Goal: Information Seeking & Learning: Learn about a topic

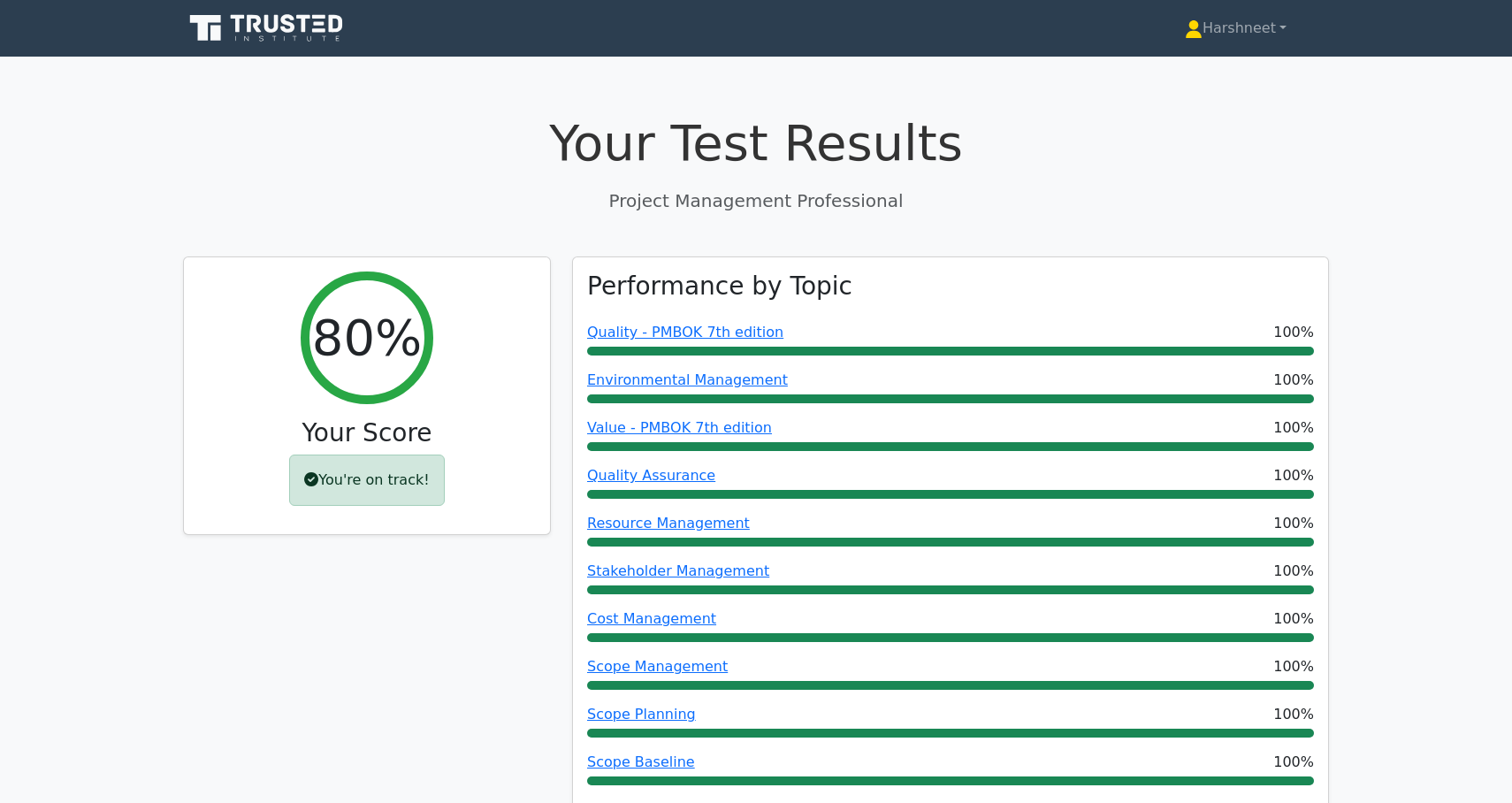
click at [263, 37] on icon at bounding box center [268, 29] width 170 height 34
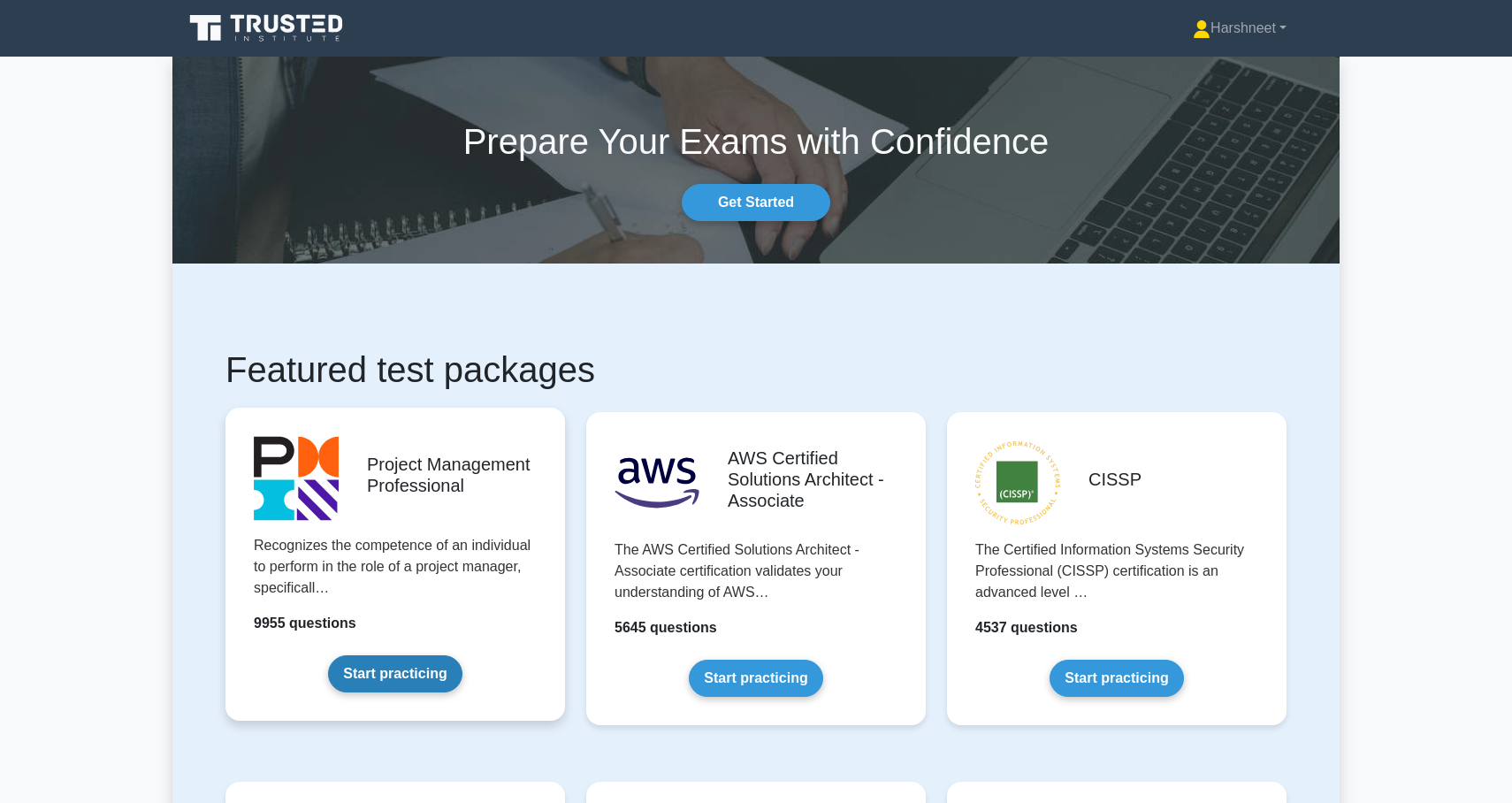
click at [405, 675] on link "Start practicing" at bounding box center [395, 674] width 133 height 37
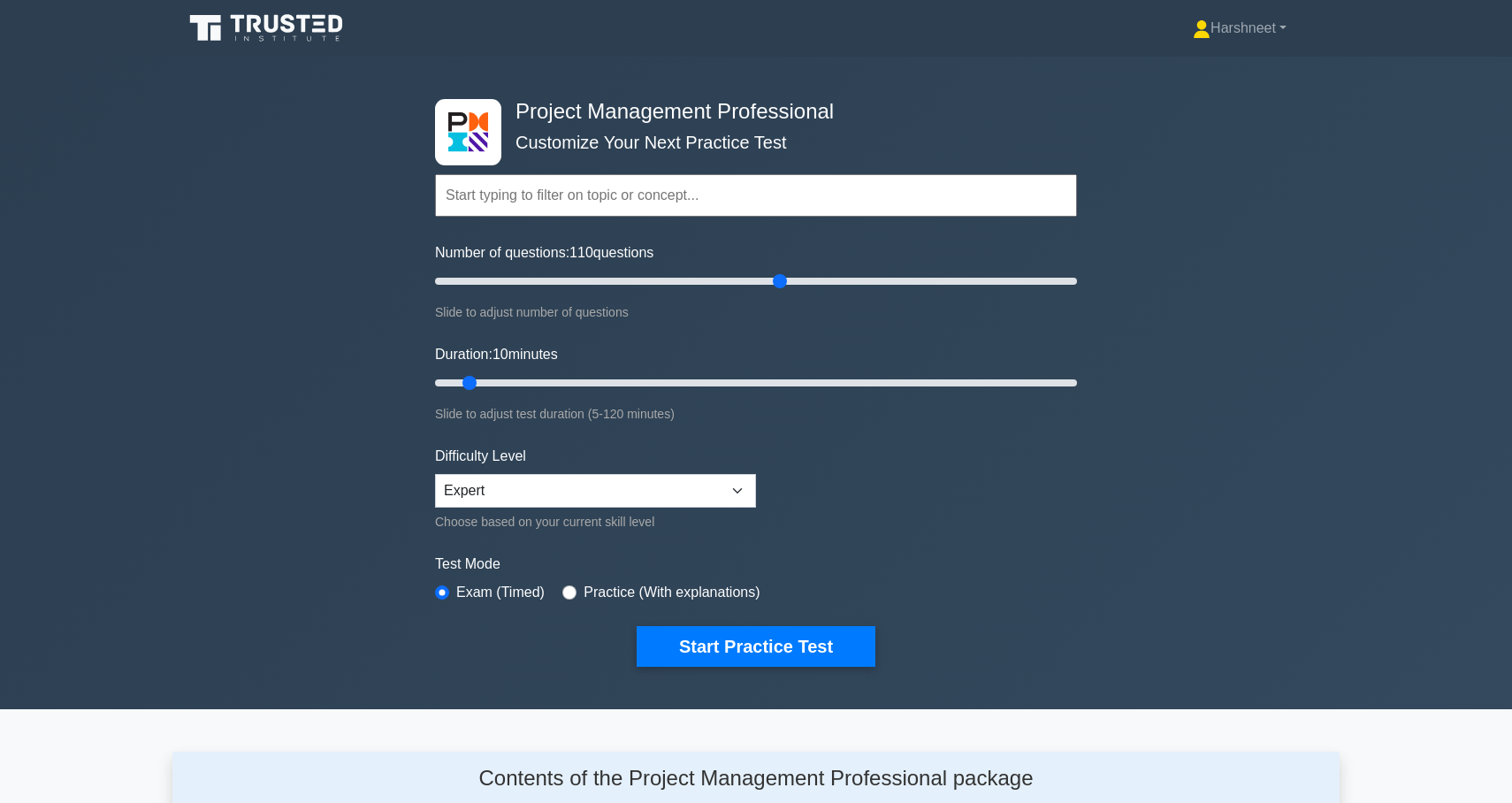
drag, startPoint x: 459, startPoint y: 279, endPoint x: 784, endPoint y: 284, distance: 325.0
click at [784, 284] on input "Number of questions: 110 questions" at bounding box center [756, 281] width 643 height 21
type input "110"
click at [774, 279] on input "Number of questions: 105 questions" at bounding box center [756, 281] width 643 height 21
drag, startPoint x: 467, startPoint y: 377, endPoint x: 1191, endPoint y: 387, distance: 724.1
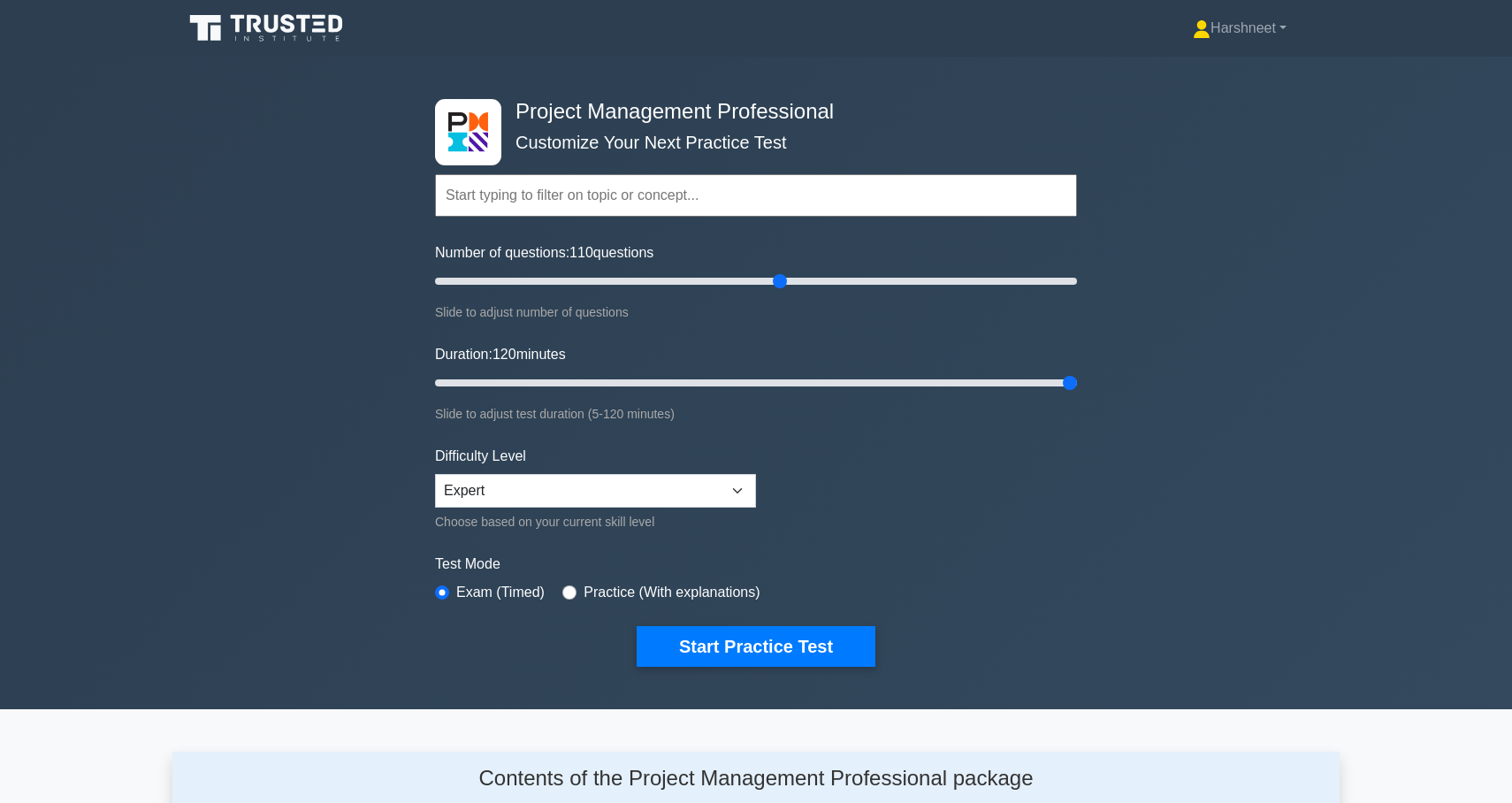
type input "120"
click at [1191, 387] on div "Project Management Professional Customize Your Next Practice Test Topics Scope …" at bounding box center [756, 383] width 1512 height 653
click at [772, 649] on button "Start Practice Test" at bounding box center [756, 647] width 239 height 41
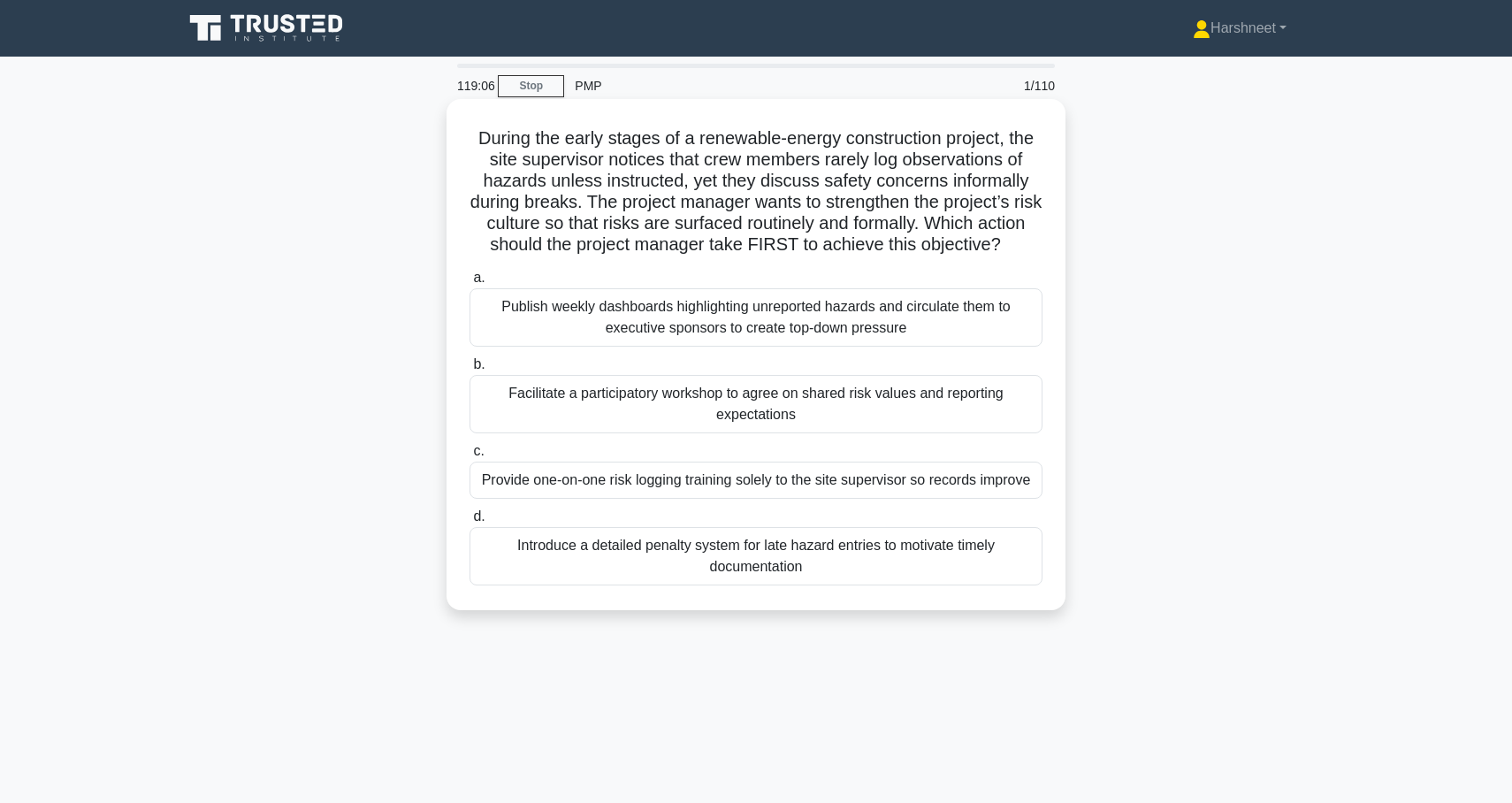
drag, startPoint x: 478, startPoint y: 136, endPoint x: 927, endPoint y: 572, distance: 625.9
click at [927, 572] on div "During the early stages of a renewable-energy construction project, the site su…" at bounding box center [756, 355] width 605 height 498
copy div "Loremi dol sitam consec ad e seddoeius-tempor incididuntut laboree, dol magn al…"
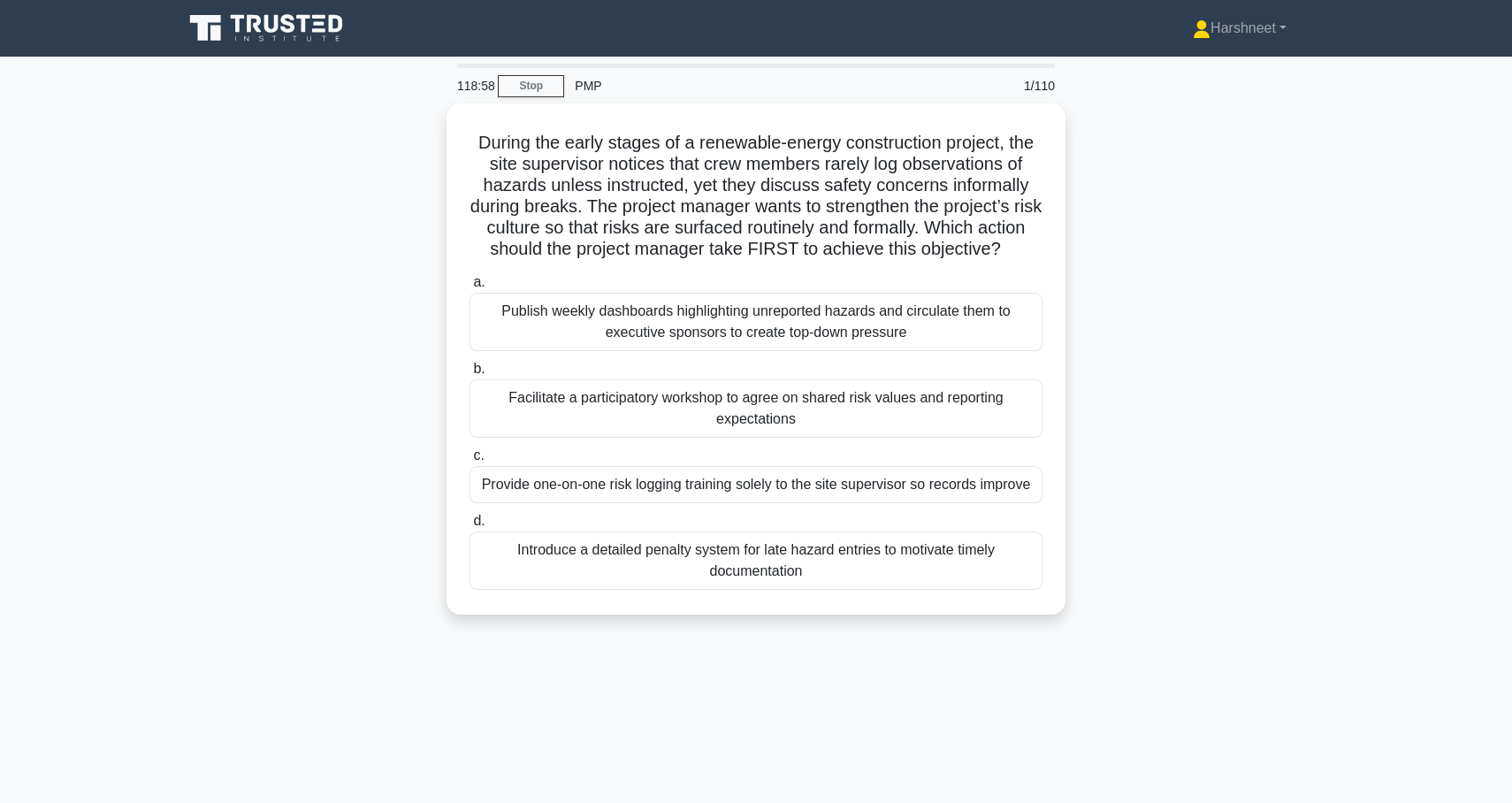
click at [291, 368] on div "During the early stages of a renewable-energy construction project, the site su…" at bounding box center [756, 369] width 1168 height 532
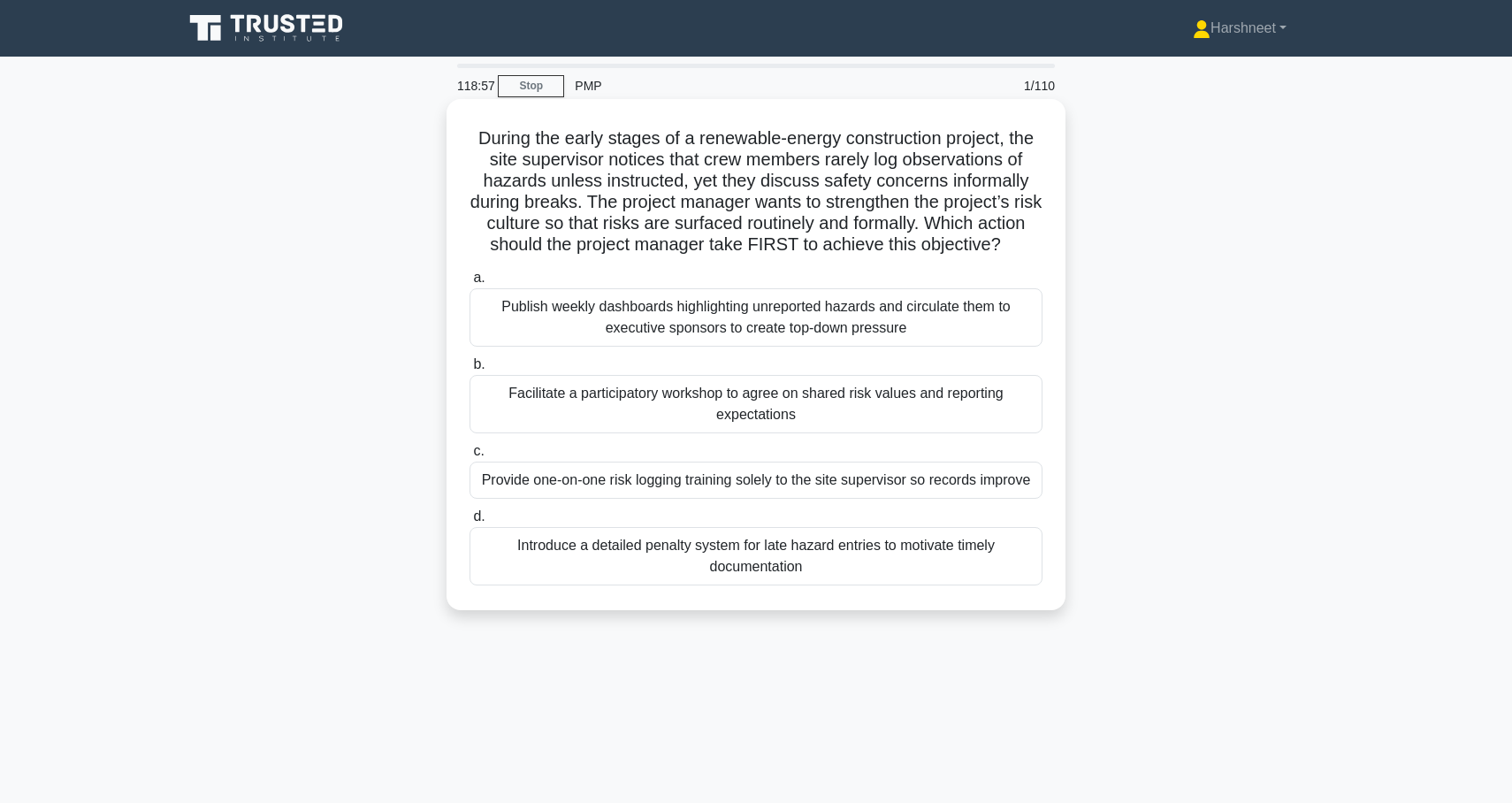
click at [556, 422] on div "Facilitate a participatory workshop to agree on shared risk values and reportin…" at bounding box center [756, 404] width 573 height 59
click at [470, 371] on input "b. Facilitate a participatory workshop to agree on shared risk values and repor…" at bounding box center [470, 365] width 0 height 12
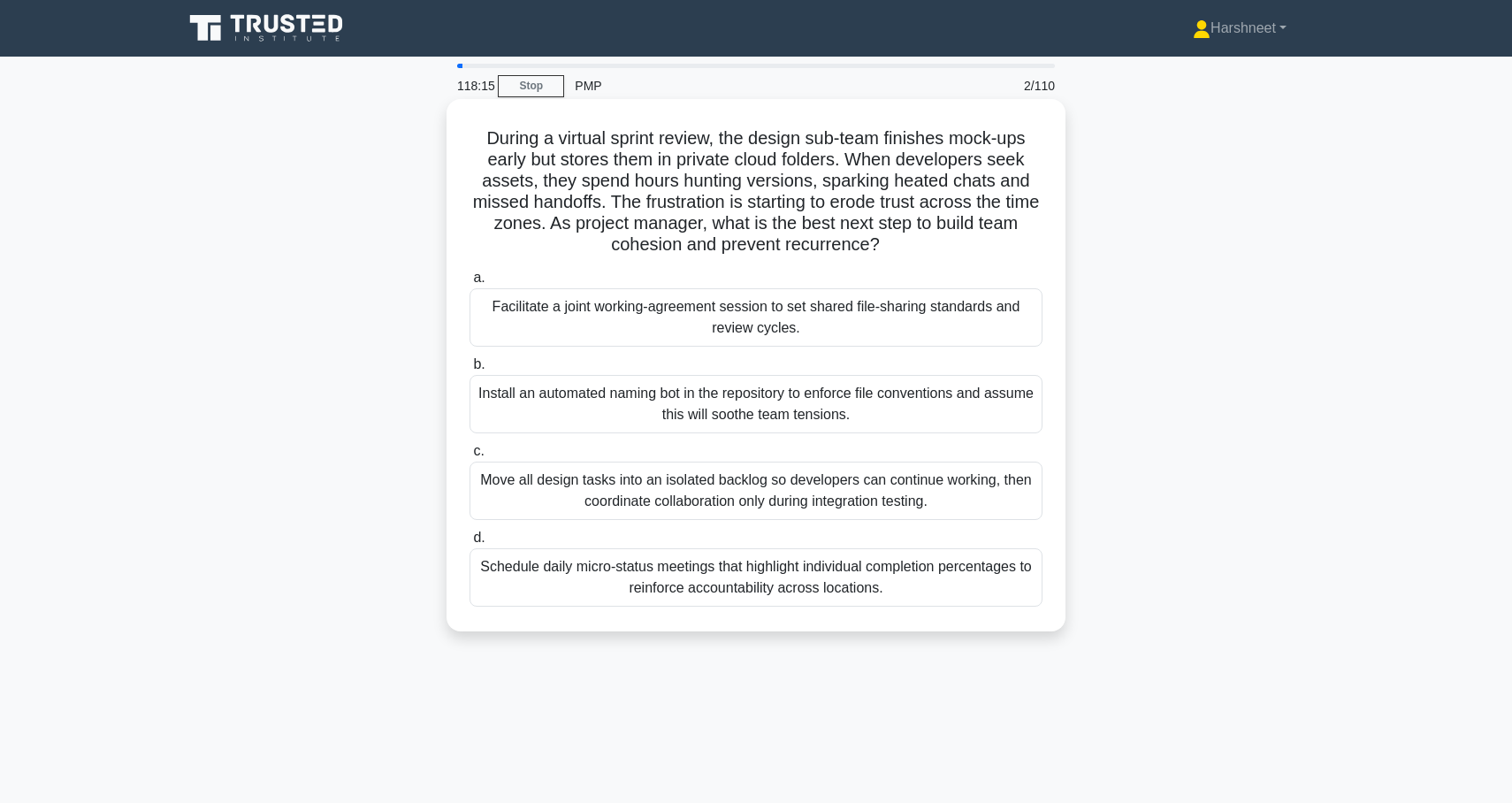
click at [627, 308] on div "Facilitate a joint working-agreement session to set shared file-sharing standar…" at bounding box center [756, 317] width 573 height 59
click at [470, 284] on input "a. Facilitate a joint working-agreement session to set shared file-sharing stan…" at bounding box center [470, 279] width 0 height 12
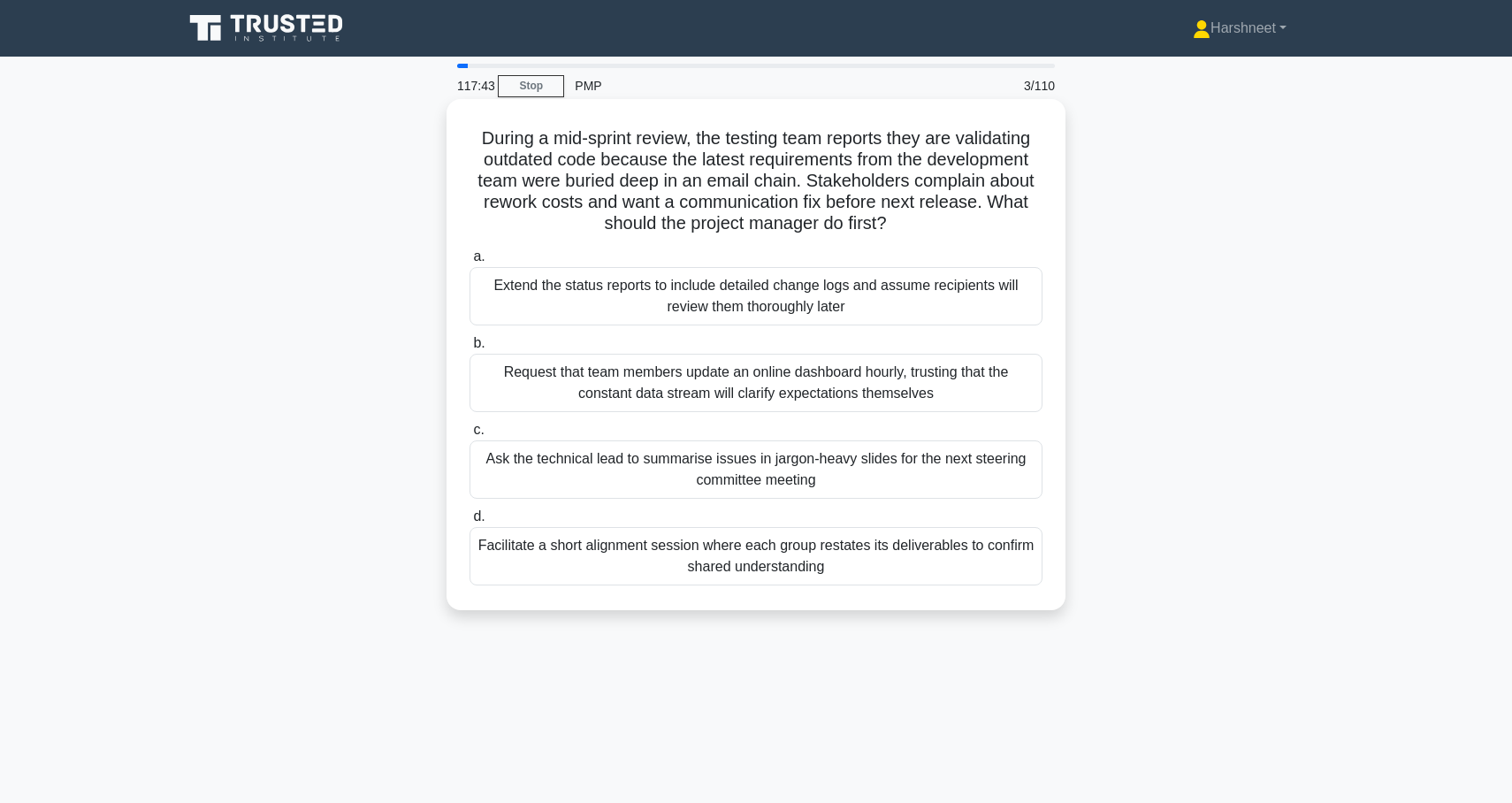
click at [546, 556] on div "Facilitate a short alignment session where each group restates its deliverables…" at bounding box center [756, 556] width 573 height 59
click at [470, 522] on input "d. Facilitate a short alignment session where each group restates its deliverab…" at bounding box center [470, 517] width 0 height 12
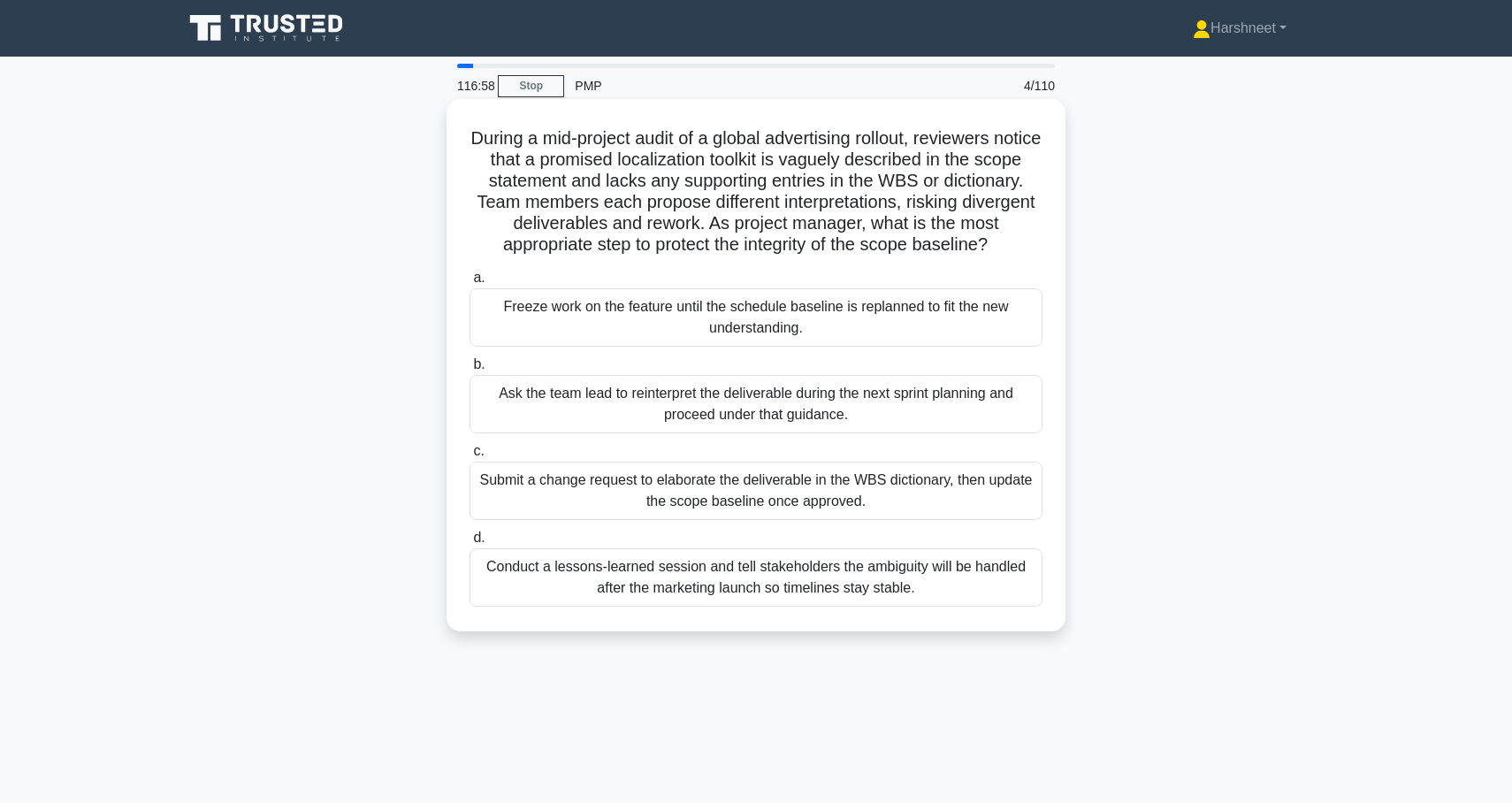
click at [586, 472] on div "Submit a change request to elaborate the deliverable in the WBS dictionary, the…" at bounding box center [756, 491] width 573 height 59
click at [470, 458] on input "c. Submit a change request to elaborate the deliverable in the WBS dictionary, …" at bounding box center [470, 452] width 0 height 12
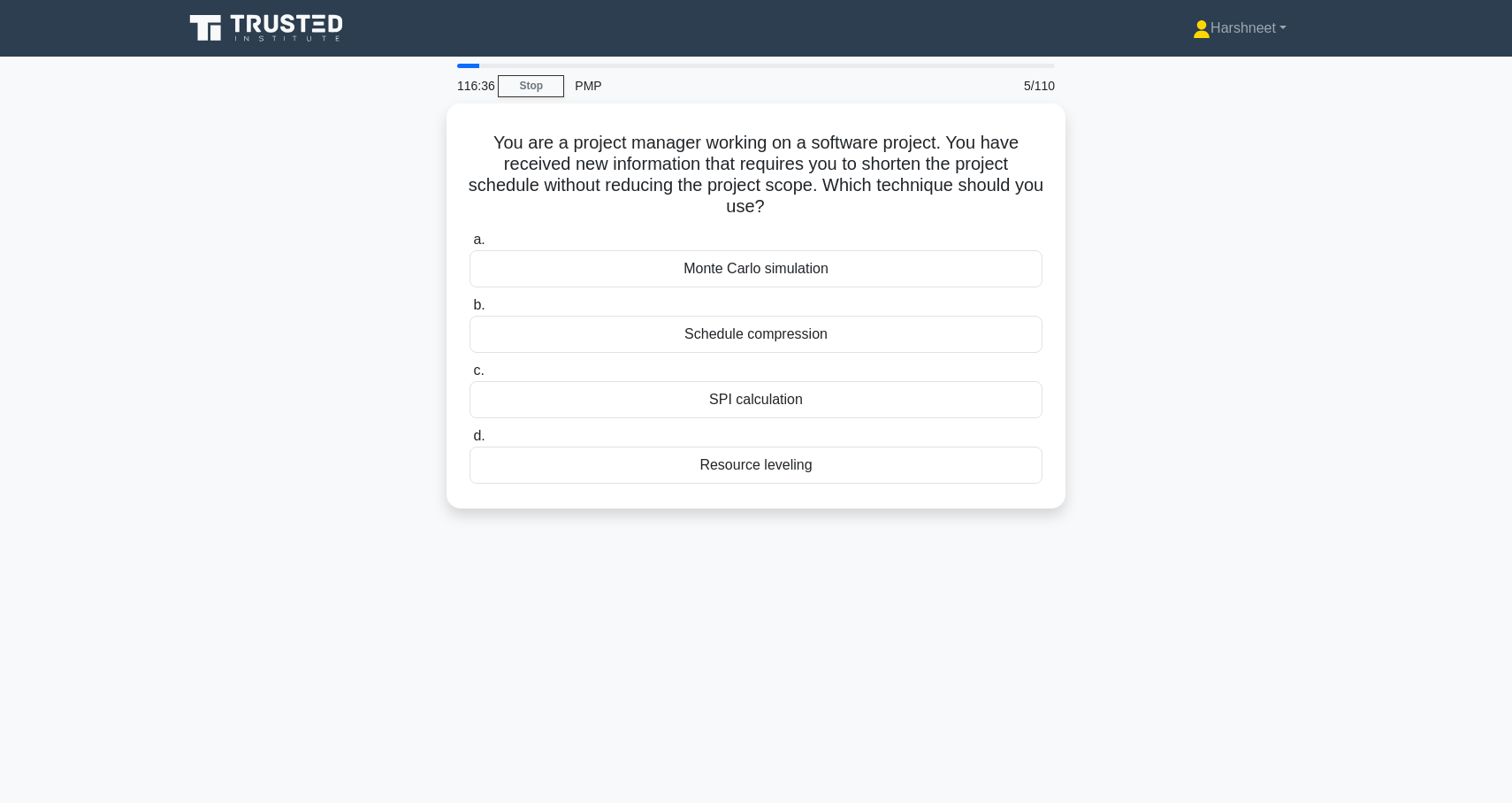
drag, startPoint x: 494, startPoint y: 131, endPoint x: 1027, endPoint y: 537, distance: 670.0
click at [1027, 537] on div "116:36 Stop PMP 5/110 You are a project manager working on a software project. …" at bounding box center [756, 505] width 1168 height 885
copy div "You are a project manager working on a software project. You have received new …"
click at [410, 301] on div "You are a project manager working on a software project. You have received new …" at bounding box center [756, 316] width 1168 height 427
click at [587, 318] on div "Schedule compression" at bounding box center [756, 329] width 573 height 37
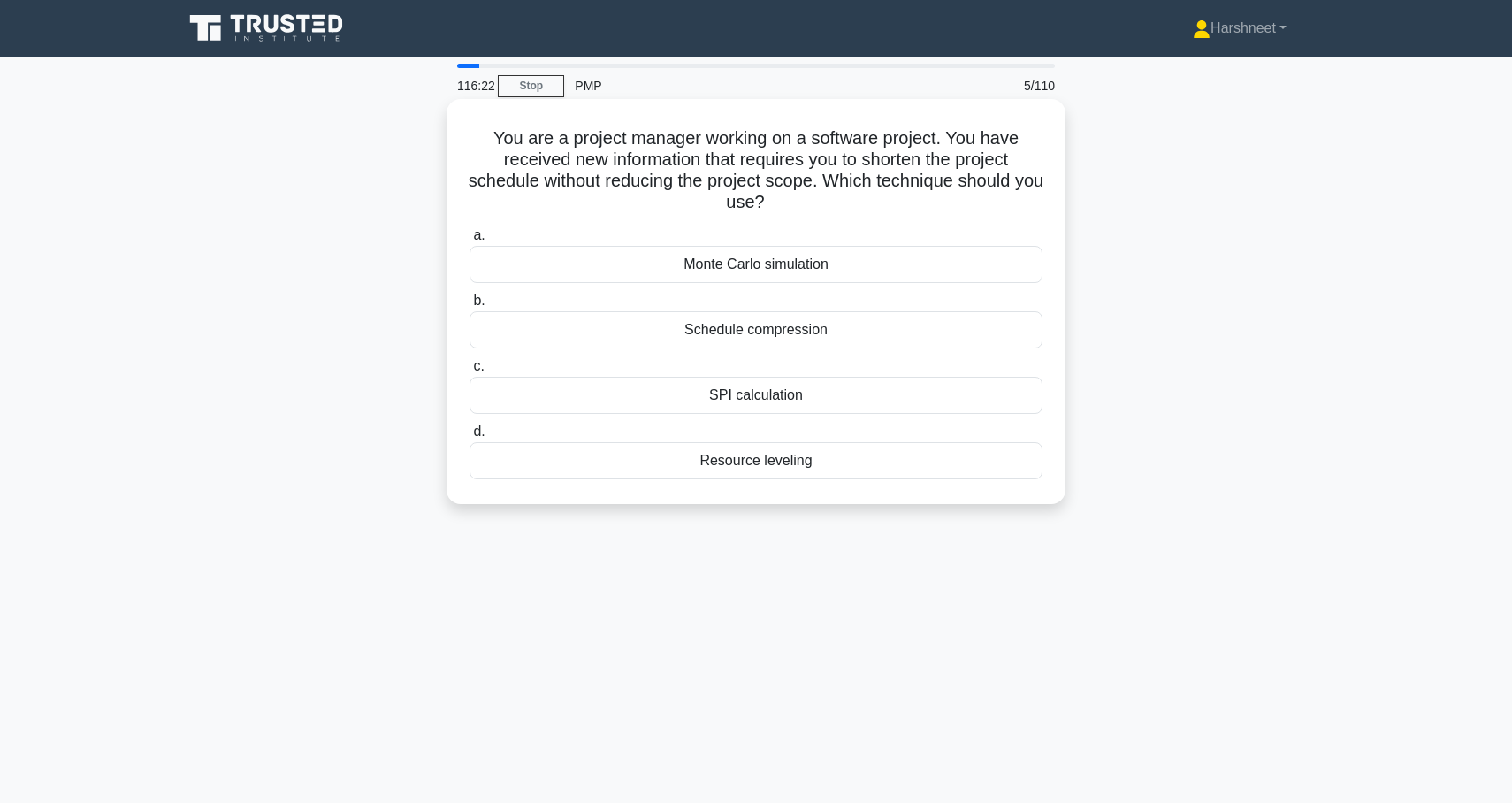
click at [470, 307] on input "b. Schedule compression" at bounding box center [470, 301] width 0 height 12
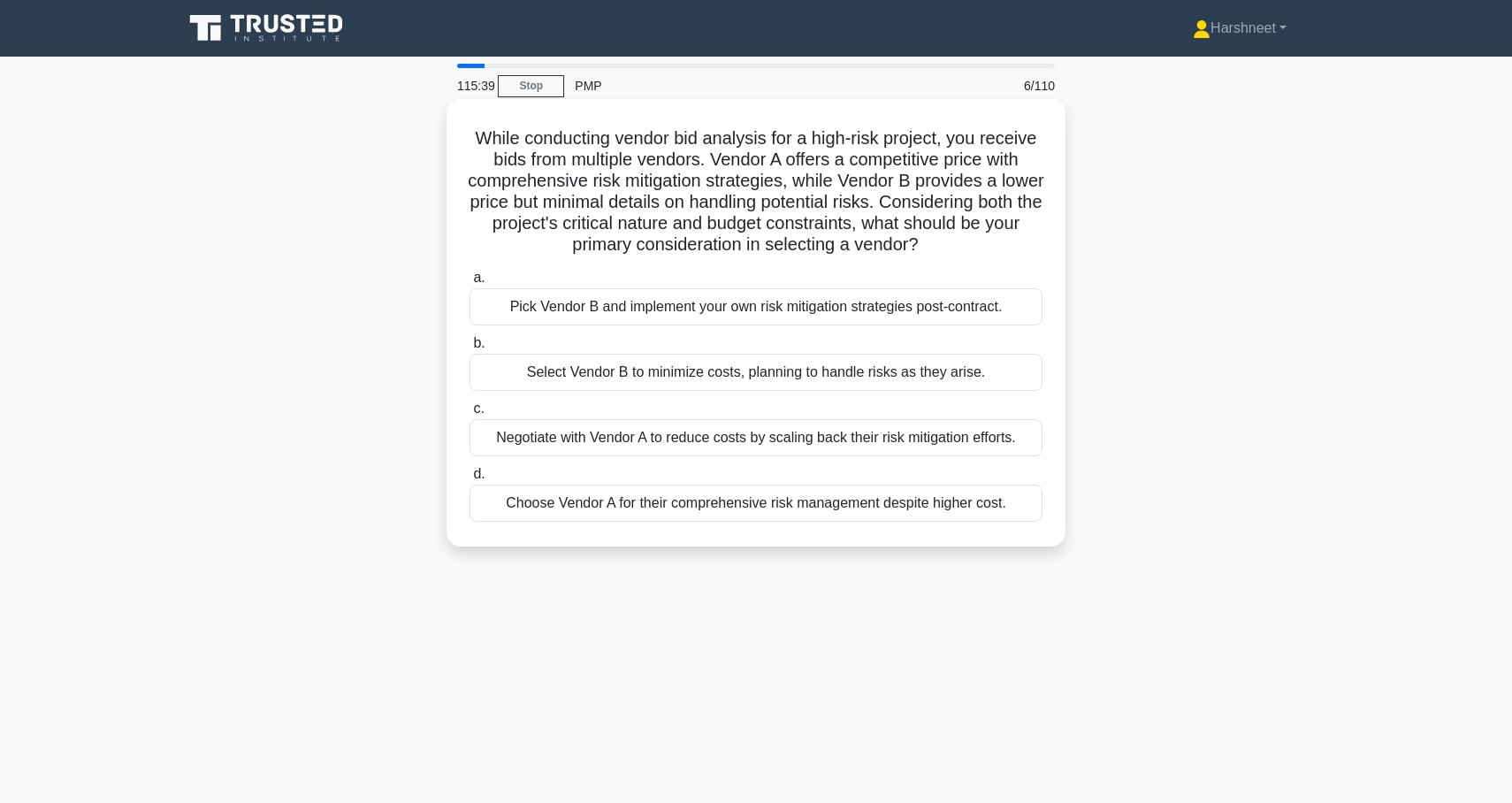
drag, startPoint x: 479, startPoint y: 129, endPoint x: 1057, endPoint y: 541, distance: 709.8
click at [1057, 541] on div "While conducting vendor bid analysis for a high-risk project, you receive bids …" at bounding box center [756, 323] width 619 height 448
copy div "While conducting vendor bid analysis for a high-risk project, you receive bids …"
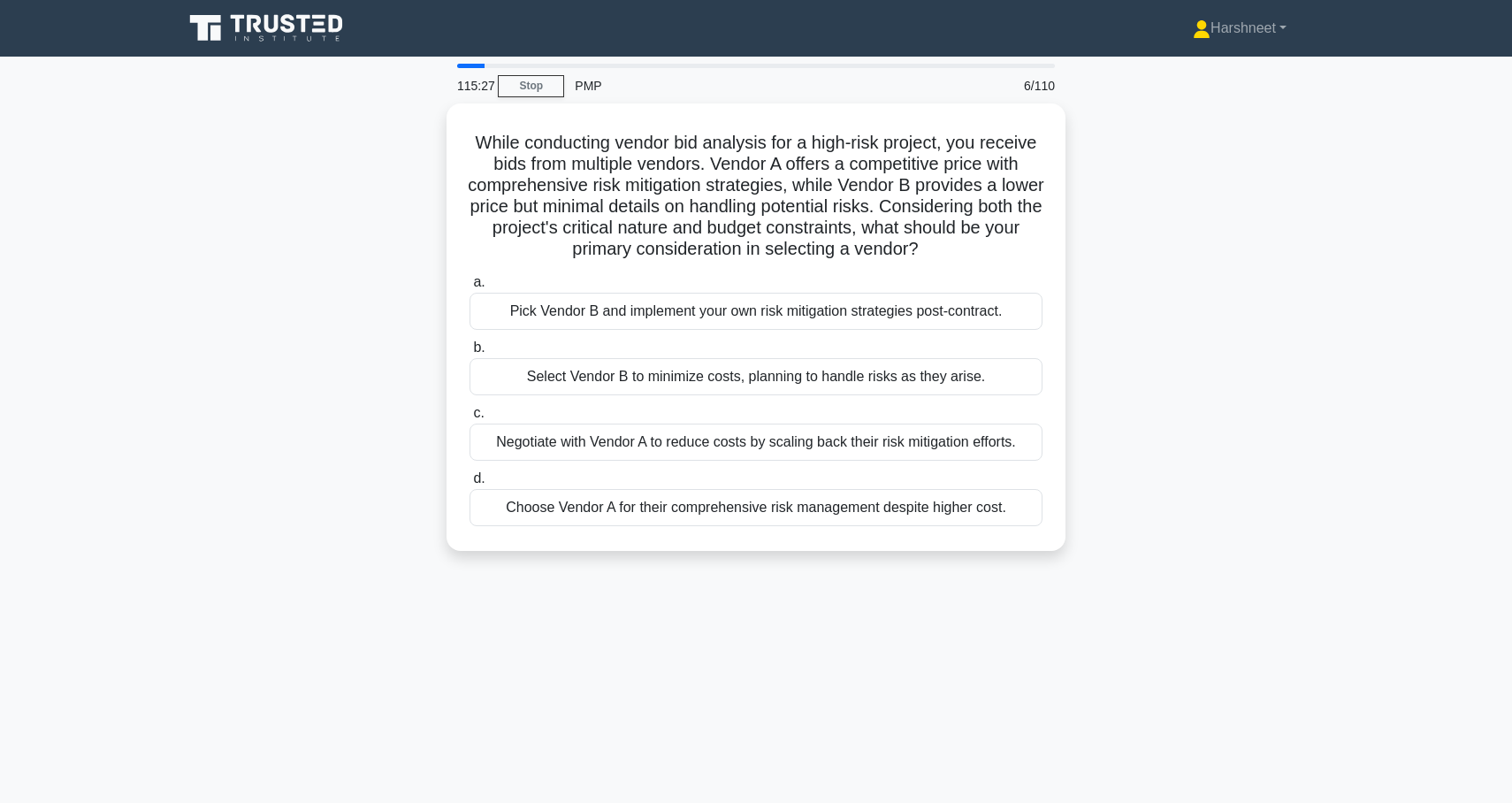
click at [366, 301] on div "While conducting vendor bid analysis for a high-risk project, you receive bids …" at bounding box center [756, 337] width 1168 height 469
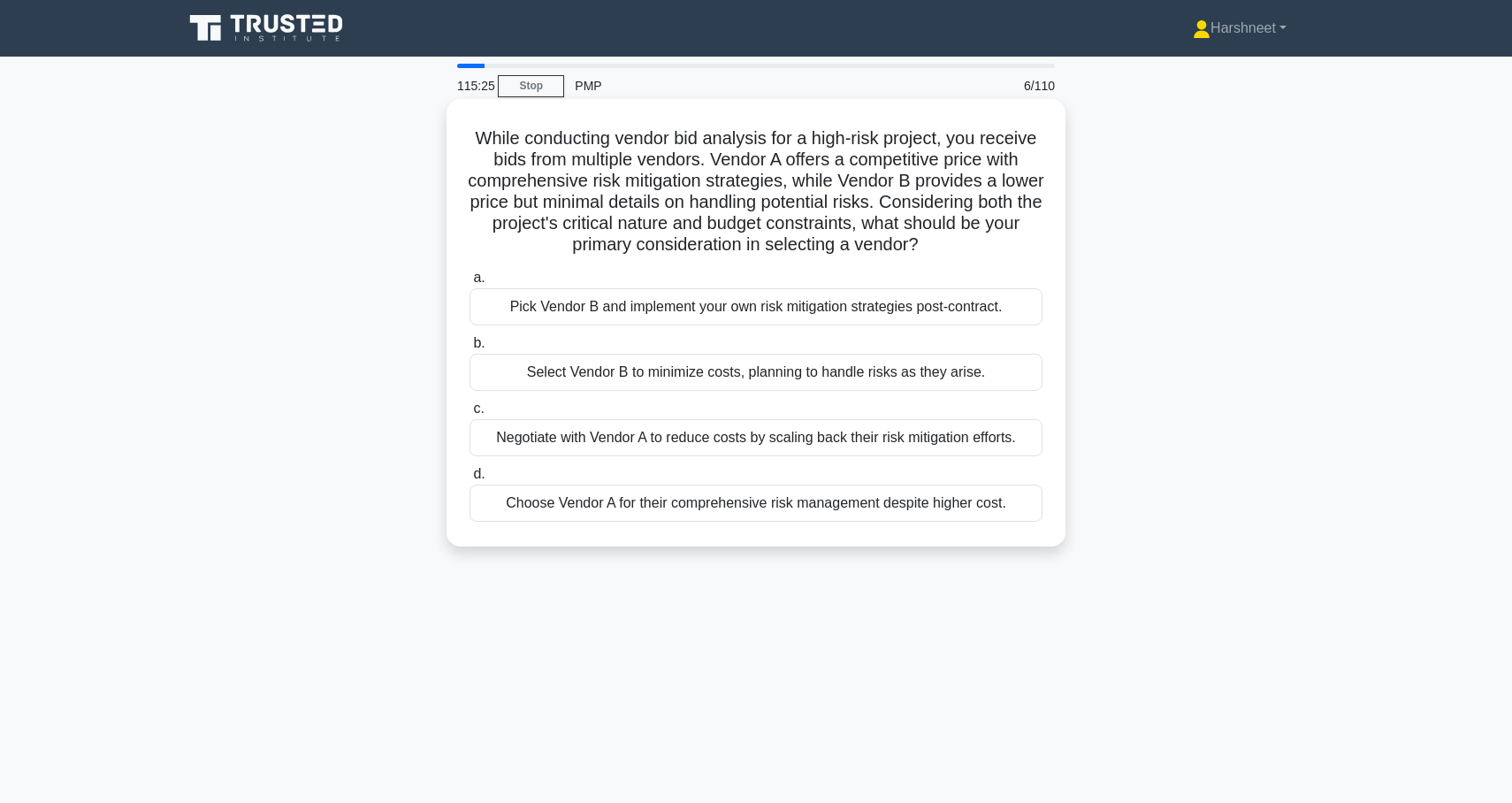
click at [497, 439] on div "Negotiate with Vendor A to reduce costs by scaling back their risk mitigation e…" at bounding box center [756, 437] width 573 height 37
click at [470, 415] on input "c. Negotiate with Vendor A to reduce costs by scaling back their risk mitigatio…" at bounding box center [470, 409] width 0 height 12
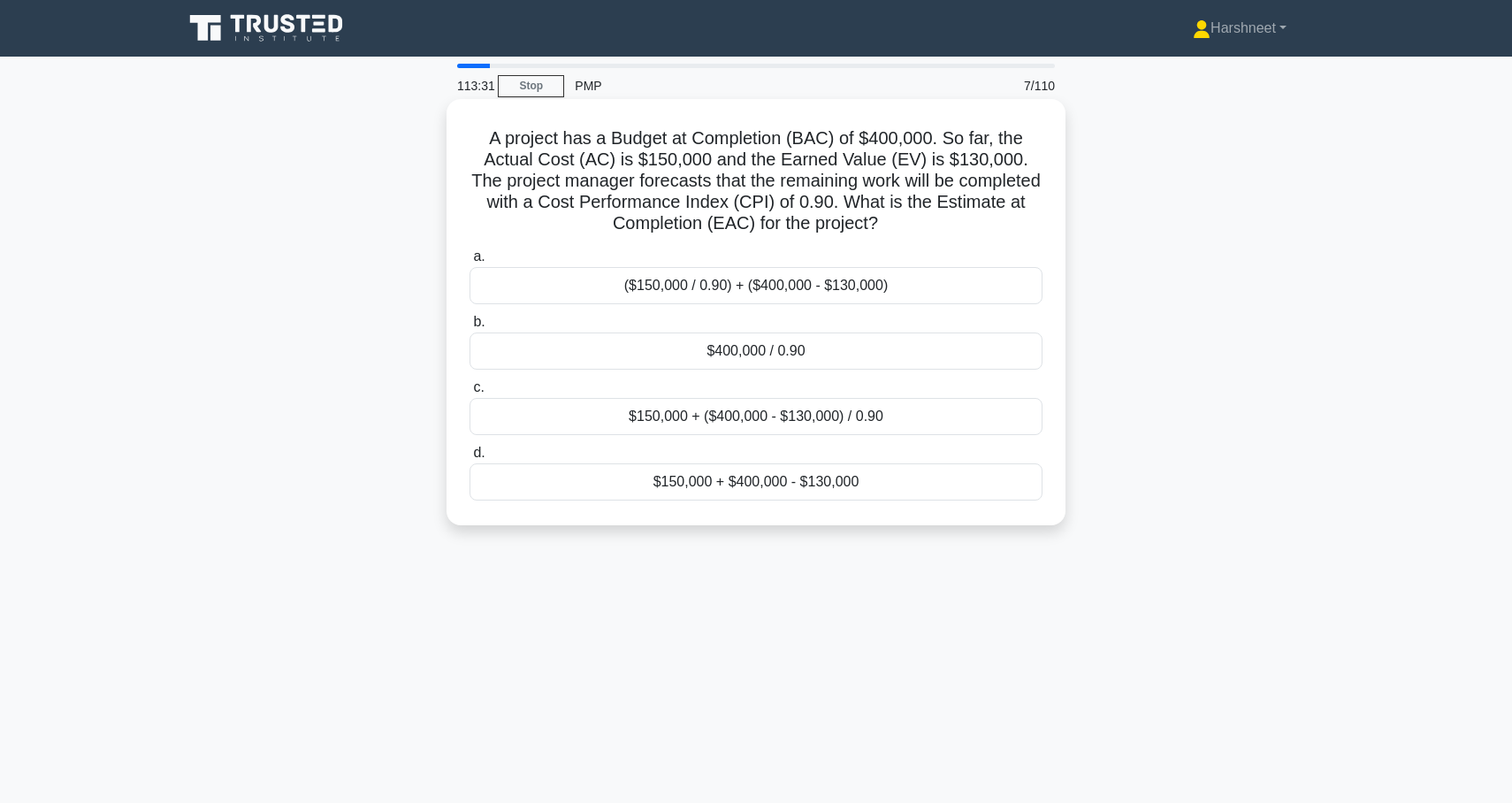
drag, startPoint x: 490, startPoint y: 135, endPoint x: 893, endPoint y: 503, distance: 545.7
click at [893, 503] on div "A project has a Budget at Completion (BAC) of $400,000. So far, the Actual Cost…" at bounding box center [756, 312] width 605 height 412
copy div "A project has a Budget at Completion (BAC) of $400,000. So far, the Actual Cost…"
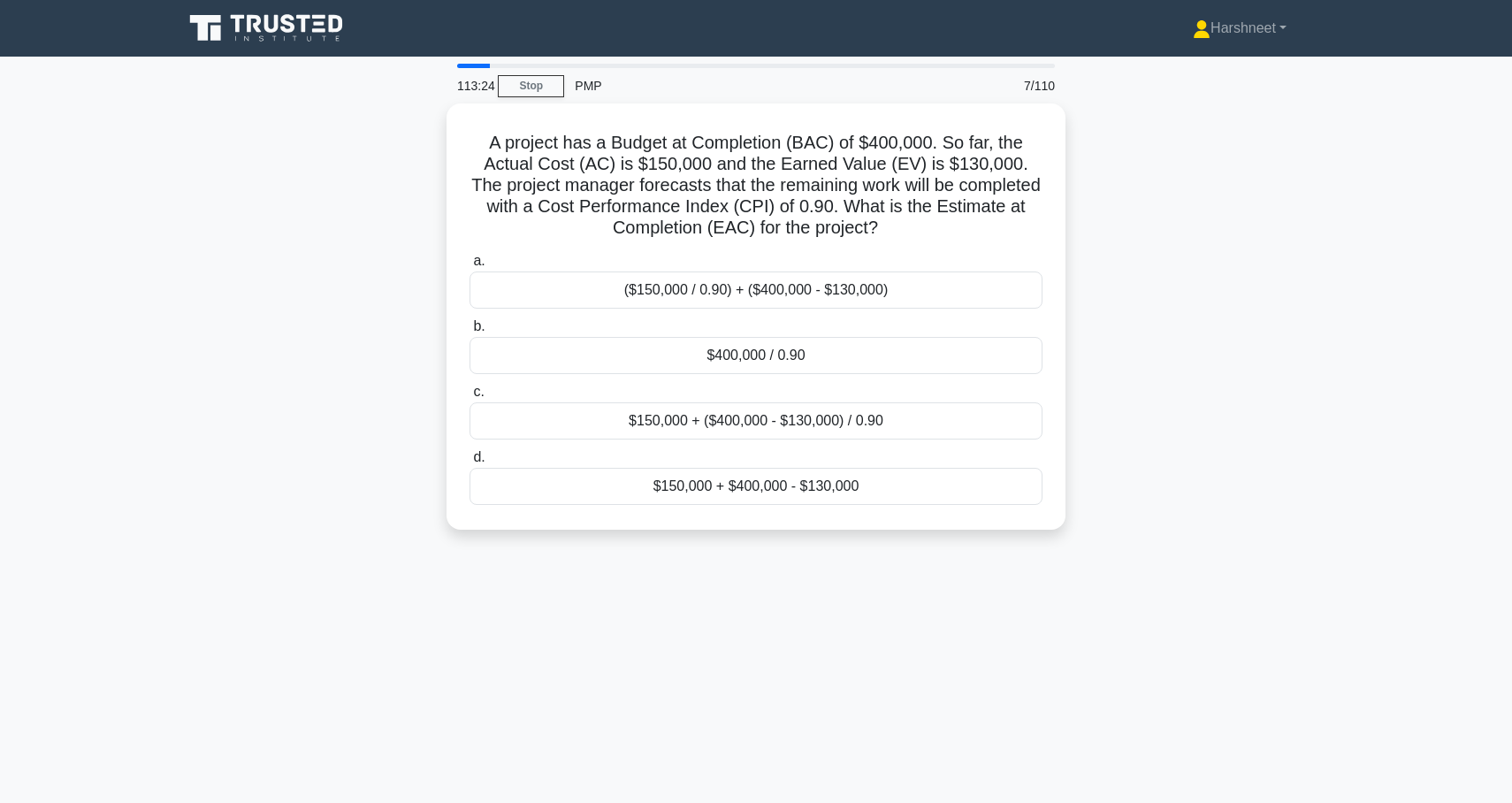
click at [312, 400] on div "A project has a Budget at Completion (BAC) of $400,000. So far, the Actual Cost…" at bounding box center [756, 327] width 1168 height 448
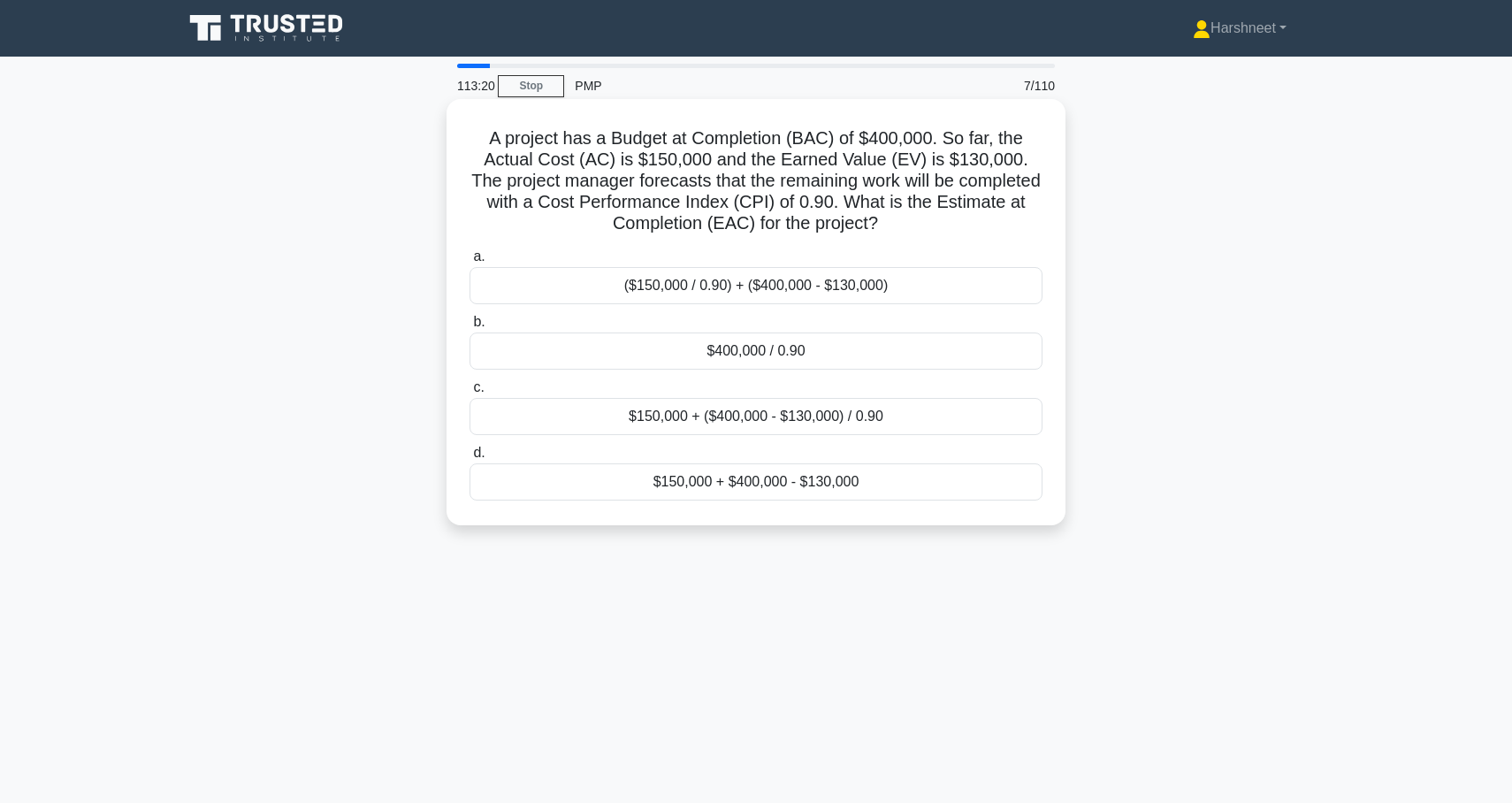
click at [598, 339] on div "$400,000 / 0.90" at bounding box center [756, 350] width 573 height 37
click at [470, 328] on input "b. $400,000 / 0.90" at bounding box center [470, 322] width 0 height 12
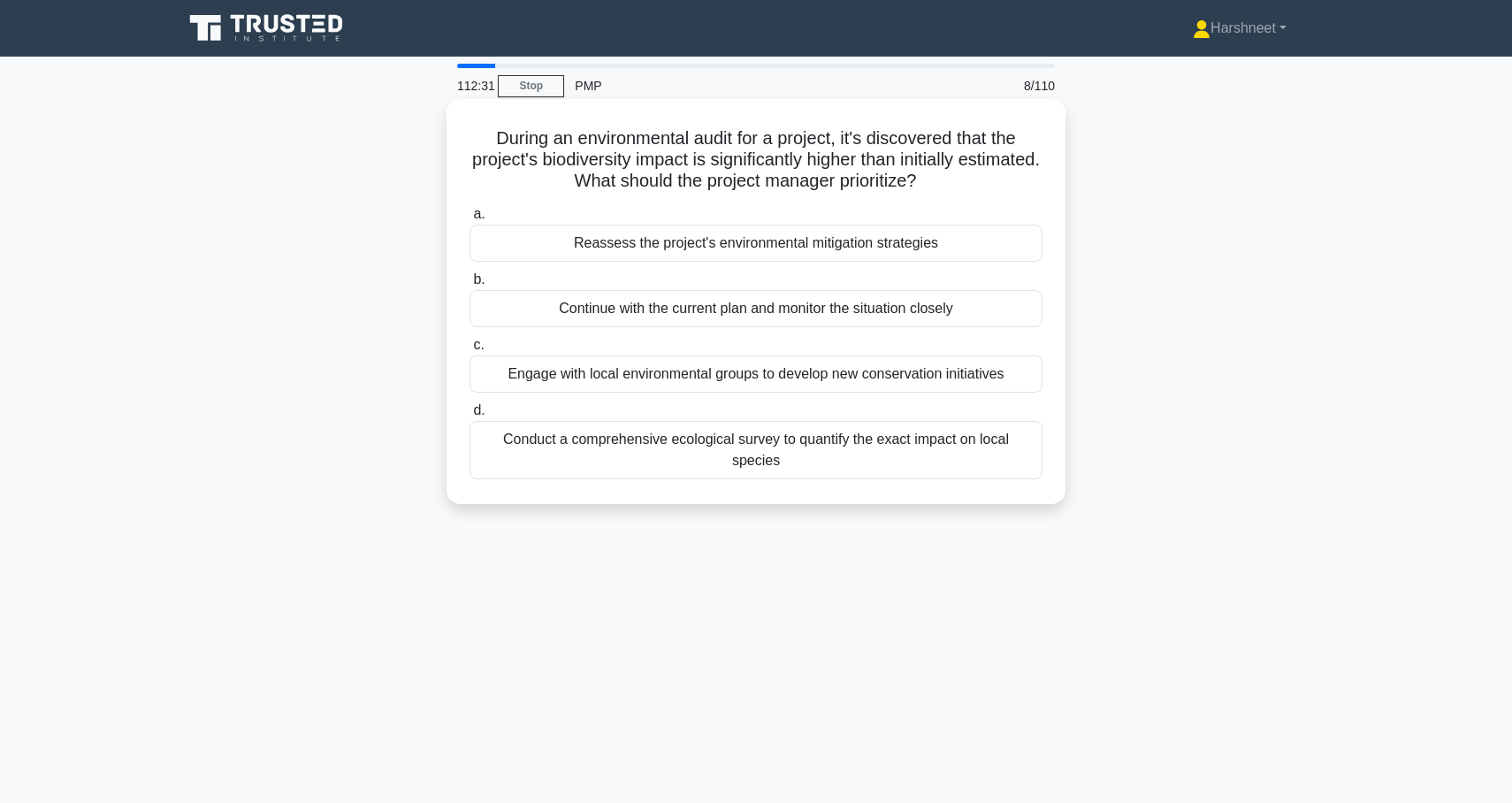
drag, startPoint x: 491, startPoint y: 138, endPoint x: 1044, endPoint y: 469, distance: 644.5
click at [1044, 469] on div "During an environmental audit for a project, it's discovered that the project's…" at bounding box center [756, 301] width 605 height 391
copy div "During an environmental audit for a project, it's discovered that the project's…"
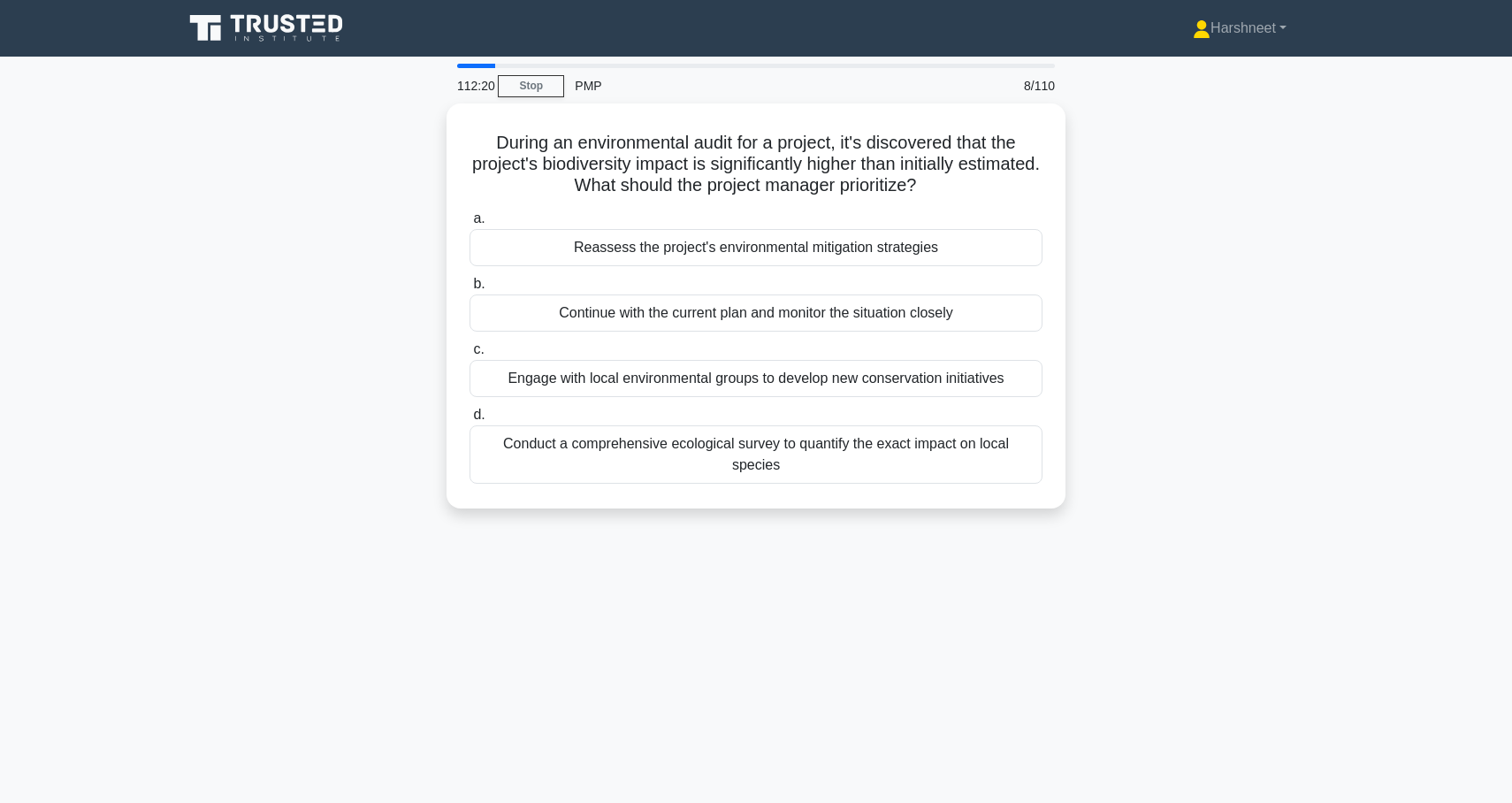
click at [331, 168] on div "During an environmental audit for a project, it's discovered that the project's…" at bounding box center [756, 316] width 1168 height 427
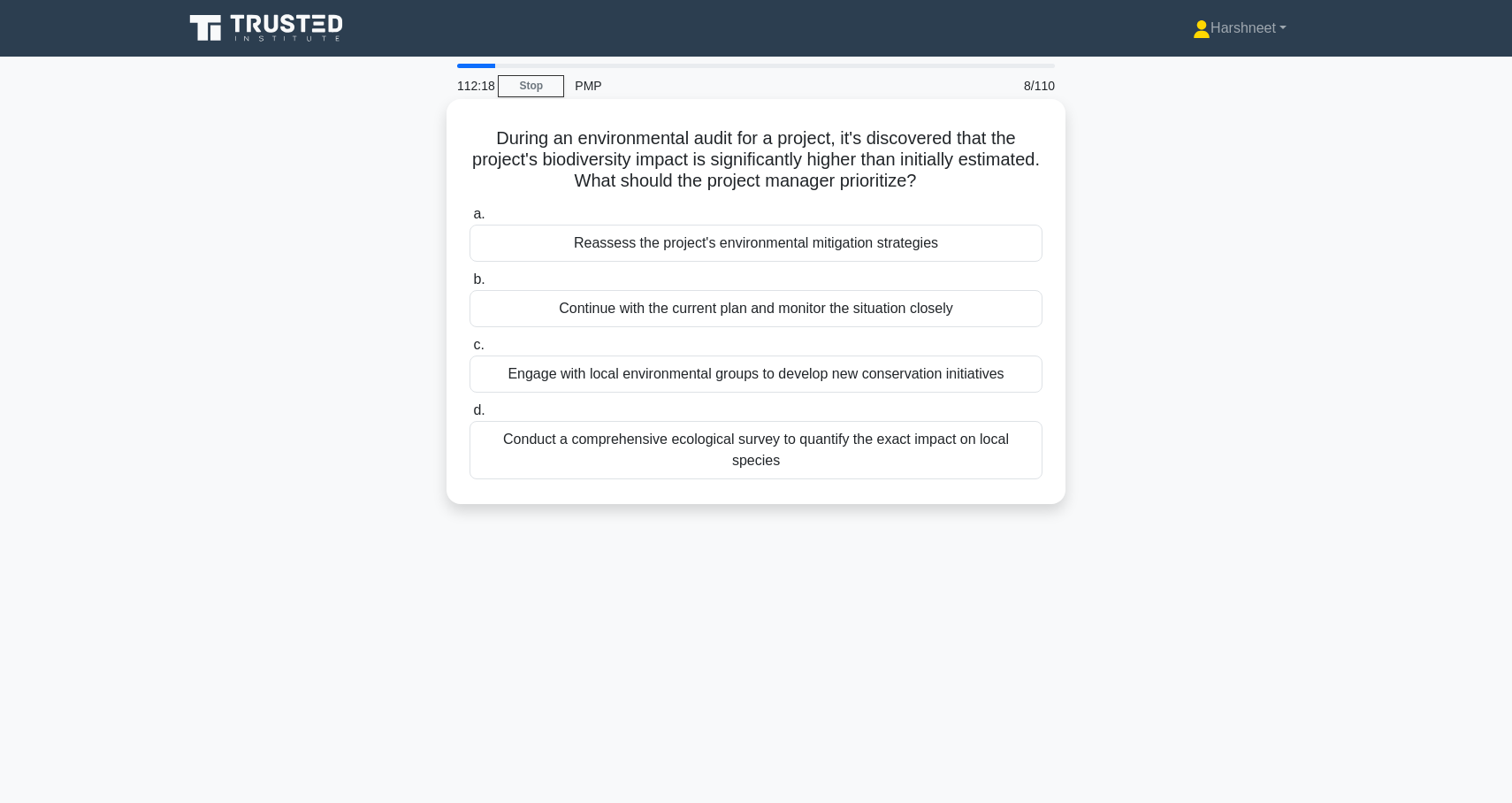
click at [531, 236] on div "Reassess the project's environmental mitigation strategies" at bounding box center [756, 243] width 573 height 37
click at [470, 220] on input "a. Reassess the project's environmental mitigation strategies" at bounding box center [470, 215] width 0 height 12
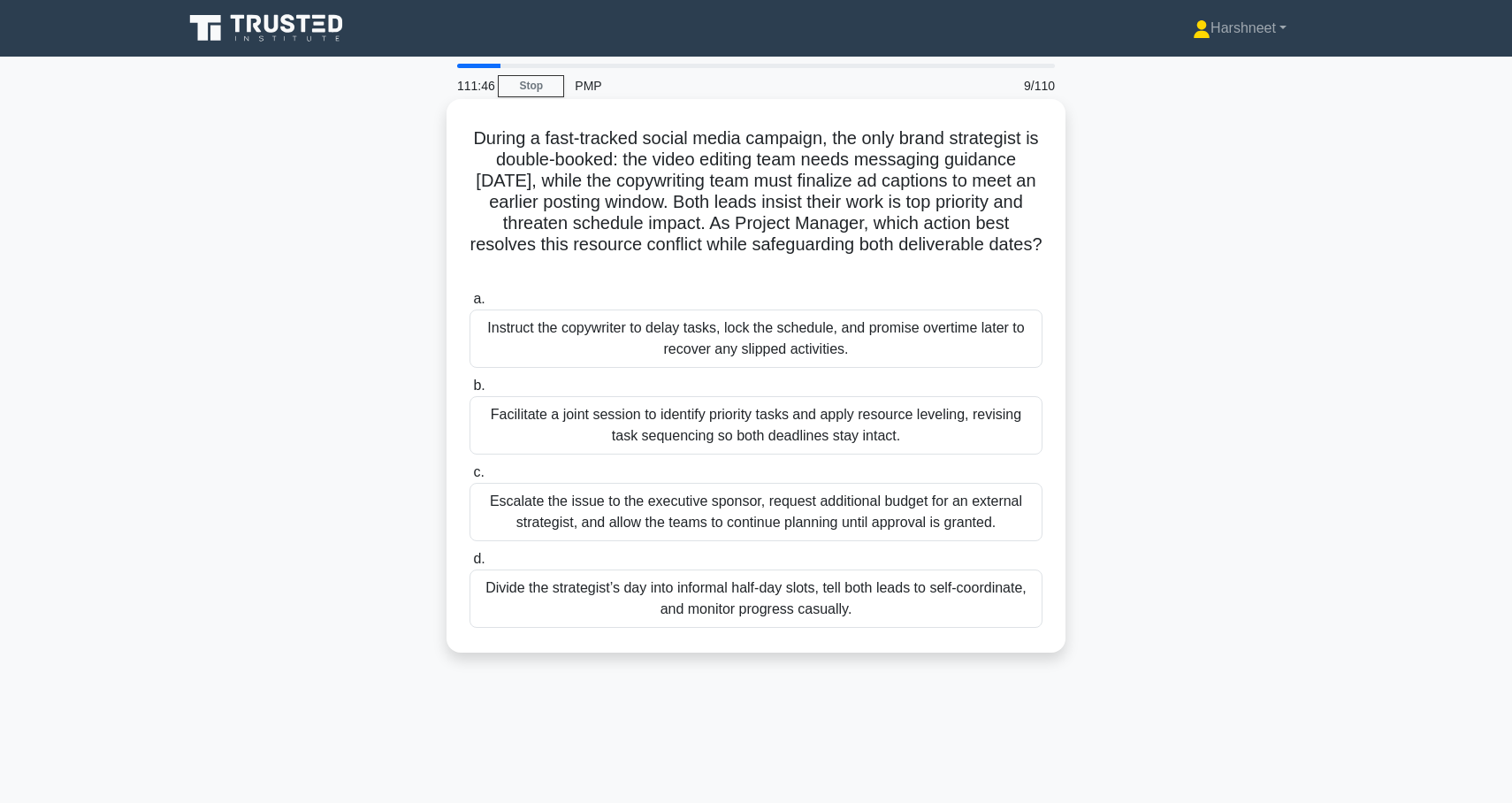
click at [654, 396] on div "Facilitate a joint session to identify priority tasks and apply resource leveli…" at bounding box center [756, 425] width 573 height 59
click at [470, 387] on input "b. Facilitate a joint session to identify priority tasks and apply resource lev…" at bounding box center [470, 386] width 0 height 12
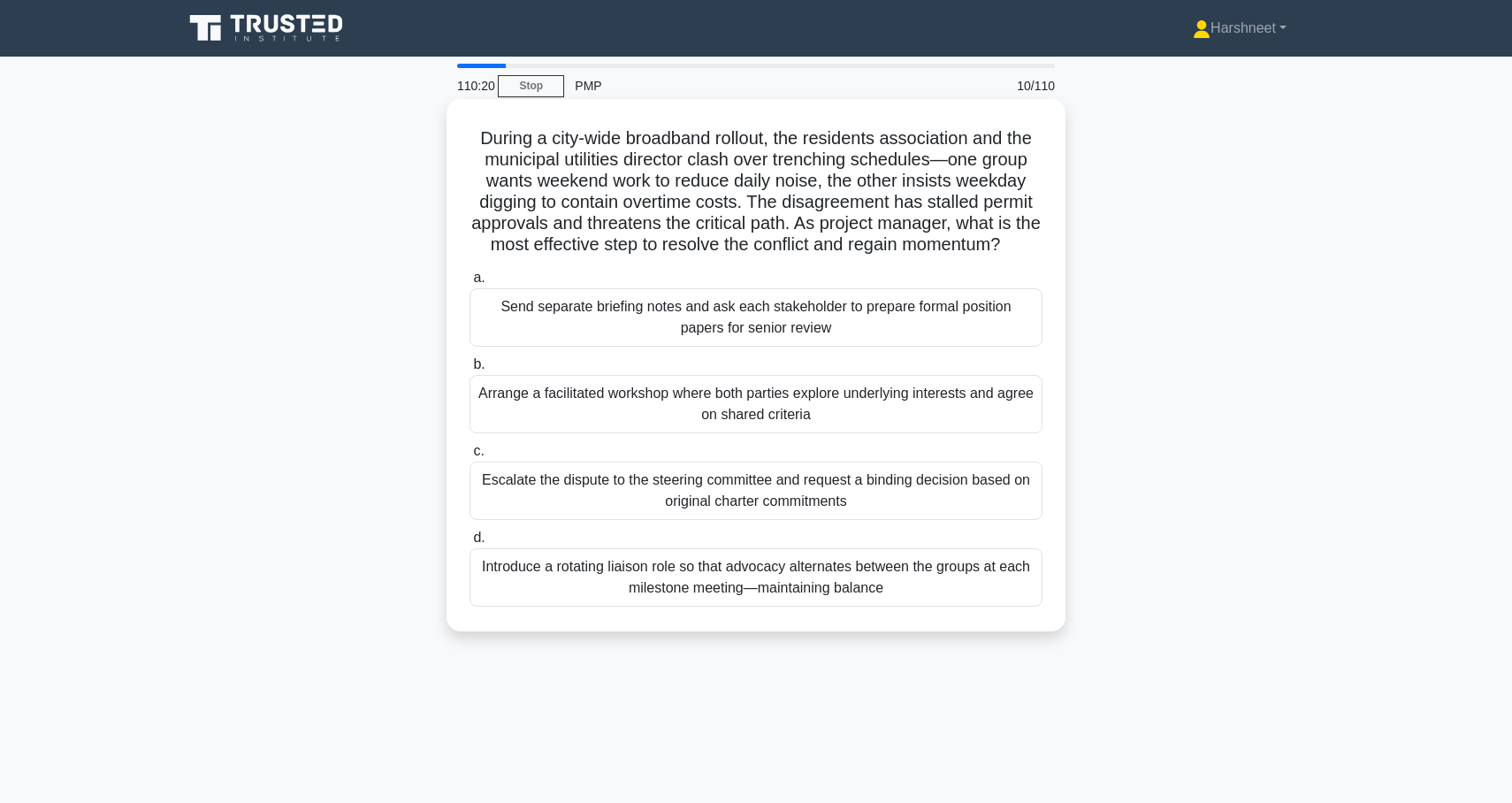
drag, startPoint x: 481, startPoint y: 135, endPoint x: 981, endPoint y: 596, distance: 680.1
click at [981, 596] on div "During a city-wide broadband rollout, the residents association and the municip…" at bounding box center [756, 365] width 605 height 518
copy div "During a city-wide broadband rollout, the residents association and the municip…"
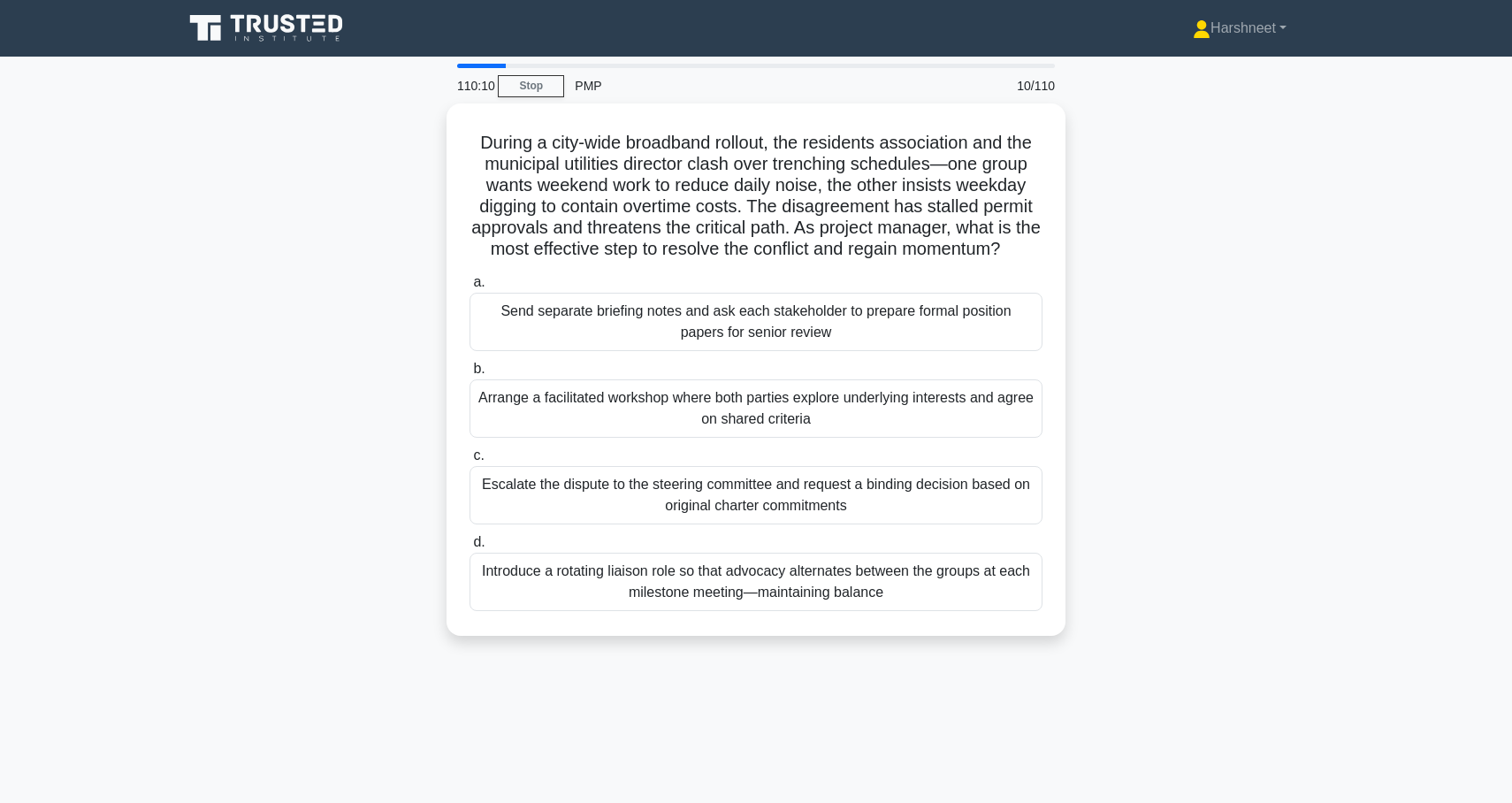
click at [346, 310] on div "During a city-wide broadband rollout, the residents association and the municip…" at bounding box center [756, 380] width 1168 height 554
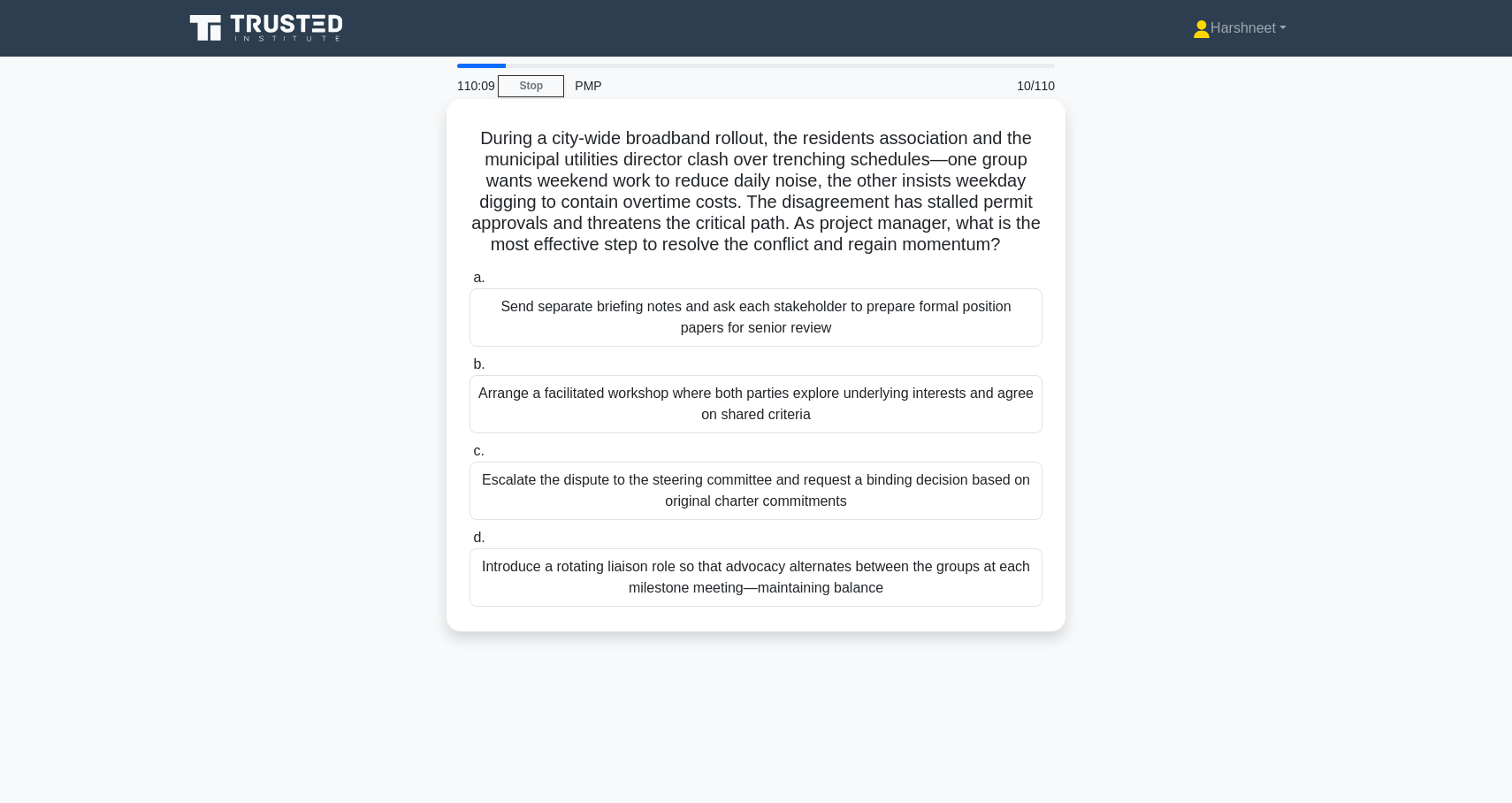
click at [524, 419] on div "Arrange a facilitated workshop where both parties explore underlying interests …" at bounding box center [756, 404] width 573 height 59
click at [470, 371] on input "b. Arrange a facilitated workshop where both parties explore underlying interes…" at bounding box center [470, 365] width 0 height 12
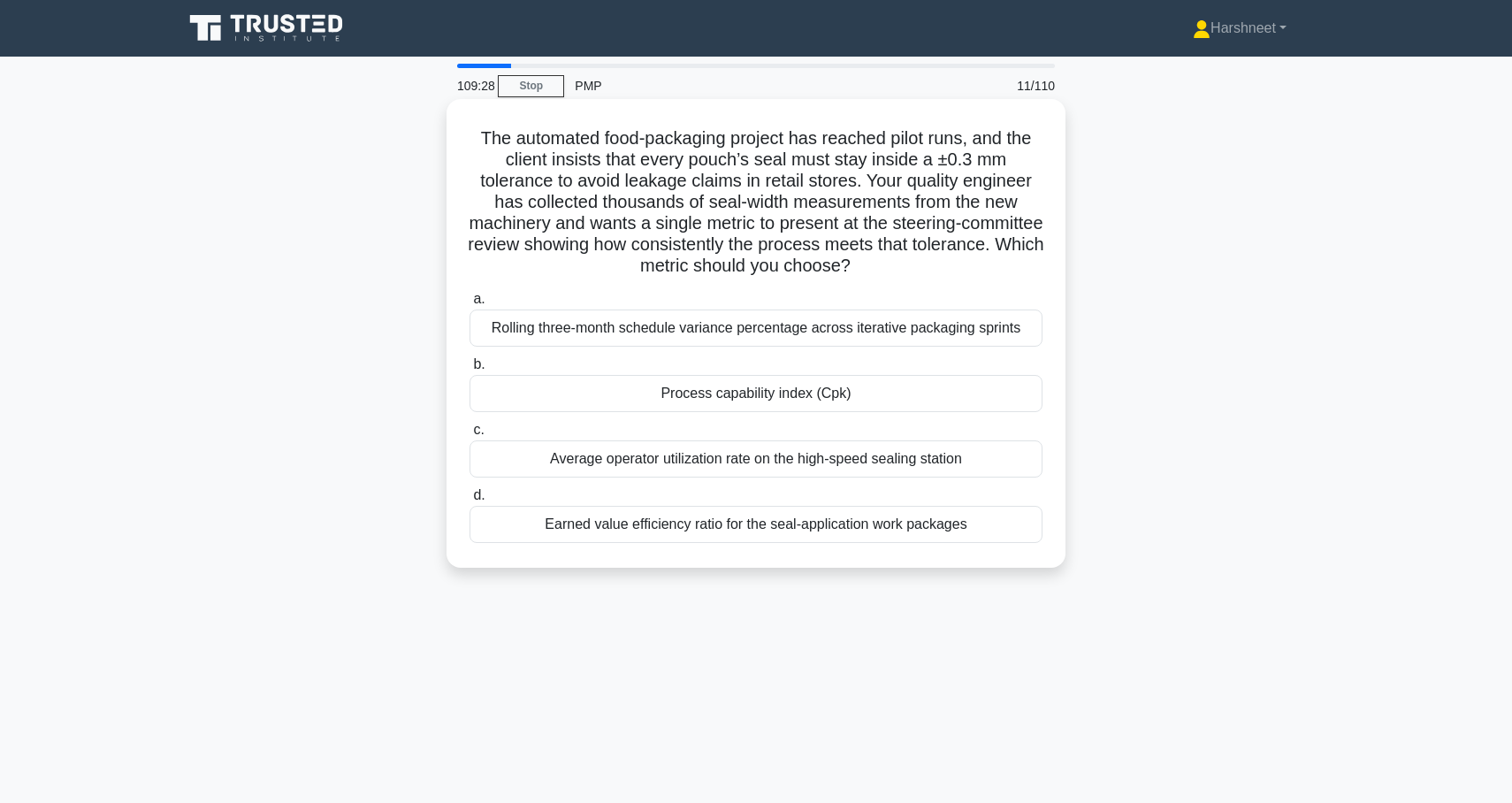
drag, startPoint x: 483, startPoint y: 132, endPoint x: 1039, endPoint y: 549, distance: 695.0
click at [1039, 549] on div "The automated food-packaging project has reached pilot runs, and the client ins…" at bounding box center [756, 333] width 605 height 455
copy div "The automated food-packaging project has reached pilot runs, and the client ins…"
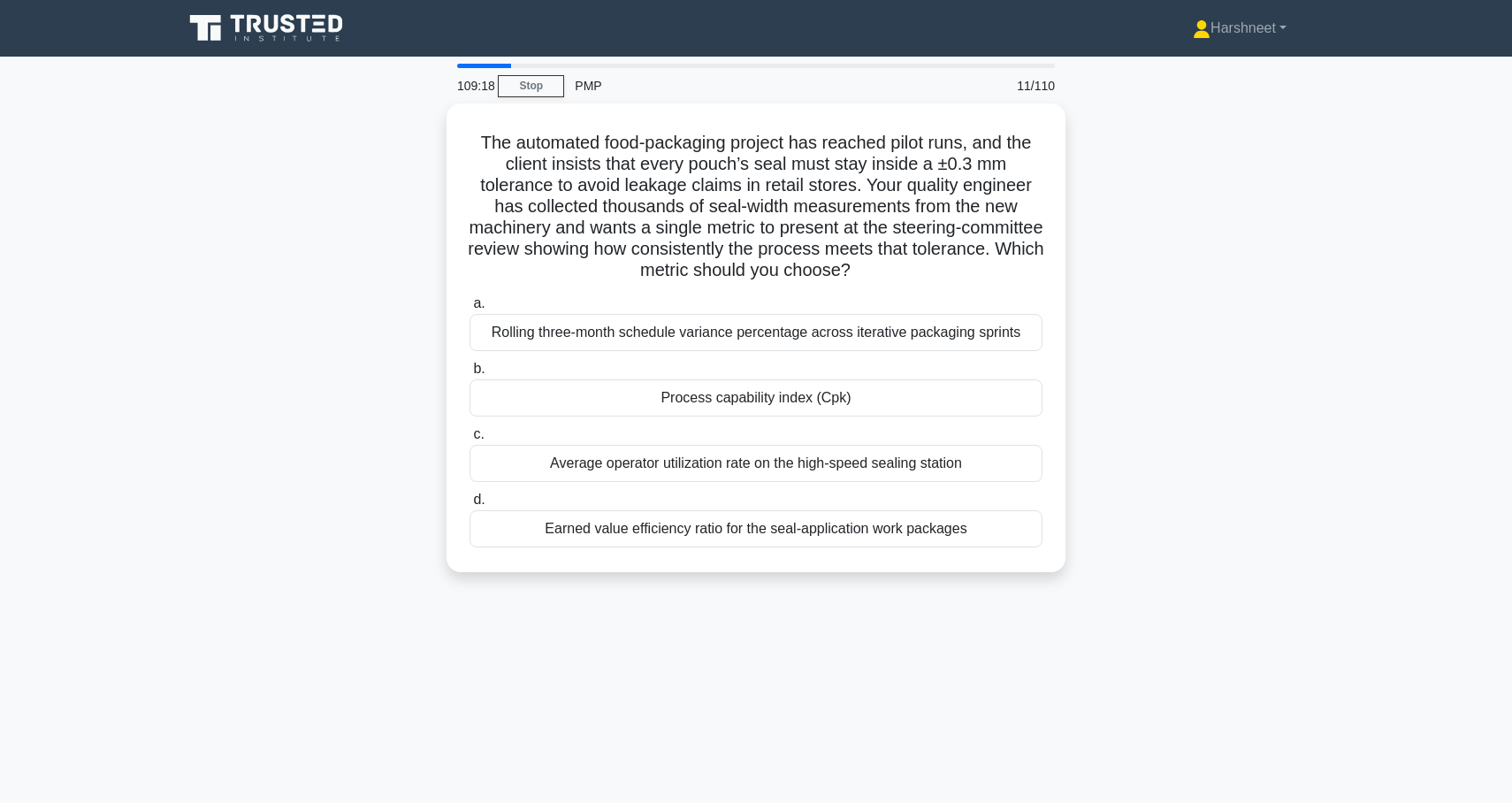
click at [282, 201] on div "The automated food-packaging project has reached pilot runs, and the client ins…" at bounding box center [756, 348] width 1168 height 491
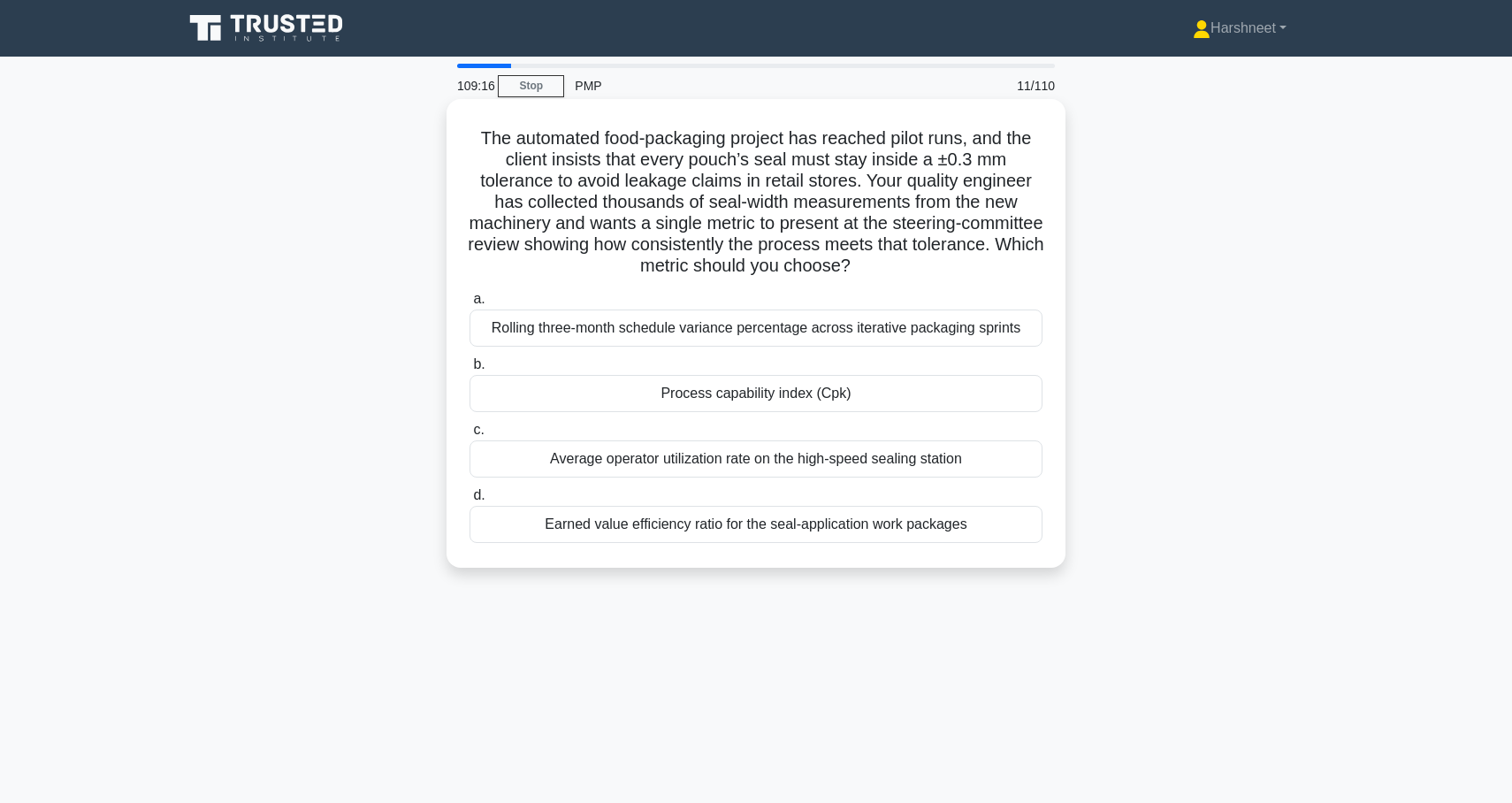
click at [666, 399] on div "Process capability index (Cpk)" at bounding box center [756, 393] width 573 height 37
click at [470, 371] on input "b. Process capability index (Cpk)" at bounding box center [470, 365] width 0 height 12
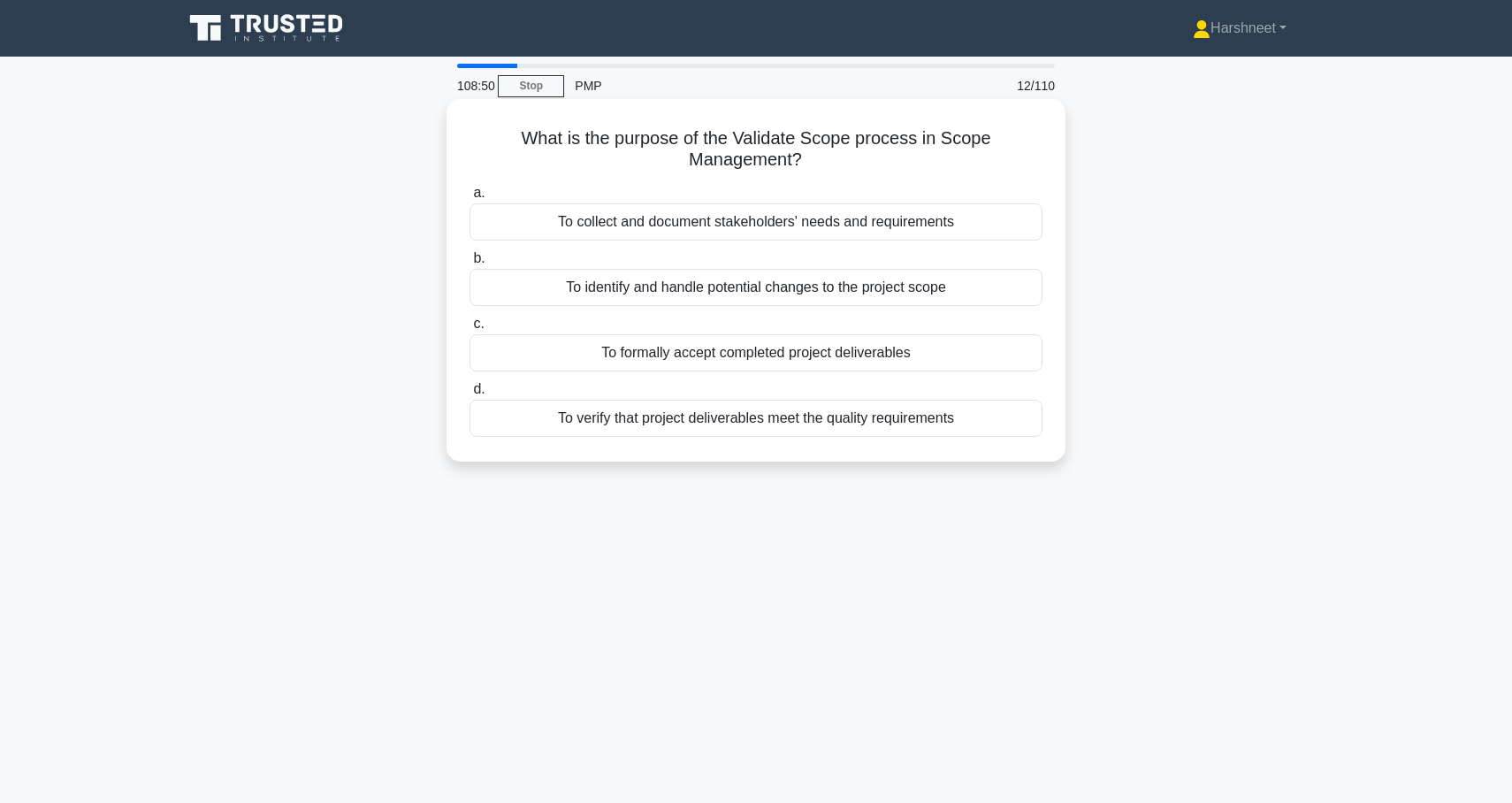
drag, startPoint x: 531, startPoint y: 137, endPoint x: 1000, endPoint y: 435, distance: 555.7
click at [1000, 435] on div "What is the purpose of the Validate Scope process in Scope Management? .spinner…" at bounding box center [756, 281] width 605 height 348
copy div "What is the purpose of the Validate Scope process in Scope Management? .spinner…"
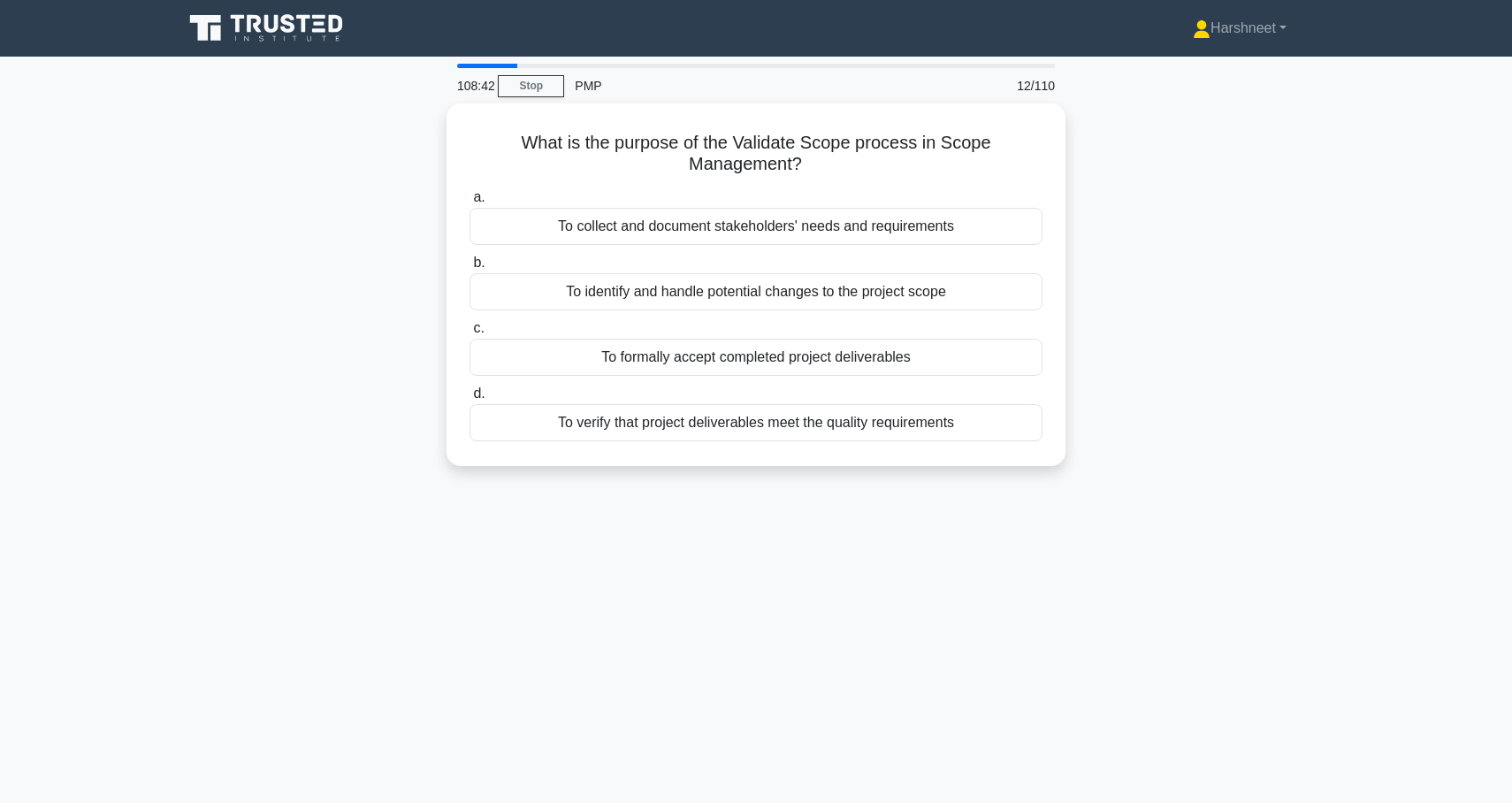
click at [364, 245] on div "What is the purpose of the Validate Scope process in Scope Management? .spinner…" at bounding box center [756, 296] width 1168 height 384
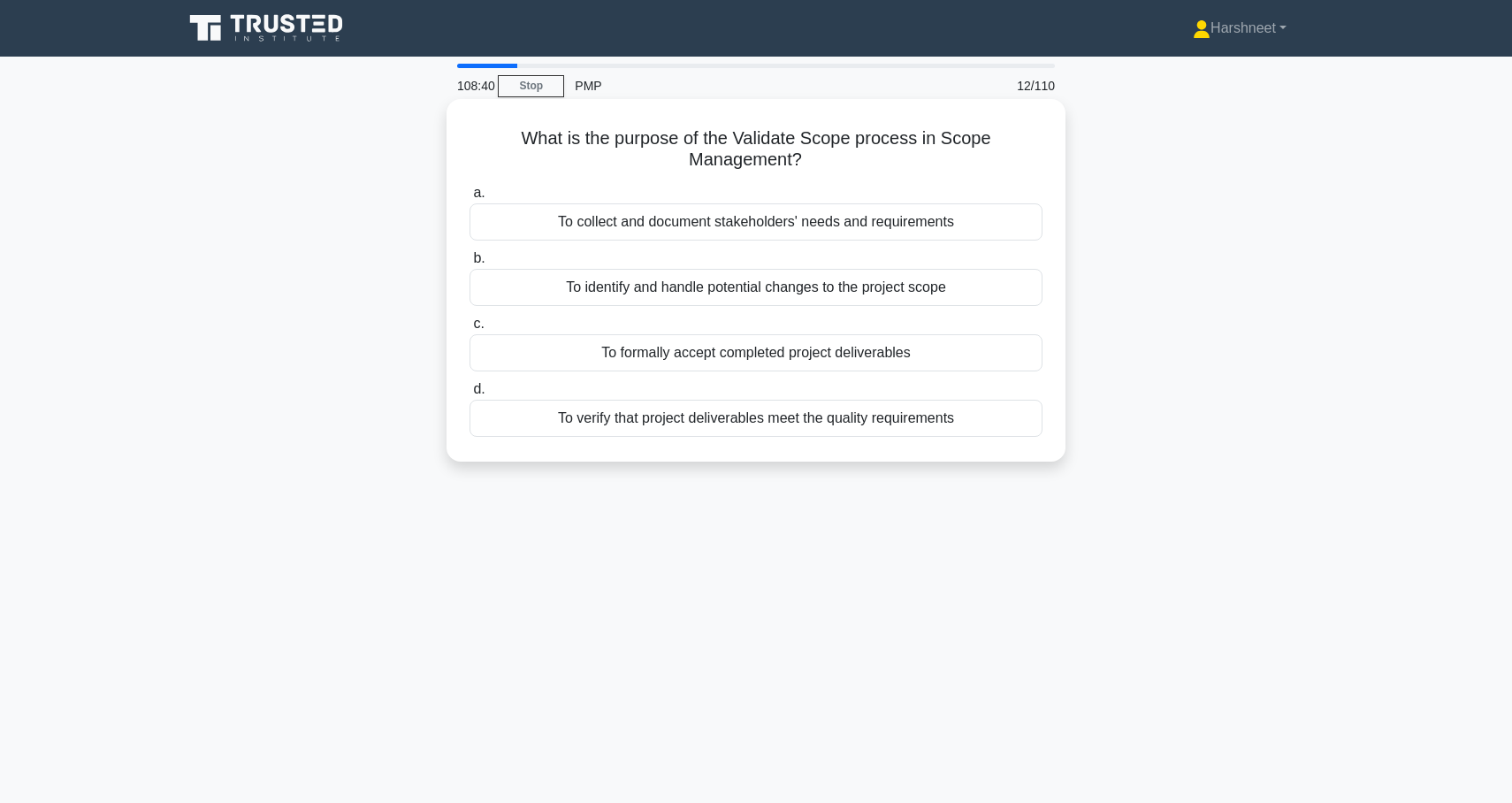
click at [609, 352] on div "To formally accept completed project deliverables" at bounding box center [756, 352] width 573 height 37
click at [470, 330] on input "c. To formally accept completed project deliverables" at bounding box center [470, 324] width 0 height 12
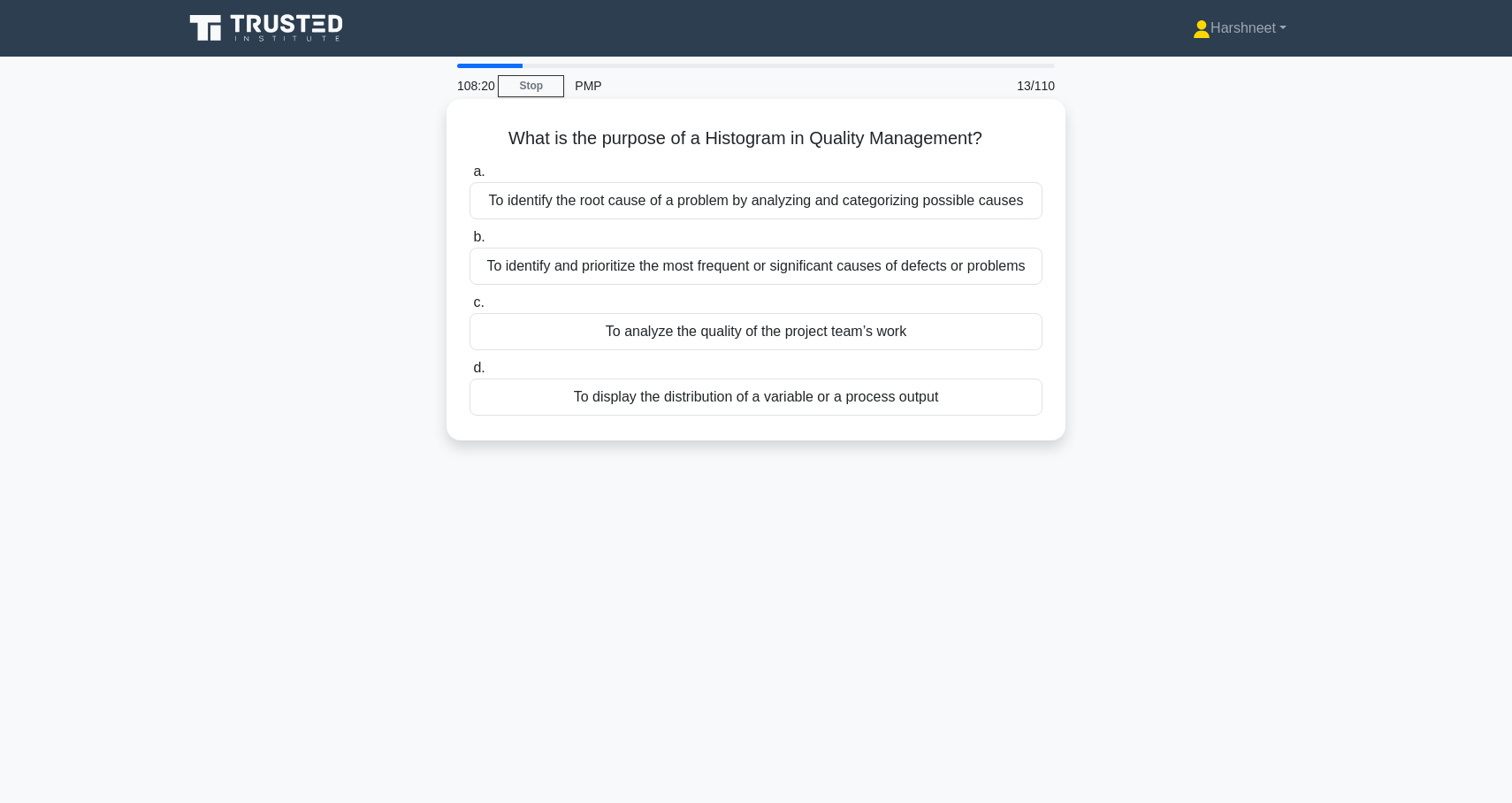
drag, startPoint x: 515, startPoint y: 139, endPoint x: 1032, endPoint y: 414, distance: 585.6
click at [1032, 414] on div "What is the purpose of a Histogram in Quality Management? .spinner_0XTQ{transfo…" at bounding box center [756, 270] width 605 height 327
copy div "hat is the purpose of a Histogram in Quality Management? .spinner_0XTQ{transfor…"
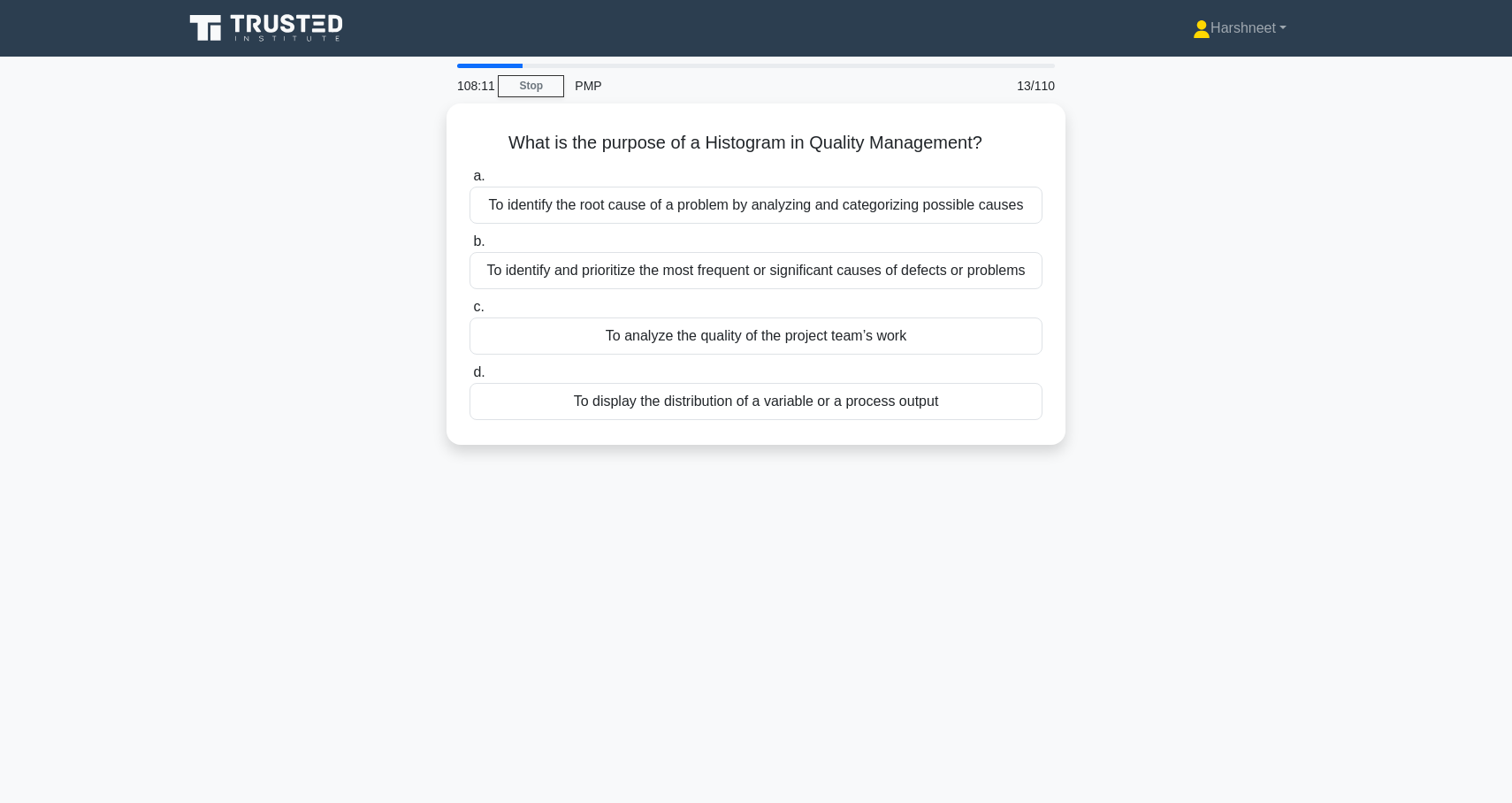
click at [347, 323] on div "What is the purpose of a Histogram in Quality Management? .spinner_0XTQ{transfo…" at bounding box center [756, 285] width 1168 height 363
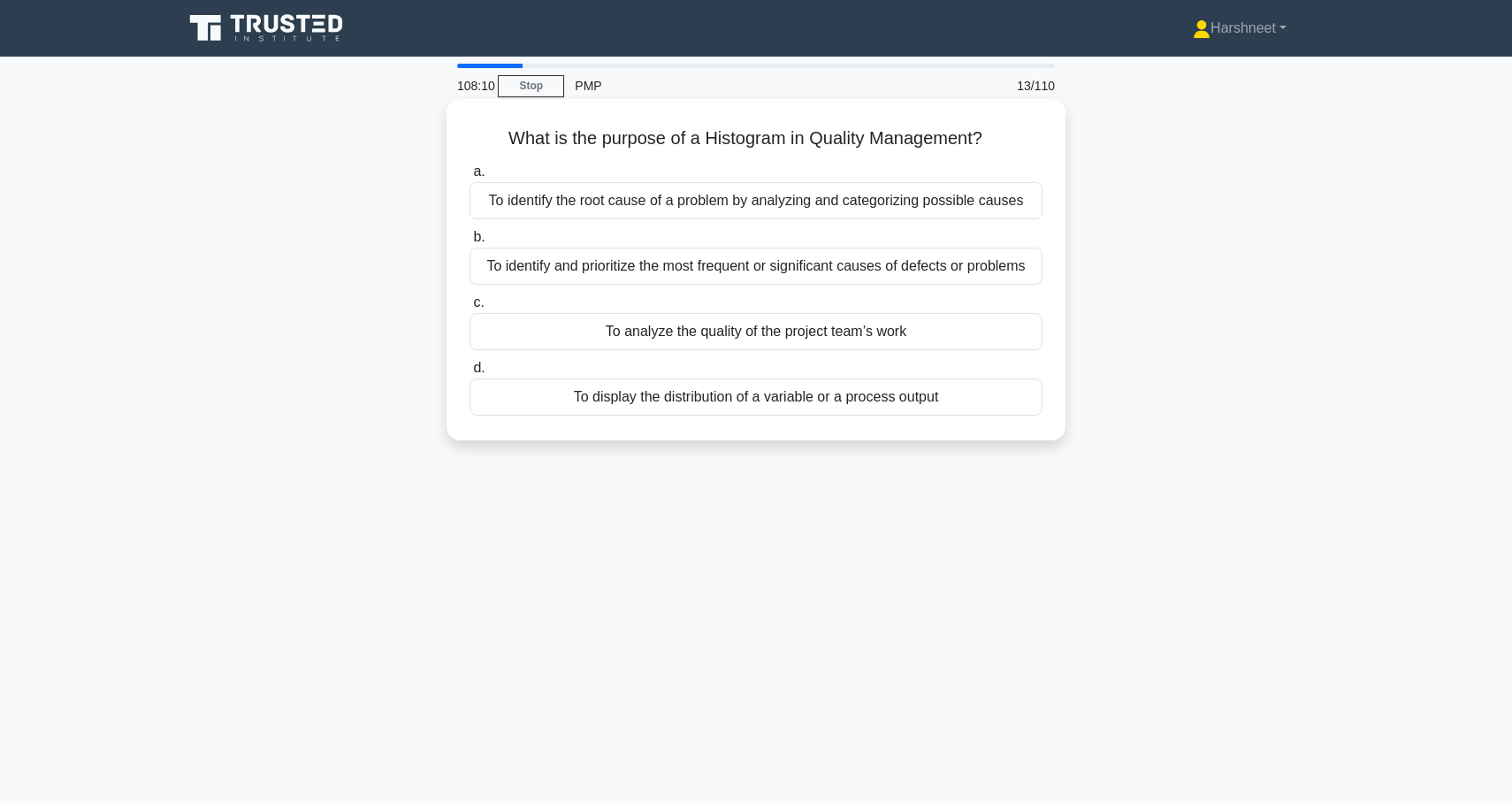
click at [539, 411] on div "To display the distribution of a variable or a process output" at bounding box center [756, 397] width 573 height 37
click at [470, 374] on input "d. To display the distribution of a variable or a process output" at bounding box center [470, 369] width 0 height 12
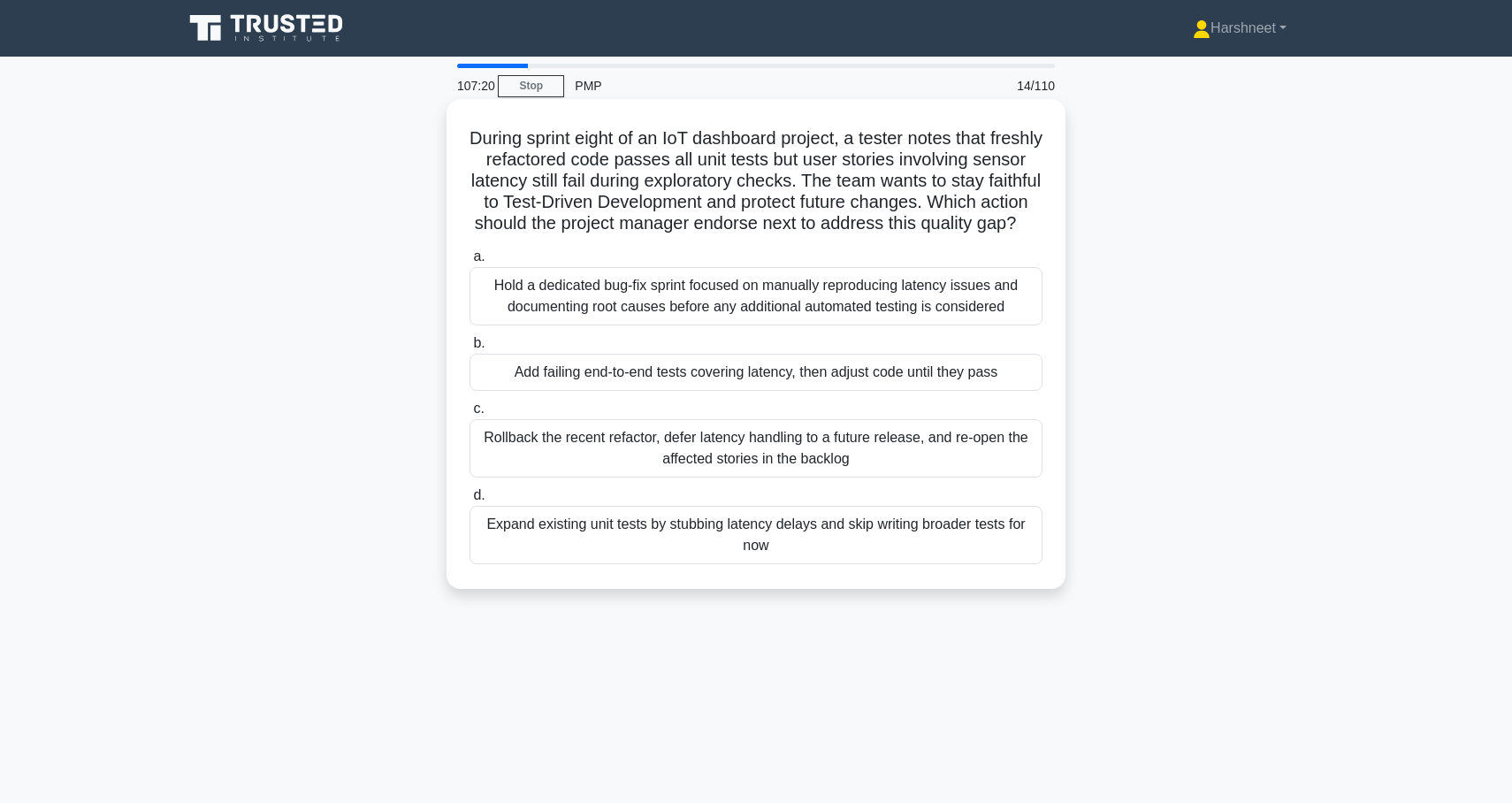
click at [562, 320] on div "Hold a dedicated bug-fix sprint focused on manually reproducing latency issues …" at bounding box center [756, 297] width 573 height 59
click at [470, 263] on input "a. Hold a dedicated bug-fix sprint focused on manually reproducing latency issu…" at bounding box center [470, 258] width 0 height 12
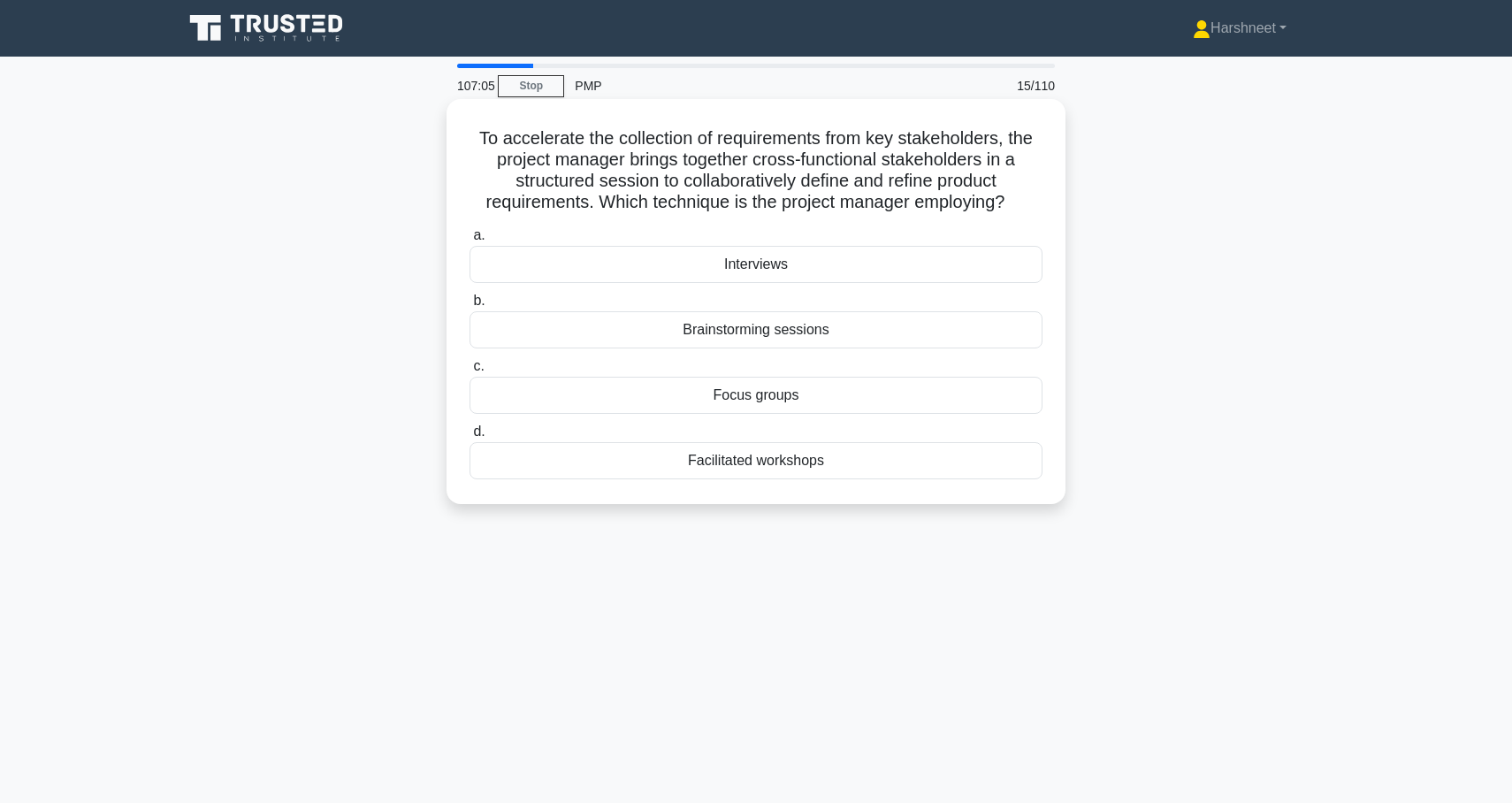
drag, startPoint x: 482, startPoint y: 133, endPoint x: 978, endPoint y: 476, distance: 603.0
click at [978, 476] on div "To accelerate the collection of requirements from key stakeholders, the project…" at bounding box center [756, 301] width 605 height 391
copy div "To accelerate the collection of requirements from key stakeholders, the project…"
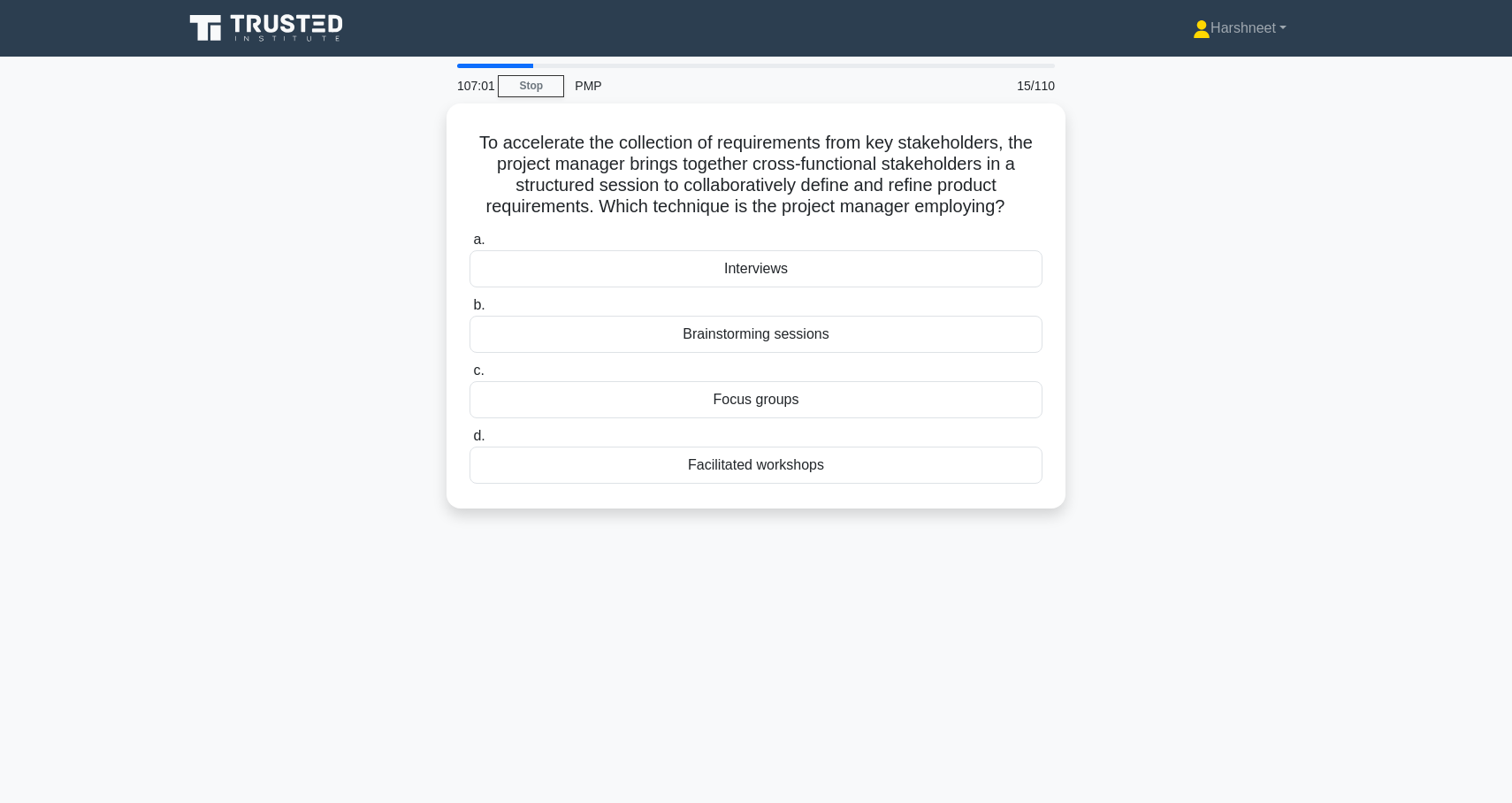
click at [364, 339] on div "To accelerate the collection of requirements from key stakeholders, the project…" at bounding box center [756, 316] width 1168 height 427
click at [299, 342] on div "To accelerate the collection of requirements from key stakeholders, the project…" at bounding box center [756, 316] width 1168 height 427
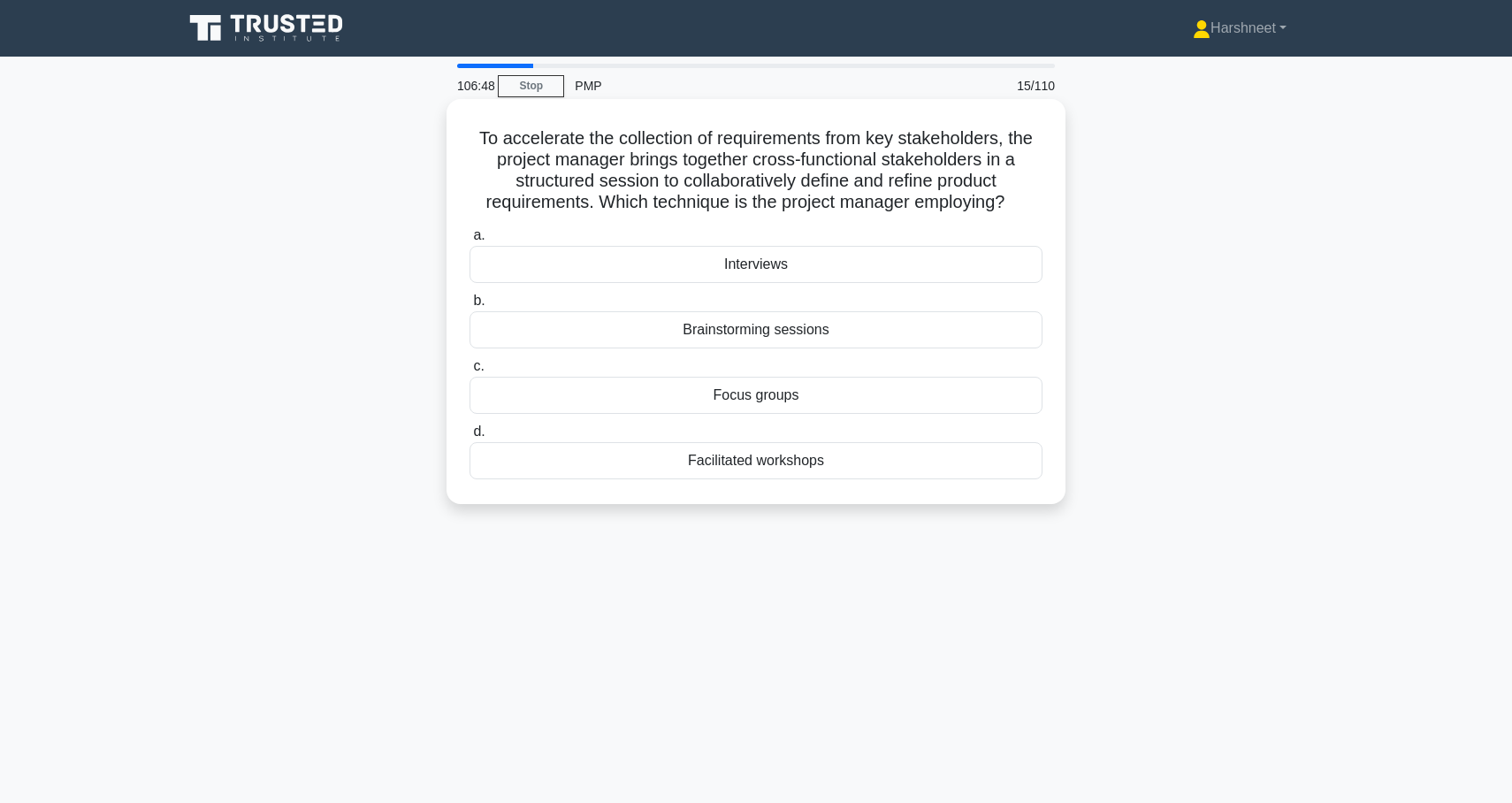
click at [614, 404] on div "Focus groups" at bounding box center [756, 395] width 573 height 37
click at [470, 372] on input "c. Focus groups" at bounding box center [470, 367] width 0 height 12
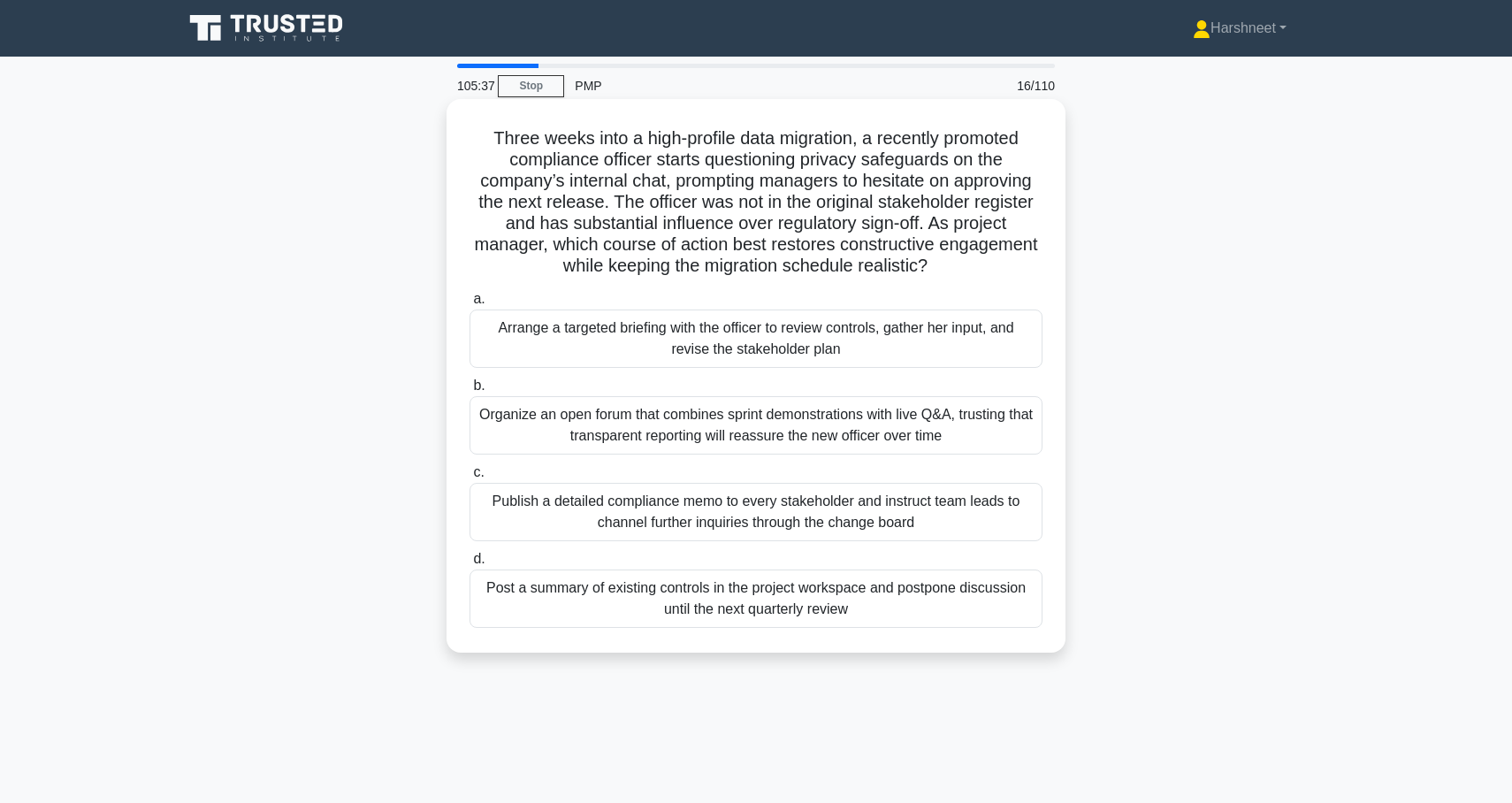
drag, startPoint x: 497, startPoint y: 137, endPoint x: 974, endPoint y: 637, distance: 691.0
click at [974, 637] on div "Three weeks into a high-profile data migration, a recently promoted compliance …" at bounding box center [756, 376] width 605 height 539
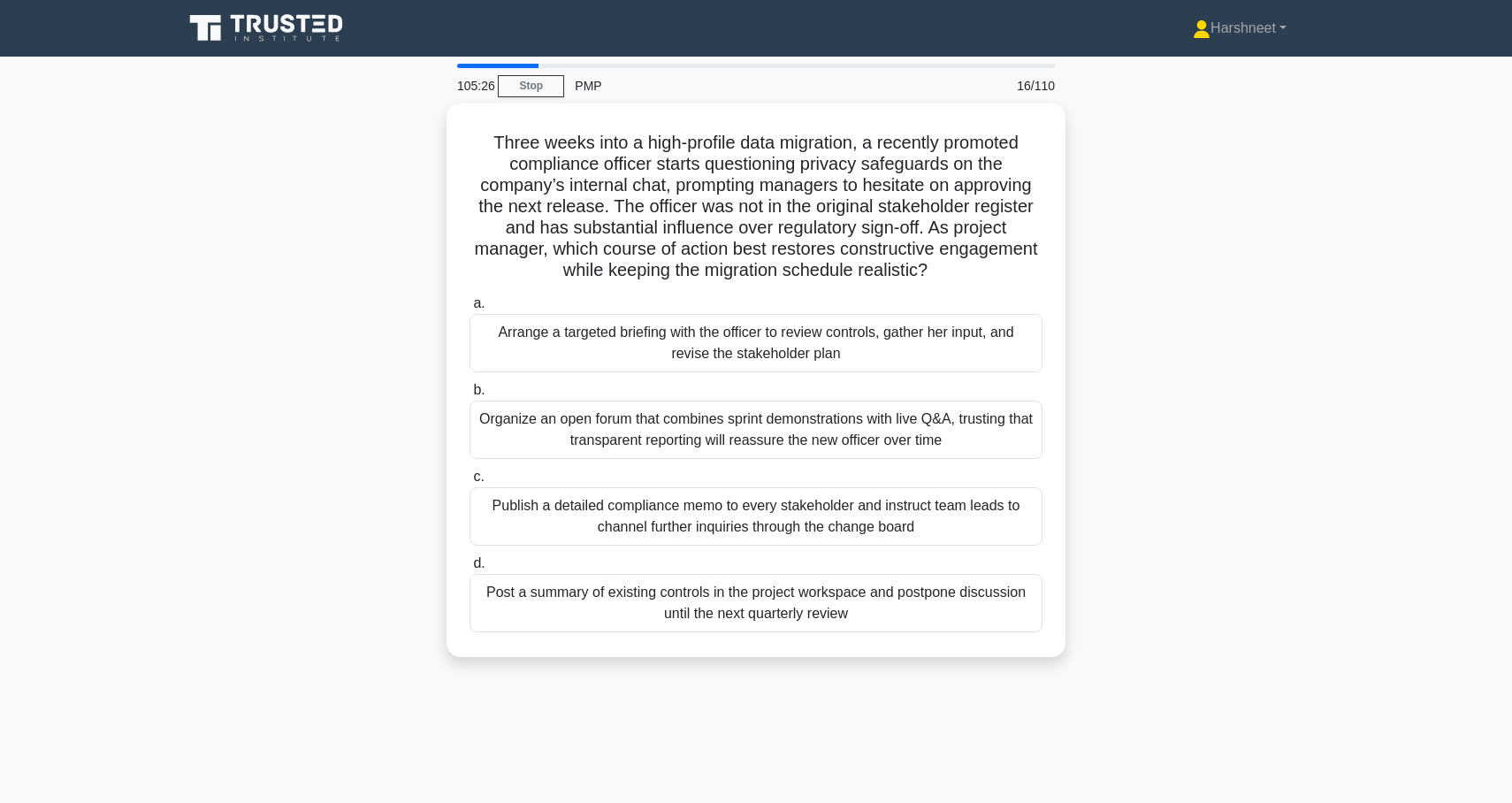
click at [384, 288] on div "Three weeks into a high-profile data migration, a recently promoted compliance …" at bounding box center [756, 391] width 1168 height 575
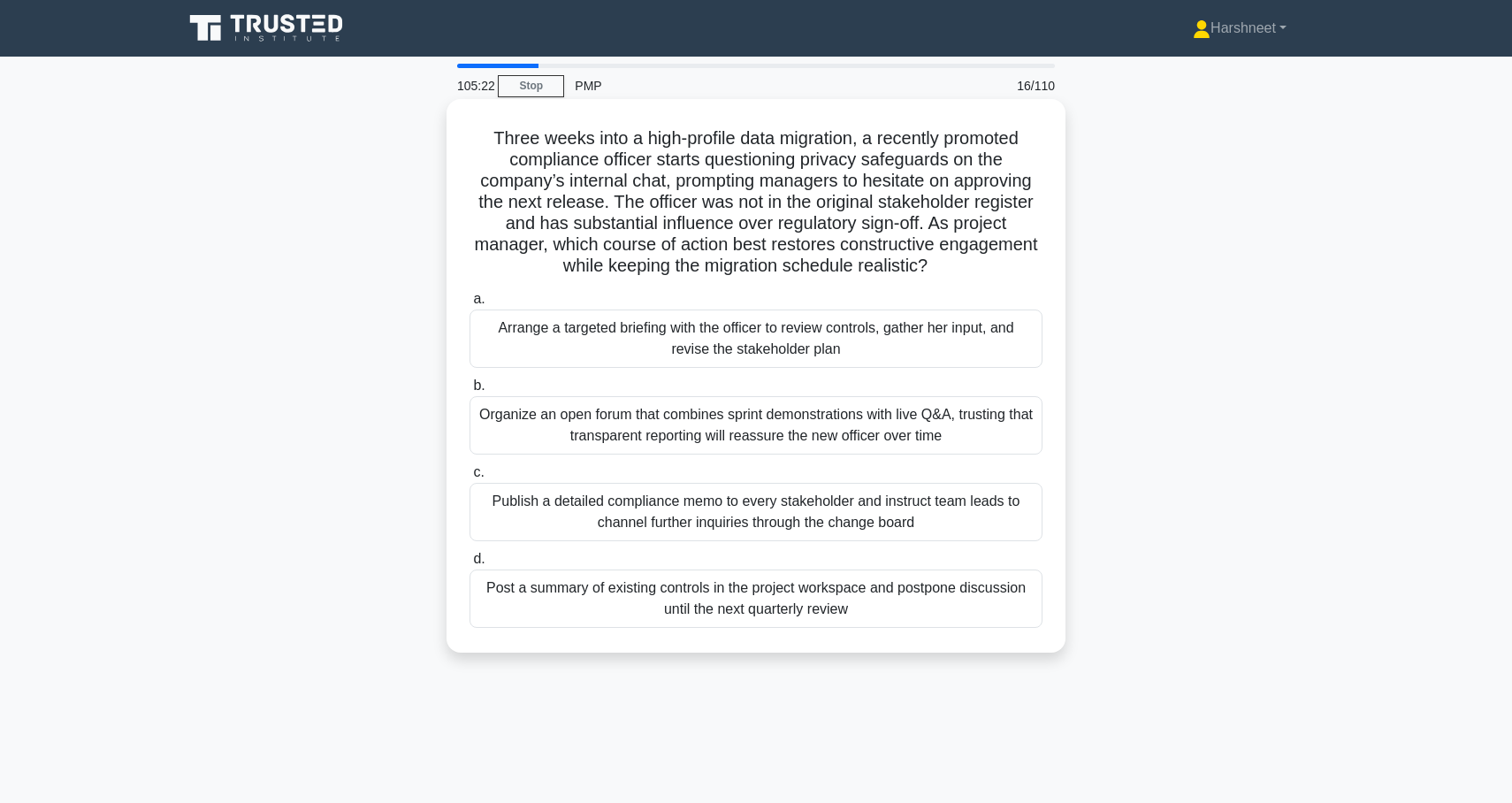
click at [570, 331] on div "Arrange a targeted briefing with the officer to review controls, gather her inp…" at bounding box center [756, 338] width 573 height 59
click at [470, 305] on input "a. Arrange a targeted briefing with the officer to review controls, gather her …" at bounding box center [470, 300] width 0 height 12
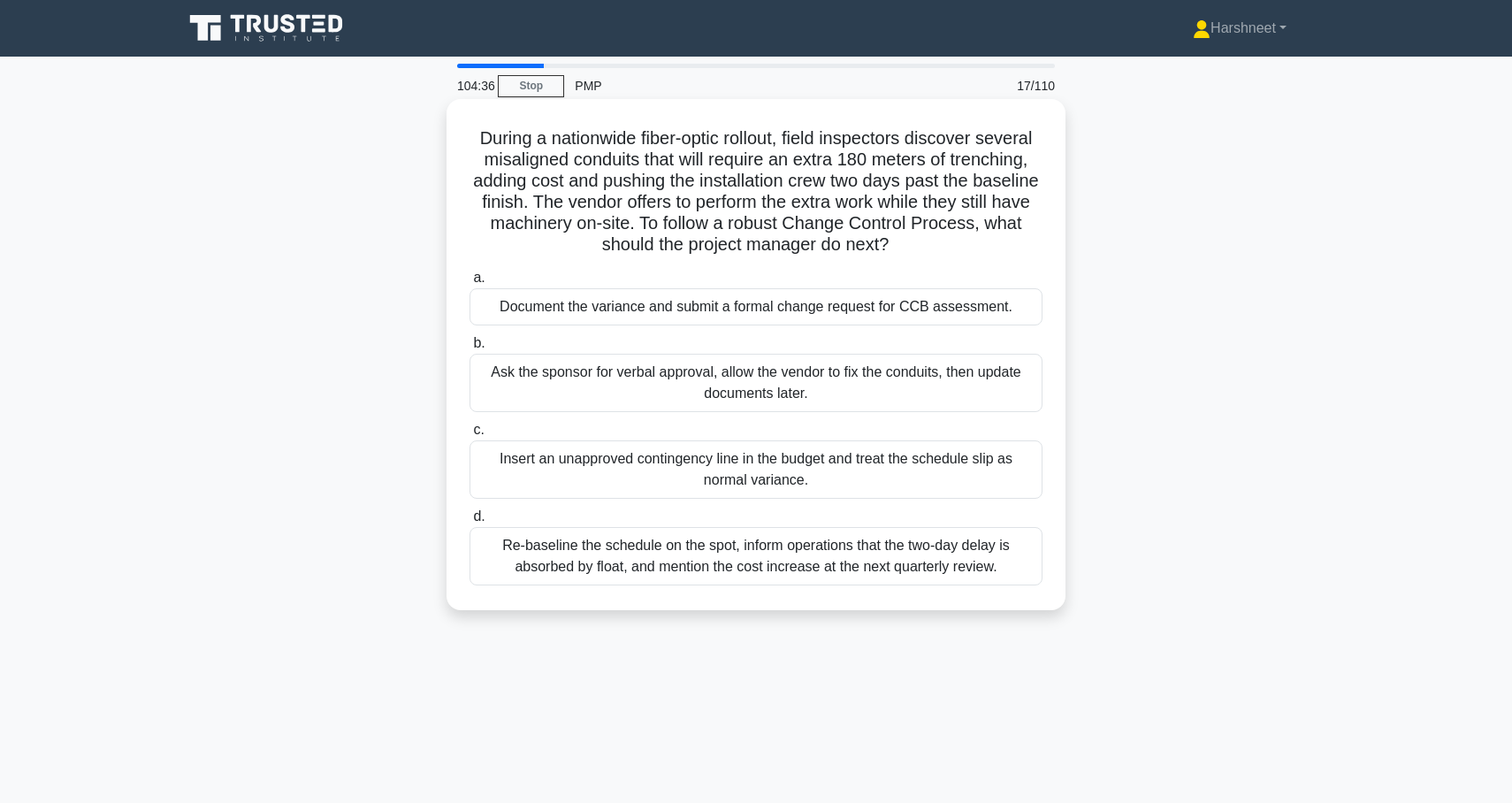
click at [496, 301] on div "Document the variance and submit a formal change request for CCB assessment." at bounding box center [756, 306] width 573 height 37
click at [470, 284] on input "a. Document the variance and submit a formal change request for CCB assessment." at bounding box center [470, 279] width 0 height 12
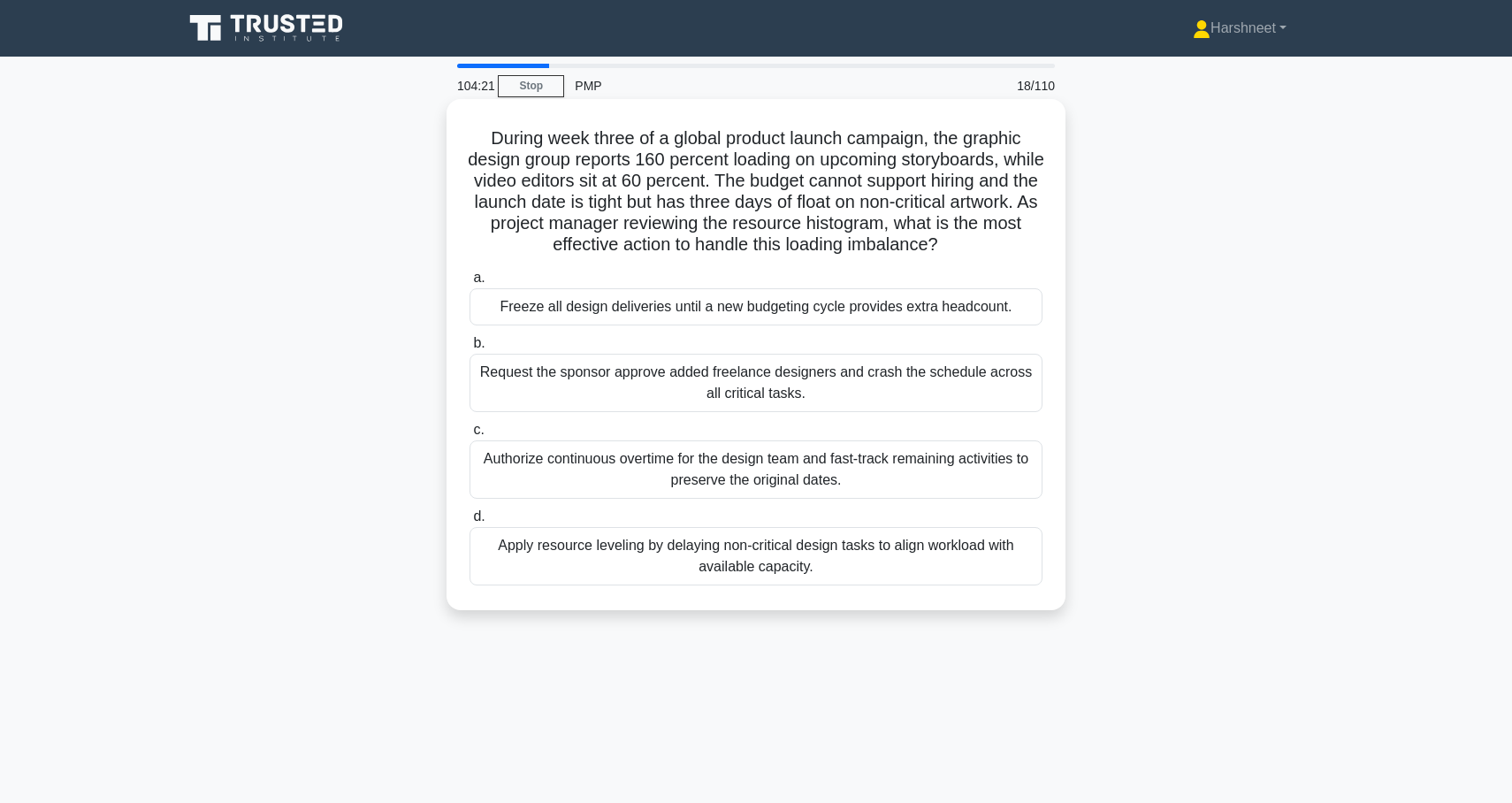
click at [522, 542] on div "Apply resource leveling by delaying non-critical design tasks to align workload…" at bounding box center [756, 556] width 573 height 59
click at [470, 522] on input "d. Apply resource leveling by delaying non-critical design tasks to align workl…" at bounding box center [470, 517] width 0 height 12
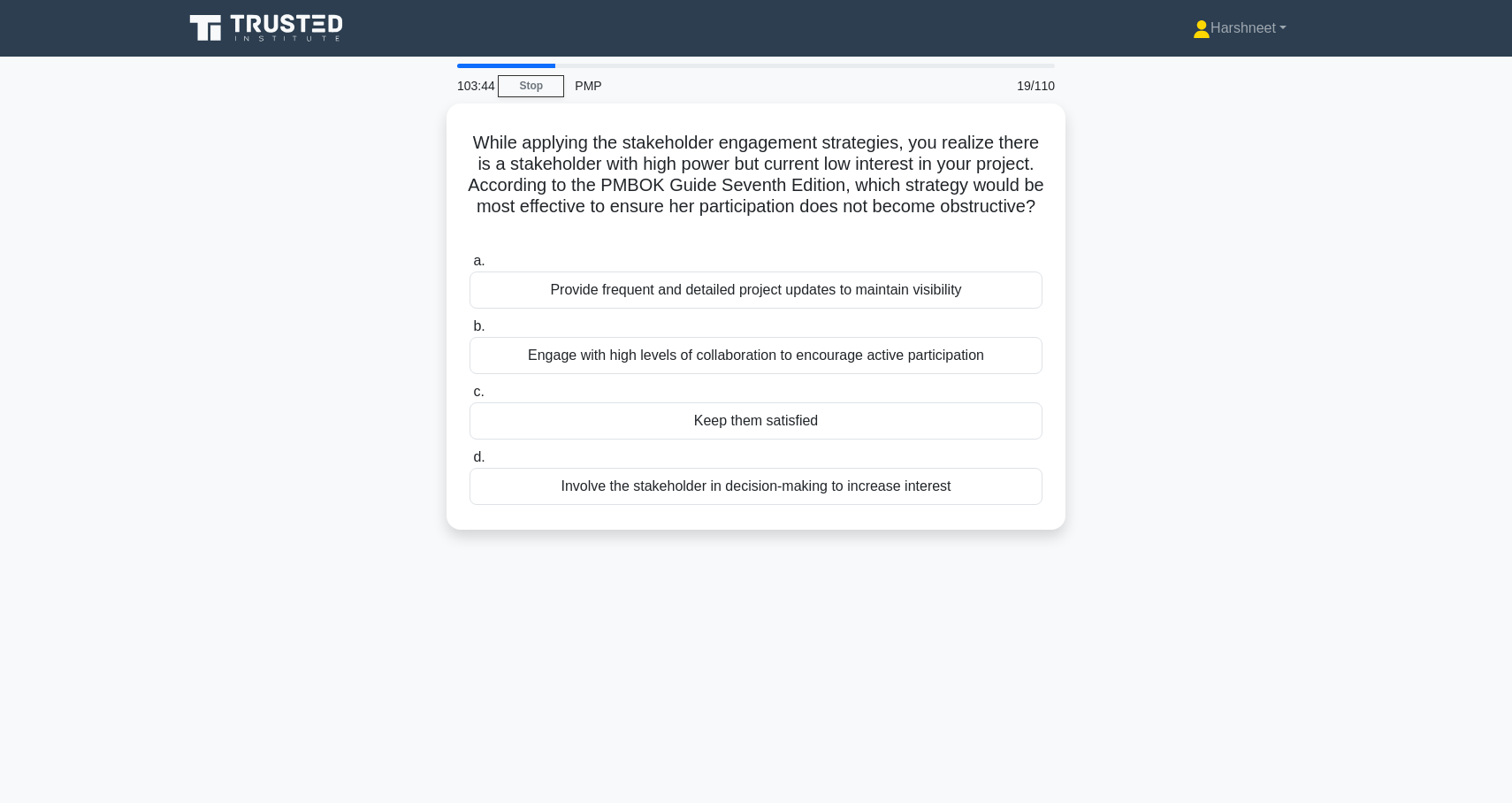
click at [1005, 537] on div "While applying the stakeholder engagement strategies, you realize there is a st…" at bounding box center [756, 327] width 1168 height 448
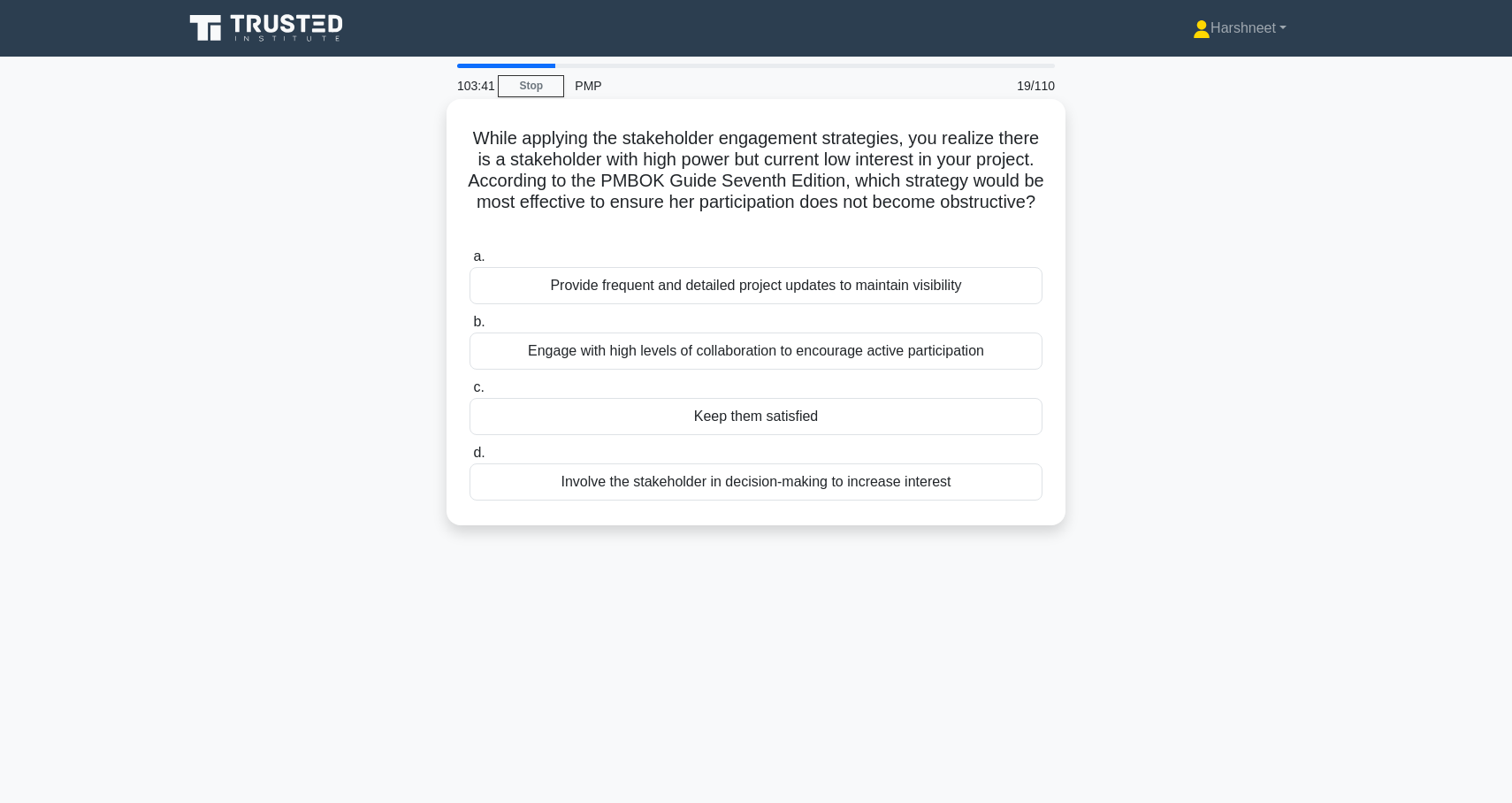
drag, startPoint x: 475, startPoint y: 136, endPoint x: 949, endPoint y: 504, distance: 600.1
click at [949, 504] on div "While applying the stakeholder engagement strategies, you realize there is a st…" at bounding box center [756, 312] width 605 height 412
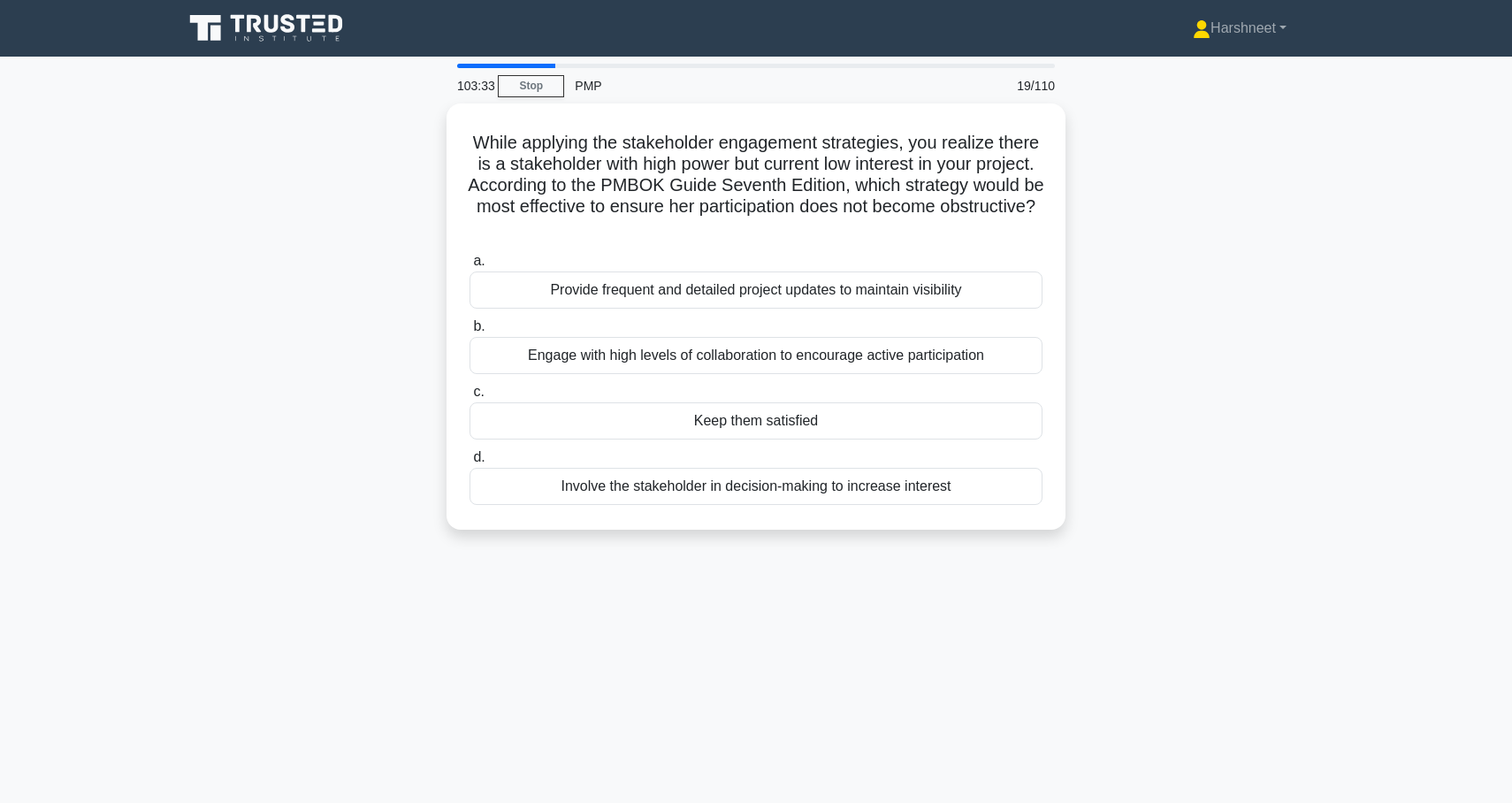
click at [363, 340] on div "While applying the stakeholder engagement strategies, you realize there is a st…" at bounding box center [756, 327] width 1168 height 448
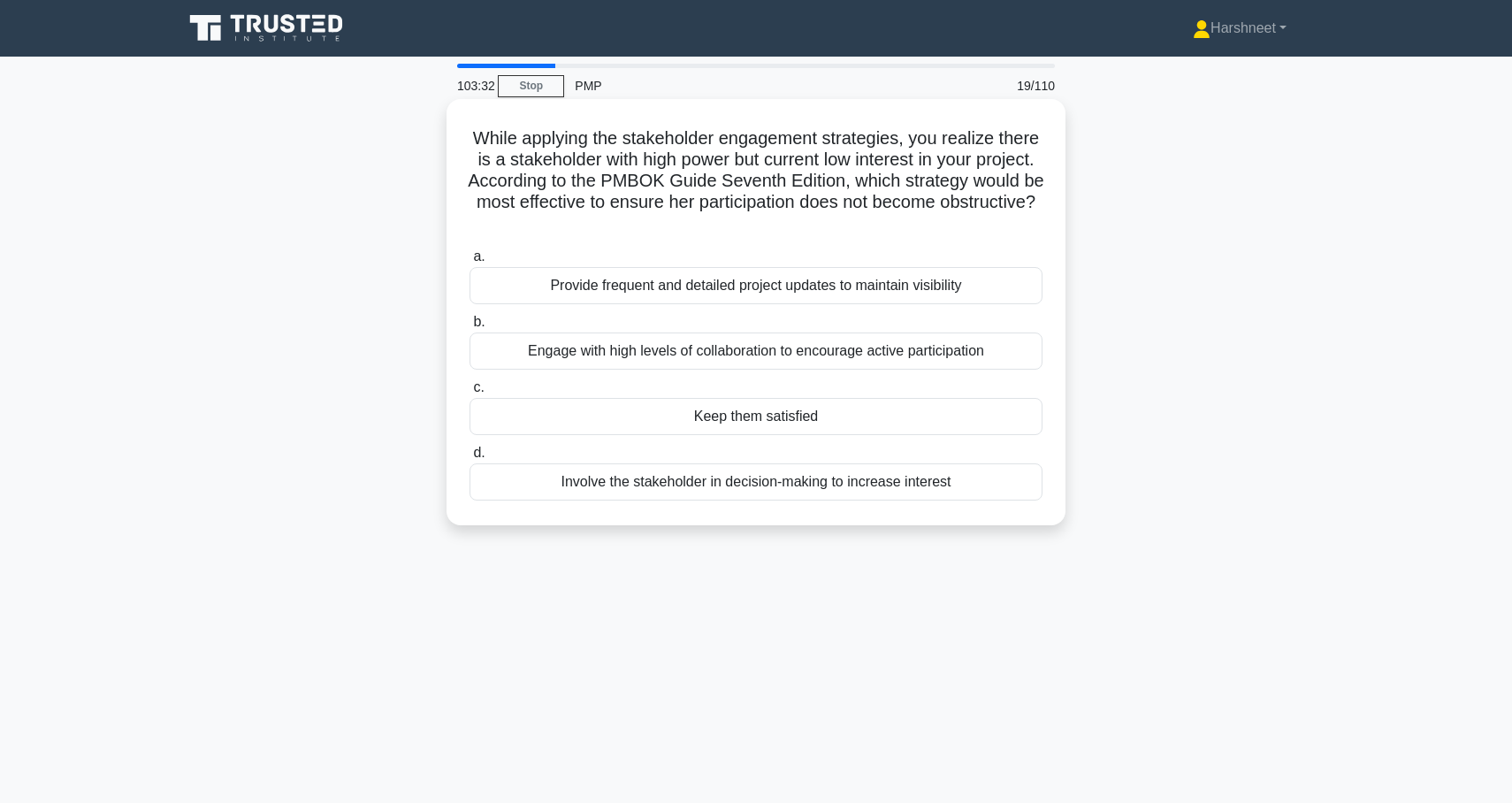
click at [568, 416] on div "Keep them satisfied" at bounding box center [756, 416] width 573 height 37
click at [470, 394] on input "c. Keep them satisfied" at bounding box center [470, 388] width 0 height 12
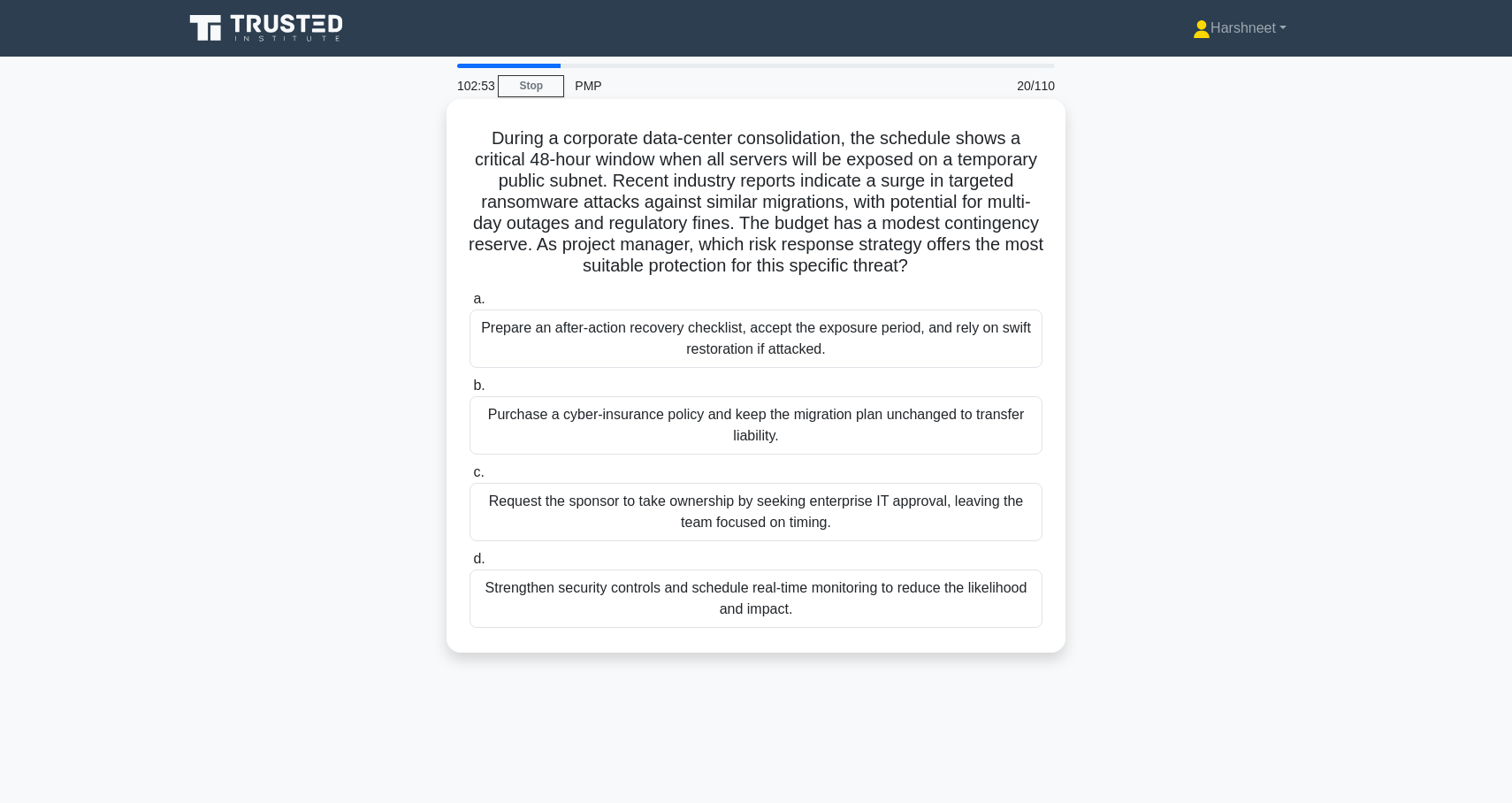
click at [627, 615] on div "Strengthen security controls and schedule real-time monitoring to reduce the li…" at bounding box center [756, 599] width 573 height 59
click at [470, 565] on input "d. Strengthen security controls and schedule real-time monitoring to reduce the…" at bounding box center [470, 560] width 0 height 12
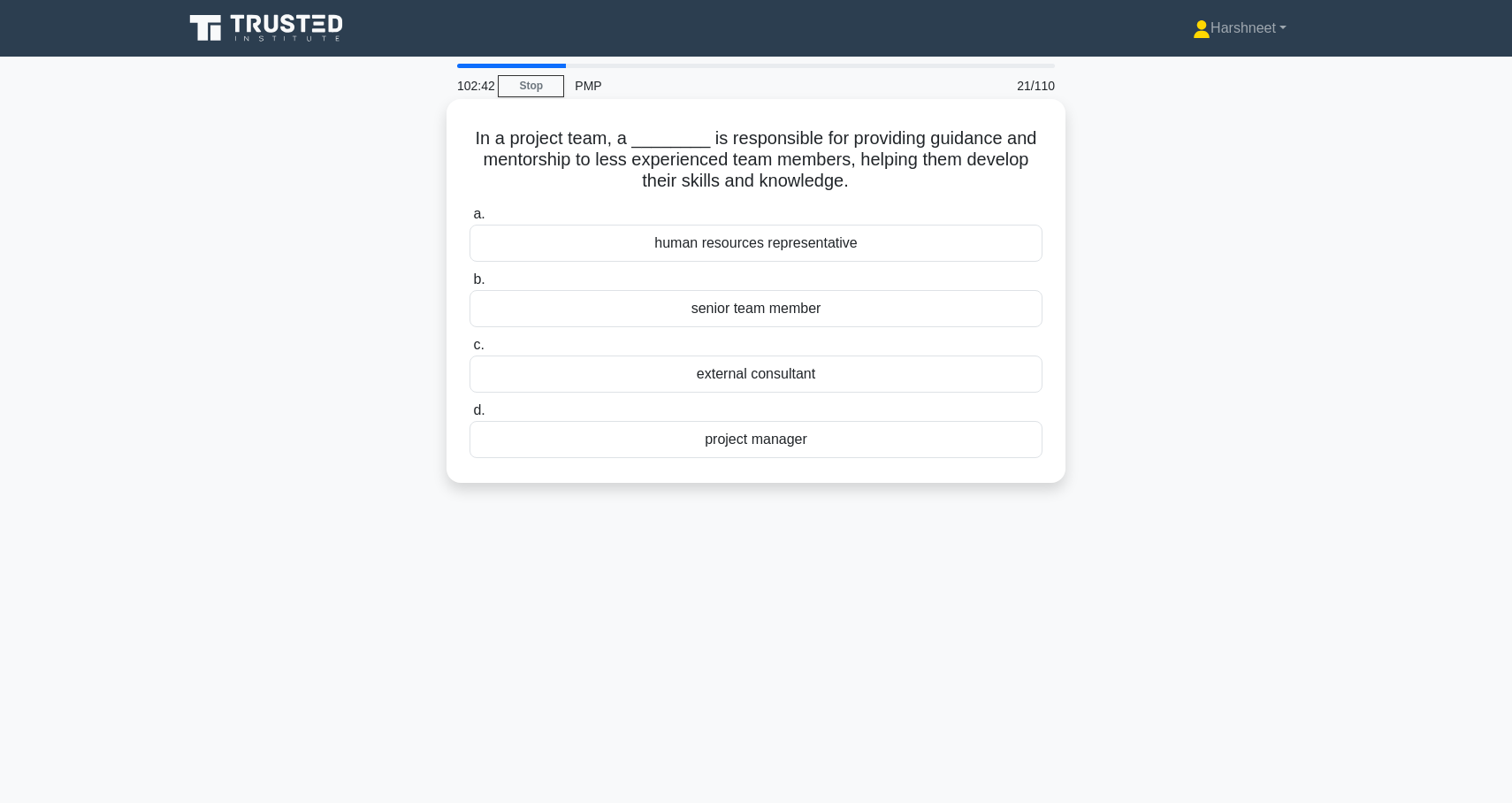
click at [664, 440] on div "project manager" at bounding box center [756, 439] width 573 height 37
click at [470, 417] on input "d. project manager" at bounding box center [470, 411] width 0 height 12
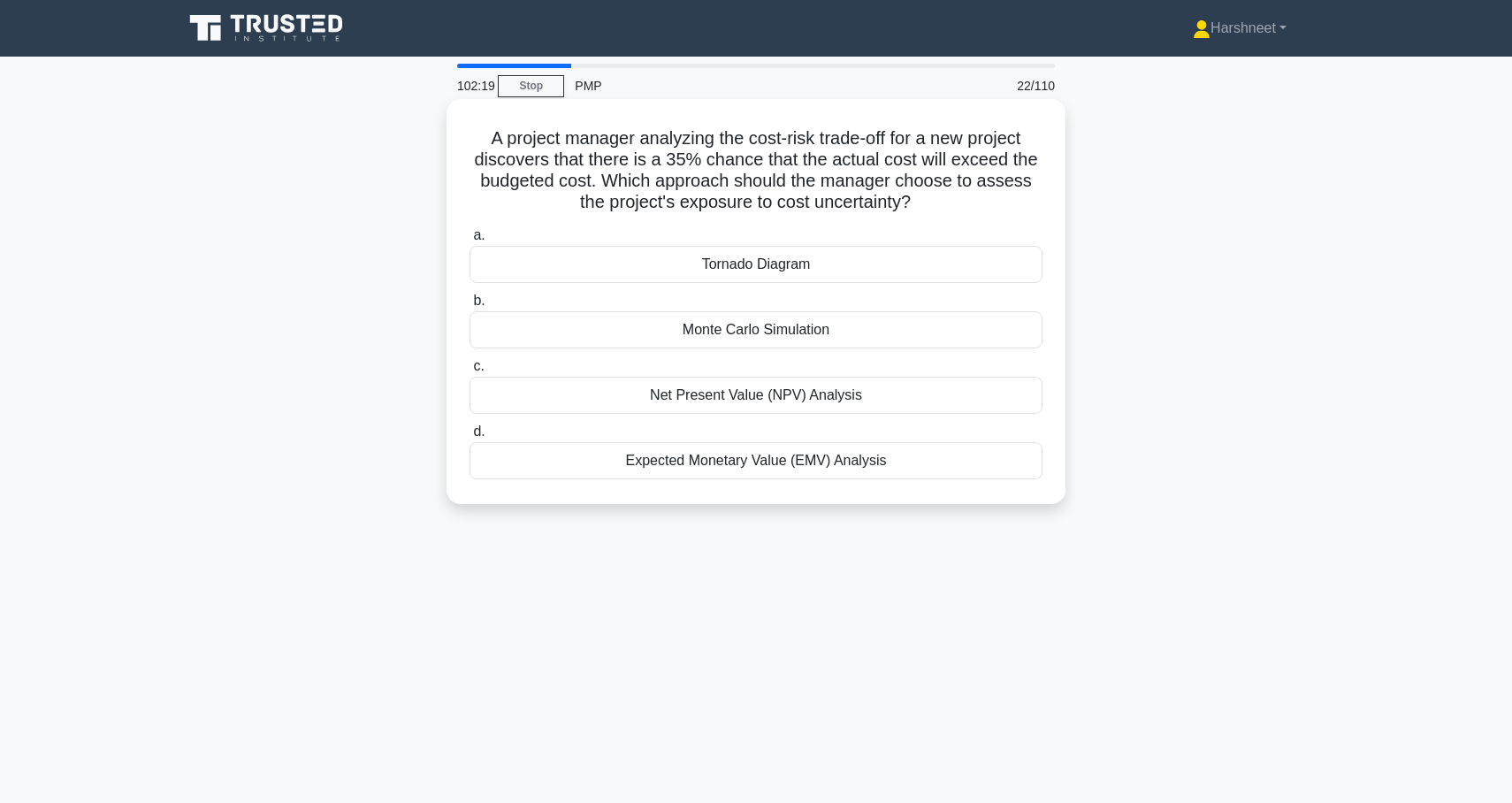
drag, startPoint x: 487, startPoint y: 140, endPoint x: 959, endPoint y: 470, distance: 575.9
click at [959, 470] on div "A project manager analyzing the cost-risk trade-off for a new project discovers…" at bounding box center [756, 301] width 605 height 391
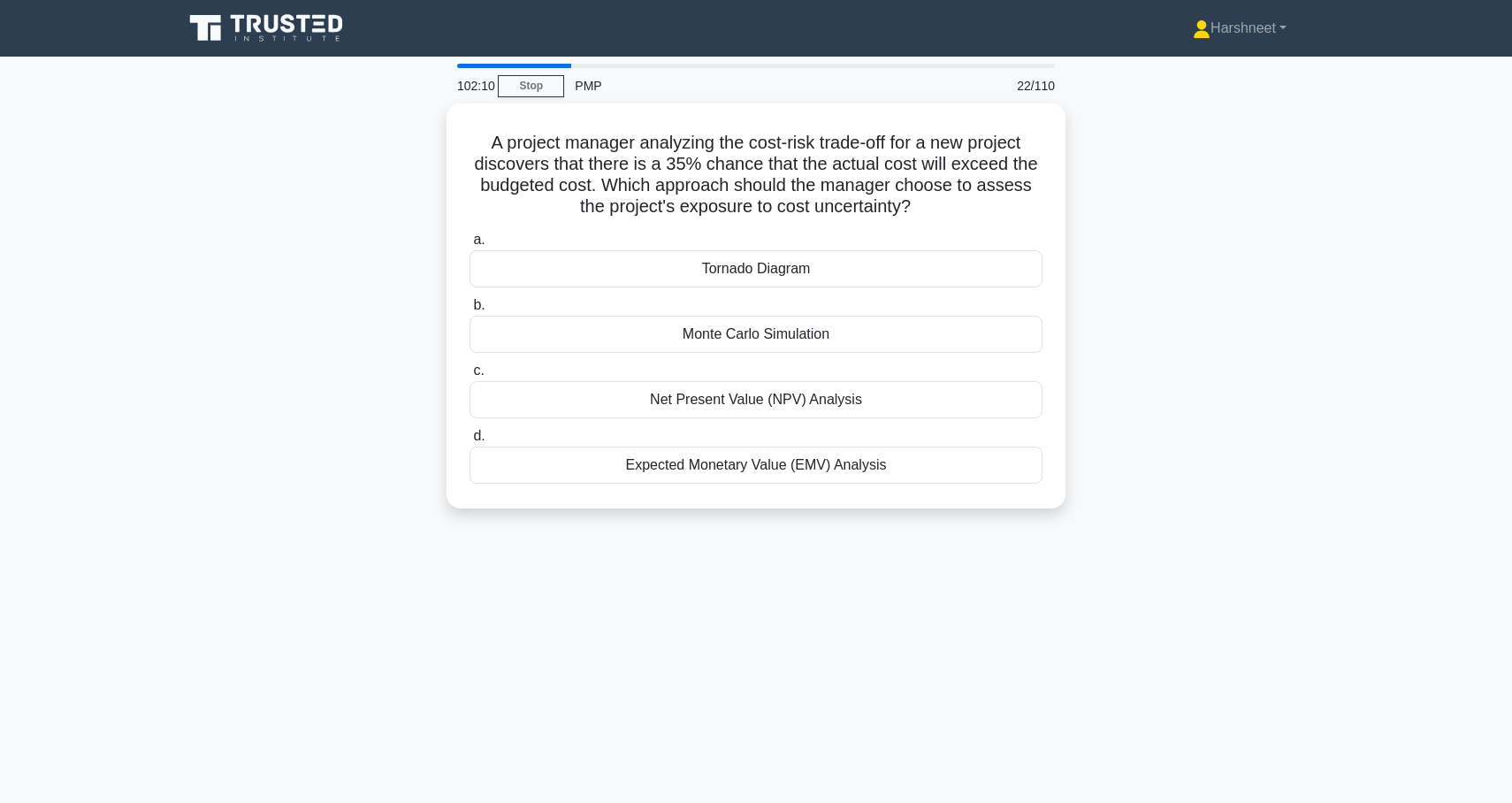
click at [354, 304] on div "A project manager analyzing the cost-risk trade-off for a new project discovers…" at bounding box center [756, 316] width 1168 height 427
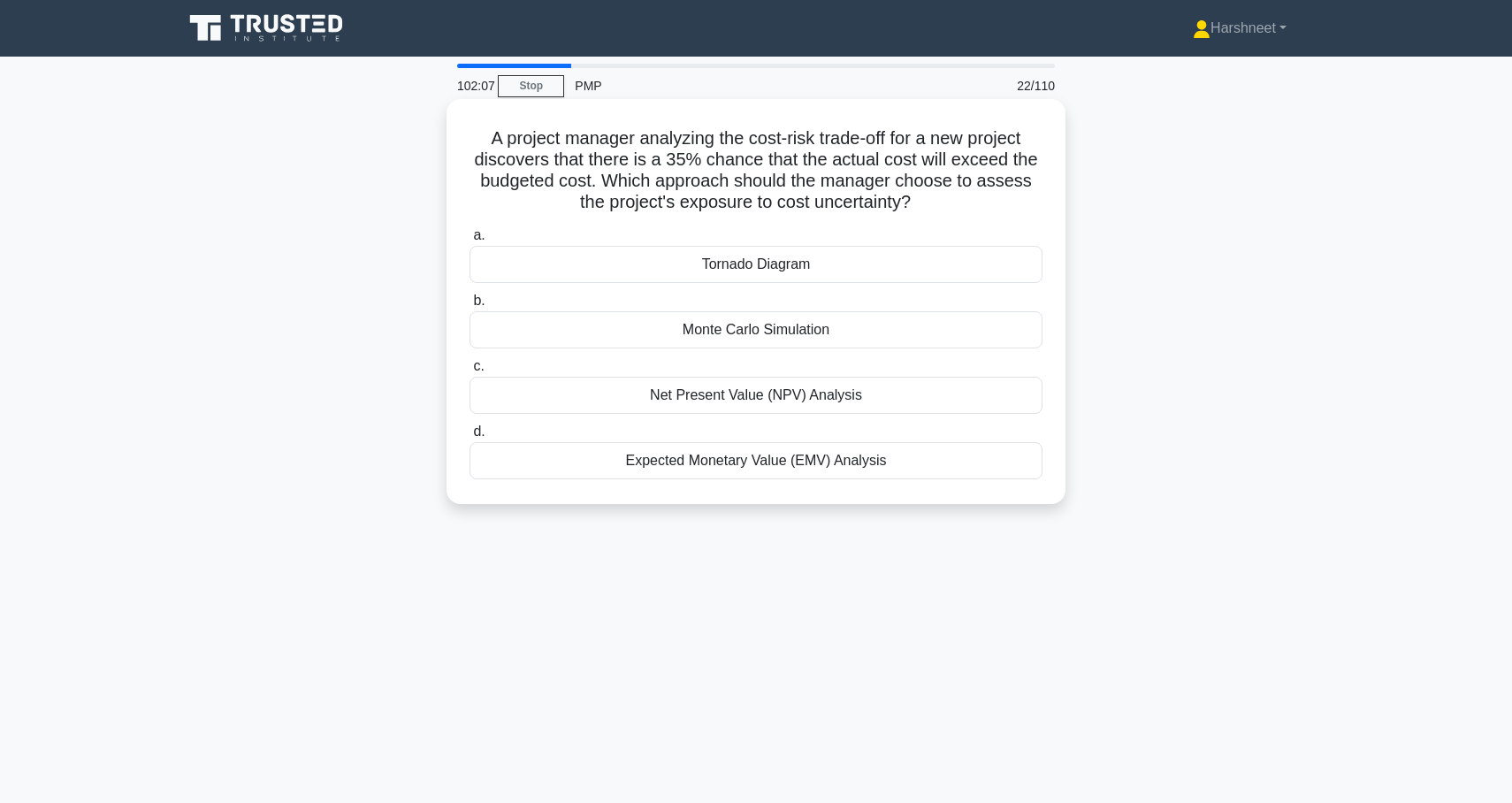
click at [616, 328] on div "Monte Carlo Simulation" at bounding box center [756, 329] width 573 height 37
click at [470, 307] on input "b. Monte Carlo Simulation" at bounding box center [470, 301] width 0 height 12
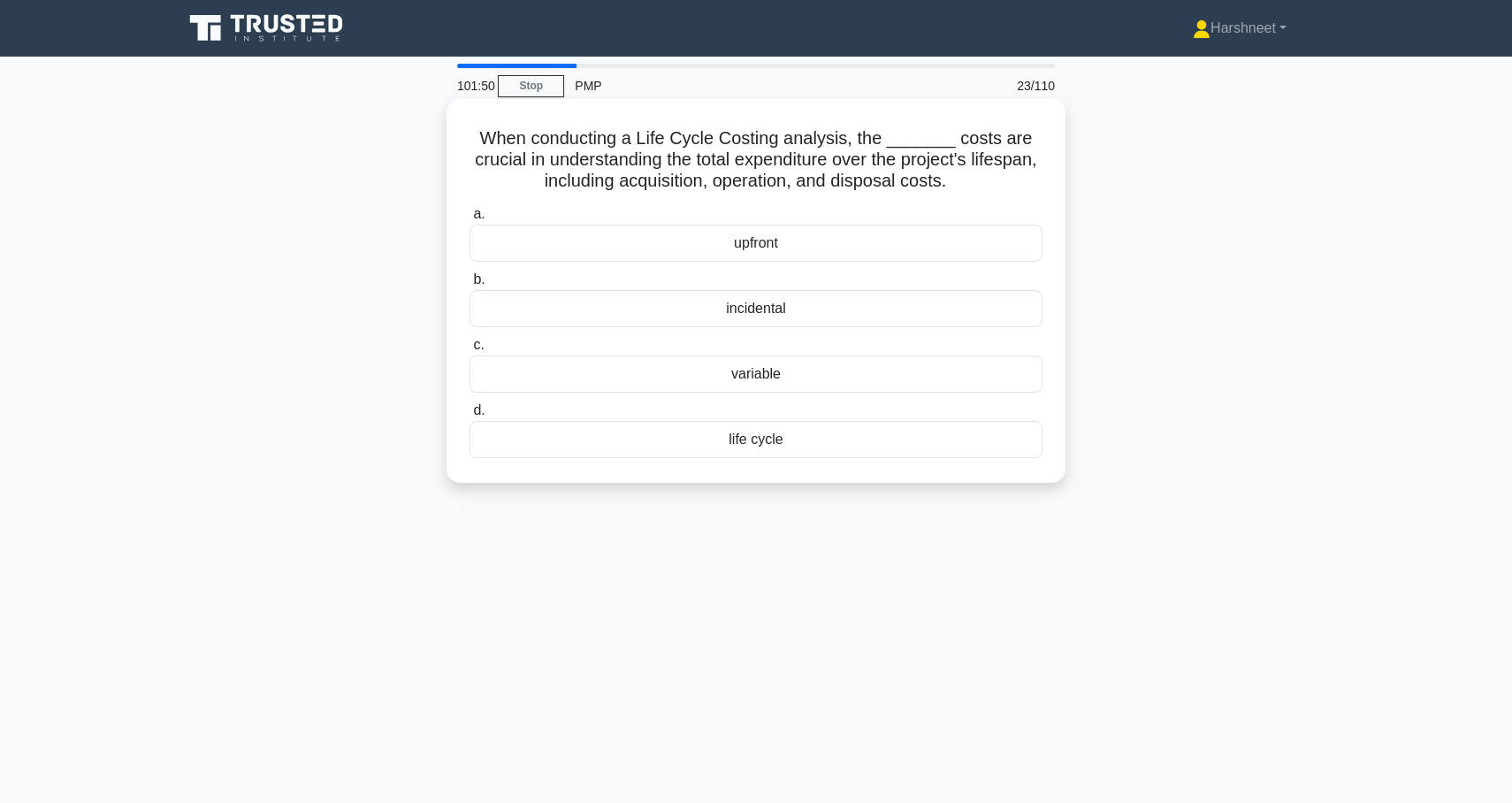
drag, startPoint x: 490, startPoint y: 132, endPoint x: 855, endPoint y: 461, distance: 491.4
click at [856, 461] on div "When conducting a Life Cycle Costing analysis, the _______ costs are crucial in…" at bounding box center [756, 292] width 605 height 370
click at [348, 269] on div "When conducting a Life Cycle Costing analysis, the _______ costs are crucial in…" at bounding box center [756, 305] width 1168 height 405
click at [590, 440] on div "life cycle" at bounding box center [756, 439] width 573 height 37
click at [470, 417] on input "d. life cycle" at bounding box center [470, 411] width 0 height 12
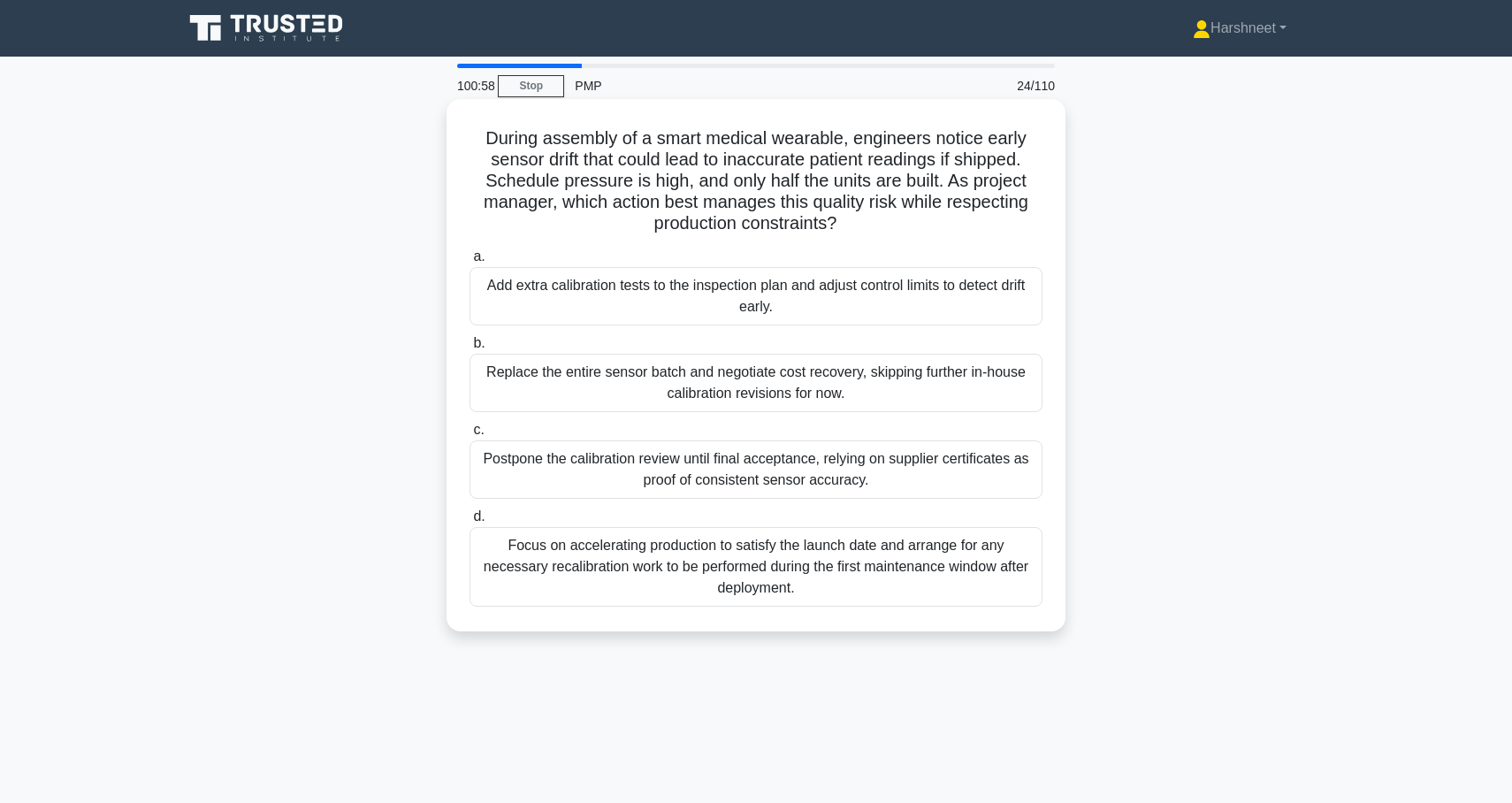
drag, startPoint x: 487, startPoint y: 139, endPoint x: 870, endPoint y: 611, distance: 607.8
click at [870, 611] on div "During assembly of a smart medical wearable, engineers notice early sensor drif…" at bounding box center [756, 365] width 605 height 518
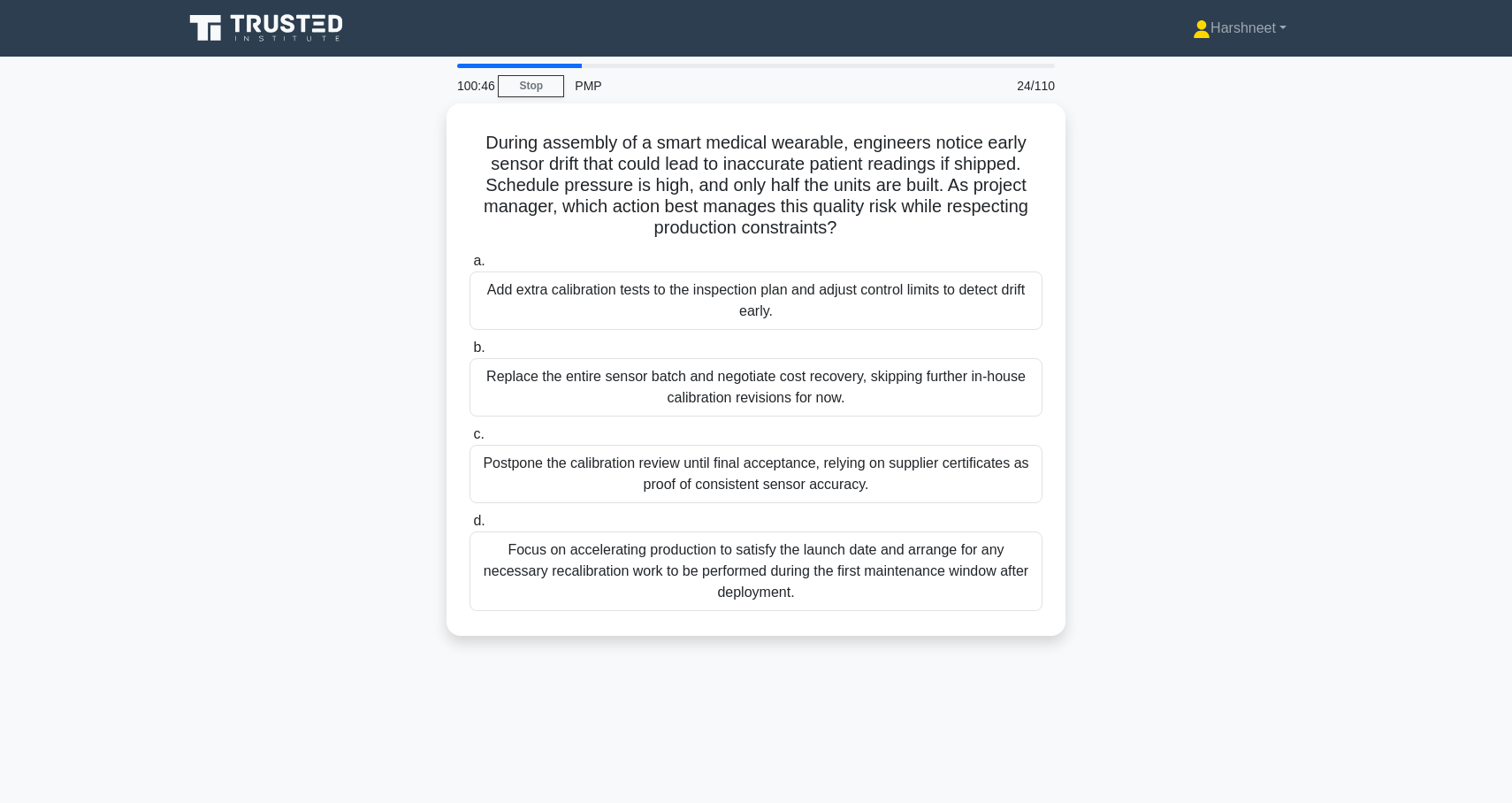
click at [382, 337] on div "During assembly of a smart medical wearable, engineers notice early sensor drif…" at bounding box center [756, 380] width 1168 height 554
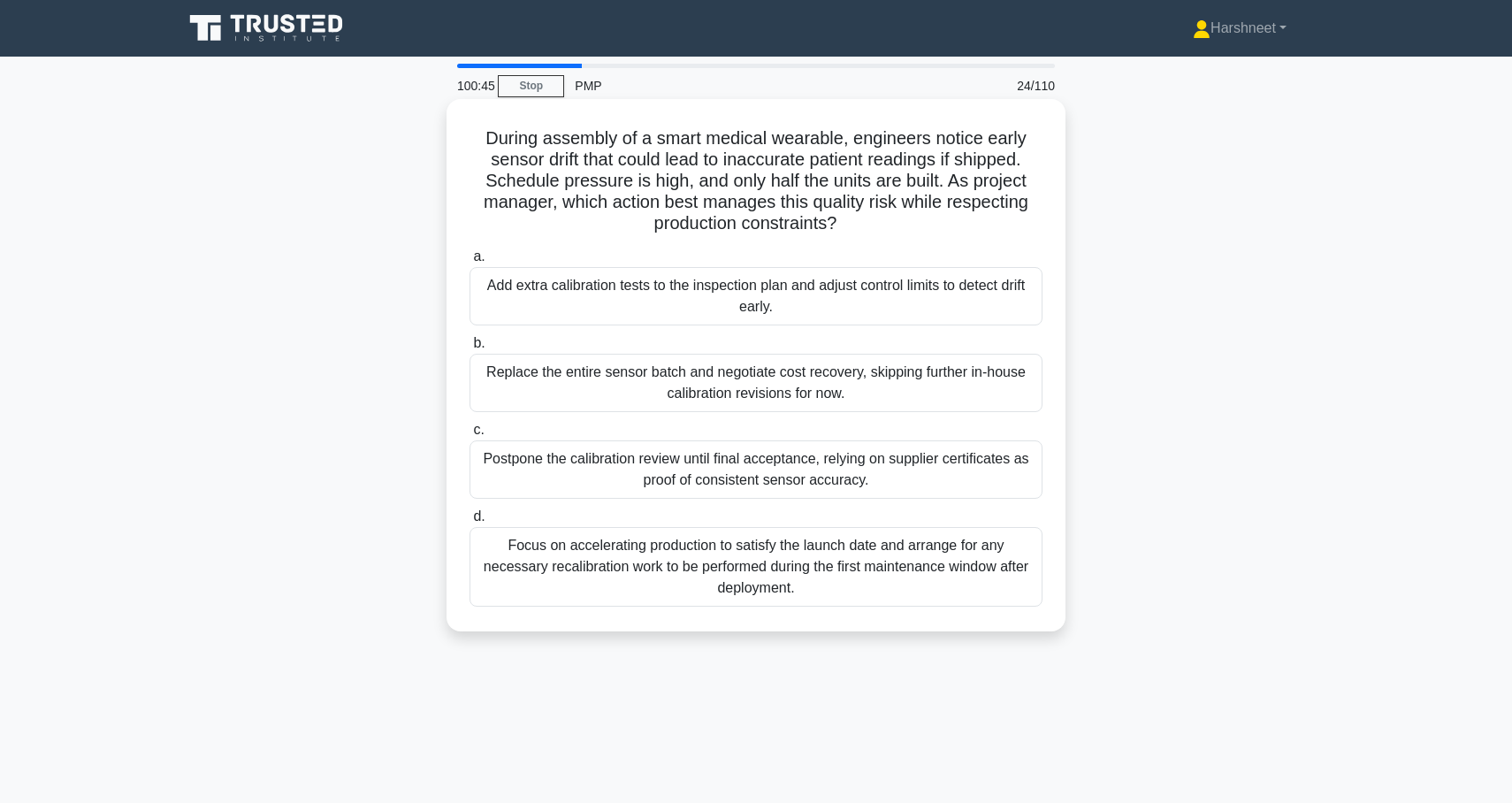
click at [502, 468] on div "Postpone the calibration review until final acceptance, relying on supplier cer…" at bounding box center [756, 470] width 573 height 59
click at [470, 436] on input "c. Postpone the calibration review until final acceptance, relying on supplier …" at bounding box center [470, 431] width 0 height 12
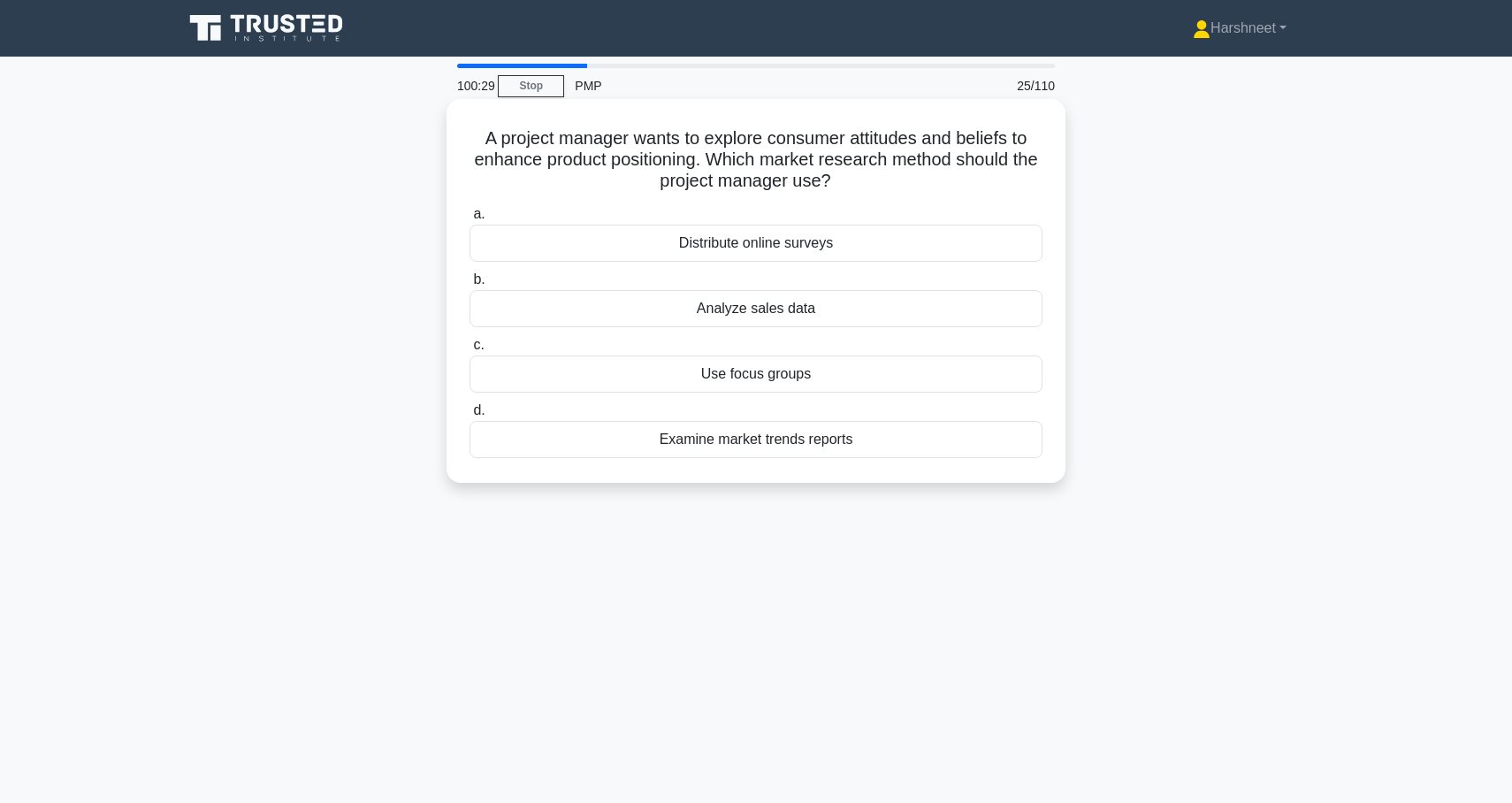
drag, startPoint x: 485, startPoint y: 138, endPoint x: 931, endPoint y: 486, distance: 565.7
click at [931, 483] on div "A project manager wants to explore consumer attitudes and beliefs to enhance pr…" at bounding box center [756, 292] width 619 height 384
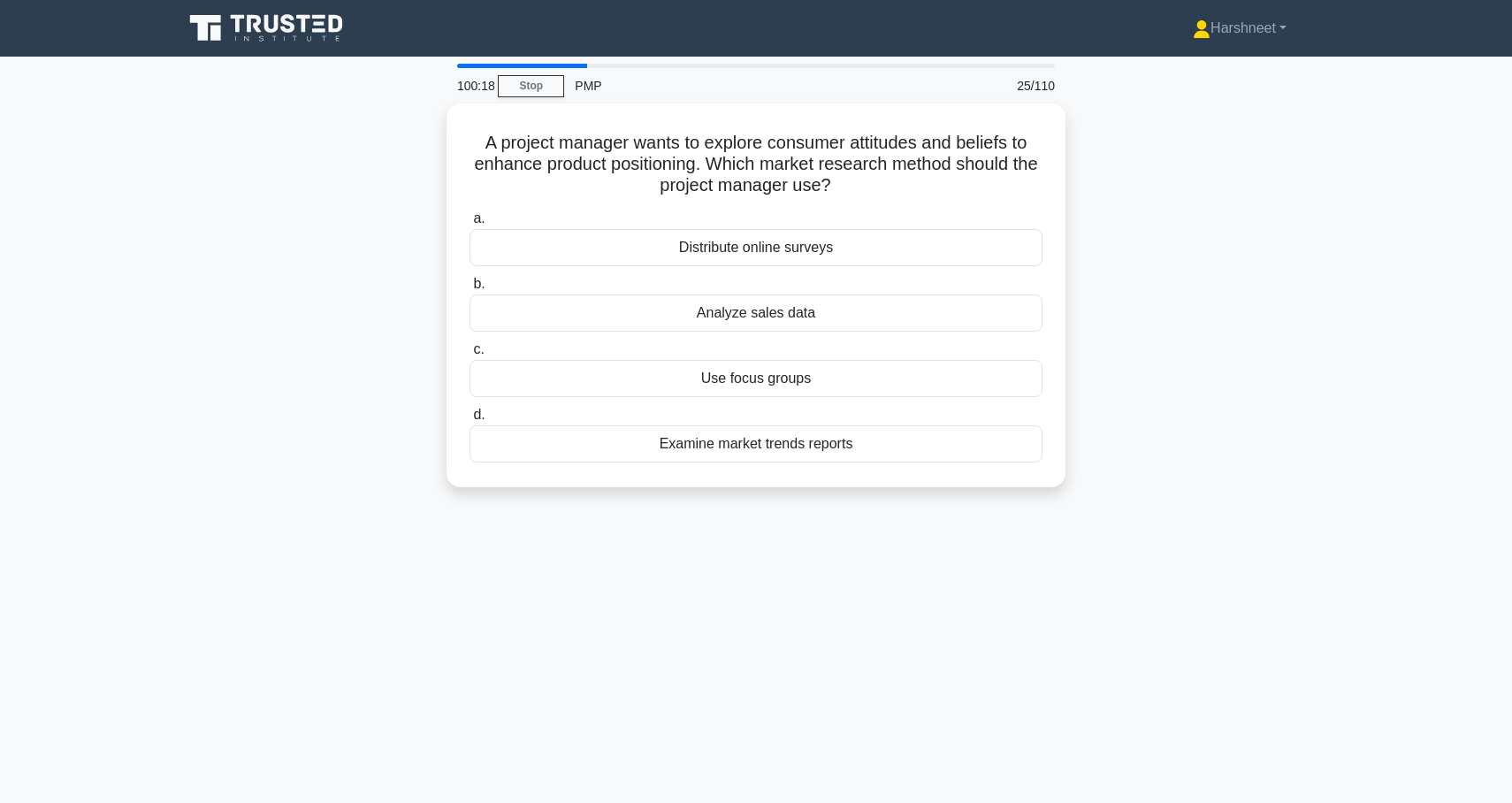
click at [313, 266] on div "A project manager wants to explore consumer attitudes and beliefs to enhance pr…" at bounding box center [756, 305] width 1168 height 405
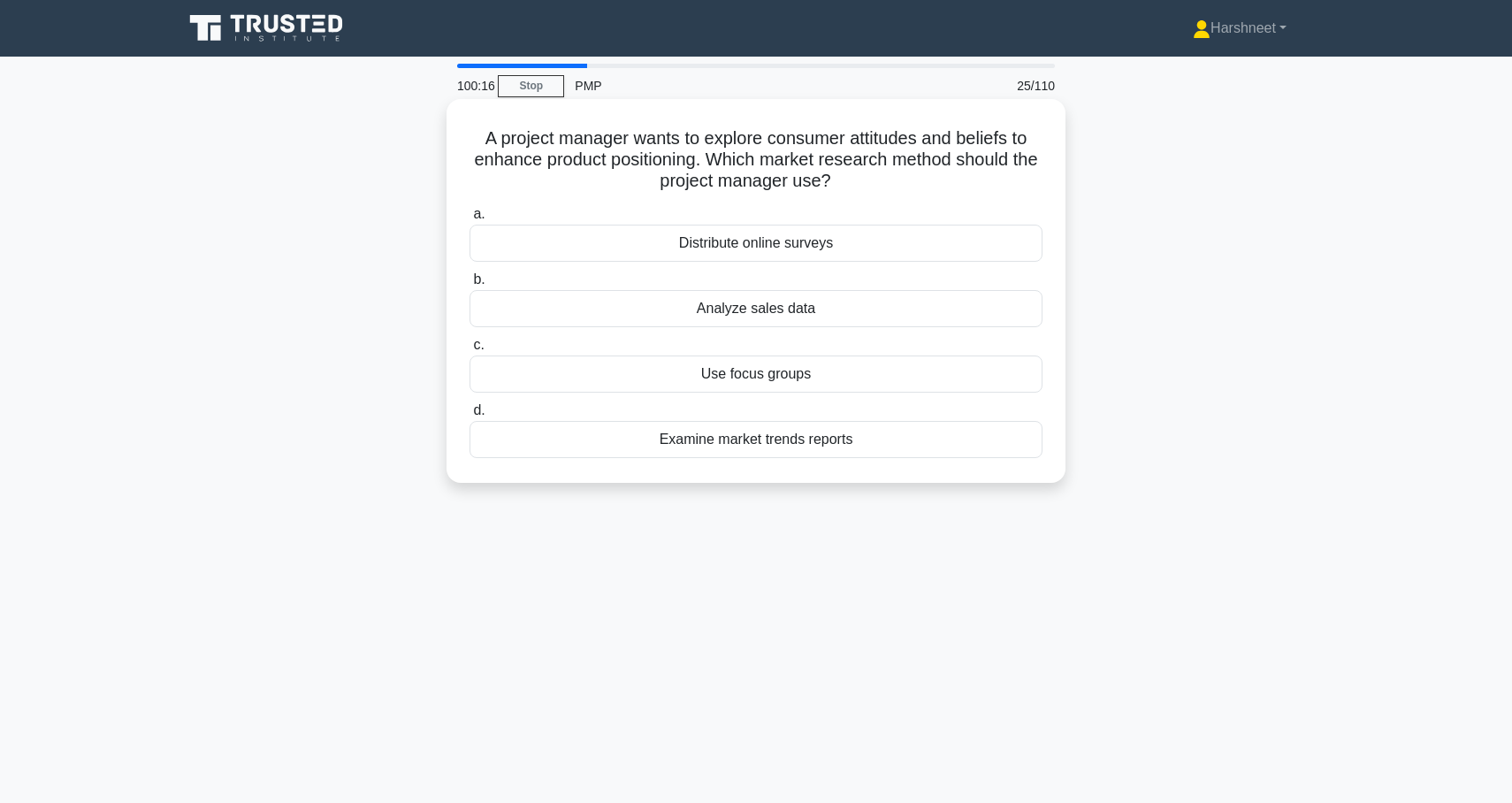
click at [565, 387] on div "Use focus groups" at bounding box center [756, 373] width 573 height 37
click at [470, 351] on input "c. Use focus groups" at bounding box center [470, 345] width 0 height 12
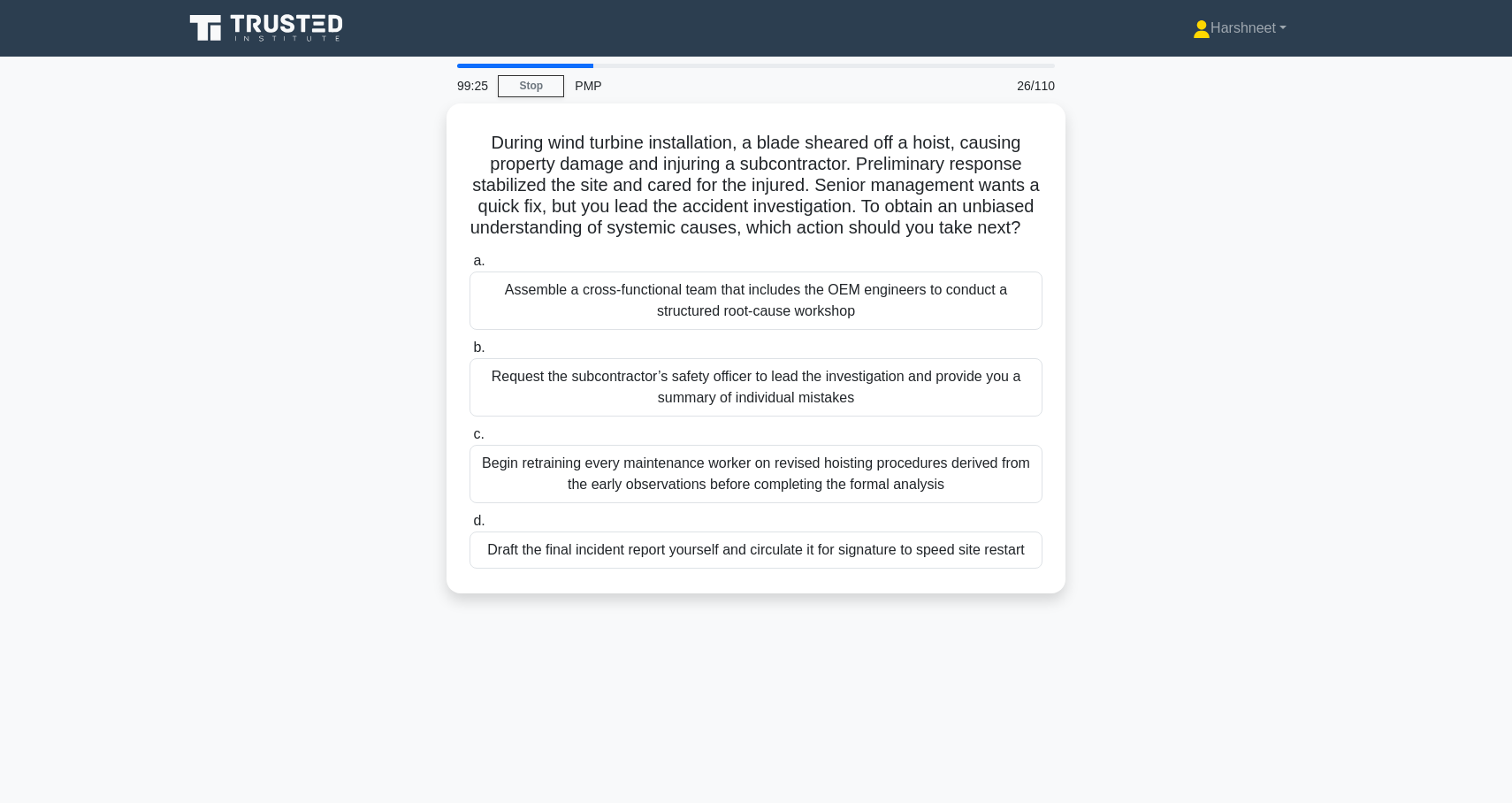
drag, startPoint x: 493, startPoint y: 137, endPoint x: 1151, endPoint y: 634, distance: 824.6
click at [1151, 634] on div "99:25 Stop PMP 26/110 During wind turbine installation, a blade sheared off a h…" at bounding box center [756, 505] width 1168 height 885
click at [422, 270] on div "During wind turbine installation, a blade sheared off a hoist, causing property…" at bounding box center [756, 359] width 1168 height 511
click at [324, 297] on div "During wind turbine installation, a blade sheared off a hoist, causing property…" at bounding box center [756, 359] width 1168 height 511
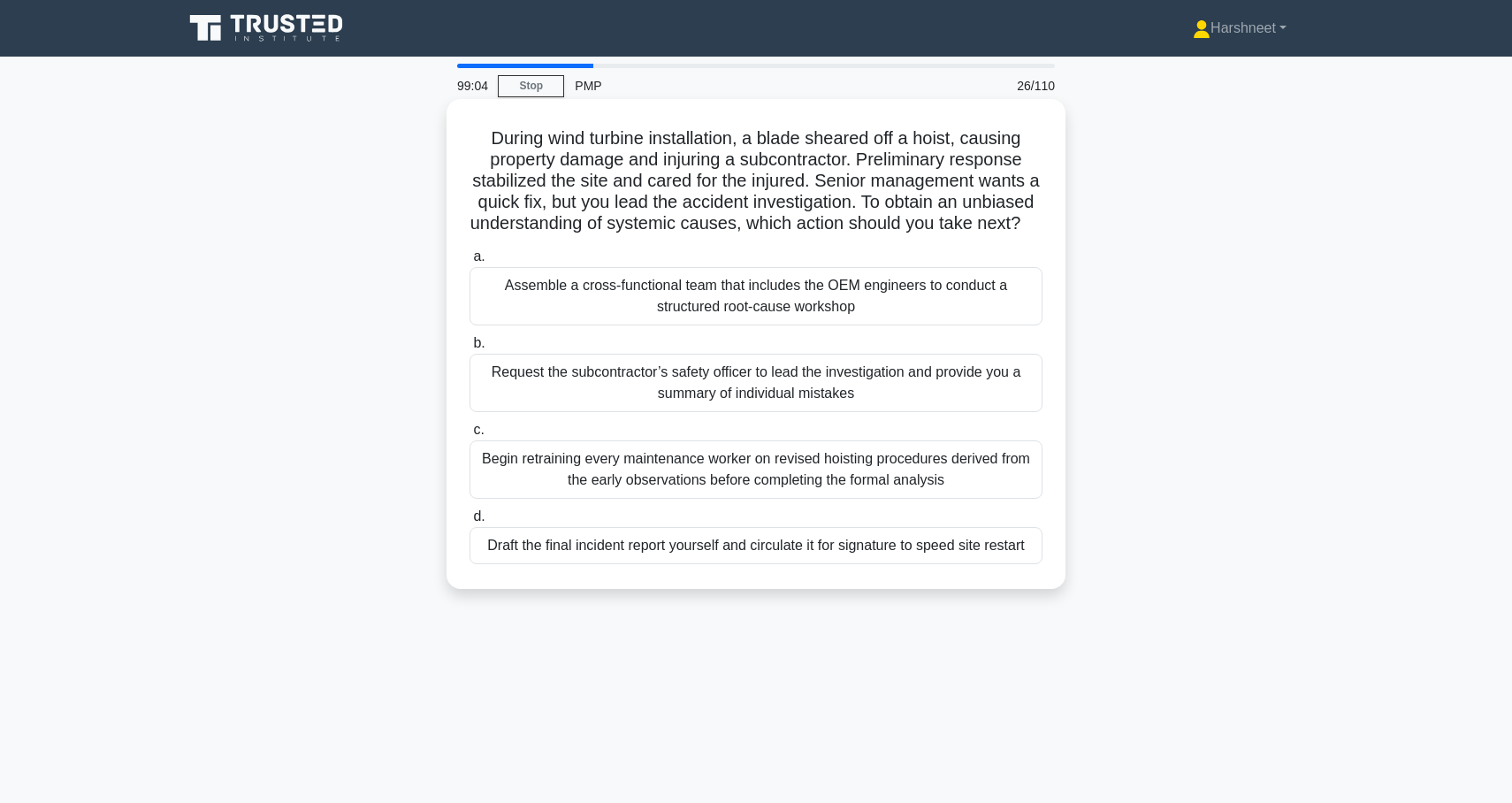
click at [525, 308] on div "Assemble a cross-functional team that includes the OEM engineers to conduct a s…" at bounding box center [756, 297] width 573 height 59
click at [470, 263] on input "a. Assemble a cross-functional team that includes the OEM engineers to conduct …" at bounding box center [470, 258] width 0 height 12
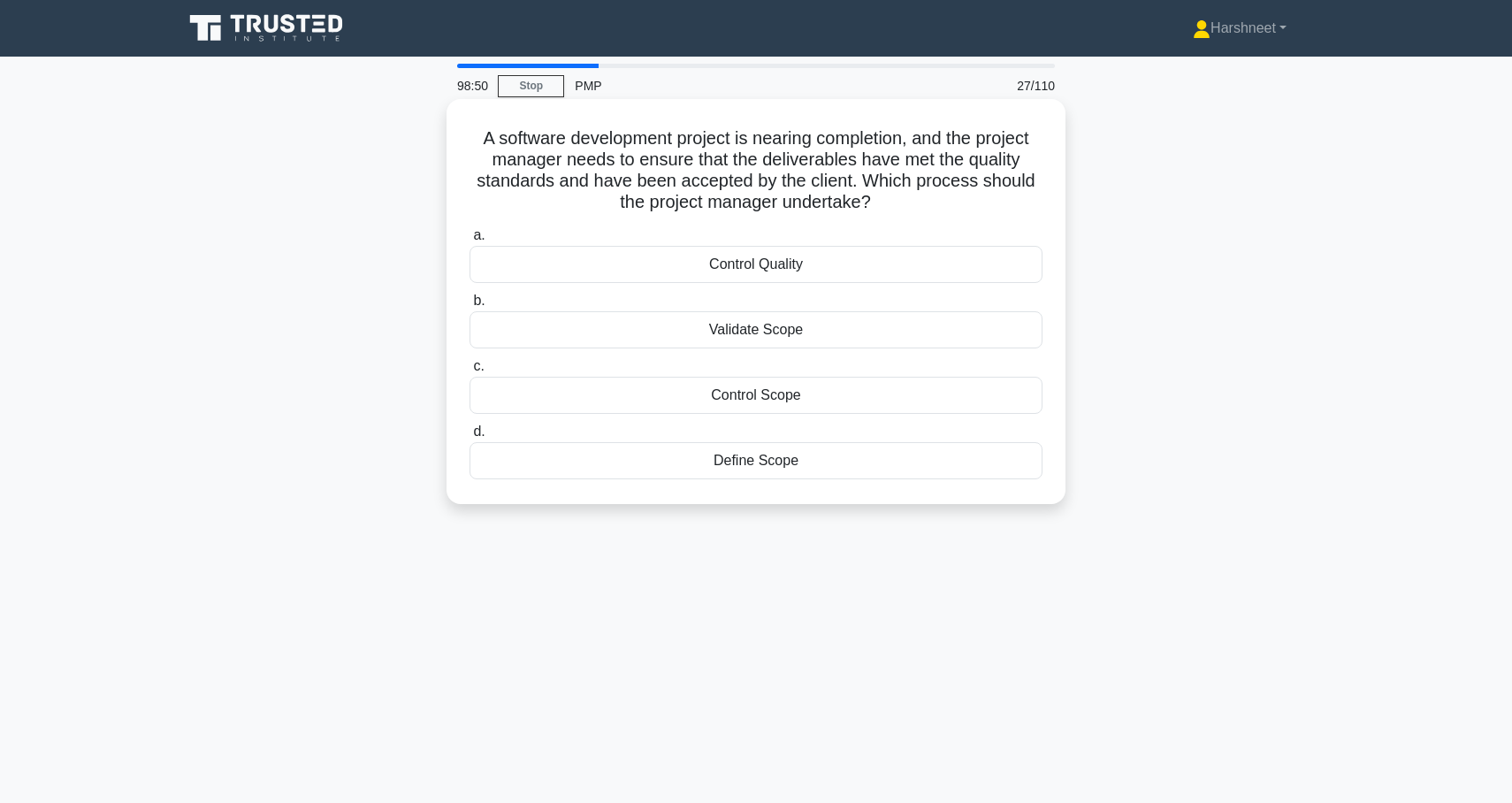
drag, startPoint x: 480, startPoint y: 136, endPoint x: 948, endPoint y: 498, distance: 591.7
click at [948, 498] on div "A software development project is nearing completion, and the project manager n…" at bounding box center [756, 301] width 605 height 391
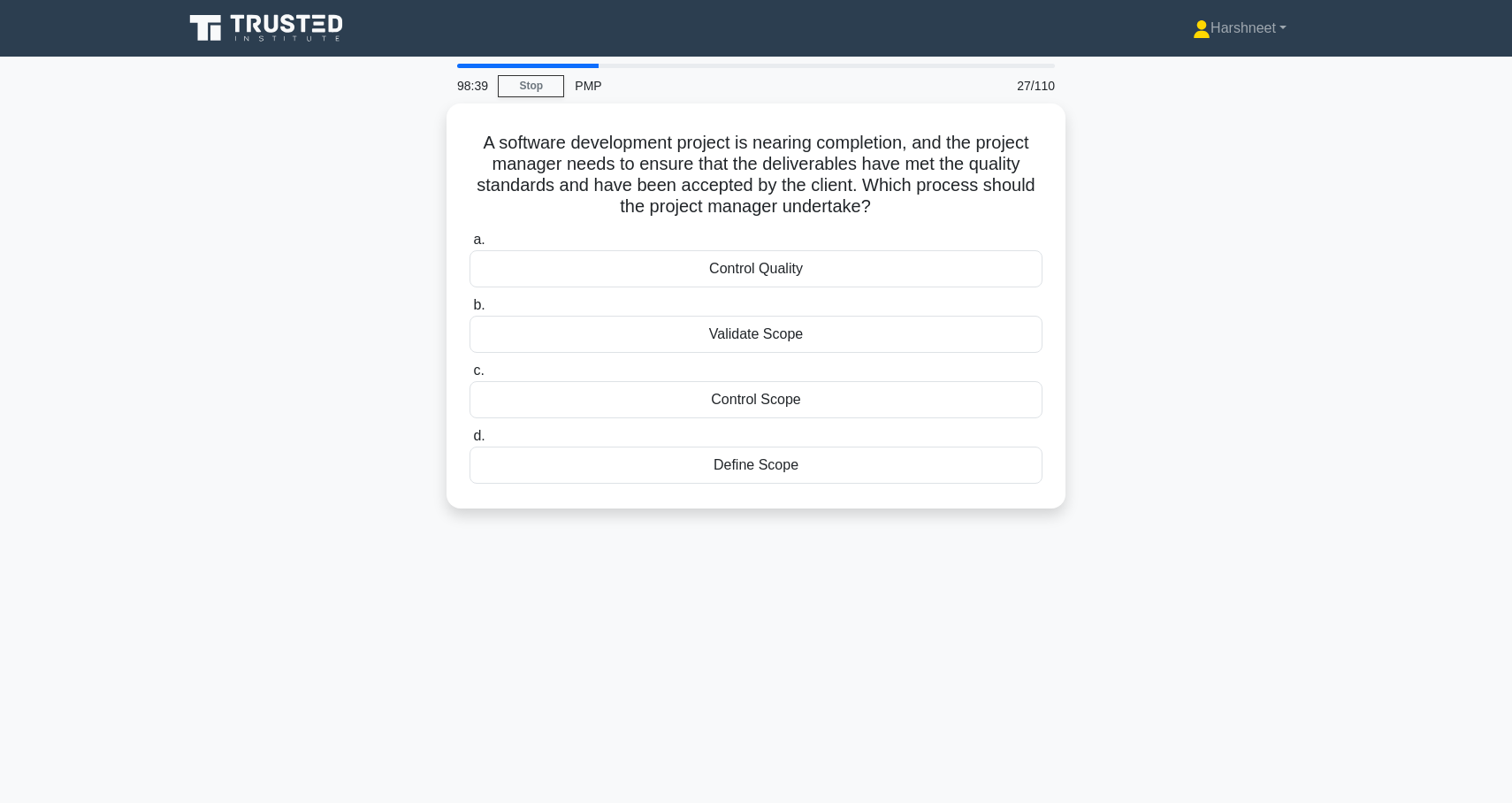
click at [358, 196] on div "A software development project is nearing completion, and the project manager n…" at bounding box center [756, 316] width 1168 height 427
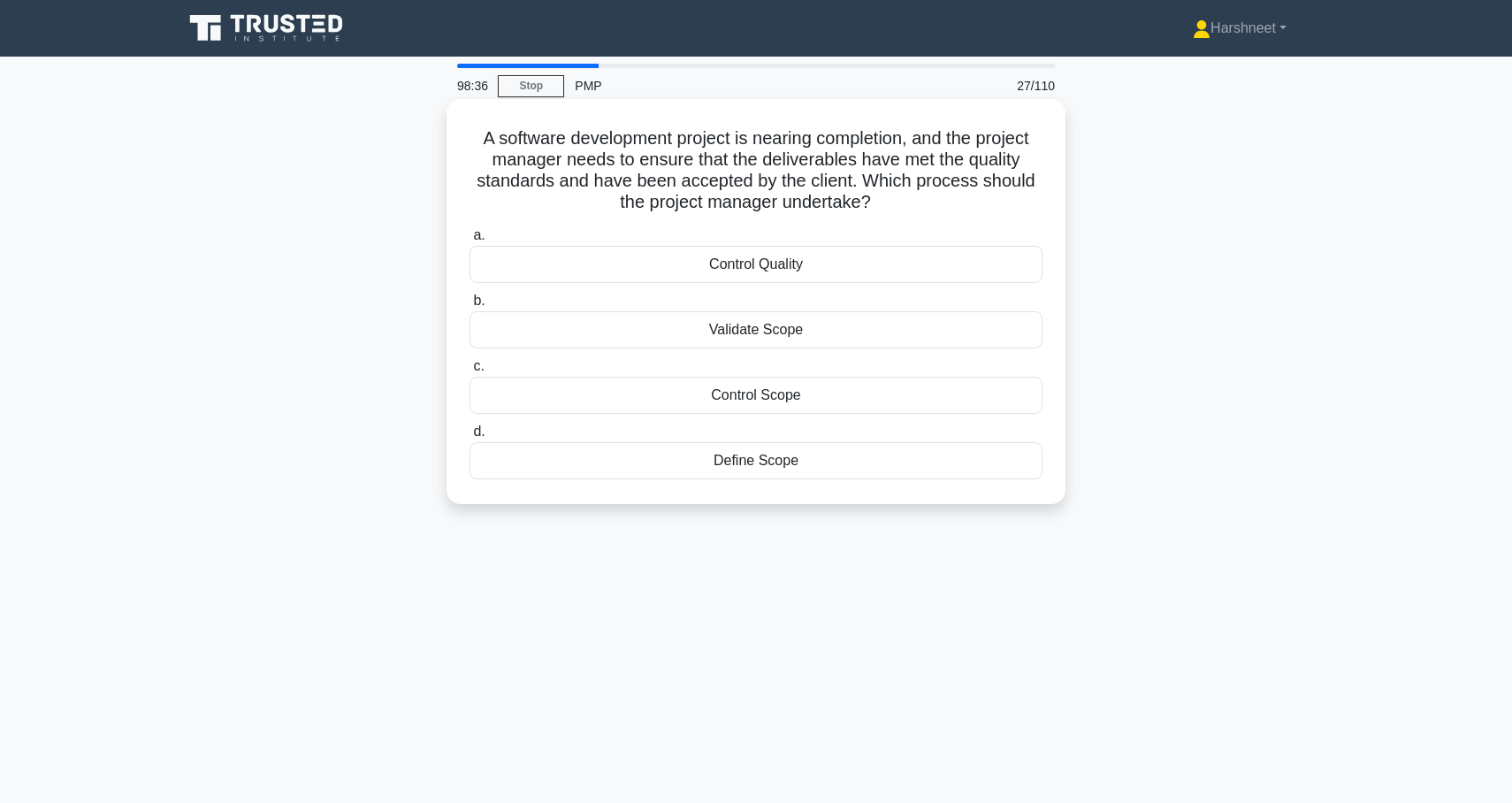
click at [612, 347] on div "Validate Scope" at bounding box center [756, 329] width 573 height 37
click at [470, 307] on input "b. Validate Scope" at bounding box center [470, 301] width 0 height 12
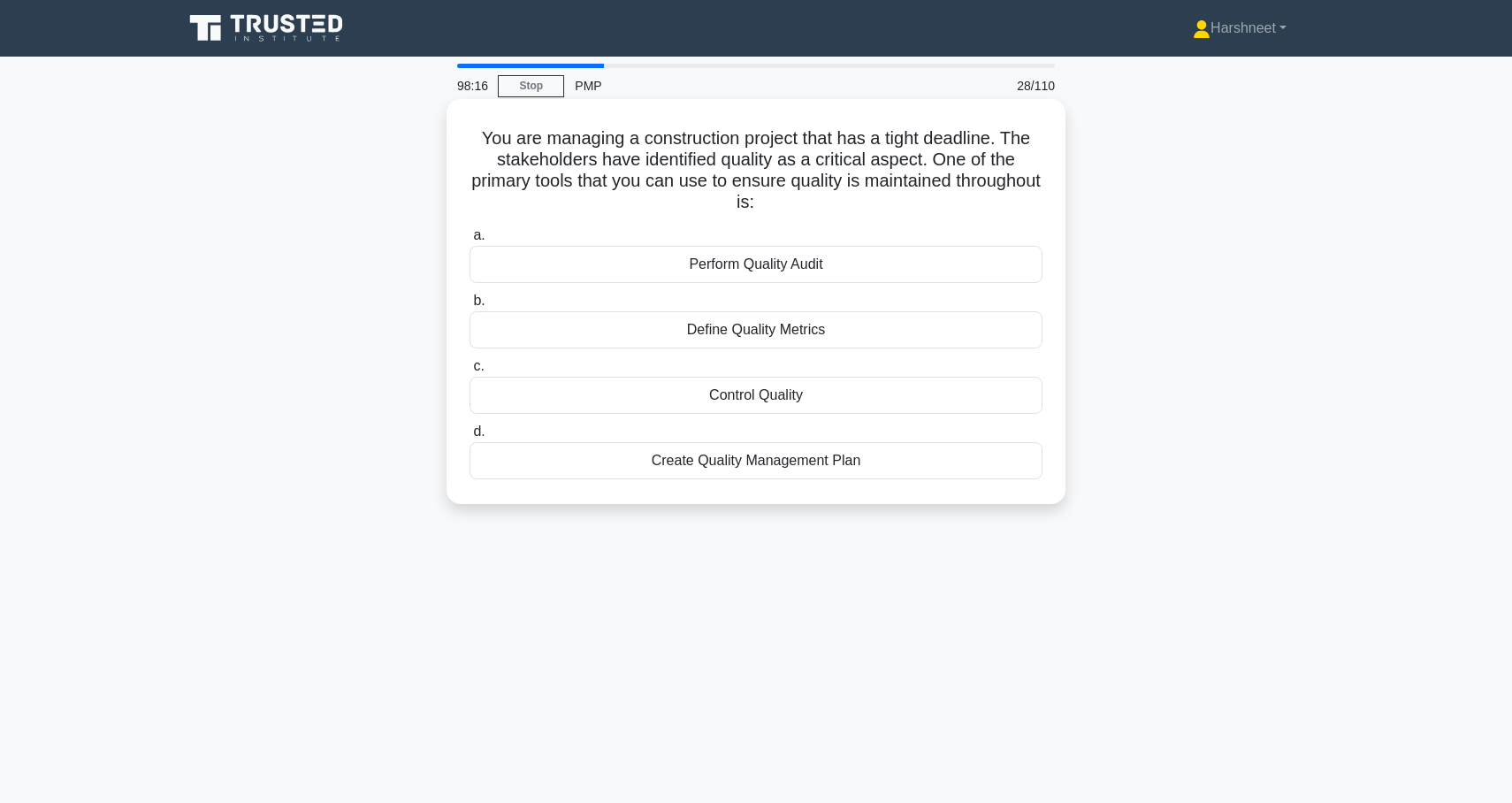
drag, startPoint x: 483, startPoint y: 134, endPoint x: 891, endPoint y: 499, distance: 547.4
click at [891, 498] on div "You are managing a construction project that has a tight deadline. The stakehol…" at bounding box center [756, 301] width 605 height 391
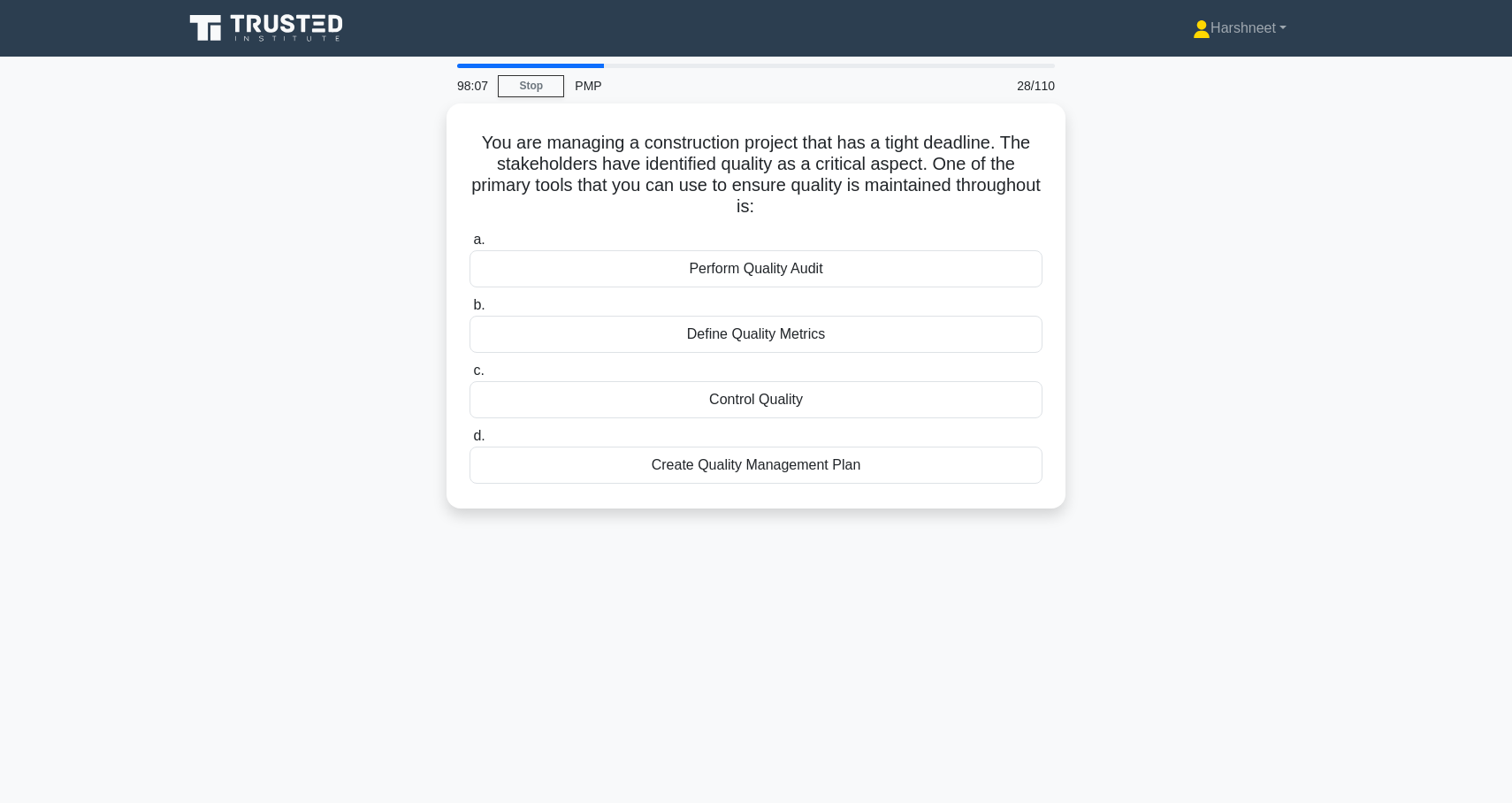
click at [284, 275] on div "You are managing a construction project that has a tight deadline. The stakehol…" at bounding box center [756, 316] width 1168 height 427
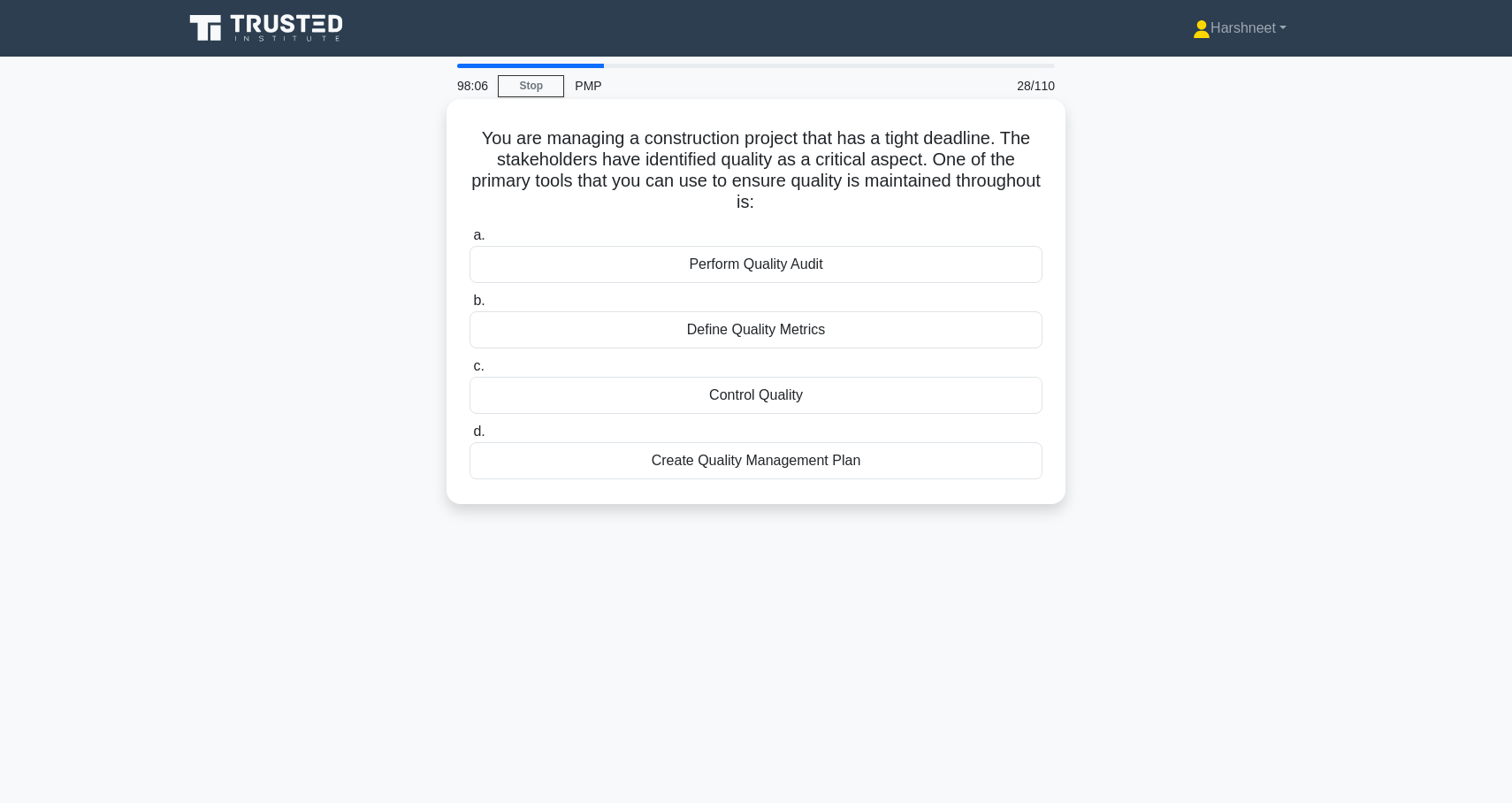
click at [544, 394] on div "Control Quality" at bounding box center [756, 395] width 573 height 37
click at [470, 372] on input "c. Control Quality" at bounding box center [470, 367] width 0 height 12
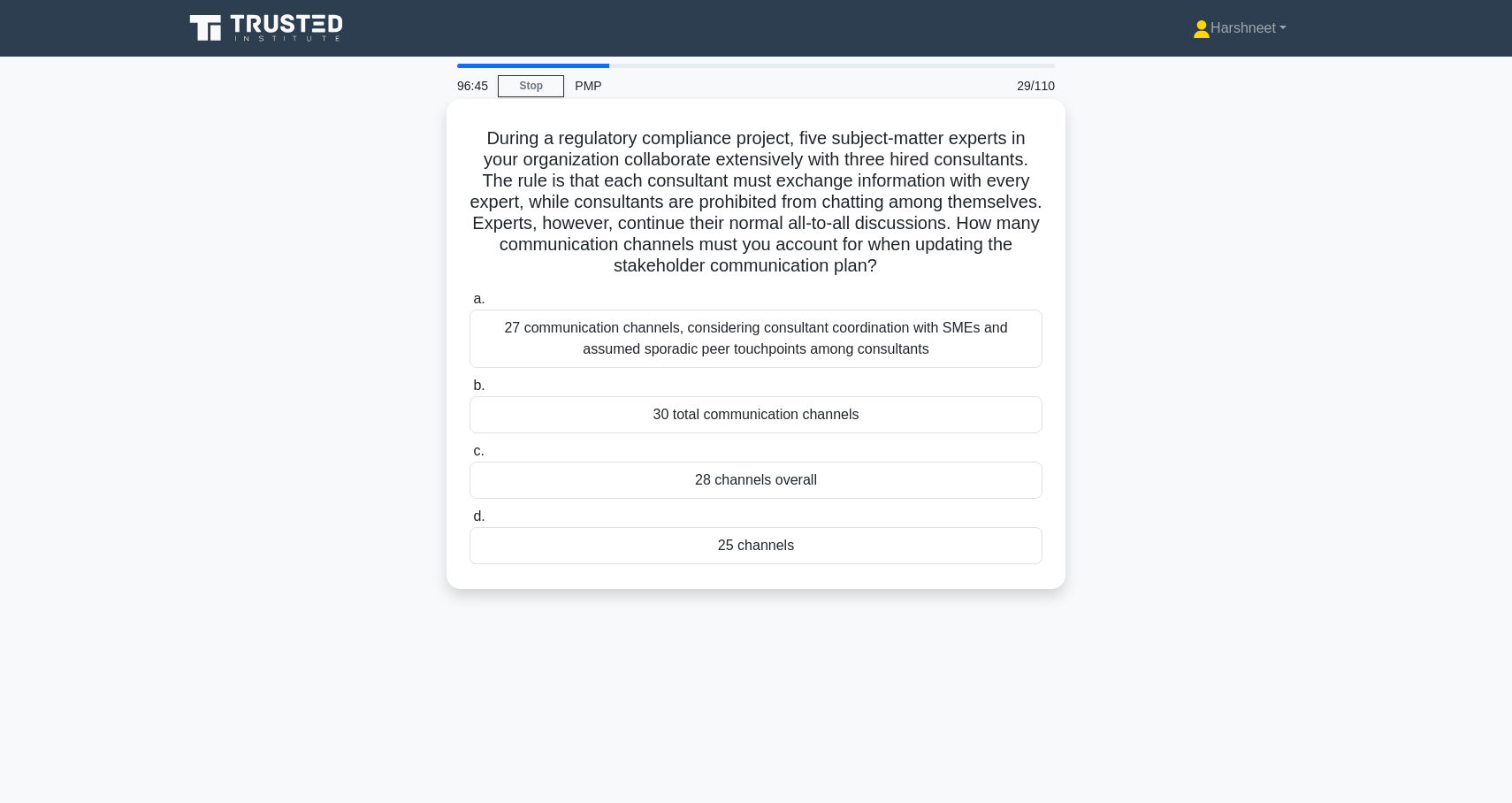
drag, startPoint x: 486, startPoint y: 137, endPoint x: 863, endPoint y: 555, distance: 562.9
click at [863, 555] on div "During a regulatory compliance project, five subject-matter experts in your org…" at bounding box center [756, 344] width 605 height 476
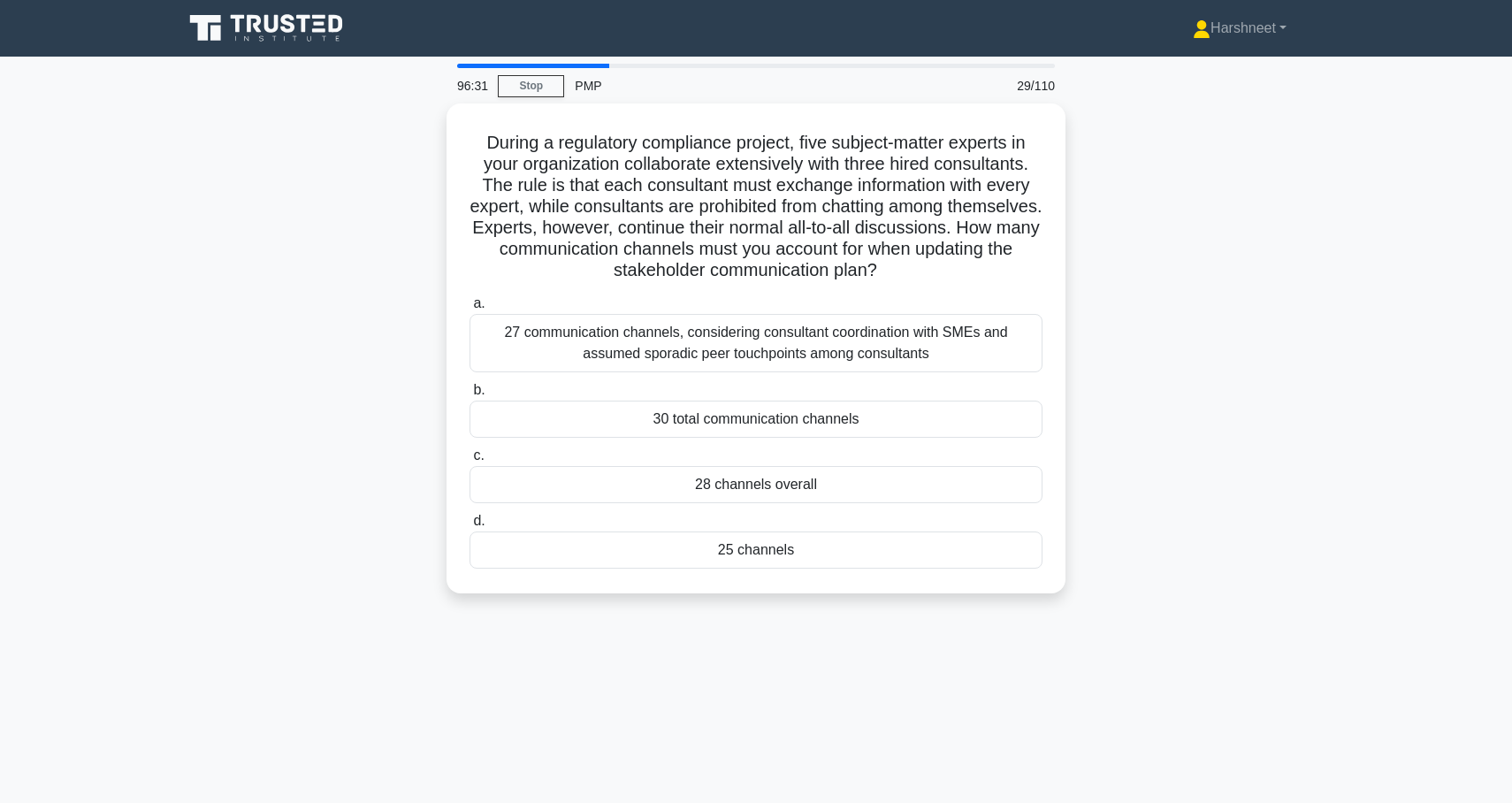
click at [410, 466] on div "During a regulatory compliance project, five subject-matter experts in your org…" at bounding box center [756, 359] width 1168 height 511
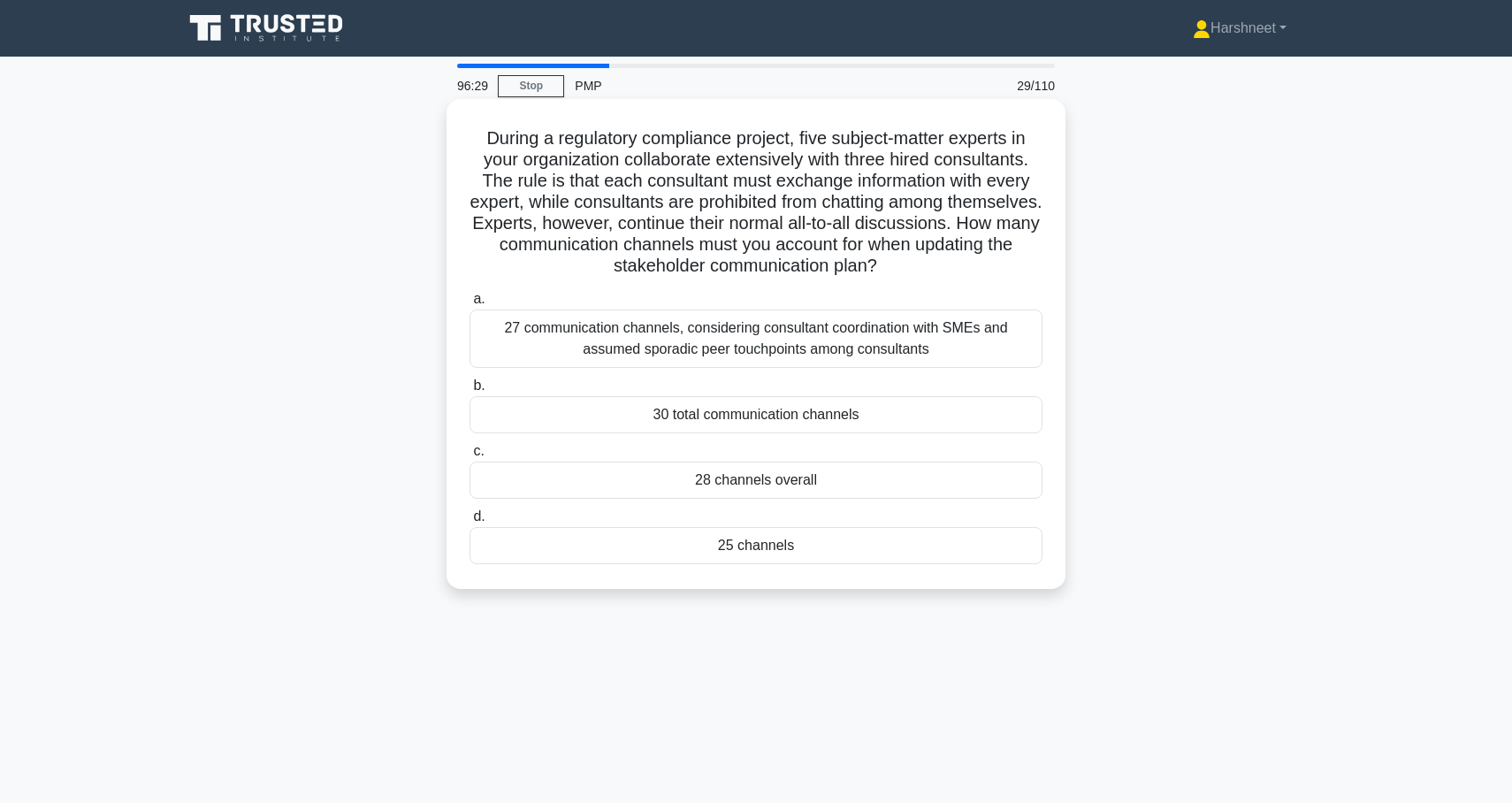
click at [595, 546] on div "25 channels" at bounding box center [756, 545] width 573 height 37
click at [470, 522] on input "d. 25 channels" at bounding box center [470, 517] width 0 height 12
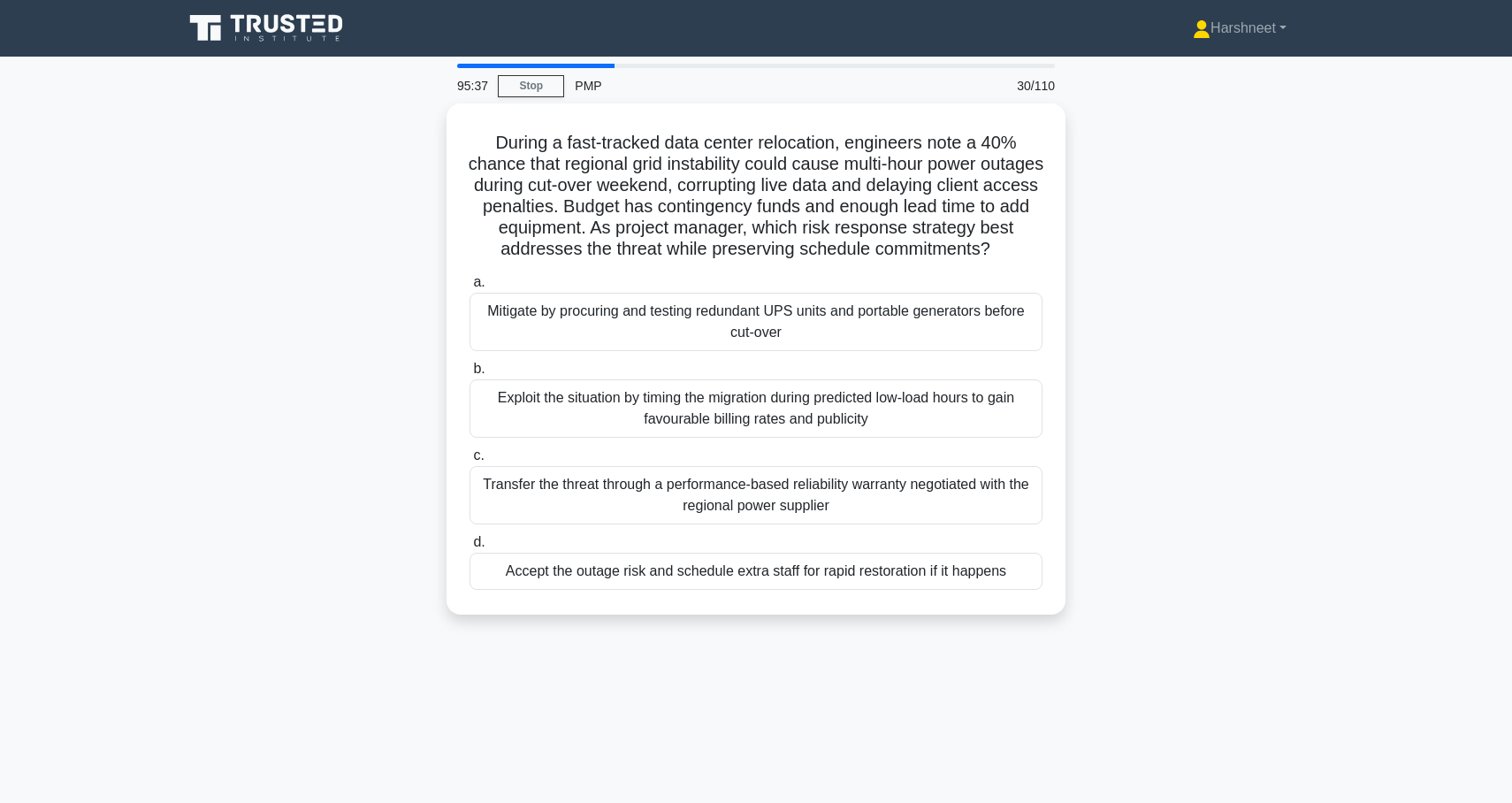
drag, startPoint x: 495, startPoint y: 142, endPoint x: 1029, endPoint y: 640, distance: 730.2
click at [1029, 640] on div "95:37 Stop PMP 30/110 During a fast-tracked data center relocation, engineers n…" at bounding box center [756, 505] width 1168 height 885
click at [337, 224] on div "During a fast-tracked data center relocation, engineers note a 40% chance that …" at bounding box center [756, 369] width 1168 height 532
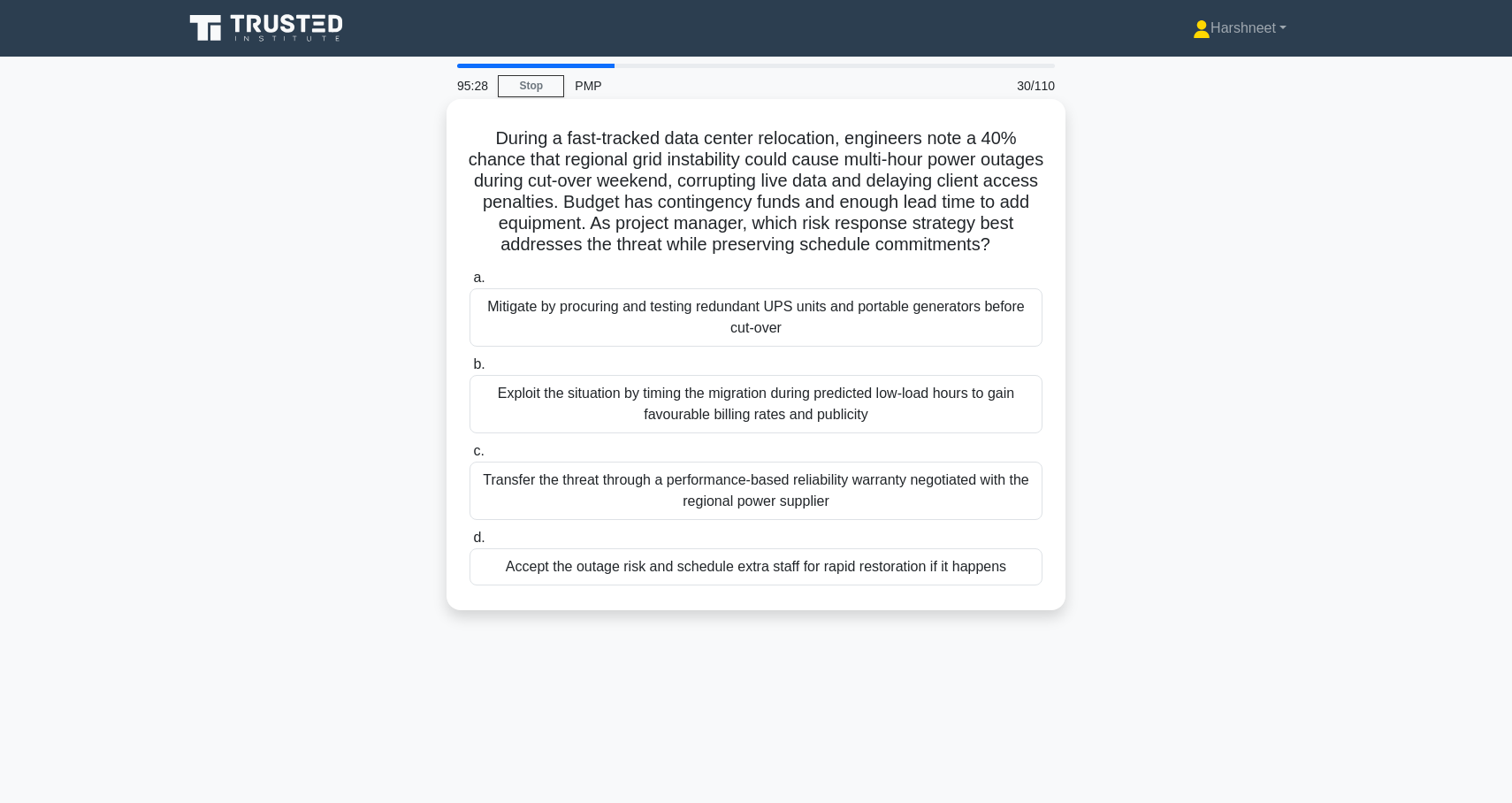
click at [496, 321] on div "Mitigate by procuring and testing redundant UPS units and portable generators b…" at bounding box center [756, 317] width 573 height 59
click at [470, 284] on input "a. Mitigate by procuring and testing redundant UPS units and portable generator…" at bounding box center [470, 279] width 0 height 12
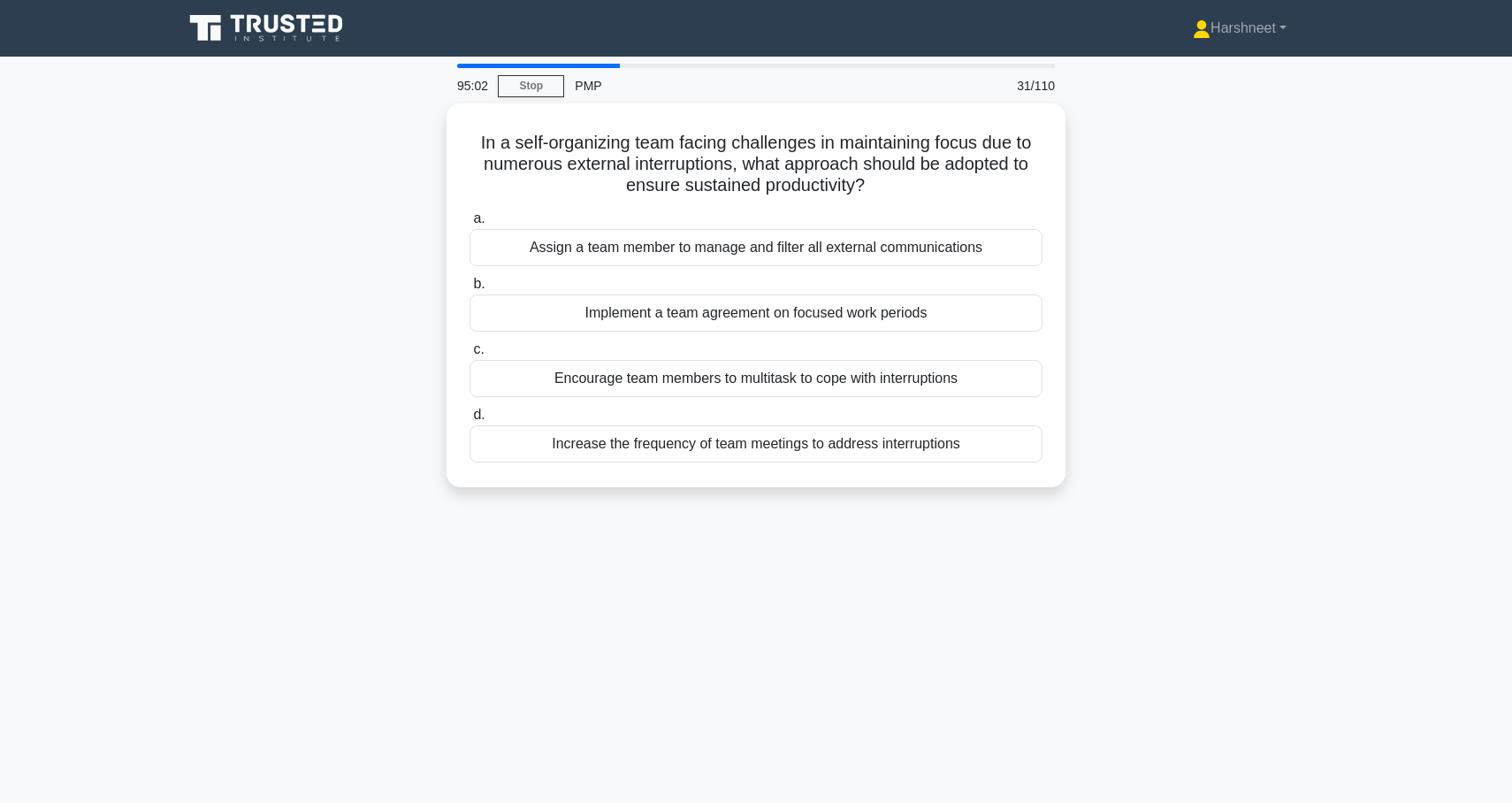
drag, startPoint x: 480, startPoint y: 133, endPoint x: 1073, endPoint y: 481, distance: 687.6
click at [1073, 481] on div "In a self-organizing team facing challenges in maintaining focus due to numerou…" at bounding box center [756, 305] width 1168 height 405
click at [351, 208] on div "In a self-organizing team facing challenges in maintaining focus due to numerou…" at bounding box center [756, 305] width 1168 height 405
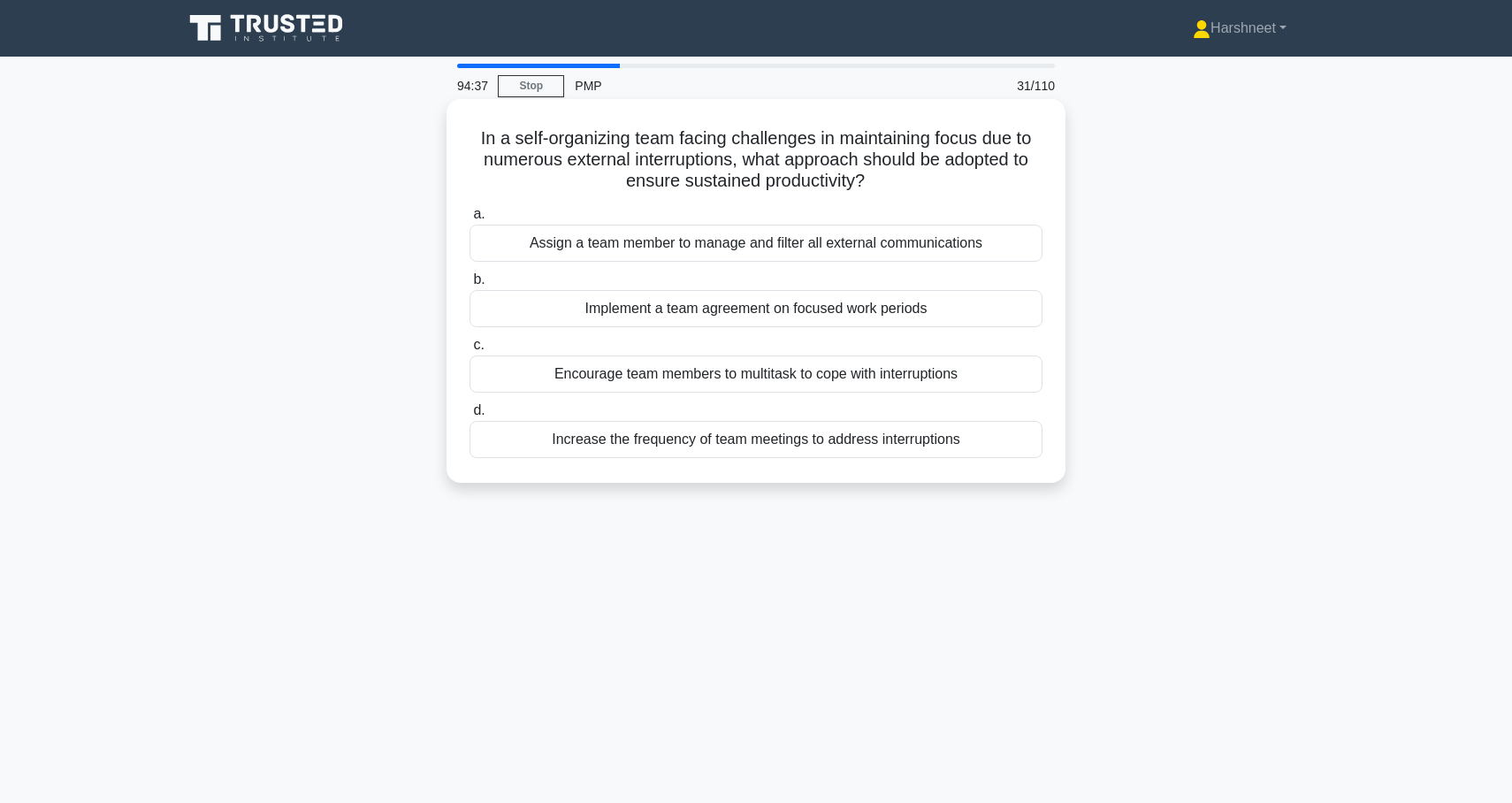
click at [498, 313] on div "Implement a team agreement on focused work periods" at bounding box center [756, 308] width 573 height 37
click at [470, 286] on input "b. Implement a team agreement on focused work periods" at bounding box center [470, 281] width 0 height 12
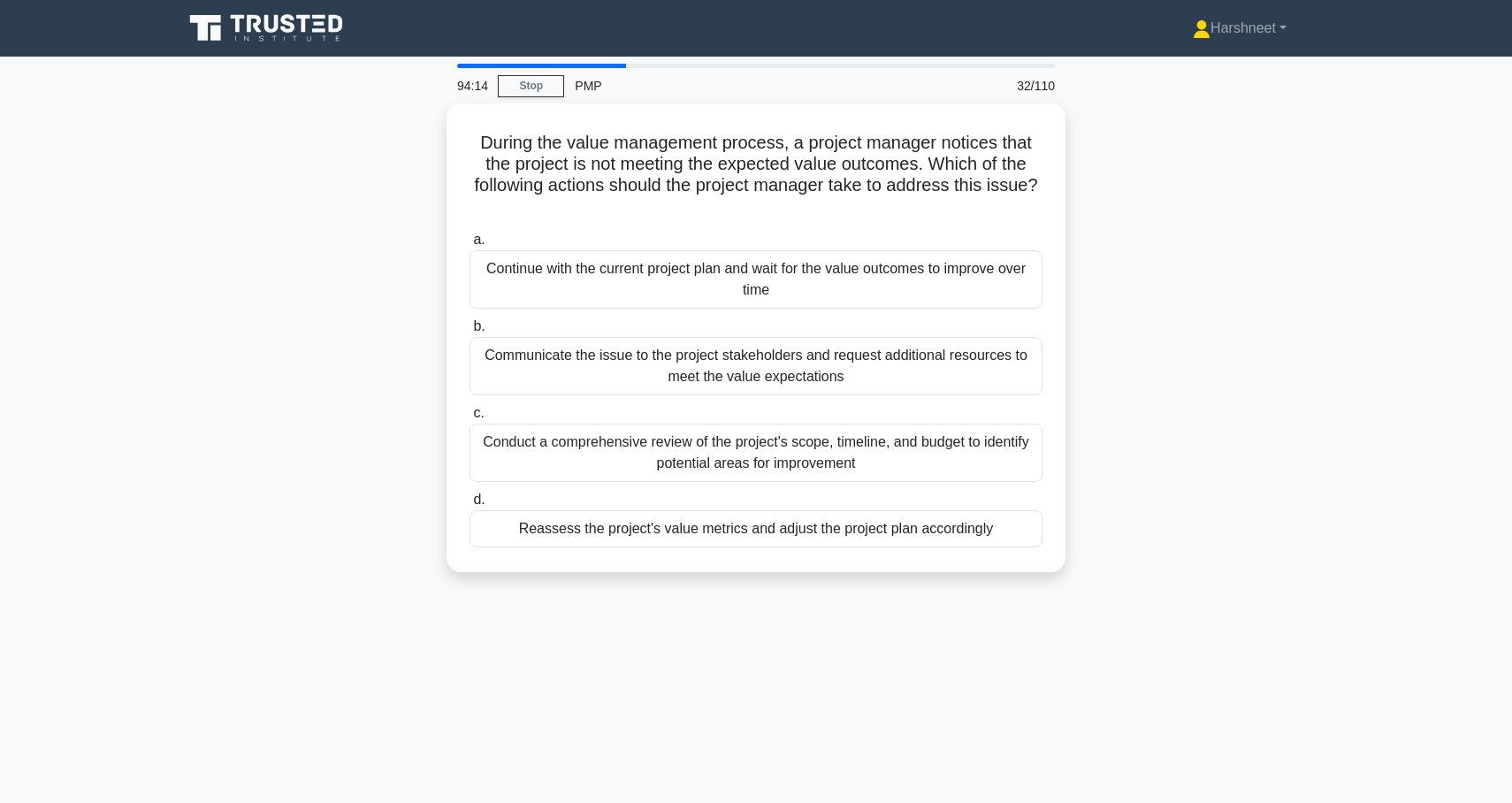
drag, startPoint x: 481, startPoint y: 138, endPoint x: 1053, endPoint y: 601, distance: 735.9
click at [1053, 601] on div "94:14 Stop PMP 32/110 During the value management process, a project manager no…" at bounding box center [756, 505] width 1168 height 885
click at [263, 346] on div "During the value management process, a project manager notices that the project…" at bounding box center [756, 348] width 1168 height 491
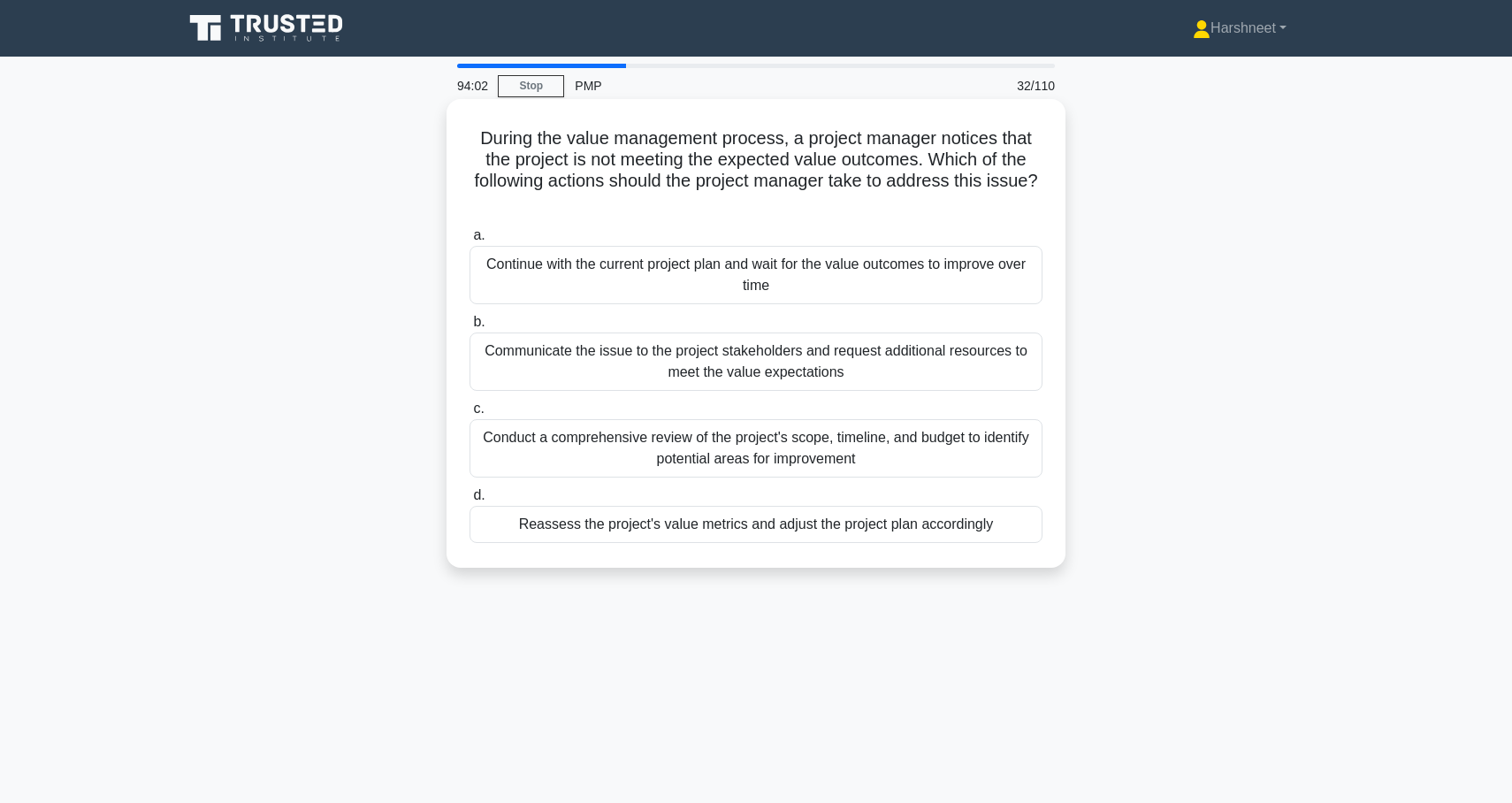
click at [544, 534] on div "Reassess the project's value metrics and adjust the project plan accordingly" at bounding box center [756, 524] width 573 height 37
click at [470, 502] on input "d. Reassess the project's value metrics and adjust the project plan accordingly" at bounding box center [470, 497] width 0 height 12
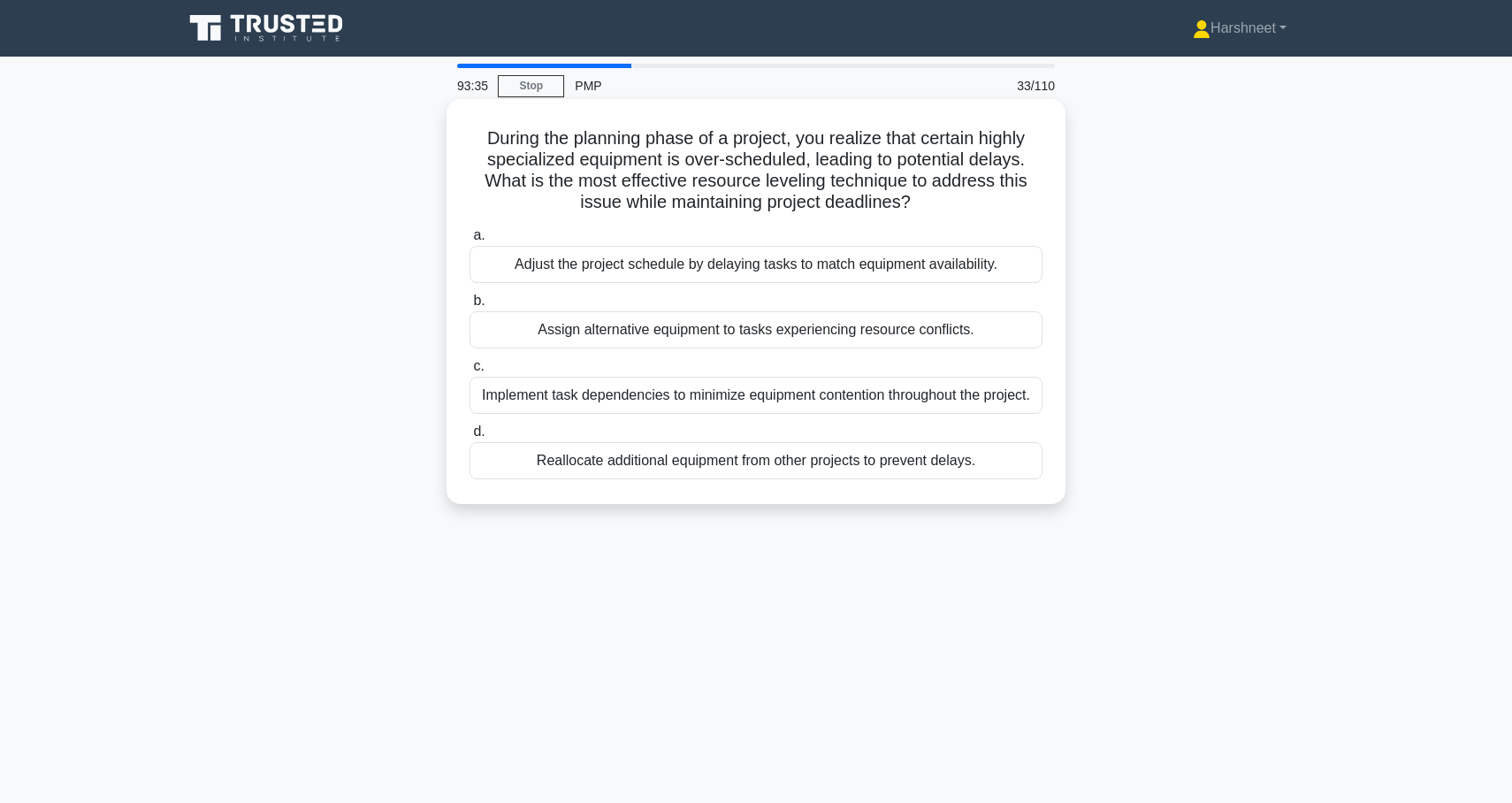
click at [611, 397] on div "Implement task dependencies to minimize equipment contention throughout the pro…" at bounding box center [756, 395] width 573 height 37
click at [470, 372] on input "c. Implement task dependencies to minimize equipment contention throughout the …" at bounding box center [470, 367] width 0 height 12
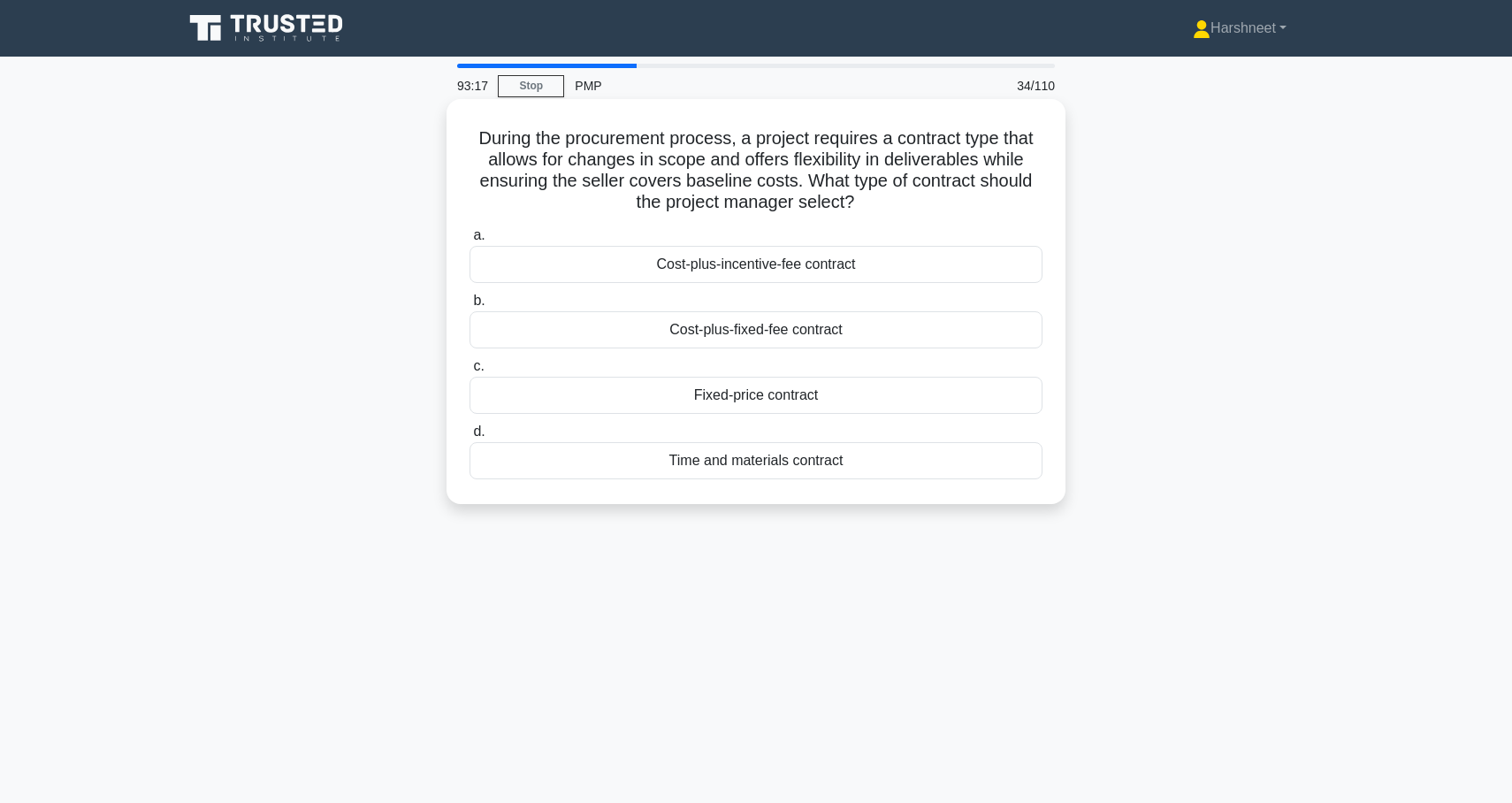
drag, startPoint x: 476, startPoint y: 138, endPoint x: 924, endPoint y: 484, distance: 566.1
click at [924, 484] on div "During the procurement process, a project requires a contract type that allows …" at bounding box center [756, 301] width 605 height 391
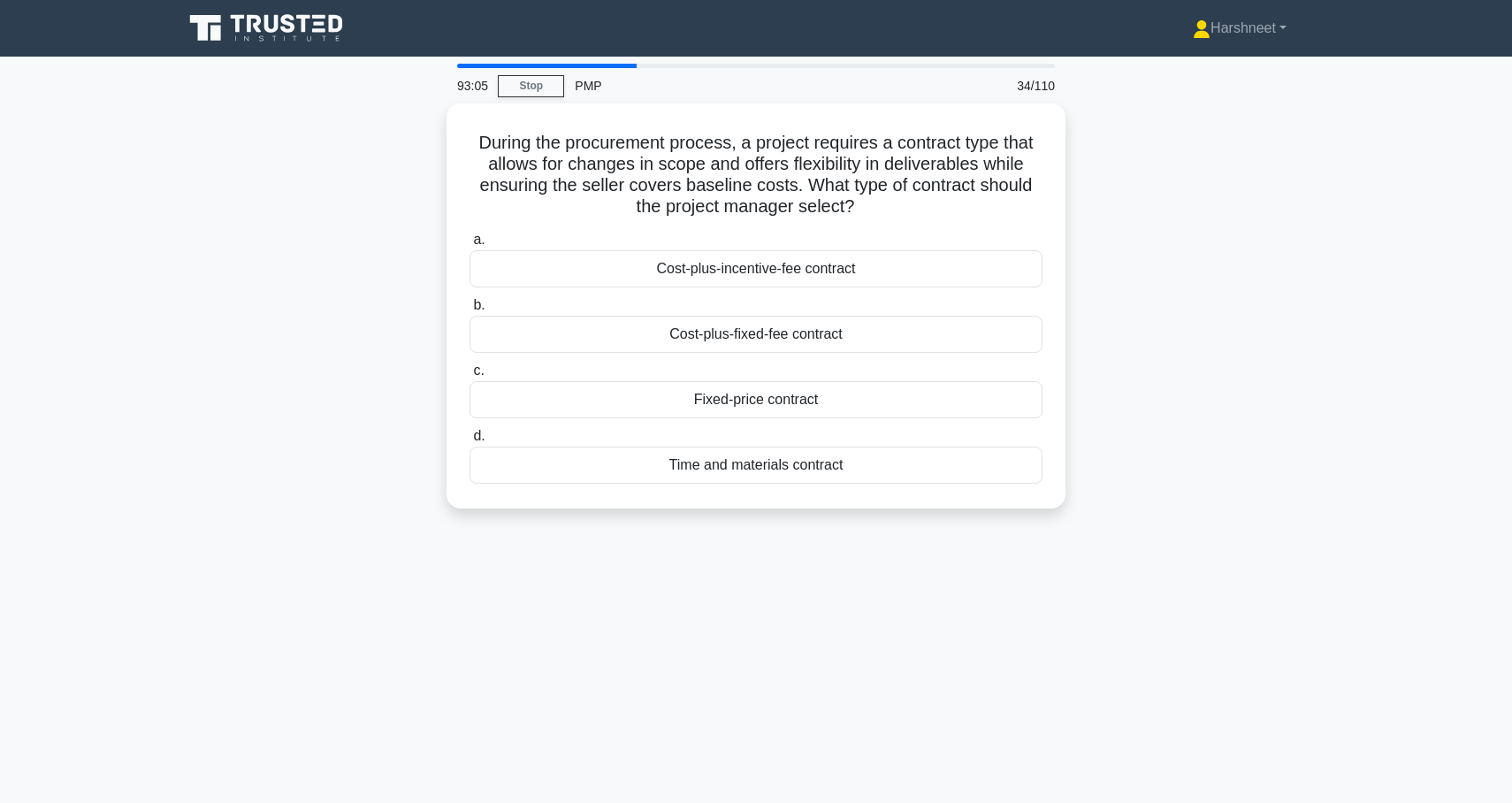
click at [295, 301] on div "During the procurement process, a project requires a contract type that allows …" at bounding box center [756, 316] width 1168 height 427
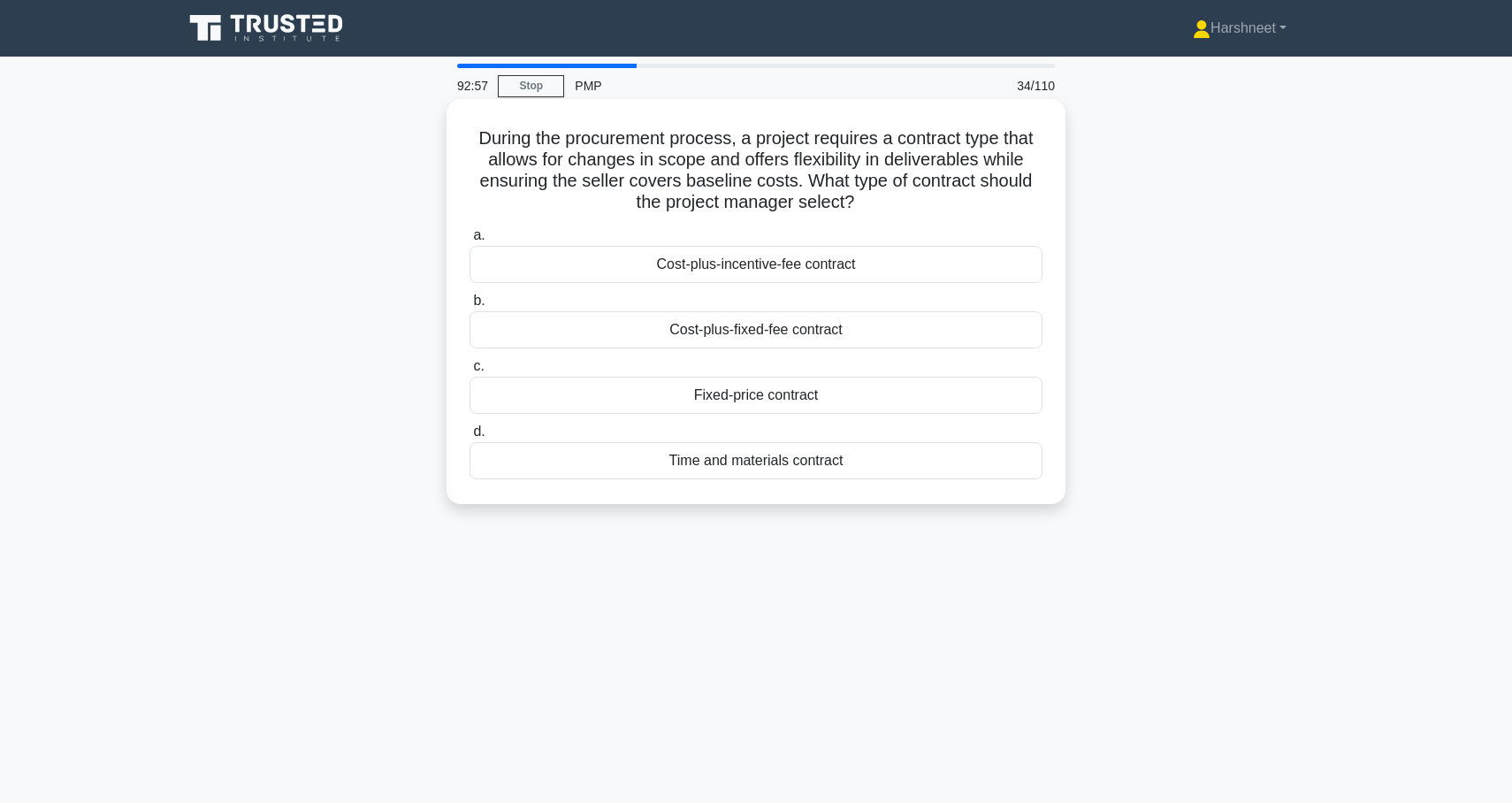
click at [615, 260] on div "Cost-plus-incentive-fee contract" at bounding box center [756, 264] width 573 height 37
click at [470, 242] on input "a. Cost-plus-incentive-fee contract" at bounding box center [470, 236] width 0 height 12
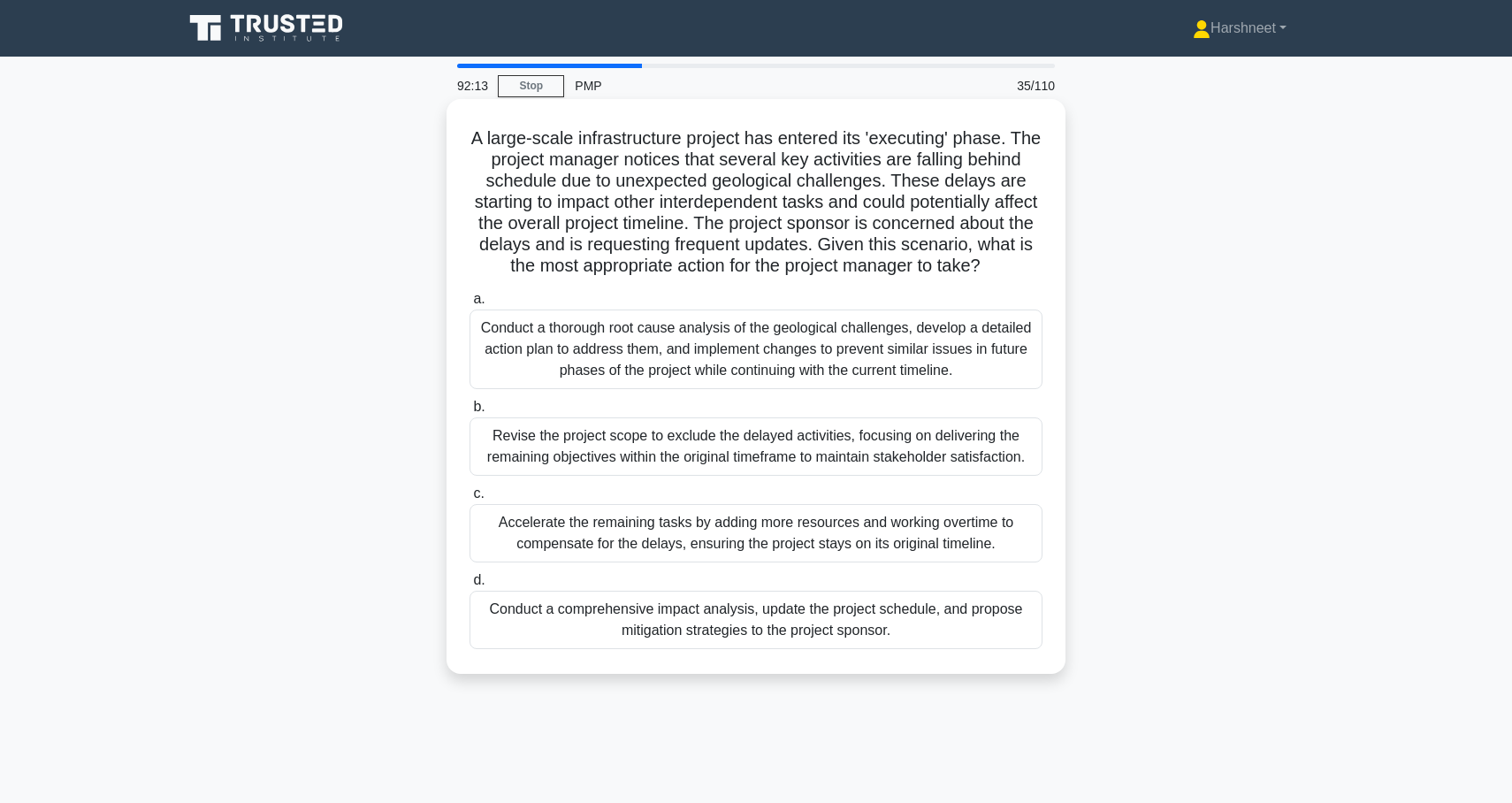
click at [611, 626] on div "Conduct a comprehensive impact analysis, update the project schedule, and propo…" at bounding box center [756, 620] width 573 height 59
click at [470, 587] on input "d. Conduct a comprehensive impact analysis, update the project schedule, and pr…" at bounding box center [470, 581] width 0 height 12
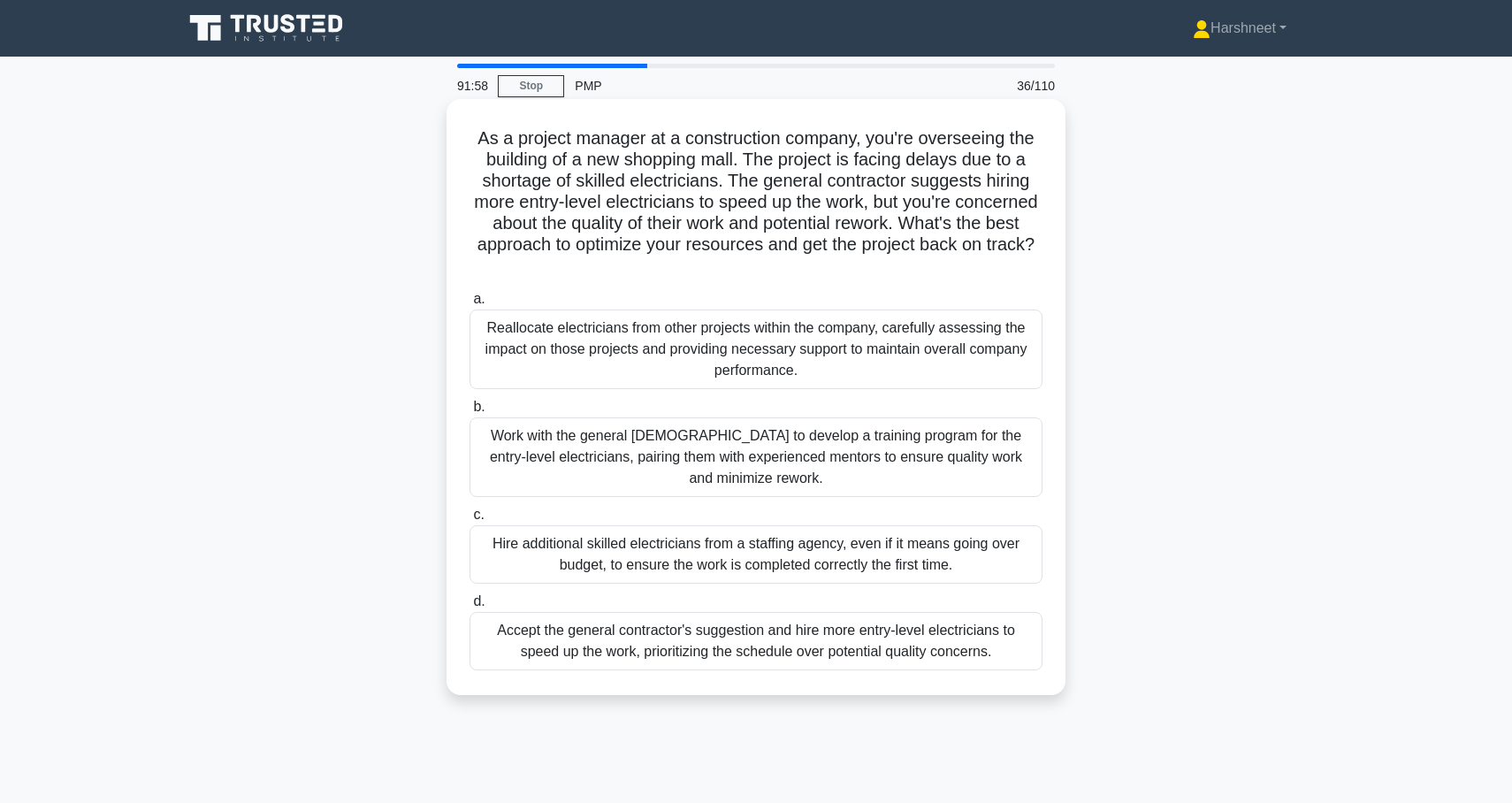
click at [630, 463] on div "Work with the general contractor to develop a training program for the entry-le…" at bounding box center [756, 458] width 573 height 80
click at [470, 413] on input "b. Work with the general contractor to develop a training program for the entry…" at bounding box center [470, 408] width 0 height 12
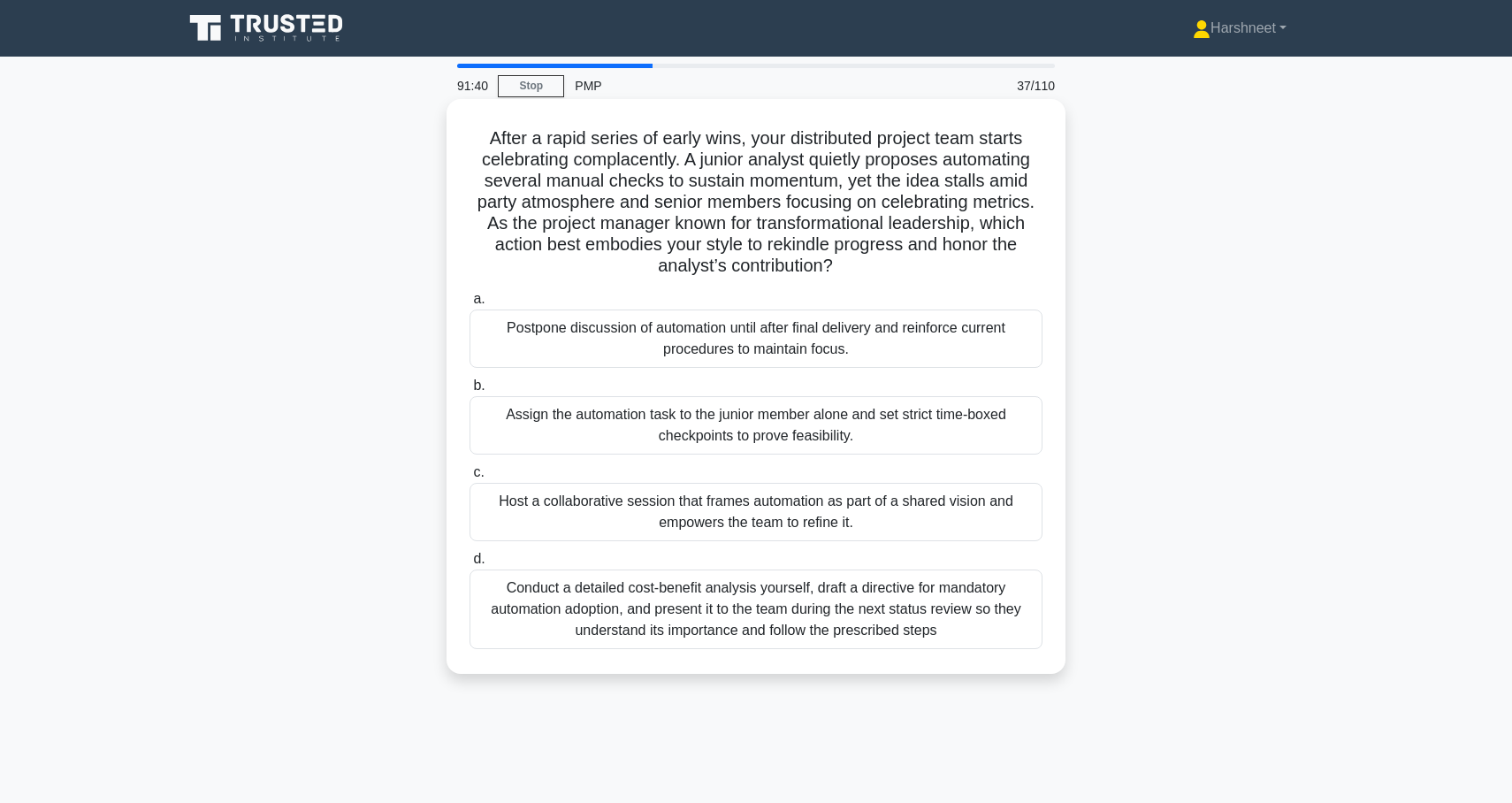
click at [635, 506] on div "Host a collaborative session that frames automation as part of a shared vision …" at bounding box center [756, 511] width 573 height 59
click at [470, 479] on input "c. Host a collaborative session that frames automation as part of a shared visi…" at bounding box center [470, 473] width 0 height 12
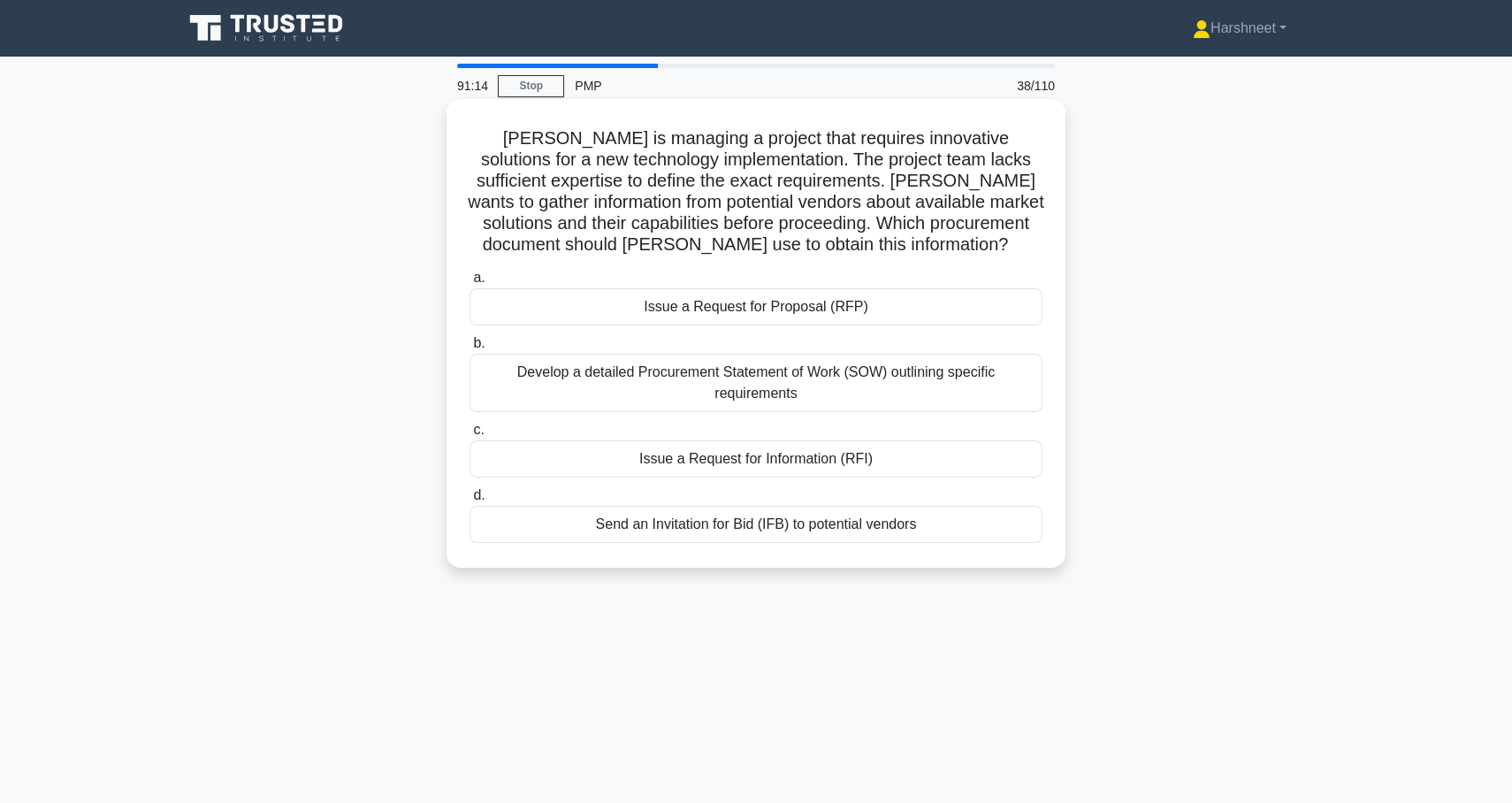
drag, startPoint x: 471, startPoint y: 136, endPoint x: 1026, endPoint y: 568, distance: 703.3
click at [1026, 568] on div "Michael is managing a project that requires innovative solutions for a new tech…" at bounding box center [756, 333] width 619 height 469
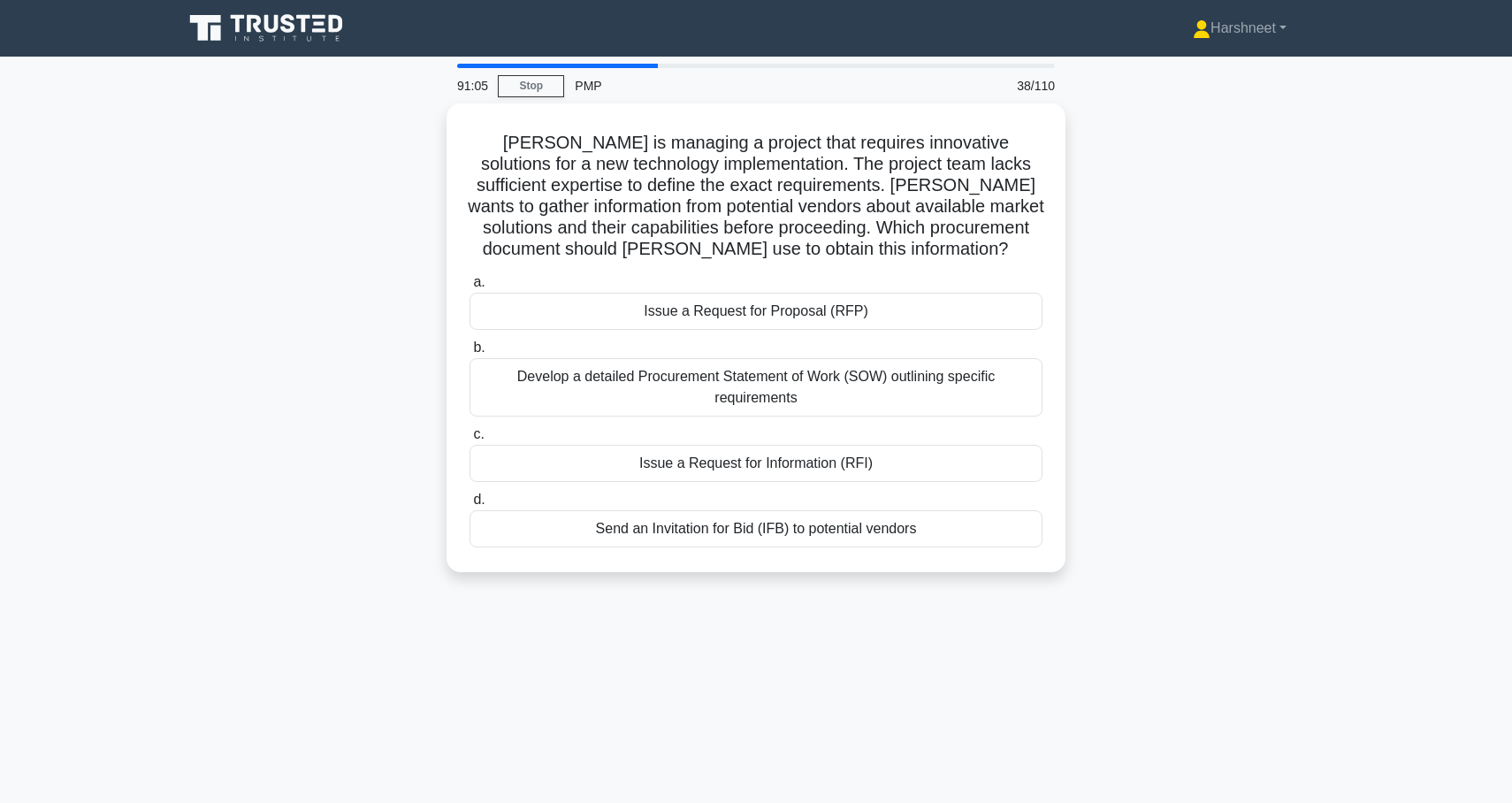
click at [347, 290] on div "Michael is managing a project that requires innovative solutions for a new tech…" at bounding box center [756, 348] width 1168 height 491
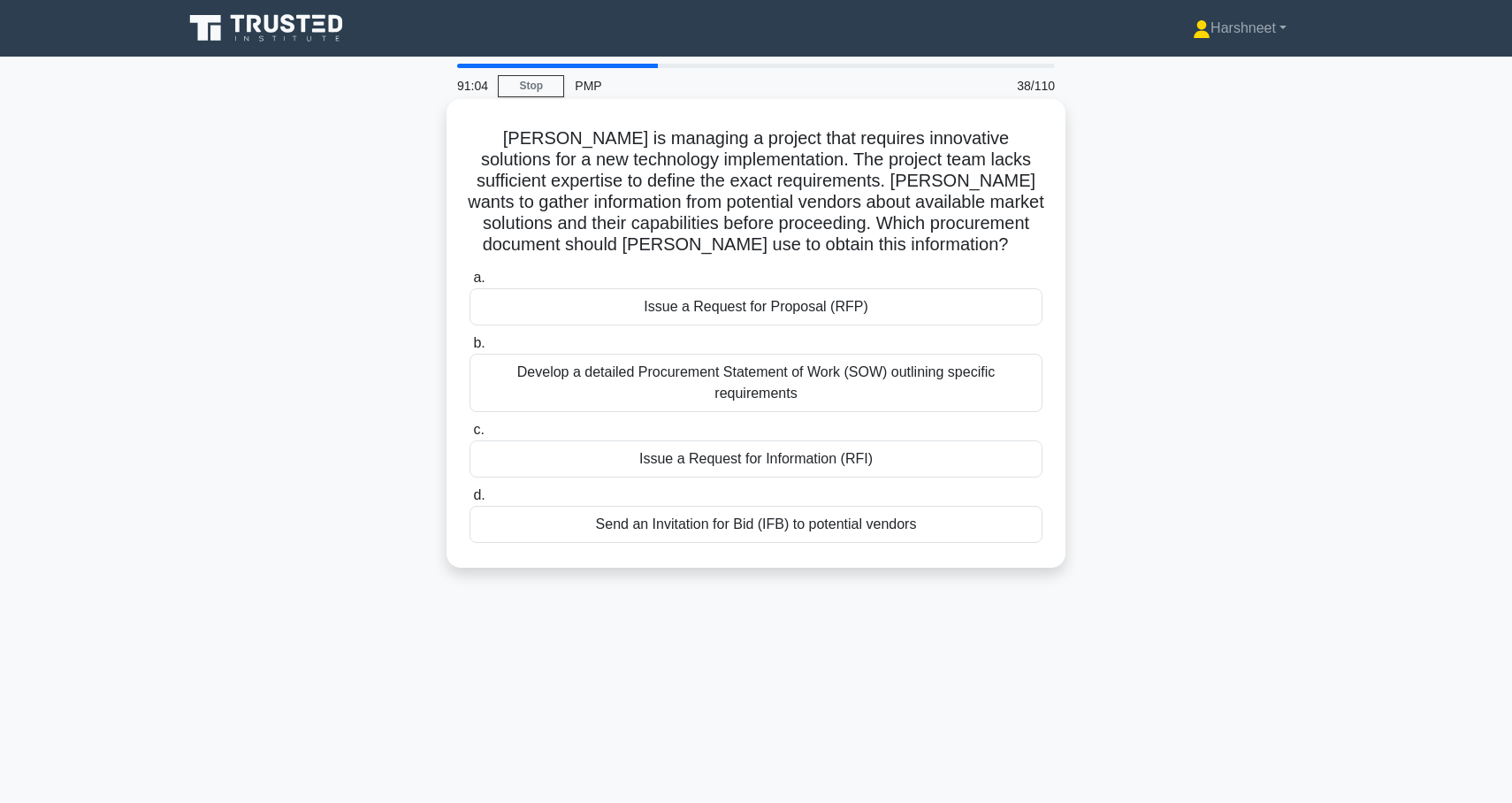
click at [500, 469] on div "Issue a Request for Information (RFI)" at bounding box center [756, 459] width 573 height 37
click at [470, 436] on input "c. Issue a Request for Information (RFI)" at bounding box center [470, 431] width 0 height 12
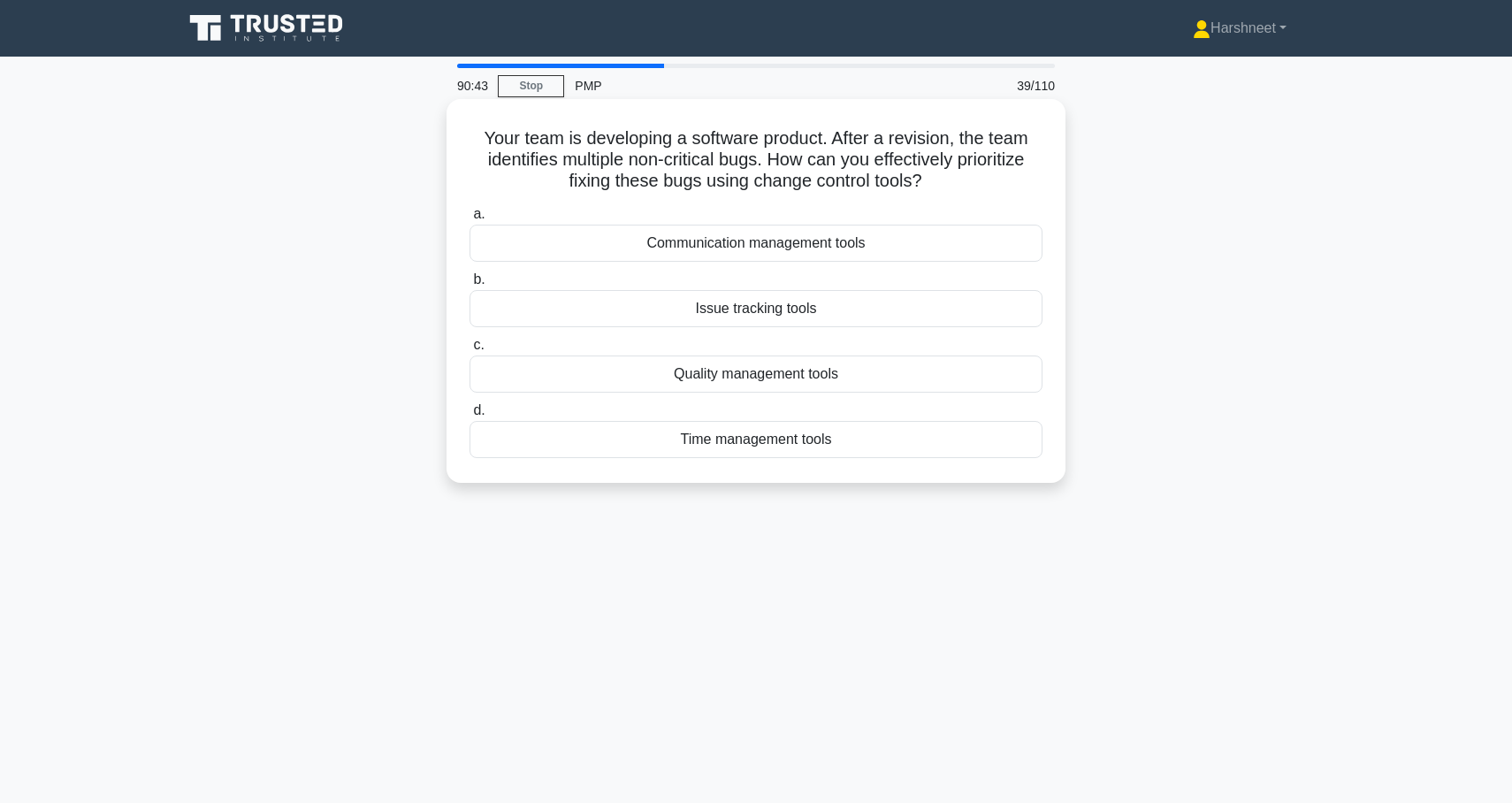
drag, startPoint x: 484, startPoint y: 134, endPoint x: 974, endPoint y: 484, distance: 602.2
click at [974, 483] on div "Your team is developing a software product. After a revision, the team identifi…" at bounding box center [756, 292] width 619 height 384
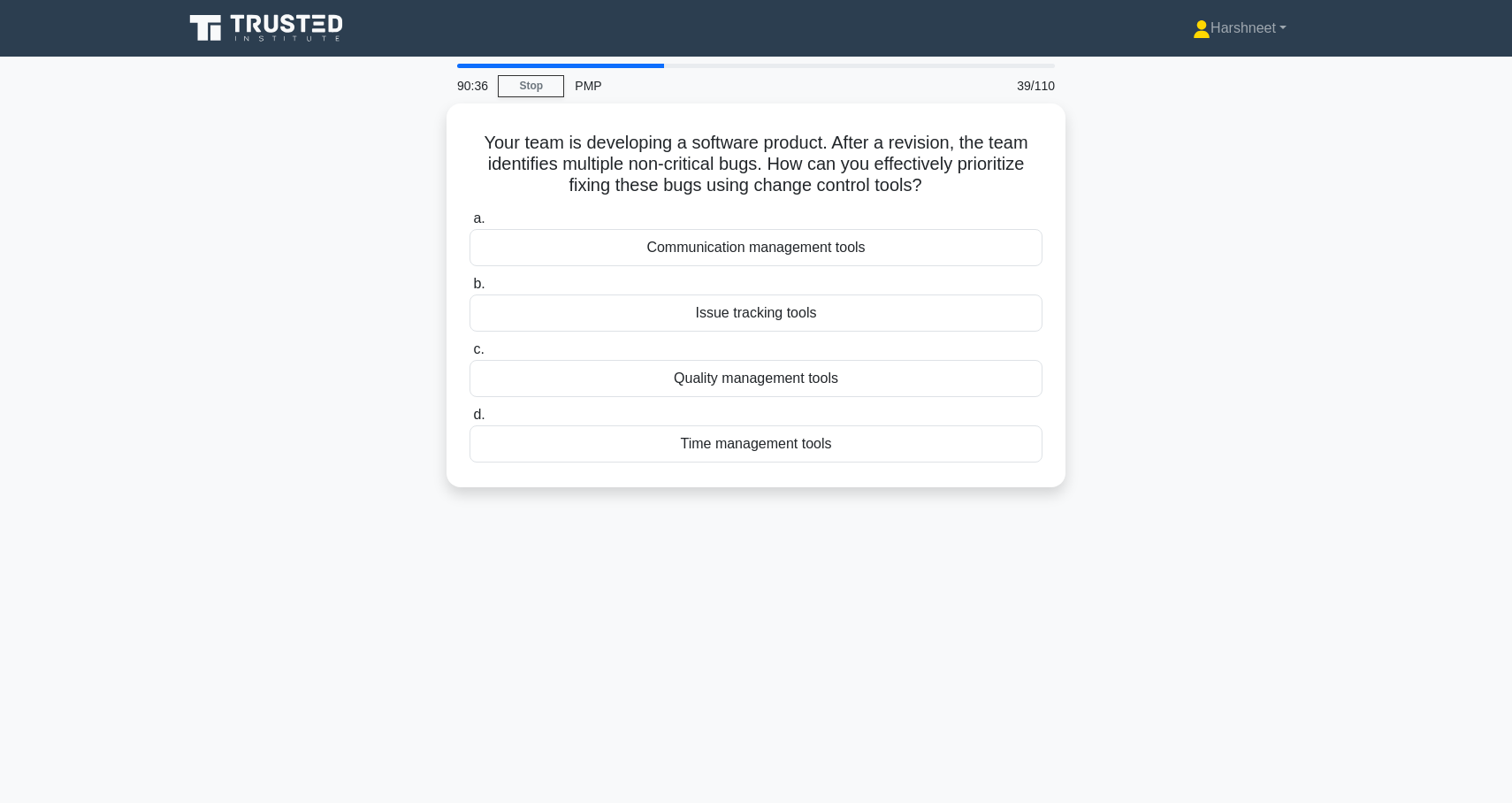
click at [283, 237] on div "Your team is developing a software product. After a revision, the team identifi…" at bounding box center [756, 305] width 1168 height 405
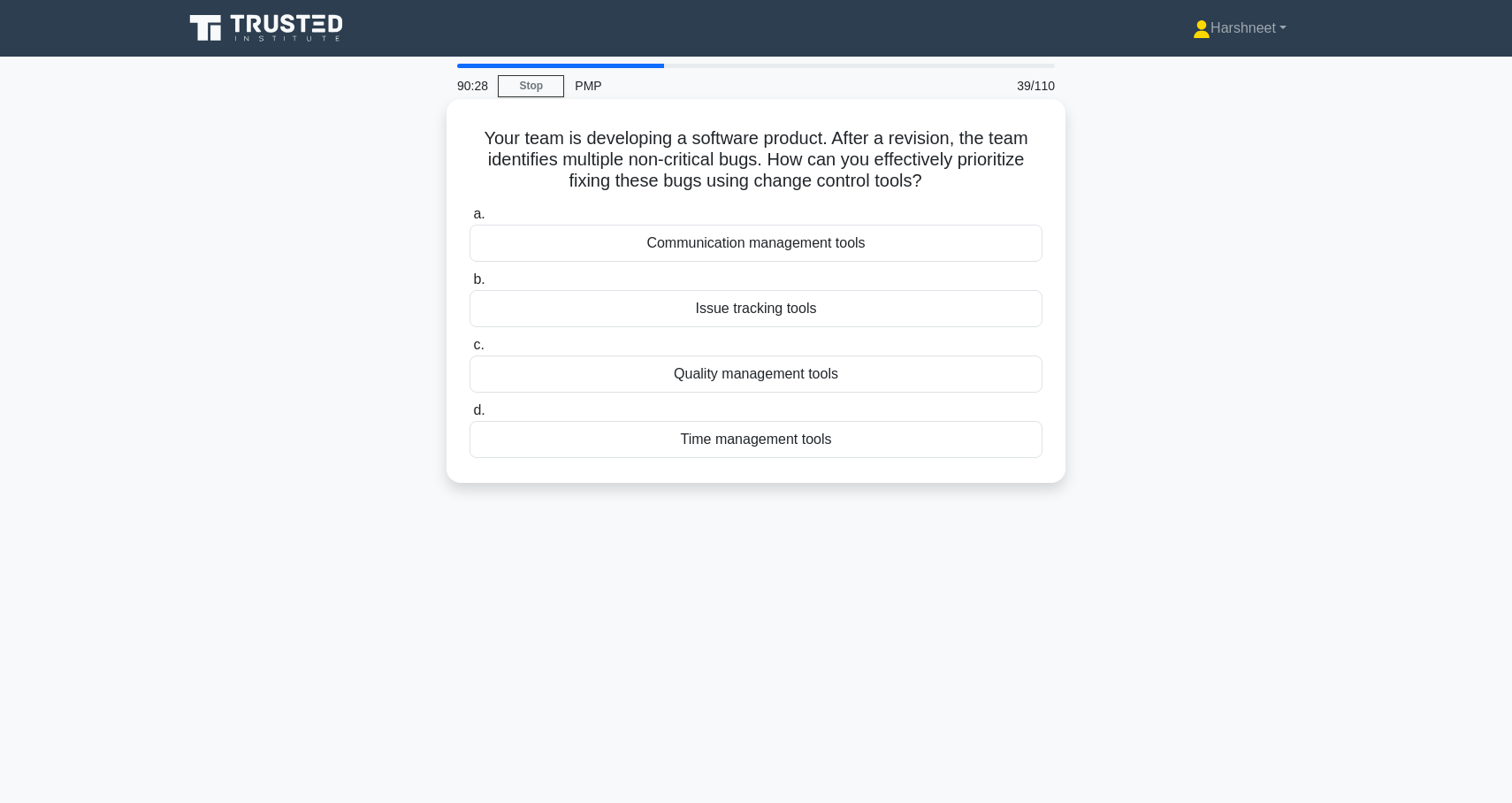
click at [534, 307] on div "Issue tracking tools" at bounding box center [756, 308] width 573 height 37
click at [470, 286] on input "b. Issue tracking tools" at bounding box center [470, 281] width 0 height 12
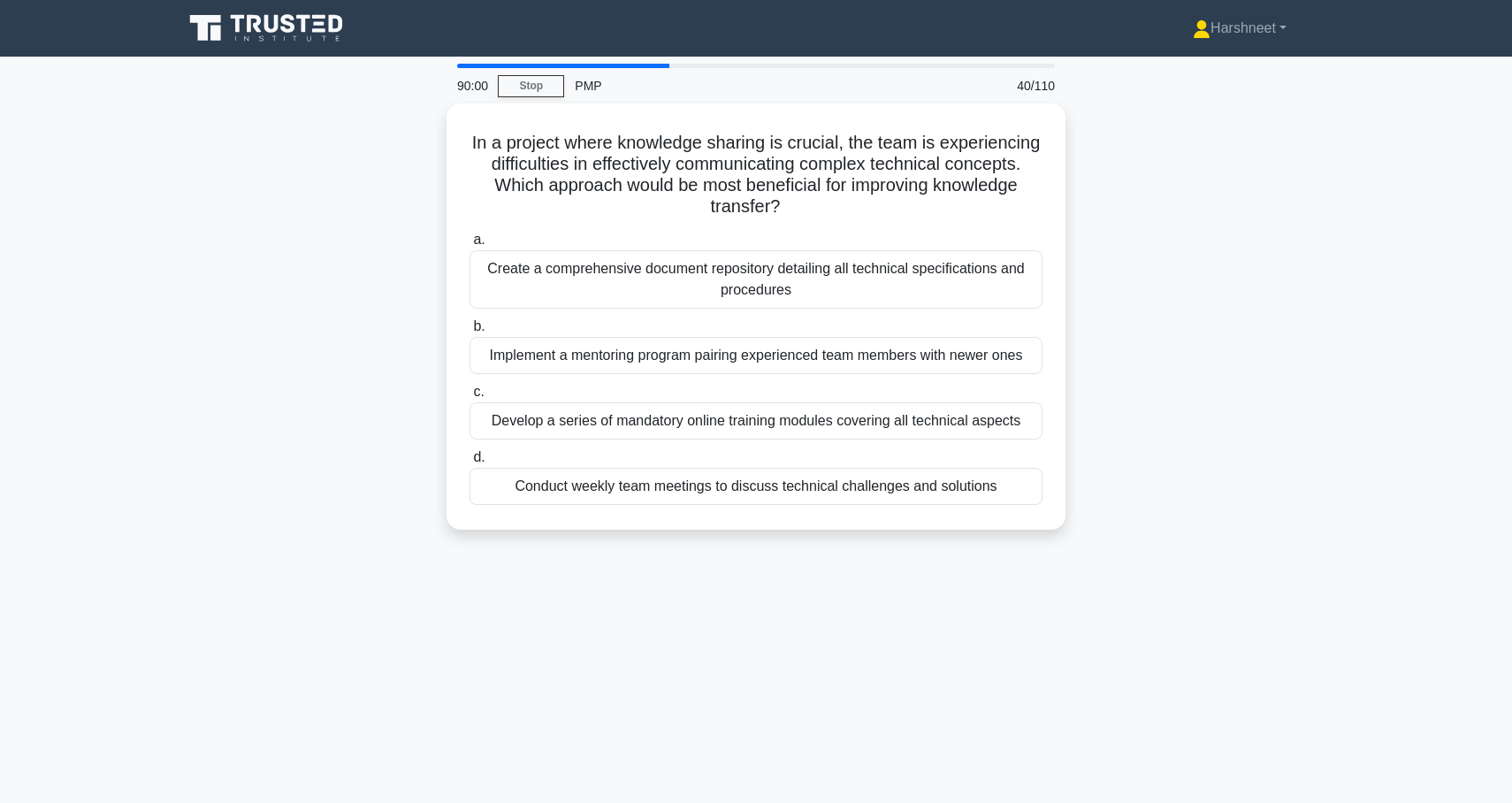
drag, startPoint x: 472, startPoint y: 139, endPoint x: 1057, endPoint y: 533, distance: 705.3
click at [1057, 534] on div "In a project where knowledge sharing is crucial, the team is experiencing diffi…" at bounding box center [756, 327] width 1168 height 448
click at [377, 289] on div "In a project where knowledge sharing is crucial, the team is experiencing diffi…" at bounding box center [756, 327] width 1168 height 448
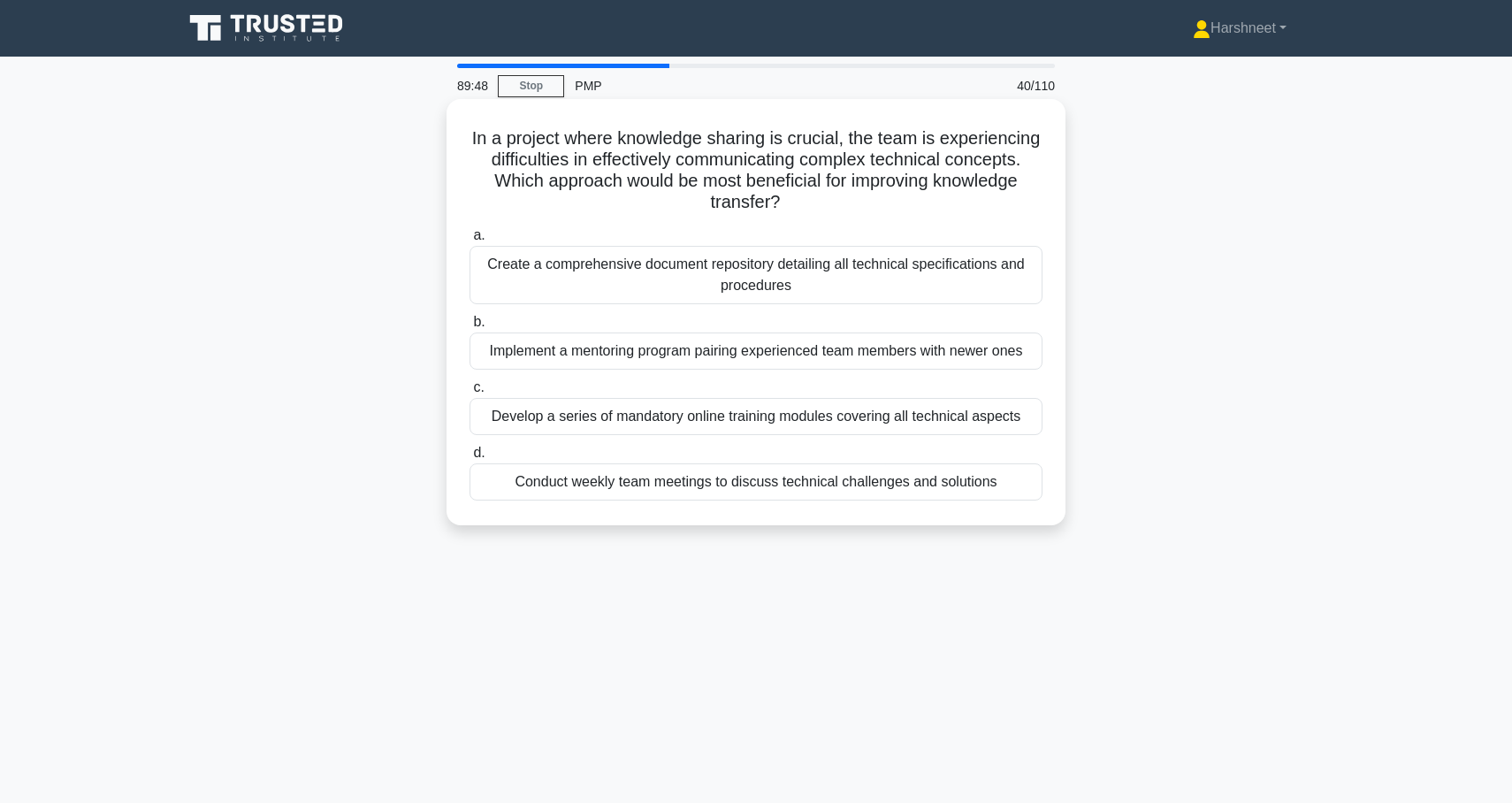
click at [514, 349] on div "Implement a mentoring program pairing experienced team members with newer ones" at bounding box center [756, 350] width 573 height 37
click at [470, 328] on input "b. Implement a mentoring program pairing experienced team members with newer on…" at bounding box center [470, 322] width 0 height 12
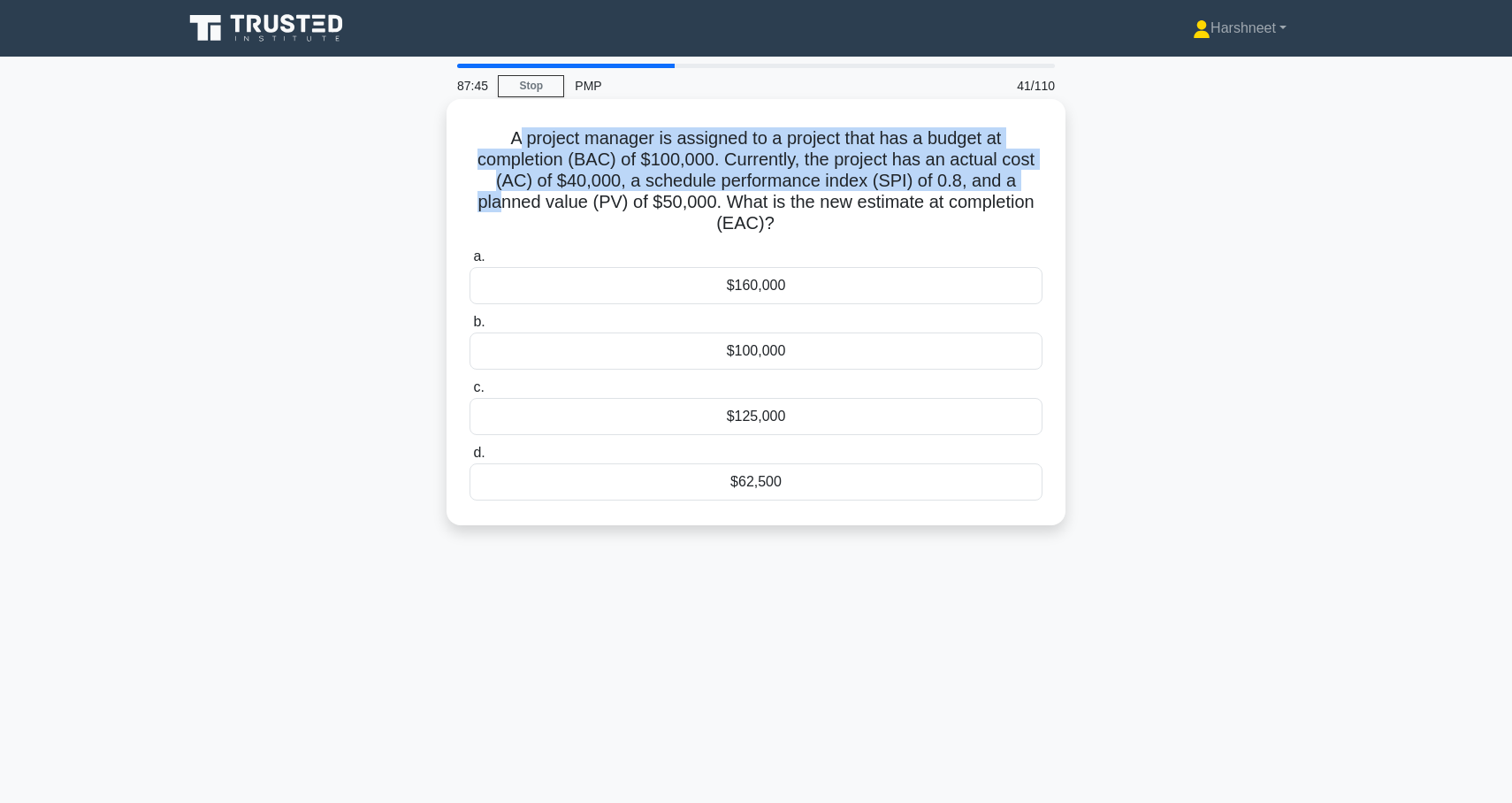
drag, startPoint x: 498, startPoint y: 199, endPoint x: 521, endPoint y: 143, distance: 60.5
click at [521, 144] on h5 "A project manager is assigned to a project that has a budget at completion (BAC…" at bounding box center [756, 181] width 577 height 107
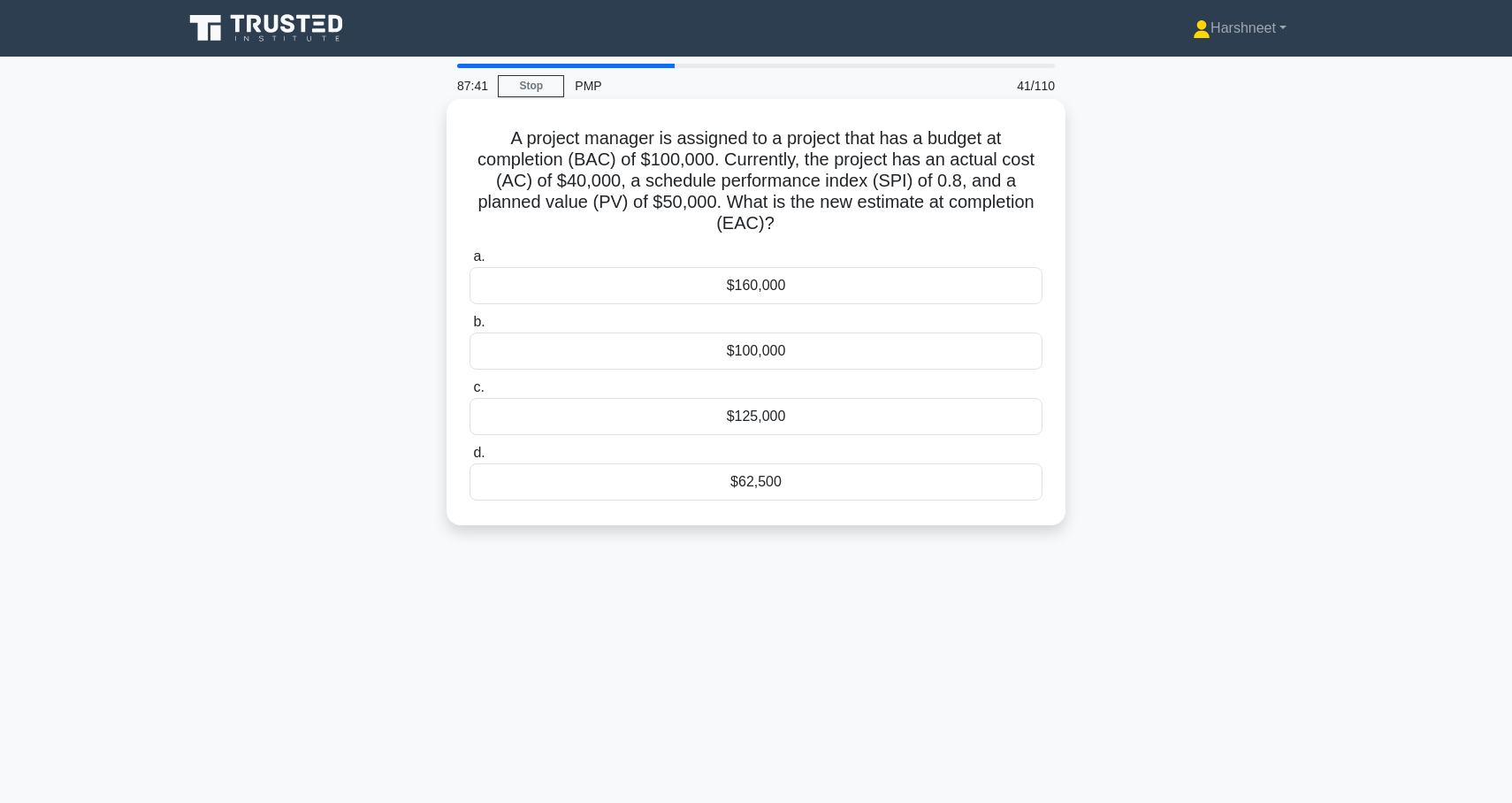
click at [470, 137] on h5 "A project manager is assigned to a project that has a budget at completion (BAC…" at bounding box center [756, 181] width 577 height 107
drag, startPoint x: 509, startPoint y: 136, endPoint x: 832, endPoint y: 507, distance: 491.9
click at [832, 507] on div "A project manager is assigned to a project that has a budget at completion (BAC…" at bounding box center [756, 312] width 605 height 412
click at [287, 330] on div "A project manager is assigned to a project that has a budget at completion (BAC…" at bounding box center [756, 327] width 1168 height 448
click at [618, 349] on div "$100,000" at bounding box center [756, 350] width 573 height 37
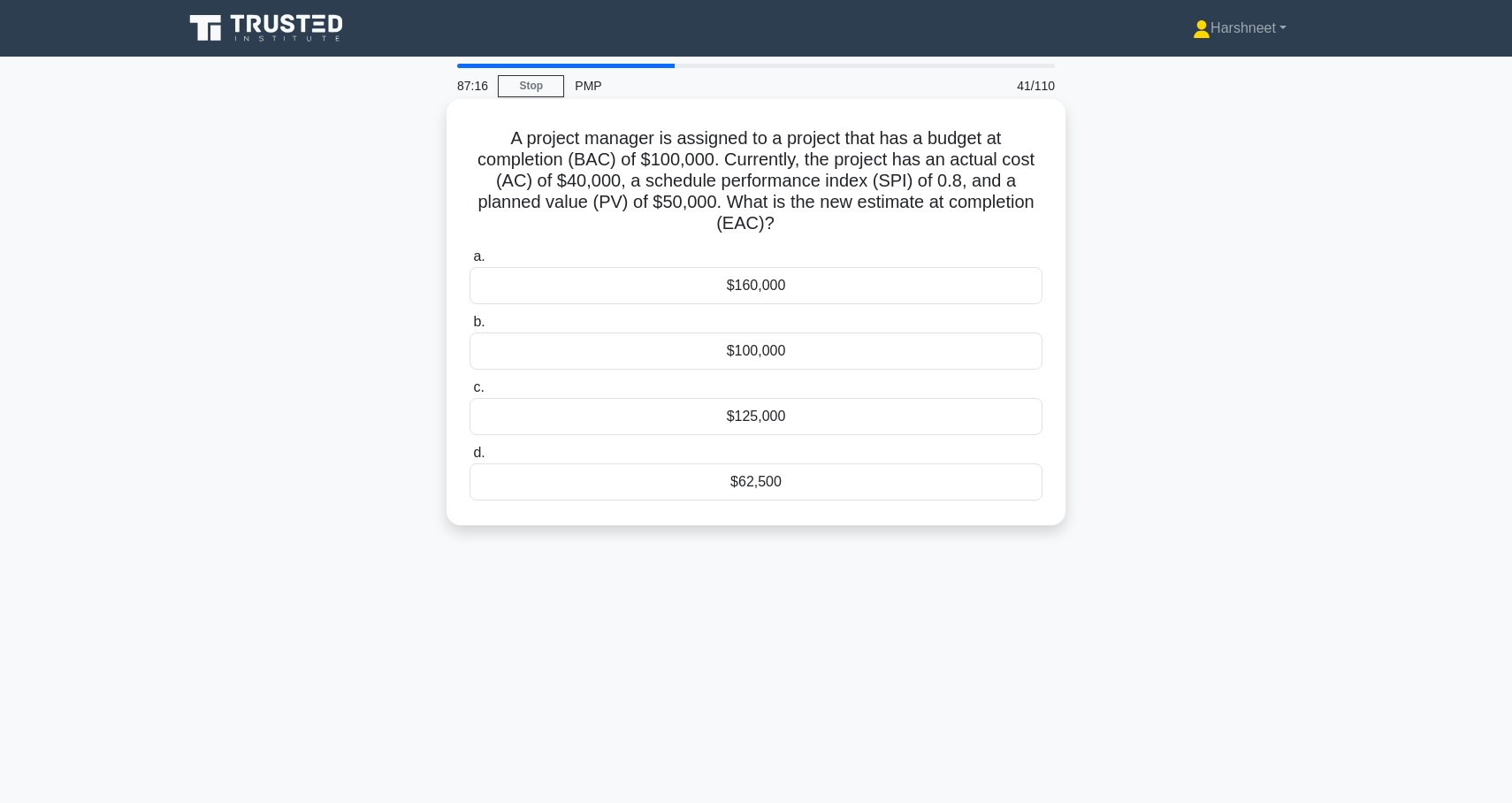
click at [470, 328] on input "b. $100,000" at bounding box center [470, 322] width 0 height 12
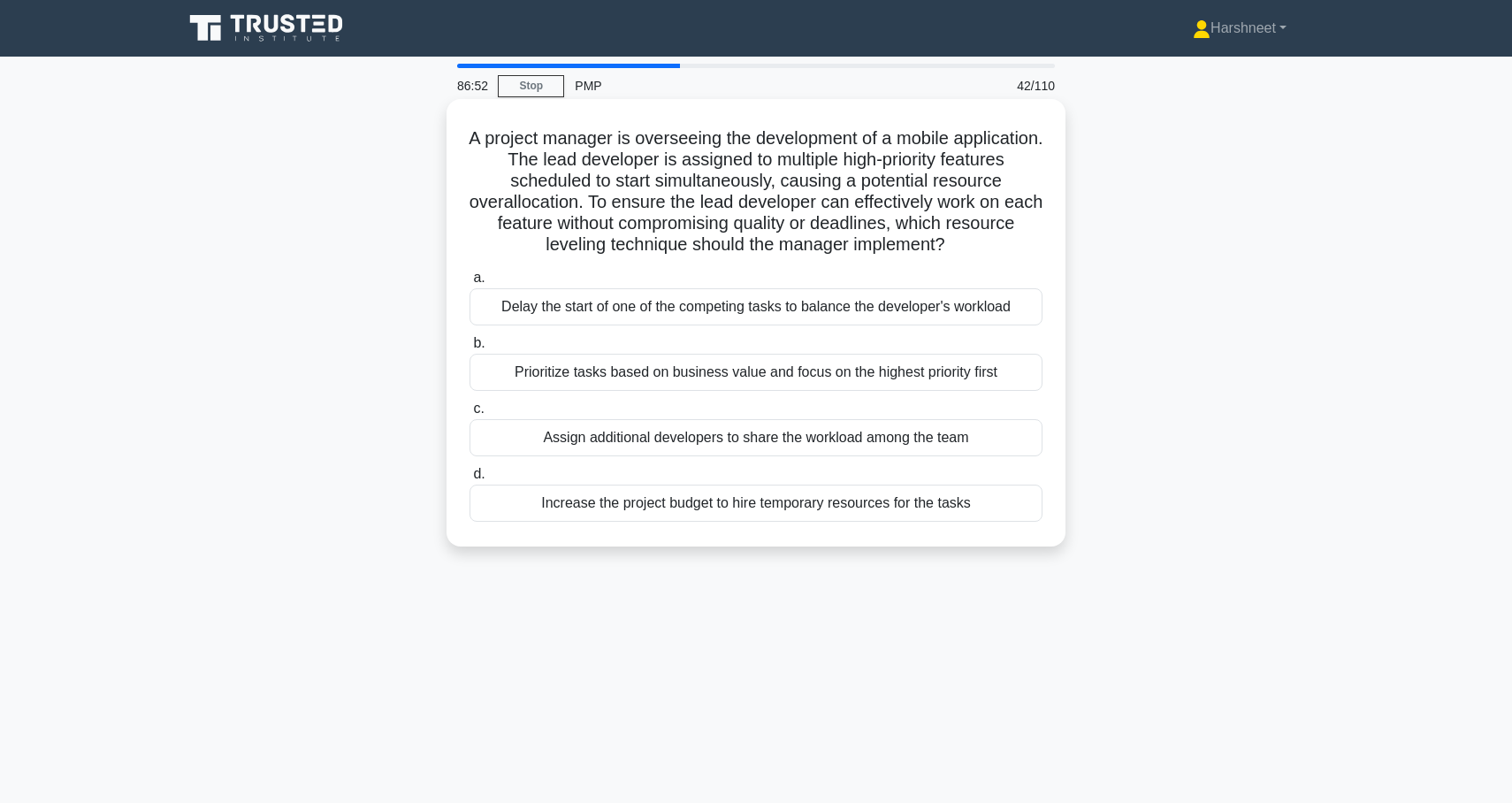
click at [612, 379] on div "Prioritize tasks based on business value and focus on the highest priority first" at bounding box center [756, 372] width 573 height 37
click at [470, 349] on input "b. Prioritize tasks based on business value and focus on the highest priority f…" at bounding box center [470, 344] width 0 height 12
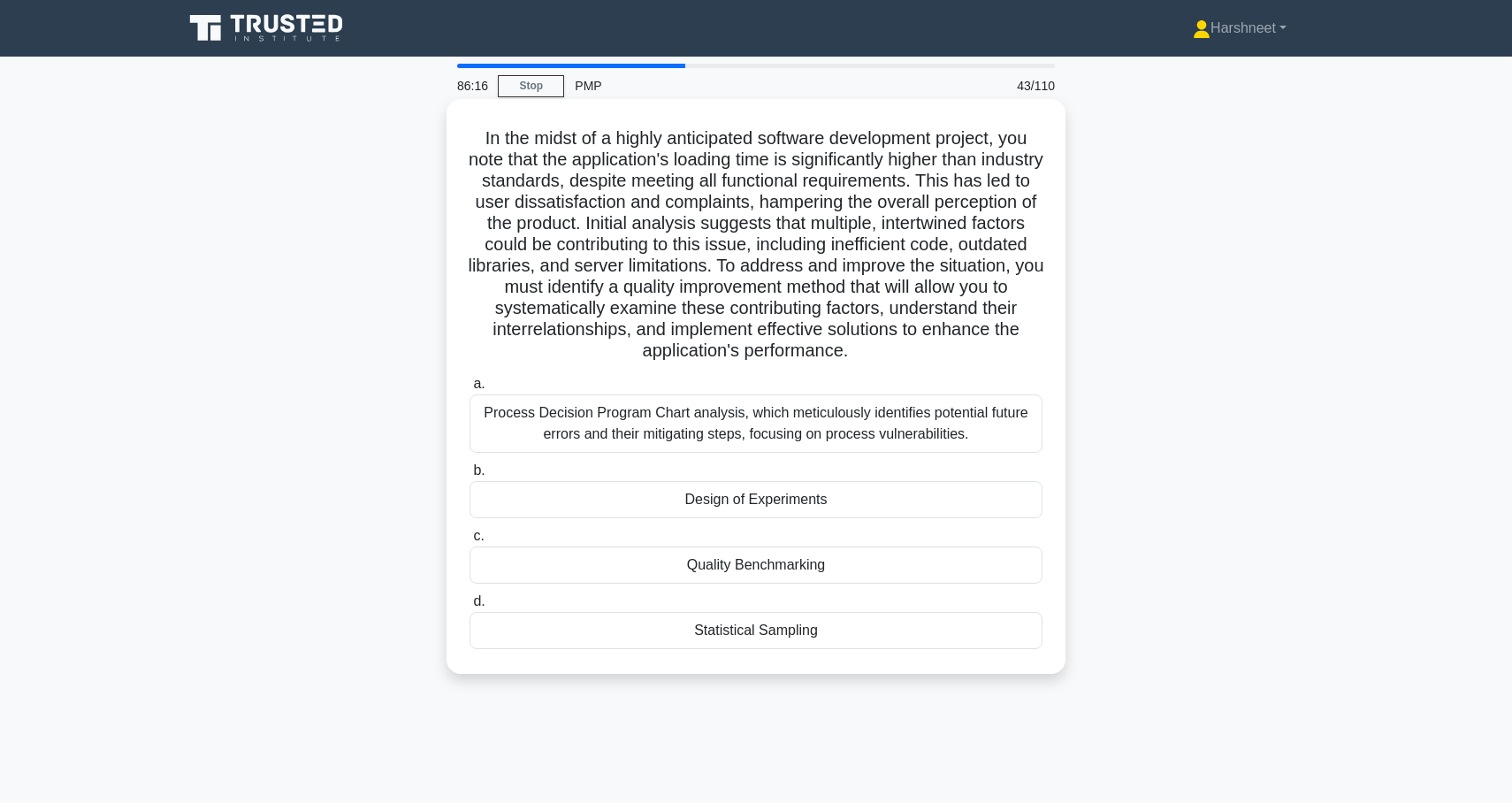
drag, startPoint x: 480, startPoint y: 137, endPoint x: 927, endPoint y: 675, distance: 699.5
click at [927, 675] on div "In the midst of a highly anticipated software development project, you note tha…" at bounding box center [756, 387] width 619 height 575
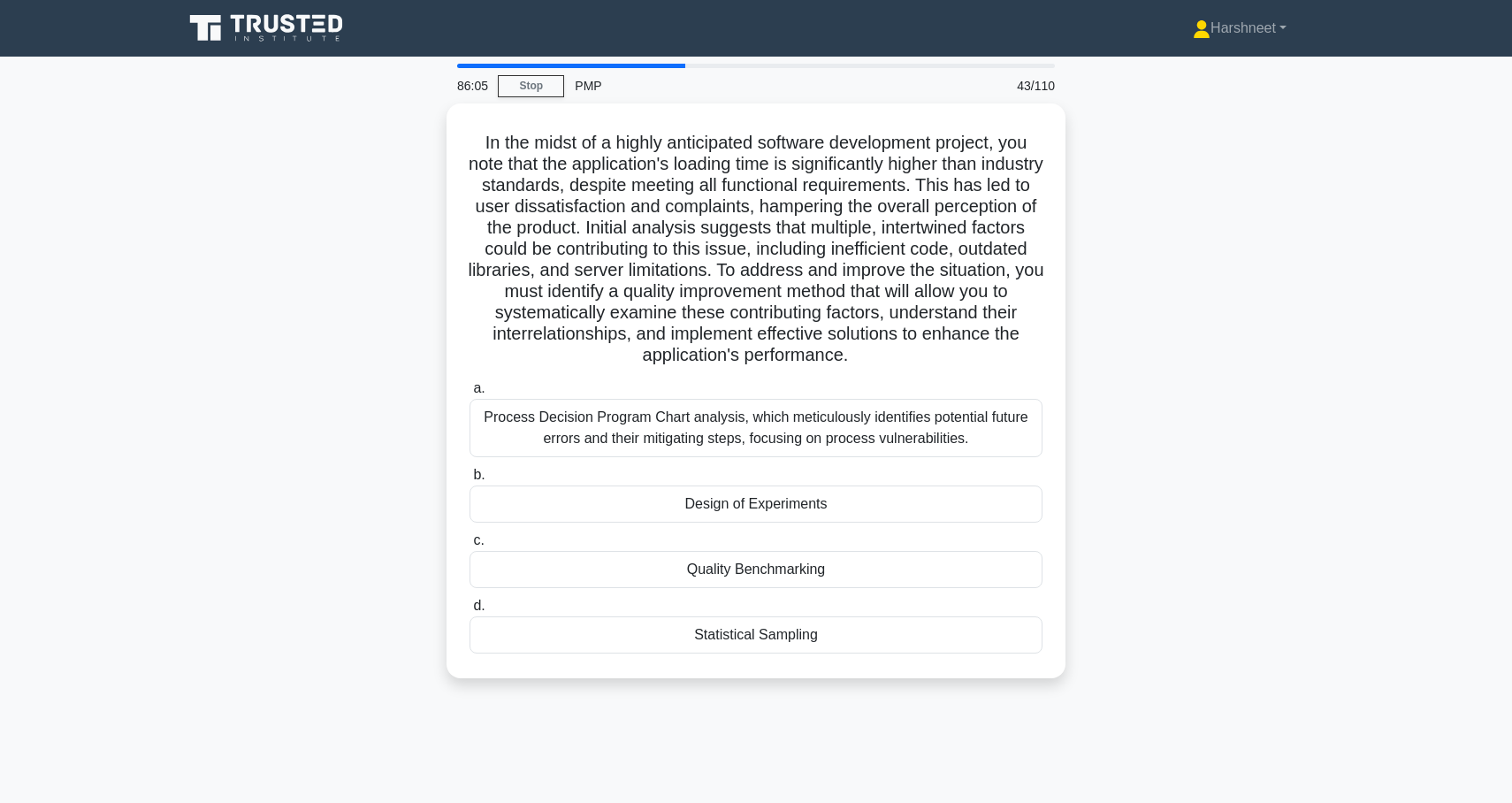
click at [421, 264] on div "In the midst of a highly anticipated software development project, you note tha…" at bounding box center [756, 401] width 1168 height 596
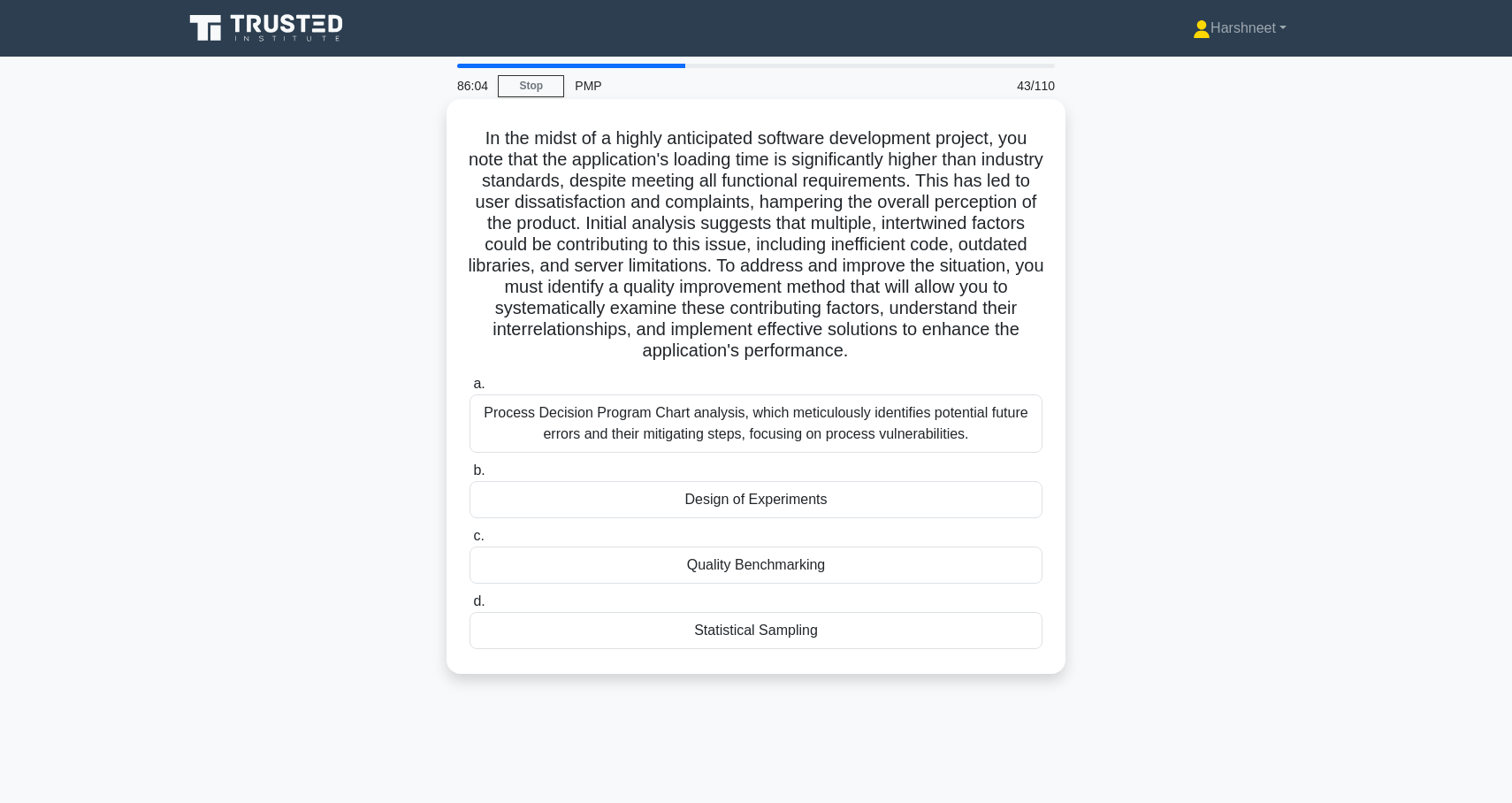
click at [632, 638] on div "Statistical Sampling" at bounding box center [756, 630] width 573 height 37
click at [470, 608] on input "d. Statistical Sampling" at bounding box center [470, 602] width 0 height 12
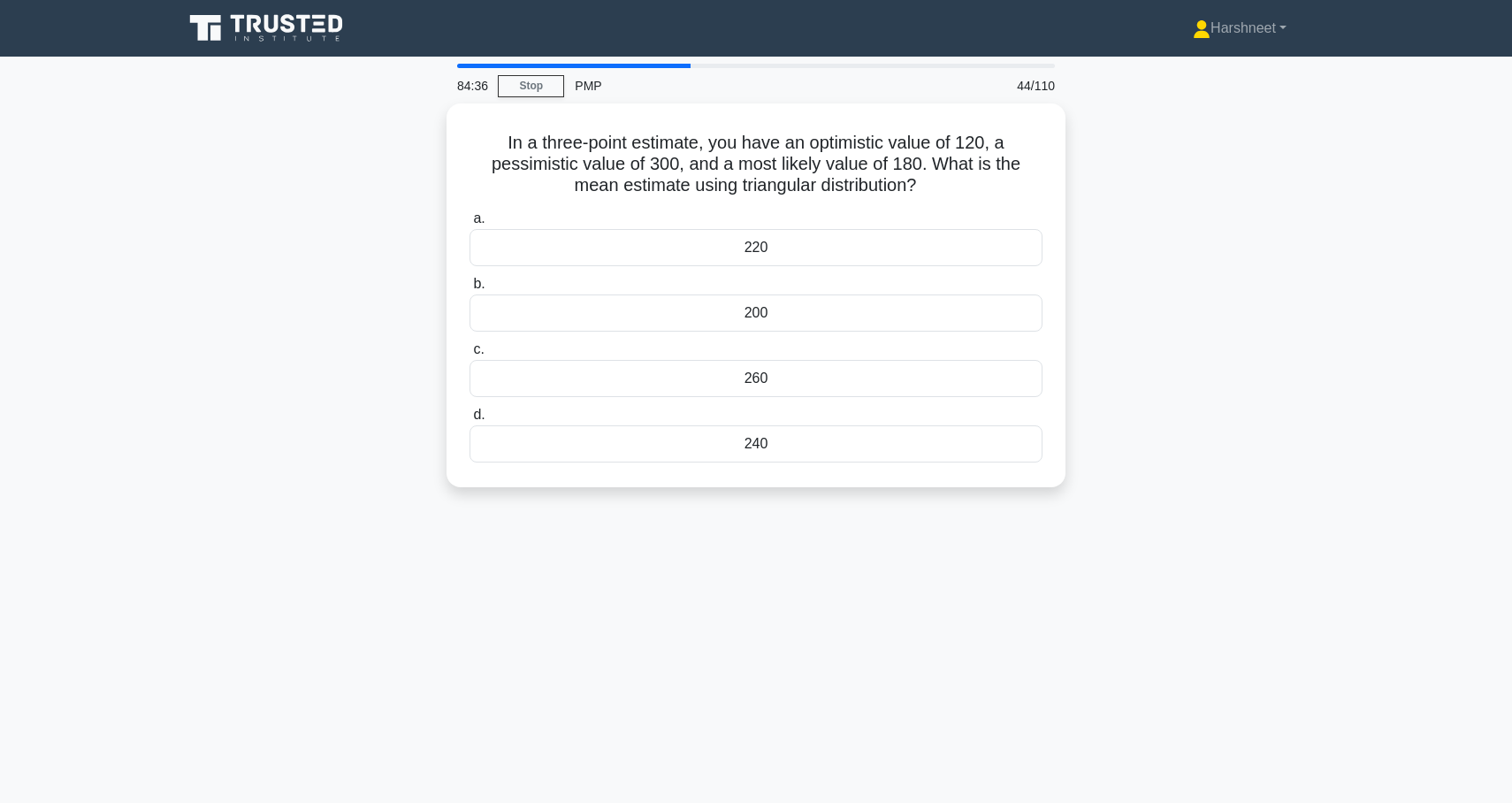
drag, startPoint x: 505, startPoint y: 131, endPoint x: 719, endPoint y: 485, distance: 413.7
click at [719, 485] on div "In a three-point estimate, you have an optimistic value of 120, a pessimistic v…" at bounding box center [756, 305] width 1168 height 405
click at [584, 542] on div "83:54 Stop PMP 44/110 In a three-point estimate, you have an optimistic value o…" at bounding box center [756, 505] width 1168 height 885
click at [652, 299] on div "200" at bounding box center [756, 308] width 573 height 37
click at [470, 286] on input "b. 200" at bounding box center [470, 281] width 0 height 12
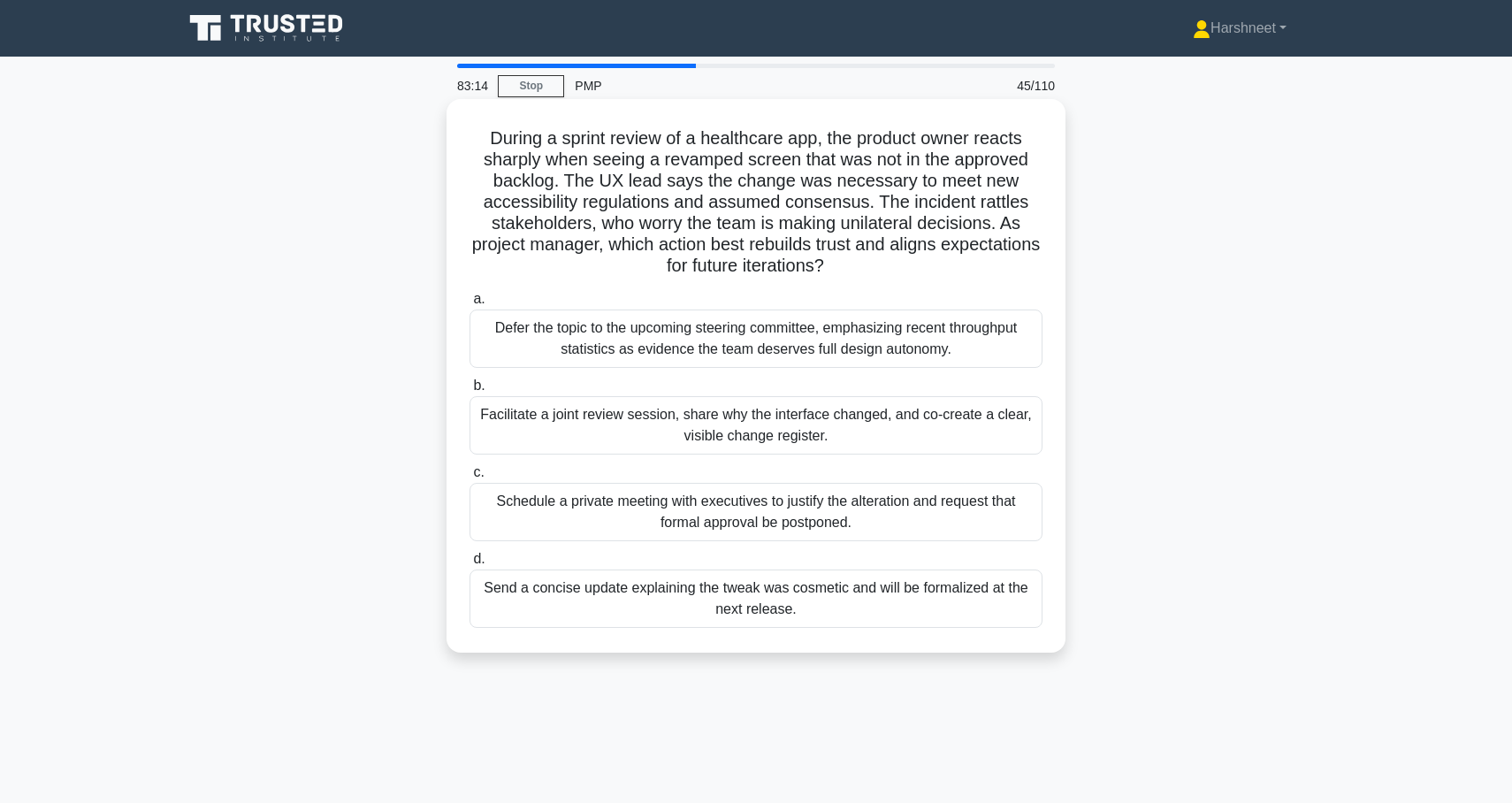
drag, startPoint x: 489, startPoint y: 131, endPoint x: 911, endPoint y: 639, distance: 660.4
click at [911, 639] on div "During a sprint review of a healthcare app, the product owner reacts sharply wh…" at bounding box center [756, 376] width 605 height 539
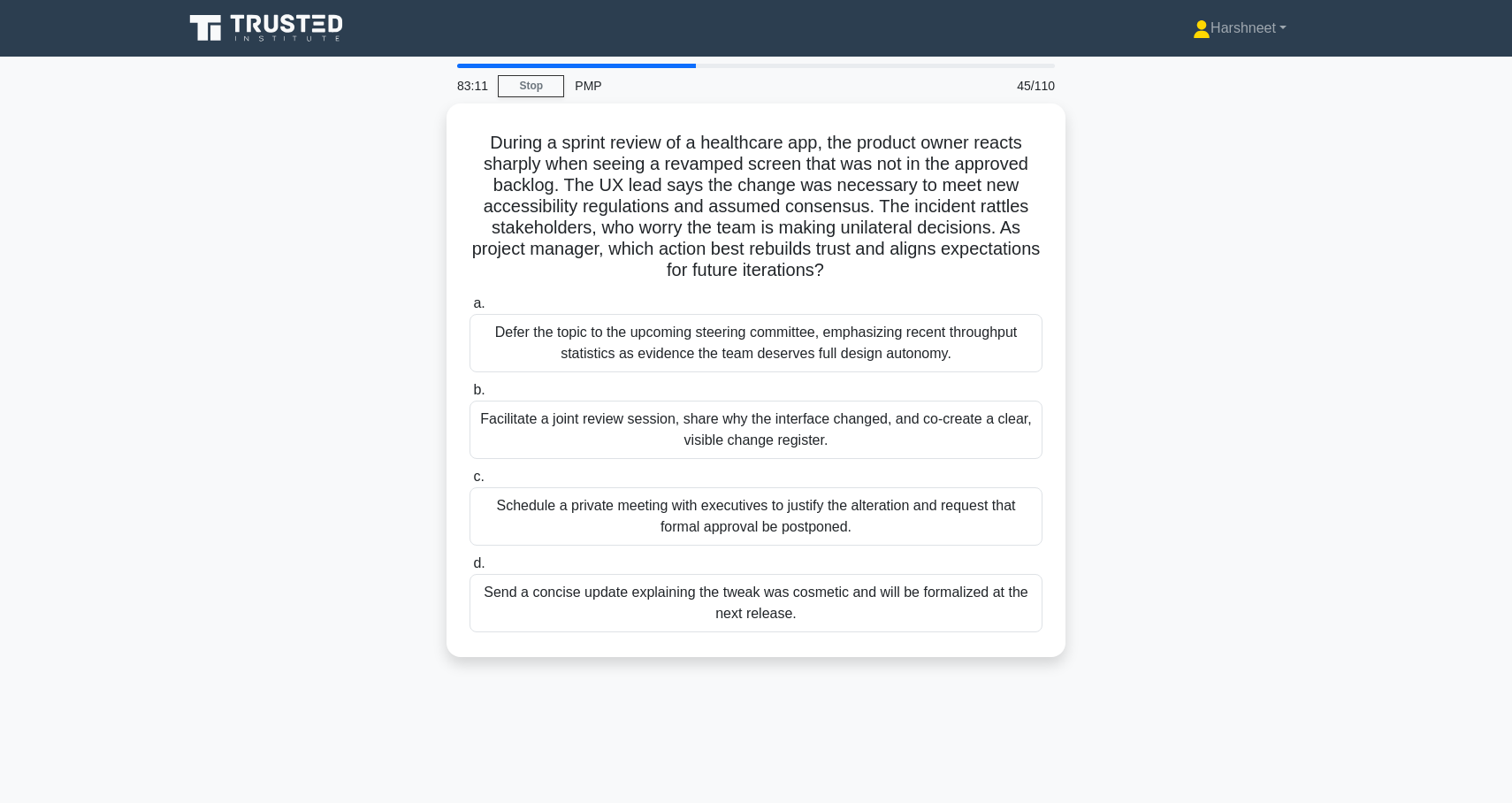
click at [358, 403] on div "During a sprint review of a healthcare app, the product owner reacts sharply wh…" at bounding box center [756, 391] width 1168 height 575
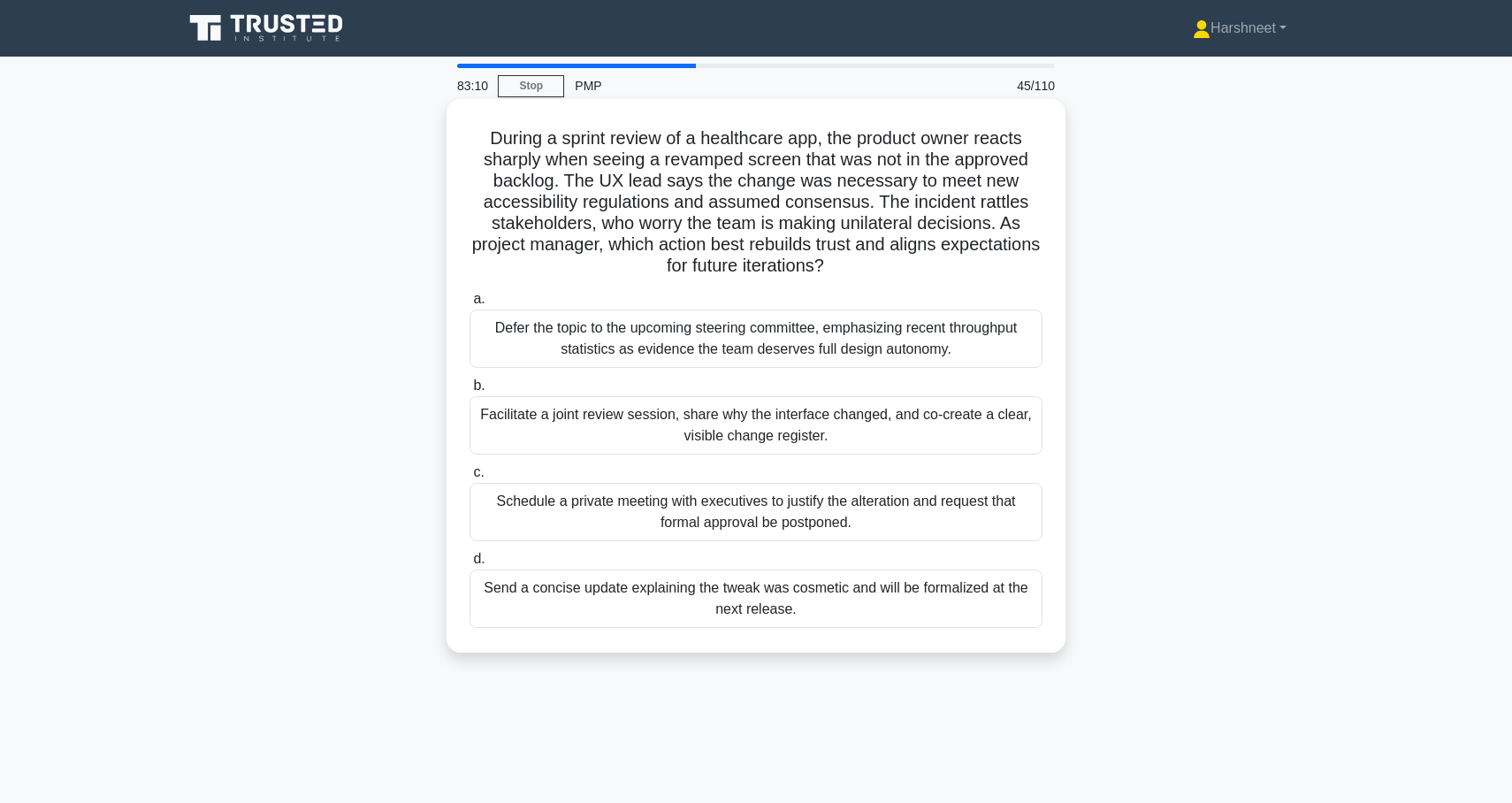
click at [508, 428] on div "Facilitate a joint review session, share why the interface changed, and co-crea…" at bounding box center [756, 425] width 573 height 59
click at [470, 392] on input "b. Facilitate a joint review session, share why the interface changed, and co-c…" at bounding box center [470, 386] width 0 height 12
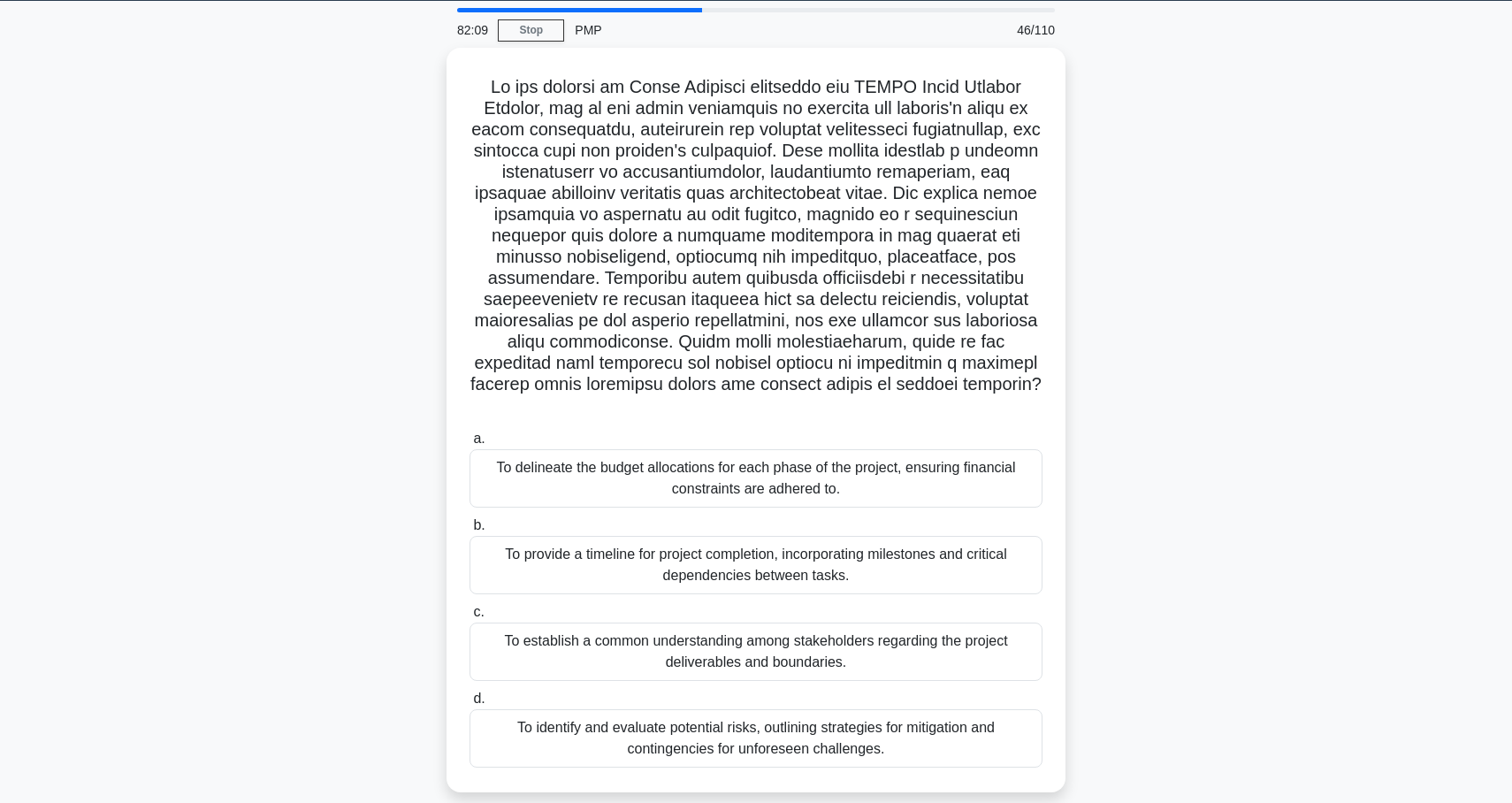
scroll to position [45, 0]
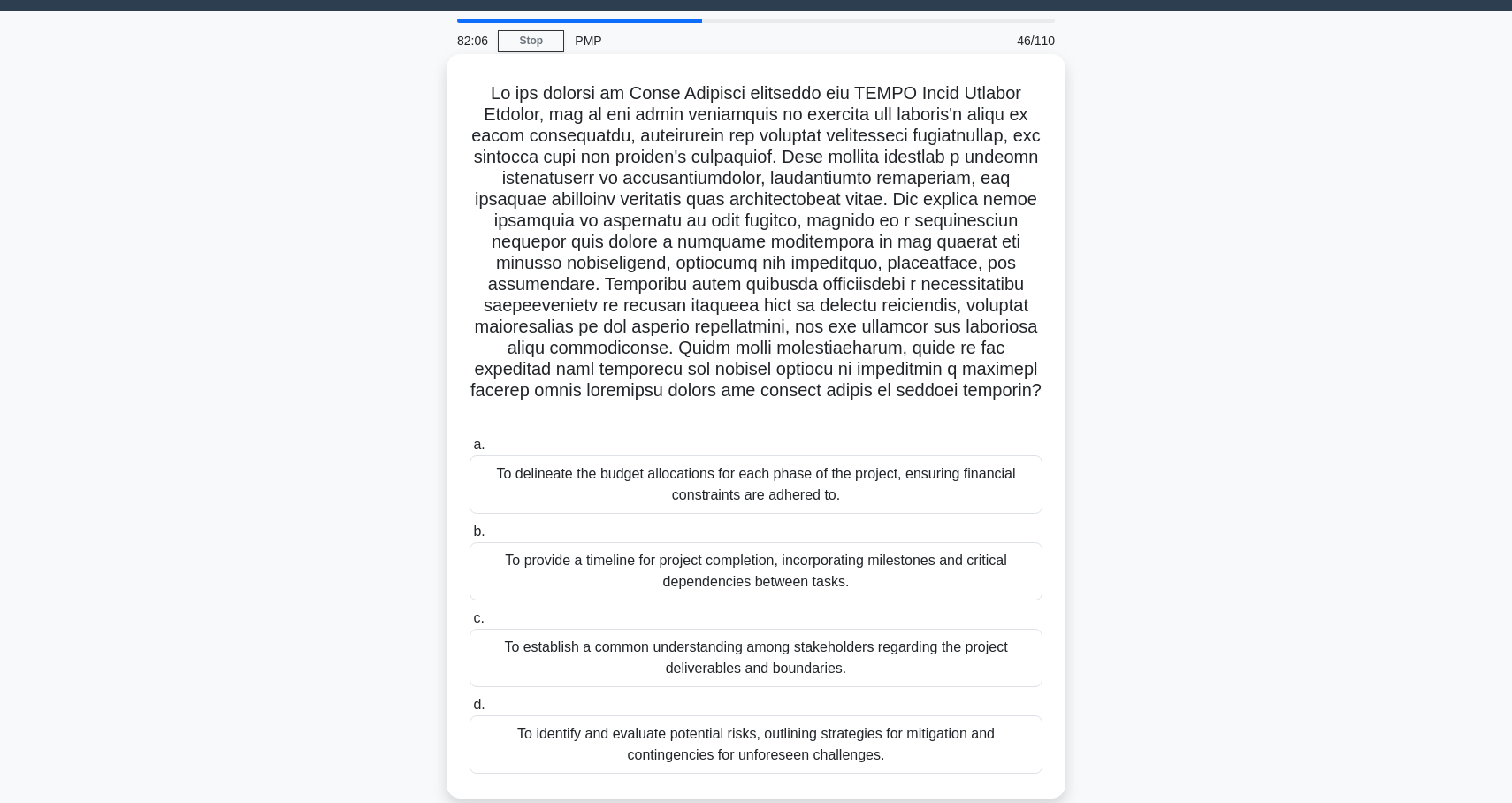
drag, startPoint x: 485, startPoint y: 94, endPoint x: 1026, endPoint y: 770, distance: 865.8
click at [1026, 770] on div ".spinner_0XTQ{transform-origin:center;animation:spinner_y6GP .75s linear infini…" at bounding box center [756, 426] width 605 height 730
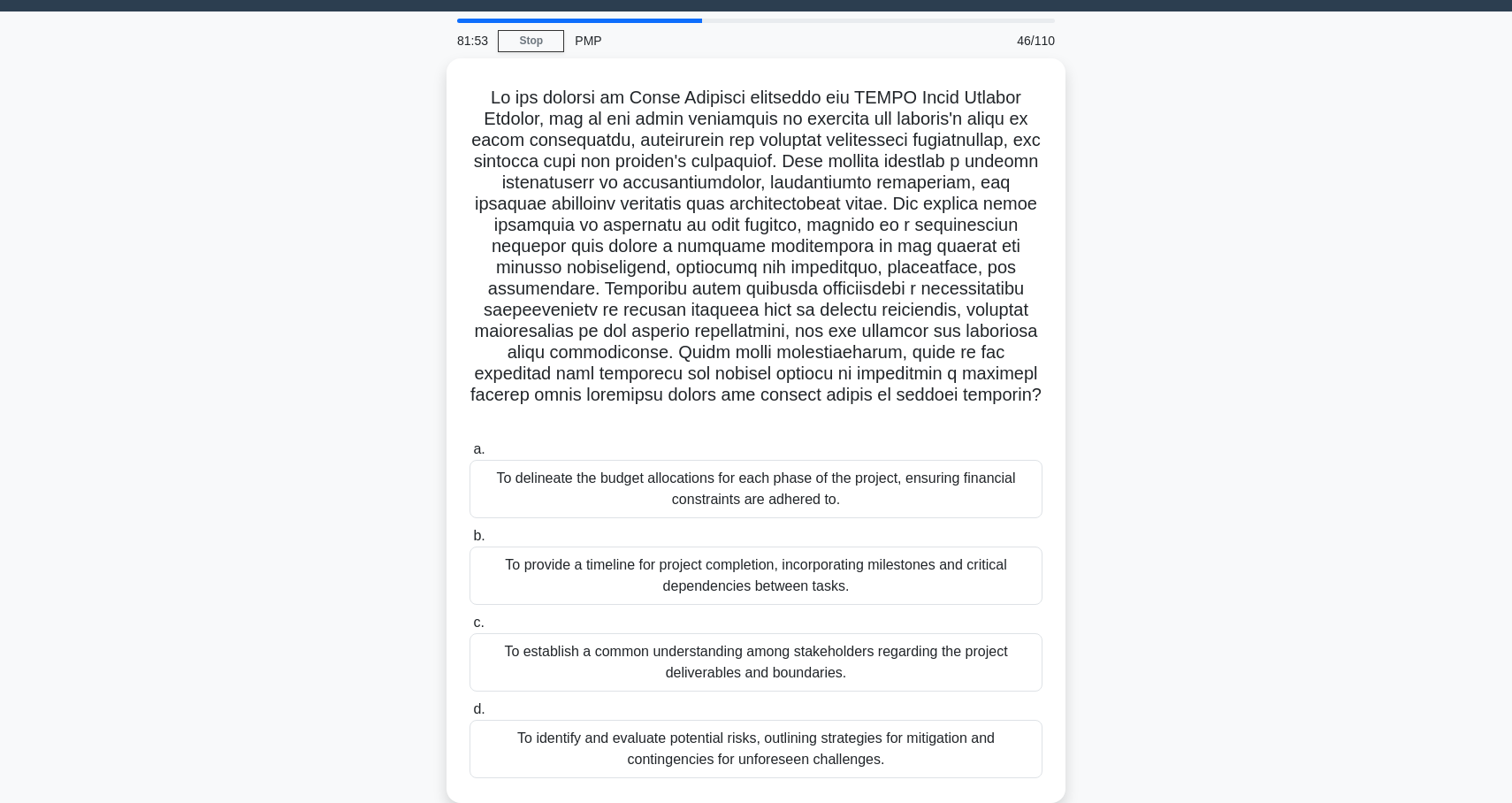
click at [373, 196] on div ".spinner_0XTQ{transform-origin:center;animation:spinner_y6GP .75s linear infini…" at bounding box center [756, 442] width 1168 height 766
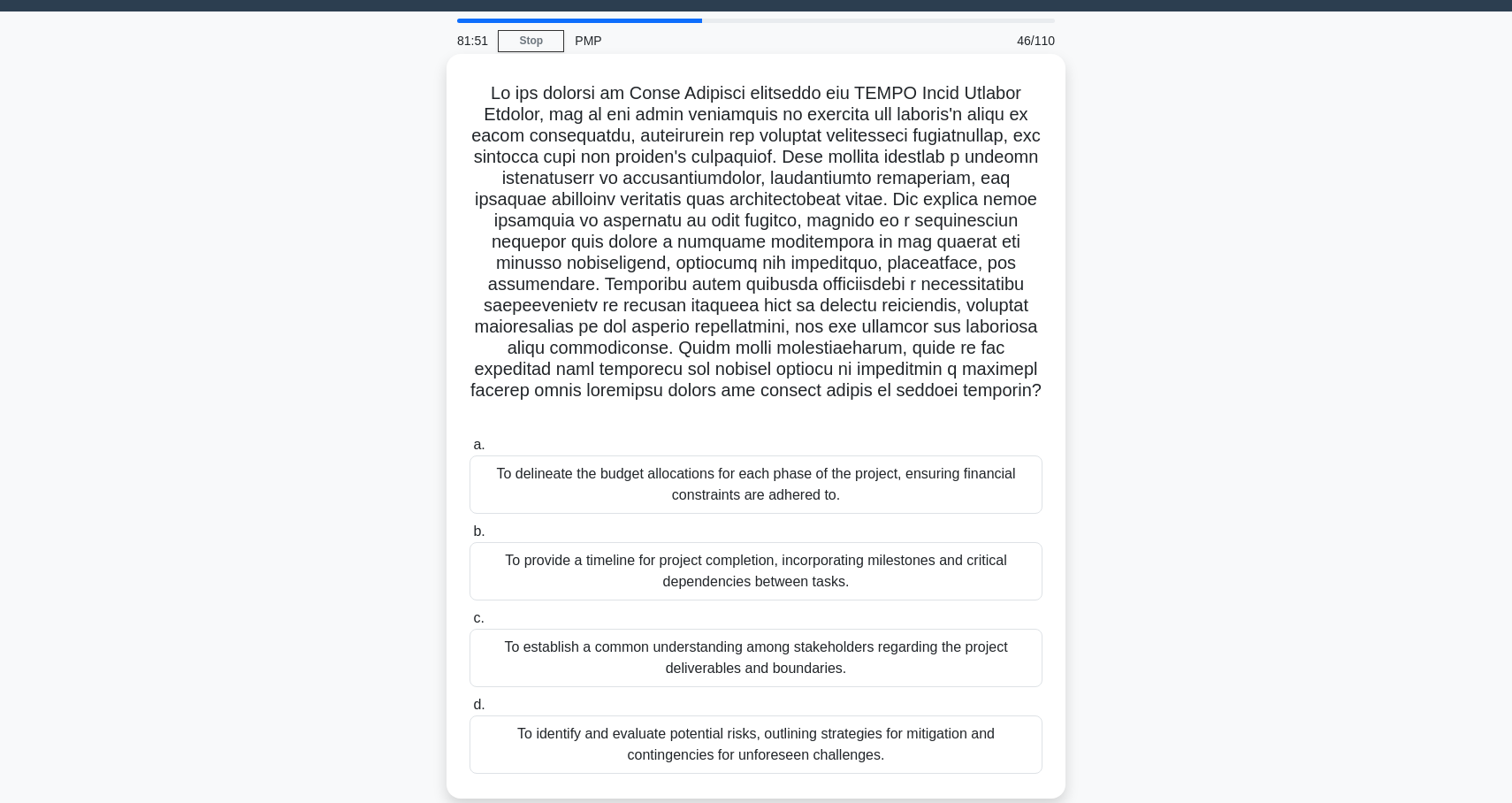
click at [563, 629] on div "To establish a common understanding among stakeholders regarding the project de…" at bounding box center [756, 658] width 573 height 59
click at [470, 617] on input "c. To establish a common understanding among stakeholders regarding the project…" at bounding box center [470, 619] width 0 height 12
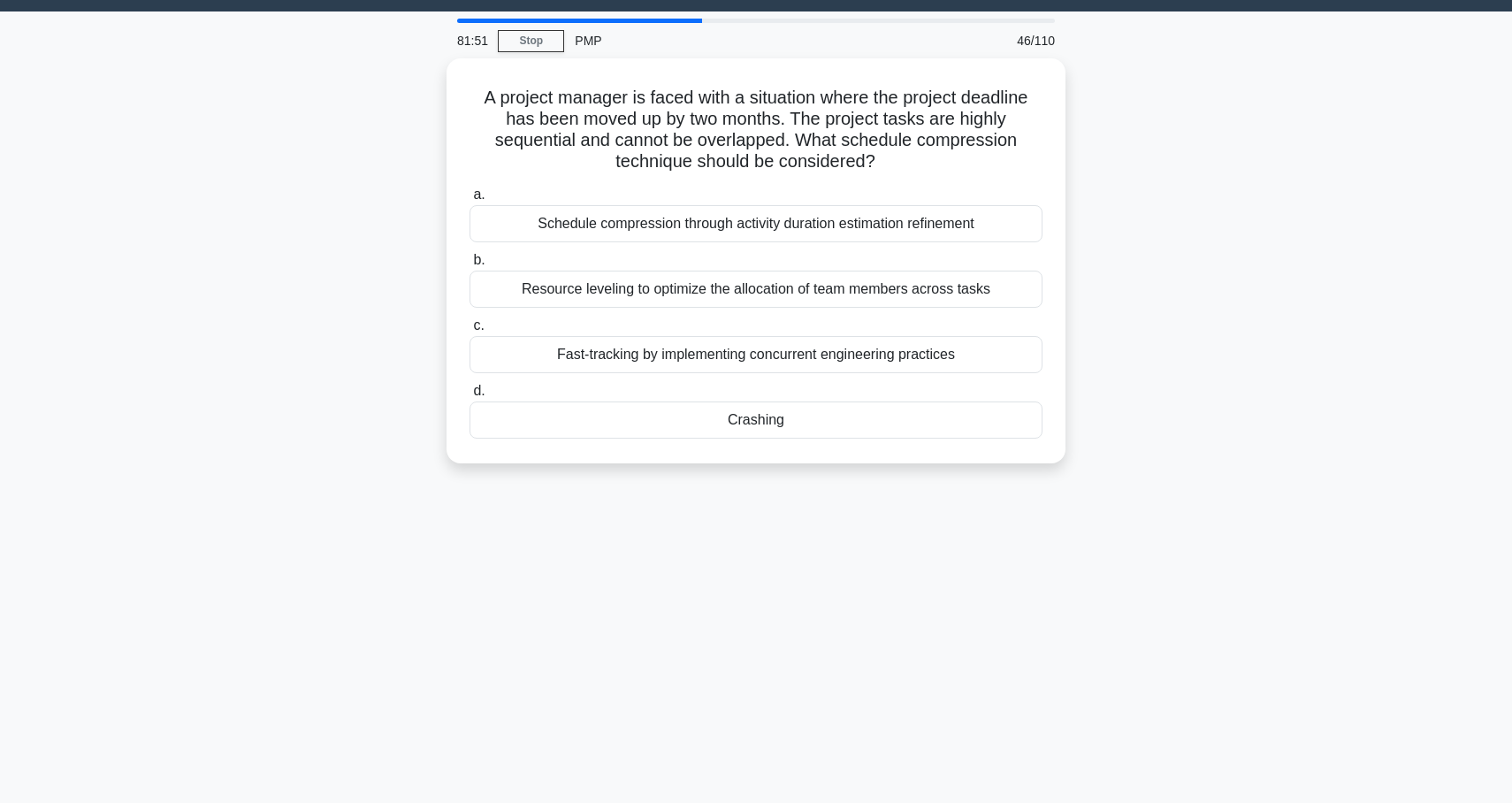
scroll to position [0, 0]
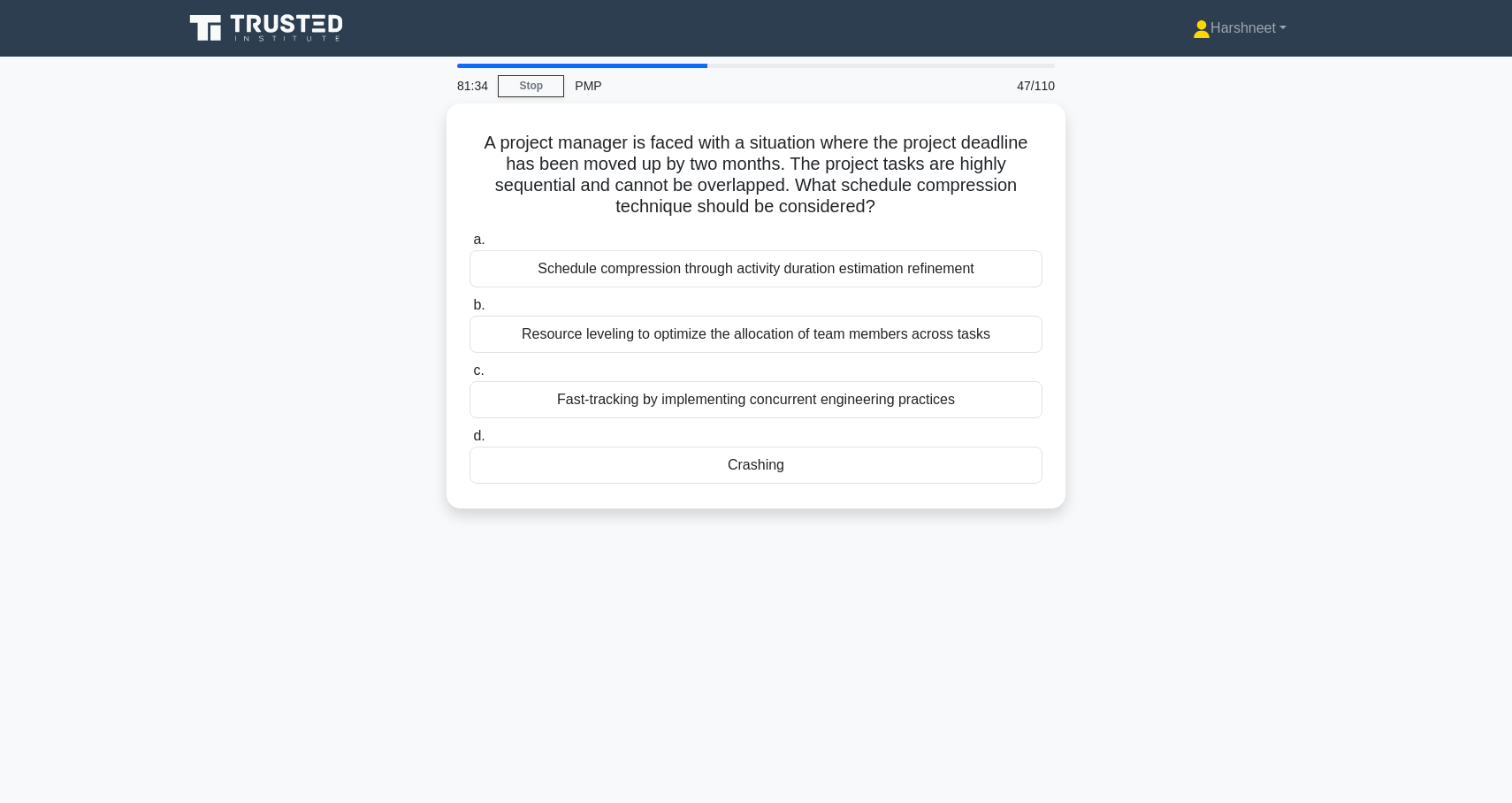
drag, startPoint x: 483, startPoint y: 137, endPoint x: 775, endPoint y: 508, distance: 472.1
click at [775, 508] on div "A project manager is faced with a situation where the project deadline has been…" at bounding box center [756, 316] width 1168 height 427
click at [378, 209] on div "A project manager is faced with a situation where the project deadline has been…" at bounding box center [756, 316] width 1168 height 427
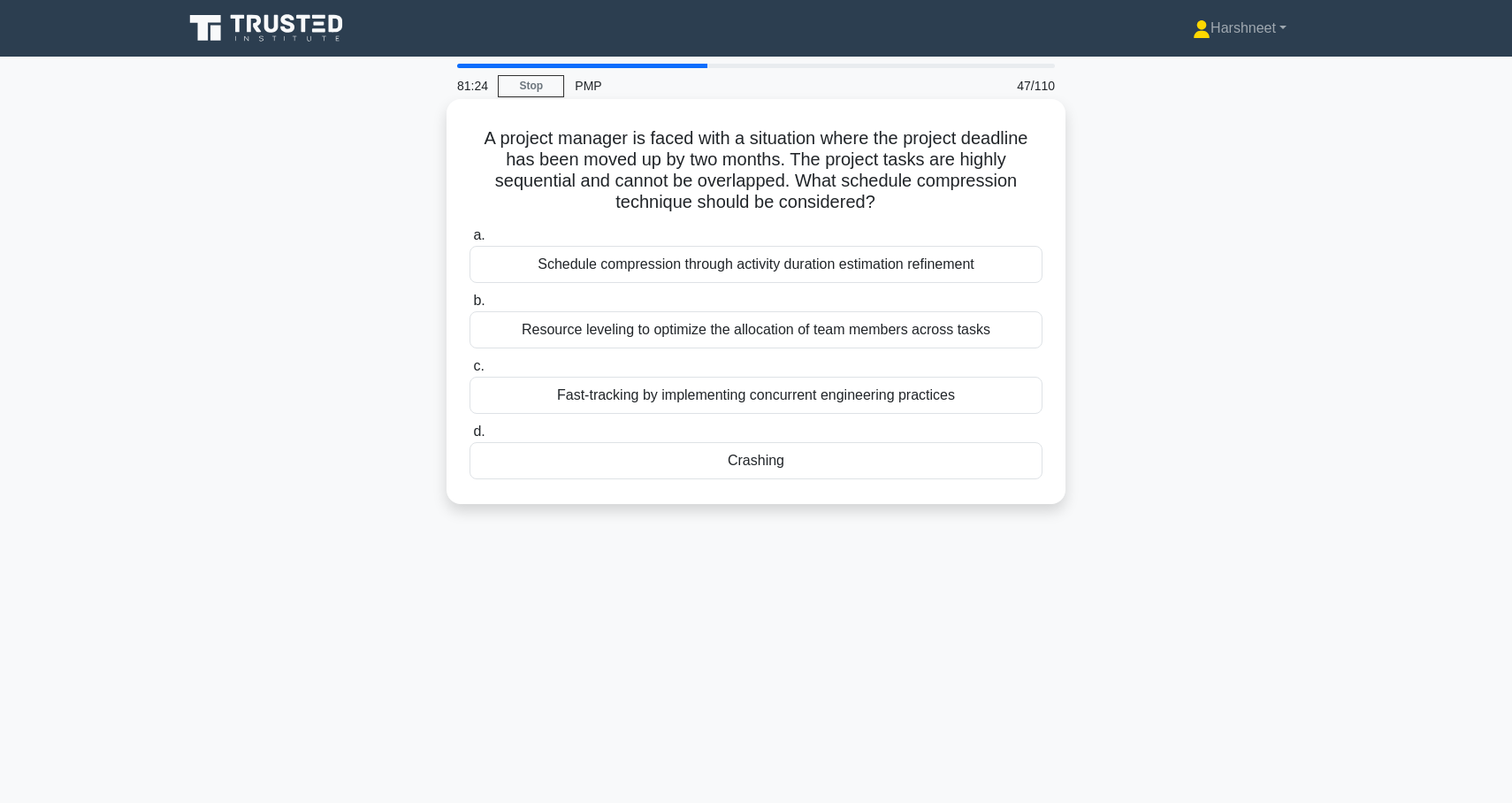
click at [659, 468] on div "Crashing" at bounding box center [756, 461] width 573 height 37
click at [470, 438] on input "d. Crashing" at bounding box center [470, 433] width 0 height 12
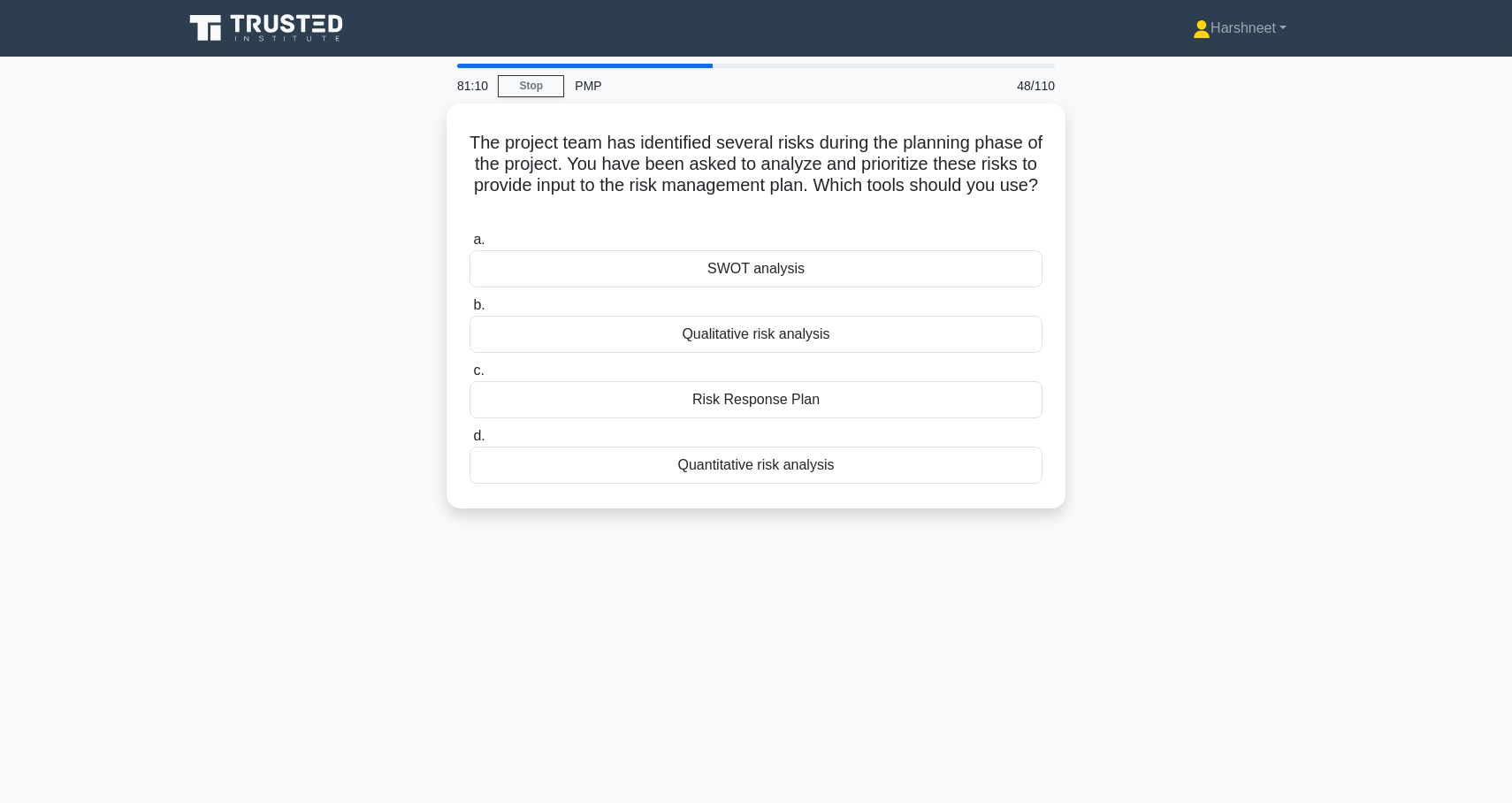
drag, startPoint x: 469, startPoint y: 134, endPoint x: 896, endPoint y: 513, distance: 570.9
click at [896, 513] on div "The project team has identified several risks during the planning phase of the …" at bounding box center [756, 316] width 1168 height 427
click at [330, 285] on div "The project team has identified several risks during the planning phase of the …" at bounding box center [756, 316] width 1168 height 427
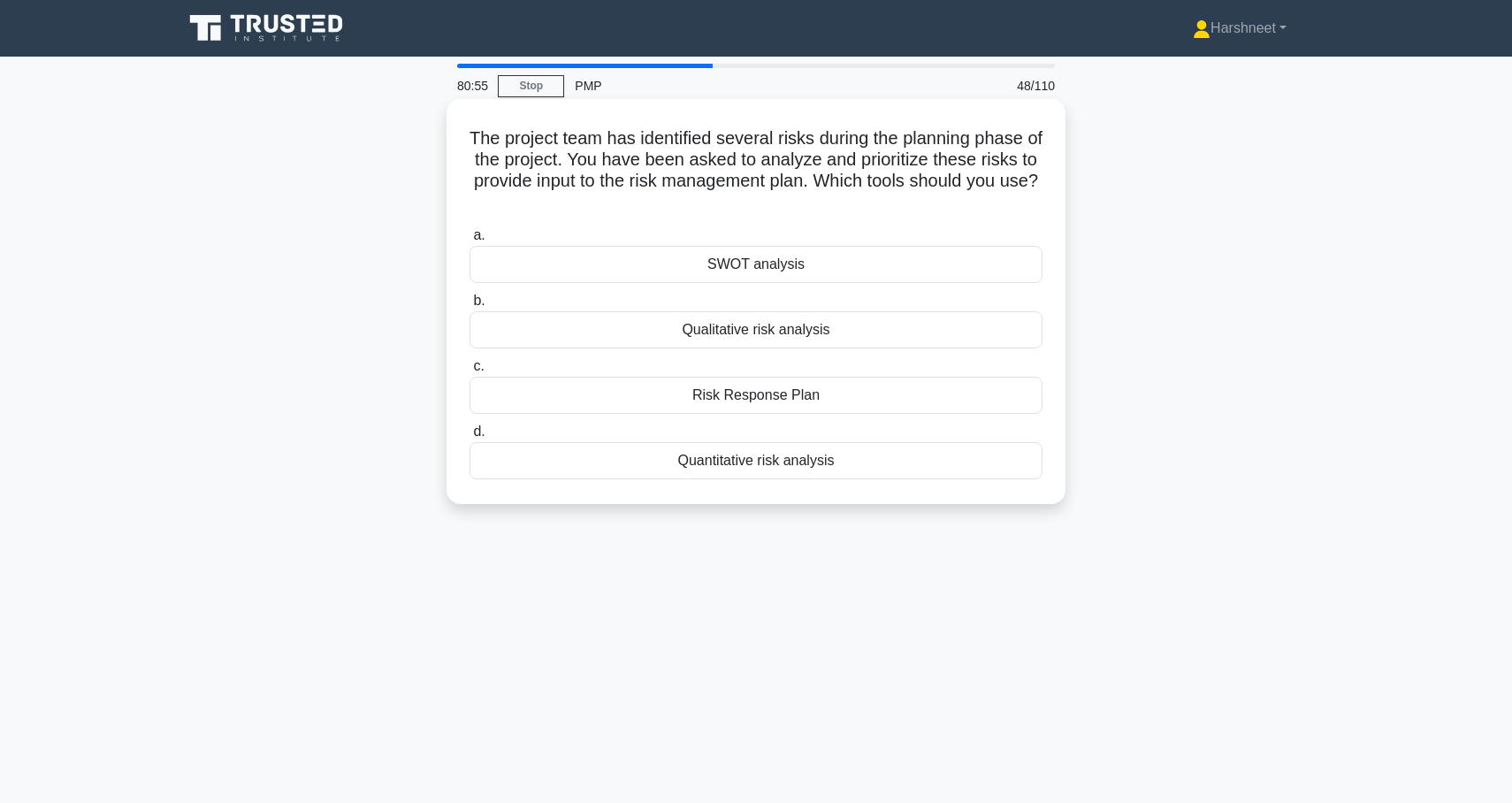
click at [660, 329] on div "Qualitative risk analysis" at bounding box center [756, 329] width 573 height 37
click at [470, 307] on input "b. Qualitative risk analysis" at bounding box center [470, 301] width 0 height 12
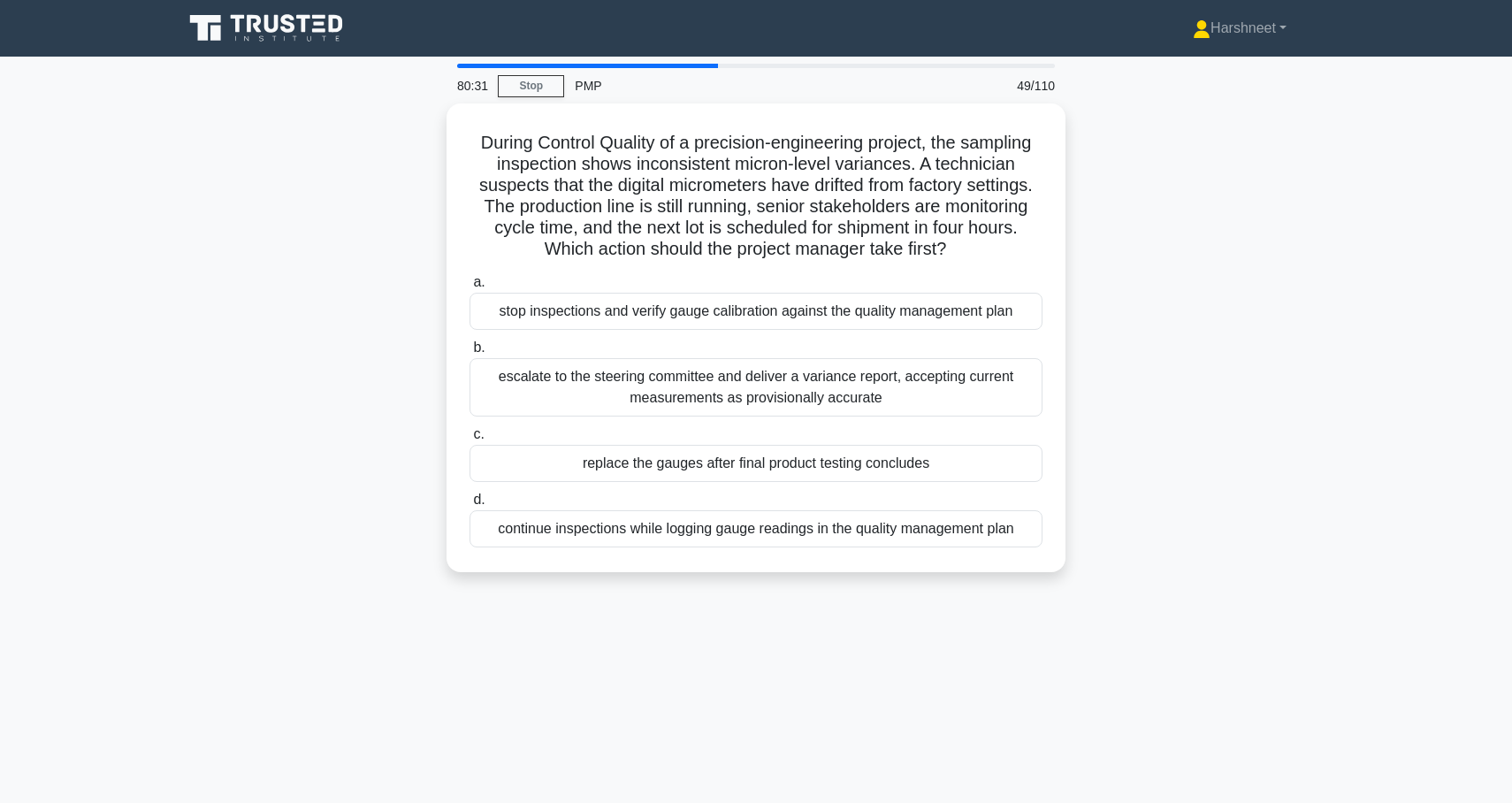
drag, startPoint x: 480, startPoint y: 134, endPoint x: 1125, endPoint y: 595, distance: 792.8
click at [1125, 595] on div "80:31 Stop PMP 49/110 During Control Quality of a precision-engineering project…" at bounding box center [756, 505] width 1168 height 885
click at [289, 326] on div "During Control Quality of a precision-engineering project, the sampling inspect…" at bounding box center [756, 348] width 1168 height 491
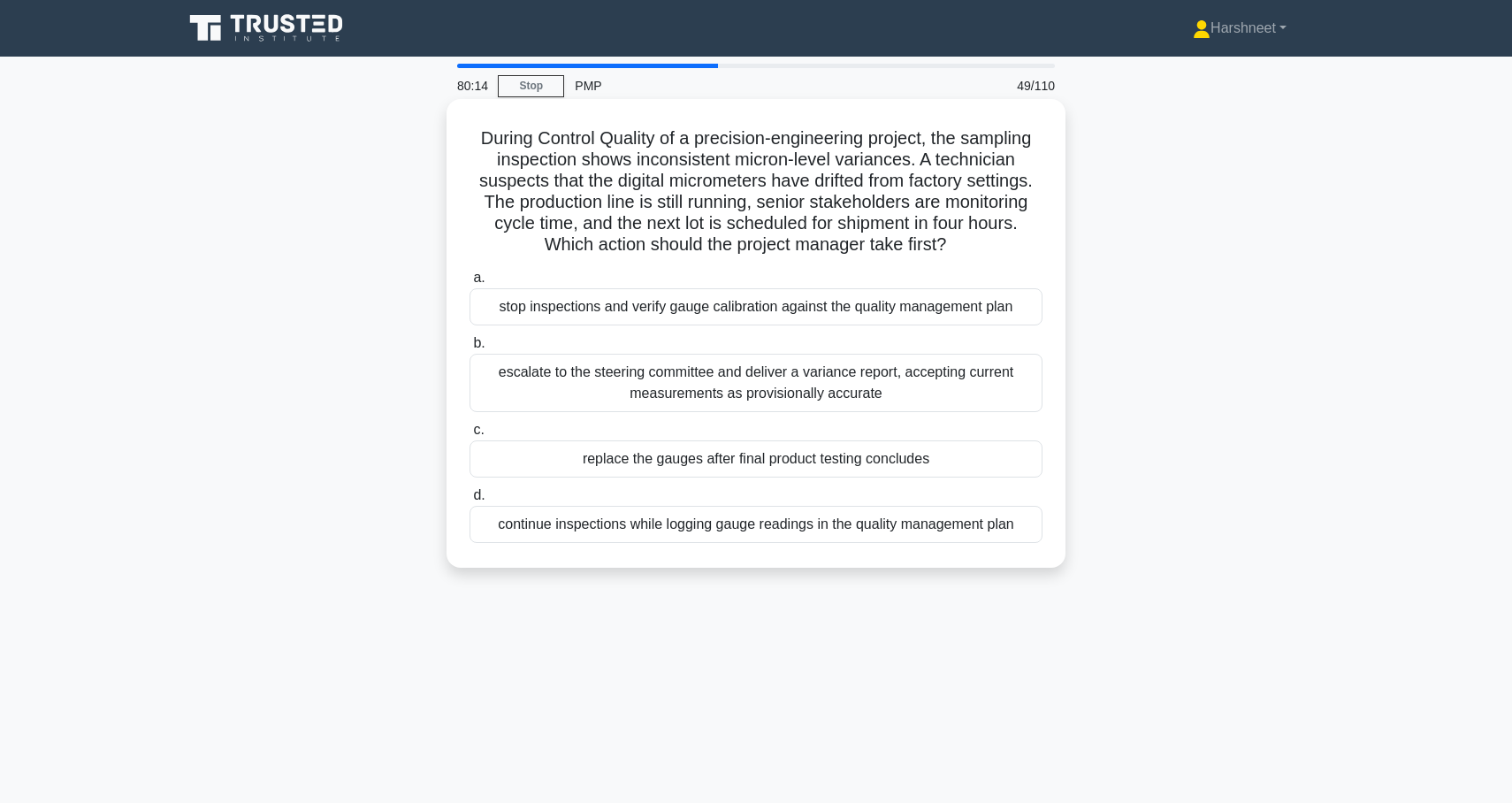
click at [537, 531] on div "continue inspections while logging gauge readings in the quality management plan" at bounding box center [756, 524] width 573 height 37
click at [470, 502] on input "d. continue inspections while logging gauge readings in the quality management …" at bounding box center [470, 497] width 0 height 12
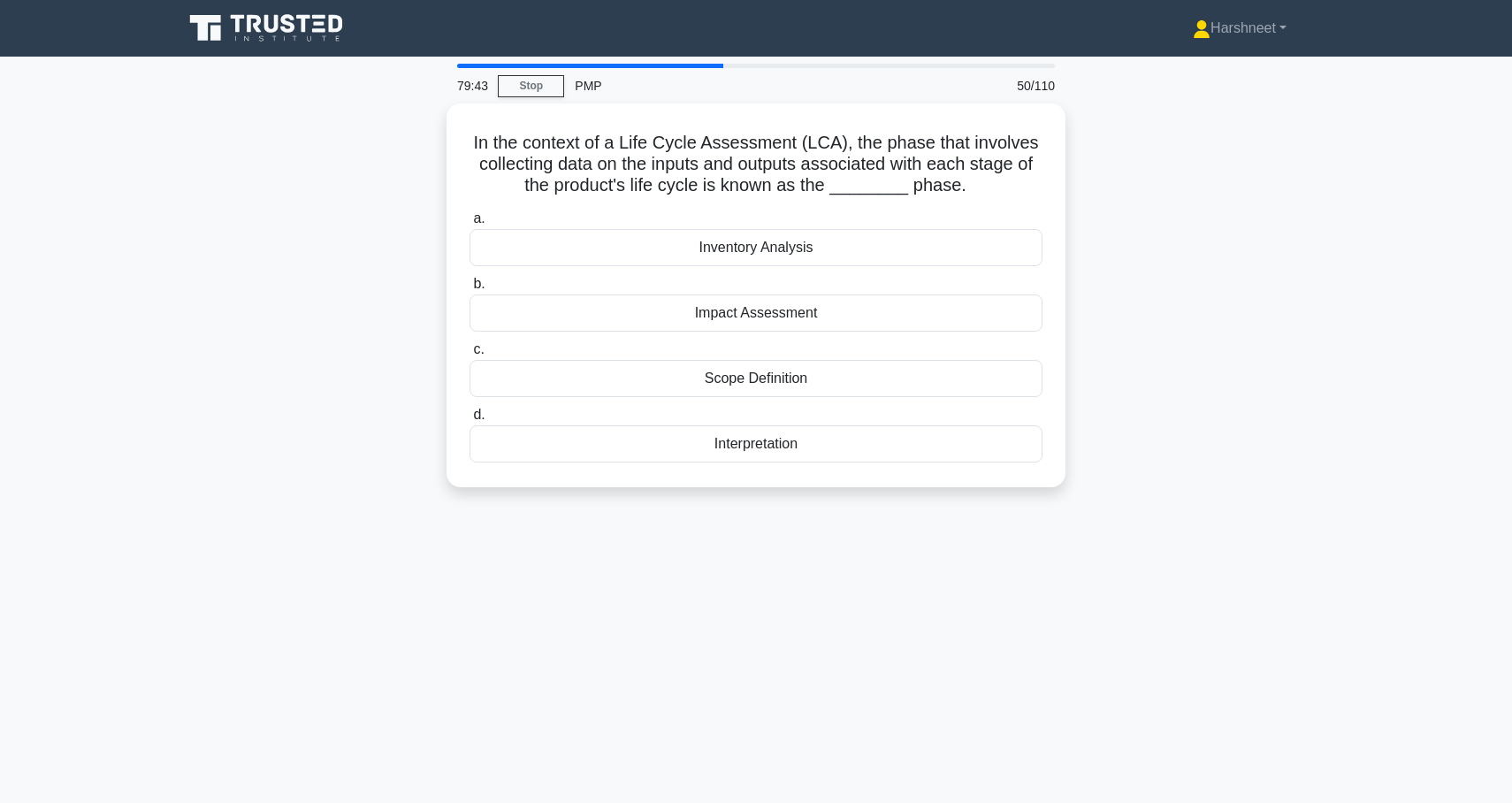
drag, startPoint x: 475, startPoint y: 139, endPoint x: 873, endPoint y: 503, distance: 539.4
click at [873, 503] on div "In the context of a Life Cycle Assessment (LCA), the phase that involves collec…" at bounding box center [756, 305] width 1168 height 405
click at [314, 261] on div "In the context of a Life Cycle Assessment (LCA), the phase that involves collec…" at bounding box center [756, 305] width 1168 height 405
click at [582, 234] on div "Inventory Analysis" at bounding box center [756, 243] width 573 height 37
click at [470, 220] on input "a. Inventory Analysis" at bounding box center [470, 215] width 0 height 12
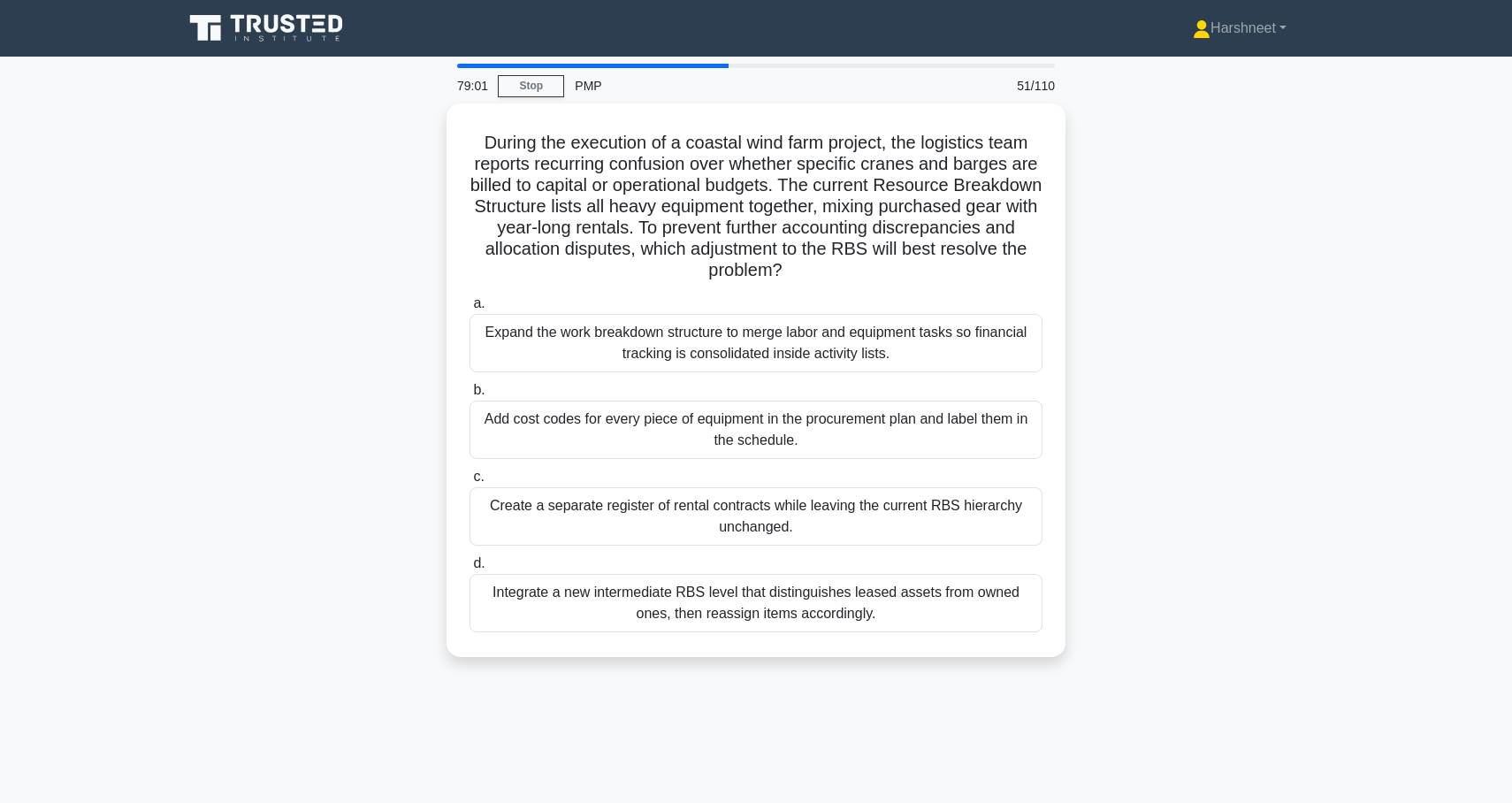
drag, startPoint x: 483, startPoint y: 133, endPoint x: 1047, endPoint y: 679, distance: 785.0
click at [1047, 679] on div "During the execution of a coastal wind farm project, the logistics team reports…" at bounding box center [756, 391] width 1168 height 575
click at [303, 382] on div "During the execution of a coastal wind farm project, the logistics team reports…" at bounding box center [756, 391] width 1168 height 575
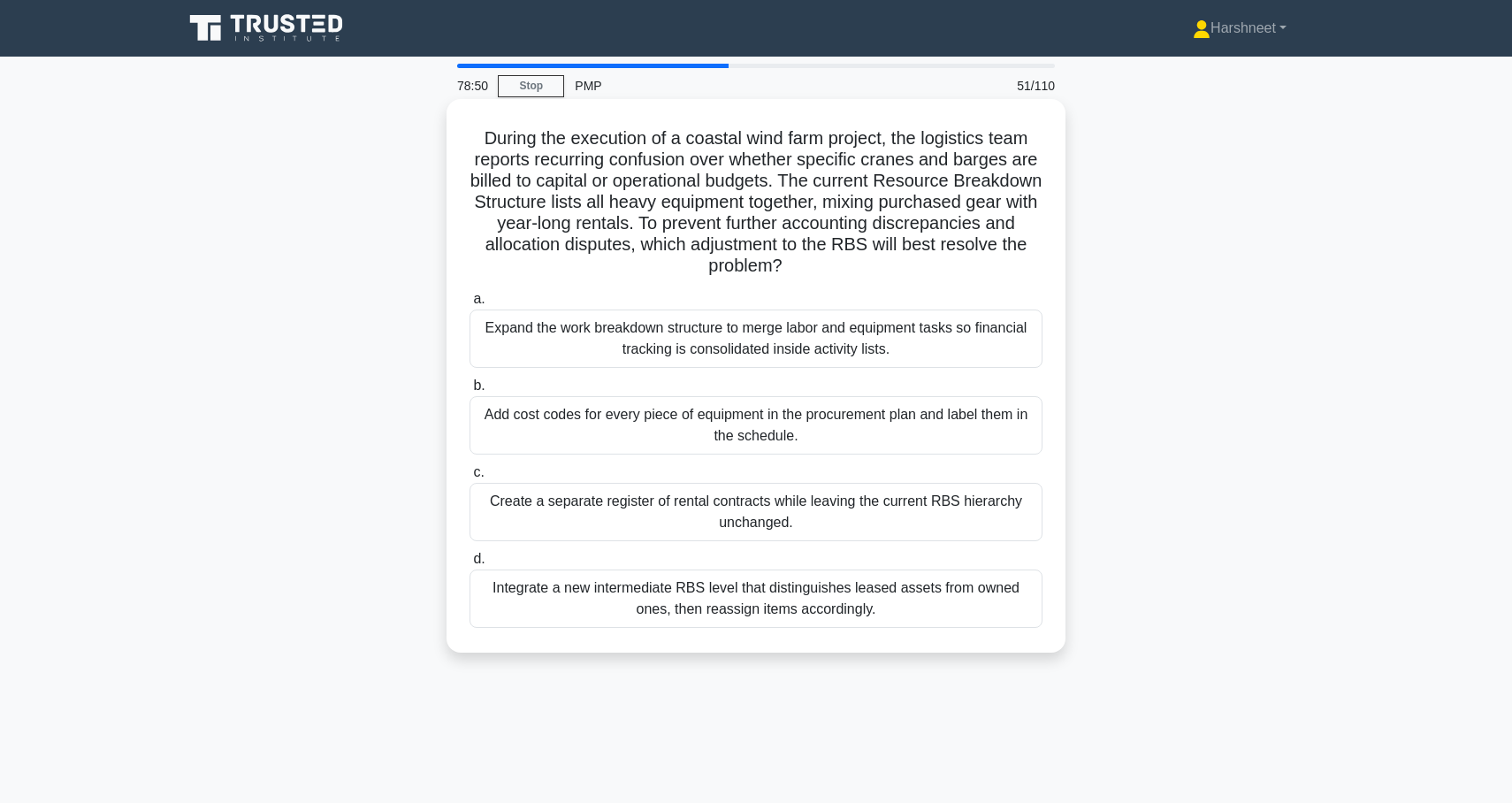
click at [572, 590] on div "Integrate a new intermediate RBS level that distinguishes leased assets from ow…" at bounding box center [756, 599] width 573 height 59
click at [470, 565] on input "d. Integrate a new intermediate RBS level that distinguishes leased assets from…" at bounding box center [470, 560] width 0 height 12
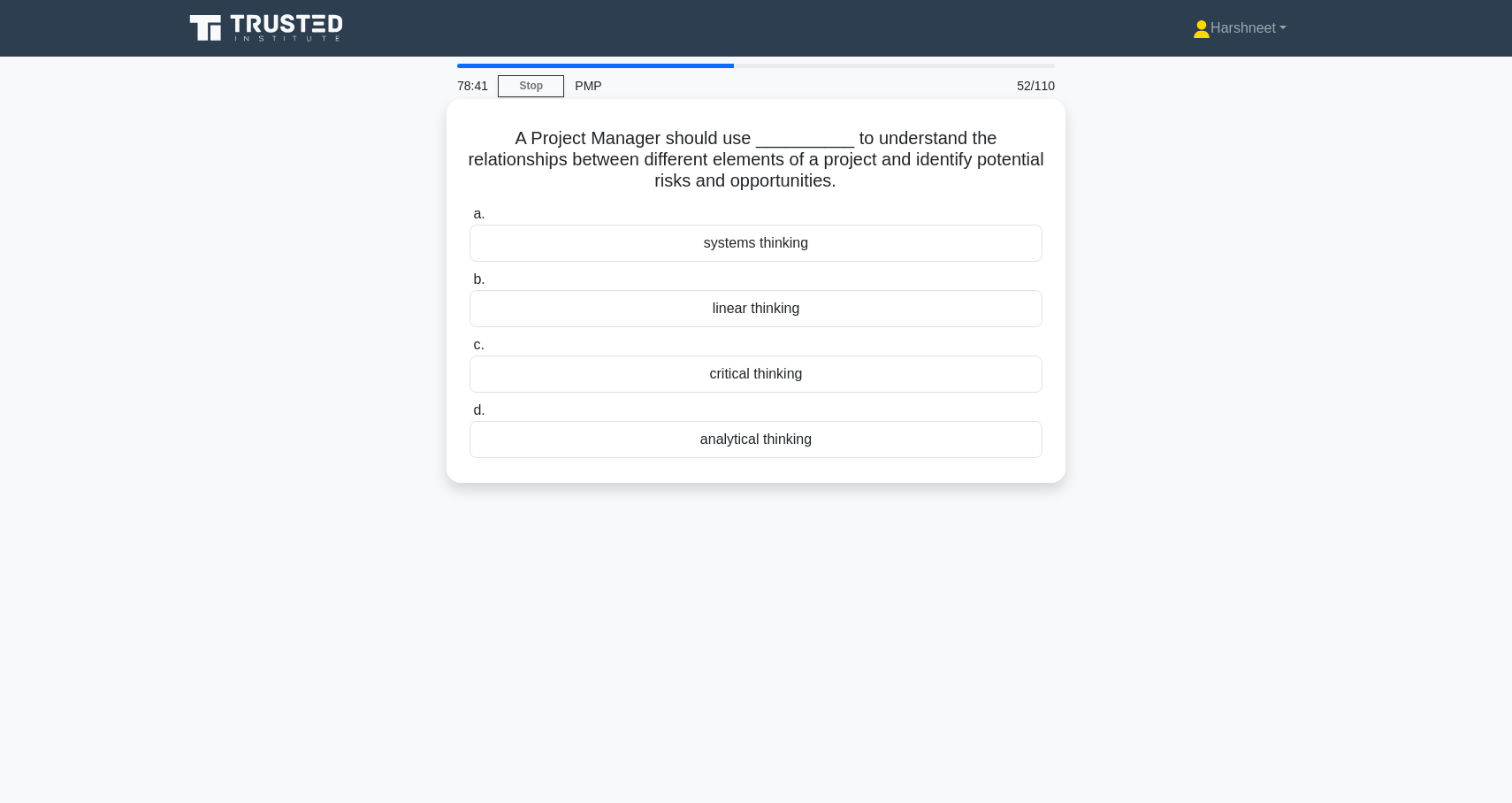
drag, startPoint x: 519, startPoint y: 140, endPoint x: 851, endPoint y: 472, distance: 469.5
click at [851, 472] on div "A Project Manager should use __________ to understand the relationships between…" at bounding box center [756, 292] width 605 height 370
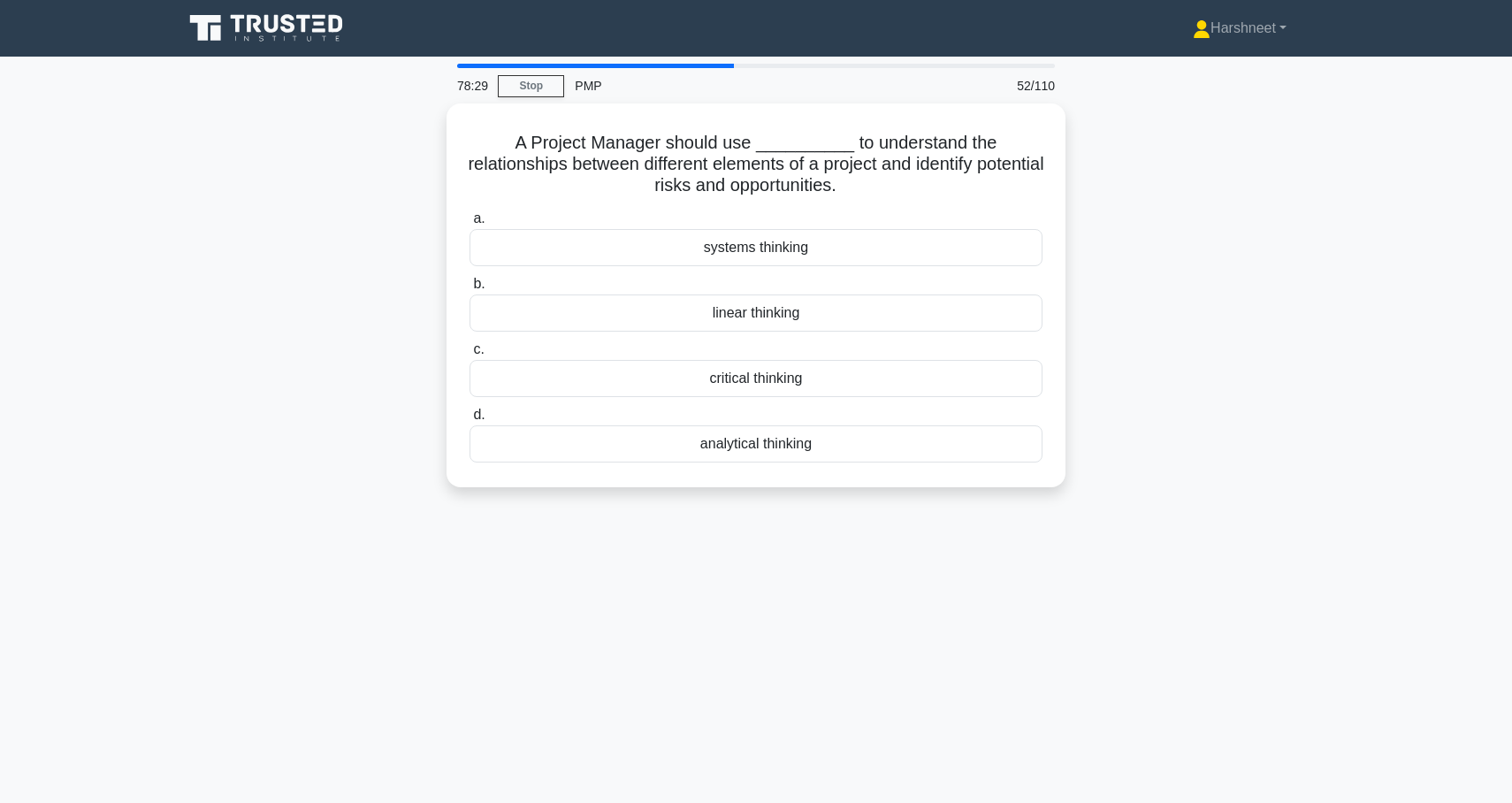
click at [311, 240] on div "A Project Manager should use __________ to understand the relationships between…" at bounding box center [756, 305] width 1168 height 405
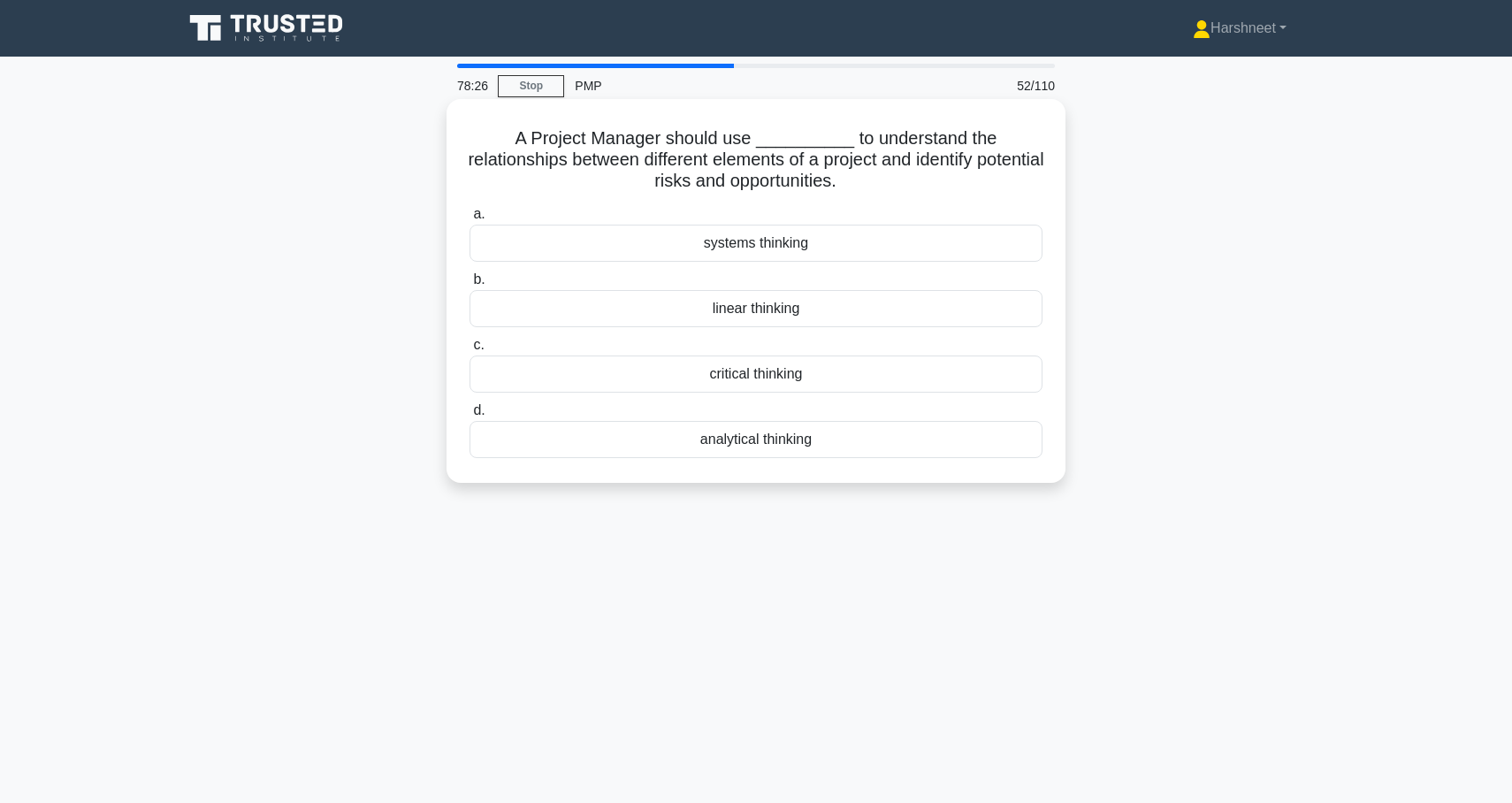
click at [635, 371] on div "critical thinking" at bounding box center [756, 373] width 573 height 37
click at [470, 351] on input "c. critical thinking" at bounding box center [470, 345] width 0 height 12
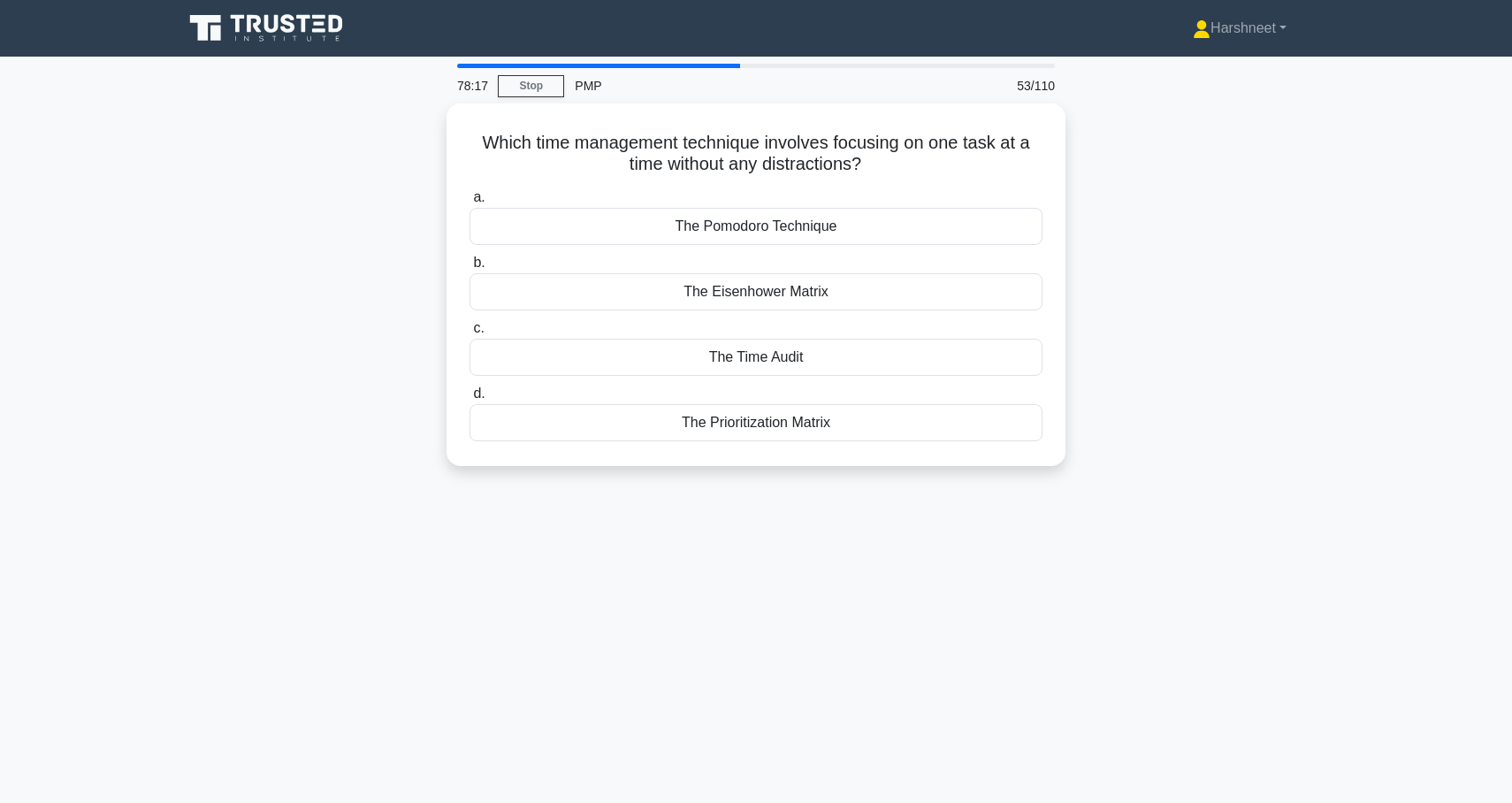
drag, startPoint x: 483, startPoint y: 139, endPoint x: 924, endPoint y: 470, distance: 551.4
click at [924, 468] on div "Which time management technique involves focusing on one task at a time without…" at bounding box center [756, 296] width 1168 height 384
click at [386, 273] on div "Which time management technique involves focusing on one task at a time without…" at bounding box center [756, 296] width 1168 height 384
click at [559, 236] on div "The Pomodoro Technique" at bounding box center [756, 222] width 573 height 37
click at [470, 199] on input "a. The Pomodoro Technique" at bounding box center [470, 194] width 0 height 12
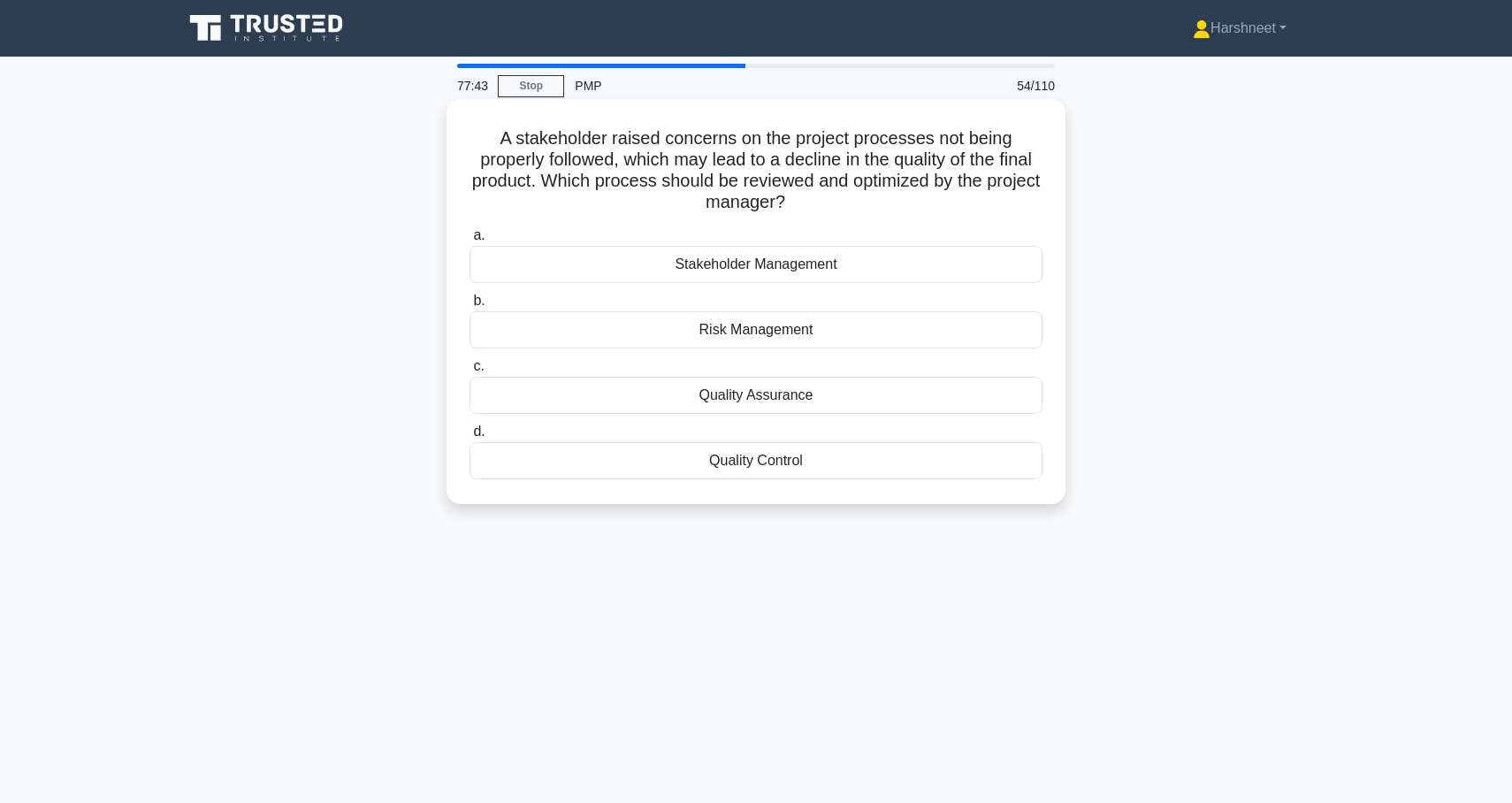
drag, startPoint x: 503, startPoint y: 136, endPoint x: 853, endPoint y: 466, distance: 481.0
click at [853, 466] on div "A stakeholder raised concerns on the project processes not being properly follo…" at bounding box center [756, 301] width 605 height 391
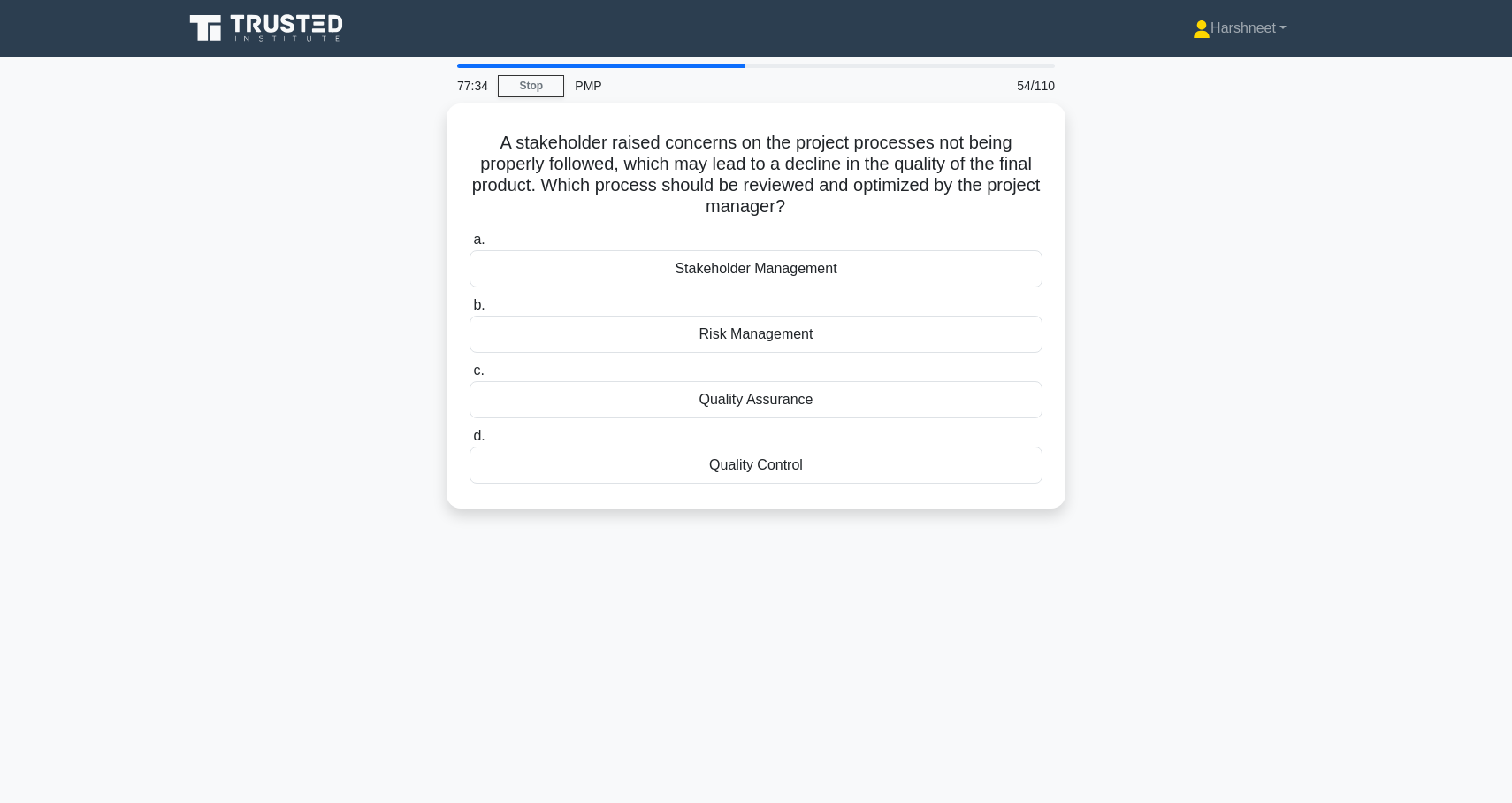
click at [326, 304] on div "A stakeholder raised concerns on the project processes not being properly follo…" at bounding box center [756, 316] width 1168 height 427
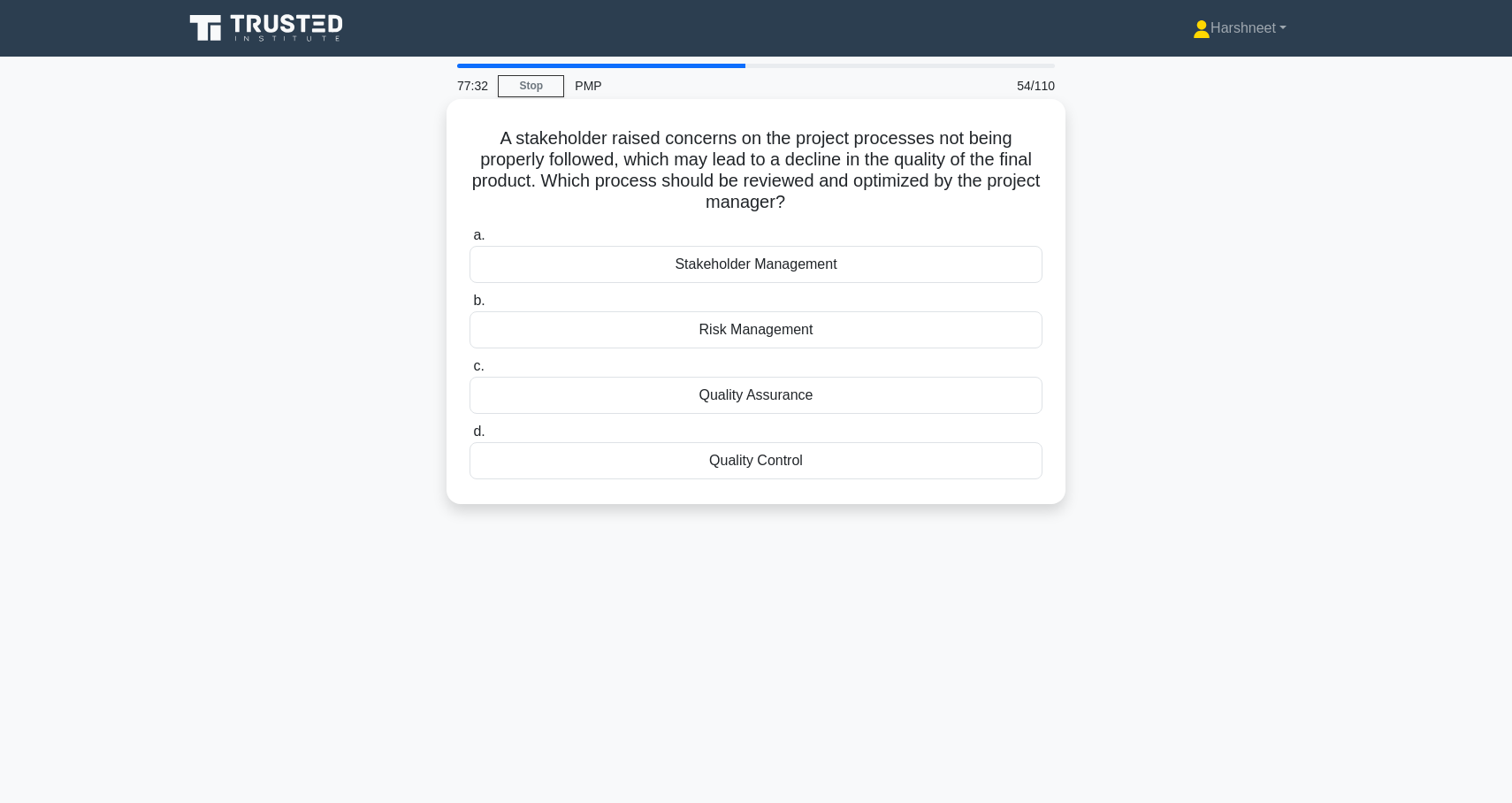
click at [653, 390] on div "Quality Assurance" at bounding box center [756, 395] width 573 height 37
click at [470, 372] on input "c. Quality Assurance" at bounding box center [470, 367] width 0 height 12
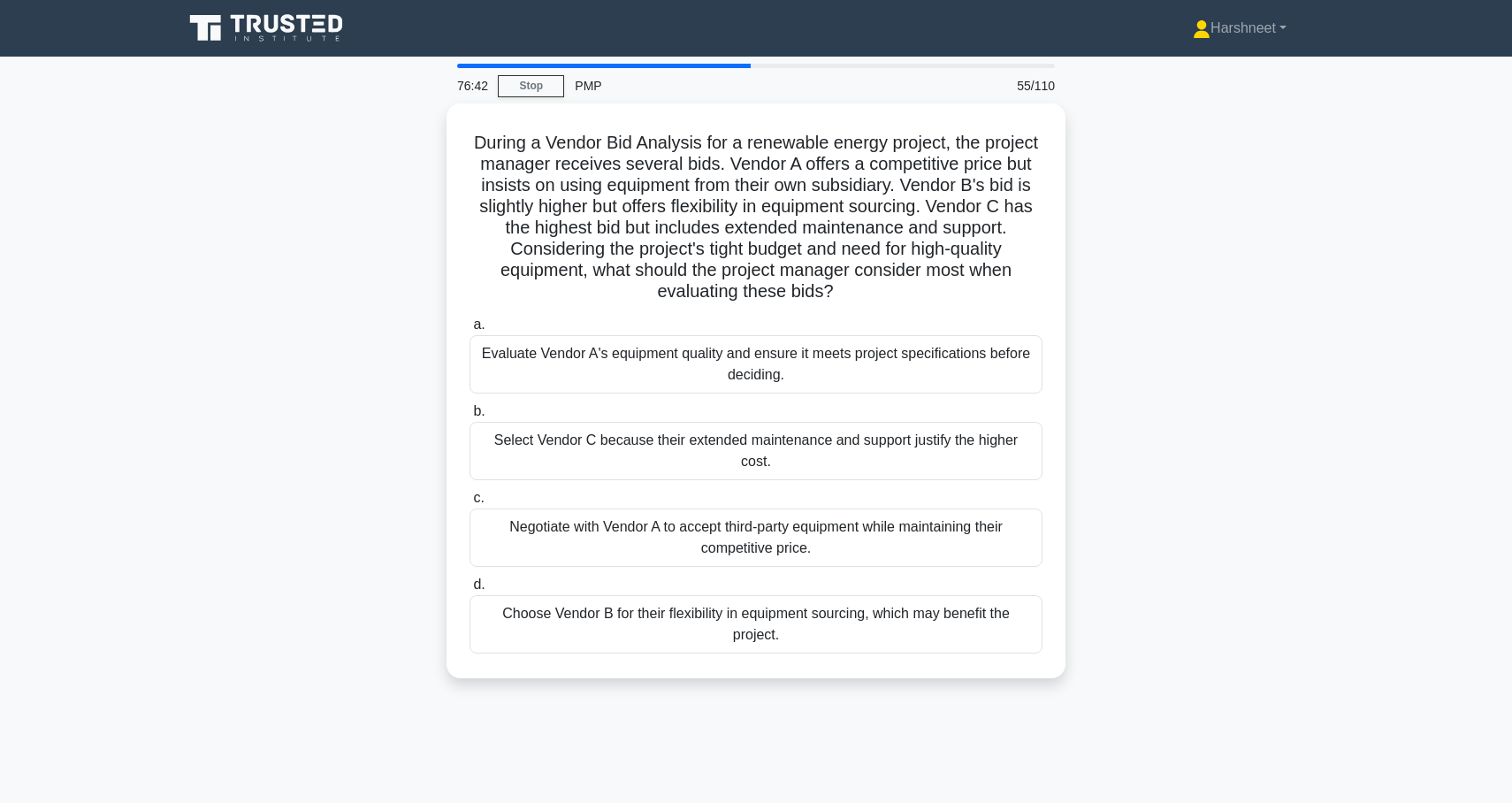
drag, startPoint x: 476, startPoint y: 136, endPoint x: 955, endPoint y: 663, distance: 712.2
click at [955, 663] on div "During a Vendor Bid Analysis for a renewable energy project, the project manage…" at bounding box center [756, 401] width 1168 height 596
click at [355, 338] on div "During a Vendor Bid Analysis for a renewable energy project, the project manage…" at bounding box center [756, 401] width 1168 height 596
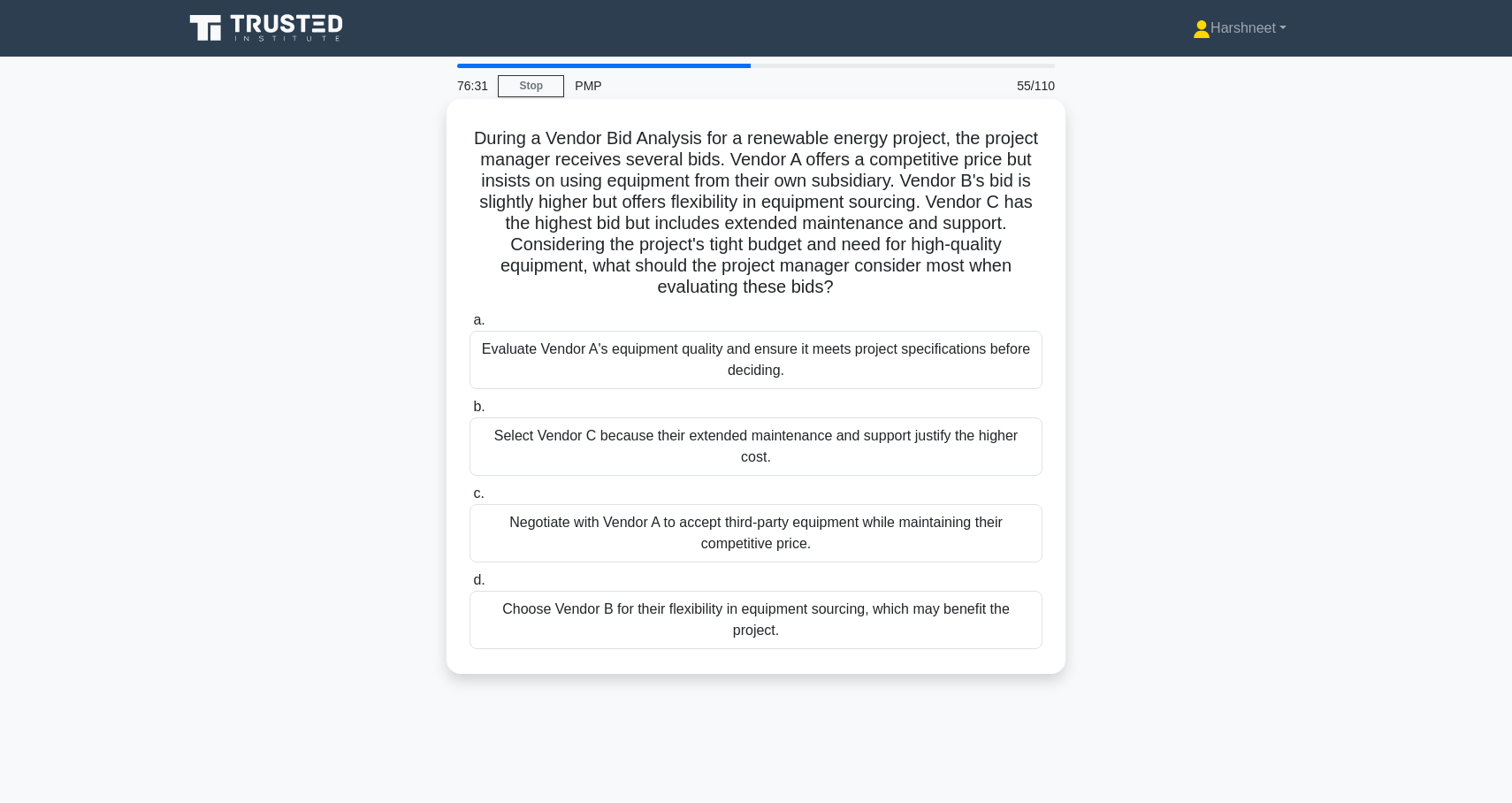
click at [531, 356] on div "Evaluate Vendor A's equipment quality and ensure it meets project specification…" at bounding box center [756, 360] width 573 height 59
click at [470, 326] on input "a. Evaluate Vendor A's equipment quality and ensure it meets project specificat…" at bounding box center [470, 321] width 0 height 12
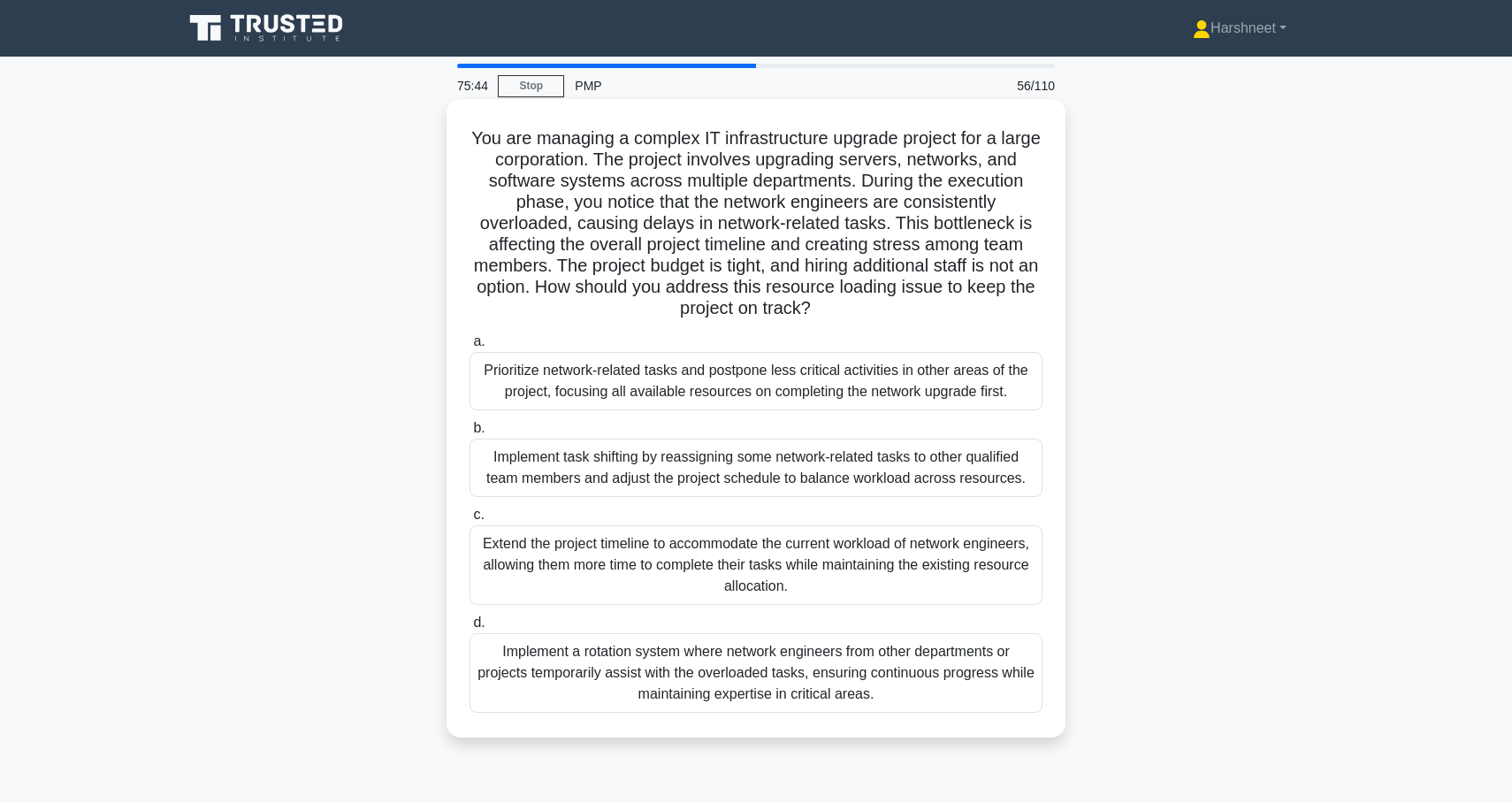
drag, startPoint x: 474, startPoint y: 137, endPoint x: 960, endPoint y: 700, distance: 743.8
click at [960, 700] on div "You are managing a complex IT infrastructure upgrade project for a large corpor…" at bounding box center [756, 419] width 605 height 625
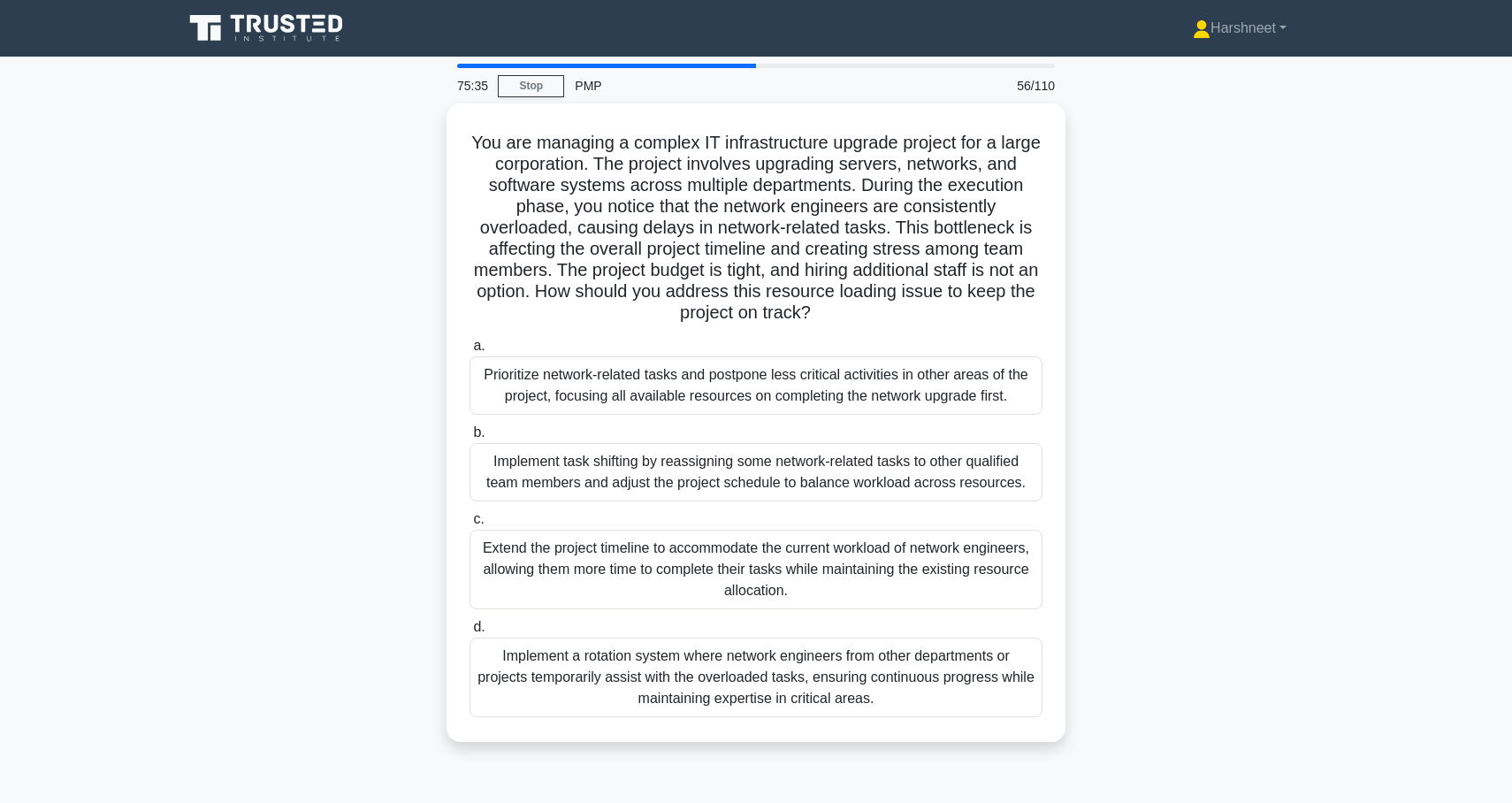
click at [356, 294] on div "You are managing a complex IT infrastructure upgrade project for a large corpor…" at bounding box center [756, 433] width 1168 height 660
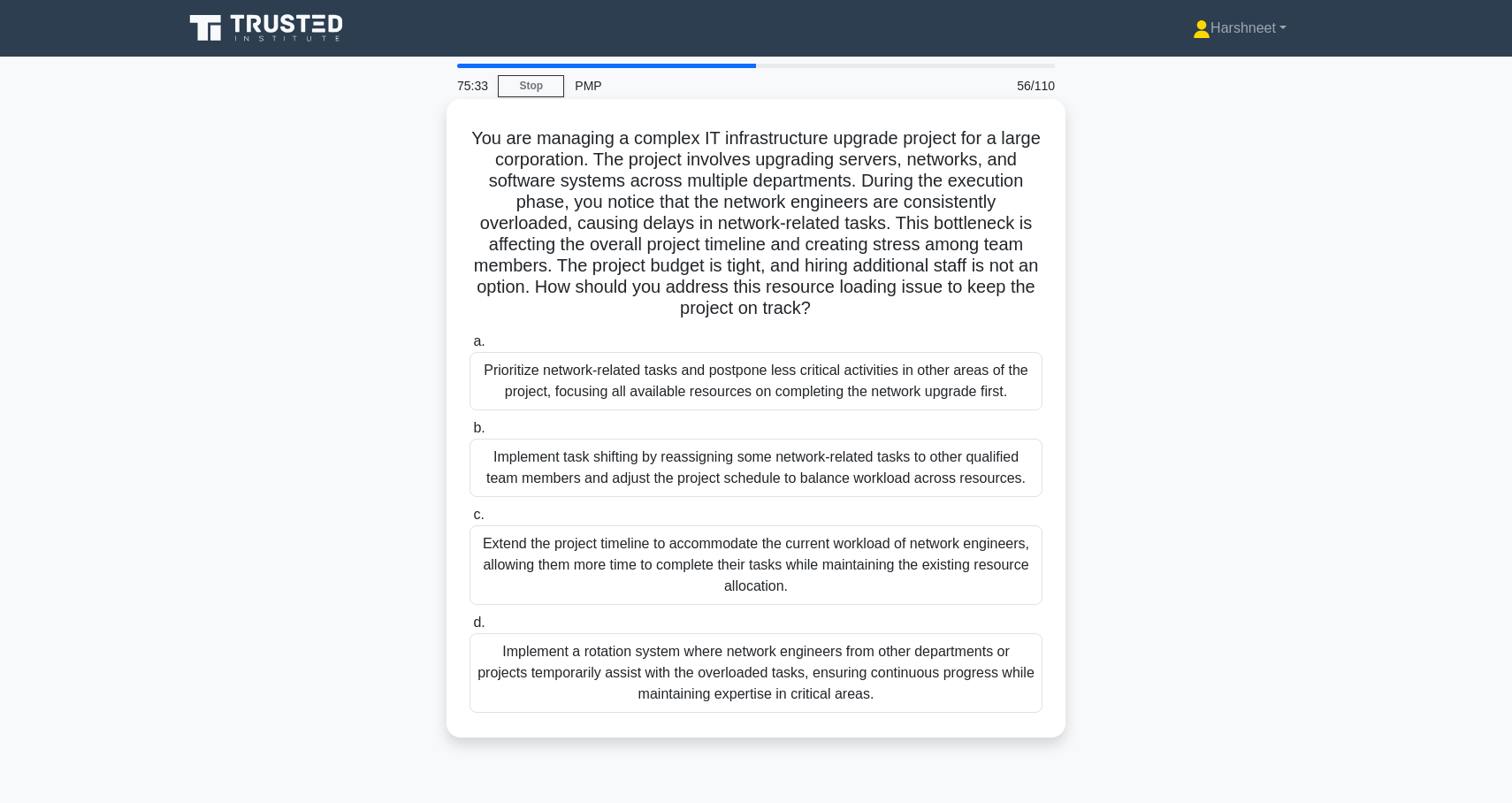
click at [493, 458] on div "Implement task shifting by reassigning some network-related tasks to other qual…" at bounding box center [756, 468] width 573 height 59
click at [470, 435] on input "b. Implement task shifting by reassigning some network-related tasks to other q…" at bounding box center [470, 429] width 0 height 12
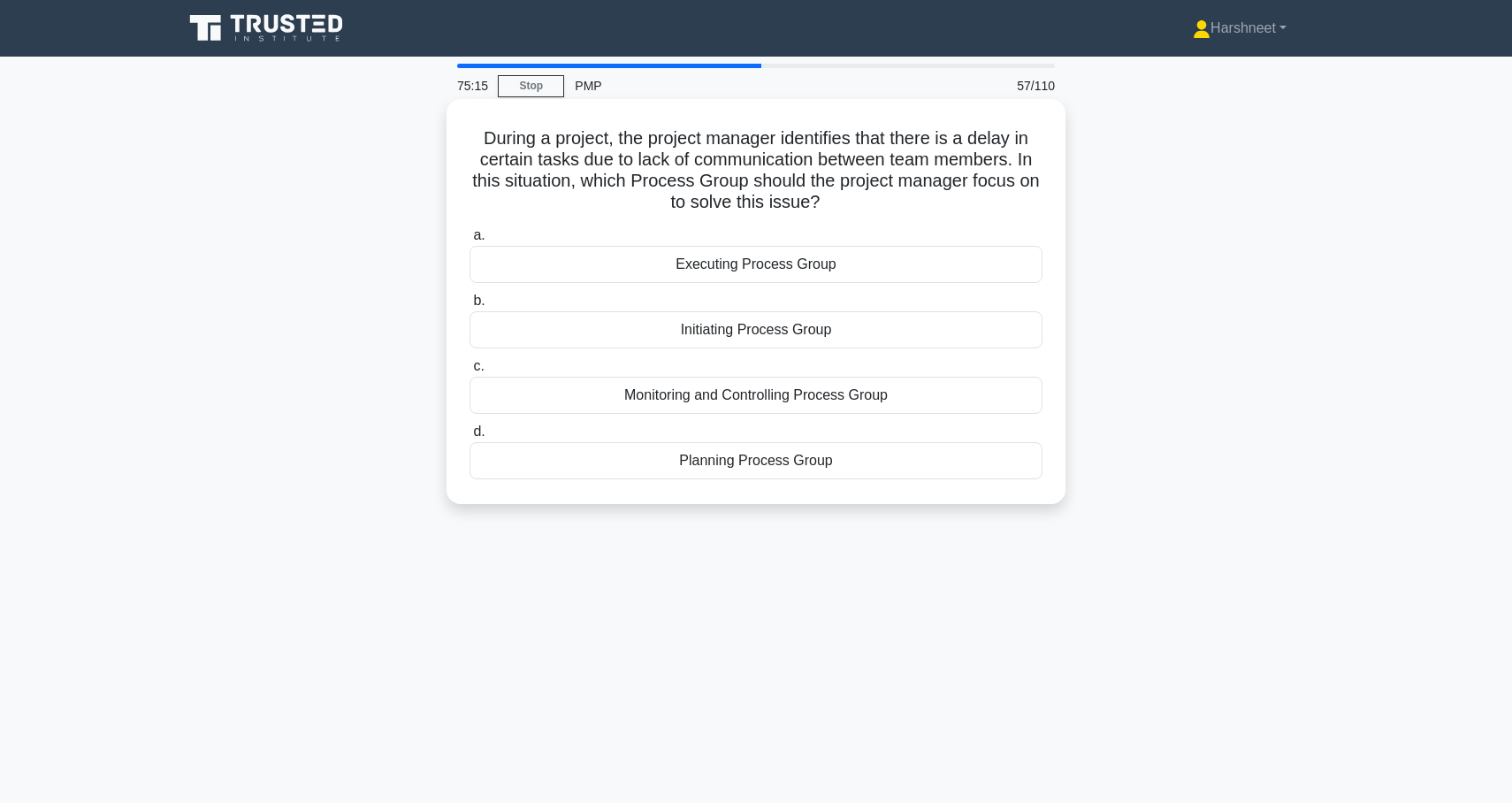
drag, startPoint x: 482, startPoint y: 139, endPoint x: 920, endPoint y: 493, distance: 563.2
click at [920, 493] on div "During a project, the project manager identifies that there is a delay in certa…" at bounding box center [756, 301] width 605 height 391
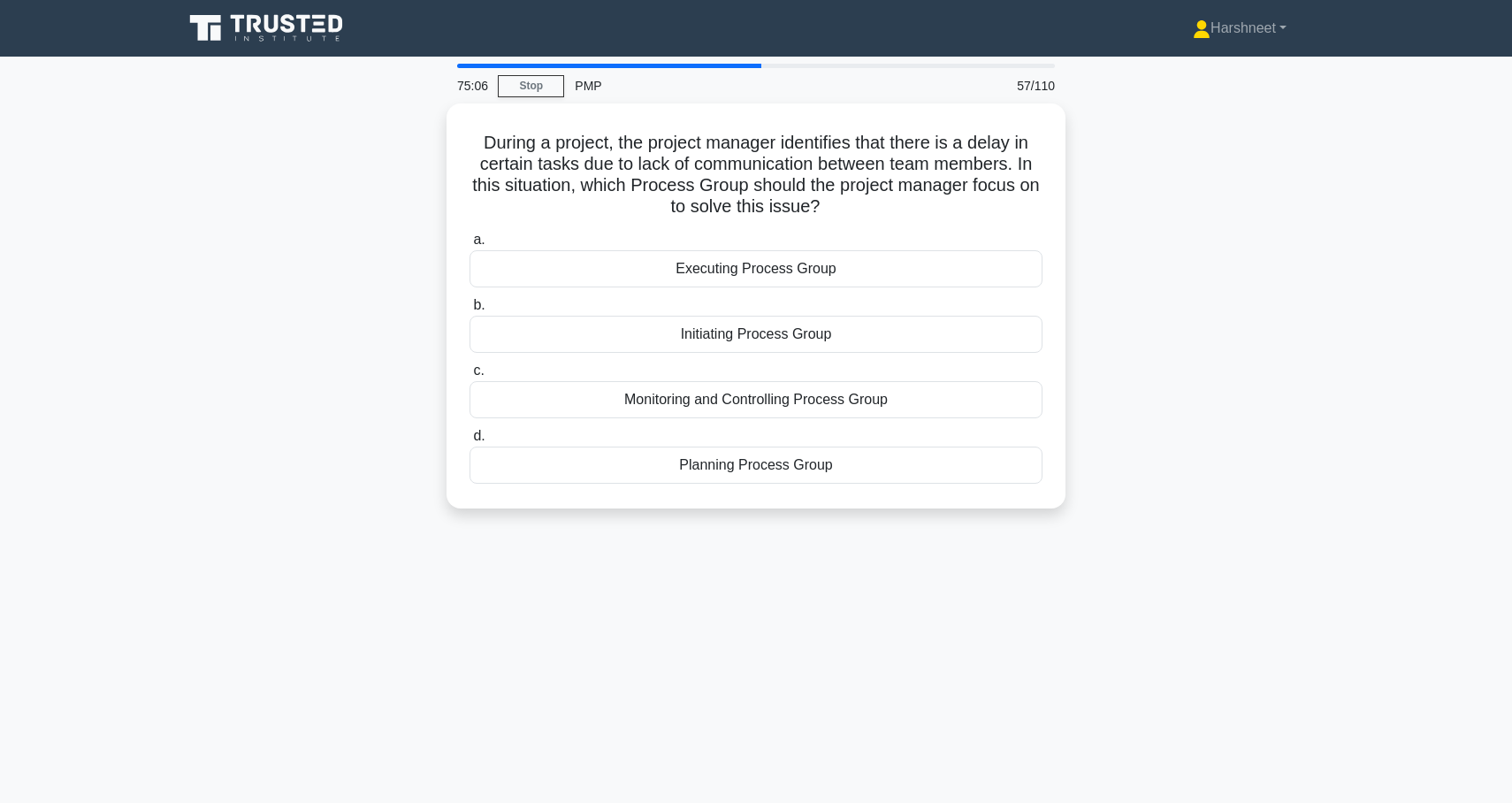
click at [345, 206] on div "During a project, the project manager identifies that there is a delay in certa…" at bounding box center [756, 316] width 1168 height 427
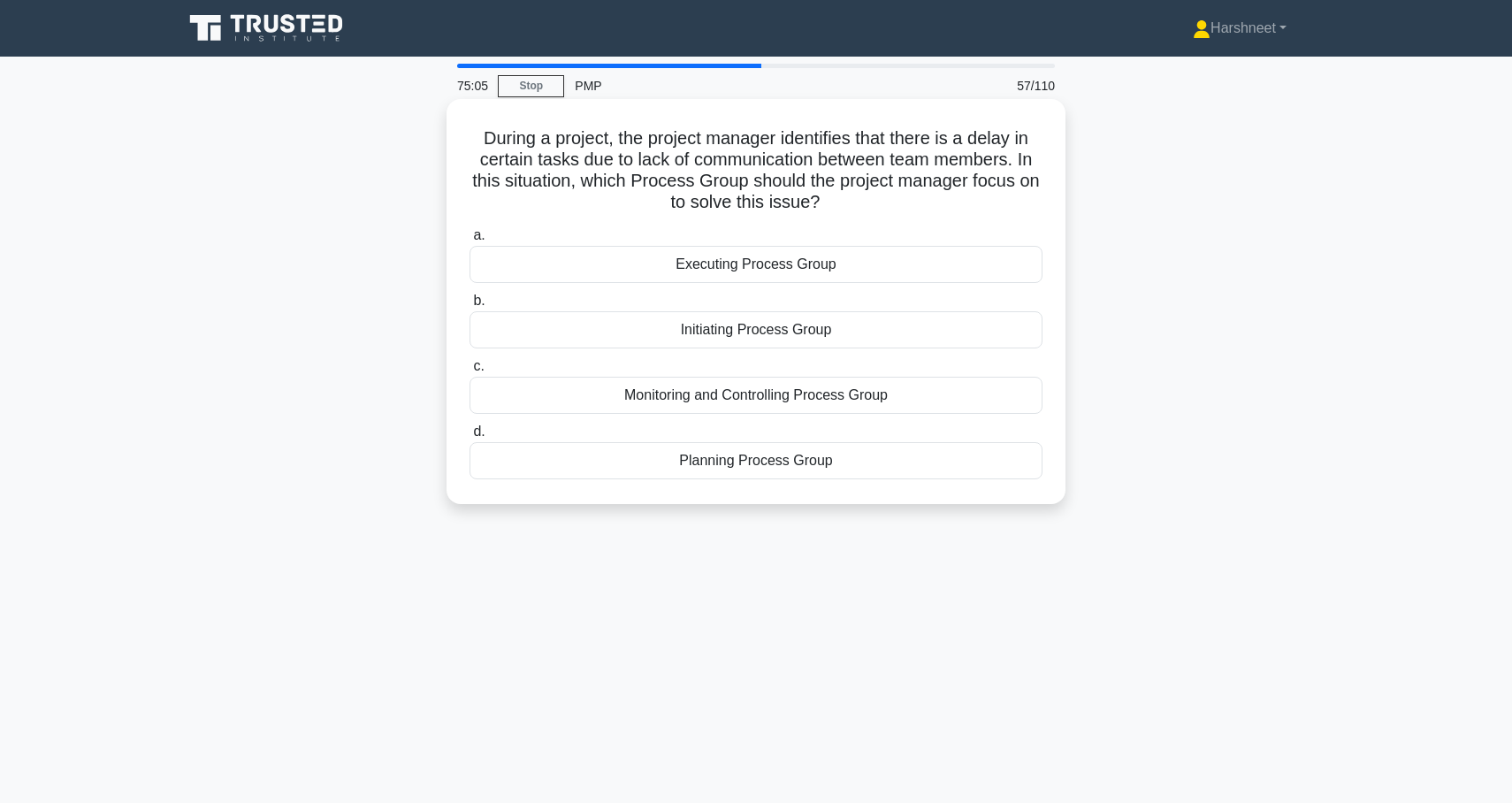
click at [544, 254] on div "Executing Process Group" at bounding box center [756, 264] width 573 height 37
click at [470, 242] on input "a. Executing Process Group" at bounding box center [470, 236] width 0 height 12
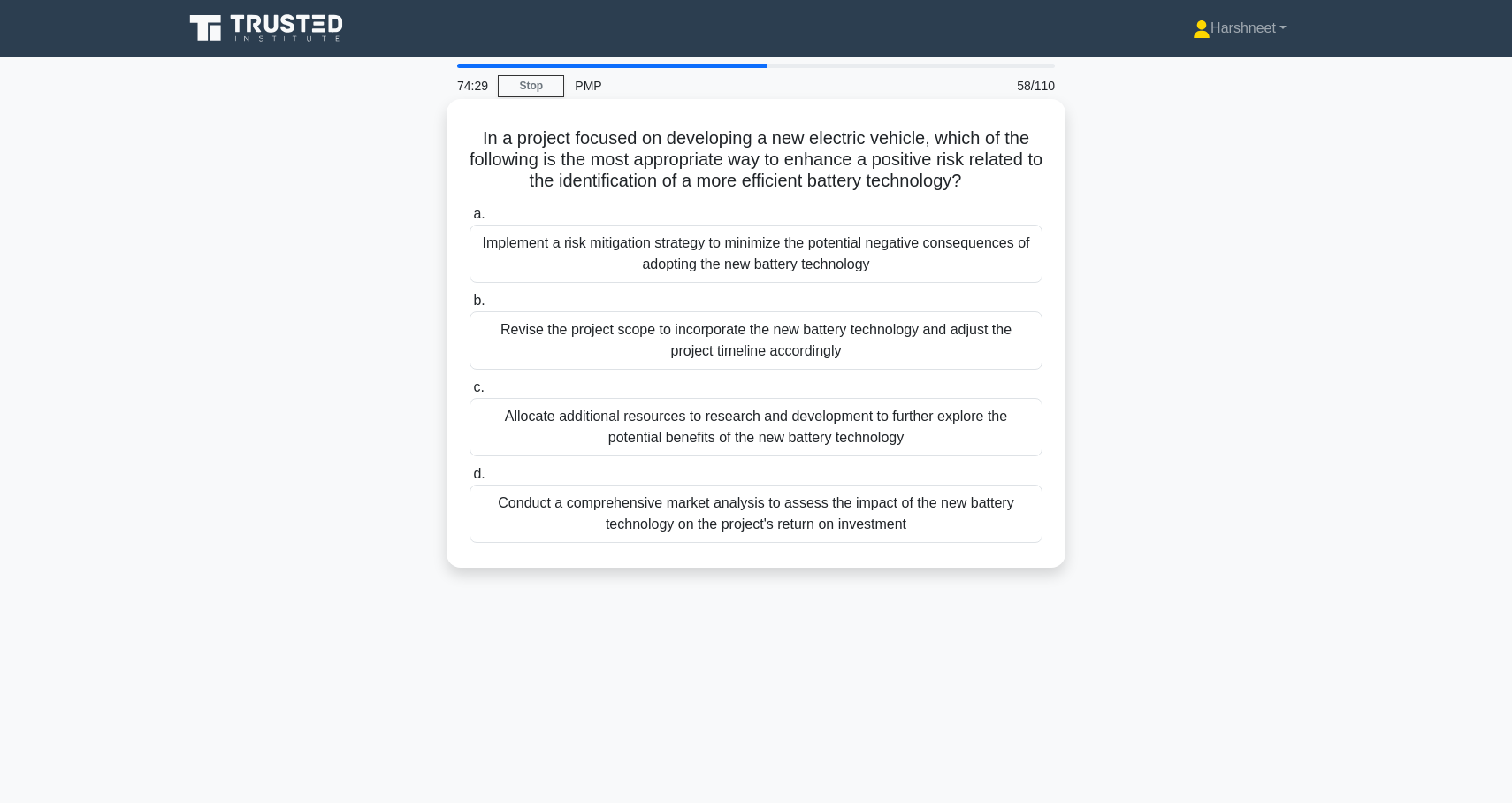
click at [599, 503] on div "Conduct a comprehensive market analysis to assess the impact of the new battery…" at bounding box center [756, 513] width 573 height 59
click at [470, 481] on input "d. Conduct a comprehensive market analysis to assess the impact of the new batt…" at bounding box center [470, 475] width 0 height 12
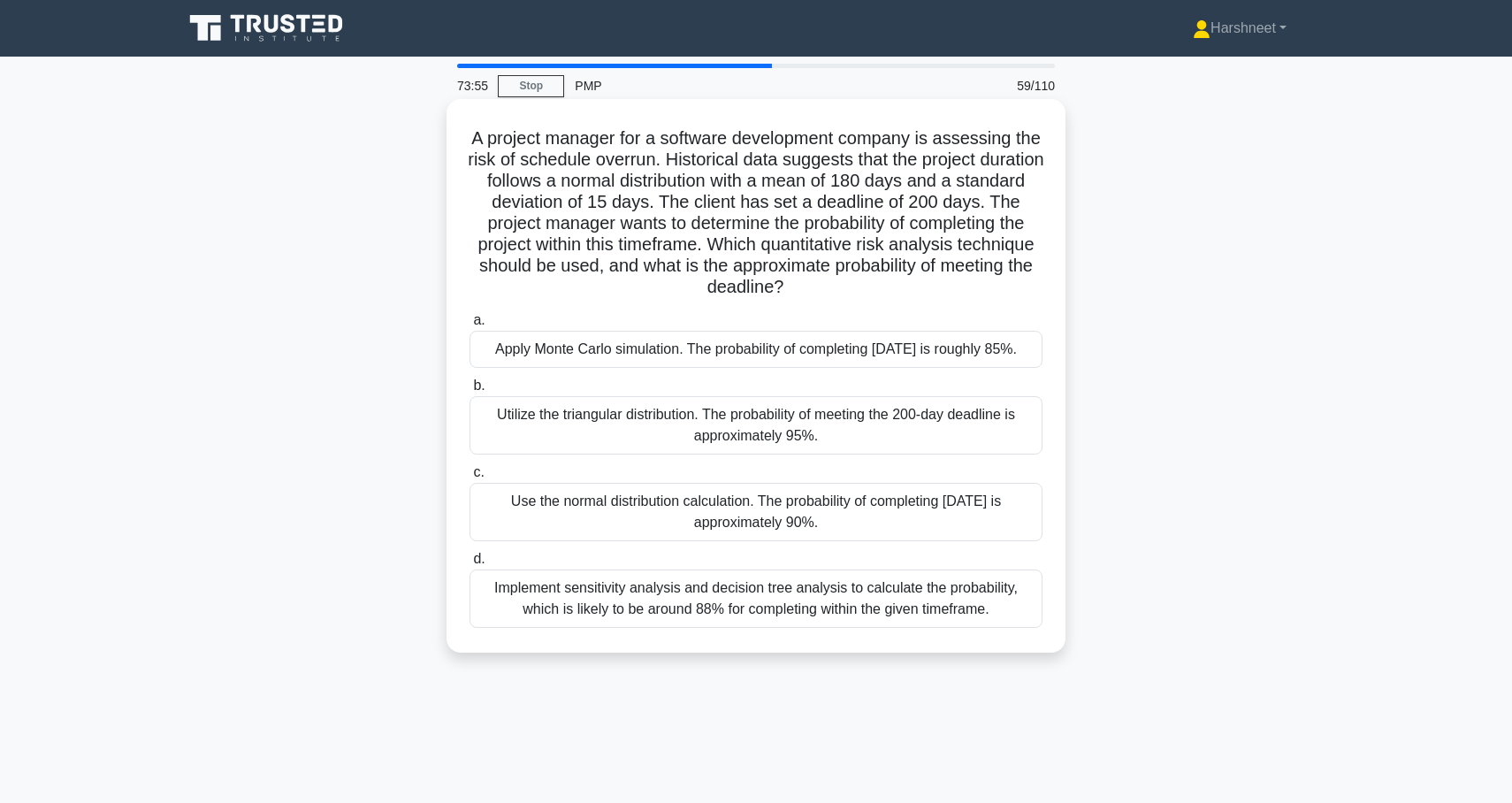
drag, startPoint x: 475, startPoint y: 139, endPoint x: 984, endPoint y: 638, distance: 712.8
click at [984, 638] on div "A project manager for a software development company is assessing the risk of s…" at bounding box center [756, 376] width 605 height 539
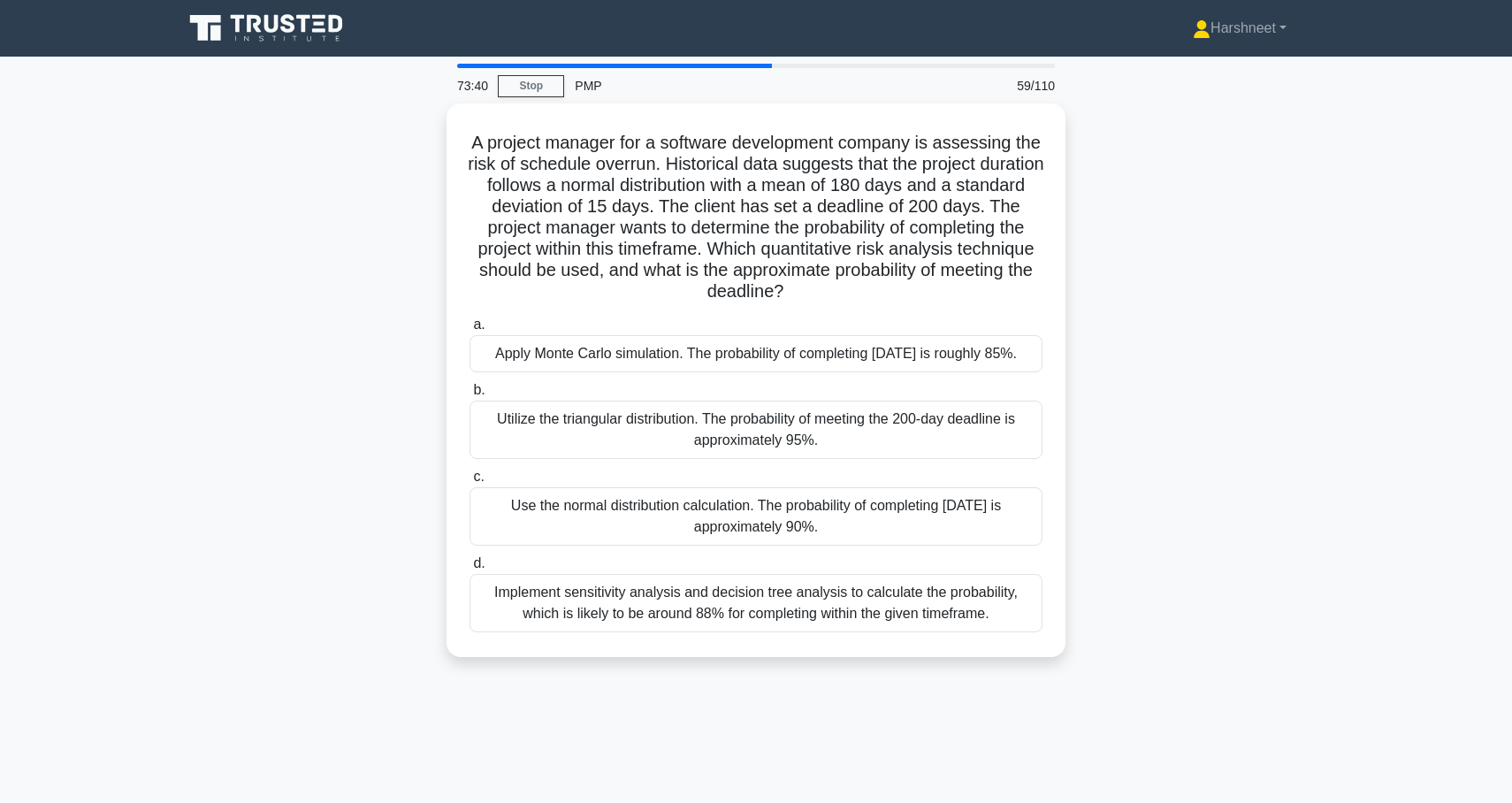
click at [301, 326] on div "A project manager for a software development company is assessing the risk of s…" at bounding box center [756, 391] width 1168 height 575
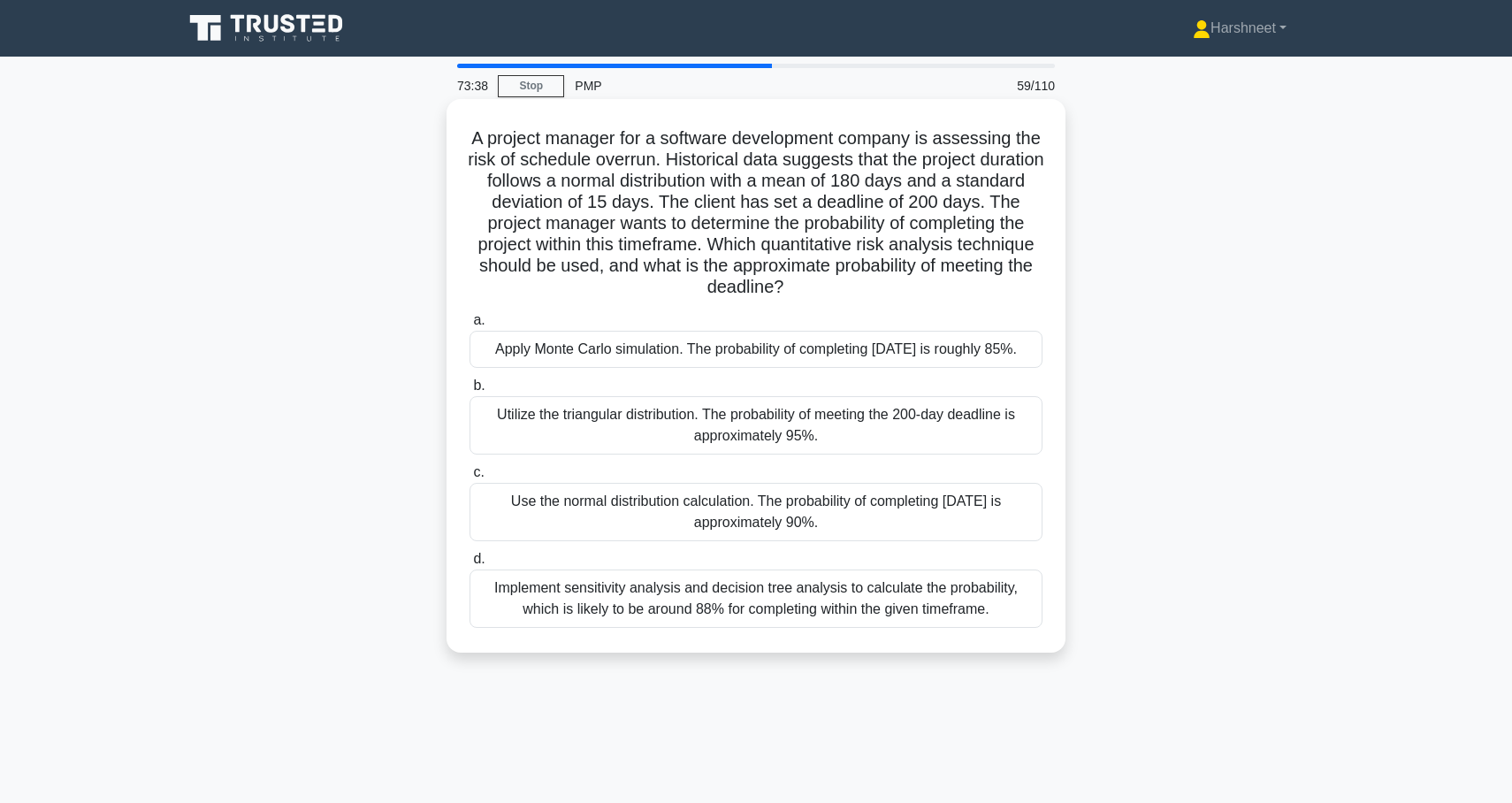
click at [564, 365] on div "Apply Monte Carlo simulation. The probability of completing within 200 days is …" at bounding box center [756, 349] width 573 height 37
click at [470, 326] on input "a. Apply Monte Carlo simulation. The probability of completing within 200 days …" at bounding box center [470, 321] width 0 height 12
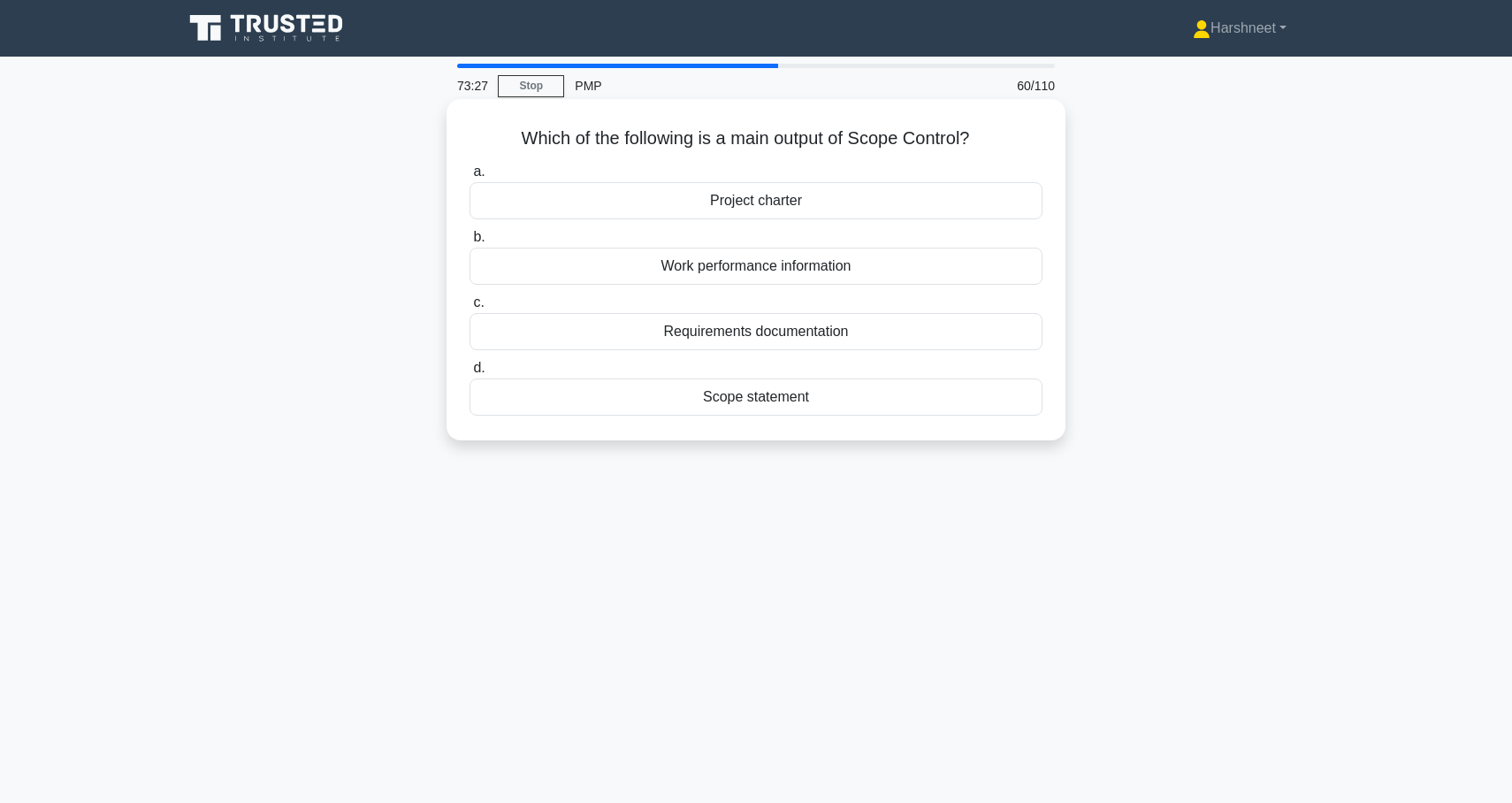
drag, startPoint x: 522, startPoint y: 138, endPoint x: 857, endPoint y: 409, distance: 430.9
click at [857, 409] on div "Which of the following is a main output of Scope Control? .spinner_0XTQ{transfo…" at bounding box center [756, 270] width 605 height 327
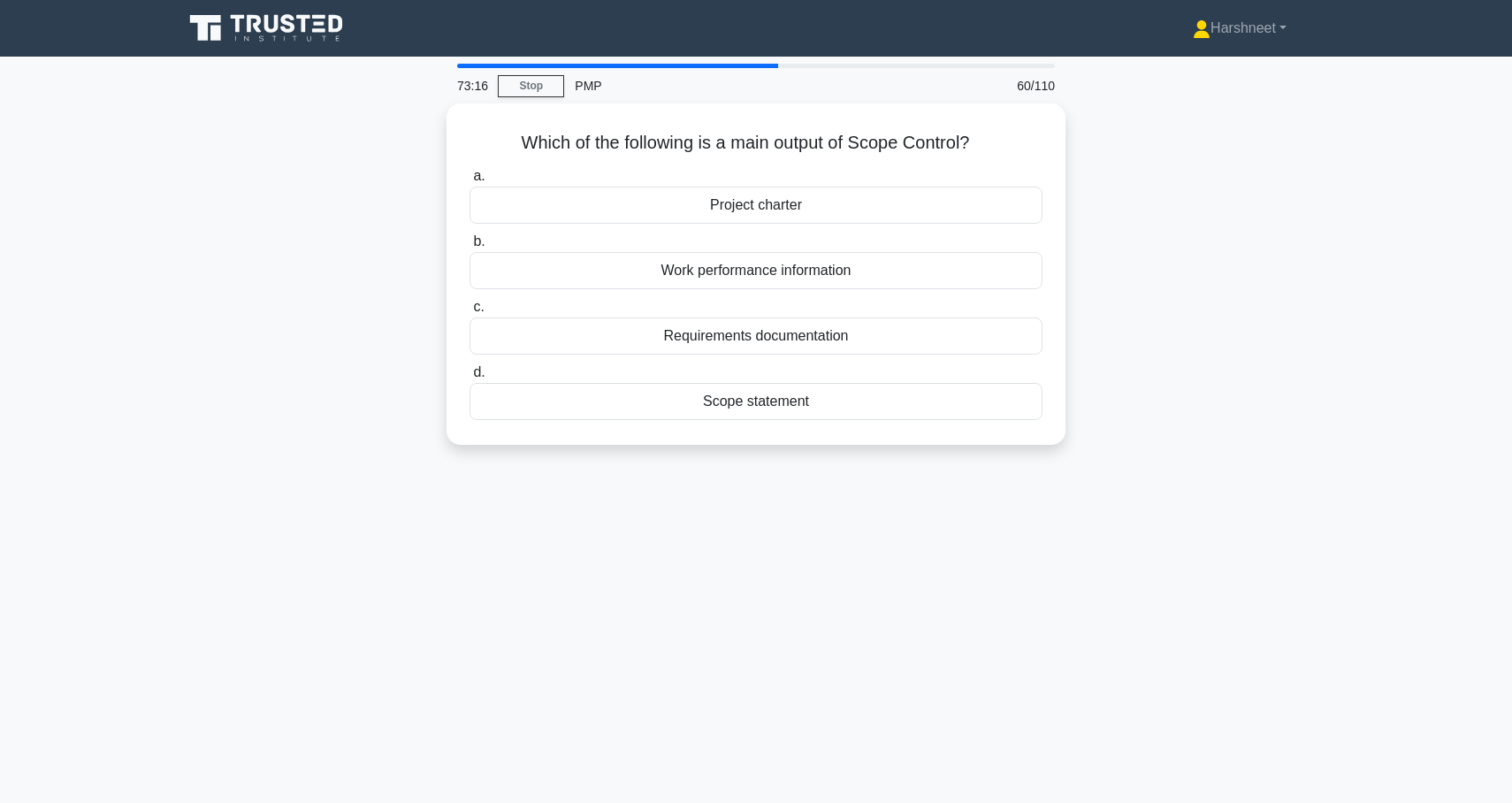
click at [354, 274] on div "Which of the following is a main output of Scope Control? .spinner_0XTQ{transfo…" at bounding box center [756, 285] width 1168 height 363
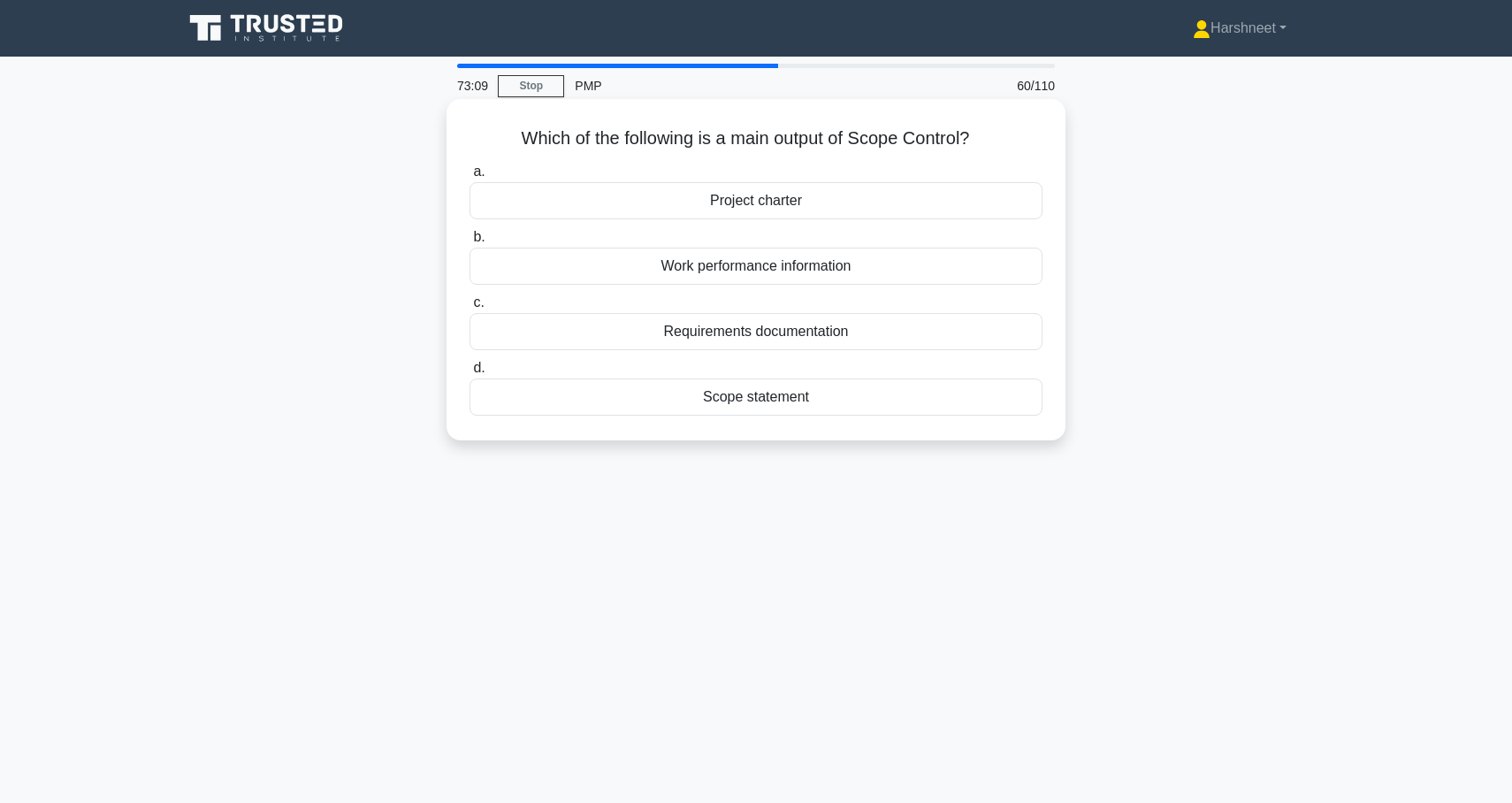
click at [754, 259] on div "Work performance information" at bounding box center [756, 266] width 573 height 37
click at [470, 244] on input "b. Work performance information" at bounding box center [470, 238] width 0 height 12
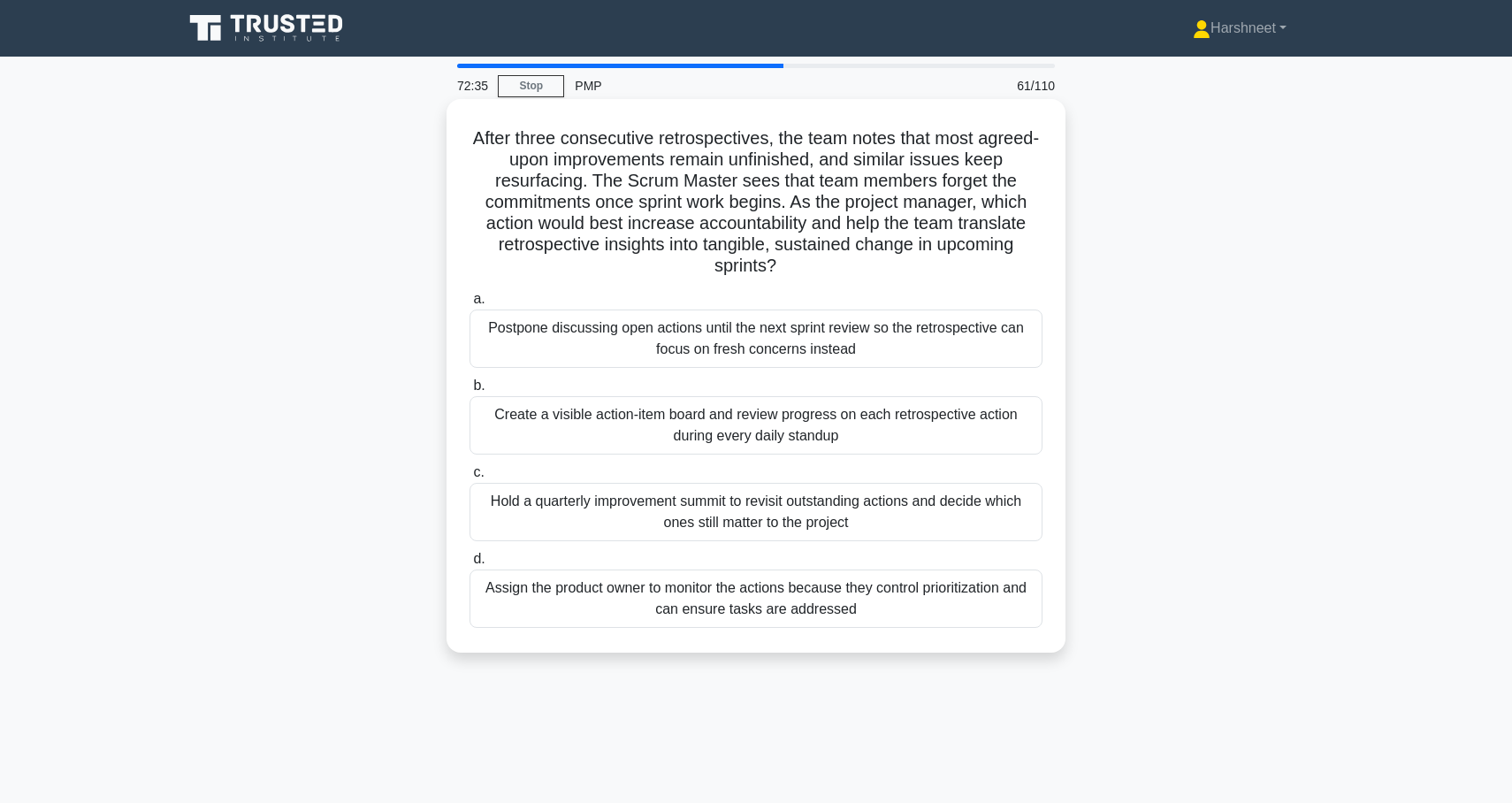
click at [590, 426] on div "Create a visible action-item board and review progress on each retrospective ac…" at bounding box center [756, 425] width 573 height 59
click at [470, 392] on input "b. Create a visible action-item board and review progress on each retrospective…" at bounding box center [470, 386] width 0 height 12
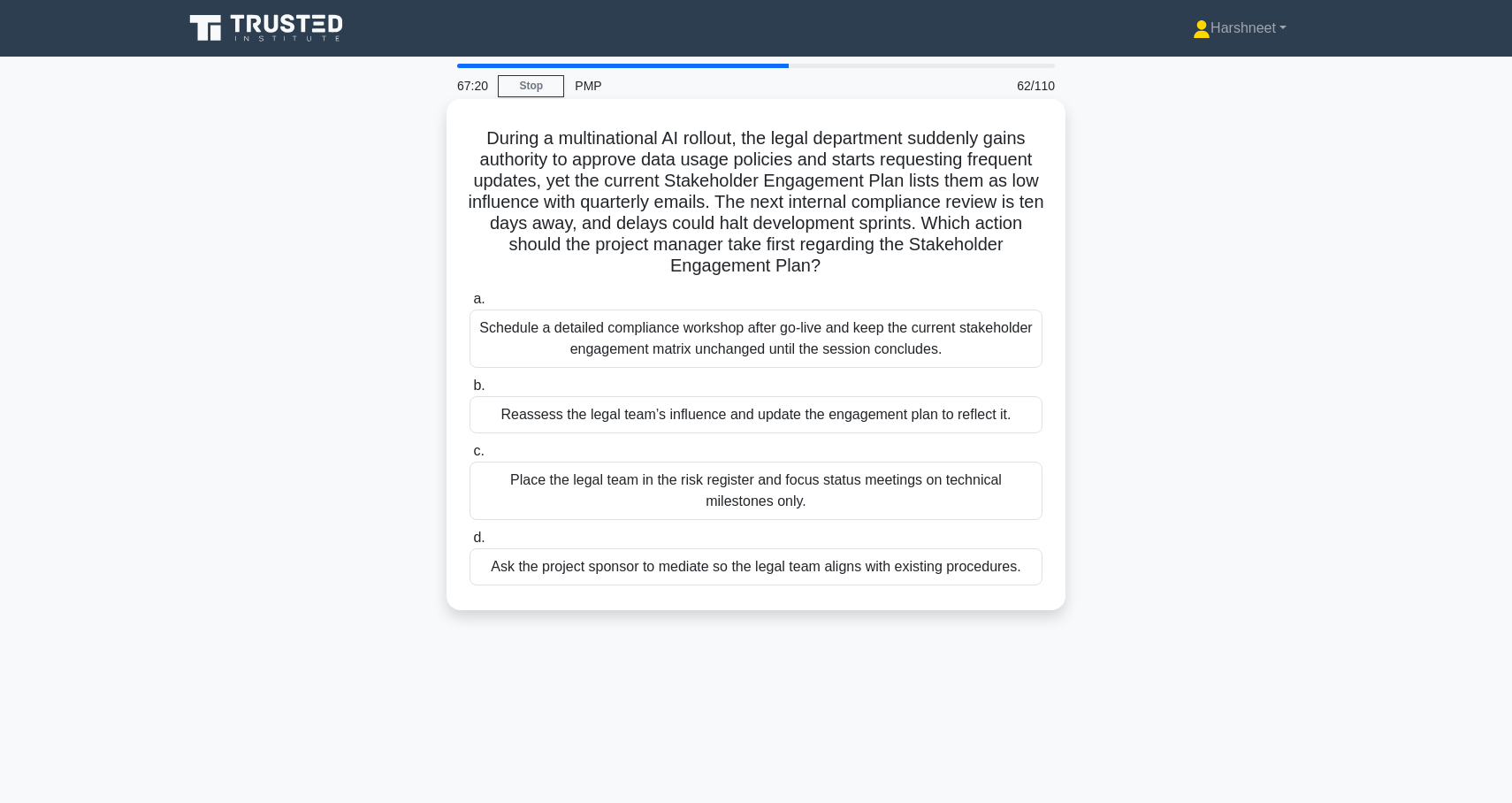
click at [534, 431] on div "Reassess the legal team’s influence and update the engagement plan to reflect i…" at bounding box center [756, 414] width 573 height 37
click at [470, 392] on input "b. Reassess the legal team’s influence and update the engagement plan to reflec…" at bounding box center [470, 386] width 0 height 12
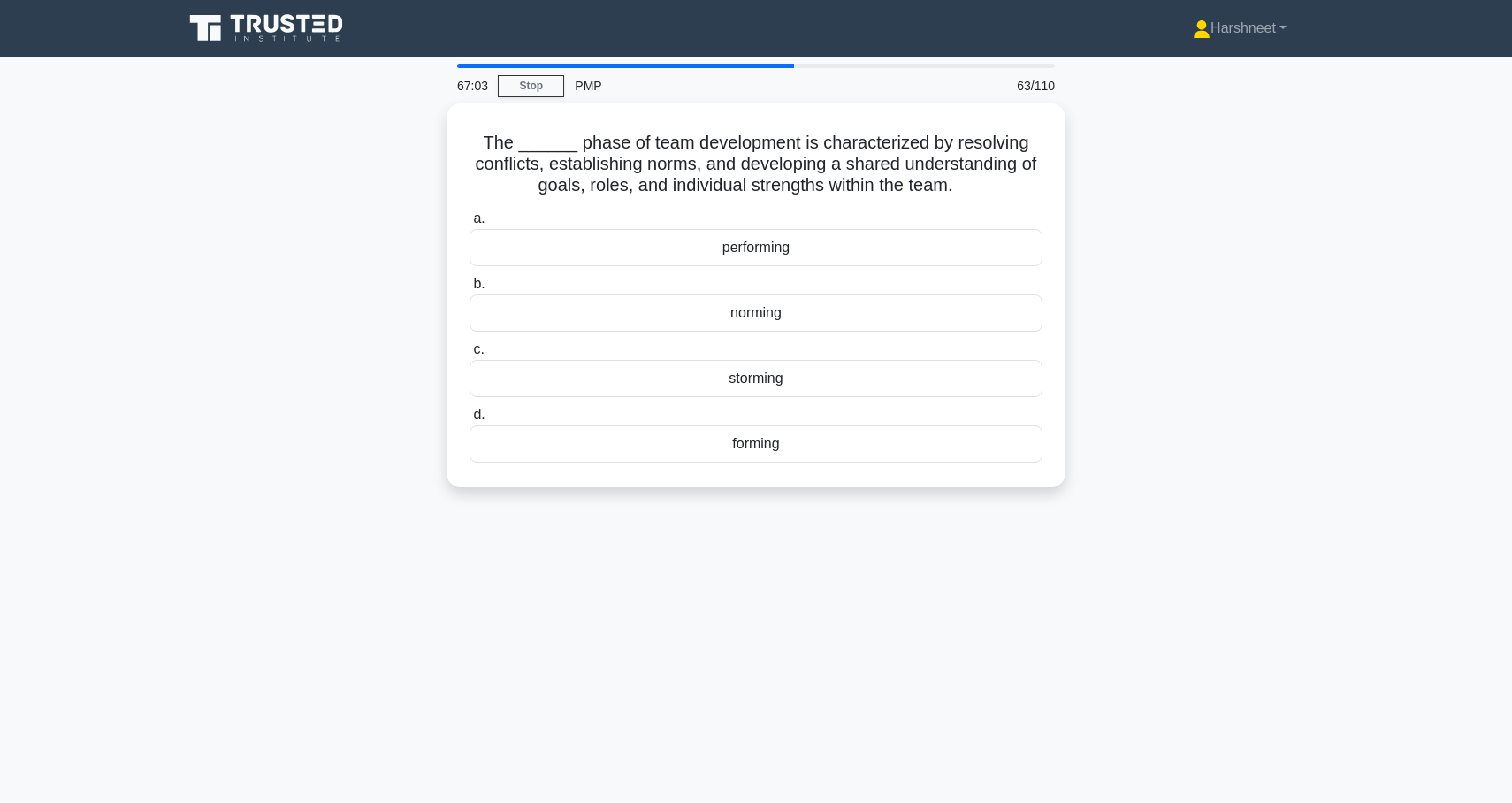
drag, startPoint x: 489, startPoint y: 135, endPoint x: 824, endPoint y: 491, distance: 488.8
click at [824, 491] on div "The ______ phase of team development is characterized by resolving conflicts, e…" at bounding box center [756, 305] width 1168 height 405
click at [393, 234] on div "The ______ phase of team development is characterized by resolving conflicts, e…" at bounding box center [756, 305] width 1168 height 405
click at [535, 309] on div "norming" at bounding box center [756, 308] width 573 height 37
click at [470, 286] on input "b. norming" at bounding box center [470, 281] width 0 height 12
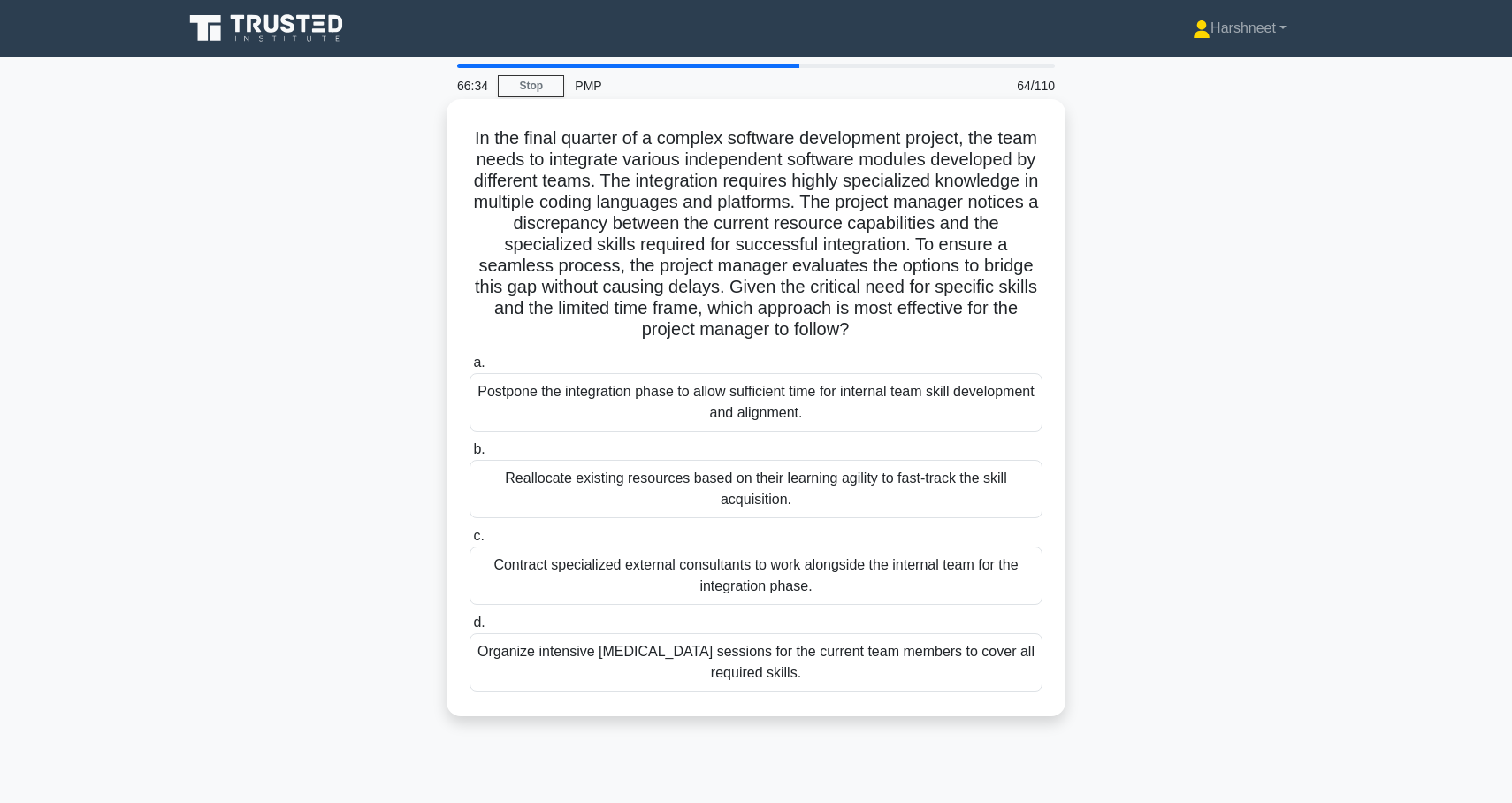
click at [663, 685] on div "Organize intensive cross-training sessions for the current team members to cove…" at bounding box center [756, 663] width 573 height 59
click at [470, 629] on input "d. Organize intensive cross-training sessions for the current team members to c…" at bounding box center [470, 624] width 0 height 12
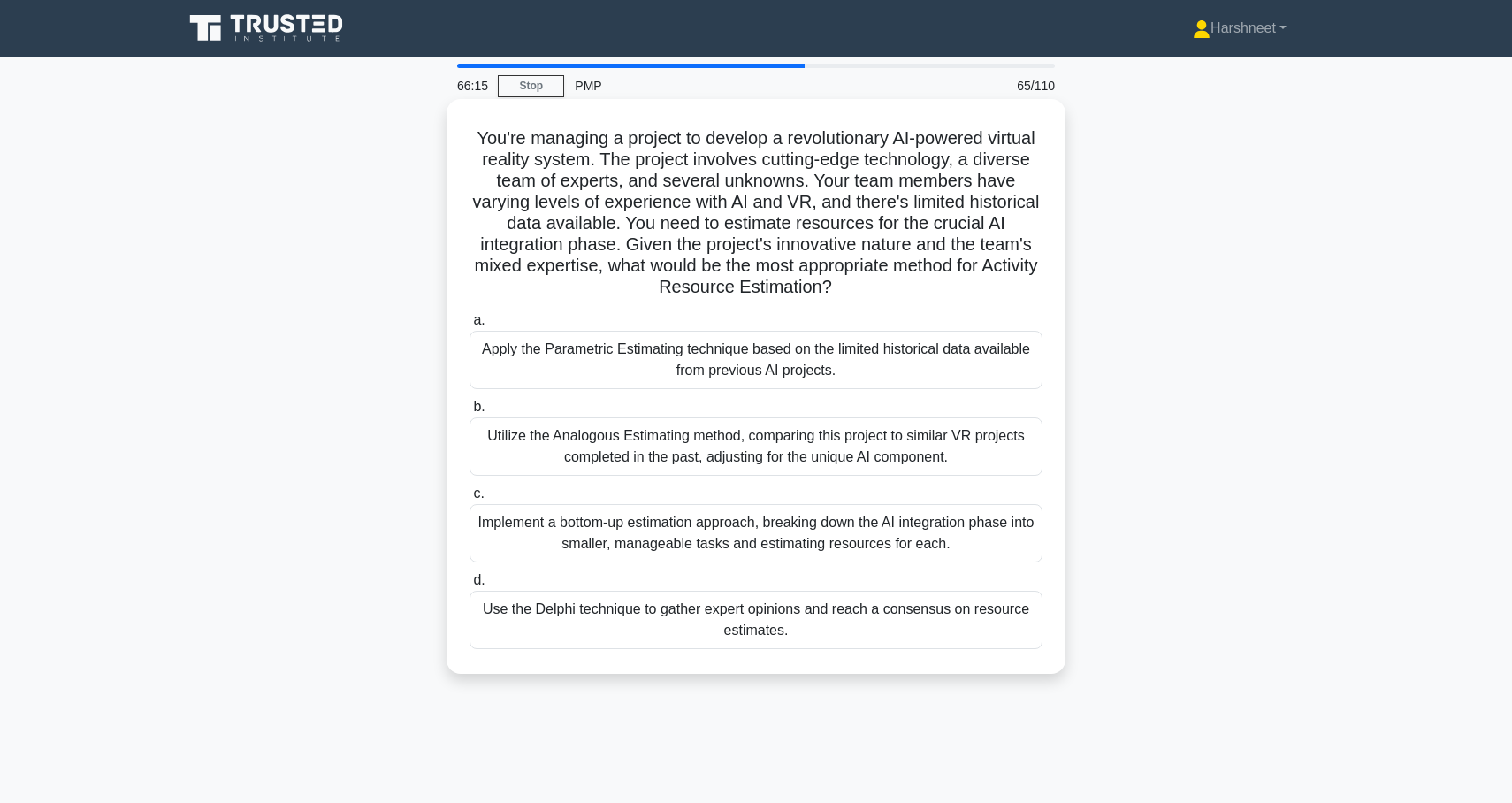
click at [623, 546] on div "Implement a bottom-up estimation approach, breaking down the AI integration pha…" at bounding box center [756, 533] width 573 height 59
click at [470, 500] on input "c. Implement a bottom-up estimation approach, breaking down the AI integration …" at bounding box center [470, 495] width 0 height 12
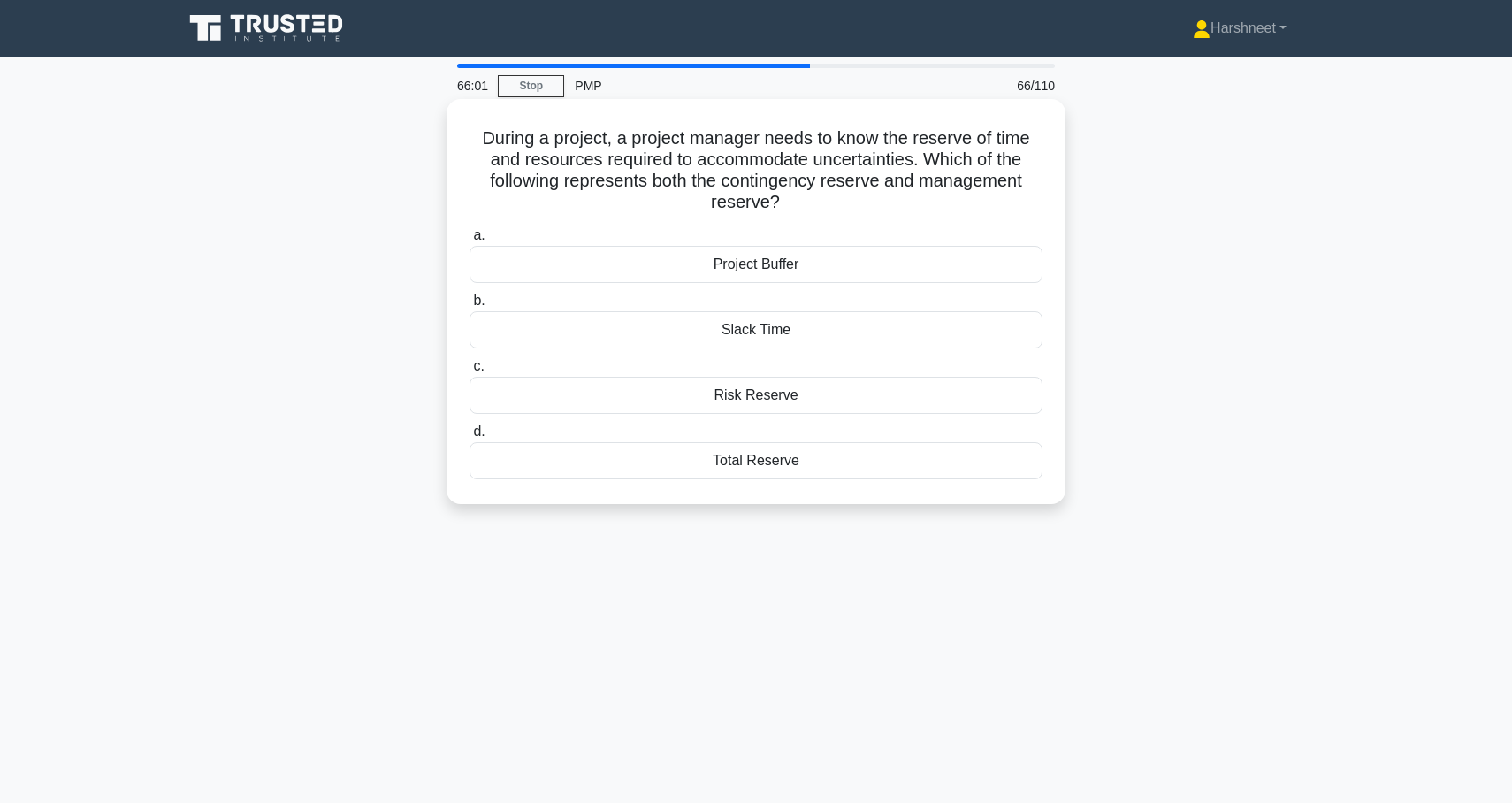
drag, startPoint x: 482, startPoint y: 134, endPoint x: 877, endPoint y: 496, distance: 535.8
click at [877, 496] on div "During a project, a project manager needs to know the reserve of time and resou…" at bounding box center [756, 301] width 605 height 391
click at [539, 530] on div "During a project, a project manager needs to know the reserve of time and resou…" at bounding box center [756, 316] width 1168 height 427
click at [582, 470] on div "Total Reserve" at bounding box center [756, 461] width 573 height 37
click at [470, 438] on input "d. Total Reserve" at bounding box center [470, 433] width 0 height 12
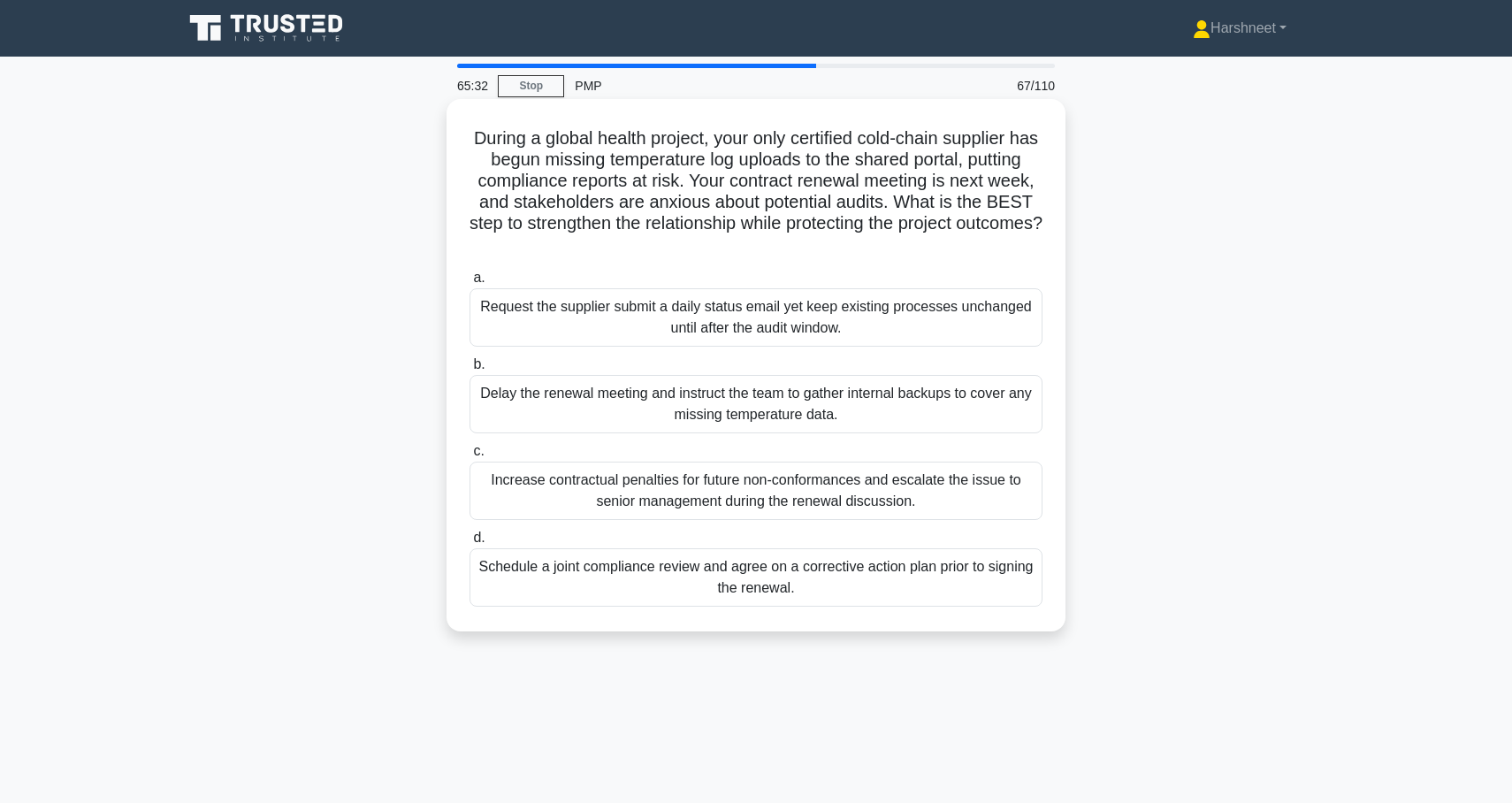
click at [593, 575] on div "Schedule a joint compliance review and agree on a corrective action plan prior …" at bounding box center [756, 577] width 573 height 59
click at [470, 544] on input "d. Schedule a joint compliance review and agree on a corrective action plan pri…" at bounding box center [470, 538] width 0 height 12
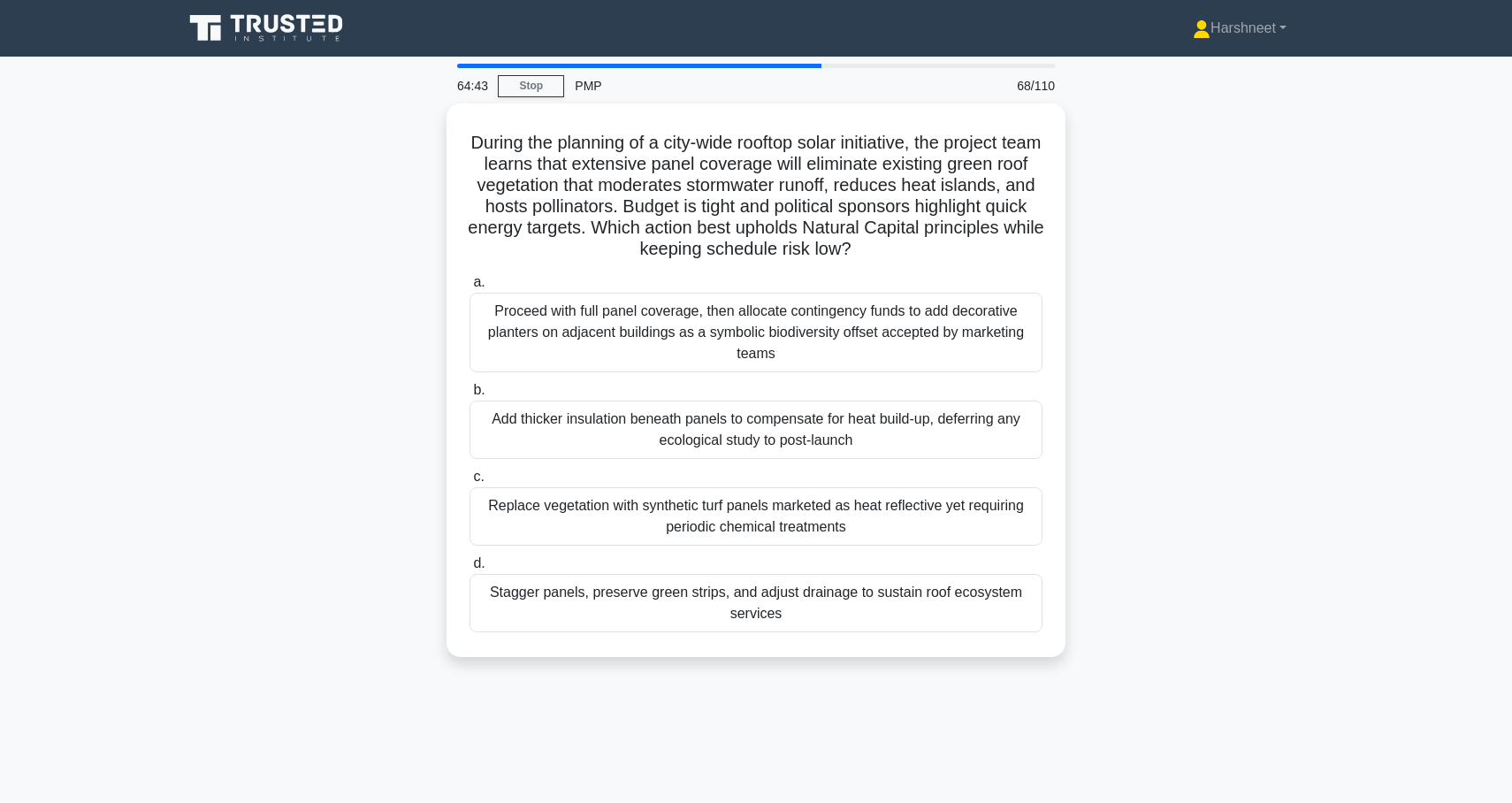
drag, startPoint x: 491, startPoint y: 139, endPoint x: 865, endPoint y: 681, distance: 658.5
click at [865, 681] on div "64:43 Stop PMP 68/110 During the planning of a city-wide rooftop solar initiati…" at bounding box center [756, 505] width 1168 height 885
click at [372, 333] on div "During the planning of a city-wide rooftop solar initiative, the project team l…" at bounding box center [756, 391] width 1168 height 575
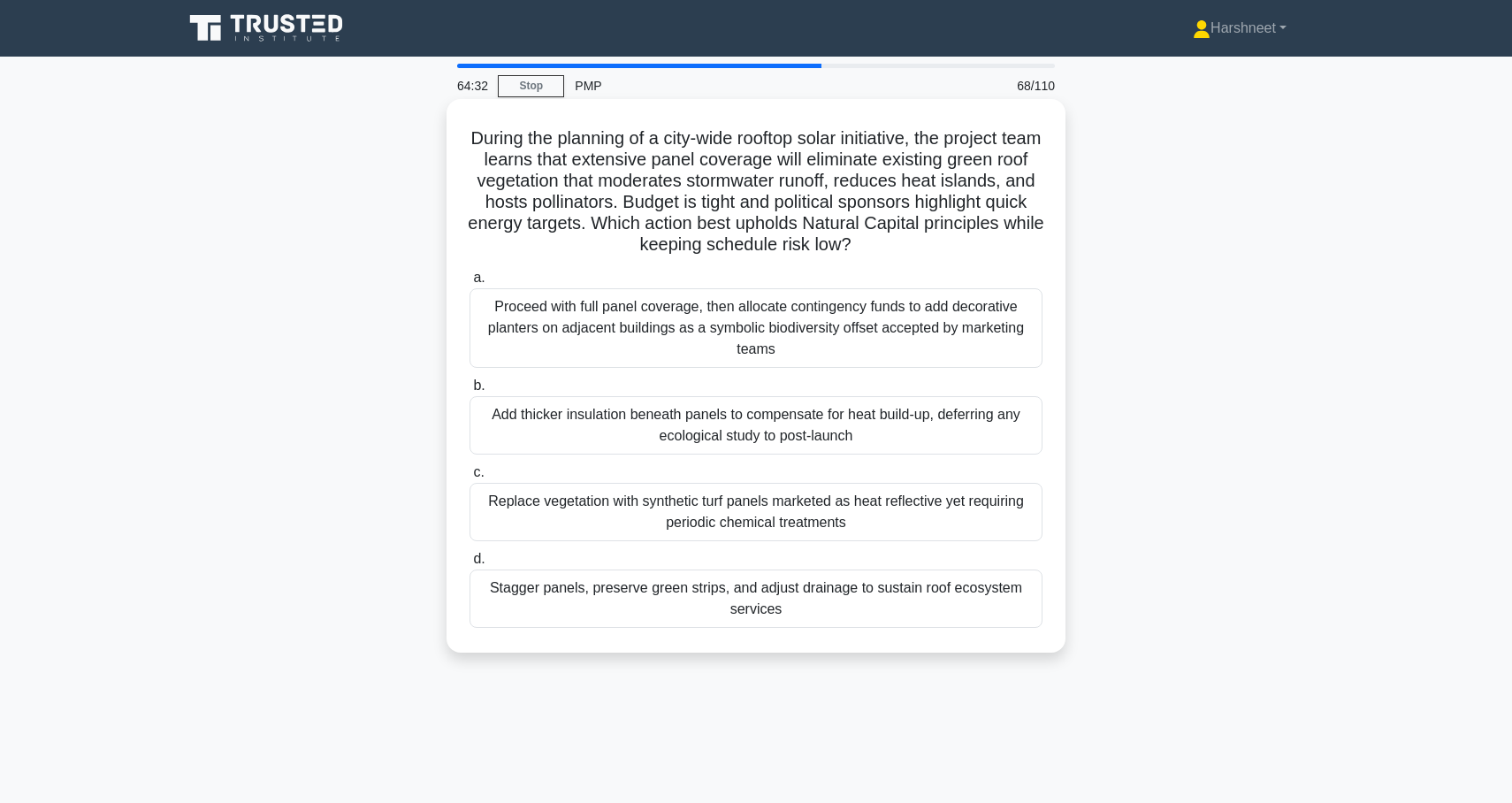
click at [539, 607] on div "Stagger panels, preserve green strips, and adjust drainage to sustain roof ecos…" at bounding box center [756, 599] width 573 height 59
click at [470, 565] on input "d. Stagger panels, preserve green strips, and adjust drainage to sustain roof e…" at bounding box center [470, 560] width 0 height 12
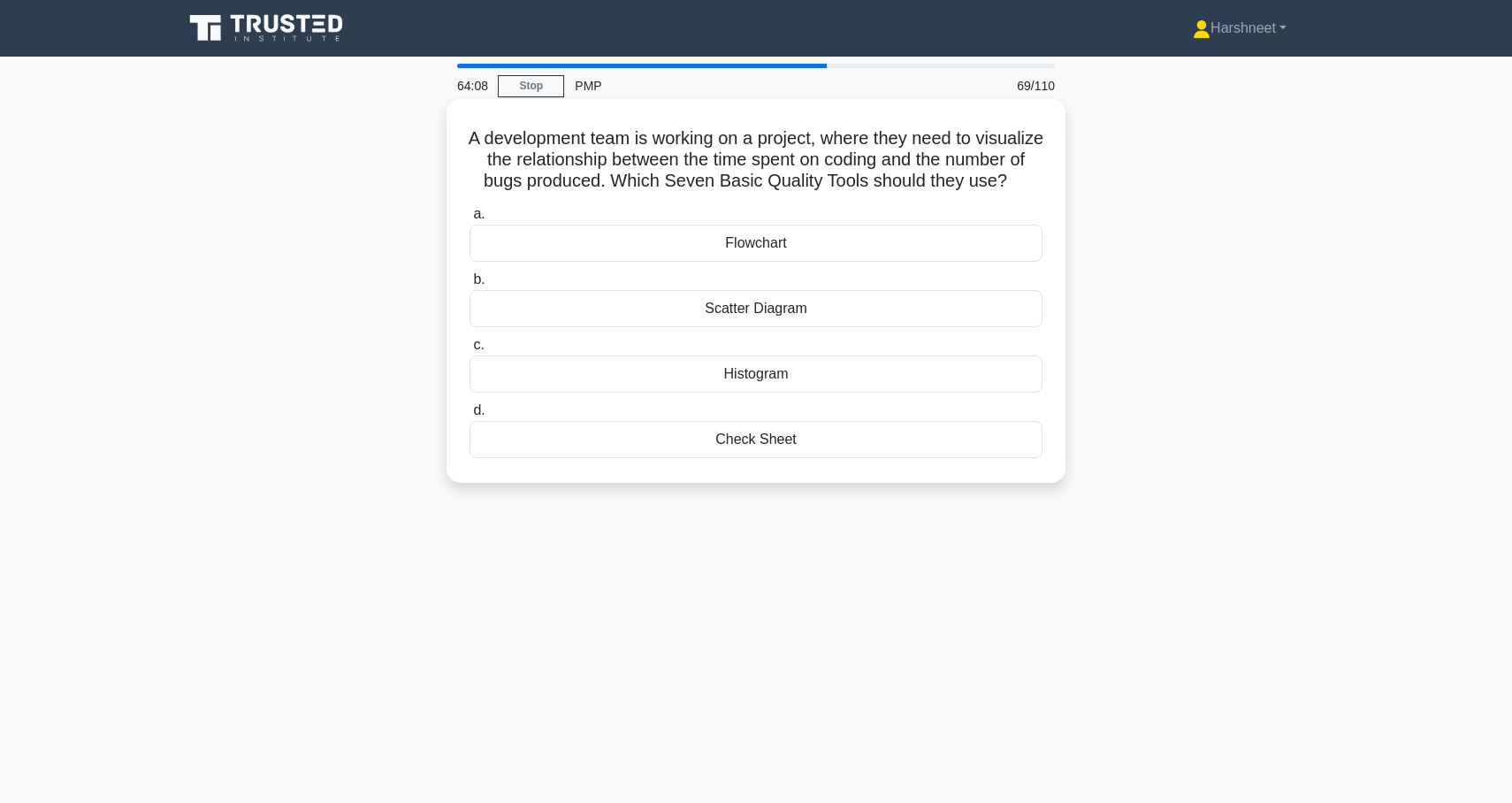
drag, startPoint x: 506, startPoint y: 136, endPoint x: 801, endPoint y: 487, distance: 458.5
click at [801, 476] on div "A development team is working on a project, where they need to visualize the re…" at bounding box center [756, 292] width 605 height 370
click at [391, 382] on div "A development team is working on a project, where they need to visualize the re…" at bounding box center [756, 305] width 1168 height 405
click at [666, 321] on div "Scatter Diagram" at bounding box center [756, 308] width 573 height 37
click at [470, 286] on input "b. Scatter Diagram" at bounding box center [470, 281] width 0 height 12
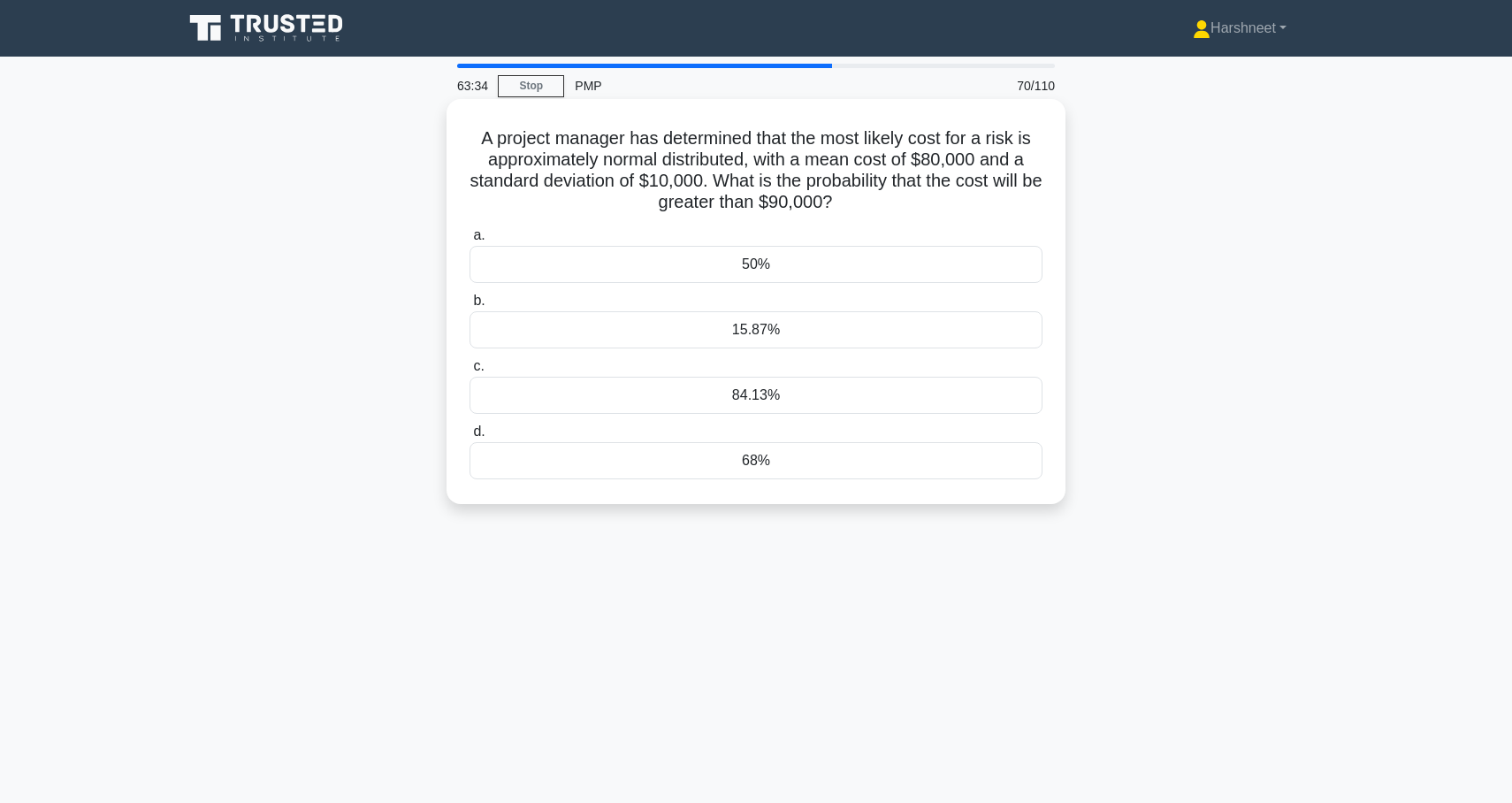
drag, startPoint x: 481, startPoint y: 139, endPoint x: 884, endPoint y: 467, distance: 519.6
click at [884, 467] on div "A project manager has determined that the most likely cost for a risk is approx…" at bounding box center [756, 301] width 605 height 391
click at [515, 539] on div "63:20 Stop PMP 70/110 A project manager has determined that the most likely cos…" at bounding box center [756, 505] width 1168 height 885
click at [610, 321] on div "15.87%" at bounding box center [756, 329] width 573 height 37
click at [470, 307] on input "b. 15.87%" at bounding box center [470, 301] width 0 height 12
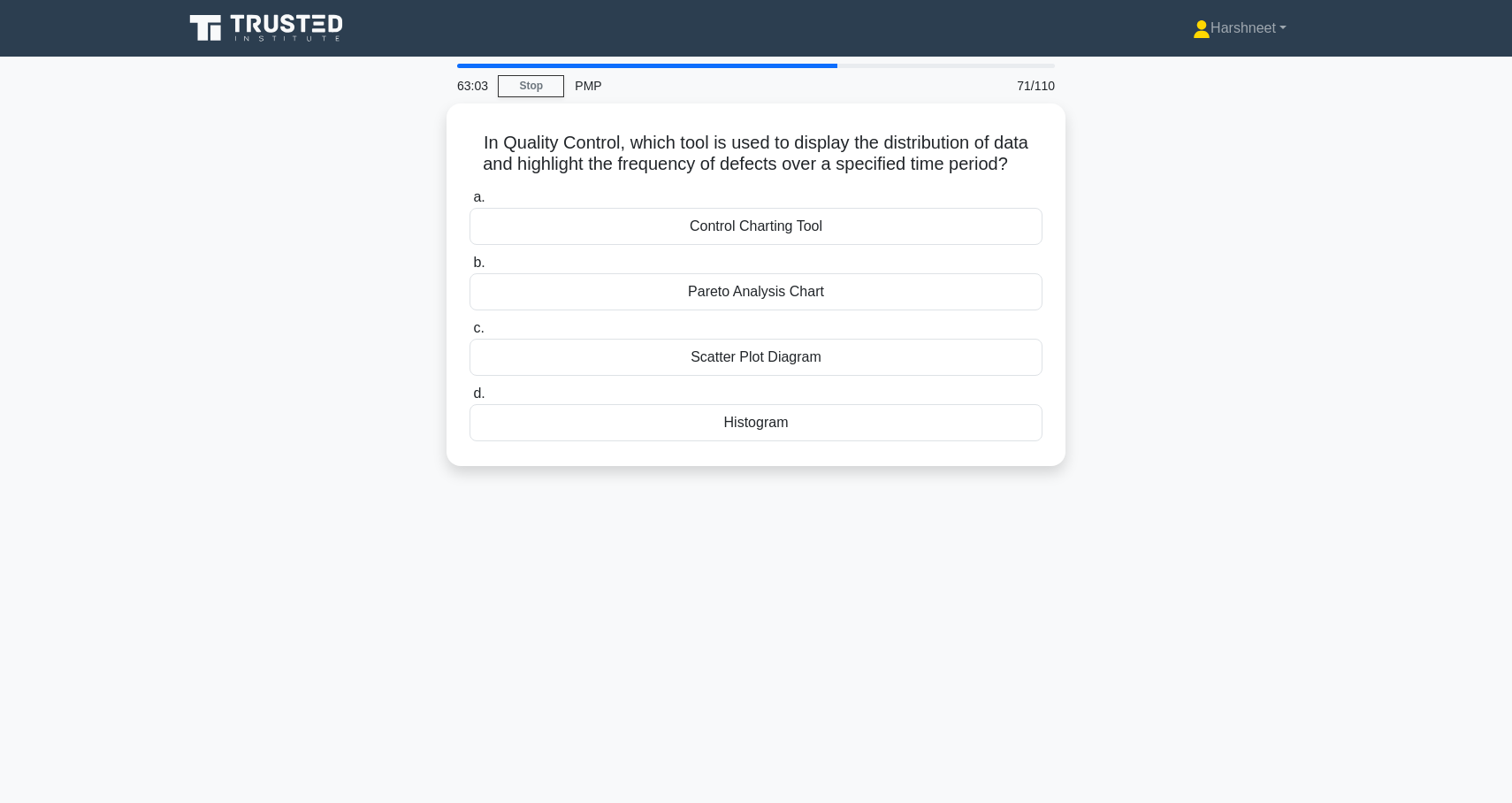
drag, startPoint x: 481, startPoint y: 138, endPoint x: 903, endPoint y: 499, distance: 555.3
click at [903, 499] on div "63:03 Stop PMP 71/110 In Quality Control, which tool is used to display the dis…" at bounding box center [756, 505] width 1168 height 885
click at [432, 292] on div "In Quality Control, which tool is used to display the distribution of data and …" at bounding box center [756, 296] width 1168 height 384
click at [662, 417] on div "Histogram" at bounding box center [756, 418] width 573 height 37
click at [470, 395] on input "d. Histogram" at bounding box center [470, 390] width 0 height 12
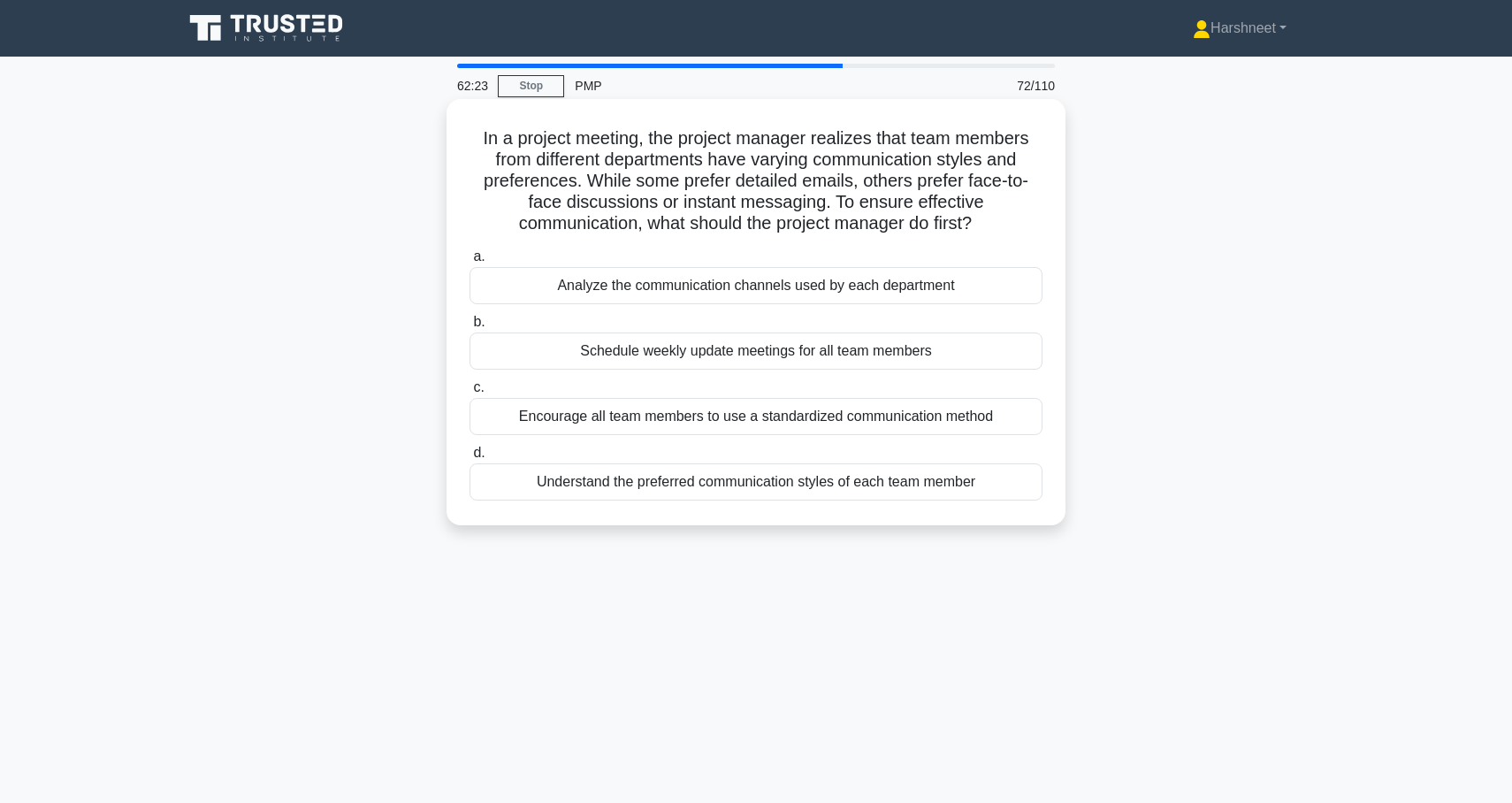
drag, startPoint x: 481, startPoint y: 133, endPoint x: 1040, endPoint y: 508, distance: 673.1
click at [1040, 508] on div "In a project meeting, the project manager realizes that team members from diffe…" at bounding box center [756, 312] width 605 height 412
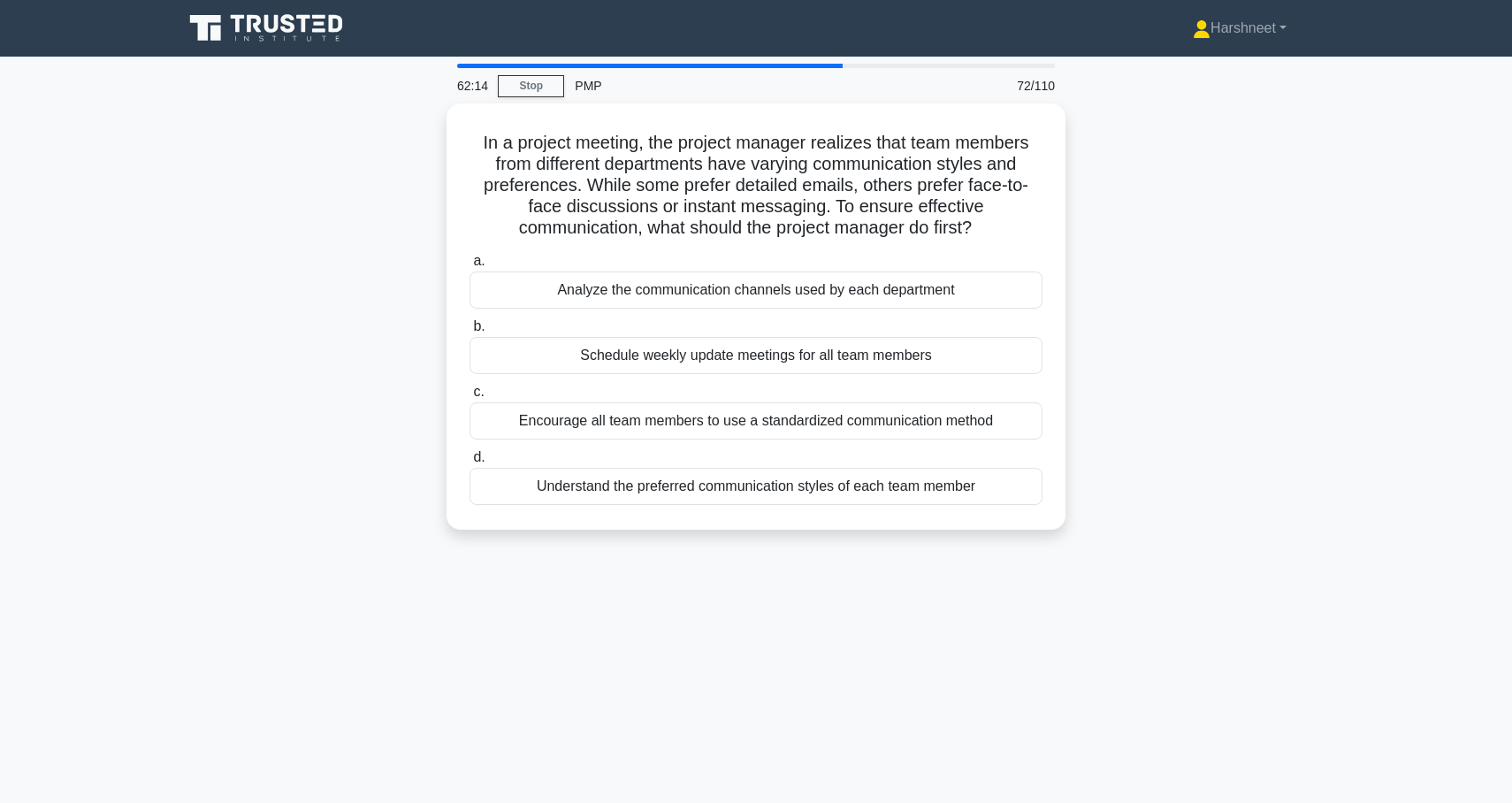
click at [349, 228] on div "In a project meeting, the project manager realizes that team members from diffe…" at bounding box center [756, 327] width 1168 height 448
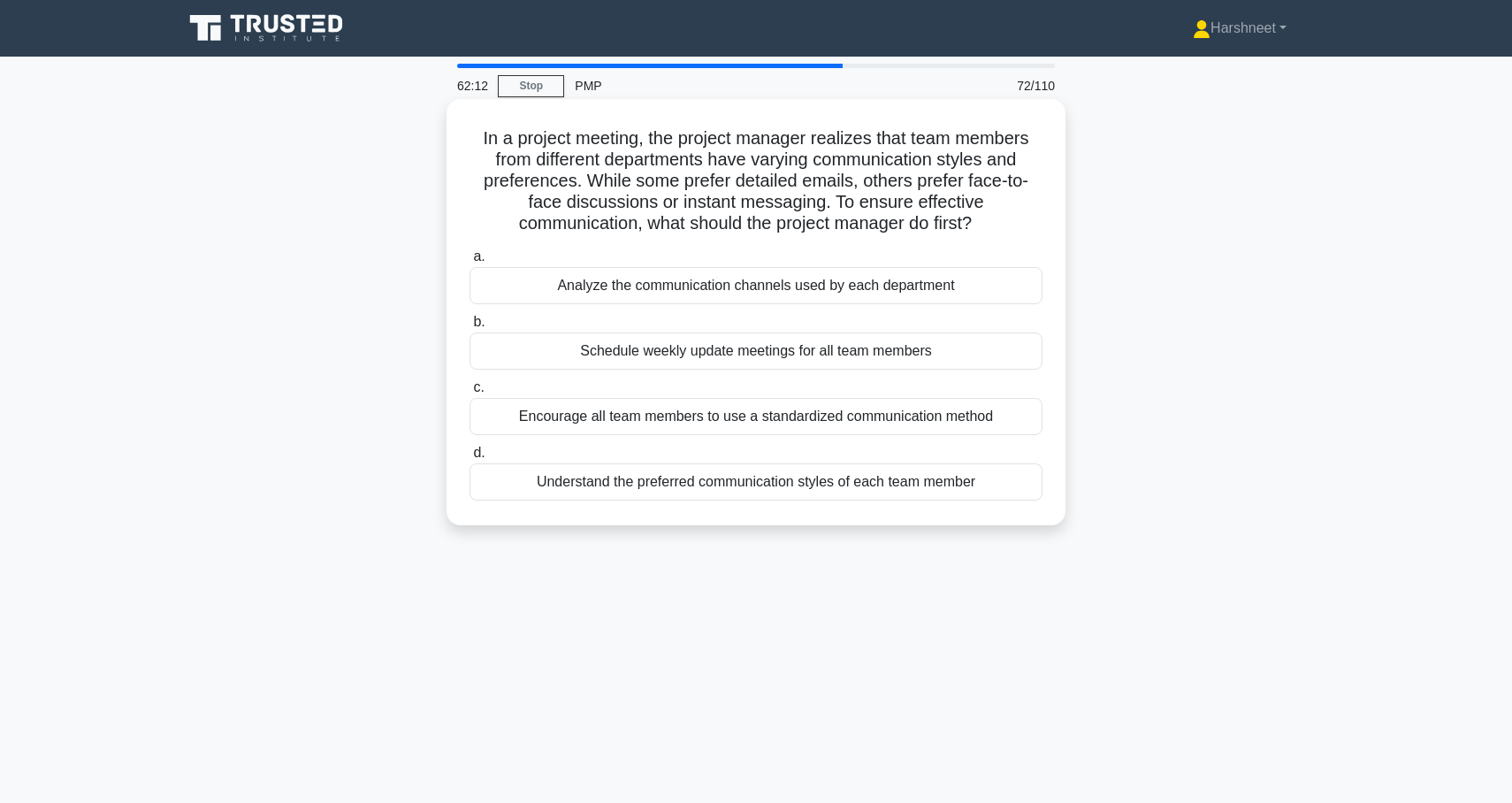
click at [597, 481] on div "Understand the preferred communication styles of each team member" at bounding box center [756, 482] width 573 height 37
click at [470, 459] on input "d. Understand the preferred communication styles of each team member" at bounding box center [470, 454] width 0 height 12
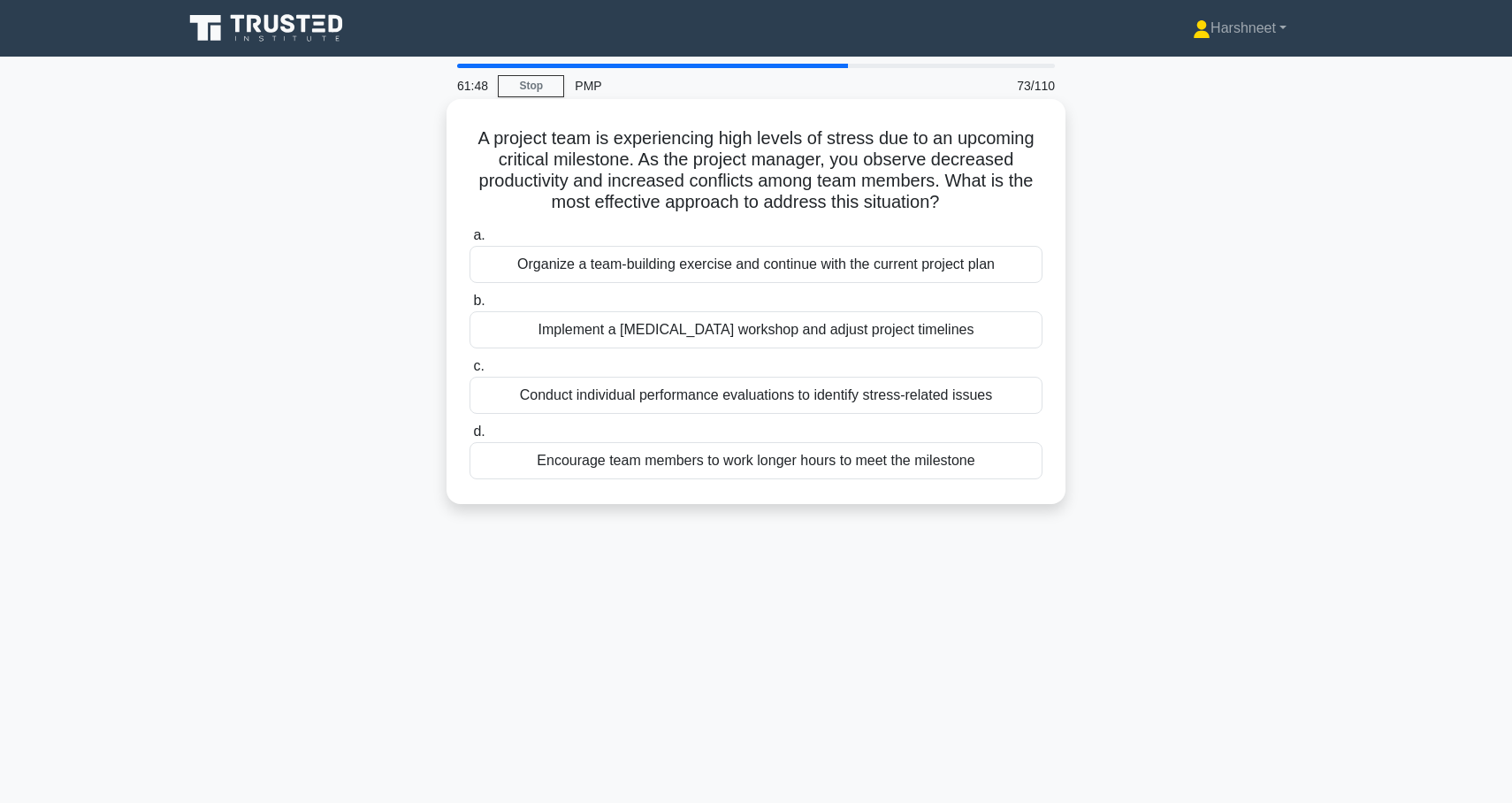
click at [586, 400] on div "Conduct individual performance evaluations to identify stress-related issues" at bounding box center [756, 395] width 573 height 37
click at [470, 372] on input "c. Conduct individual performance evaluations to identify stress-related issues" at bounding box center [470, 367] width 0 height 12
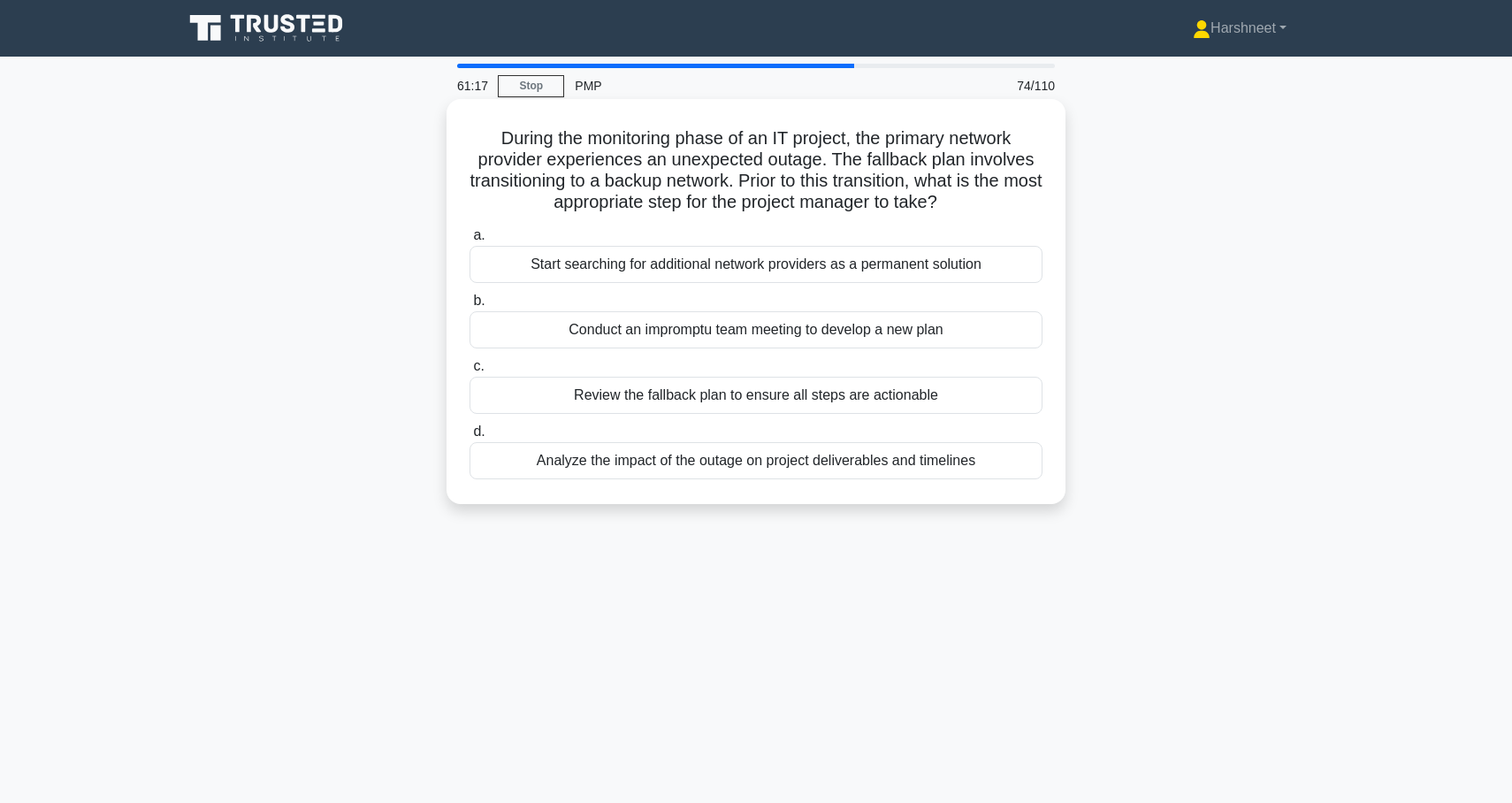
click at [593, 464] on div "Analyze the impact of the outage on project deliverables and timelines" at bounding box center [756, 461] width 573 height 37
click at [470, 438] on input "d. Analyze the impact of the outage on project deliverables and timelines" at bounding box center [470, 433] width 0 height 12
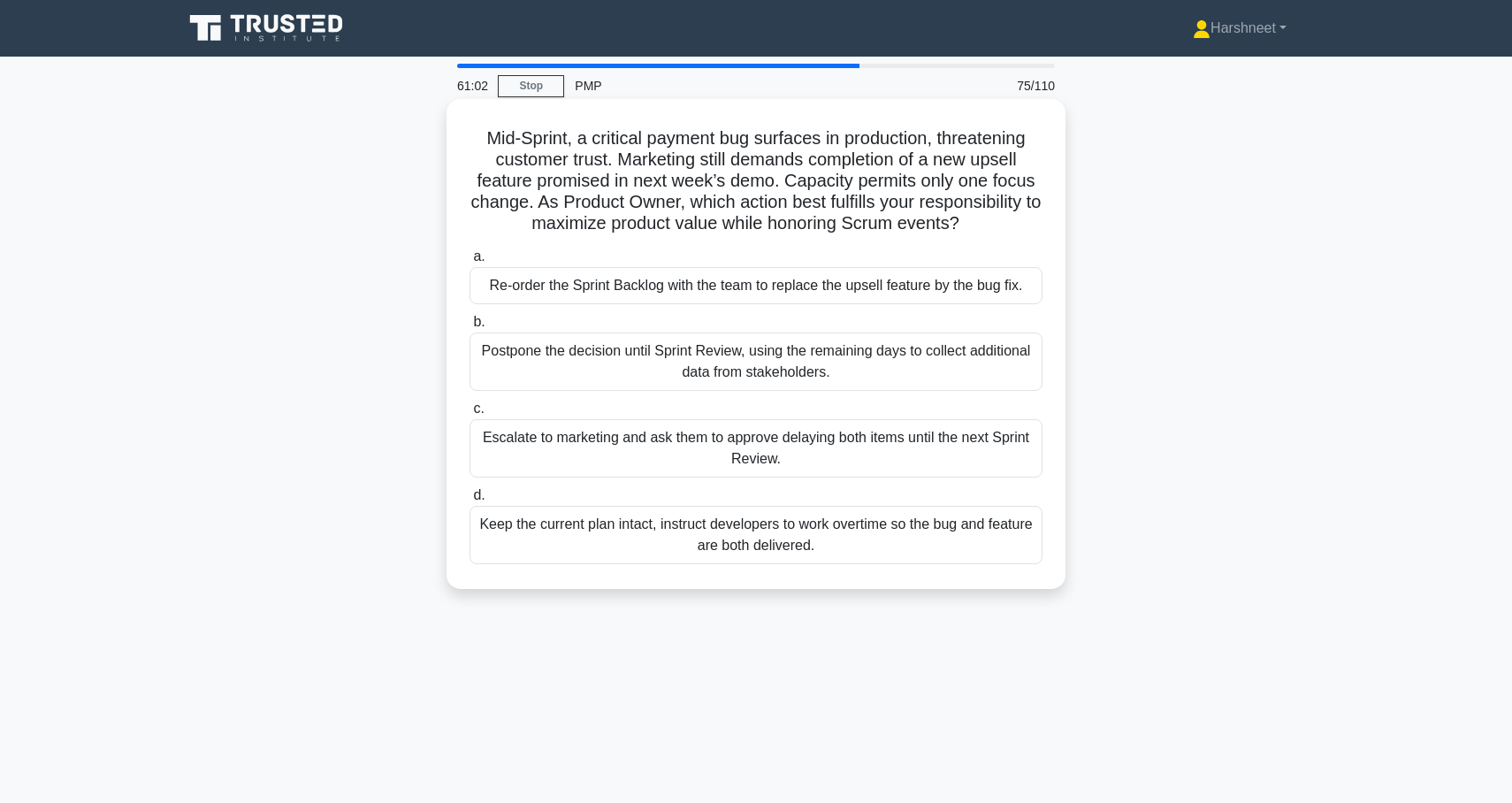
click at [619, 300] on div "Re-order the Sprint Backlog with the team to replace the upsell feature by the …" at bounding box center [756, 286] width 573 height 37
click at [470, 263] on input "a. Re-order the Sprint Backlog with the team to replace the upsell feature by t…" at bounding box center [470, 258] width 0 height 12
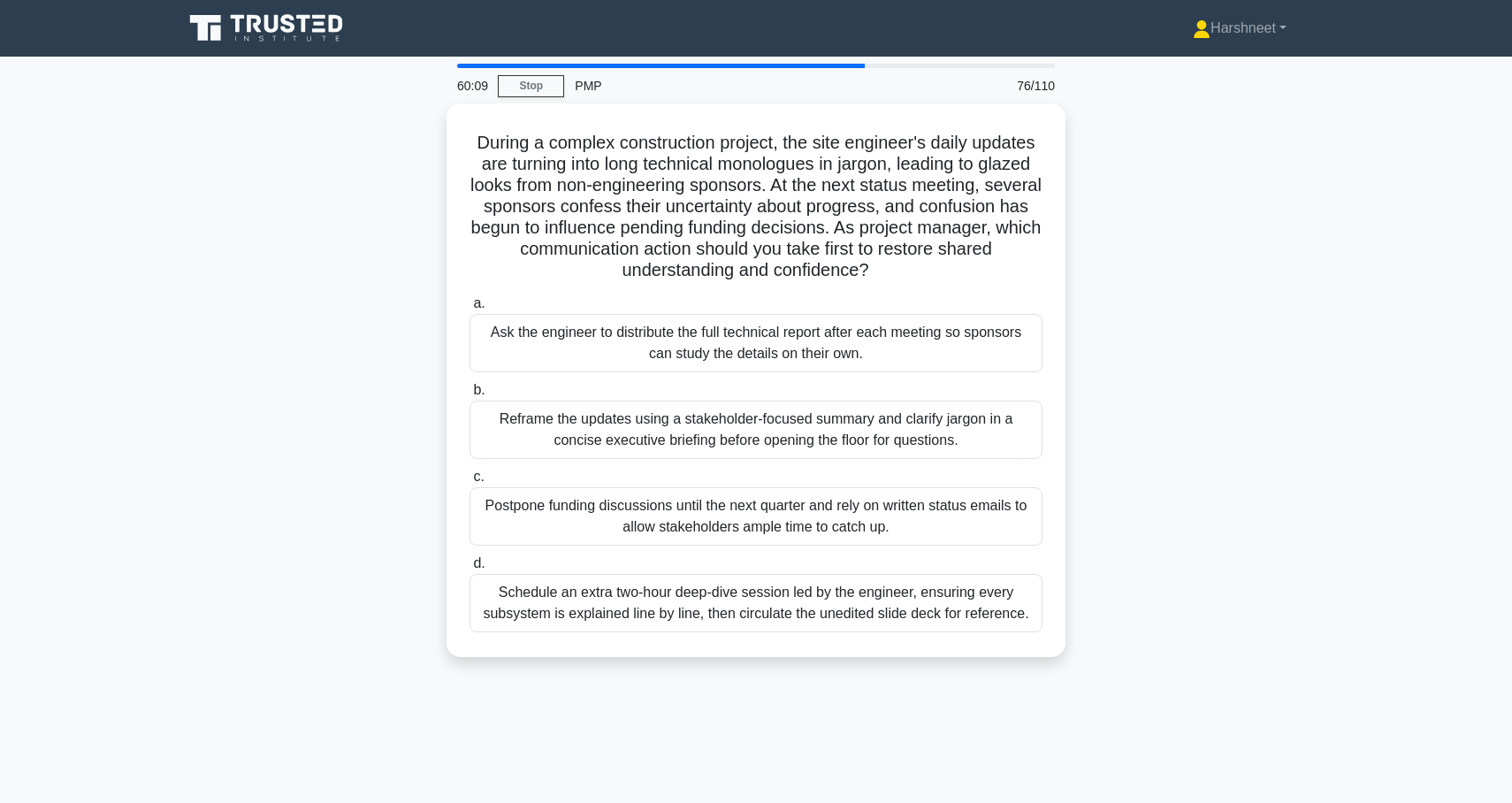
drag, startPoint x: 479, startPoint y: 129, endPoint x: 1129, endPoint y: 630, distance: 820.7
click at [1129, 630] on div "During a complex construction project, the site engineer's daily updates are tu…" at bounding box center [756, 391] width 1168 height 575
click at [419, 231] on div "During a complex construction project, the site engineer's daily updates are tu…" at bounding box center [756, 391] width 1168 height 575
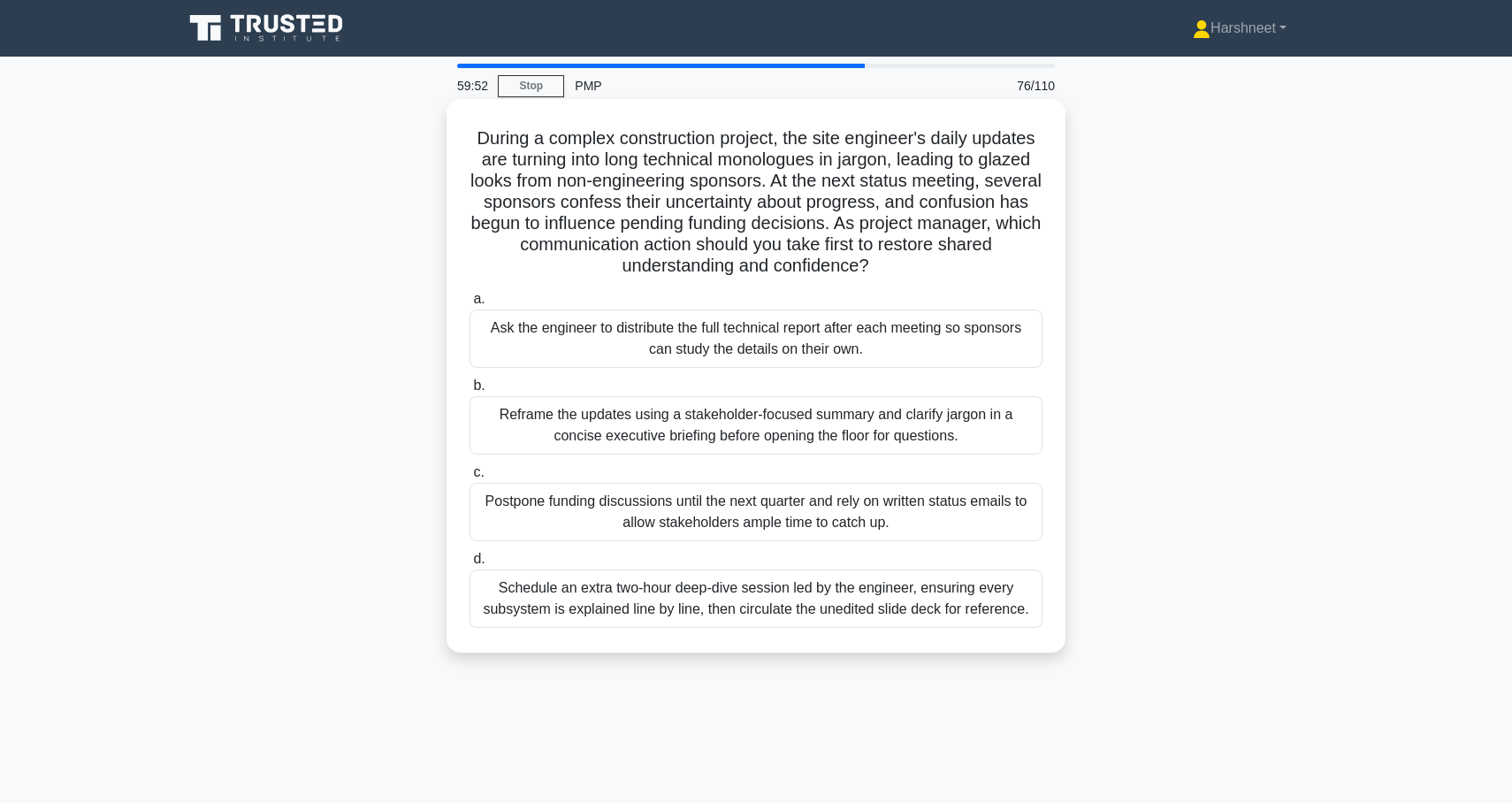
click at [535, 423] on div "Reframe the updates using a stakeholder-focused summary and clarify jargon in a…" at bounding box center [756, 425] width 573 height 59
click at [470, 392] on input "b. Reframe the updates using a stakeholder-focused summary and clarify jargon i…" at bounding box center [470, 386] width 0 height 12
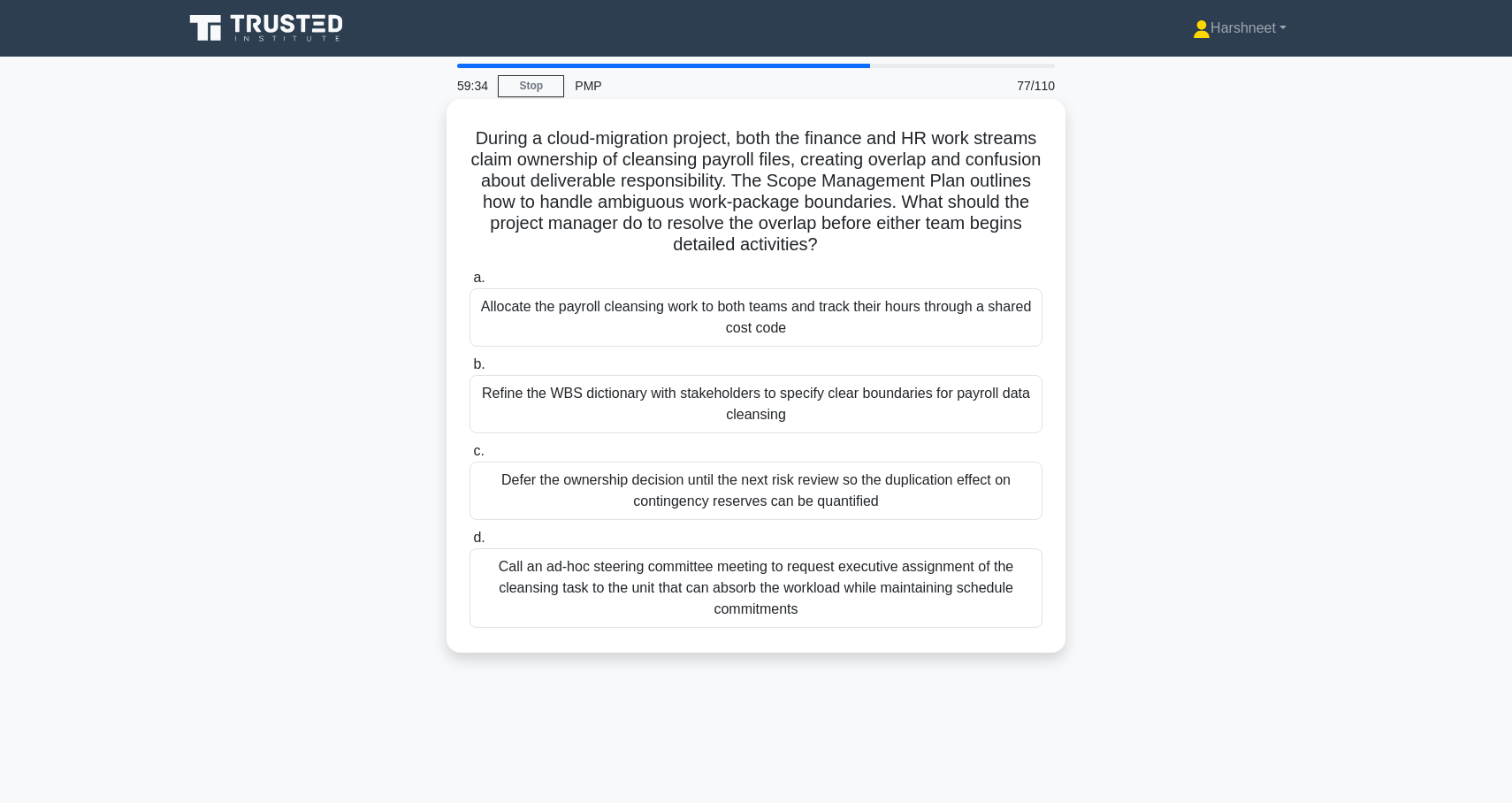
click at [550, 406] on div "Refine the WBS dictionary with stakeholders to specify clear boundaries for pay…" at bounding box center [756, 404] width 573 height 59
click at [470, 371] on input "b. Refine the WBS dictionary with stakeholders to specify clear boundaries for …" at bounding box center [470, 365] width 0 height 12
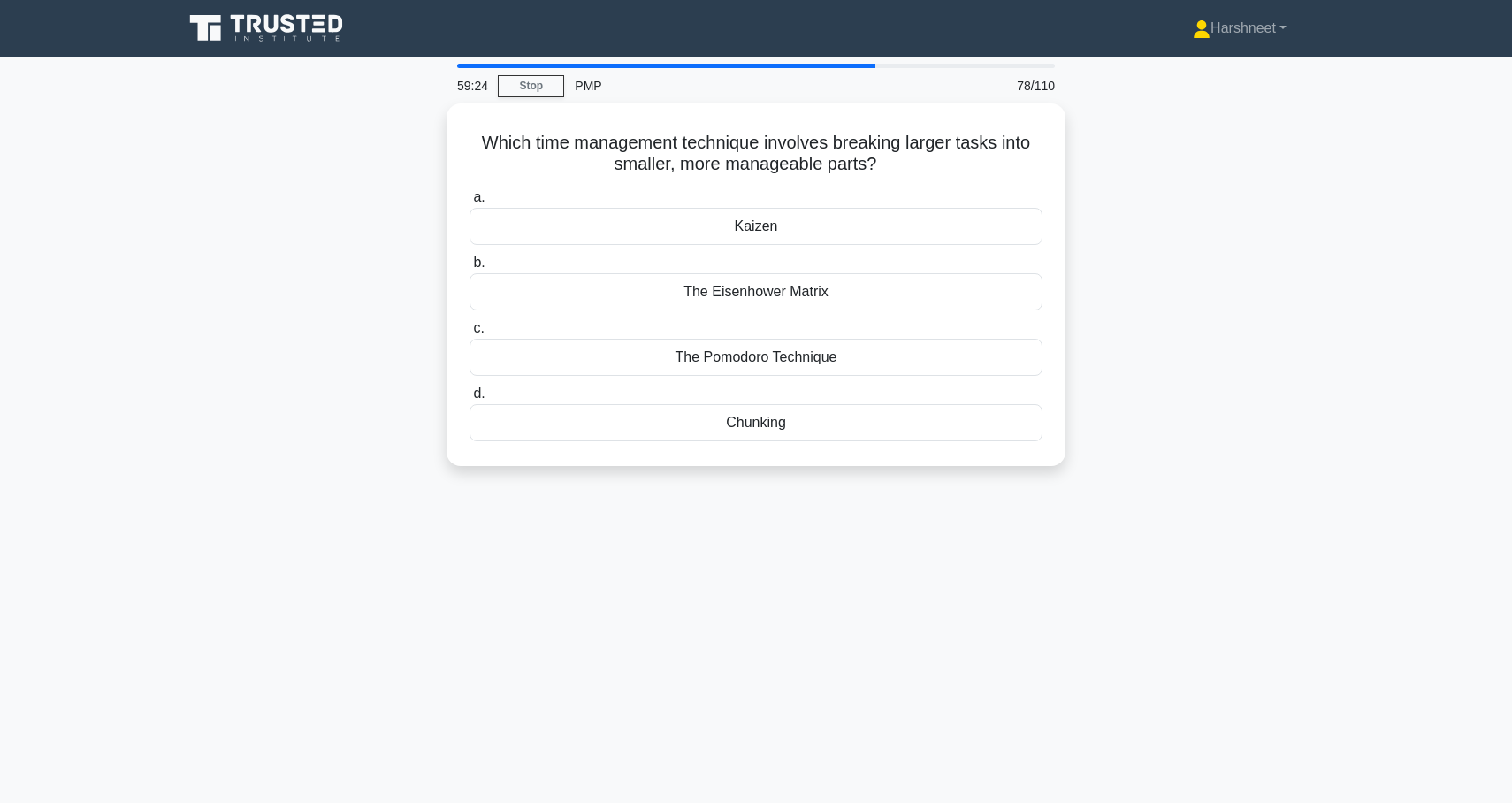
drag, startPoint x: 476, startPoint y: 135, endPoint x: 853, endPoint y: 477, distance: 509.0
click at [853, 477] on div "Which time management technique involves breaking larger tasks into smaller, mo…" at bounding box center [756, 296] width 1168 height 384
click at [379, 318] on div "Which time management technique involves breaking larger tasks into smaller, mo…" at bounding box center [756, 296] width 1168 height 384
click at [539, 432] on div "Chunking" at bounding box center [756, 418] width 573 height 37
click at [470, 395] on input "d. Chunking" at bounding box center [470, 390] width 0 height 12
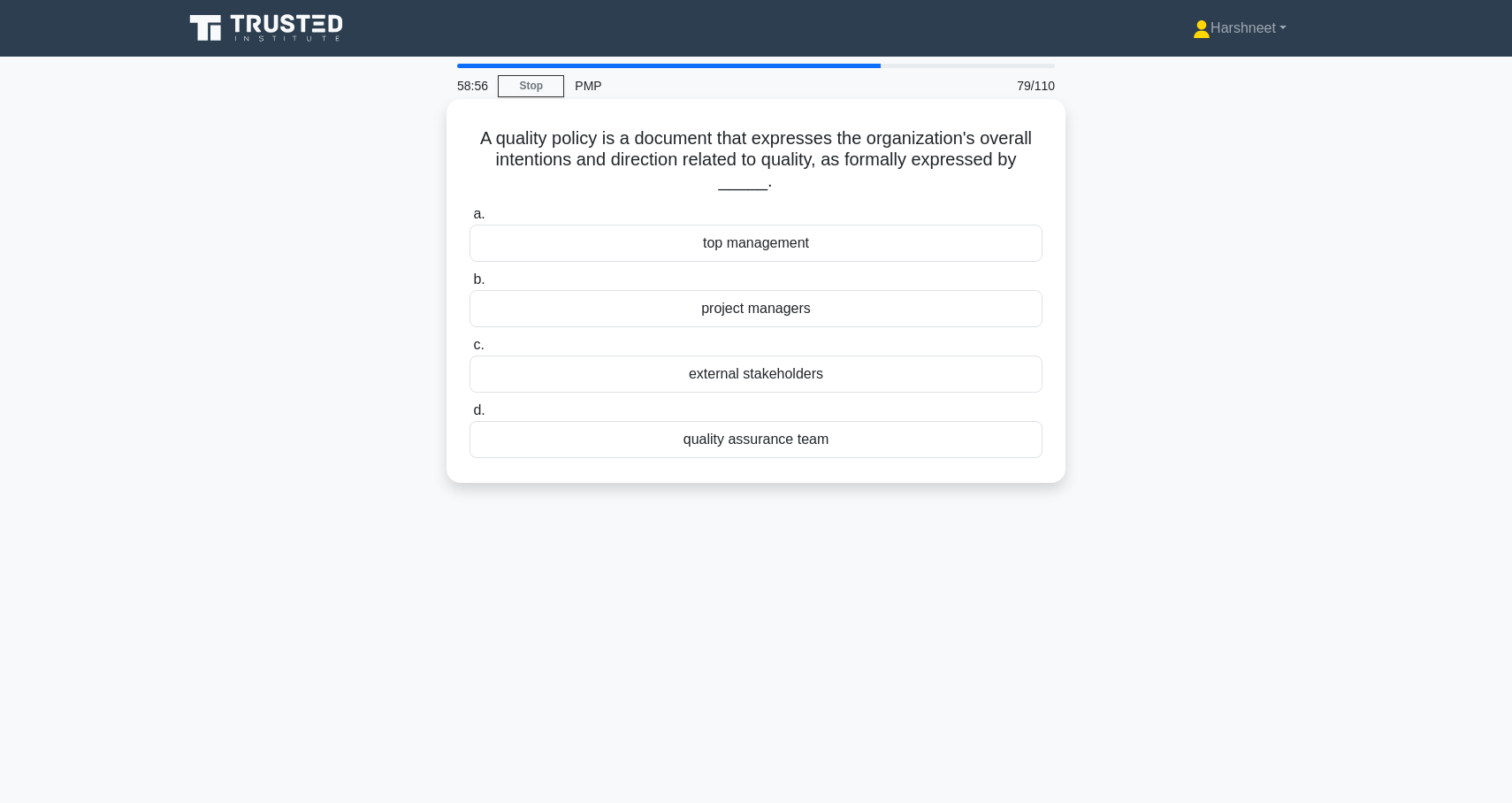
drag, startPoint x: 482, startPoint y: 134, endPoint x: 871, endPoint y: 474, distance: 516.6
click at [871, 474] on div "A quality policy is a document that expresses the organization's overall intent…" at bounding box center [756, 292] width 605 height 370
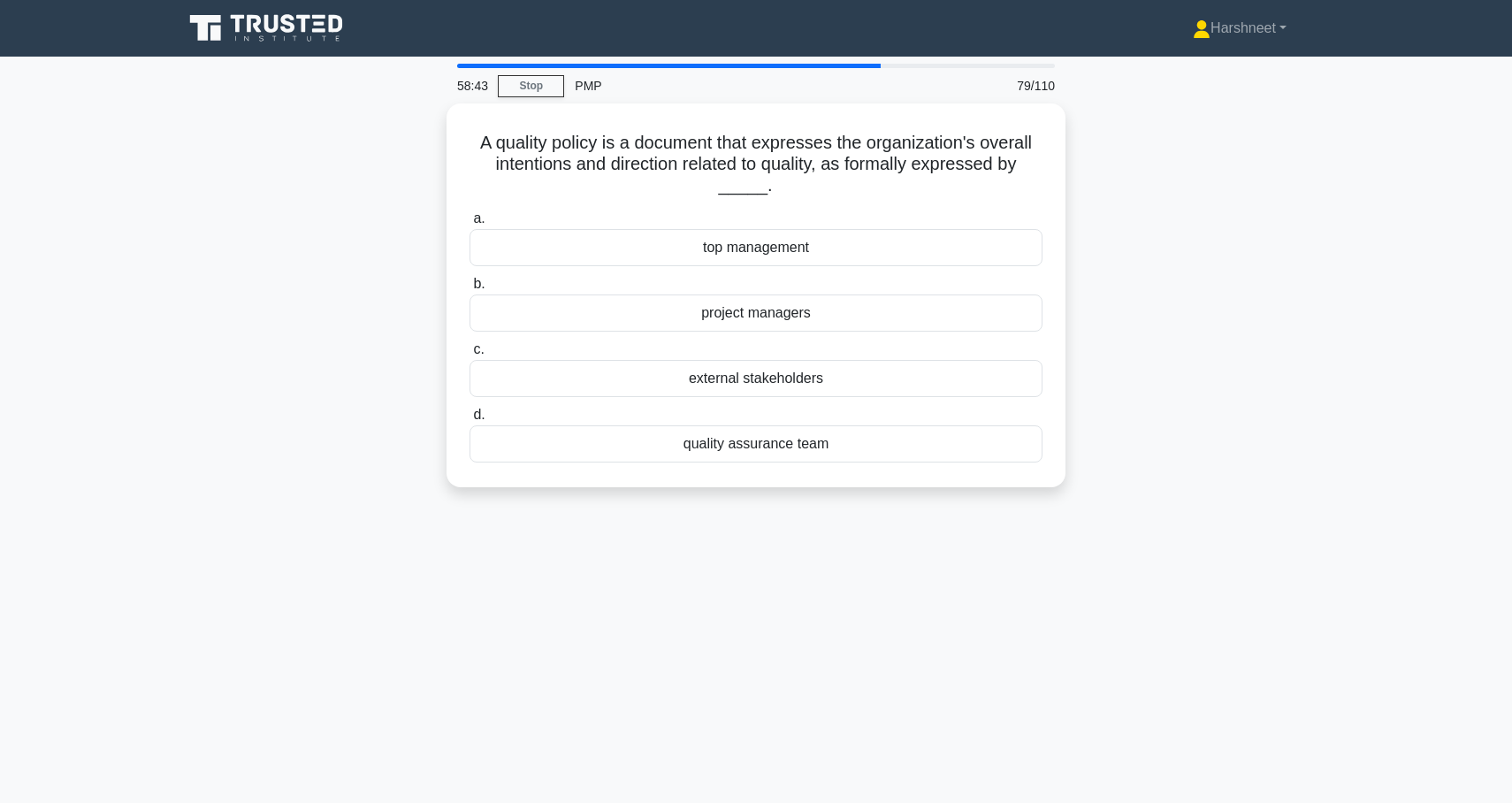
click at [330, 269] on div "A quality policy is a document that expresses the organization's overall intent…" at bounding box center [756, 305] width 1168 height 405
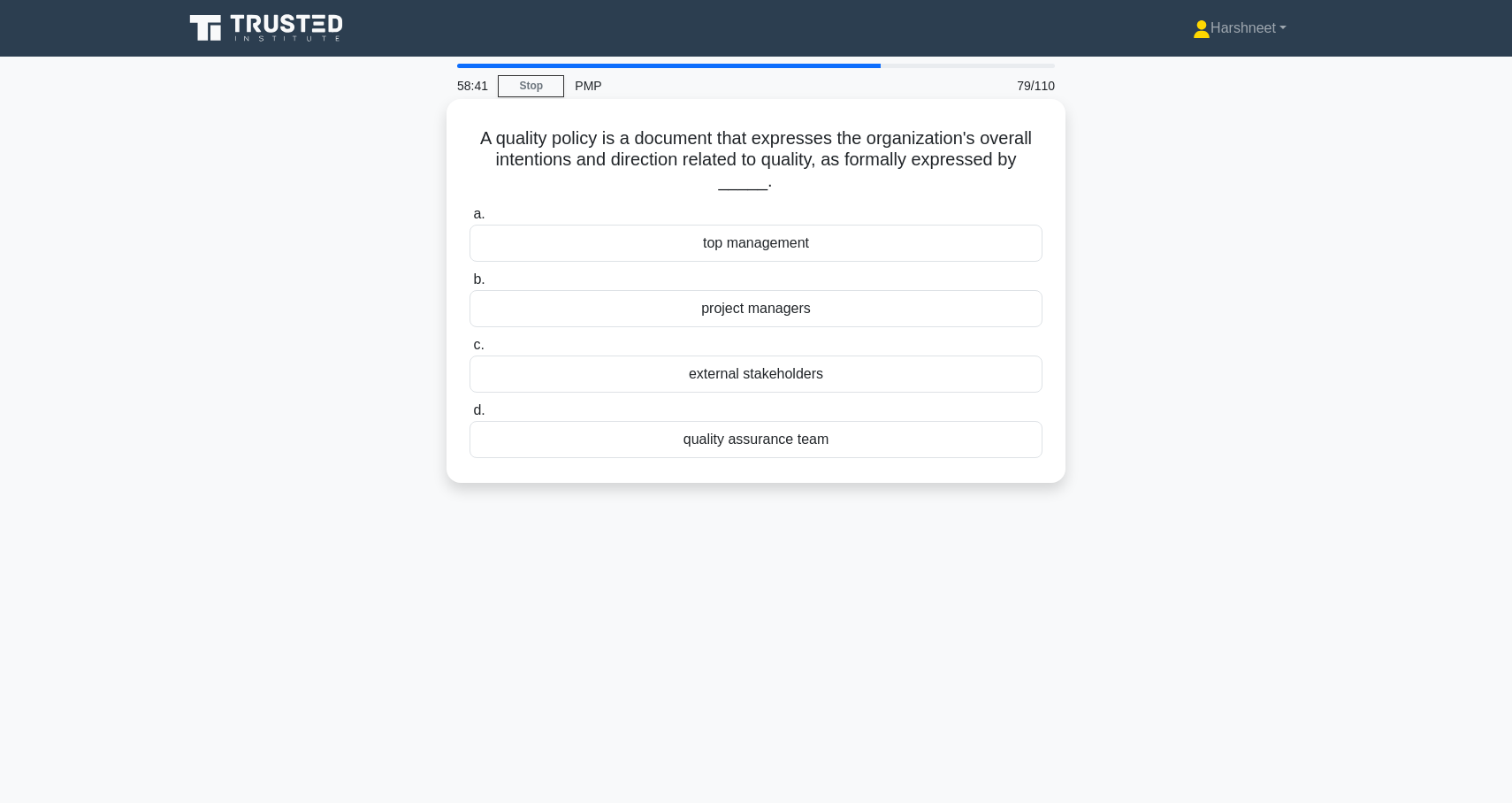
click at [579, 247] on div "top management" at bounding box center [756, 243] width 573 height 37
click at [470, 220] on input "a. top management" at bounding box center [470, 215] width 0 height 12
drag, startPoint x: 490, startPoint y: 139, endPoint x: 886, endPoint y: 451, distance: 504.1
click at [886, 451] on div "Your team is working on a construction project and you are asked to estimate th…" at bounding box center [756, 292] width 605 height 370
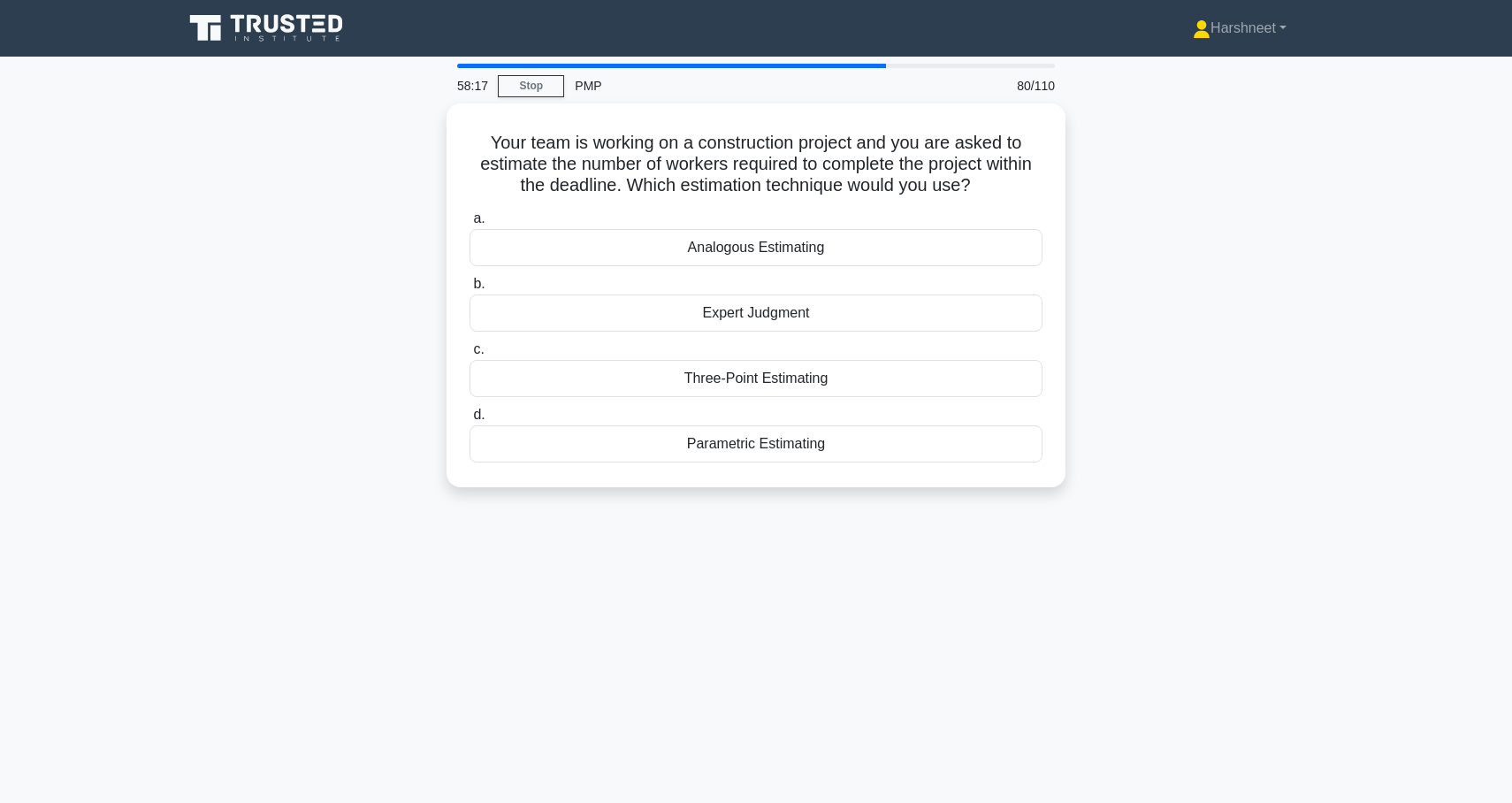
click at [401, 287] on div "Your team is working on a construction project and you are asked to estimate th…" at bounding box center [756, 305] width 1168 height 405
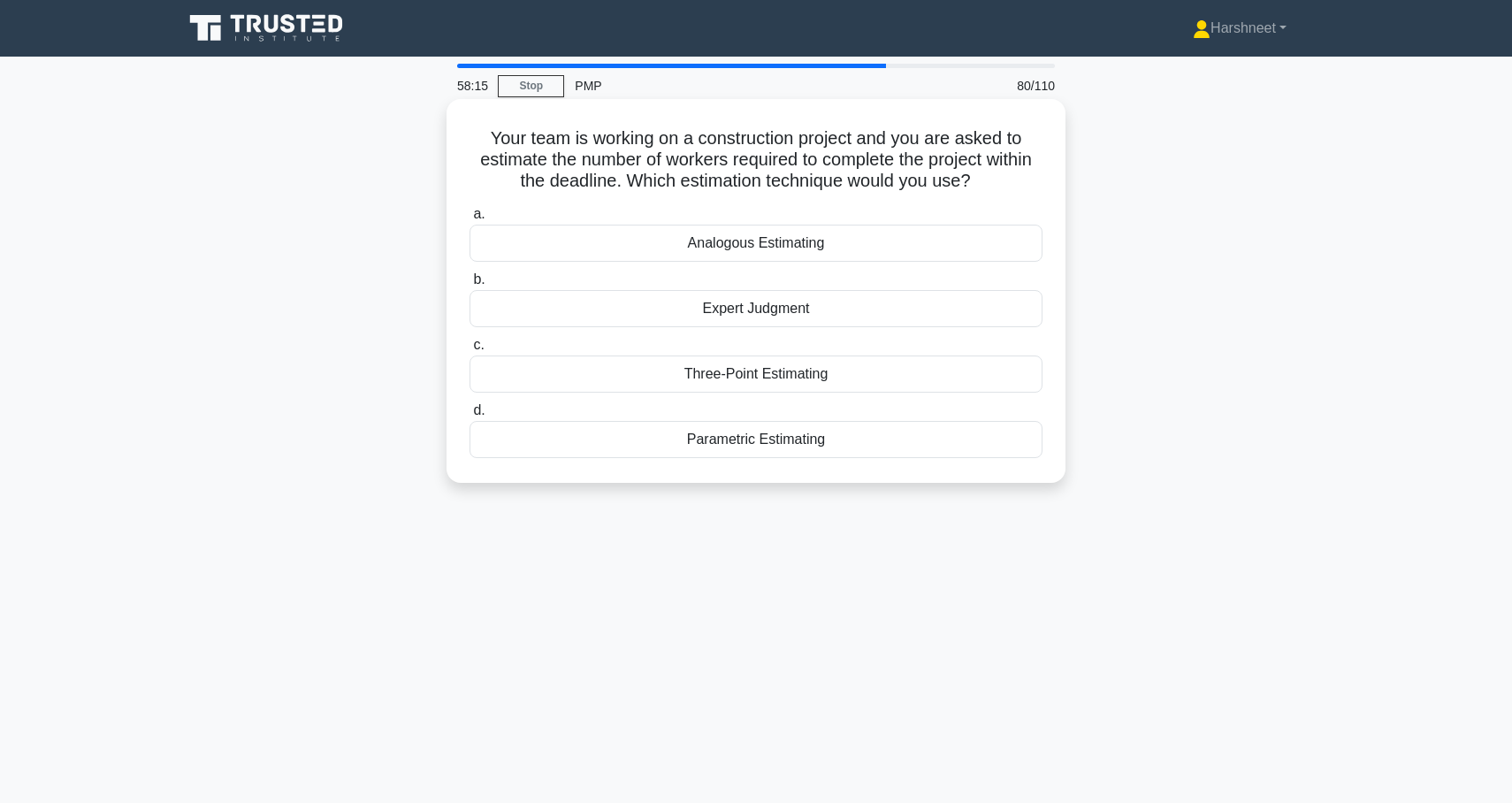
click at [567, 434] on div "Parametric Estimating" at bounding box center [756, 439] width 573 height 37
click at [470, 417] on input "d. Parametric Estimating" at bounding box center [470, 411] width 0 height 12
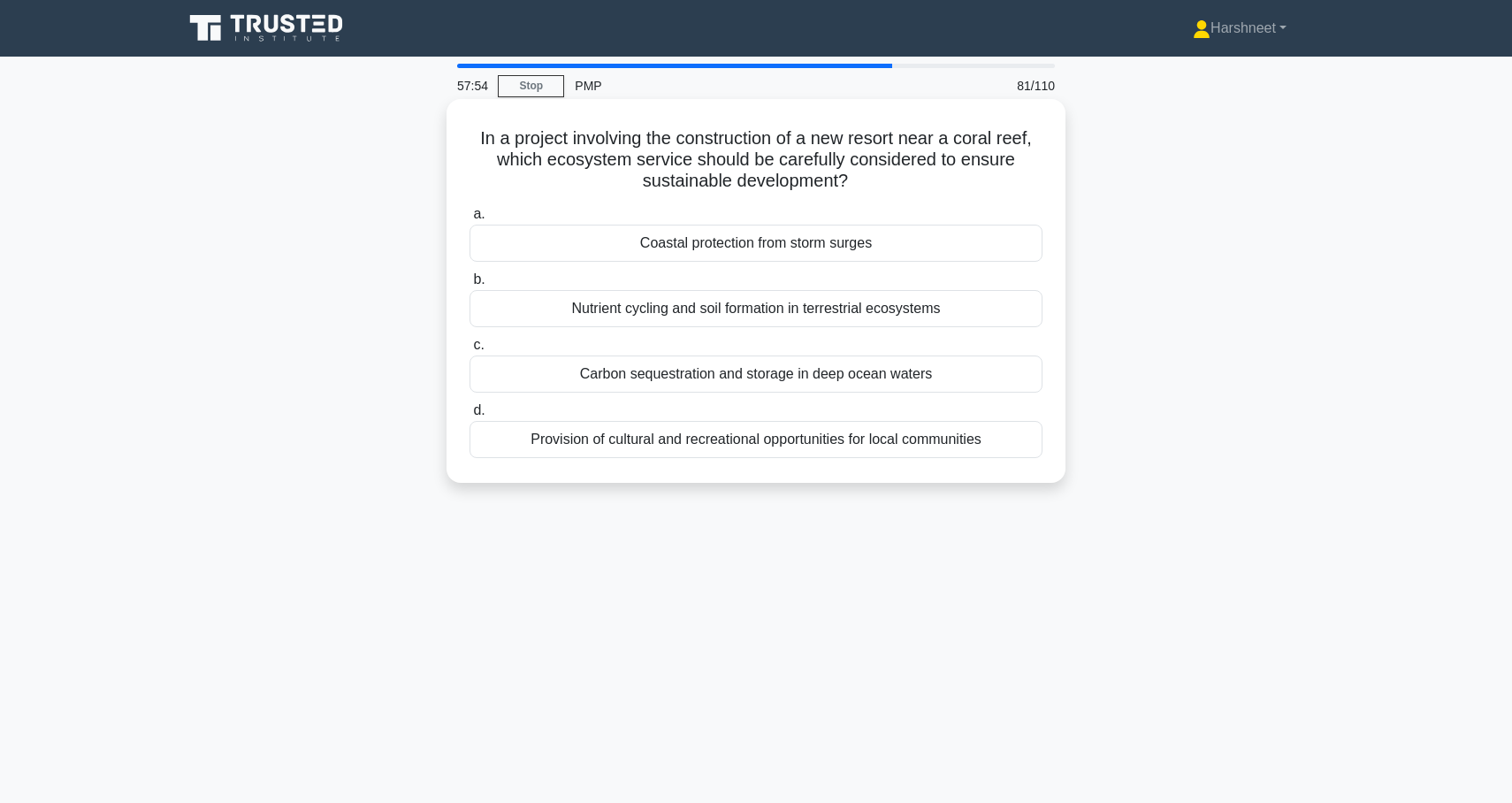
click at [500, 451] on div "Provision of cultural and recreational opportunities for local communities" at bounding box center [756, 439] width 573 height 37
click at [470, 417] on input "d. Provision of cultural and recreational opportunities for local communities" at bounding box center [470, 411] width 0 height 12
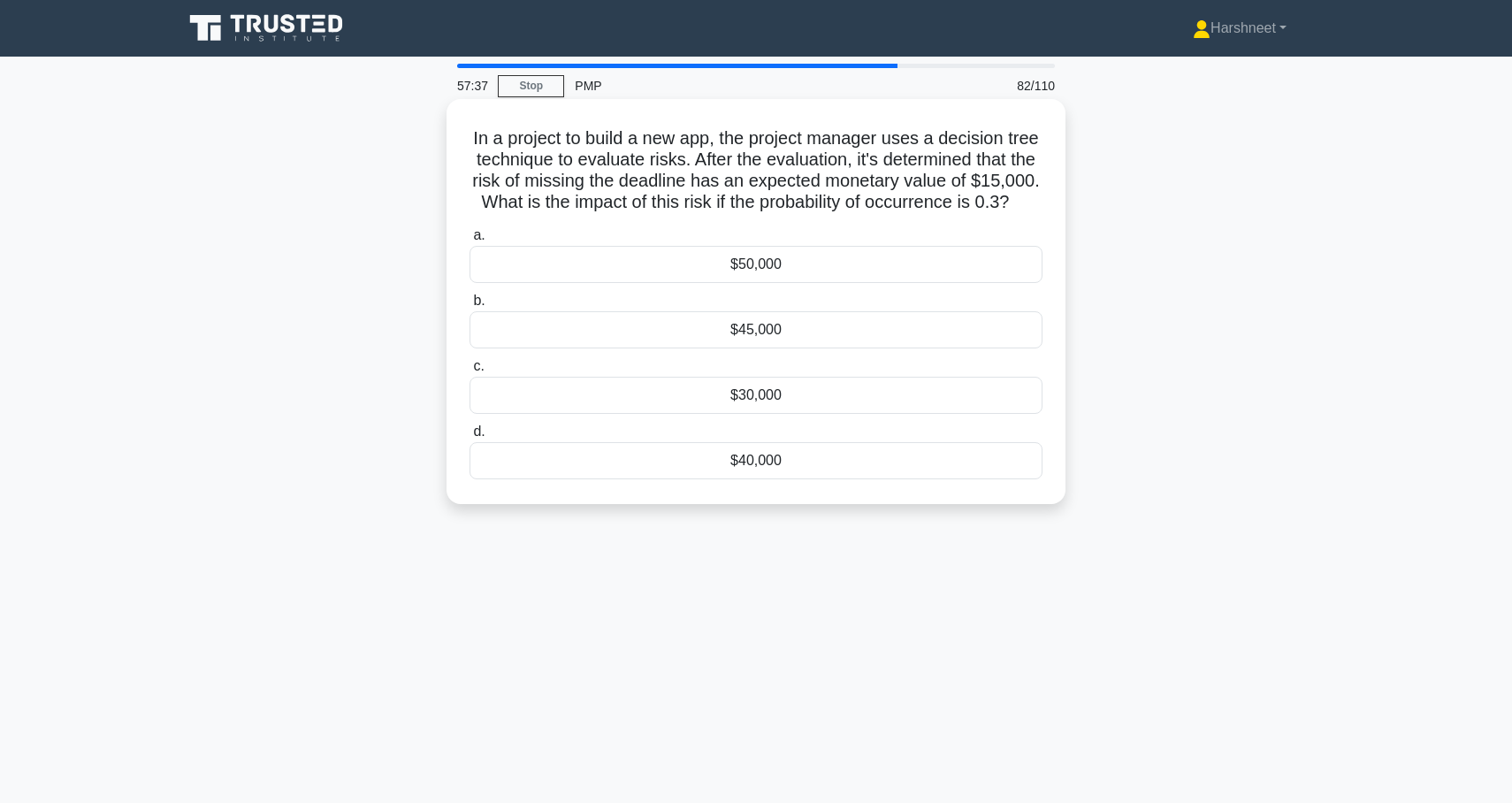
drag, startPoint x: 471, startPoint y: 134, endPoint x: 801, endPoint y: 497, distance: 490.6
click at [801, 497] on div "In a project to build a new app, the project manager uses a decision tree techn…" at bounding box center [756, 301] width 605 height 391
click at [407, 271] on div "In a project to build a new app, the project manager uses a decision tree techn…" at bounding box center [756, 316] width 1168 height 427
click at [762, 324] on div "$45,000" at bounding box center [756, 329] width 573 height 37
click at [470, 307] on input "b. $45,000" at bounding box center [470, 301] width 0 height 12
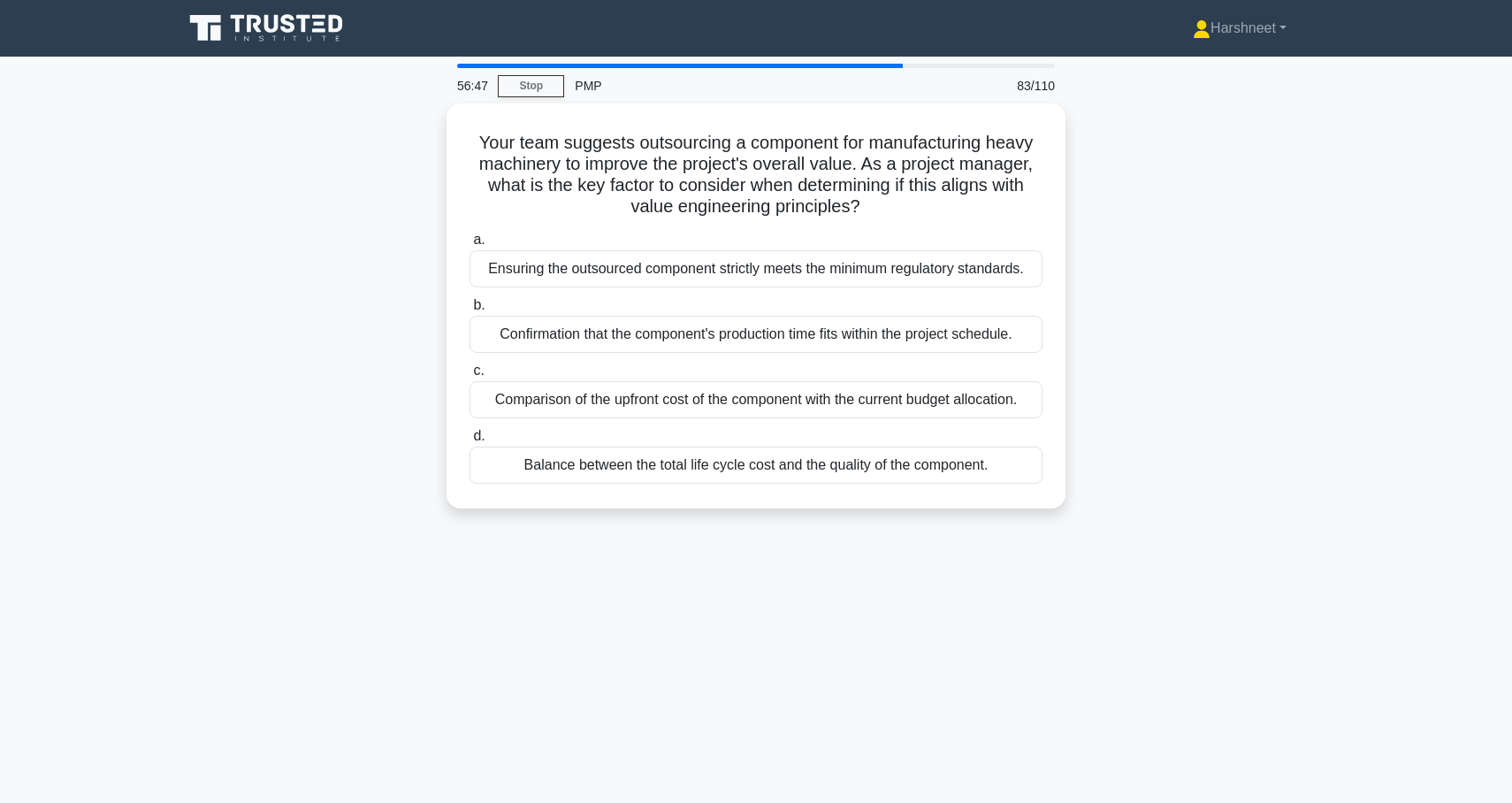
drag, startPoint x: 480, startPoint y: 138, endPoint x: 1097, endPoint y: 493, distance: 711.8
click at [1097, 493] on div "Your team suggests outsourcing a component for manufacturing heavy machinery to…" at bounding box center [756, 316] width 1168 height 427
click at [357, 328] on div "Your team suggests outsourcing a component for manufacturing heavy machinery to…" at bounding box center [756, 316] width 1168 height 427
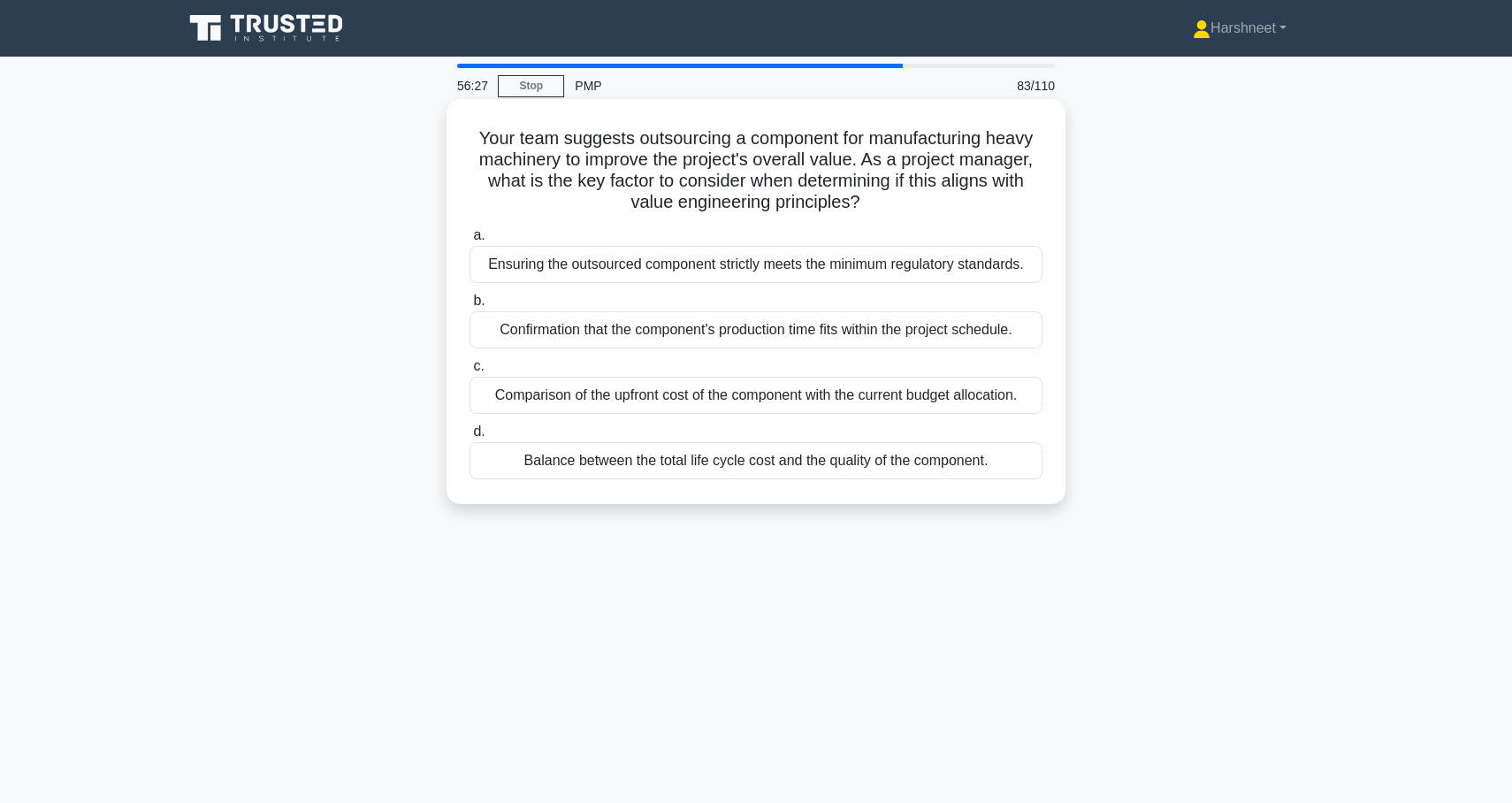
click at [620, 461] on div "Balance between the total life cycle cost and the quality of the component." at bounding box center [756, 461] width 573 height 37
click at [470, 438] on input "d. Balance between the total life cycle cost and the quality of the component." at bounding box center [470, 433] width 0 height 12
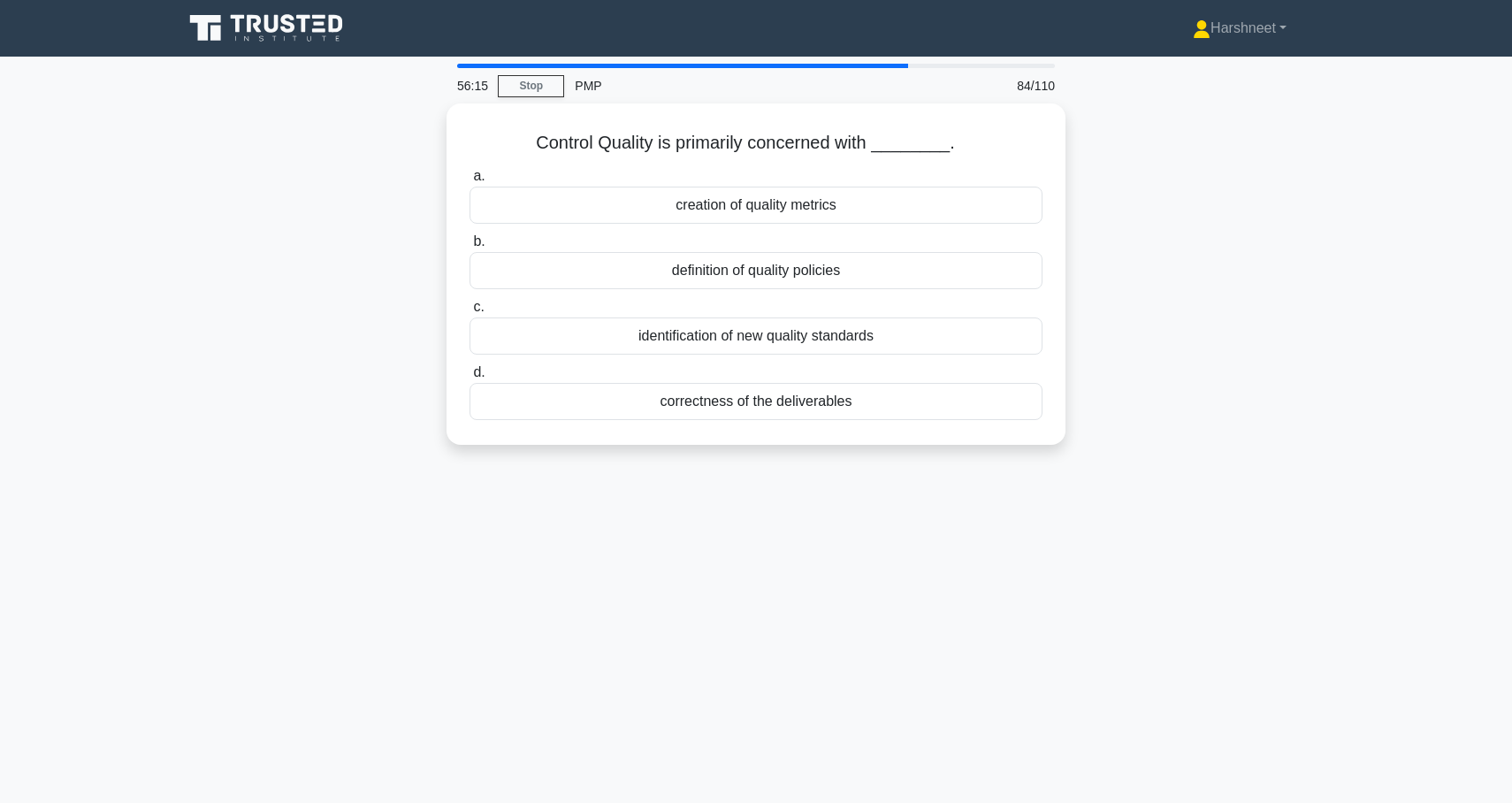
drag, startPoint x: 528, startPoint y: 137, endPoint x: 1045, endPoint y: 449, distance: 603.8
click at [1045, 449] on div "Control Quality is primarily concerned with ________. .spinner_0XTQ{transform-o…" at bounding box center [756, 285] width 1168 height 363
click at [423, 292] on div "Control Quality is primarily concerned with ________. .spinner_0XTQ{transform-o…" at bounding box center [756, 285] width 1168 height 363
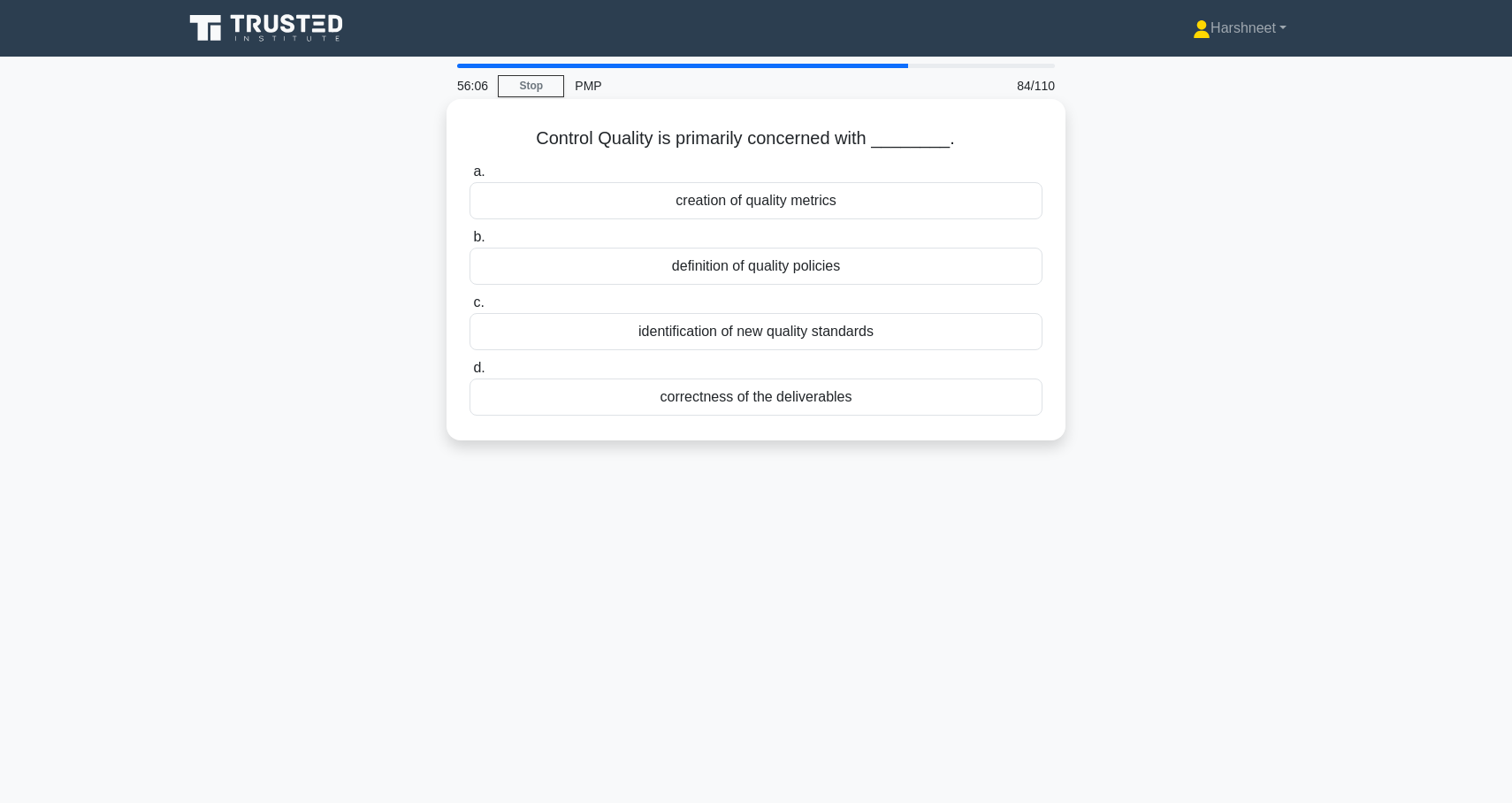
click at [571, 403] on div "correctness of the deliverables" at bounding box center [756, 397] width 573 height 37
click at [470, 374] on input "d. correctness of the deliverables" at bounding box center [470, 369] width 0 height 12
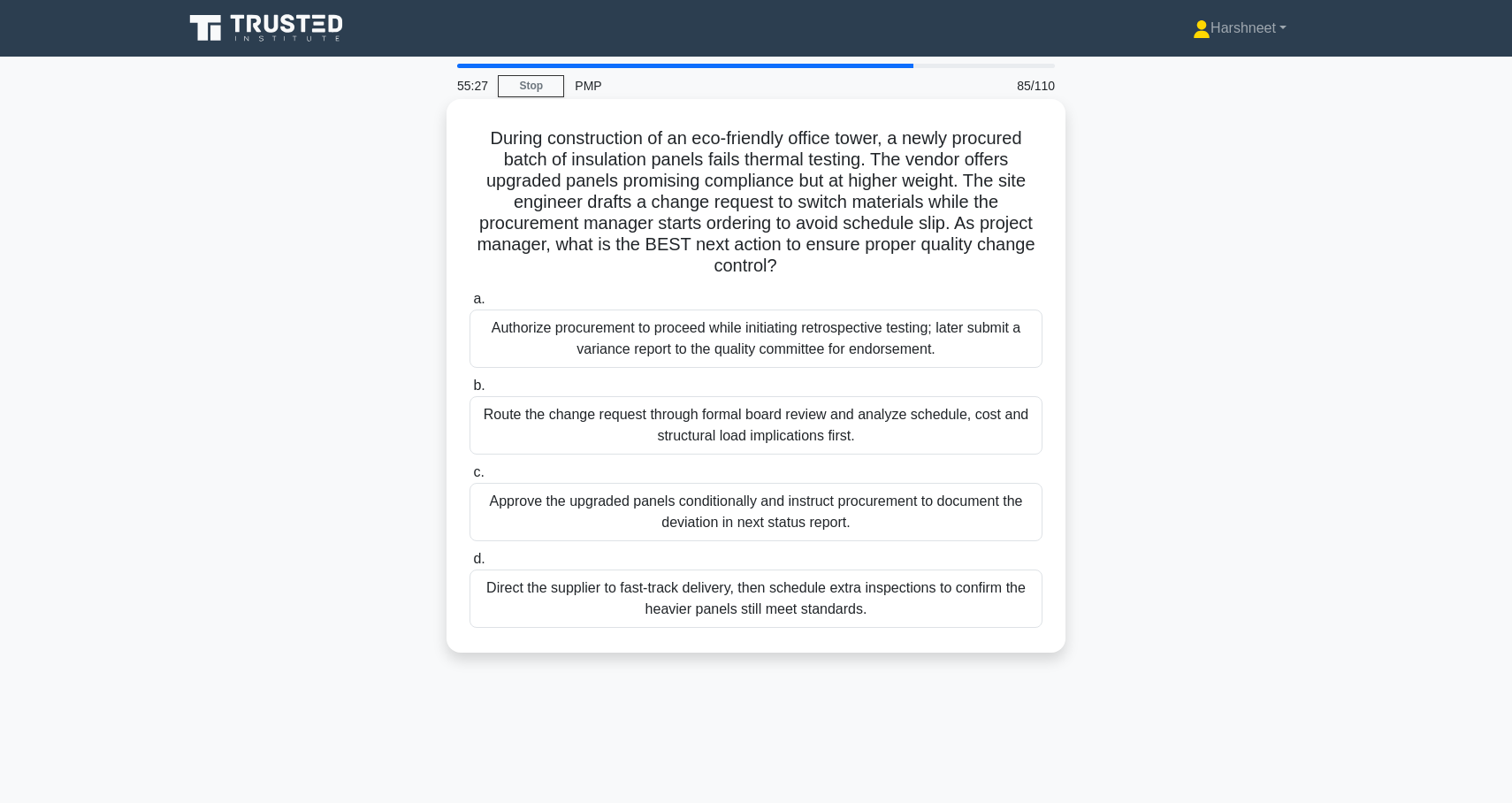
click at [587, 426] on div "Route the change request through formal board review and analyze schedule, cost…" at bounding box center [756, 425] width 573 height 59
click at [470, 392] on input "b. Route the change request through formal board review and analyze schedule, c…" at bounding box center [470, 386] width 0 height 12
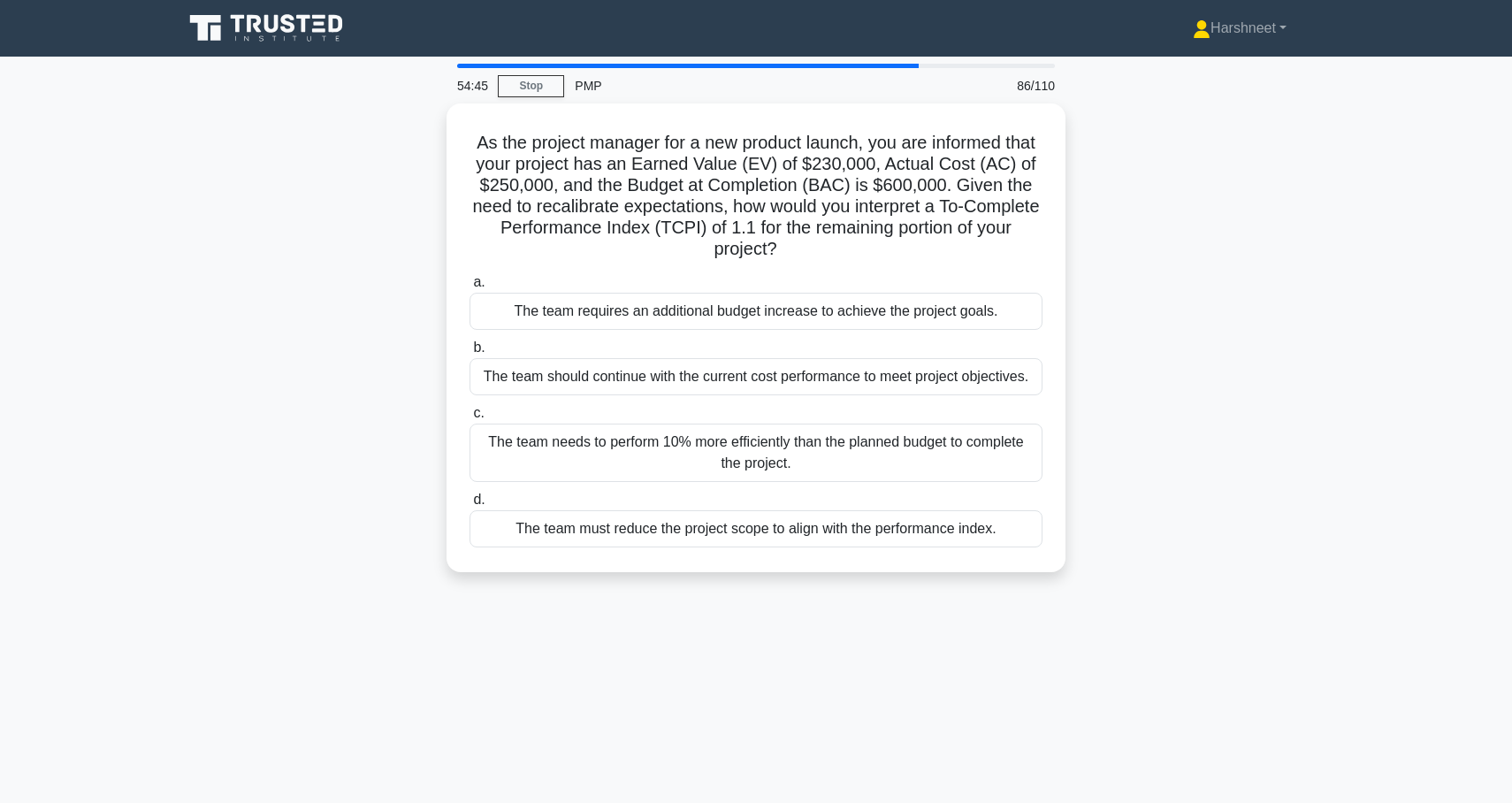
drag, startPoint x: 476, startPoint y: 132, endPoint x: 1100, endPoint y: 574, distance: 764.7
click at [1100, 574] on div "As the project manager for a new product launch, you are informed that your pro…" at bounding box center [756, 348] width 1168 height 491
click at [272, 305] on div "As the project manager for a new product launch, you are informed that your pro…" at bounding box center [756, 348] width 1168 height 491
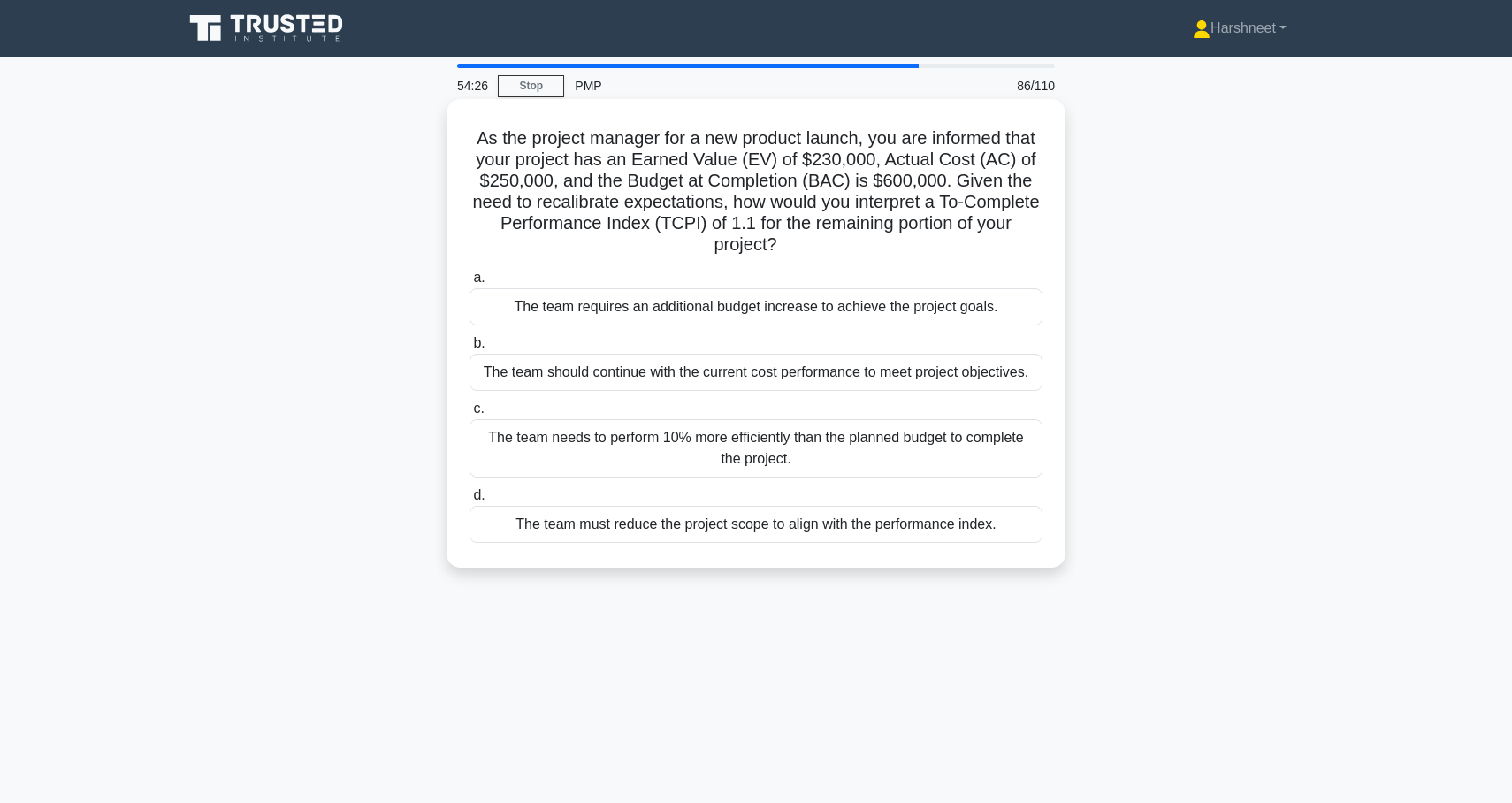
click at [502, 435] on div "The team needs to perform 10% more efficiently than the planned budget to compl…" at bounding box center [756, 448] width 573 height 59
click at [470, 415] on input "c. The team needs to perform 10% more efficiently than the planned budget to co…" at bounding box center [470, 409] width 0 height 12
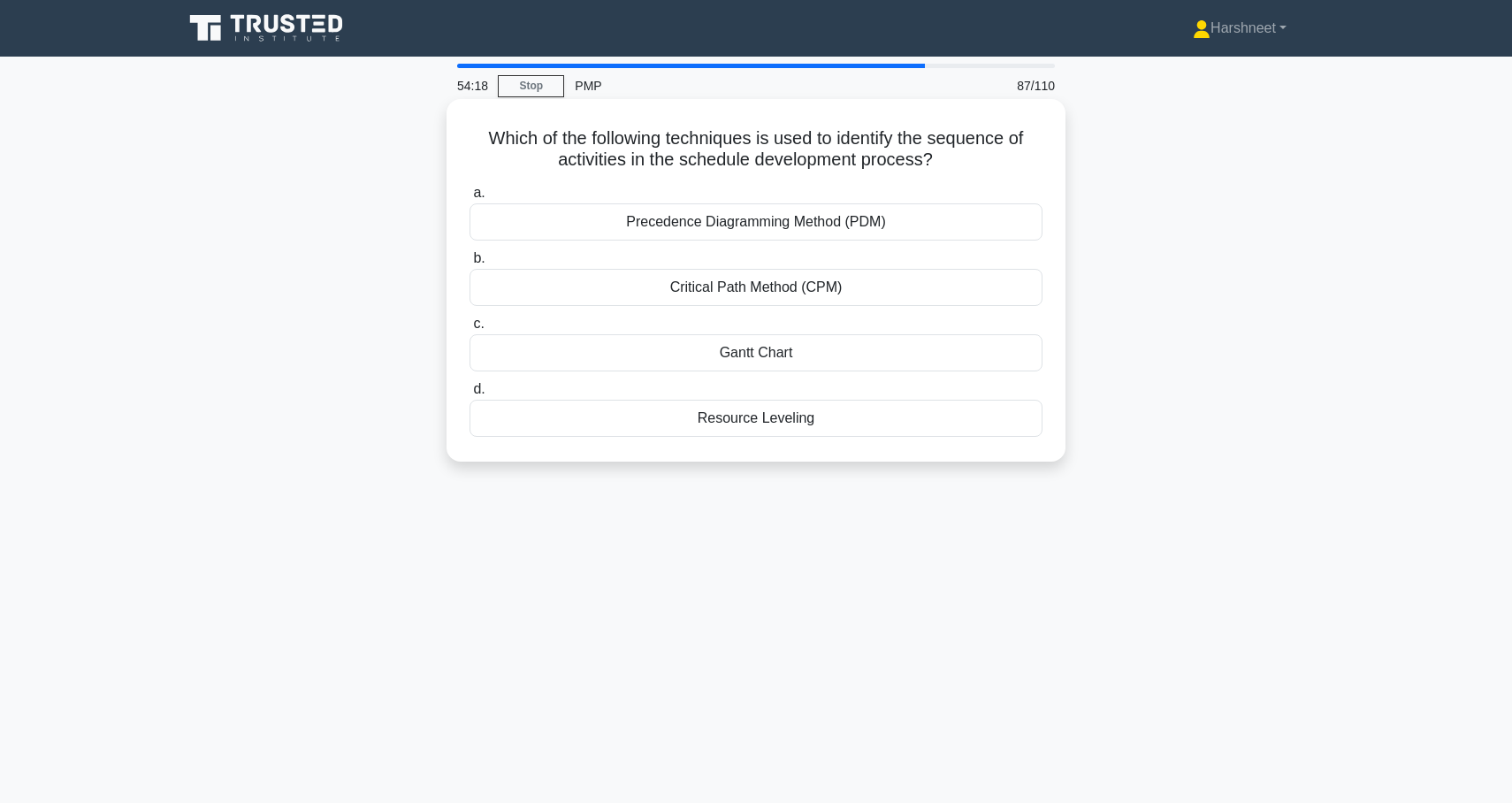
drag, startPoint x: 491, startPoint y: 137, endPoint x: 962, endPoint y: 442, distance: 561.1
click at [962, 442] on div "Which of the following techniques is used to identify the sequence of activitie…" at bounding box center [756, 281] width 605 height 348
click at [331, 294] on div "Which of the following techniques is used to identify the sequence of activitie…" at bounding box center [756, 296] width 1168 height 384
click at [585, 212] on div "Precedence Diagramming Method (PDM)" at bounding box center [756, 222] width 573 height 37
click at [470, 199] on input "a. Precedence Diagramming Method (PDM)" at bounding box center [470, 194] width 0 height 12
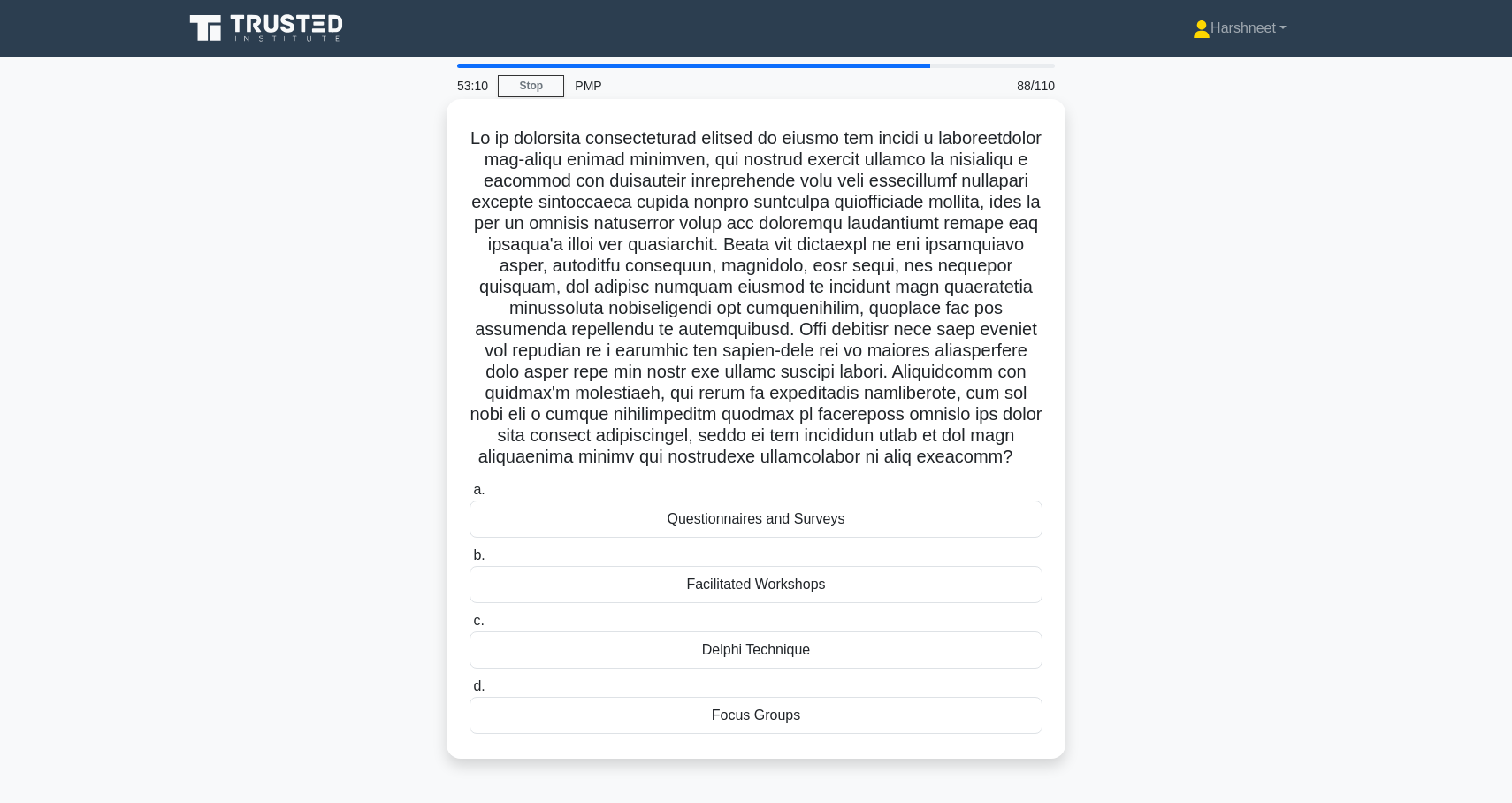
drag, startPoint x: 521, startPoint y: 138, endPoint x: 952, endPoint y: 744, distance: 743.6
click at [952, 744] on div ".spinner_0XTQ{transform-origin:center;animation:spinner_y6GP .75s linear infini…" at bounding box center [756, 429] width 605 height 646
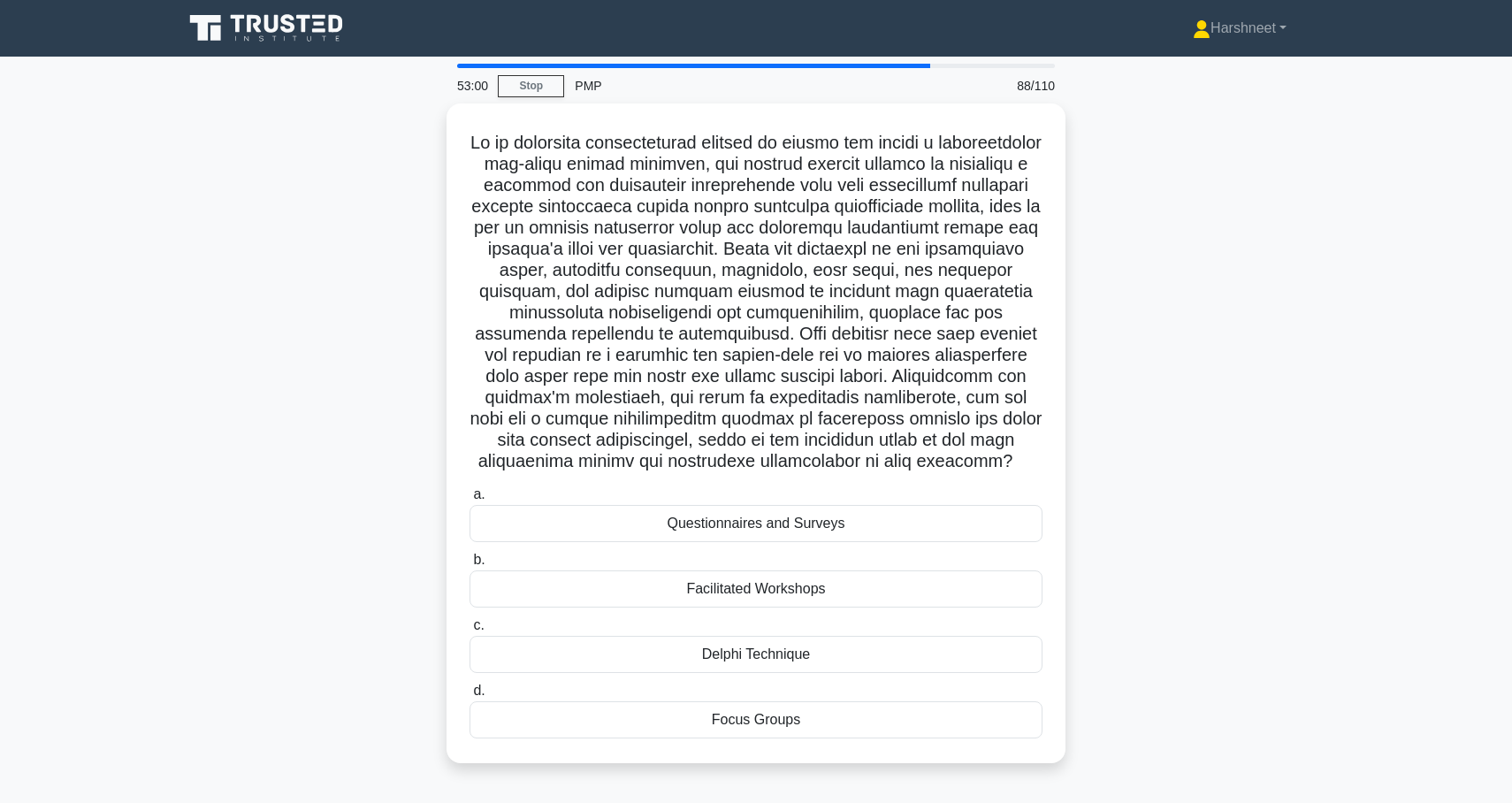
click at [349, 407] on div ".spinner_0XTQ{transform-origin:center;animation:spinner_y6GP .75s linear infini…" at bounding box center [756, 444] width 1168 height 682
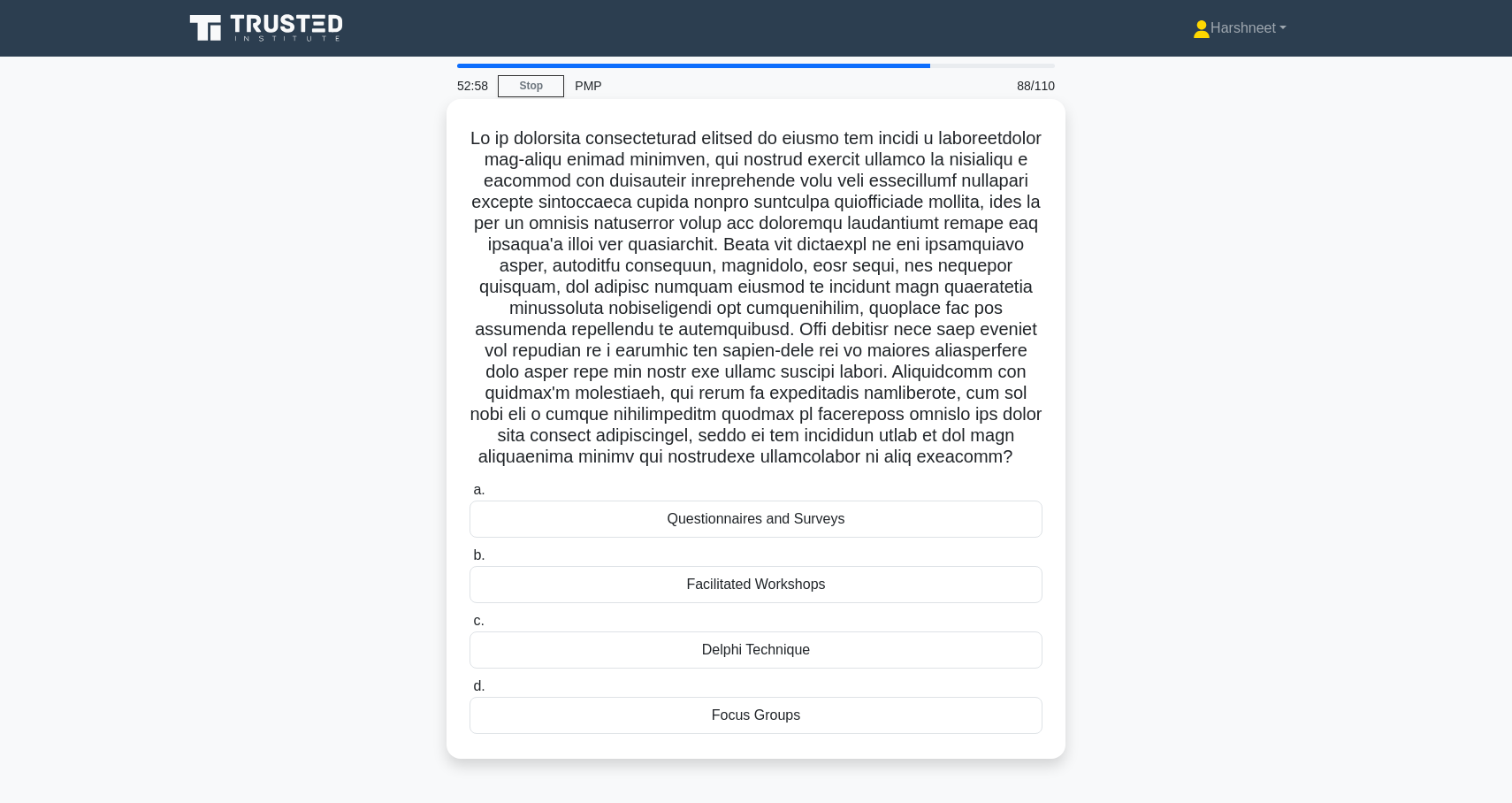
click at [638, 581] on div "Facilitated Workshops" at bounding box center [756, 584] width 573 height 37
click at [470, 562] on input "b. Facilitated Workshops" at bounding box center [470, 556] width 0 height 12
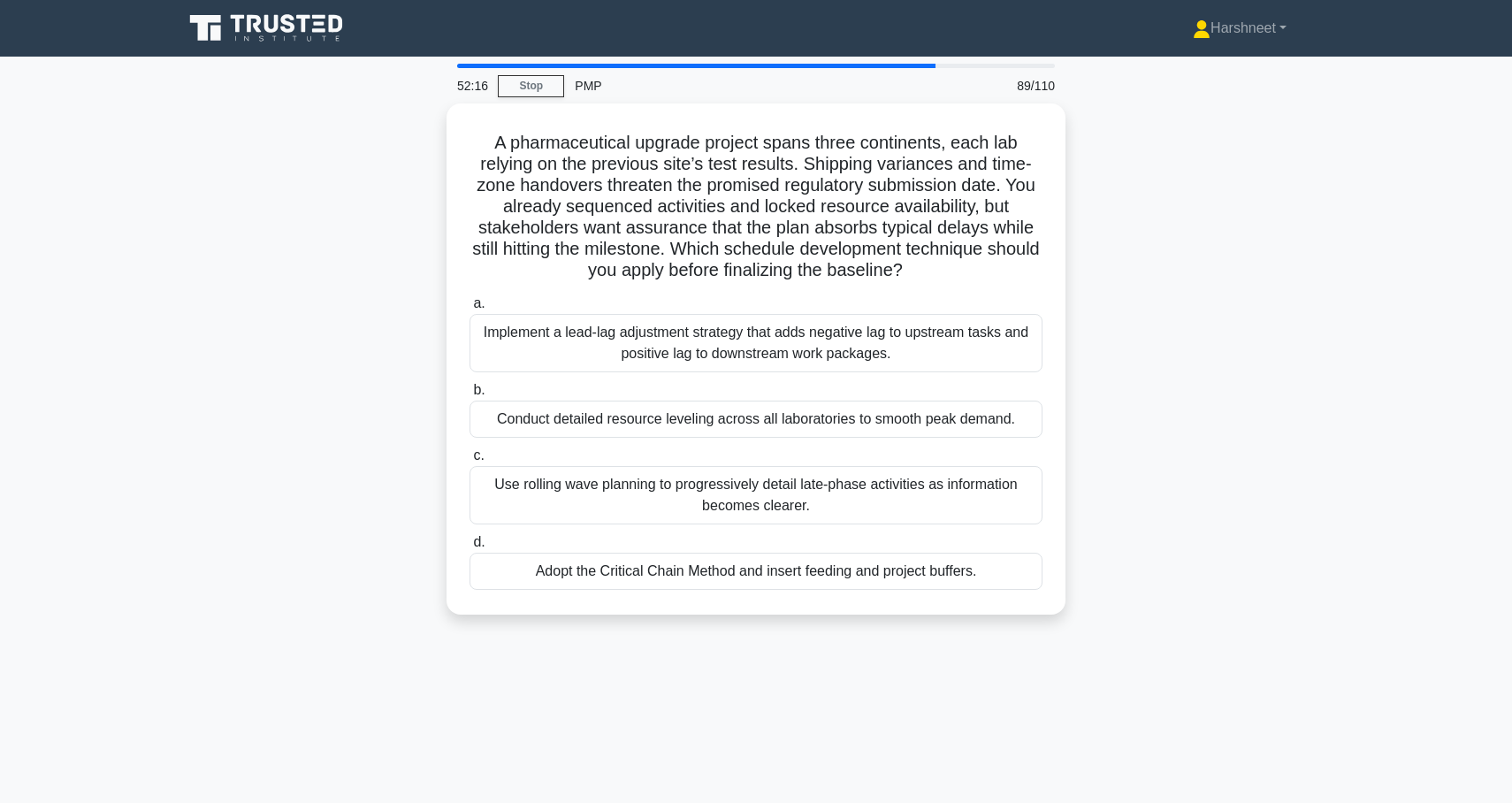
drag, startPoint x: 497, startPoint y: 136, endPoint x: 1129, endPoint y: 615, distance: 793.0
click at [1129, 615] on div "A pharmaceutical upgrade project spans three continents, each lab relying on th…" at bounding box center [756, 369] width 1168 height 532
click at [304, 339] on div "A pharmaceutical upgrade project spans three continents, each lab relying on th…" at bounding box center [756, 369] width 1168 height 532
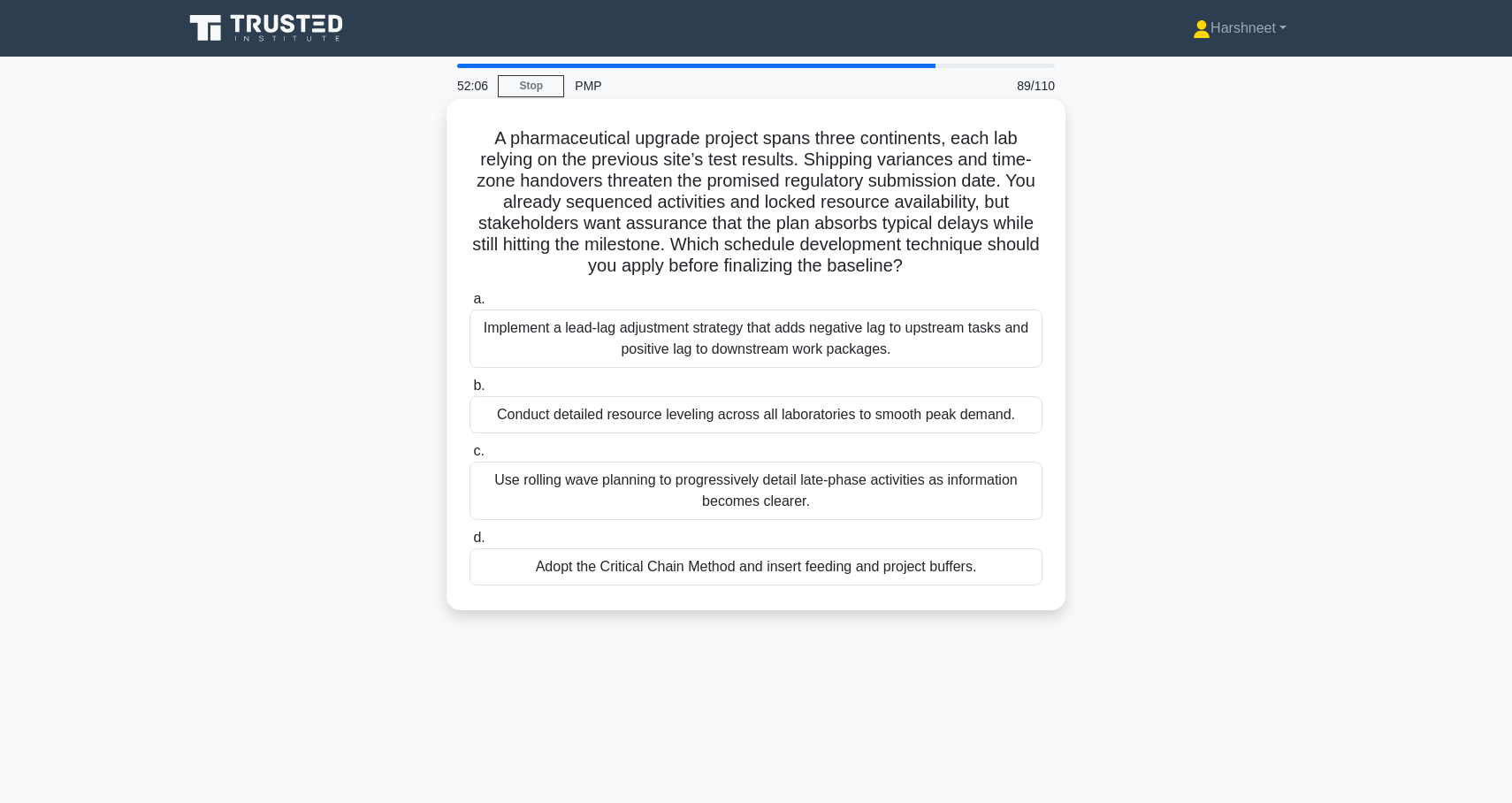
click at [504, 408] on div "Conduct detailed resource leveling across all laboratories to smooth peak deman…" at bounding box center [756, 414] width 573 height 37
click at [470, 392] on input "b. Conduct detailed resource leveling across all laboratories to smooth peak de…" at bounding box center [470, 386] width 0 height 12
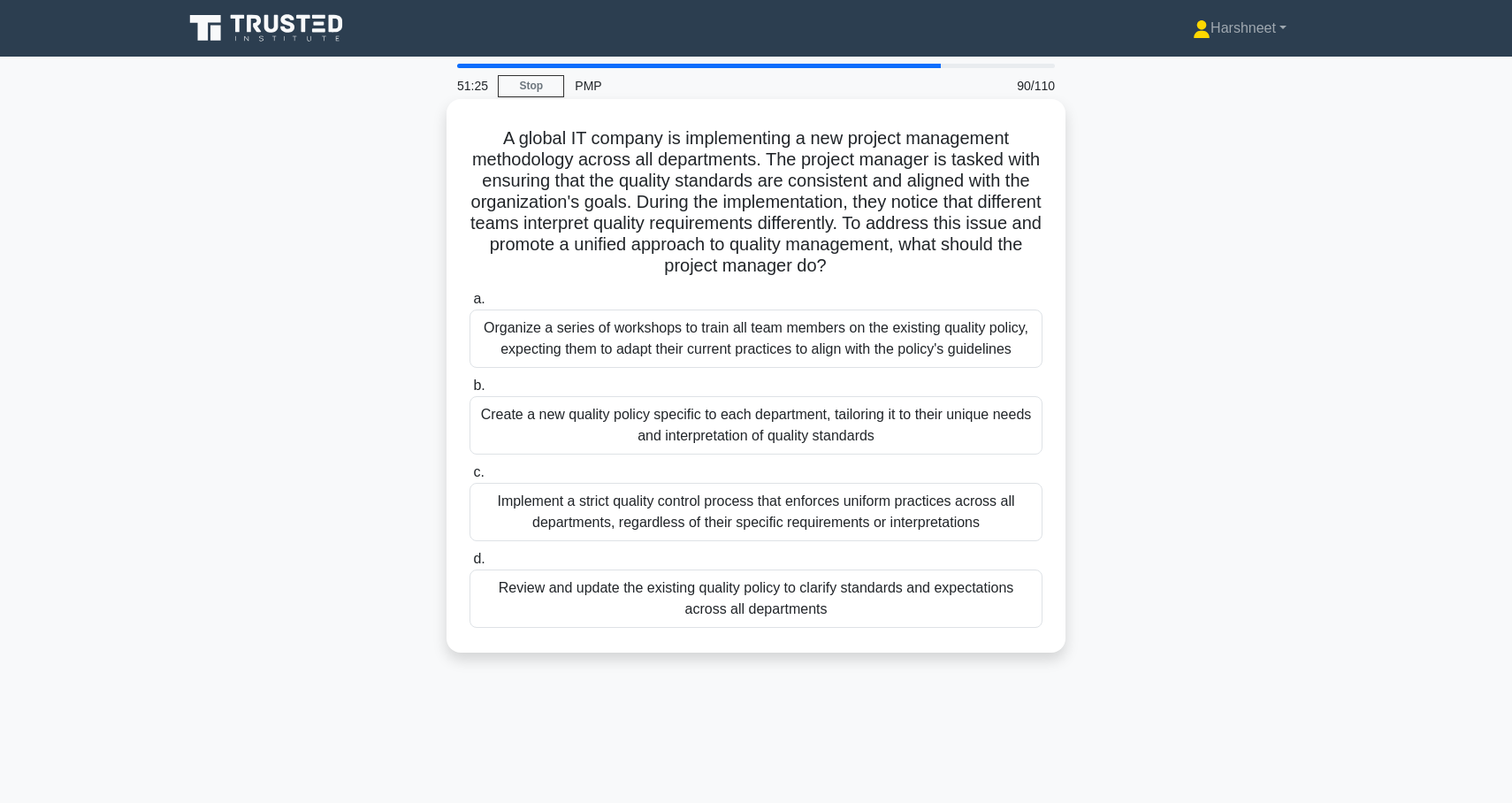
drag, startPoint x: 500, startPoint y: 143, endPoint x: 847, endPoint y: 613, distance: 584.2
click at [847, 613] on div "A global IT company is implementing a new project management methodology across…" at bounding box center [756, 376] width 605 height 539
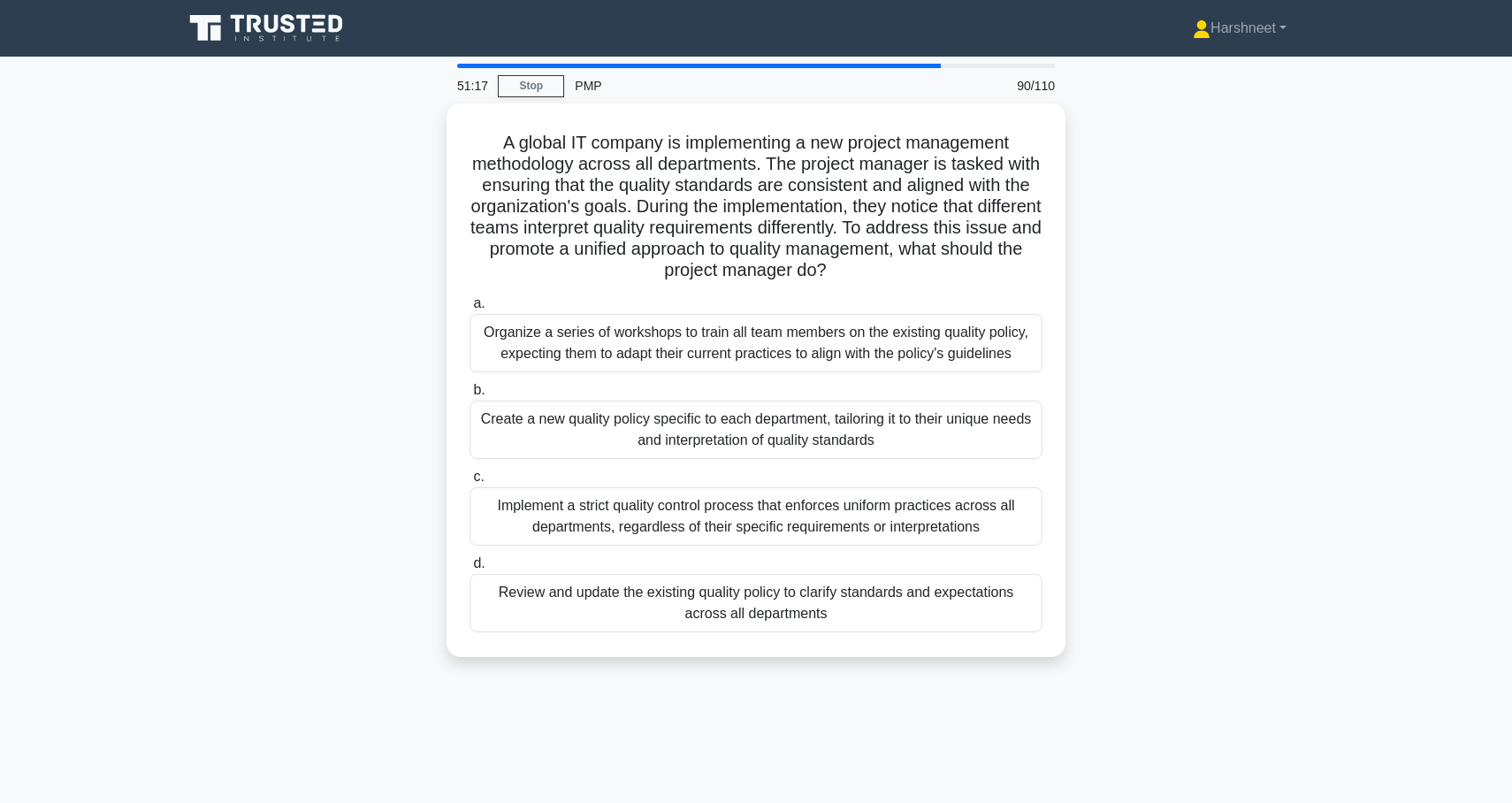
click at [323, 355] on div "A global IT company is implementing a new project management methodology across…" at bounding box center [756, 391] width 1168 height 575
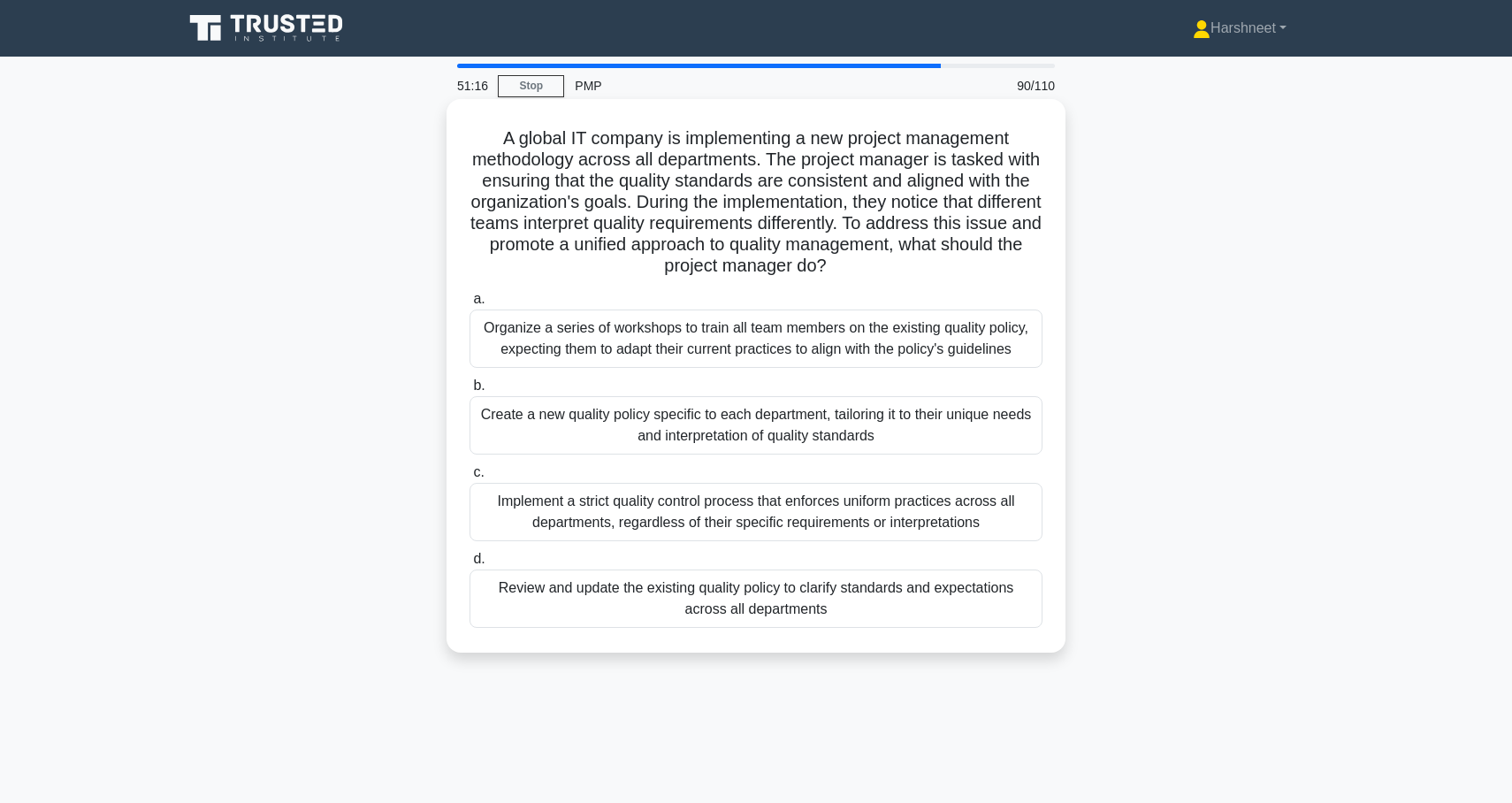
click at [526, 595] on div "Review and update the existing quality policy to clarify standards and expectat…" at bounding box center [756, 599] width 573 height 59
click at [470, 565] on input "d. Review and update the existing quality policy to clarify standards and expec…" at bounding box center [470, 560] width 0 height 12
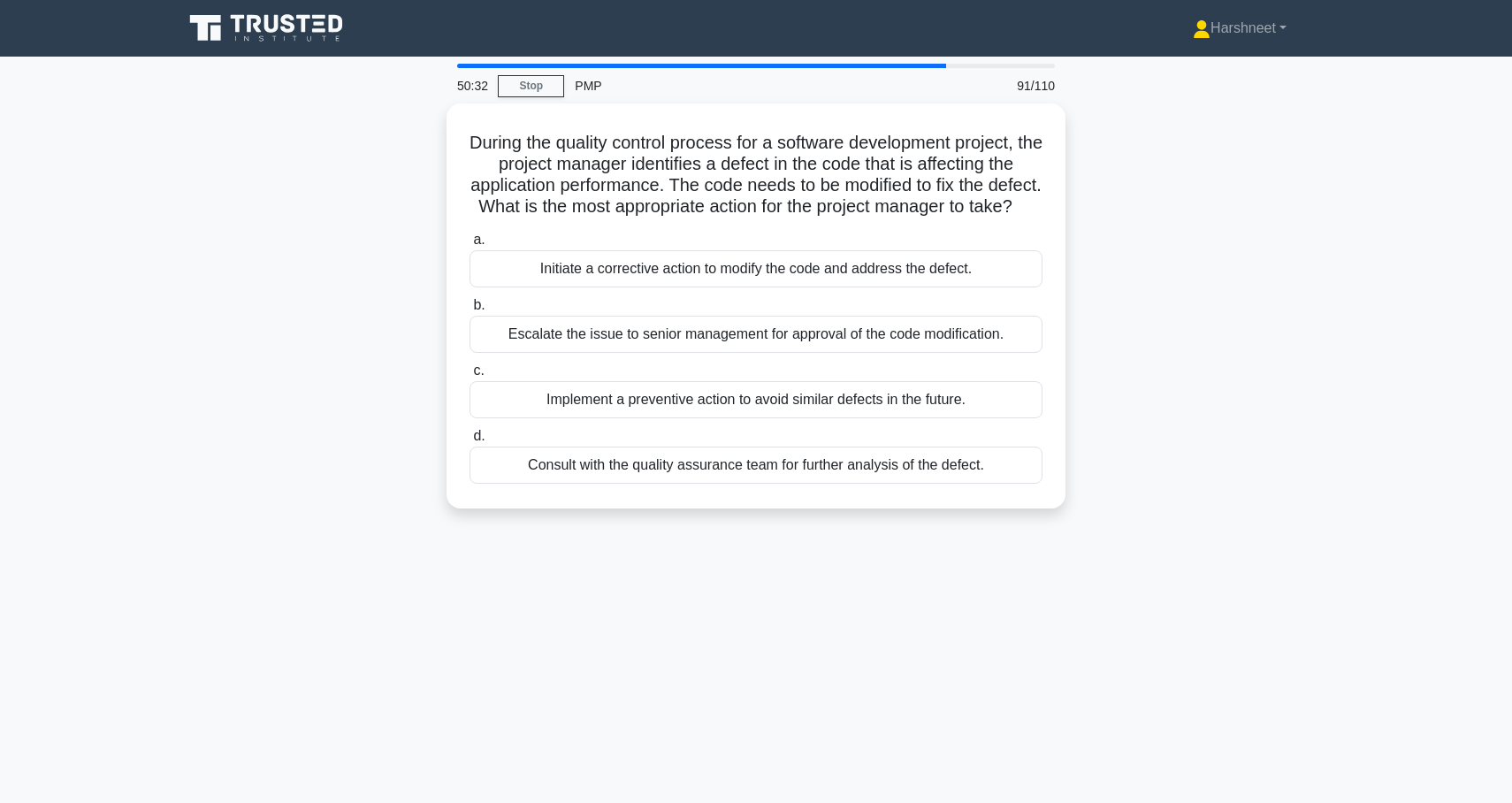
drag, startPoint x: 484, startPoint y: 135, endPoint x: 1059, endPoint y: 562, distance: 716.2
click at [1059, 562] on div "50:32 Stop PMP 91/110 During the quality control process for a software develop…" at bounding box center [756, 505] width 1168 height 885
click at [326, 276] on div "During the quality control process for a software development project, the proj…" at bounding box center [756, 316] width 1168 height 427
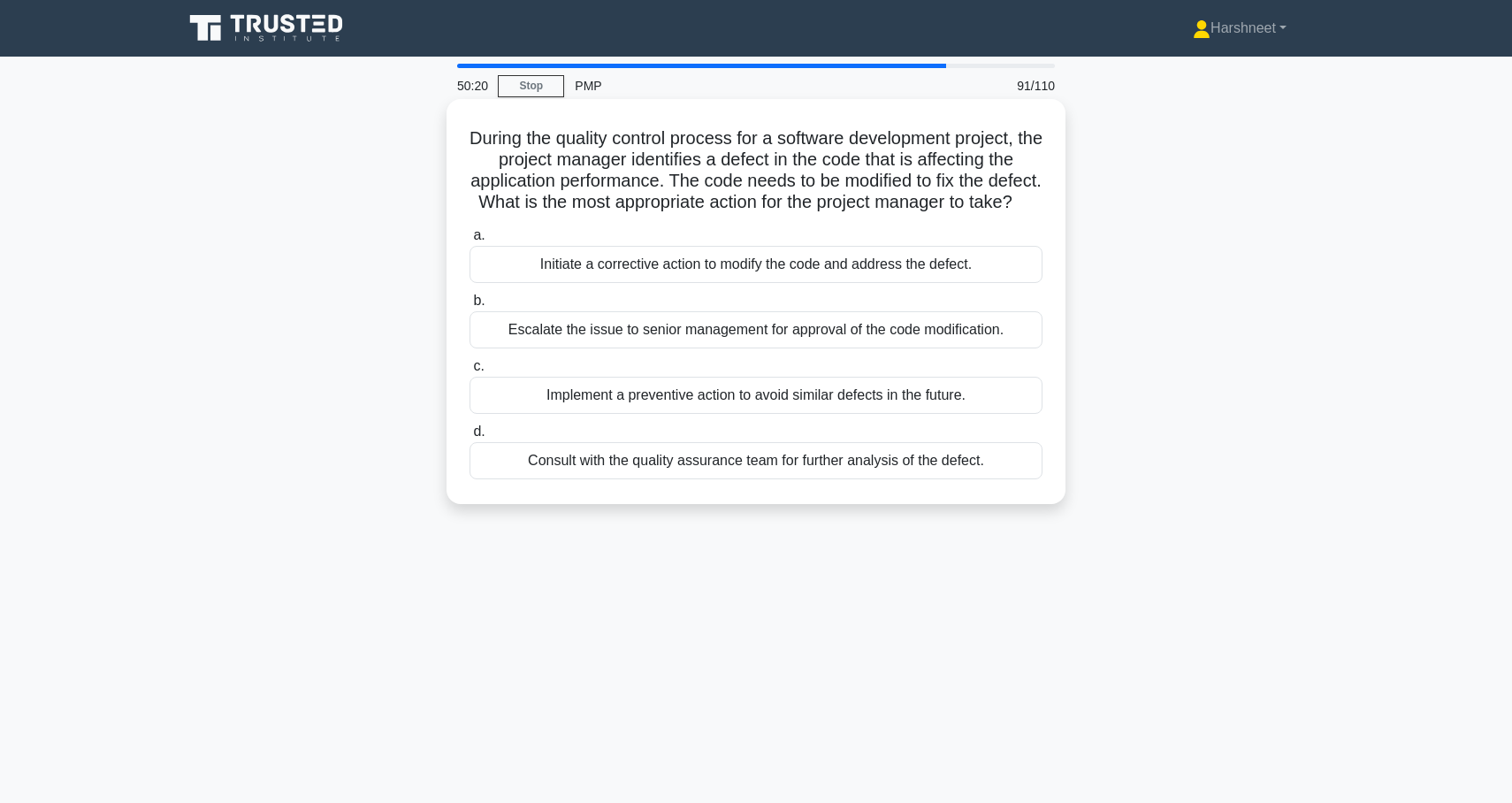
click at [516, 262] on div "Initiate a corrective action to modify the code and address the defect." at bounding box center [756, 264] width 573 height 37
click at [470, 242] on input "a. Initiate a corrective action to modify the code and address the defect." at bounding box center [470, 236] width 0 height 12
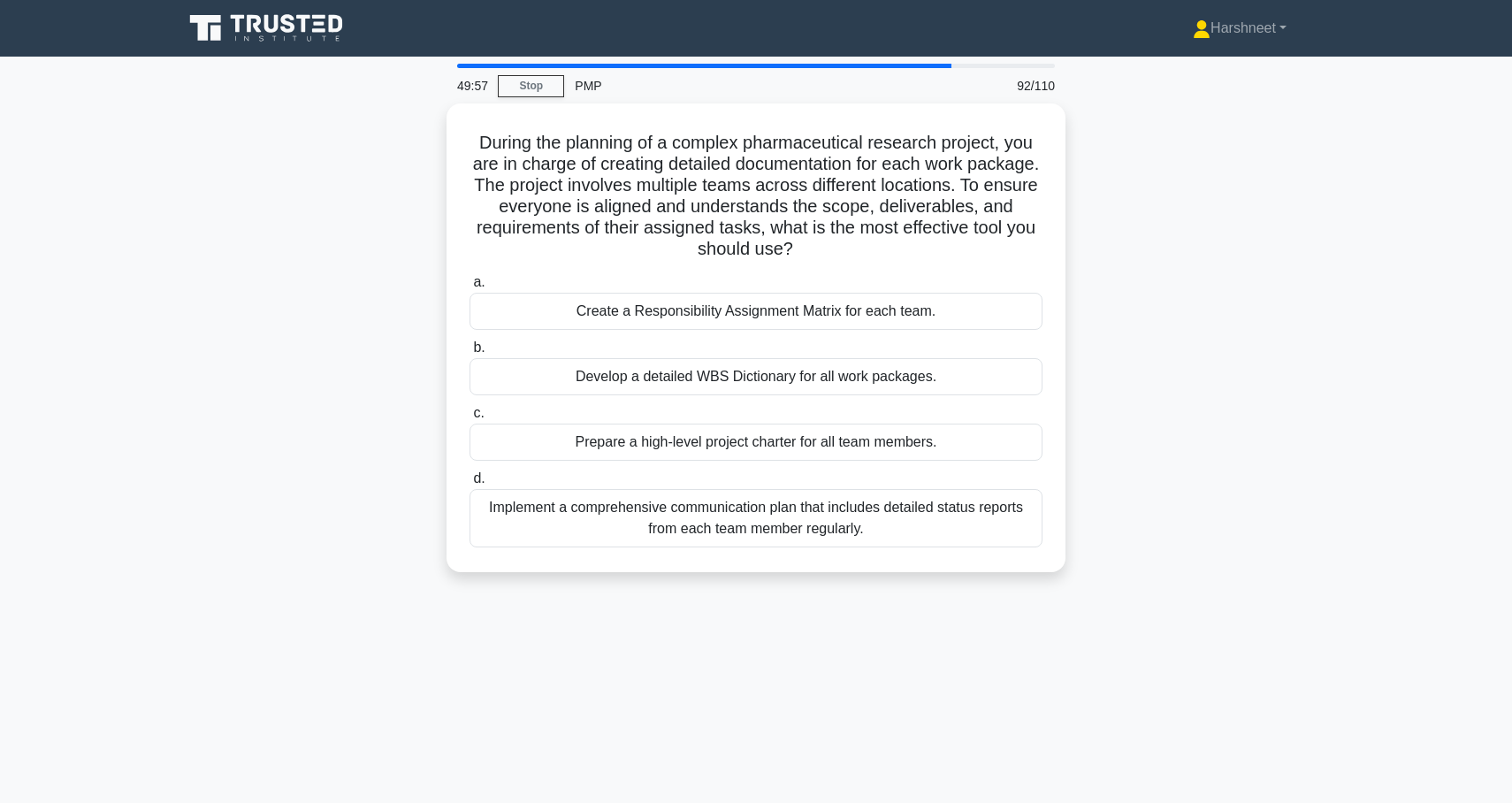
drag, startPoint x: 480, startPoint y: 134, endPoint x: 1019, endPoint y: 576, distance: 697.1
click at [1019, 576] on div "During the planning of a complex pharmaceutical research project, you are in ch…" at bounding box center [756, 348] width 1168 height 491
click at [403, 303] on div "During the planning of a complex pharmaceutical research project, you are in ch…" at bounding box center [756, 348] width 1168 height 491
click at [670, 0] on nav "Harshneet Profile Settings" at bounding box center [756, 28] width 1512 height 57
click at [379, 285] on div "During the planning of a complex pharmaceutical research project, you are in ch…" at bounding box center [756, 348] width 1168 height 491
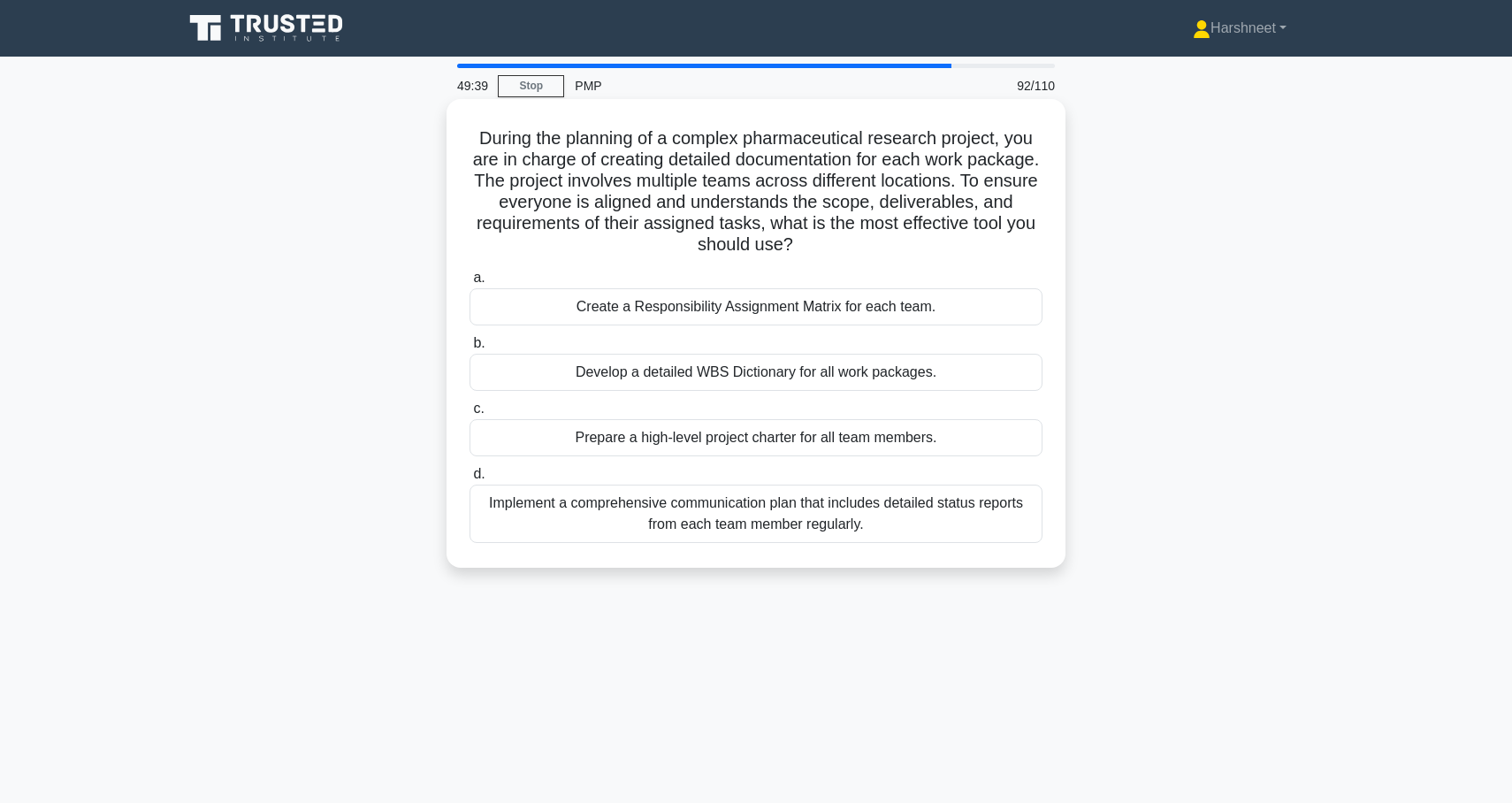
click at [508, 377] on div "Develop a detailed WBS Dictionary for all work packages." at bounding box center [756, 372] width 573 height 37
click at [470, 349] on input "b. Develop a detailed WBS Dictionary for all work packages." at bounding box center [470, 344] width 0 height 12
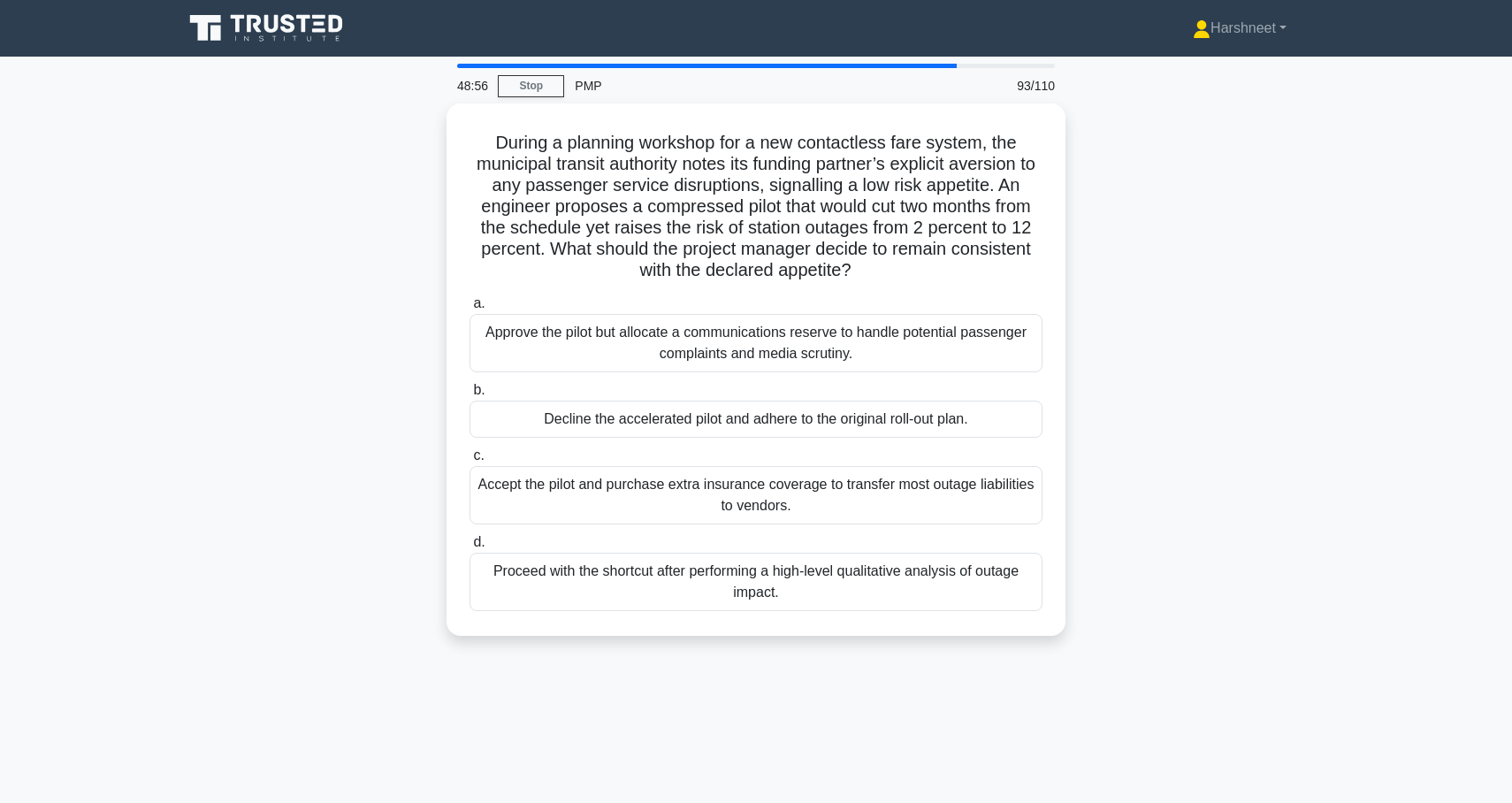
drag, startPoint x: 498, startPoint y: 136, endPoint x: 875, endPoint y: 651, distance: 638.2
click at [875, 651] on div "During a planning workshop for a new contactless fare system, the municipal tra…" at bounding box center [756, 380] width 1168 height 554
click at [374, 276] on div "During a planning workshop for a new contactless fare system, the municipal tra…" at bounding box center [756, 380] width 1168 height 554
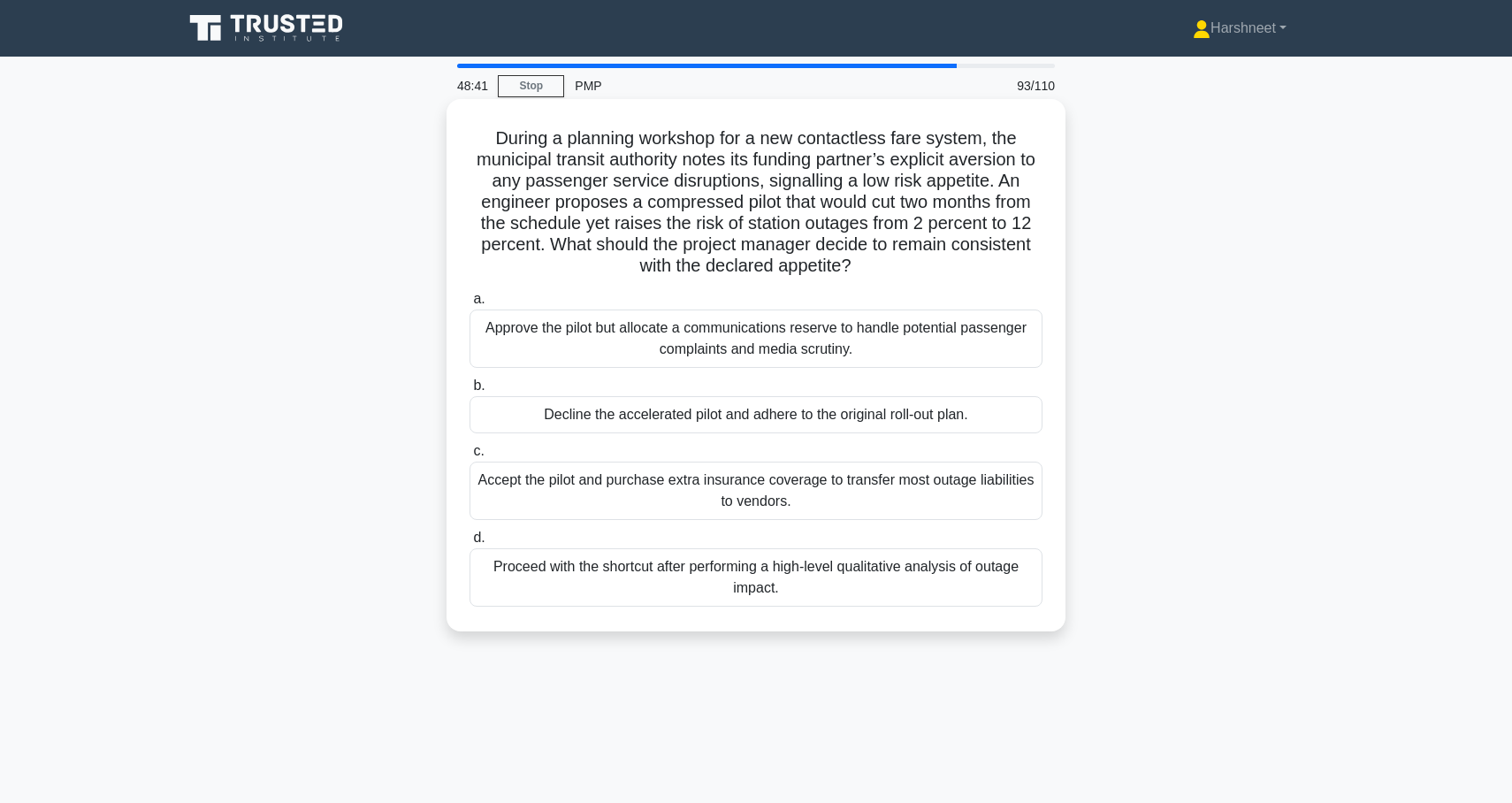
click at [577, 320] on div "Approve the pilot but allocate a communications reserve to handle potential pas…" at bounding box center [756, 338] width 573 height 59
click at [470, 305] on input "a. Approve the pilot but allocate a communications reserve to handle potential …" at bounding box center [470, 300] width 0 height 12
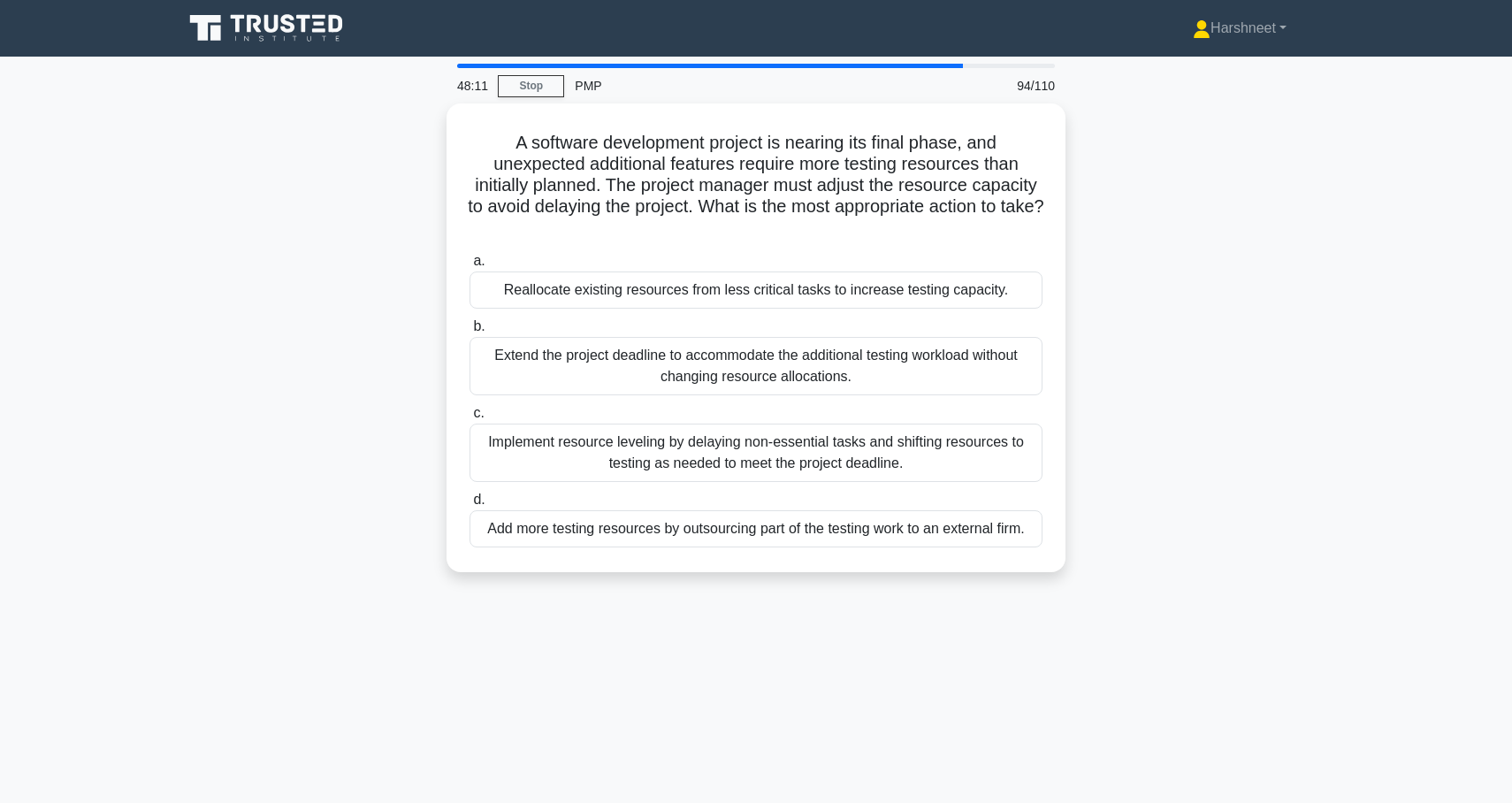
drag, startPoint x: 514, startPoint y: 139, endPoint x: 1225, endPoint y: 594, distance: 844.1
click at [1225, 594] on div "A software development project is nearing its final phase, and unexpected addit…" at bounding box center [756, 348] width 1168 height 491
click at [351, 247] on div "A software development project is nearing its final phase, and unexpected addit…" at bounding box center [756, 348] width 1168 height 491
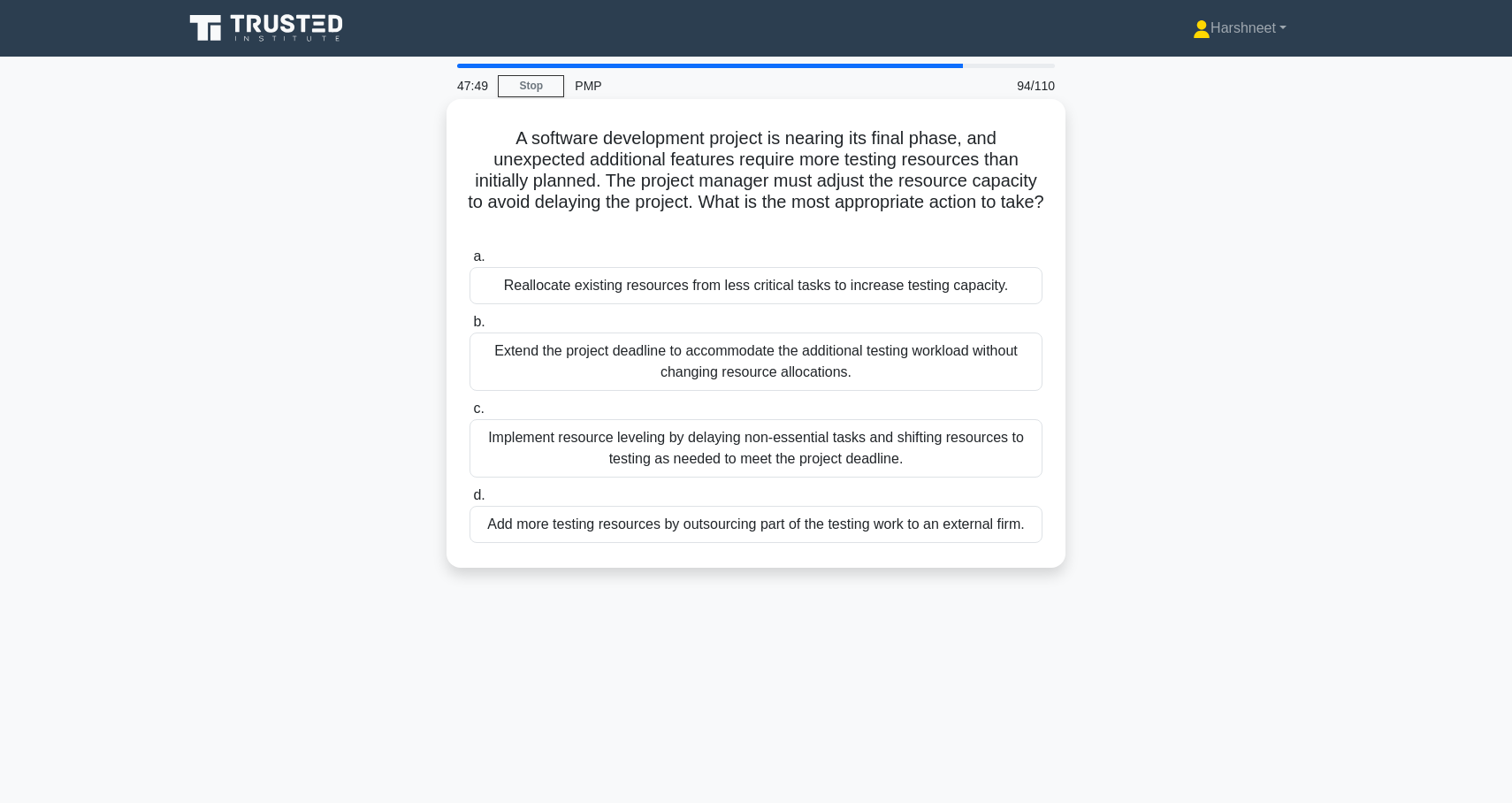
click at [526, 291] on div "Reallocate existing resources from less critical tasks to increase testing capa…" at bounding box center [756, 286] width 573 height 37
click at [470, 263] on input "a. Reallocate existing resources from less critical tasks to increase testing c…" at bounding box center [470, 258] width 0 height 12
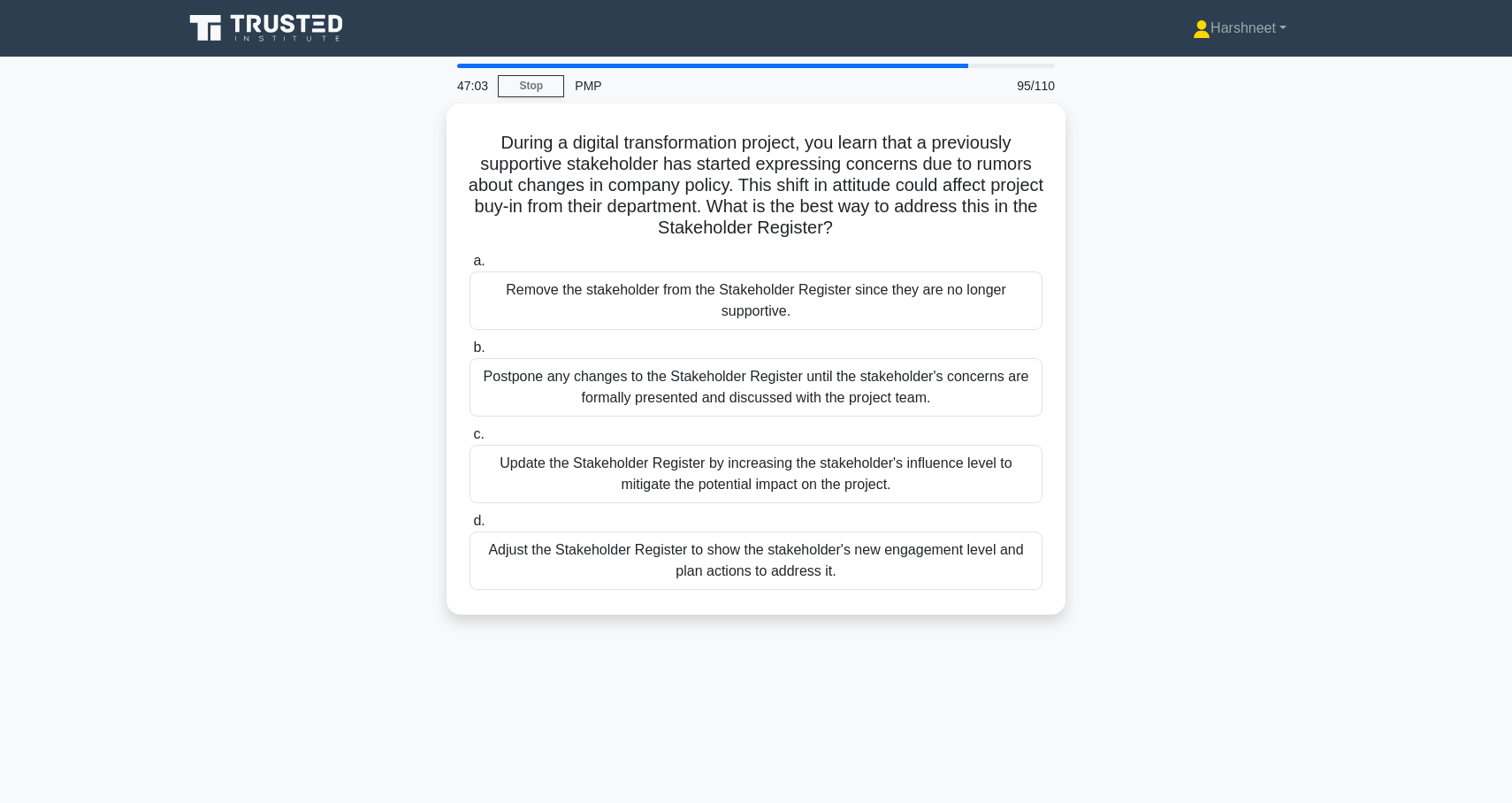
drag, startPoint x: 500, startPoint y: 136, endPoint x: 926, endPoint y: 626, distance: 649.3
click at [926, 626] on div "During a digital transformation project, you learn that a previously supportive…" at bounding box center [756, 369] width 1168 height 532
click at [355, 301] on div "During a digital transformation project, you learn that a previously supportive…" at bounding box center [756, 369] width 1168 height 532
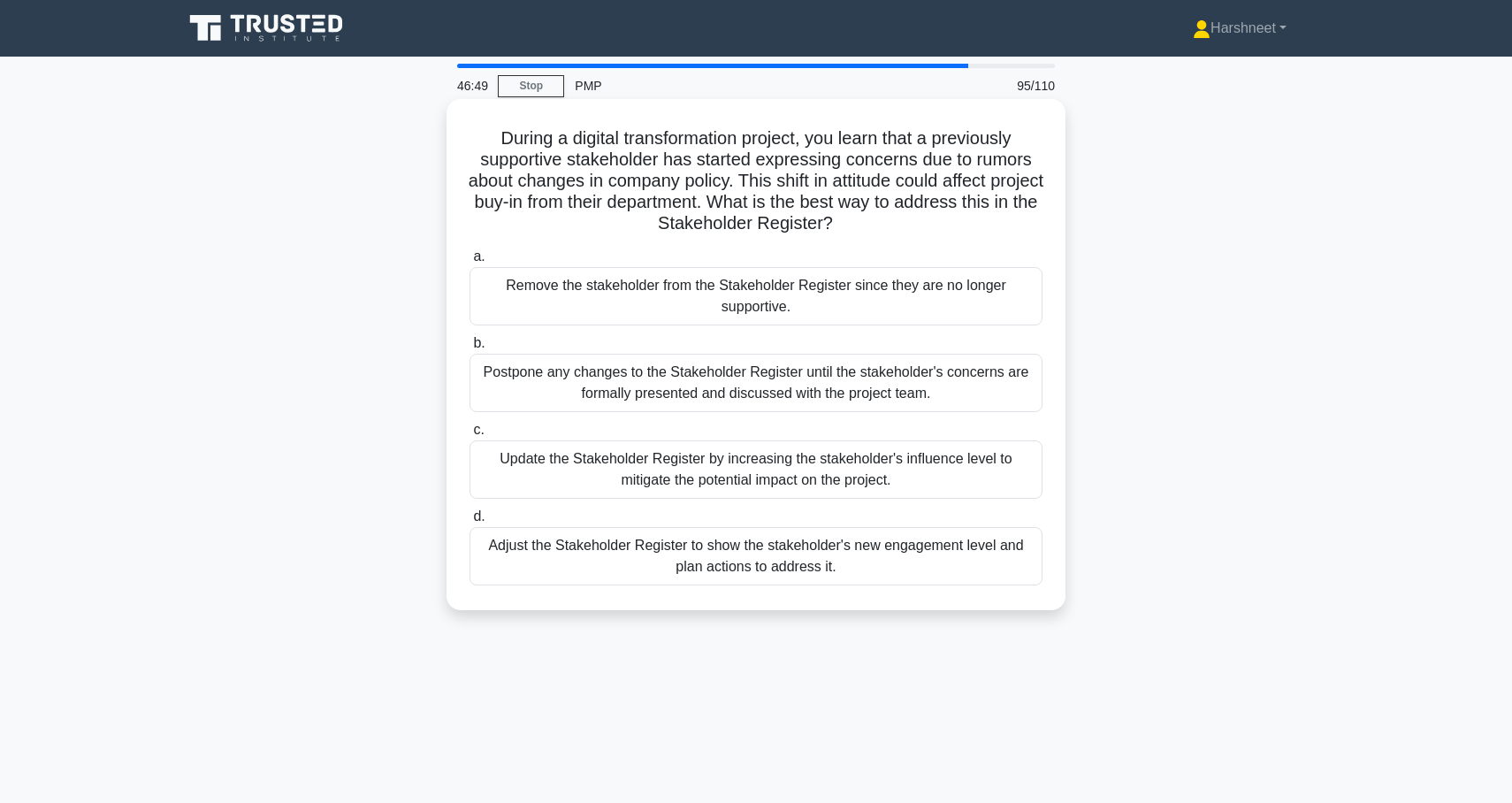
click at [539, 556] on div "Adjust the Stakeholder Register to show the stakeholder's new engagement level …" at bounding box center [756, 556] width 573 height 59
click at [470, 522] on input "d. Adjust the Stakeholder Register to show the stakeholder's new engagement lev…" at bounding box center [470, 517] width 0 height 12
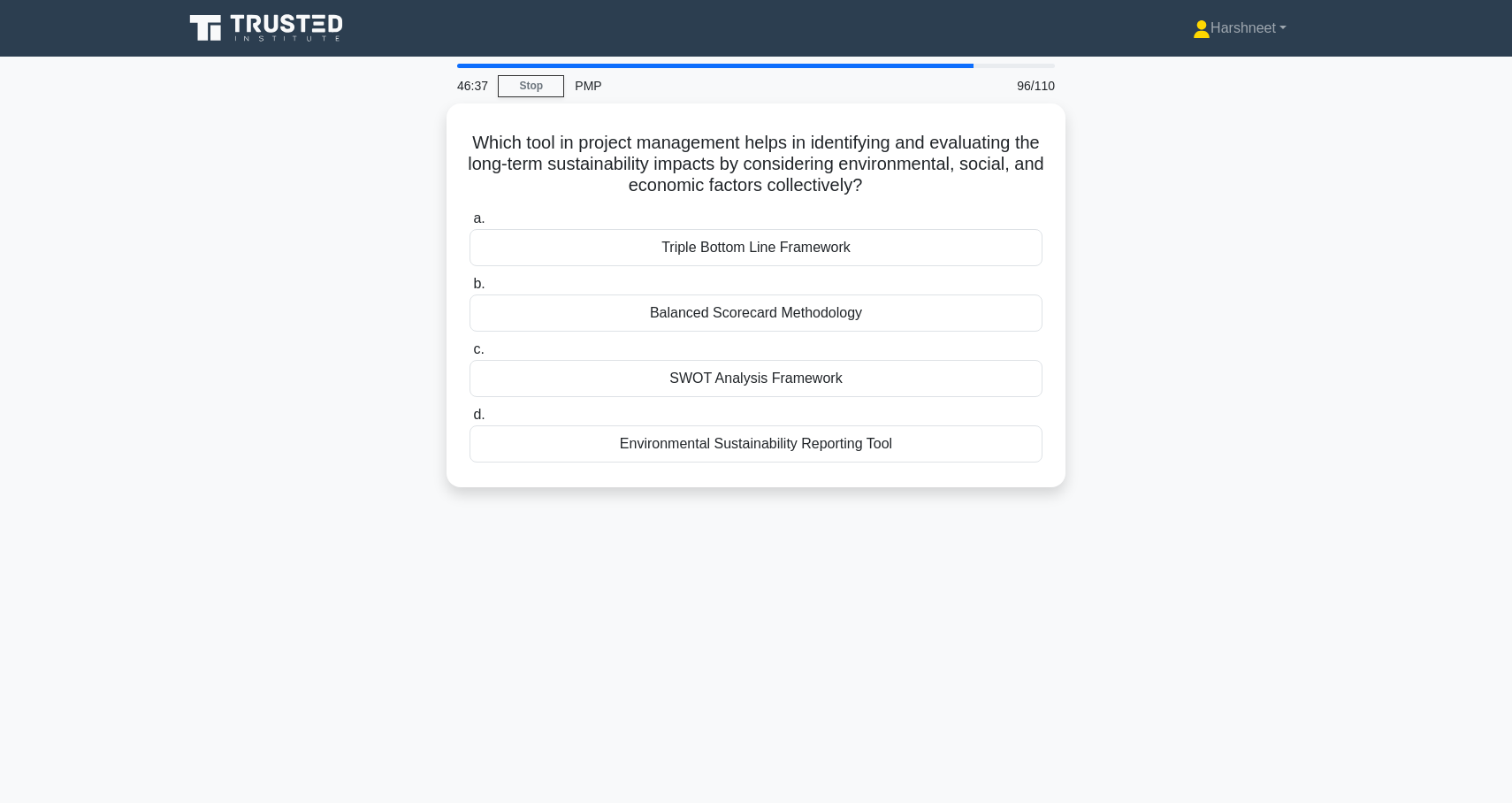
drag, startPoint x: 475, startPoint y: 130, endPoint x: 985, endPoint y: 512, distance: 637.2
click at [985, 512] on div "46:37 Stop PMP 96/110 Which tool in project management helps in identifying and…" at bounding box center [756, 505] width 1168 height 885
click at [314, 174] on div "Which tool in project management helps in identifying and evaluating the long-t…" at bounding box center [756, 305] width 1168 height 405
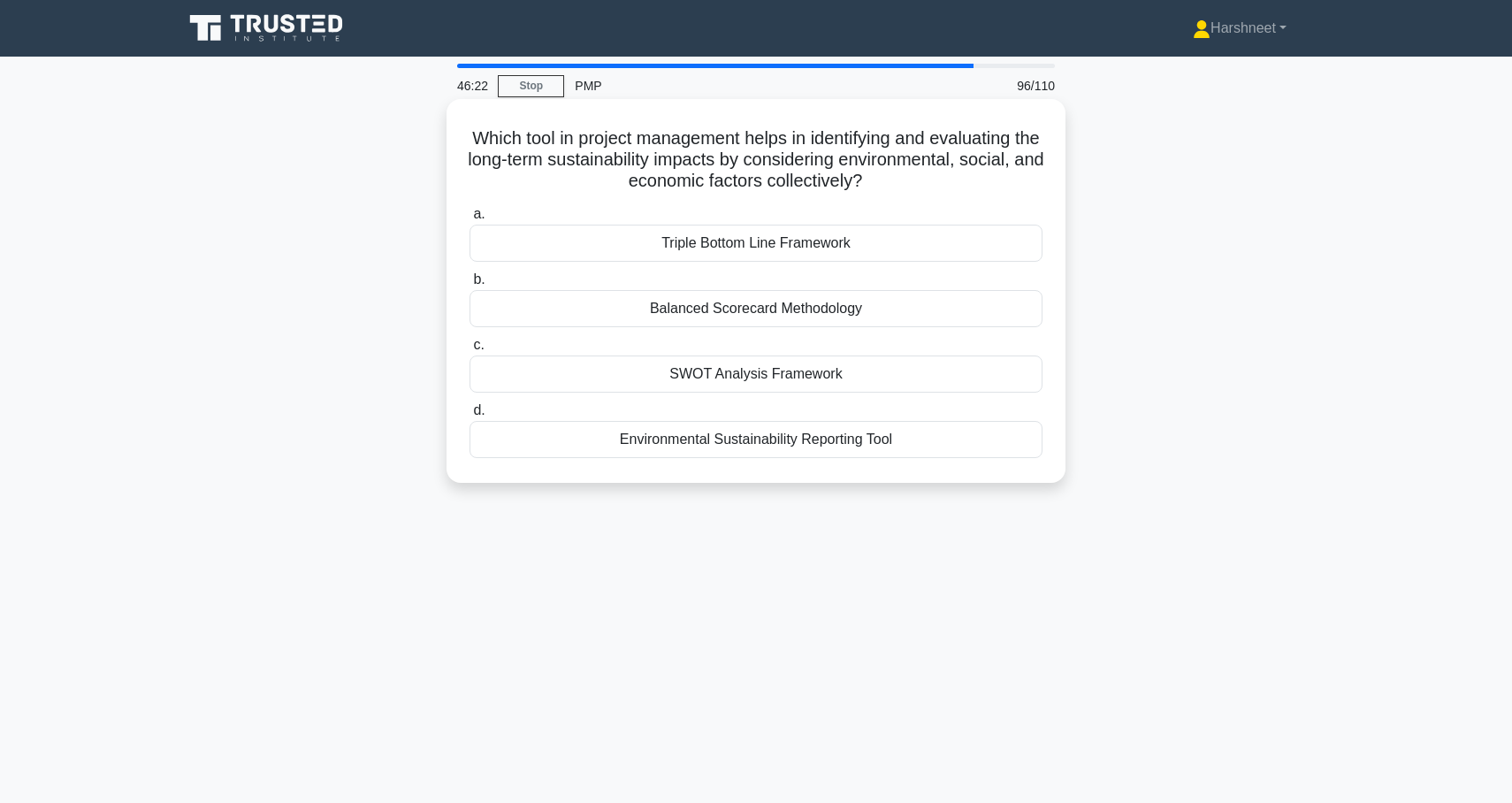
click at [589, 450] on div "Environmental Sustainability Reporting Tool" at bounding box center [756, 439] width 573 height 37
click at [470, 417] on input "d. Environmental Sustainability Reporting Tool" at bounding box center [470, 411] width 0 height 12
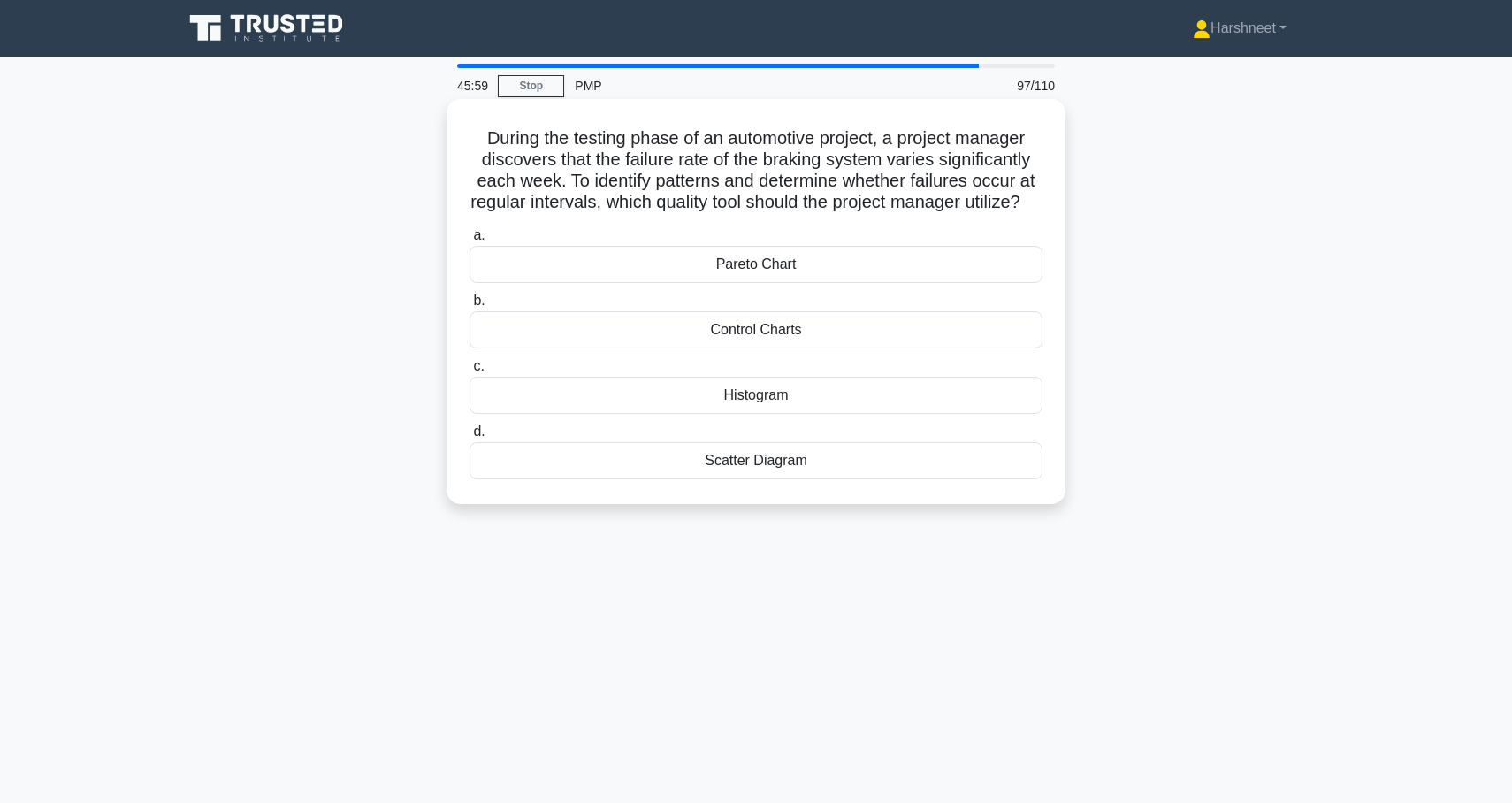
drag, startPoint x: 484, startPoint y: 140, endPoint x: 866, endPoint y: 494, distance: 520.8
click at [866, 494] on div "During the testing phase of an automotive project, a project manager discovers …" at bounding box center [756, 301] width 605 height 391
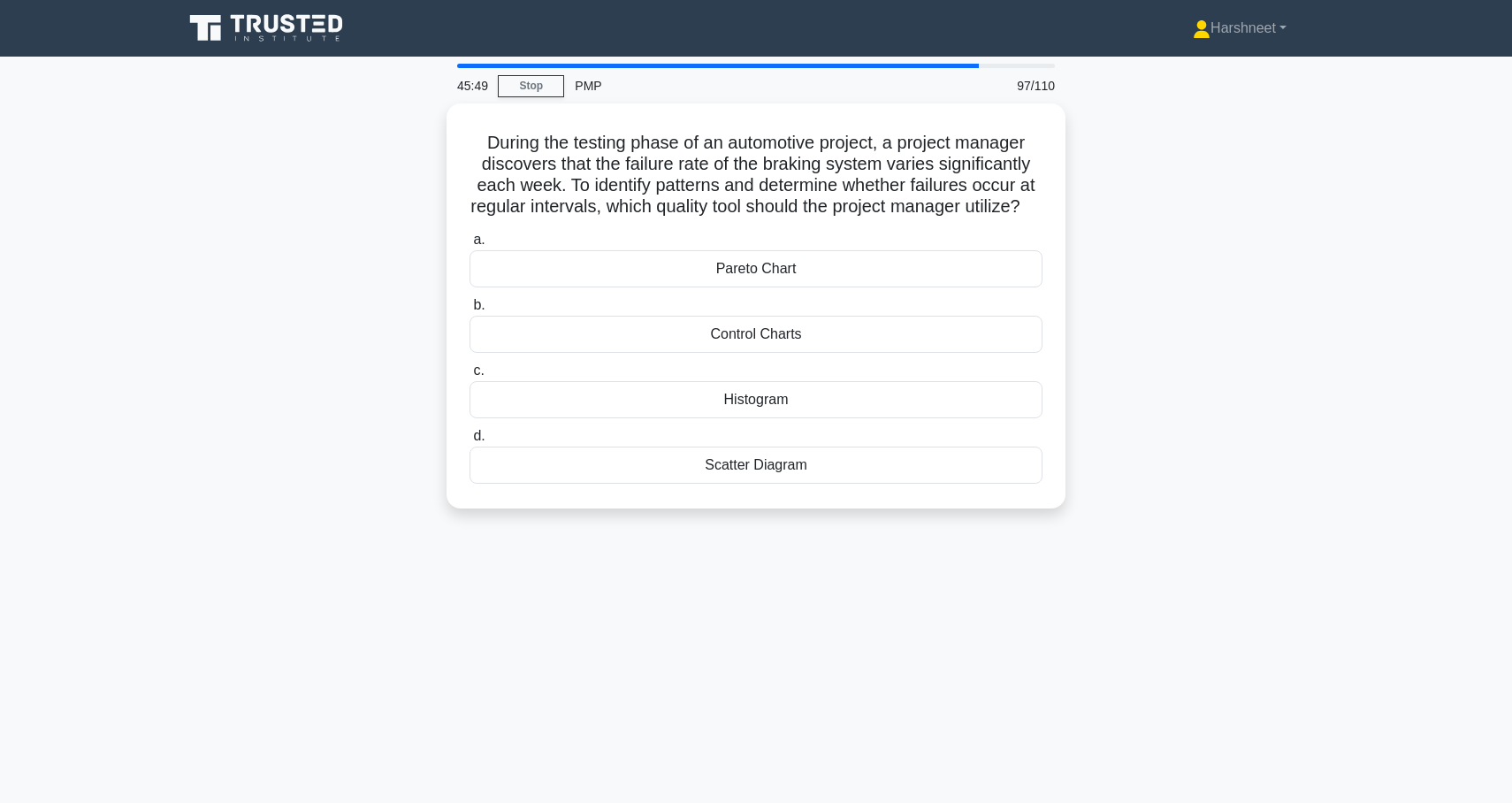
click at [371, 203] on div "During the testing phase of an automotive project, a project manager discovers …" at bounding box center [756, 316] width 1168 height 427
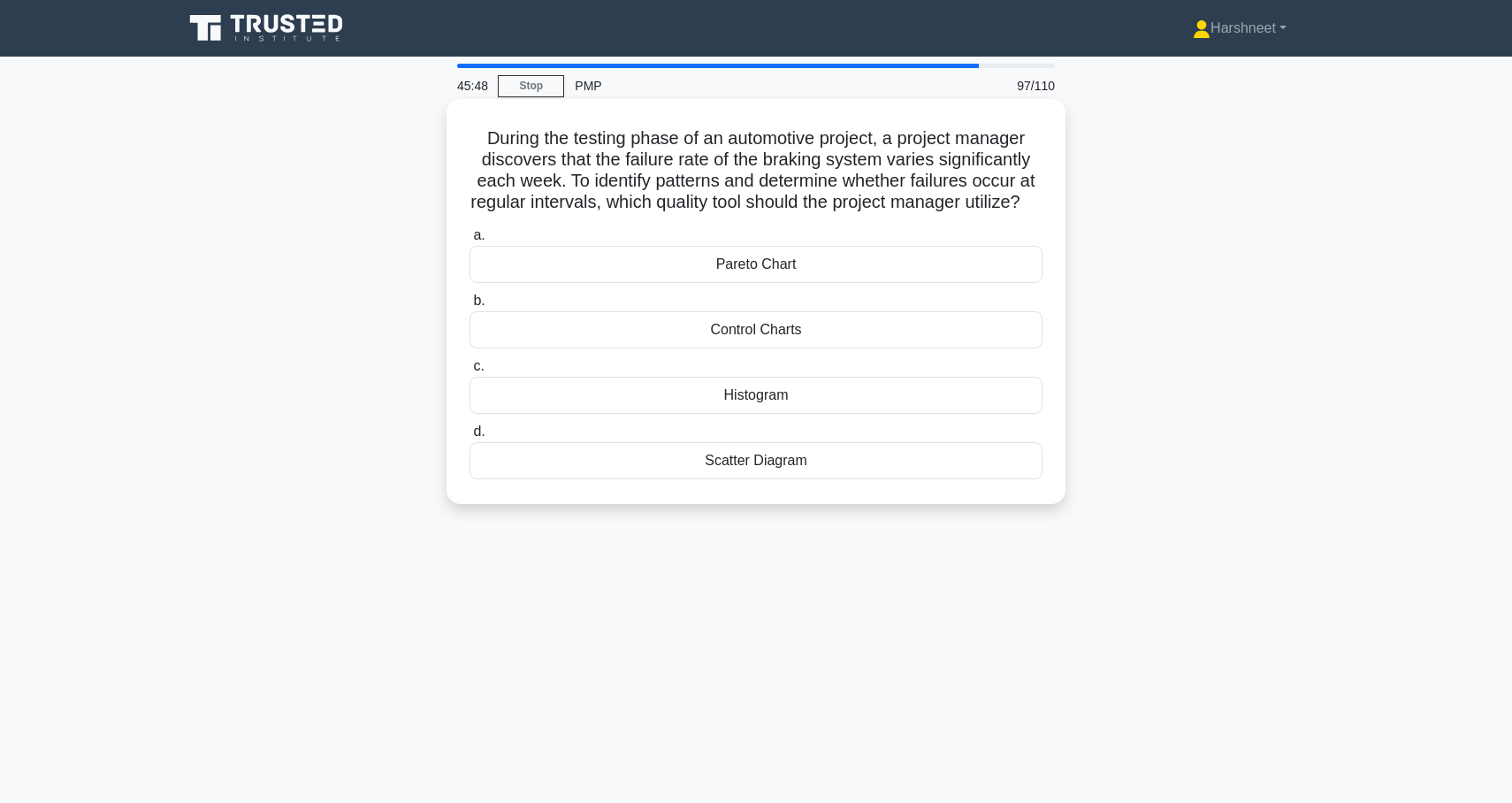
click at [572, 347] on div "Control Charts" at bounding box center [756, 329] width 573 height 37
click at [470, 307] on input "b. Control Charts" at bounding box center [470, 301] width 0 height 12
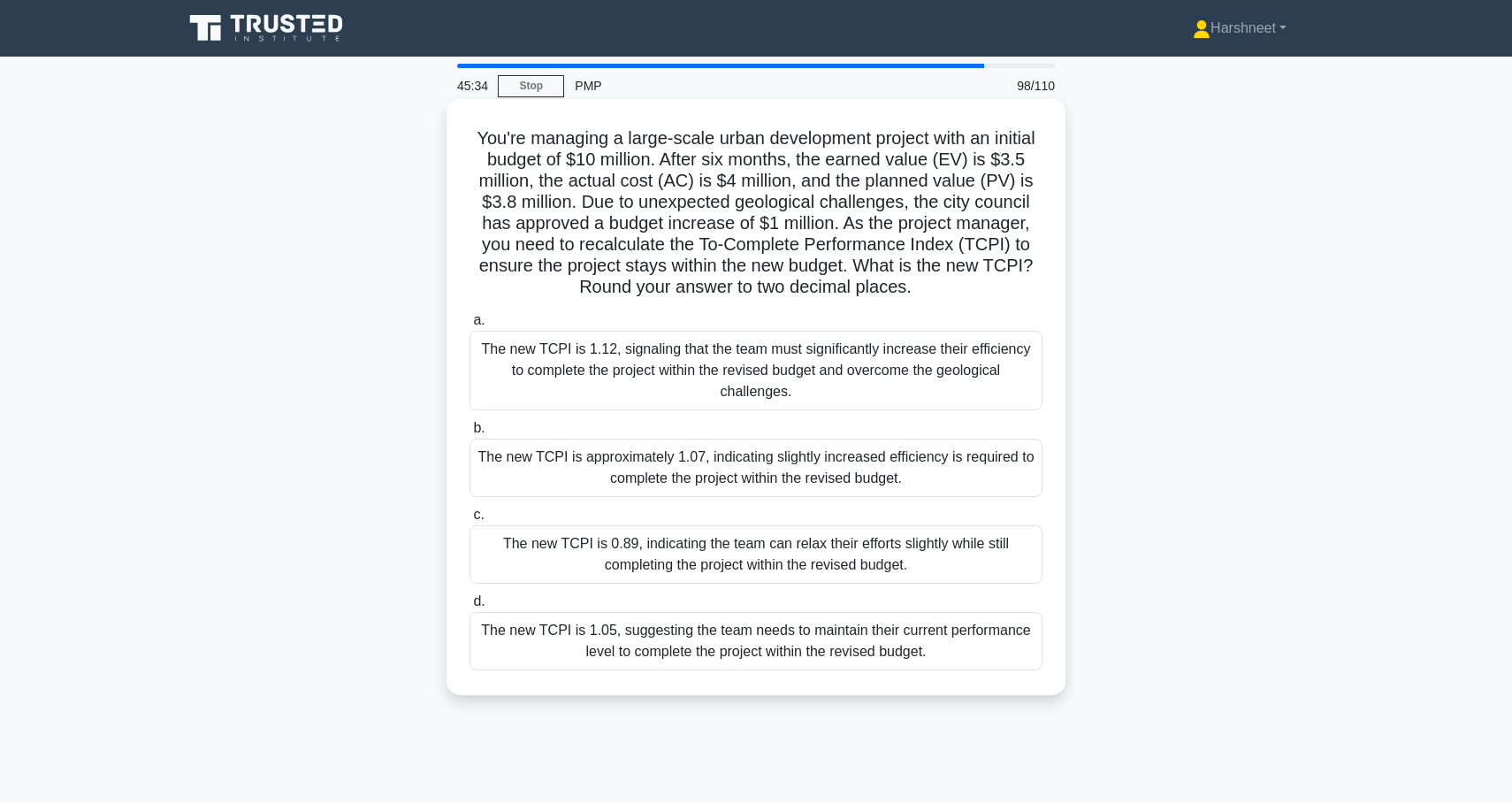
drag, startPoint x: 476, startPoint y: 137, endPoint x: 1057, endPoint y: 683, distance: 797.3
click at [1057, 683] on div "You're managing a large-scale urban development project with an initial budget …" at bounding box center [756, 397] width 605 height 582
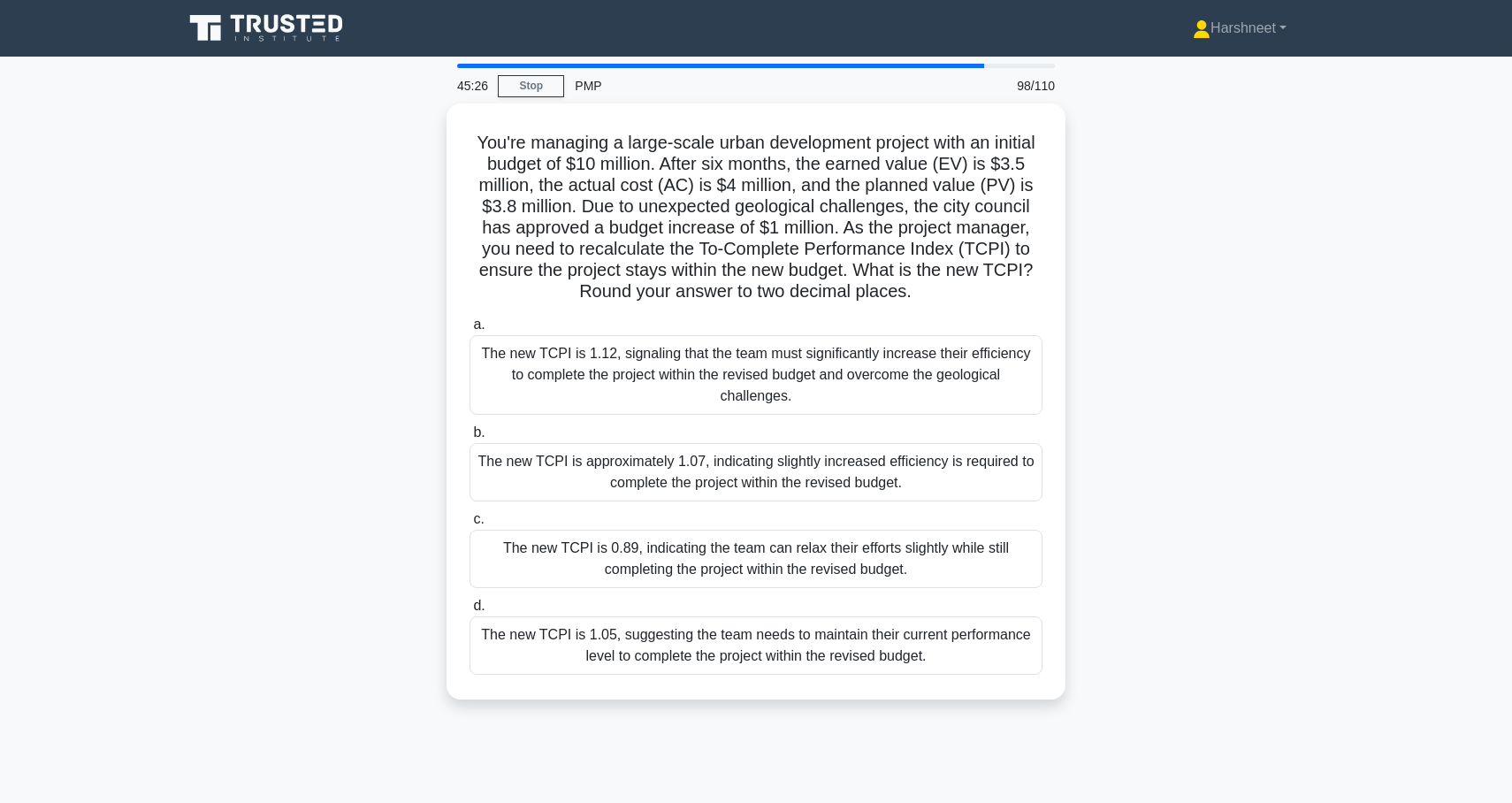
click at [349, 276] on div "You're managing a large-scale urban development project with an initial budget …" at bounding box center [756, 412] width 1168 height 618
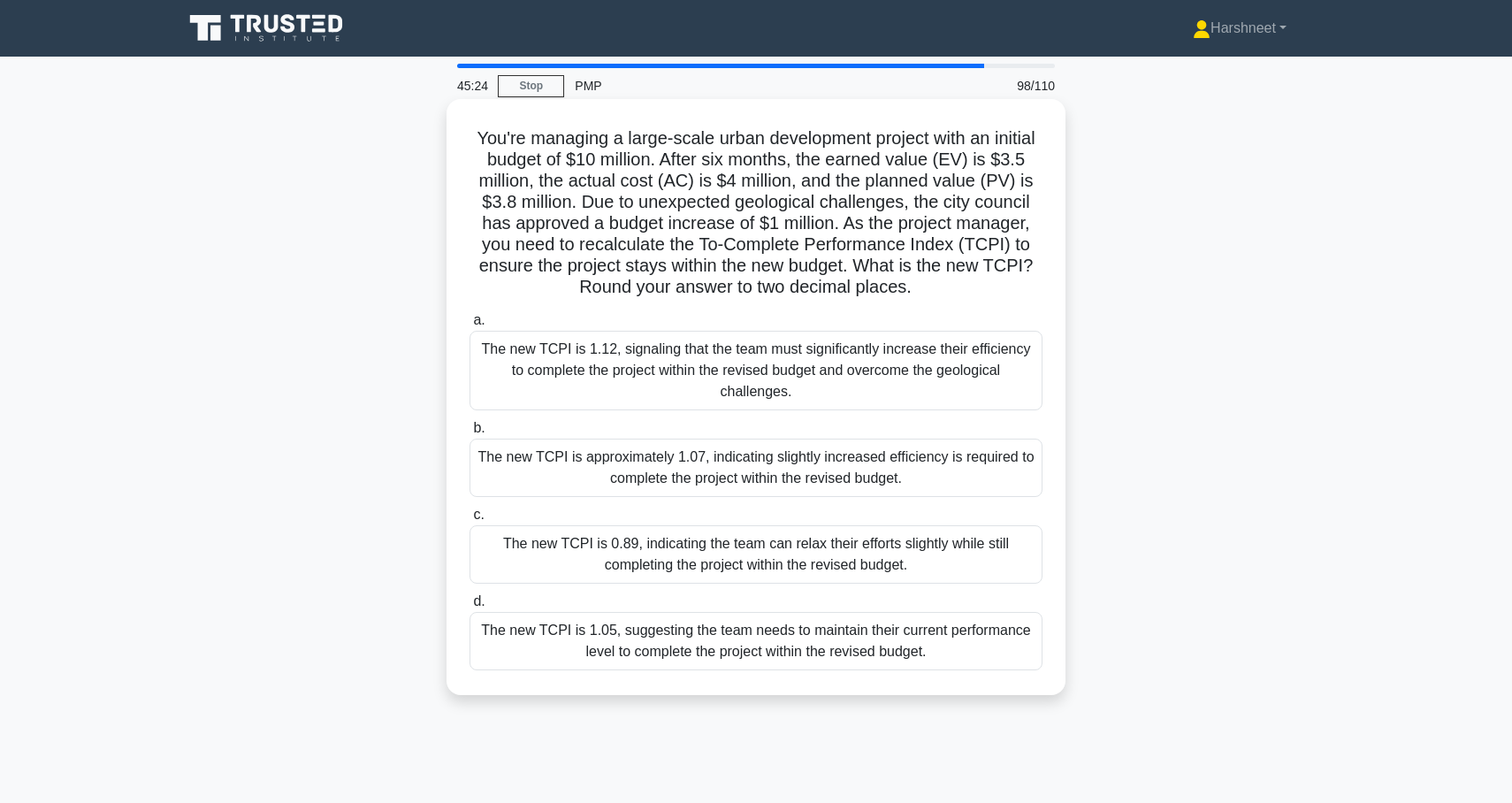
click at [498, 455] on div "The new TCPI is approximately 1.07, indicating slightly increased efficiency is…" at bounding box center [756, 468] width 573 height 59
click at [470, 435] on input "b. The new TCPI is approximately 1.07, indicating slightly increased efficiency…" at bounding box center [470, 429] width 0 height 12
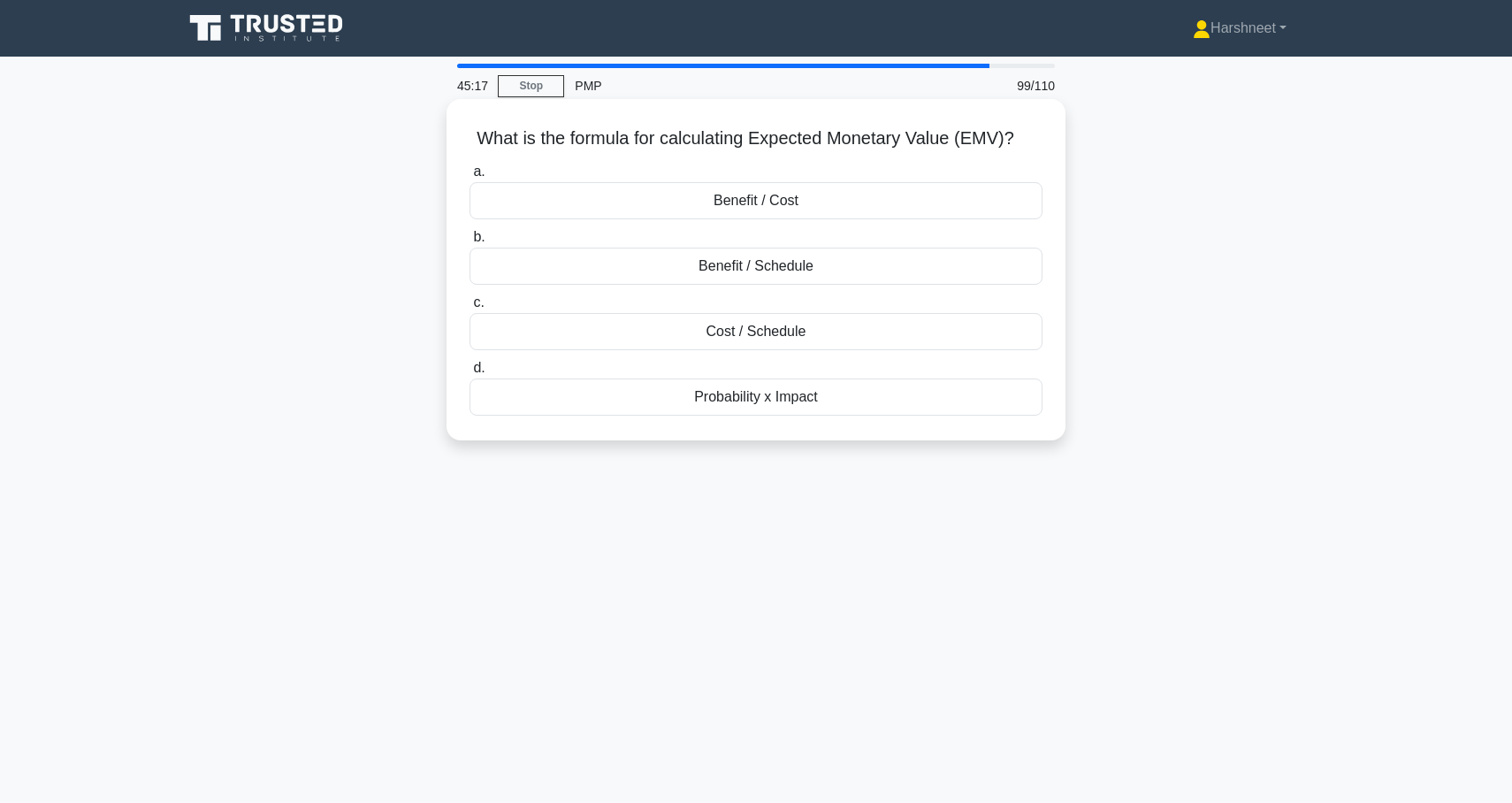
drag, startPoint x: 482, startPoint y: 138, endPoint x: 837, endPoint y: 422, distance: 454.6
click at [837, 422] on div "What is the formula for calculating Expected Monetary Value (EMV)? .spinner_0XT…" at bounding box center [756, 270] width 605 height 327
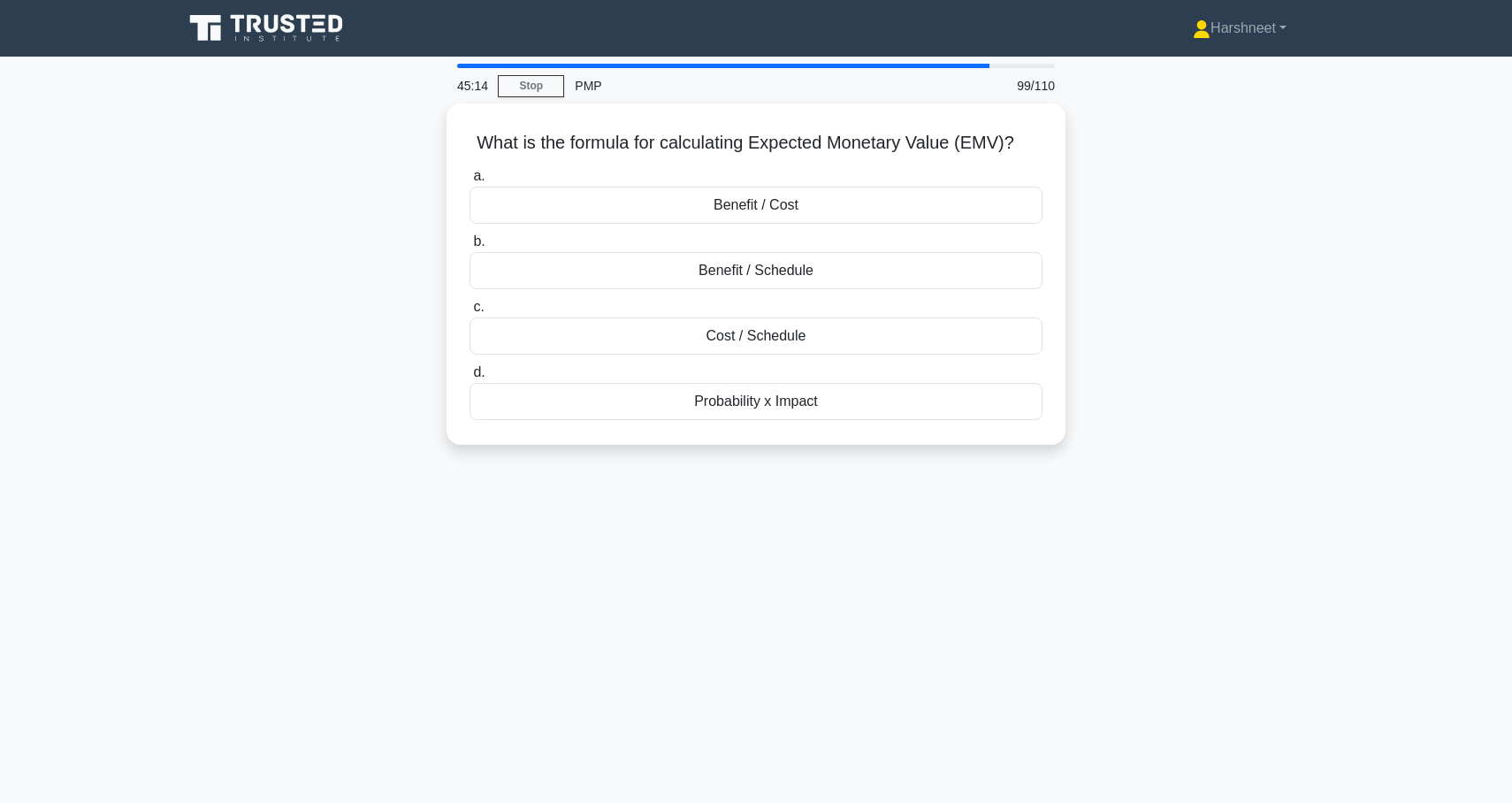
click at [794, 463] on div "What is the formula for calculating Expected Monetary Value (EMV)? .spinner_0XT…" at bounding box center [756, 285] width 1168 height 363
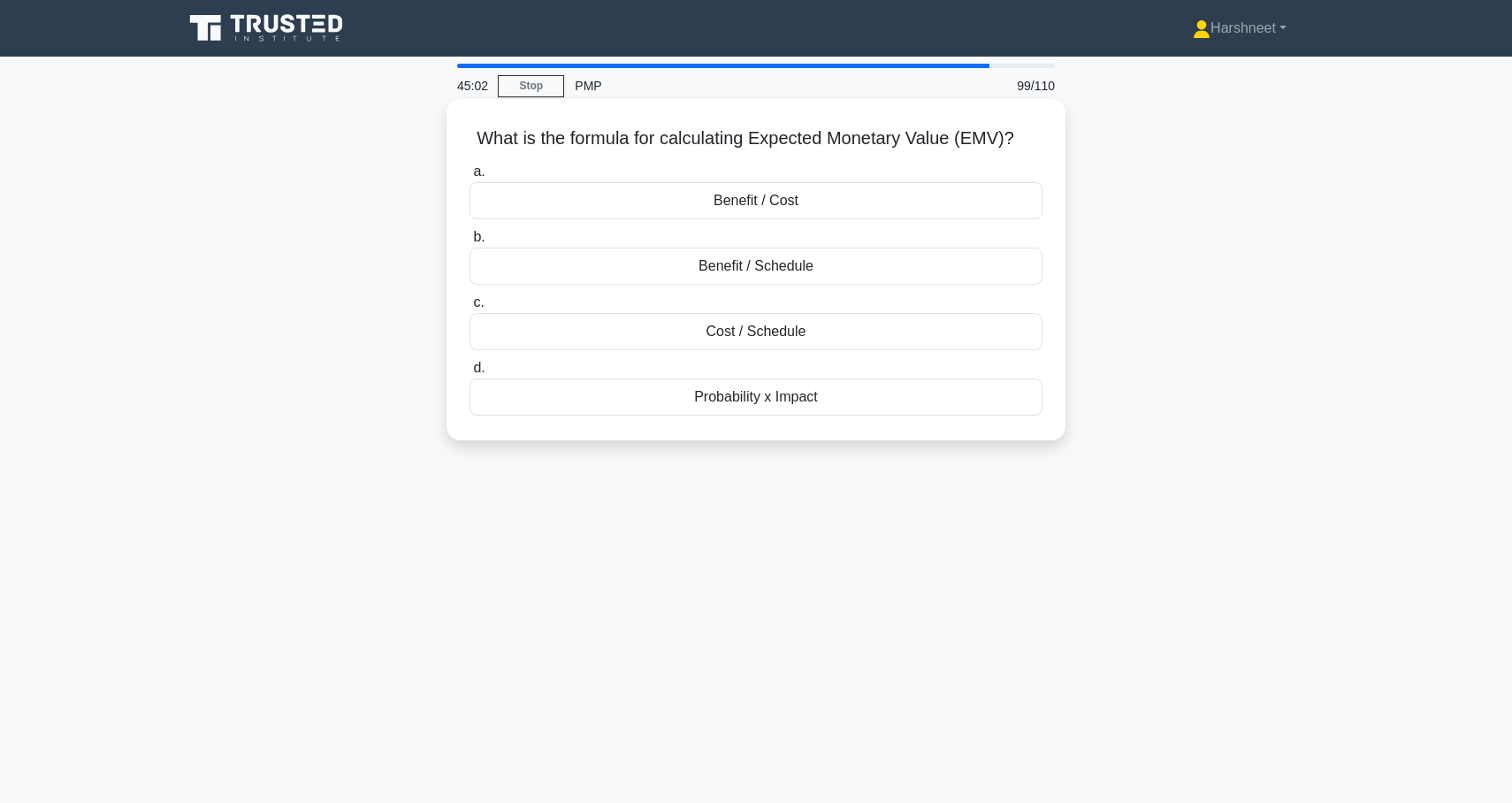
click at [560, 388] on div "Probability x Impact" at bounding box center [756, 397] width 573 height 37
click at [470, 374] on input "d. Probability x Impact" at bounding box center [470, 369] width 0 height 12
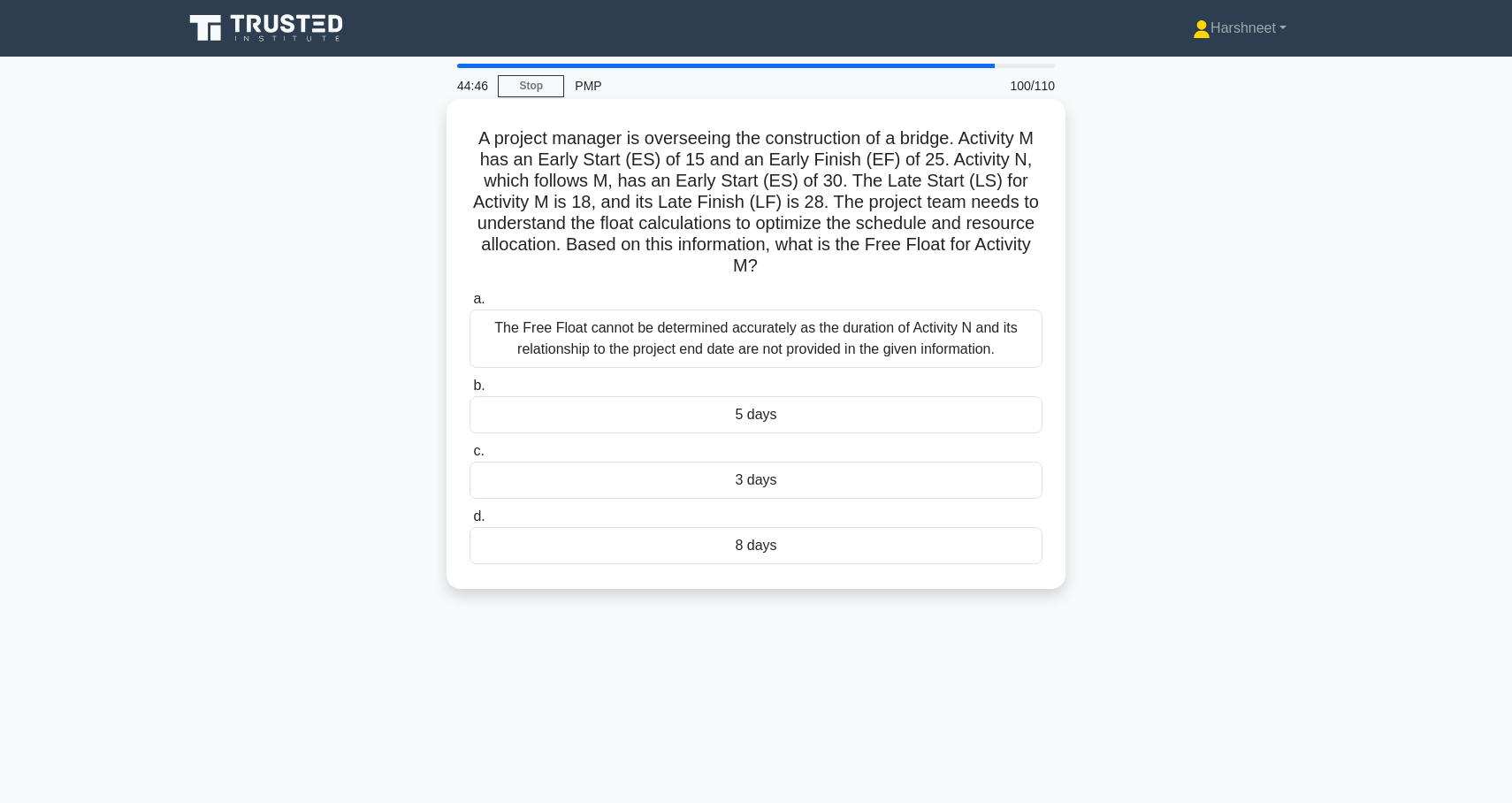
click at [486, 345] on div "The Free Float cannot be determined accurately as the duration of Activity N an…" at bounding box center [756, 338] width 573 height 59
click at [470, 305] on input "a. The Free Float cannot be determined accurately as the duration of Activity N…" at bounding box center [470, 300] width 0 height 12
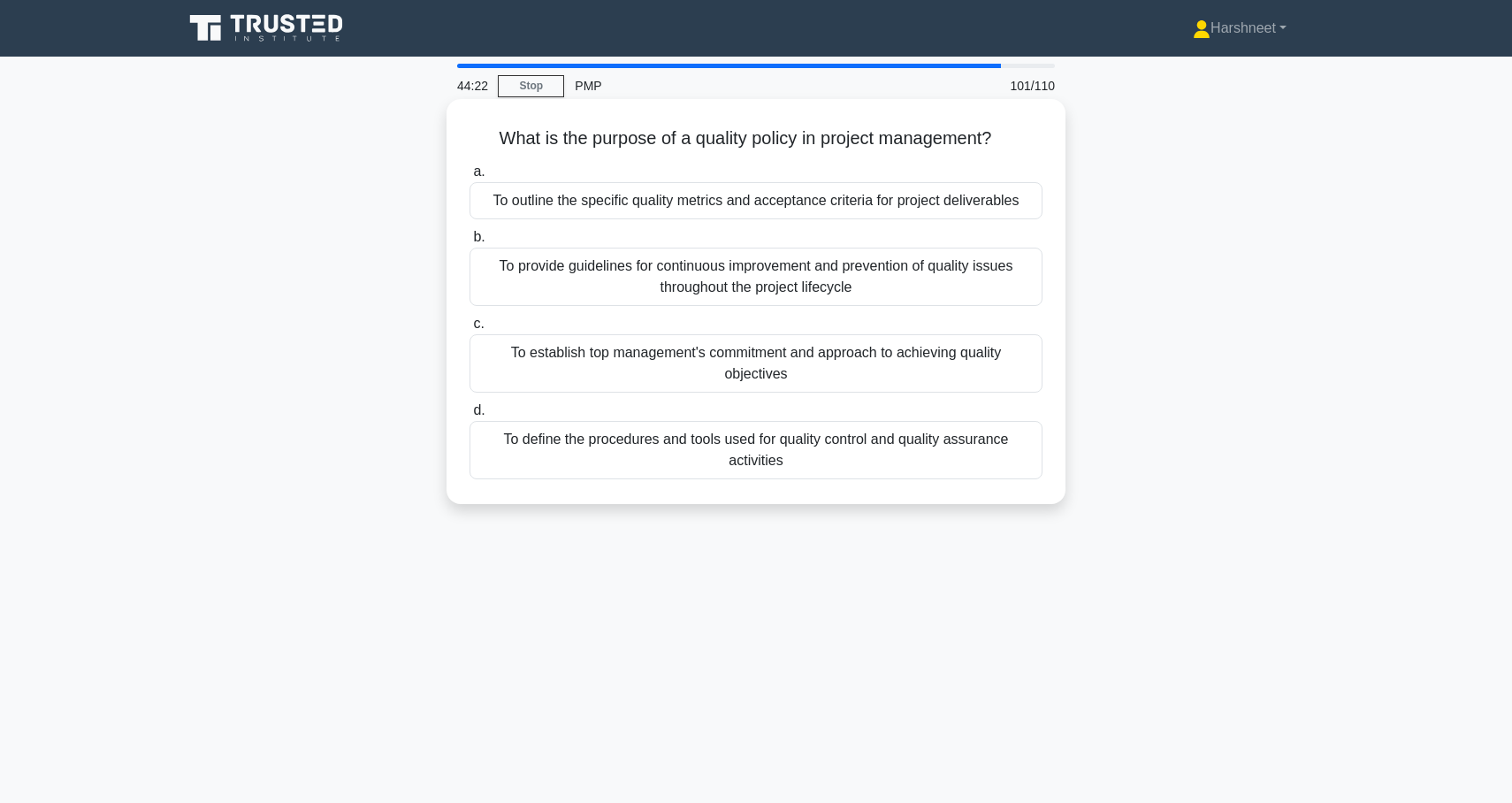
drag, startPoint x: 501, startPoint y: 132, endPoint x: 830, endPoint y: 461, distance: 465.3
click at [830, 461] on div "What is the purpose of a quality policy in project management? .spinner_0XTQ{tr…" at bounding box center [756, 301] width 605 height 391
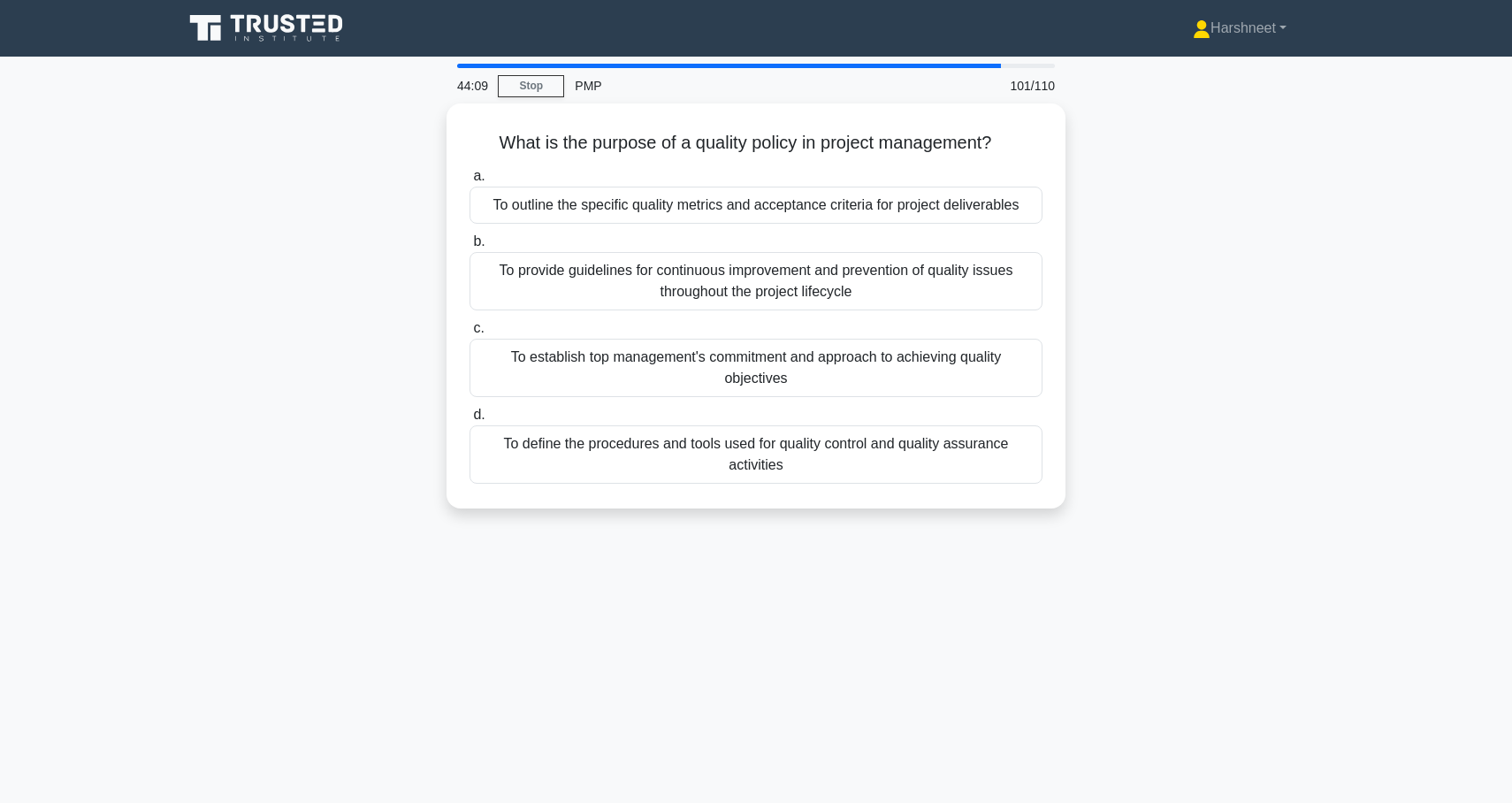
click at [351, 276] on div "What is the purpose of a quality policy in project management? .spinner_0XTQ{tr…" at bounding box center [756, 316] width 1168 height 427
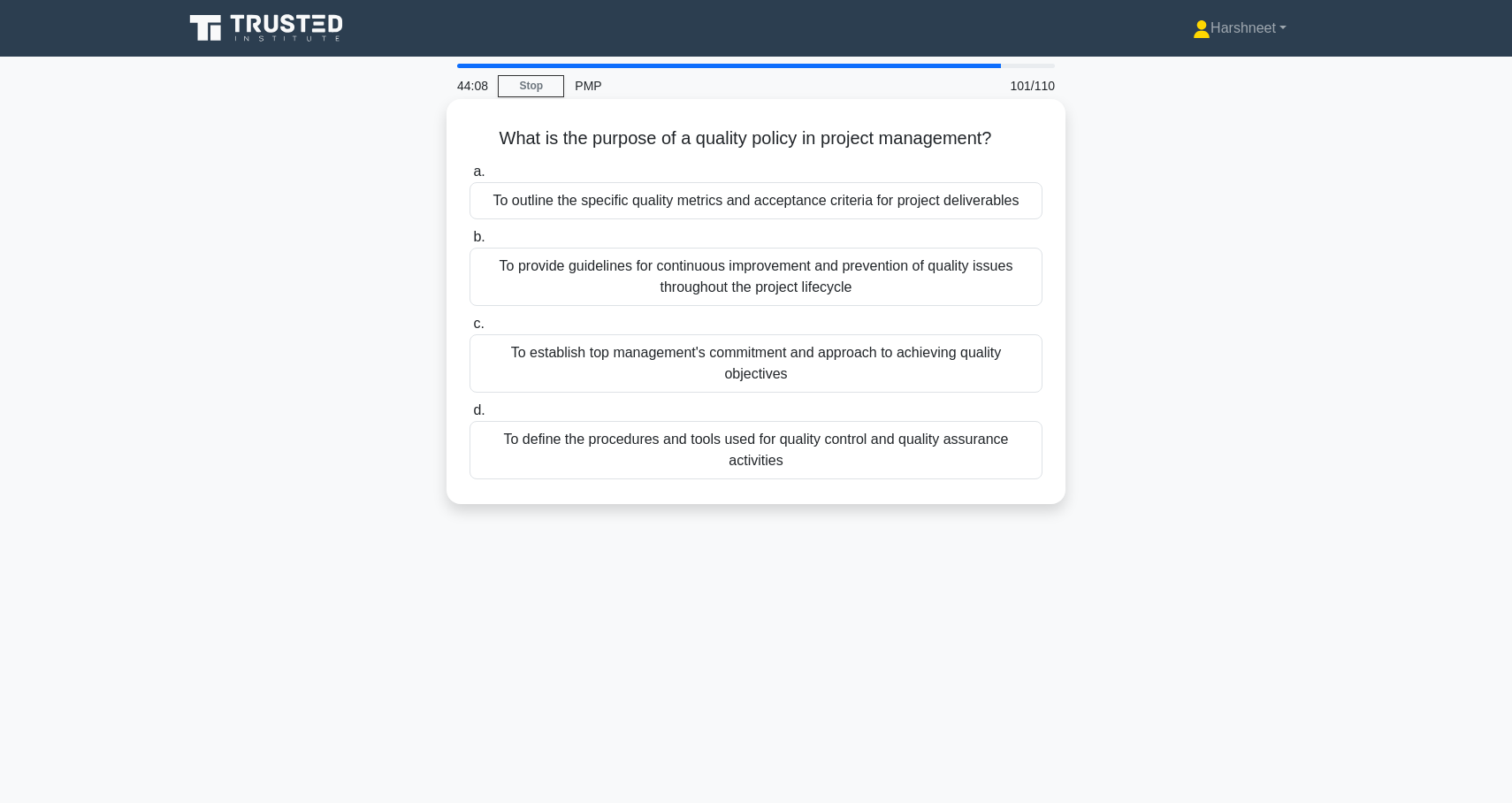
click at [506, 360] on div "To establish top management's commitment and approach to achieving quality obje…" at bounding box center [756, 363] width 573 height 59
click at [470, 330] on input "c. To establish top management's commitment and approach to achieving quality o…" at bounding box center [470, 324] width 0 height 12
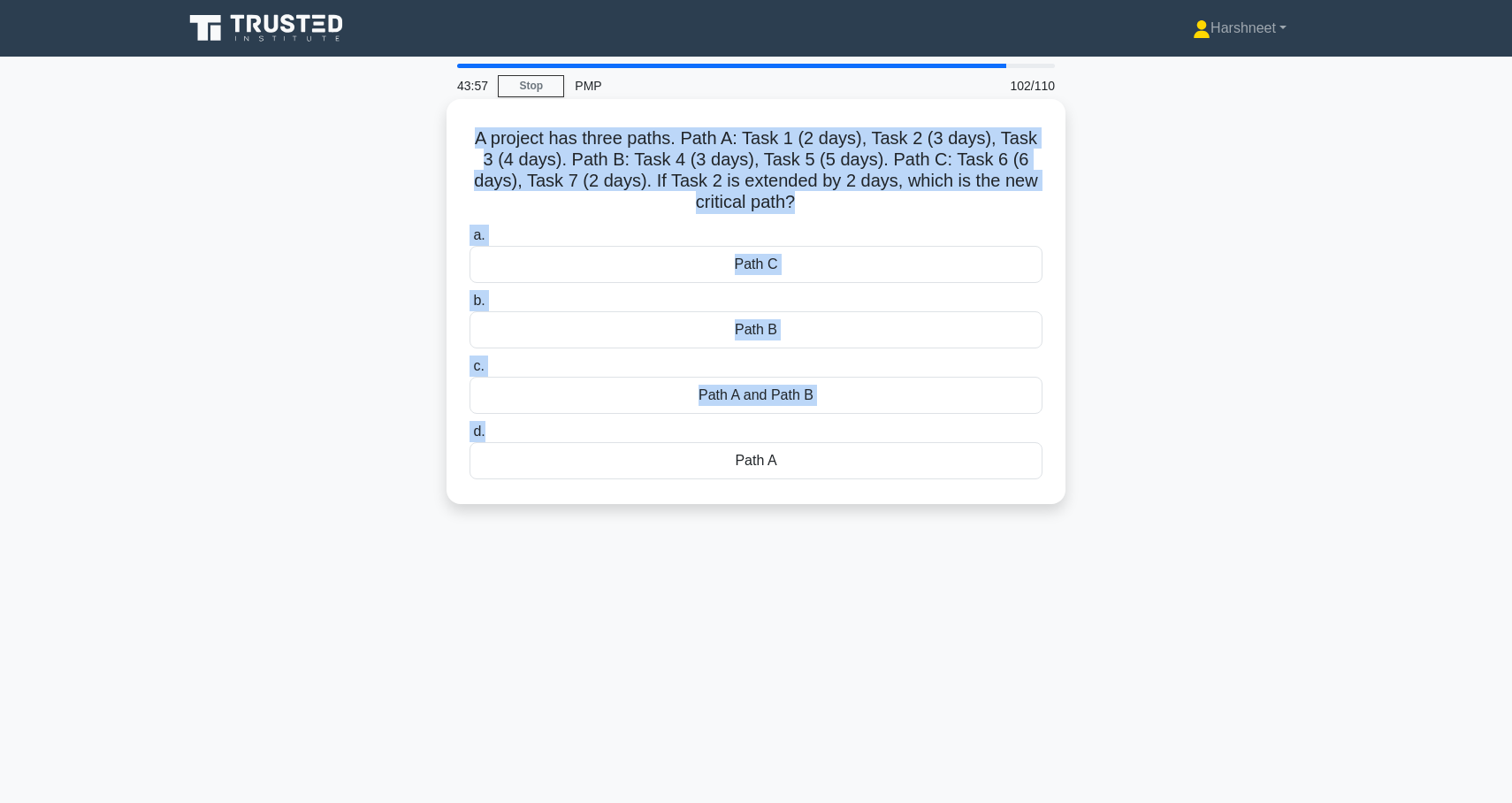
drag, startPoint x: 474, startPoint y: 130, endPoint x: 838, endPoint y: 443, distance: 480.1
click at [838, 443] on div "A project has three paths. Path A: Task 1 (2 days), Task 2 (3 days), Task 3 (4 …" at bounding box center [756, 301] width 605 height 391
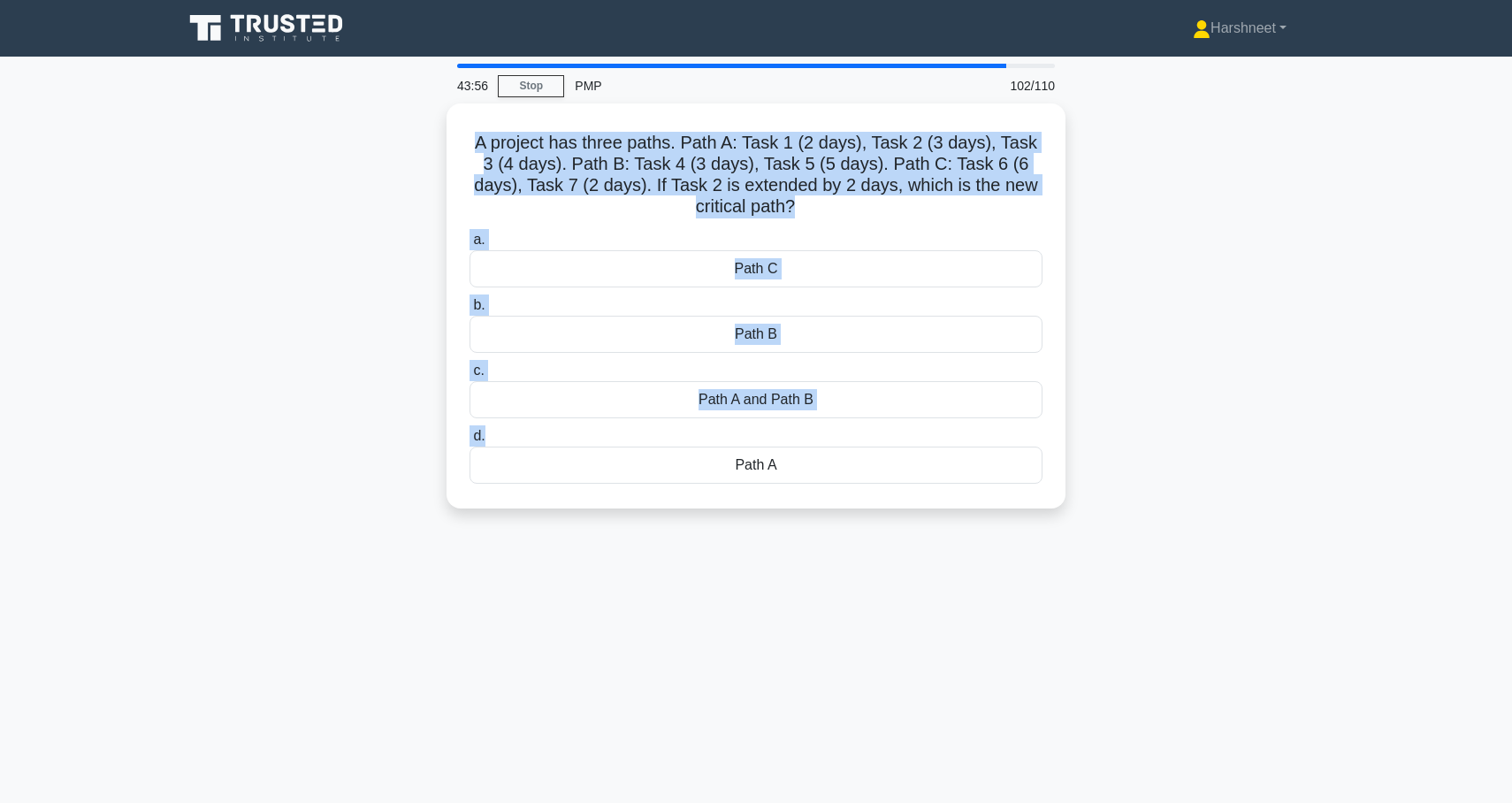
click at [246, 369] on div "A project has three paths. Path A: Task 1 (2 days), Task 2 (3 days), Task 3 (4 …" at bounding box center [756, 316] width 1168 height 427
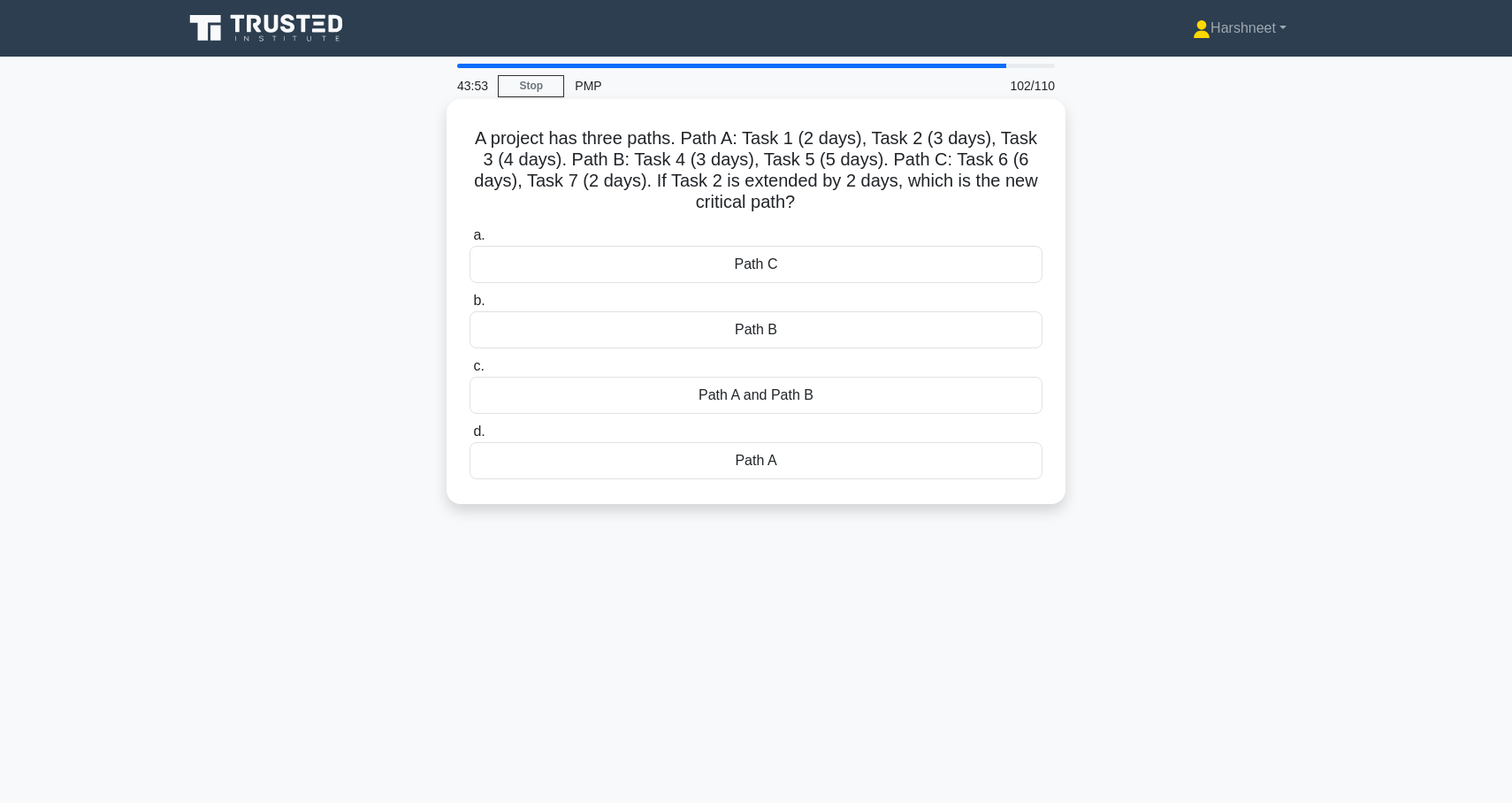
click at [752, 455] on div "Path A" at bounding box center [756, 461] width 573 height 37
click at [470, 438] on input "d. Path A" at bounding box center [470, 433] width 0 height 12
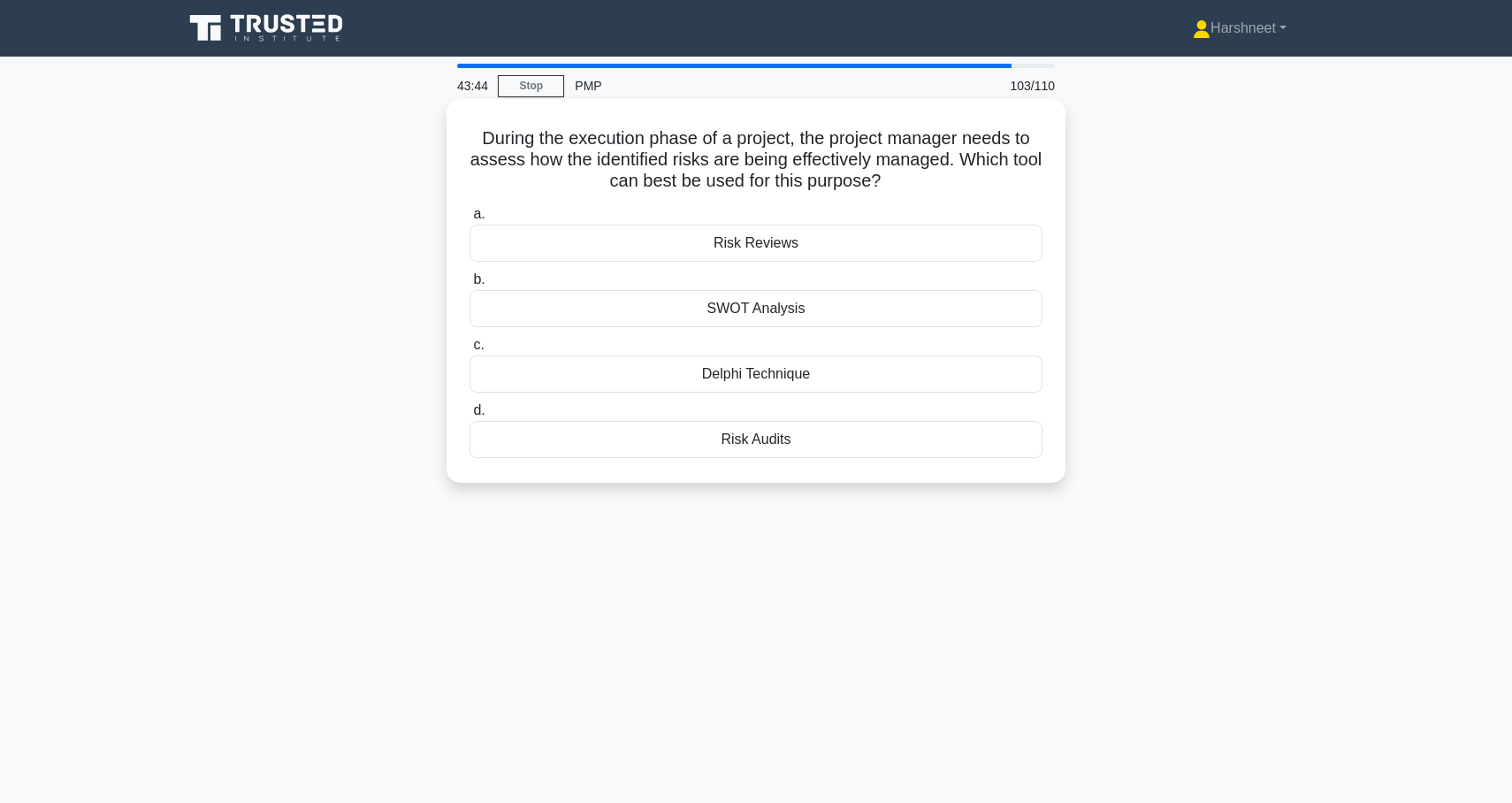
drag, startPoint x: 481, startPoint y: 137, endPoint x: 922, endPoint y: 450, distance: 540.8
click at [922, 450] on div "During the execution phase of a project, the project manager needs to assess ho…" at bounding box center [756, 292] width 605 height 370
click at [387, 262] on div "During the execution phase of a project, the project manager needs to assess ho…" at bounding box center [756, 305] width 1168 height 405
click at [573, 446] on div "Risk Audits" at bounding box center [756, 439] width 573 height 37
click at [470, 417] on input "d. Risk Audits" at bounding box center [470, 411] width 0 height 12
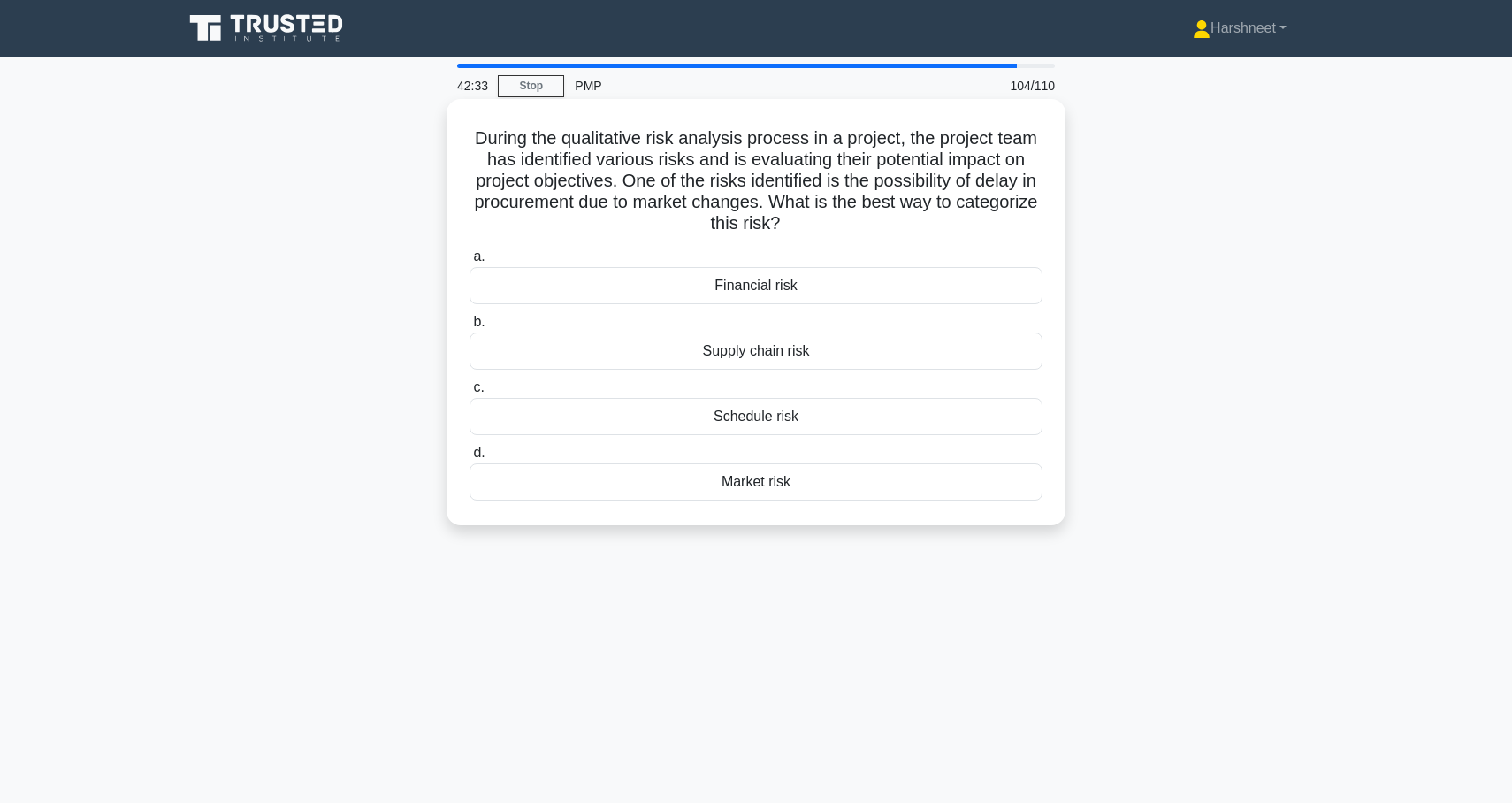
drag, startPoint x: 474, startPoint y: 136, endPoint x: 928, endPoint y: 508, distance: 586.9
click at [928, 508] on div "During the qualitative risk analysis process in a project, the project team has…" at bounding box center [756, 312] width 605 height 412
click at [374, 288] on div "During the qualitative risk analysis process in a project, the project team has…" at bounding box center [756, 327] width 1168 height 448
click at [545, 356] on div "Supply chain risk" at bounding box center [756, 350] width 573 height 37
click at [470, 328] on input "b. Supply chain risk" at bounding box center [470, 322] width 0 height 12
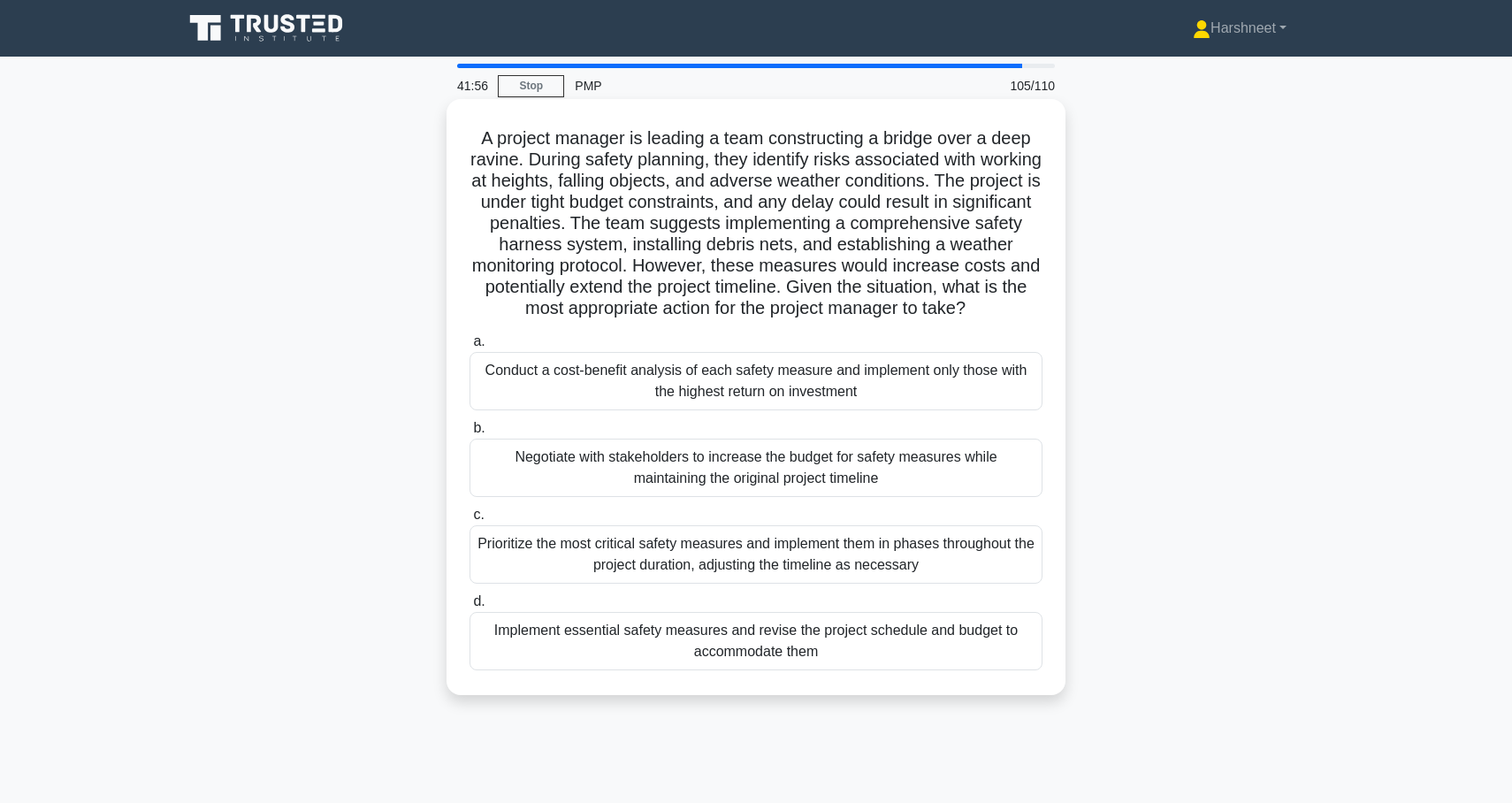
click at [578, 567] on div "Prioritize the most critical safety measures and implement them in phases throu…" at bounding box center [756, 554] width 573 height 59
click at [470, 521] on input "c. Prioritize the most critical safety measures and implement them in phases th…" at bounding box center [470, 515] width 0 height 12
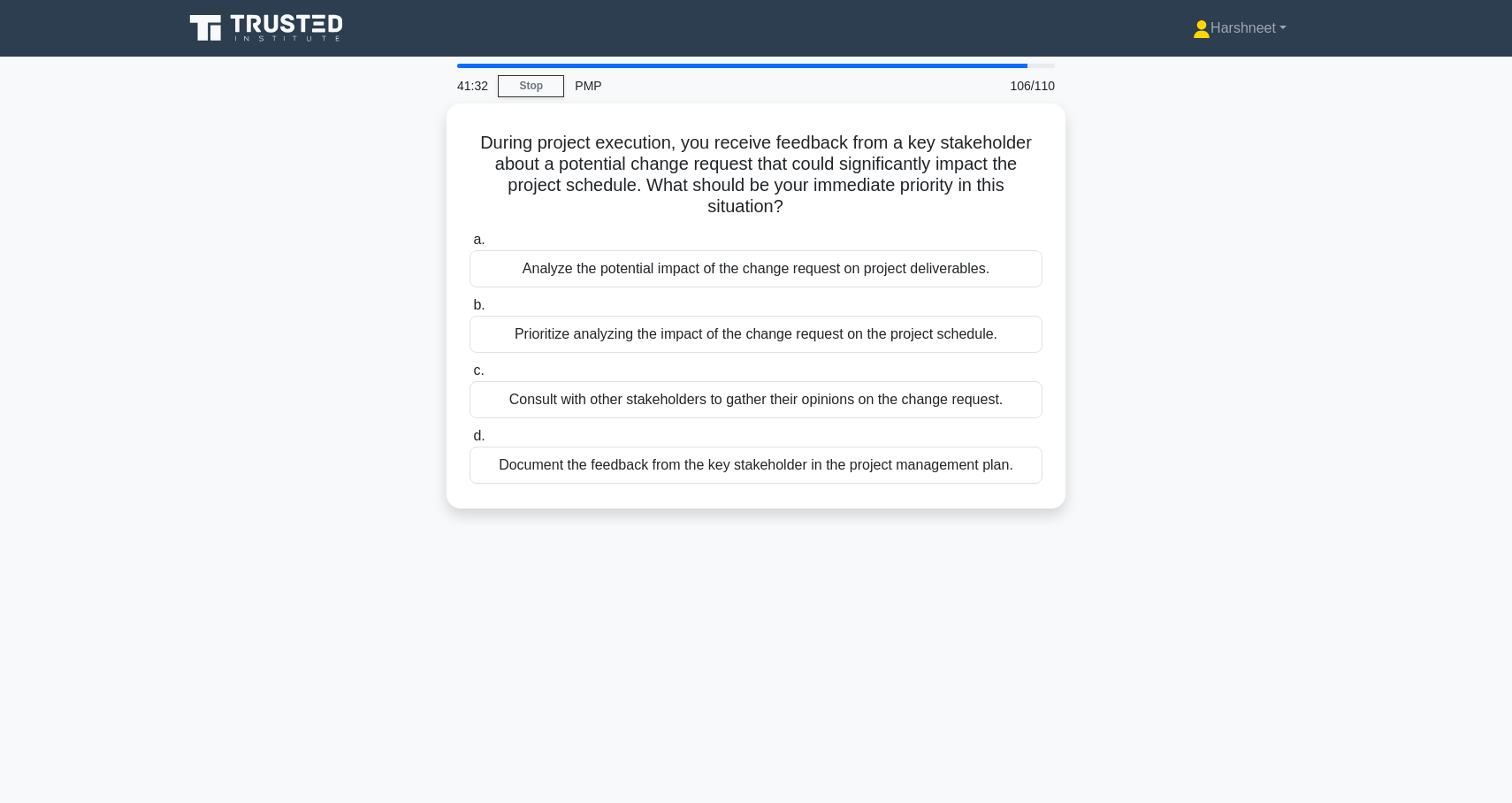
drag, startPoint x: 483, startPoint y: 133, endPoint x: 1176, endPoint y: 502, distance: 785.1
click at [1176, 502] on div "During project execution, you receive feedback from a key stakeholder about a p…" at bounding box center [756, 316] width 1168 height 427
click at [330, 252] on div "During project execution, you receive feedback from a key stakeholder about a p…" at bounding box center [756, 316] width 1168 height 427
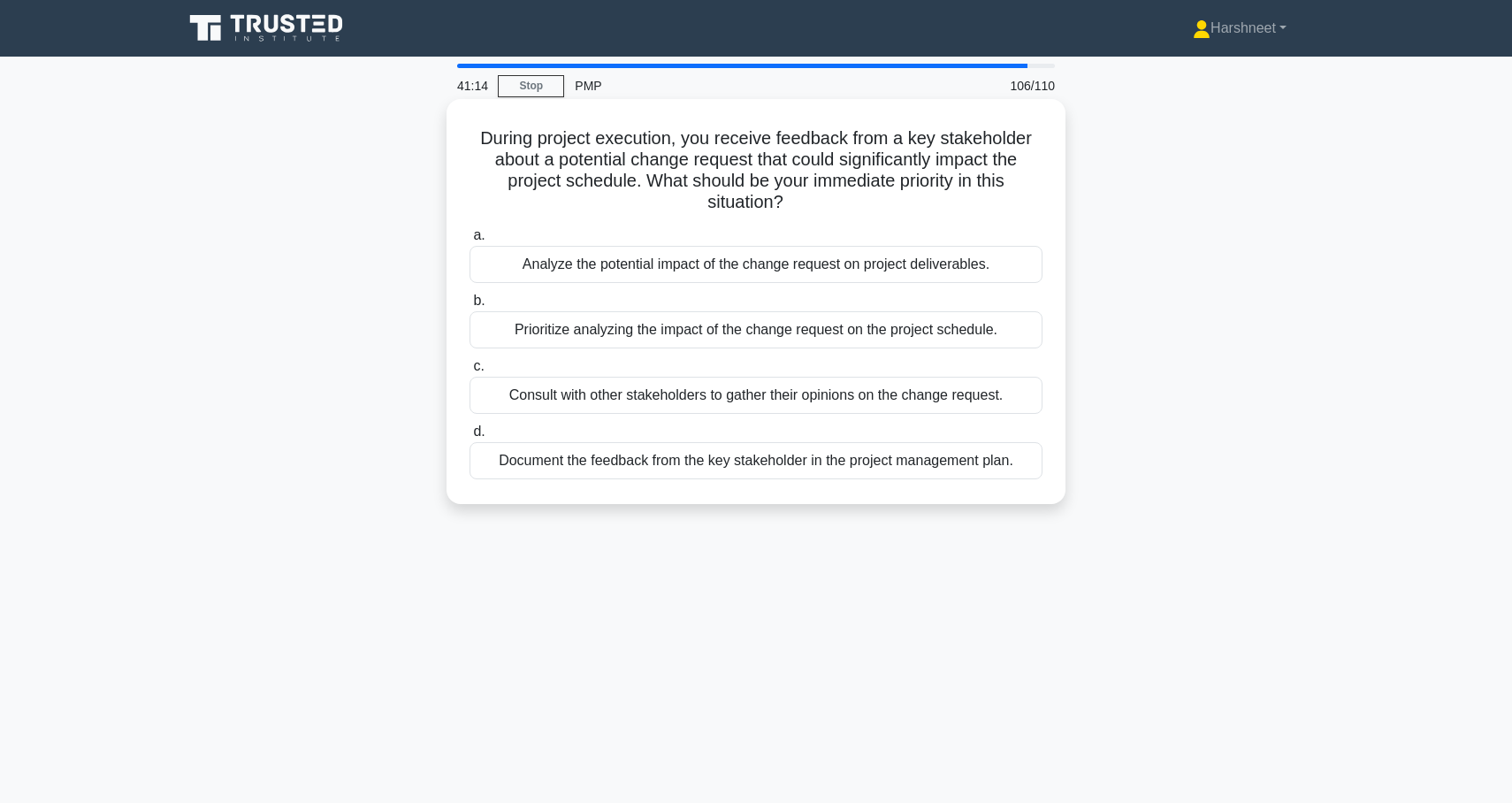
click at [505, 261] on div "Analyze the potential impact of the change request on project deliverables." at bounding box center [756, 264] width 573 height 37
click at [470, 242] on input "a. Analyze the potential impact of the change request on project deliverables." at bounding box center [470, 236] width 0 height 12
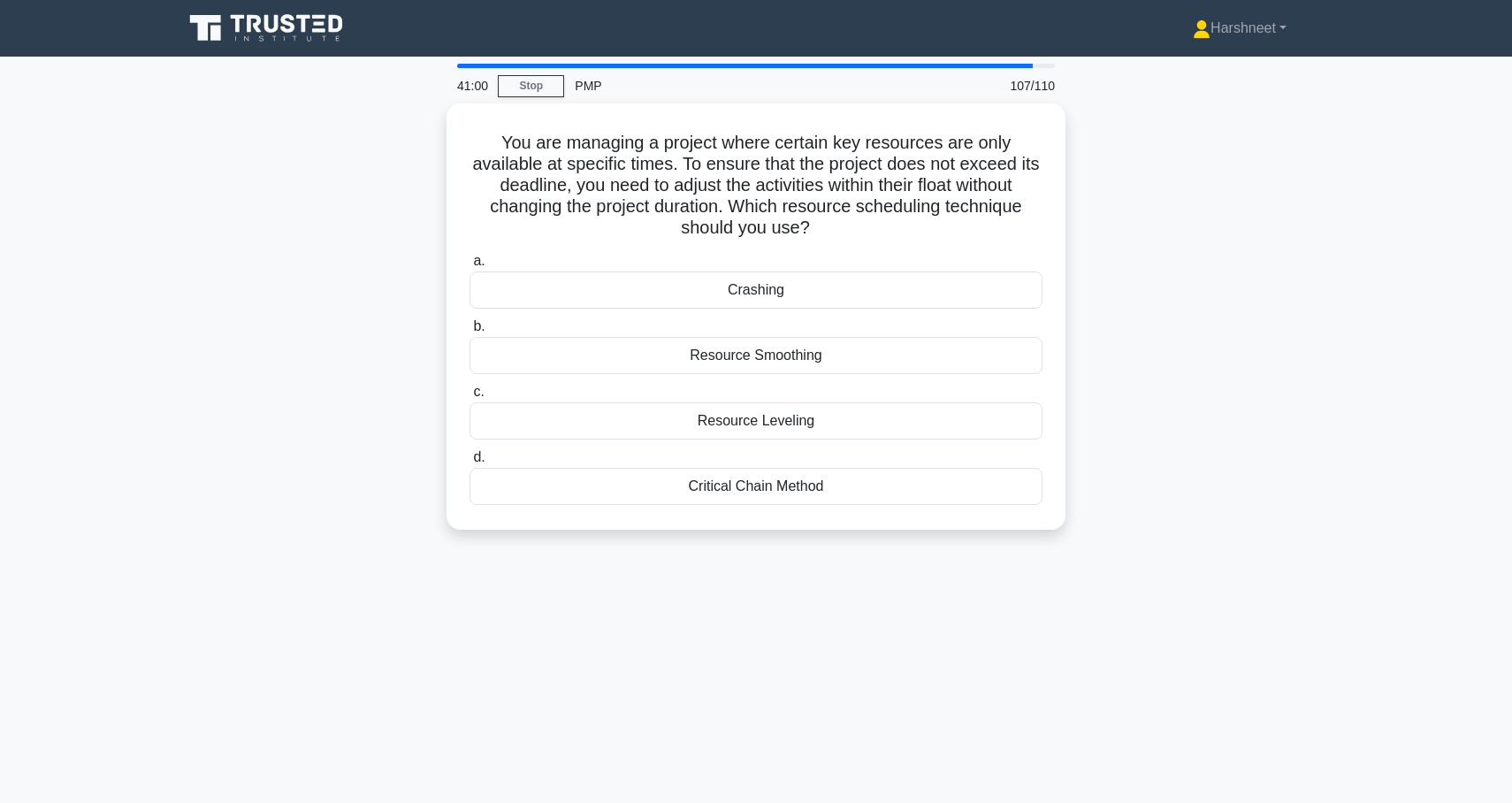
drag, startPoint x: 506, startPoint y: 133, endPoint x: 950, endPoint y: 553, distance: 611.2
click at [950, 553] on div "41:00 Stop PMP 107/110 You are managing a project where certain key resources a…" at bounding box center [756, 505] width 1168 height 885
click at [340, 326] on div "You are managing a project where certain key resources are only available at sp…" at bounding box center [756, 327] width 1168 height 448
click at [532, 348] on div "Resource Smoothing" at bounding box center [756, 350] width 573 height 37
click at [470, 328] on input "b. Resource Smoothing" at bounding box center [470, 322] width 0 height 12
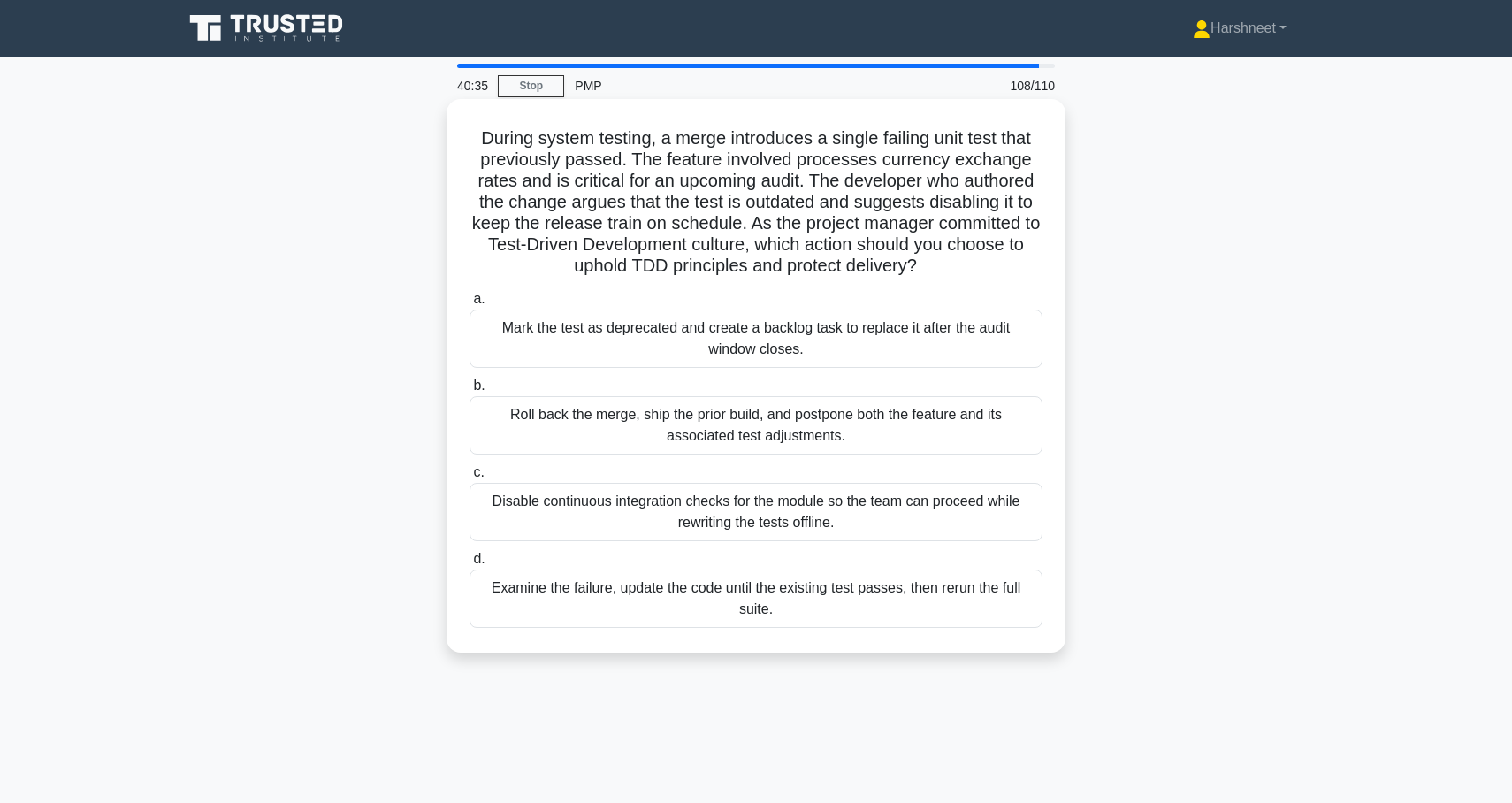
click at [580, 595] on div "Examine the failure, update the code until the existing test passes, then rerun…" at bounding box center [756, 599] width 573 height 59
click at [470, 565] on input "d. Examine the failure, update the code until the existing test passes, then re…" at bounding box center [470, 560] width 0 height 12
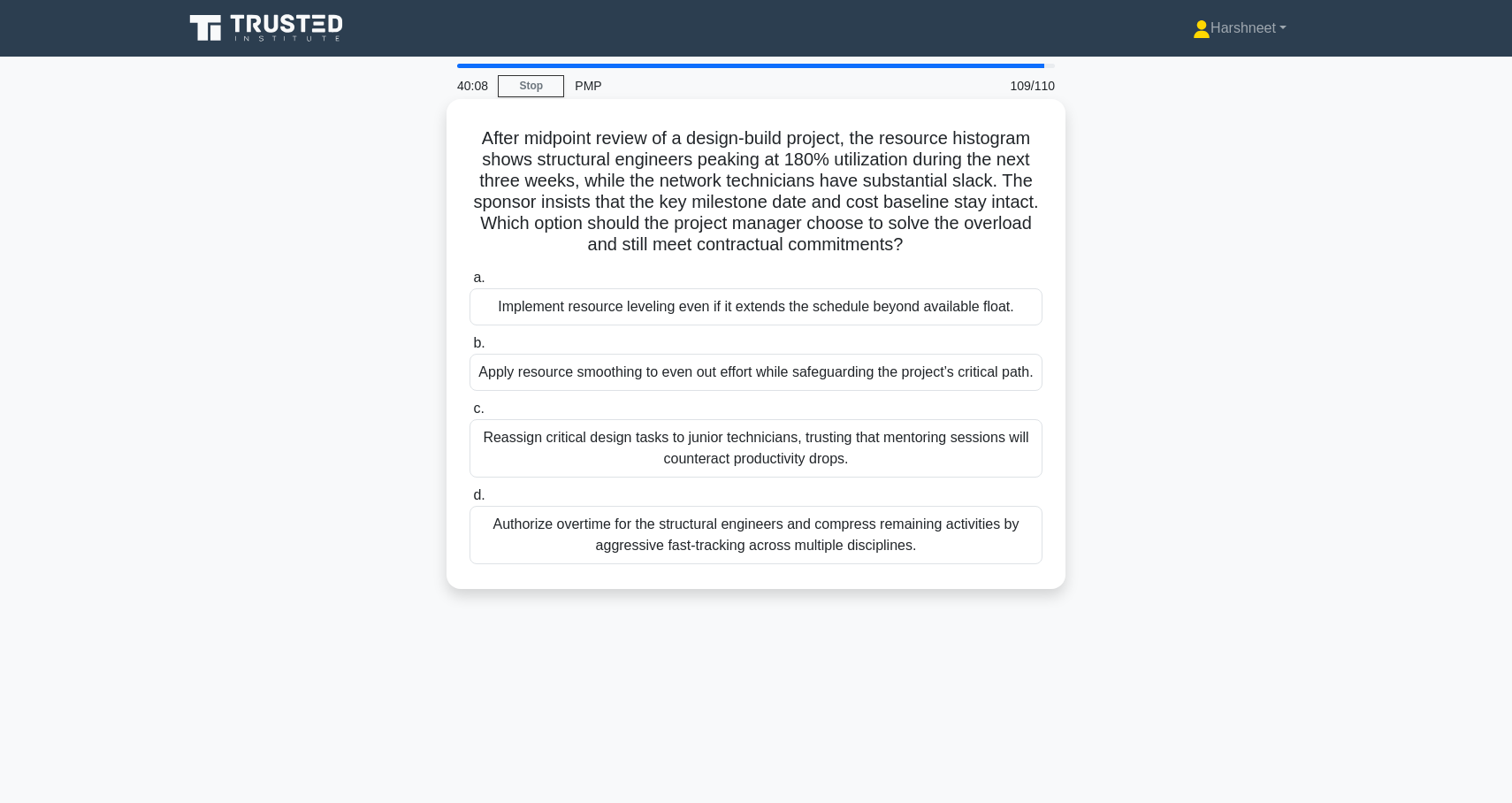
click at [610, 385] on div "Apply resource smoothing to even out effort while safeguarding the project’s cr…" at bounding box center [756, 372] width 573 height 37
click at [470, 349] on input "b. Apply resource smoothing to even out effort while safeguarding the project’s…" at bounding box center [470, 344] width 0 height 12
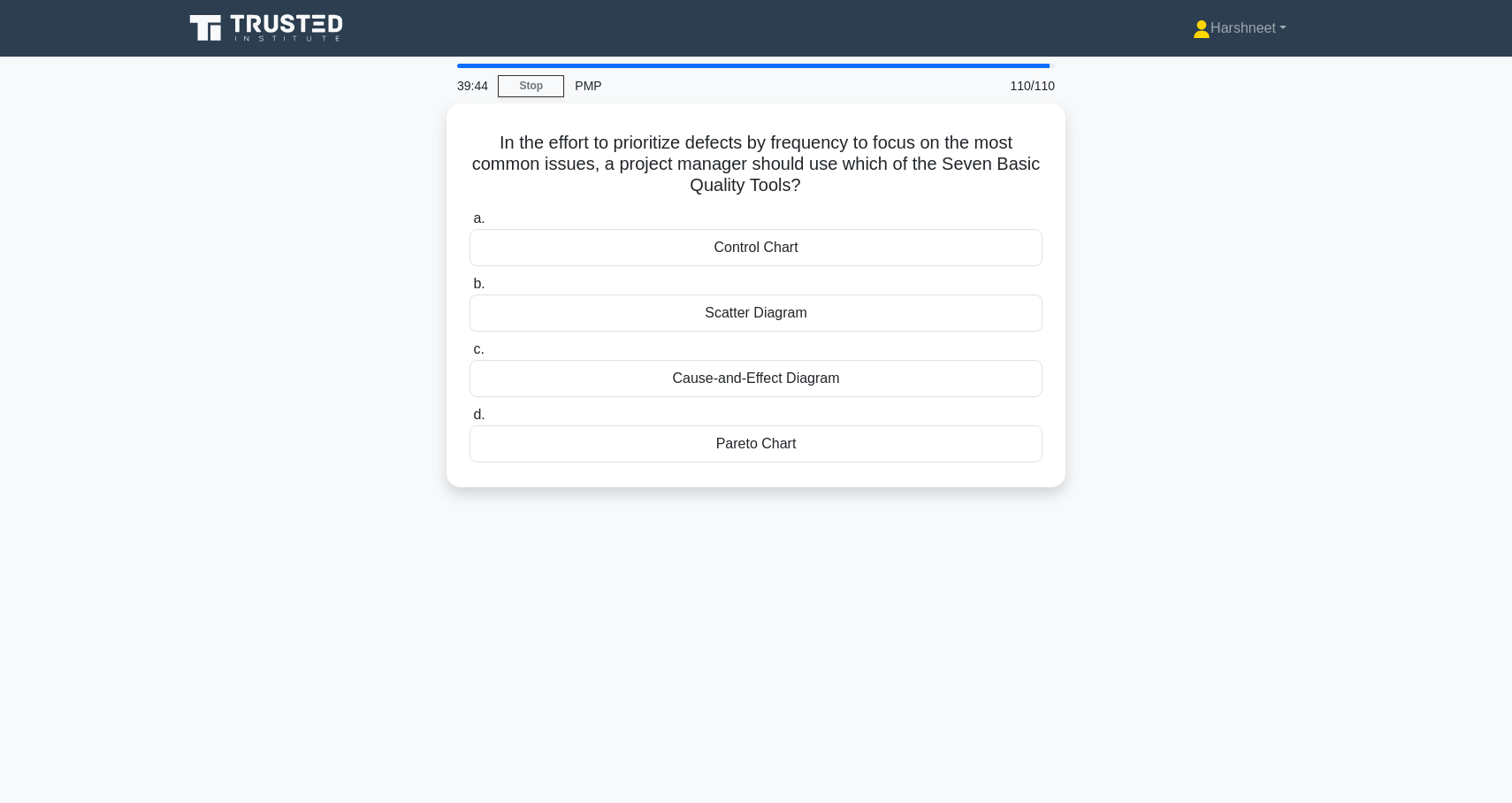
drag, startPoint x: 495, startPoint y: 139, endPoint x: 871, endPoint y: 521, distance: 536.0
click at [871, 521] on div "39:44 Stop PMP 110/110 In the effort to prioritize defects by frequency to focu…" at bounding box center [756, 505] width 1168 height 885
click at [347, 252] on div "In the effort to prioritize defects by frequency to focus on the most common is…" at bounding box center [756, 305] width 1168 height 405
click at [575, 440] on div "Pareto Chart" at bounding box center [756, 439] width 573 height 37
click at [470, 417] on input "d. Pareto Chart" at bounding box center [470, 411] width 0 height 12
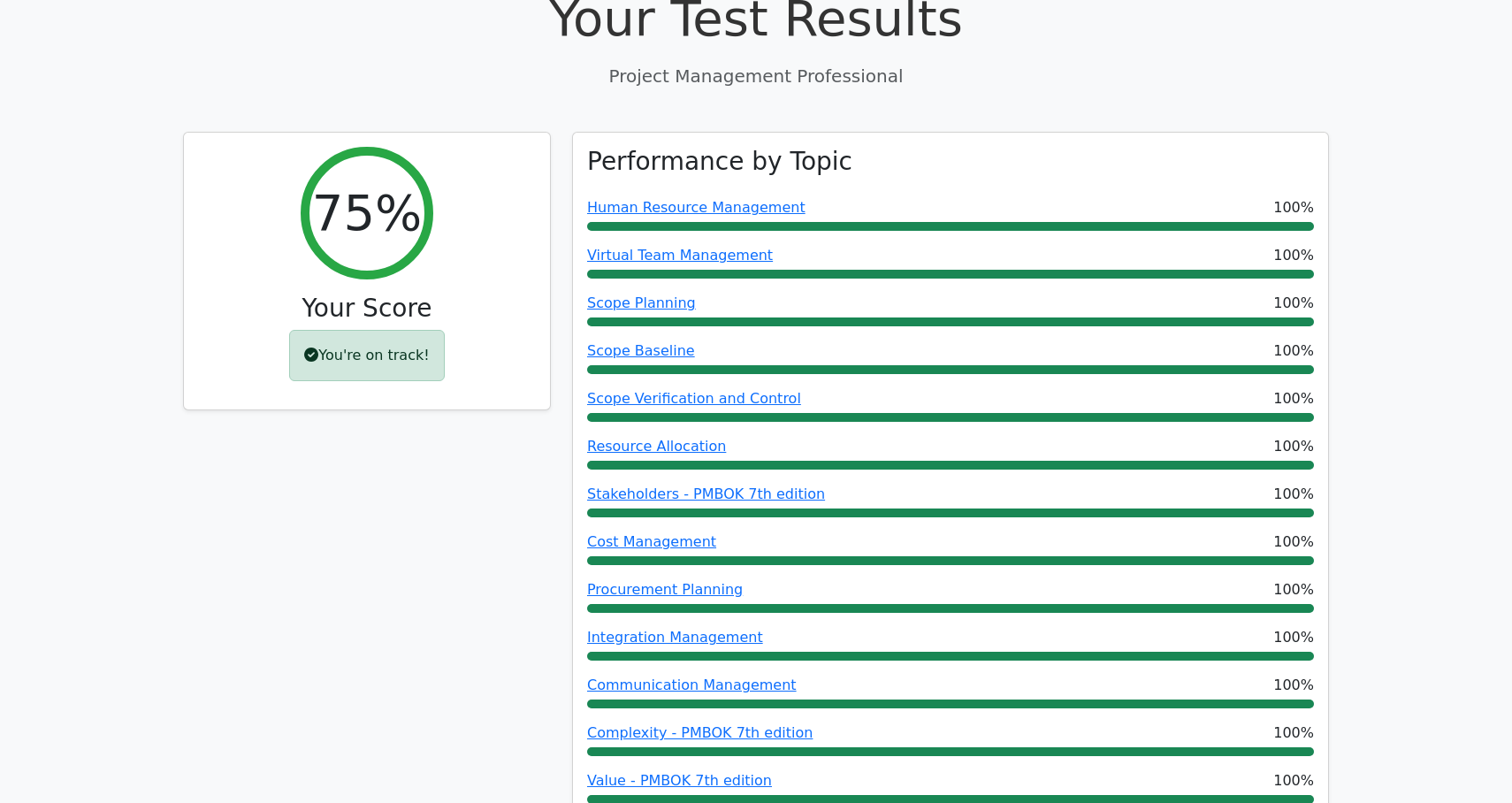
scroll to position [111, 0]
